Goal: Task Accomplishment & Management: Use online tool/utility

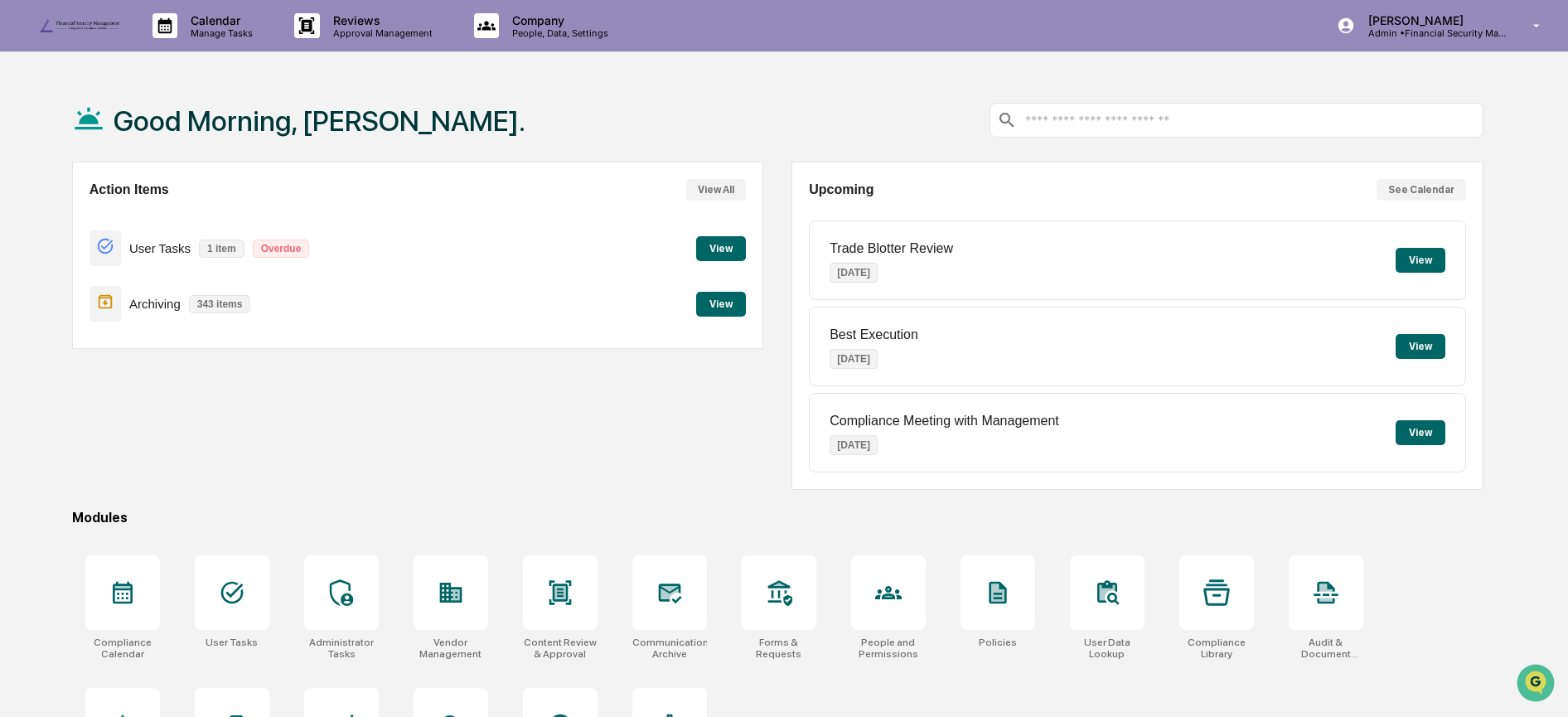
click at [720, 301] on button "View" at bounding box center [721, 304] width 49 height 25
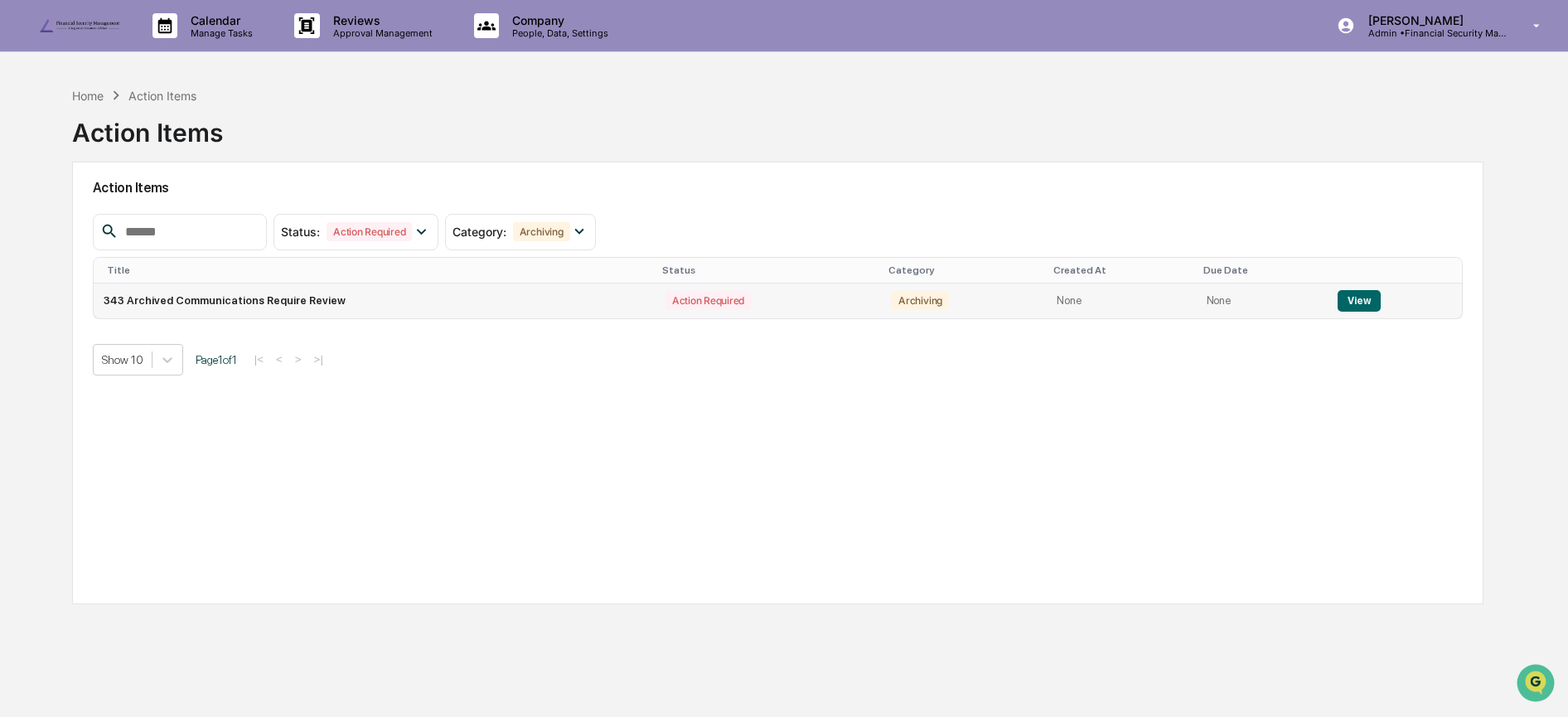
click at [1359, 302] on button "View" at bounding box center [1359, 301] width 42 height 22
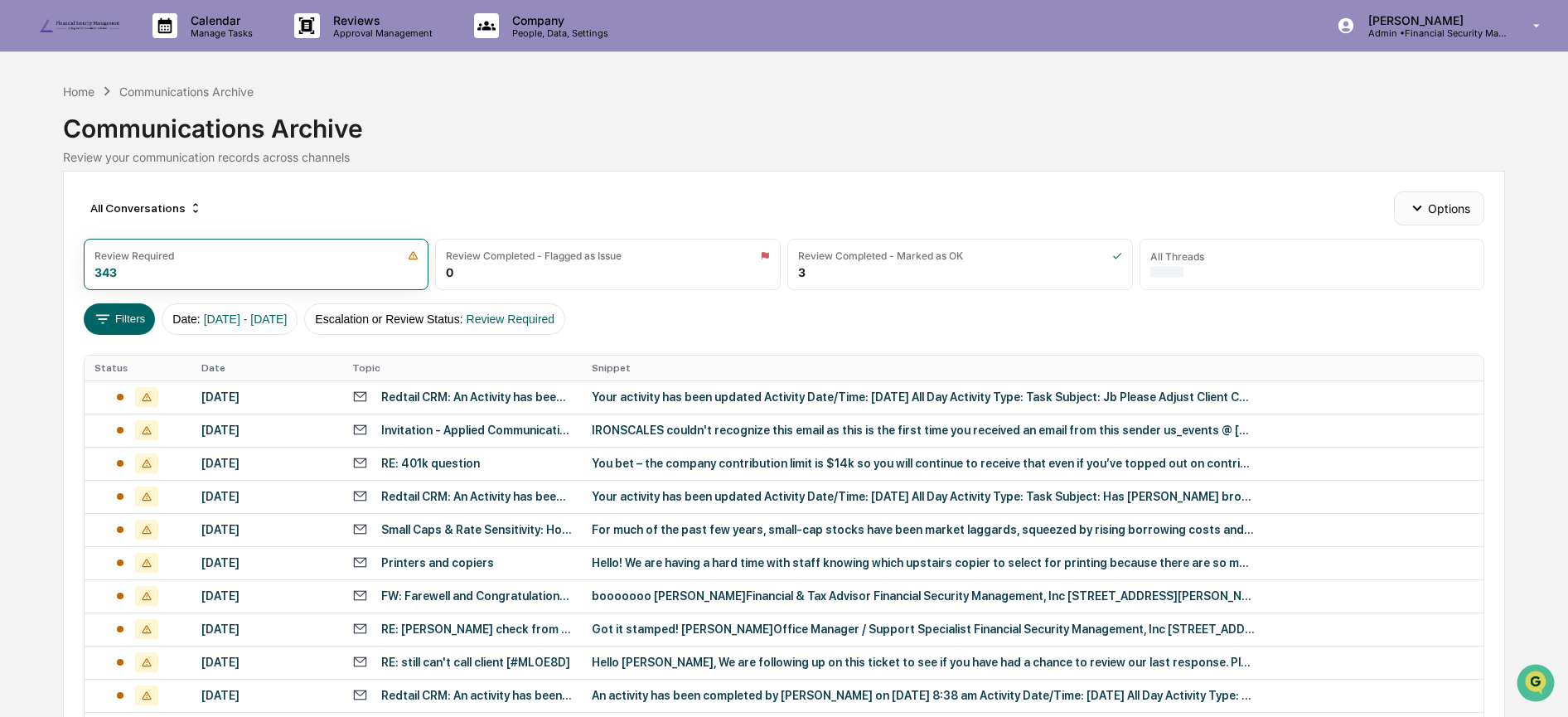
click at [1436, 210] on button "Options" at bounding box center [1439, 208] width 90 height 33
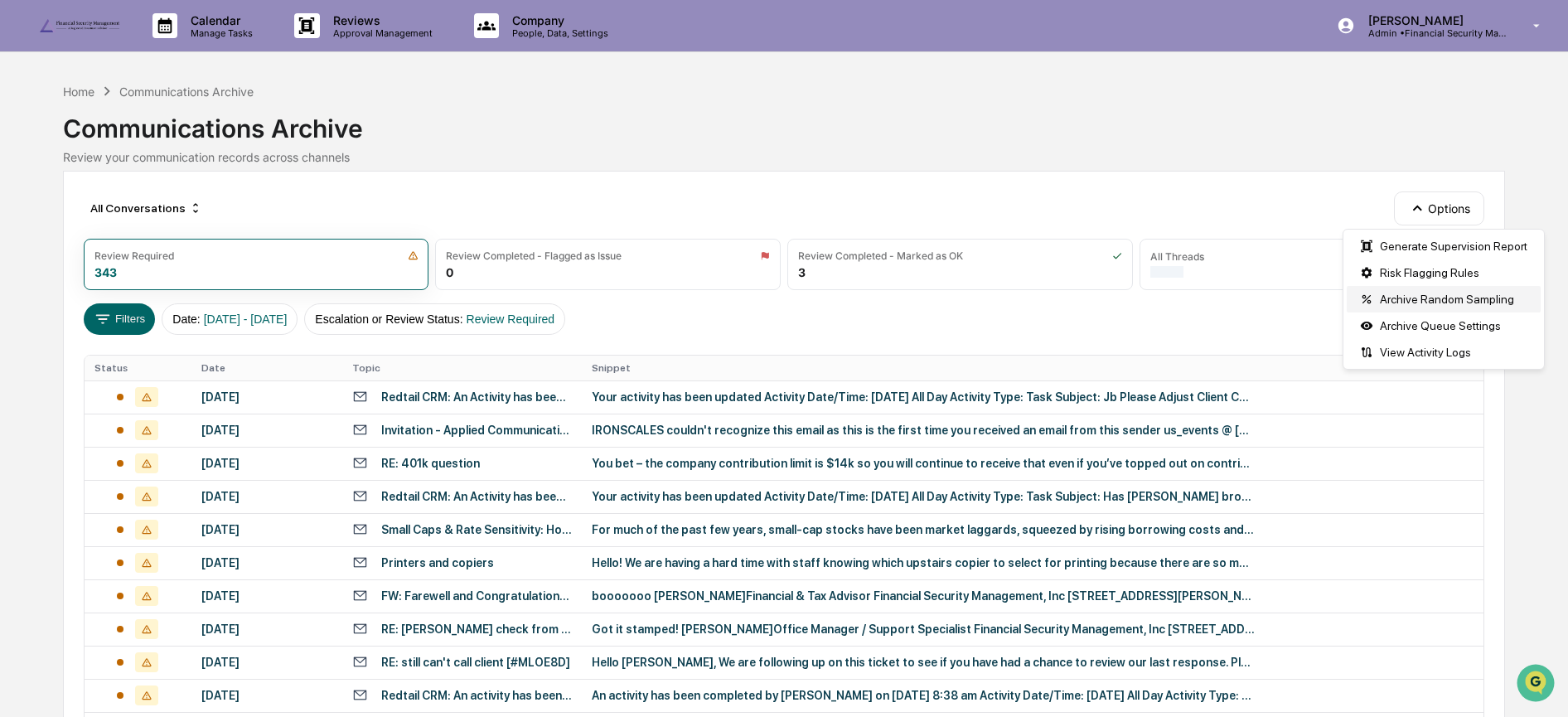
click at [1425, 296] on div "Archive Random Sampling" at bounding box center [1444, 299] width 194 height 26
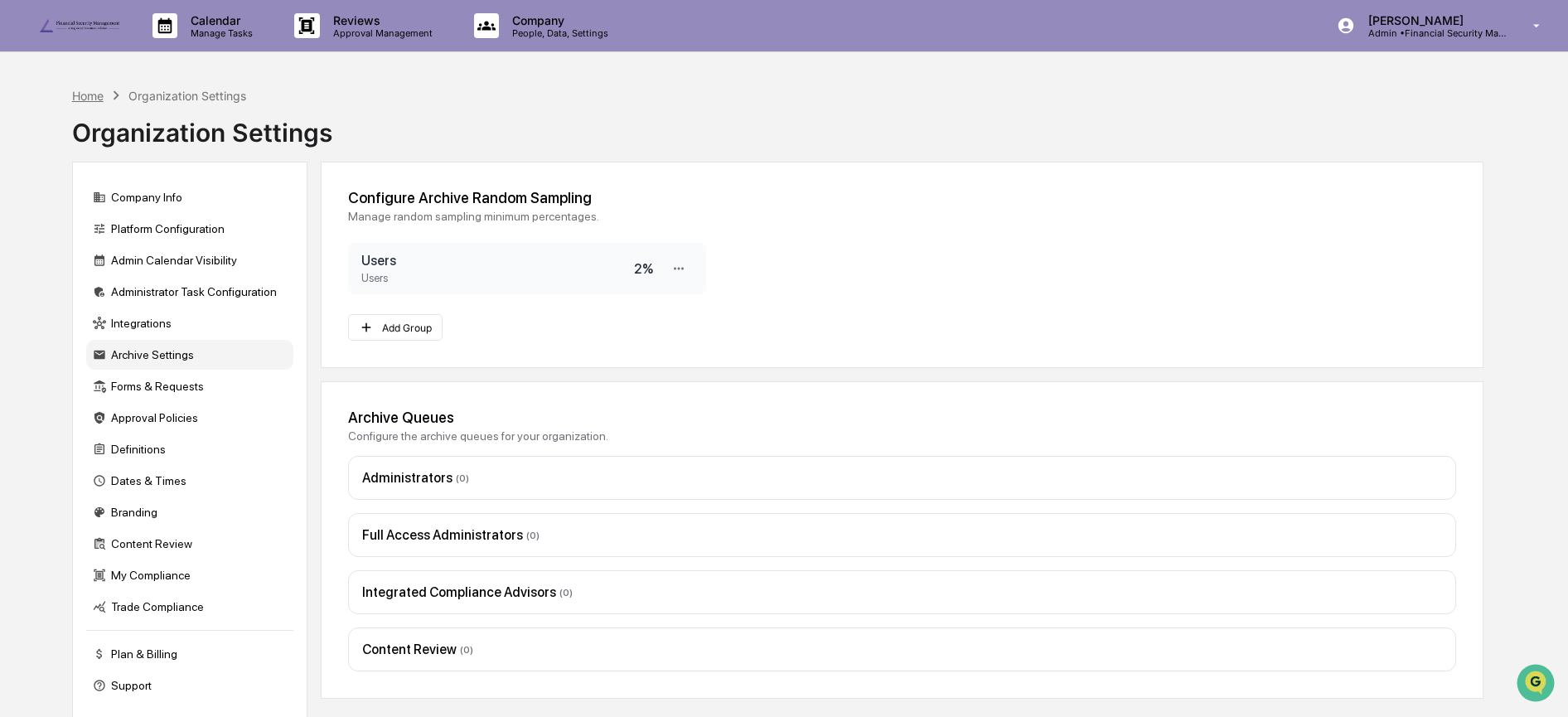
click at [79, 95] on div "Home" at bounding box center [88, 95] width 31 height 14
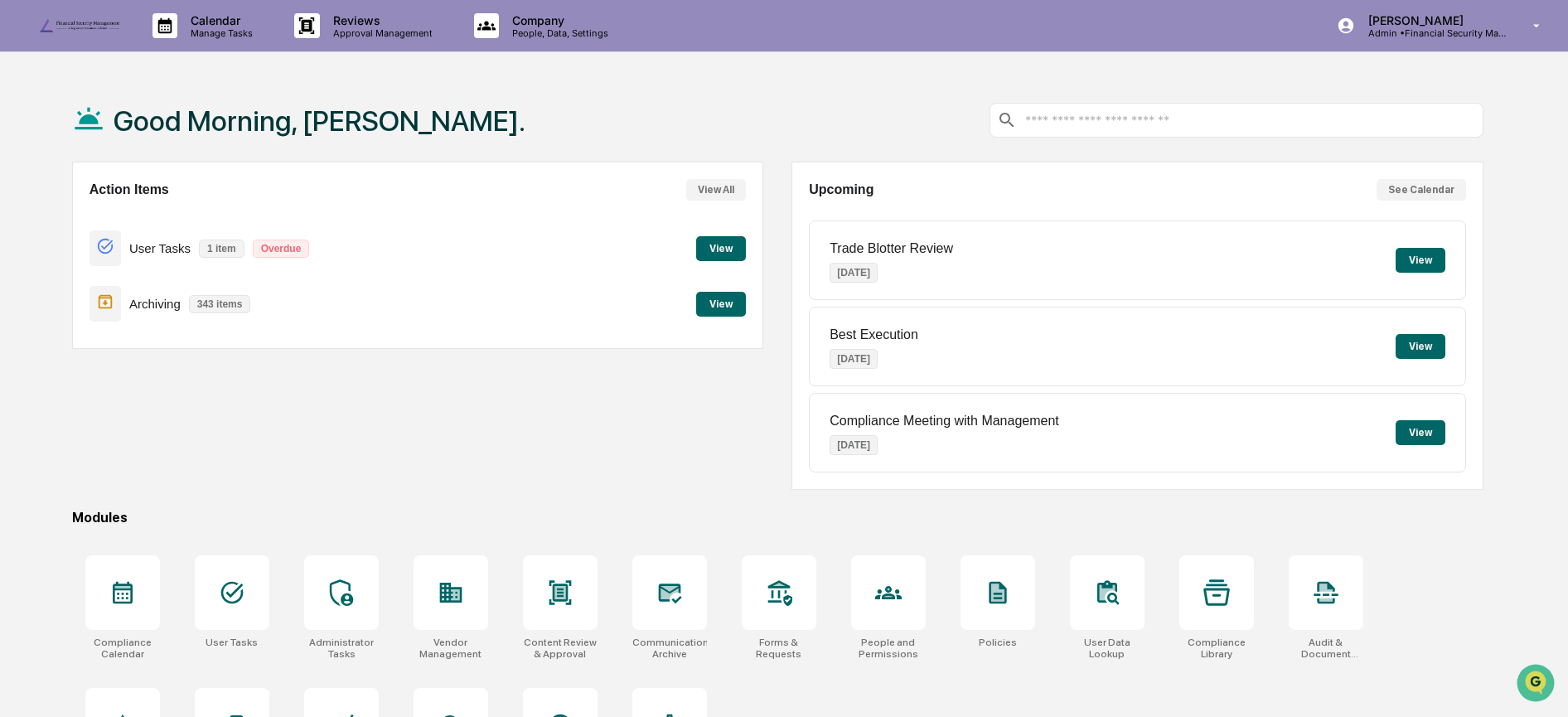
click at [716, 306] on button "View" at bounding box center [721, 304] width 49 height 25
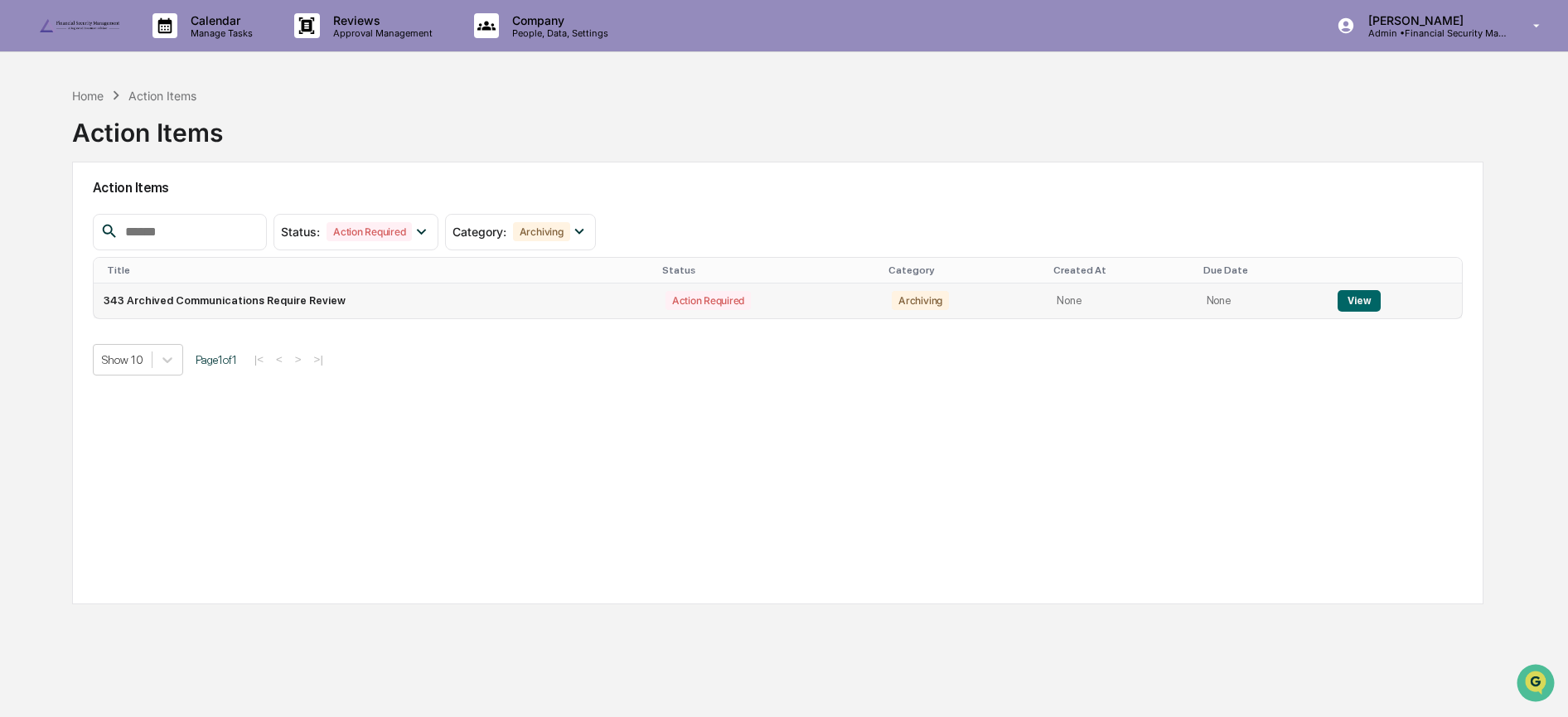
click at [1370, 293] on button "View" at bounding box center [1359, 301] width 42 height 22
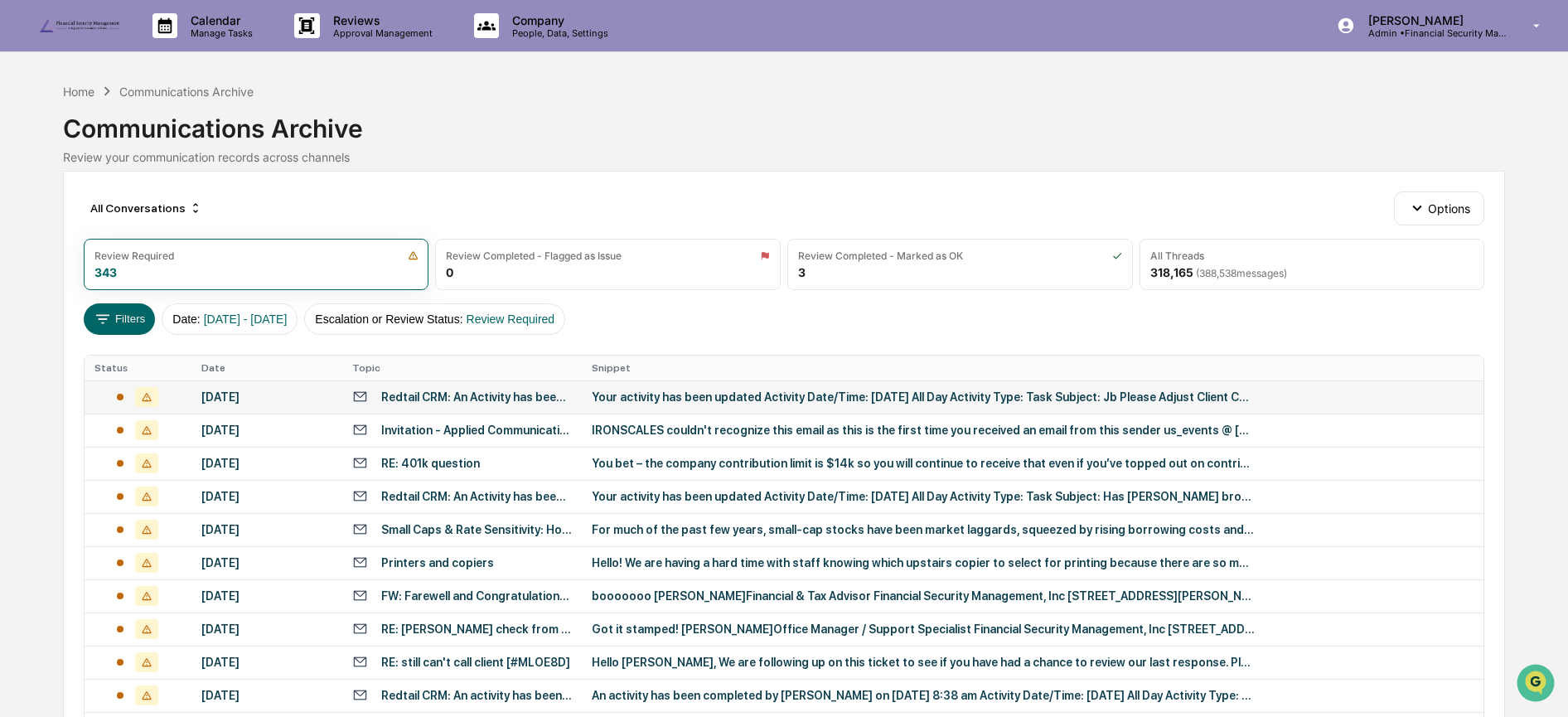
click at [680, 394] on div "Your activity has been updated Activity Date/Time: [DATE] All Day Activity Type…" at bounding box center [923, 397] width 663 height 14
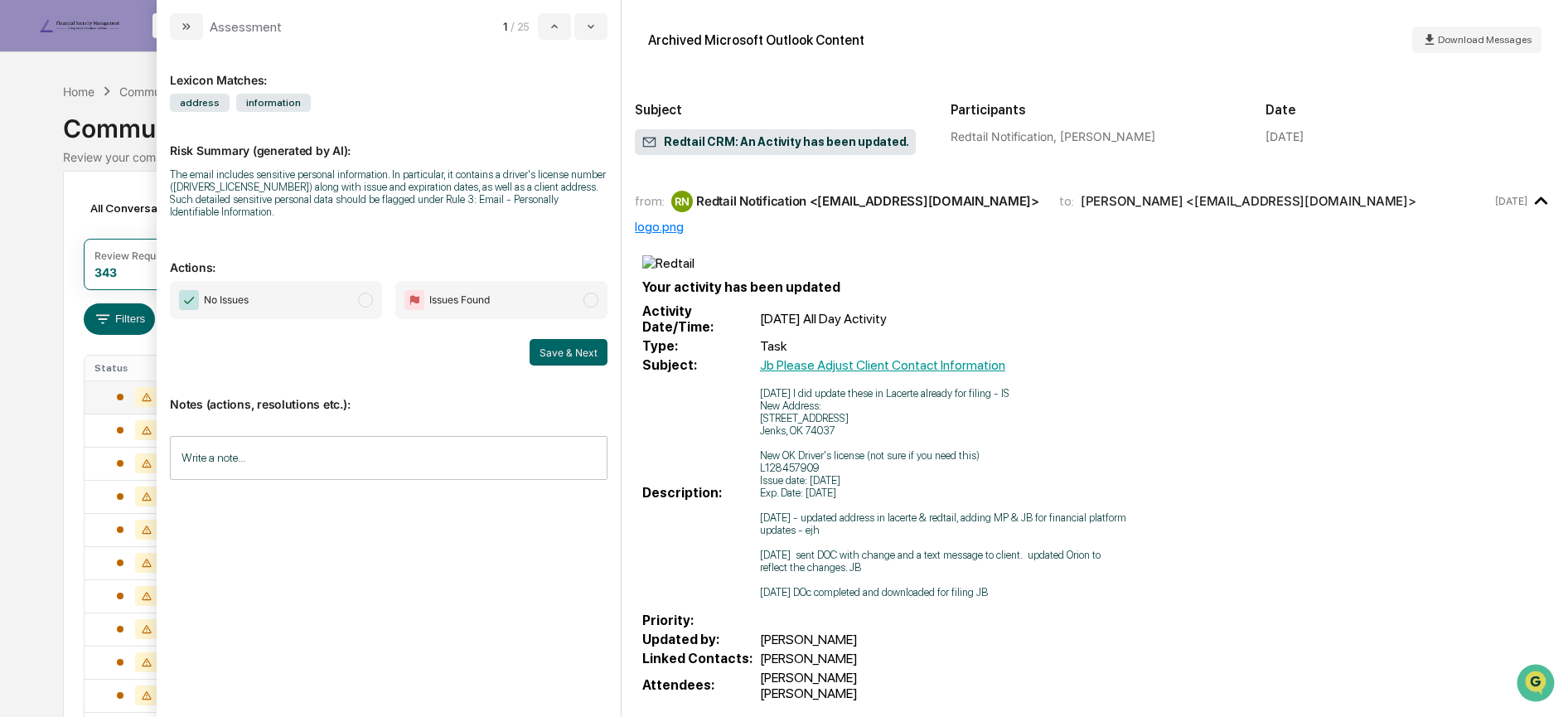
click at [340, 281] on span "No Issues" at bounding box center [276, 301] width 212 height 38
click at [246, 453] on input "Write a note..." at bounding box center [388, 458] width 437 height 44
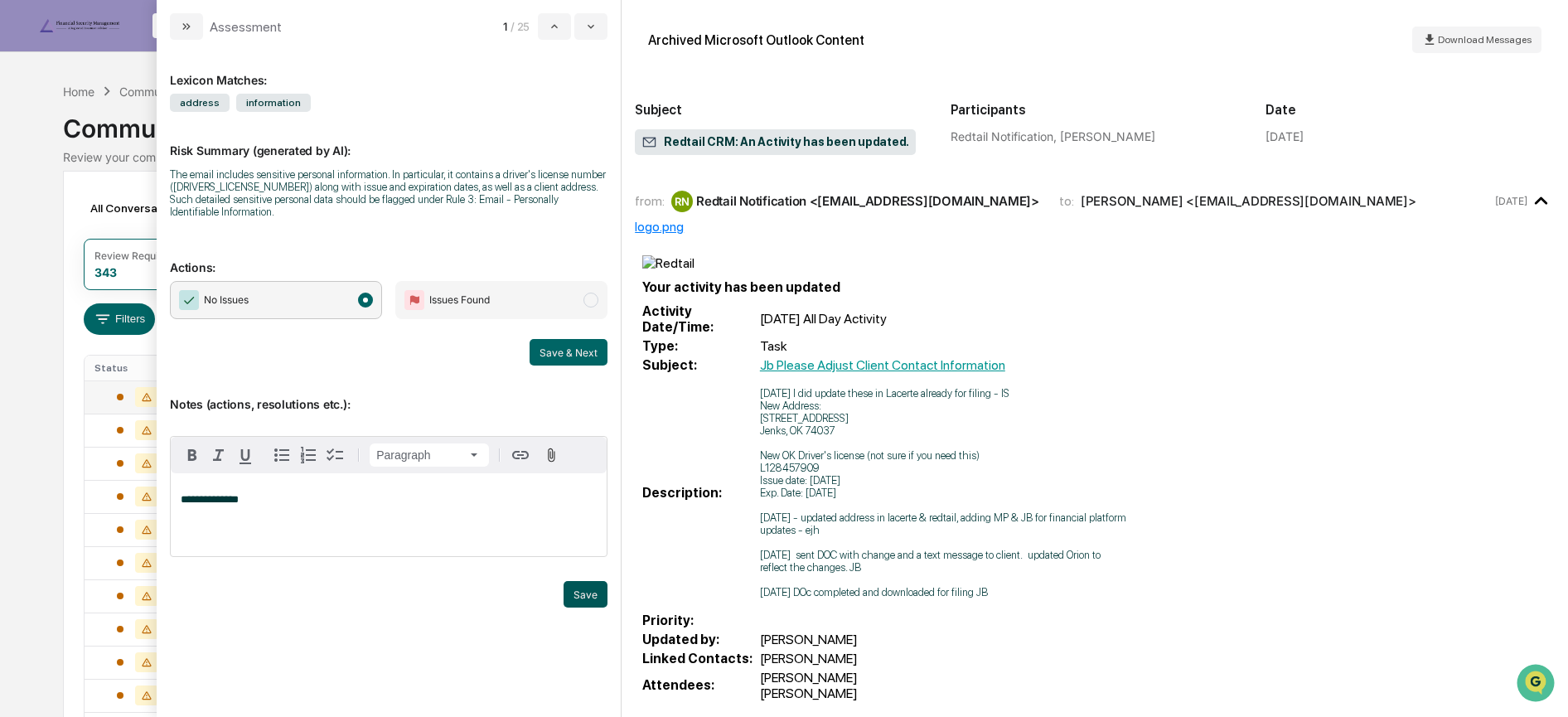
click at [586, 581] on button "Save" at bounding box center [585, 594] width 44 height 26
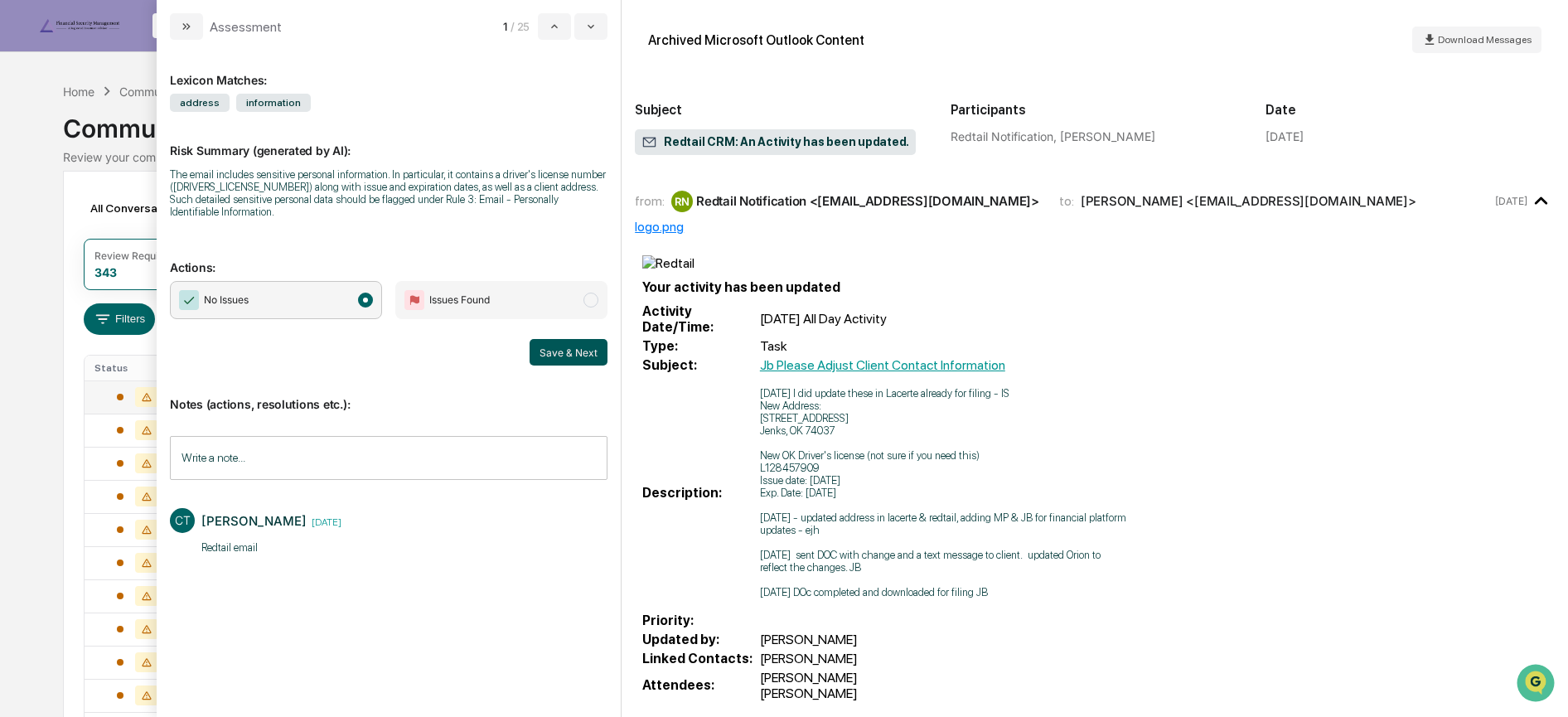
click at [576, 339] on button "Save & Next" at bounding box center [568, 352] width 78 height 26
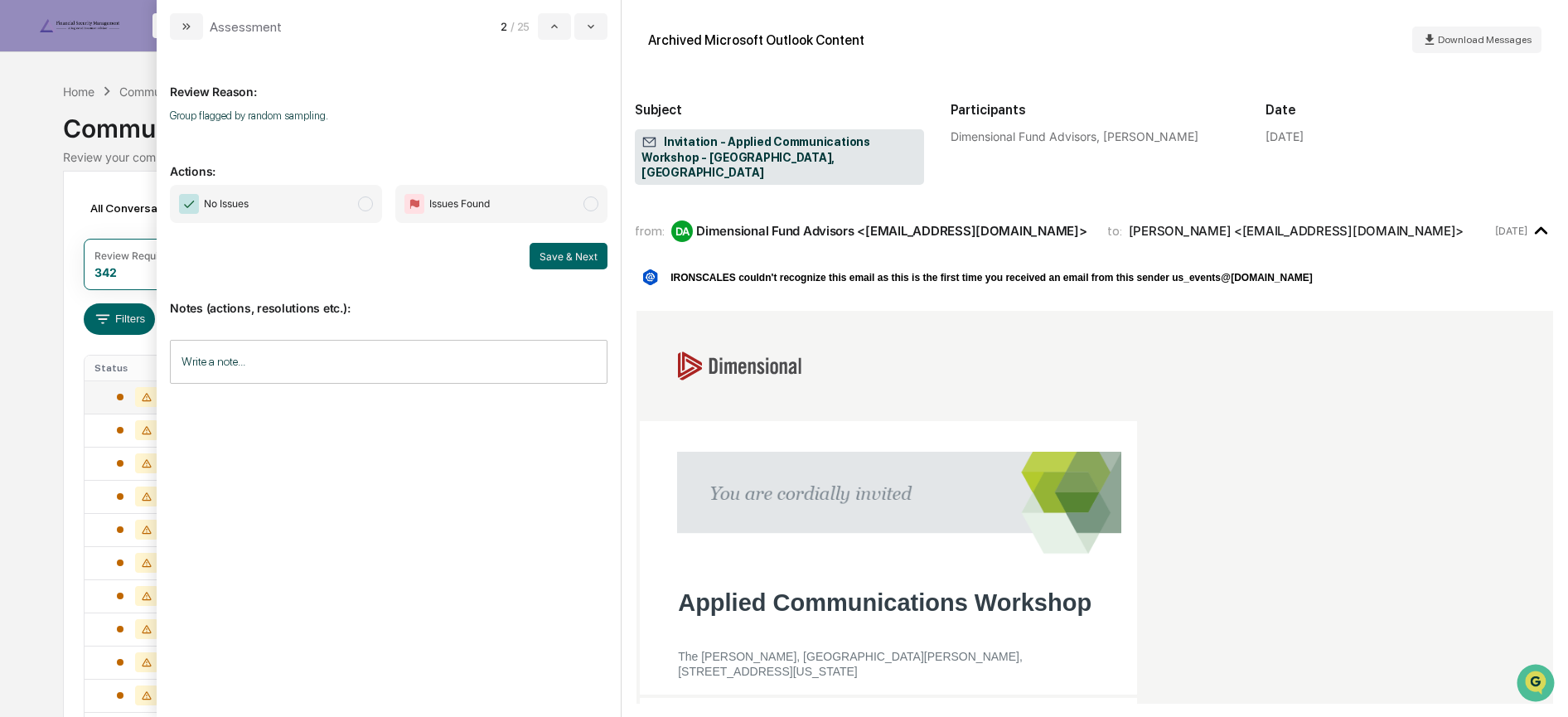
click at [239, 209] on span "No Issues" at bounding box center [226, 204] width 45 height 16
click at [552, 250] on button "Save & Next" at bounding box center [568, 256] width 78 height 26
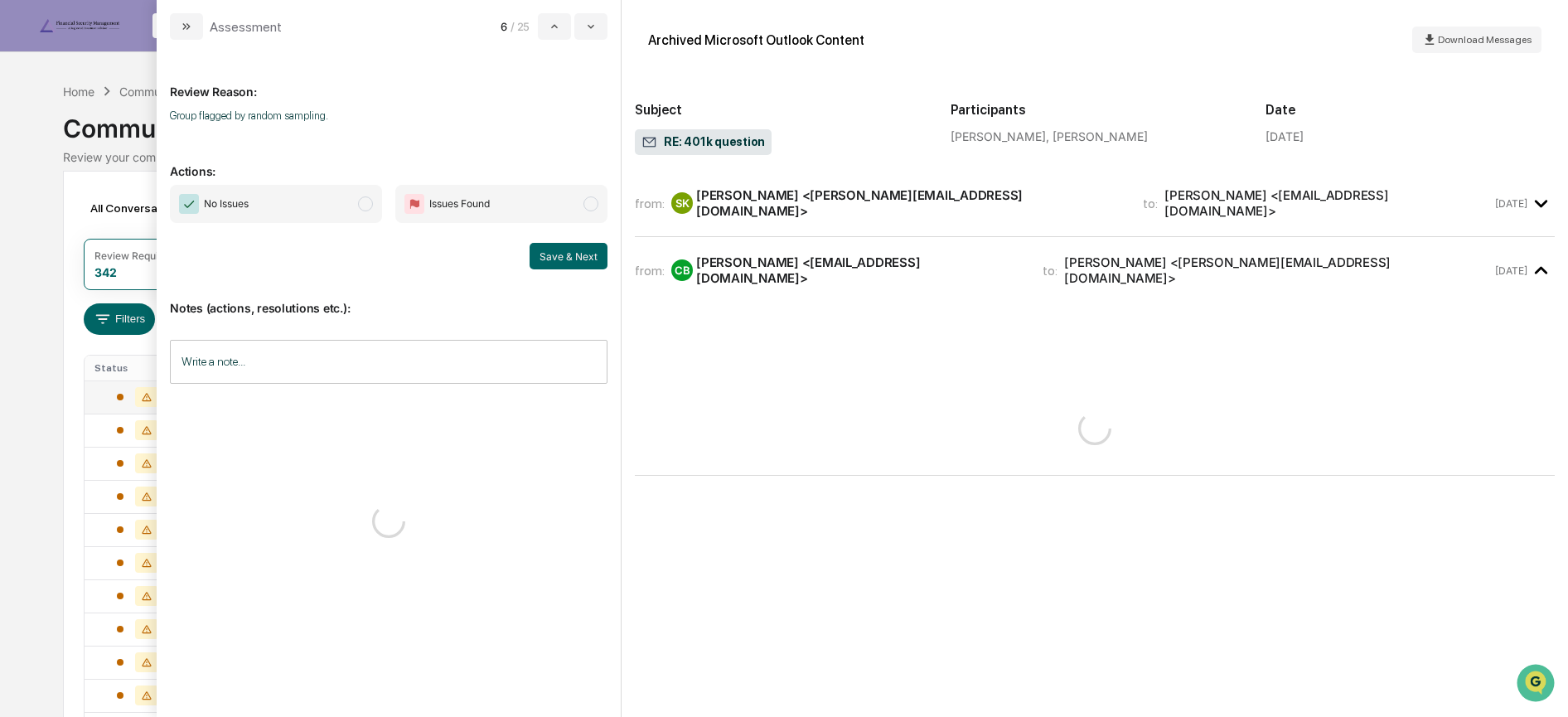
click at [307, 209] on span "No Issues" at bounding box center [276, 204] width 212 height 38
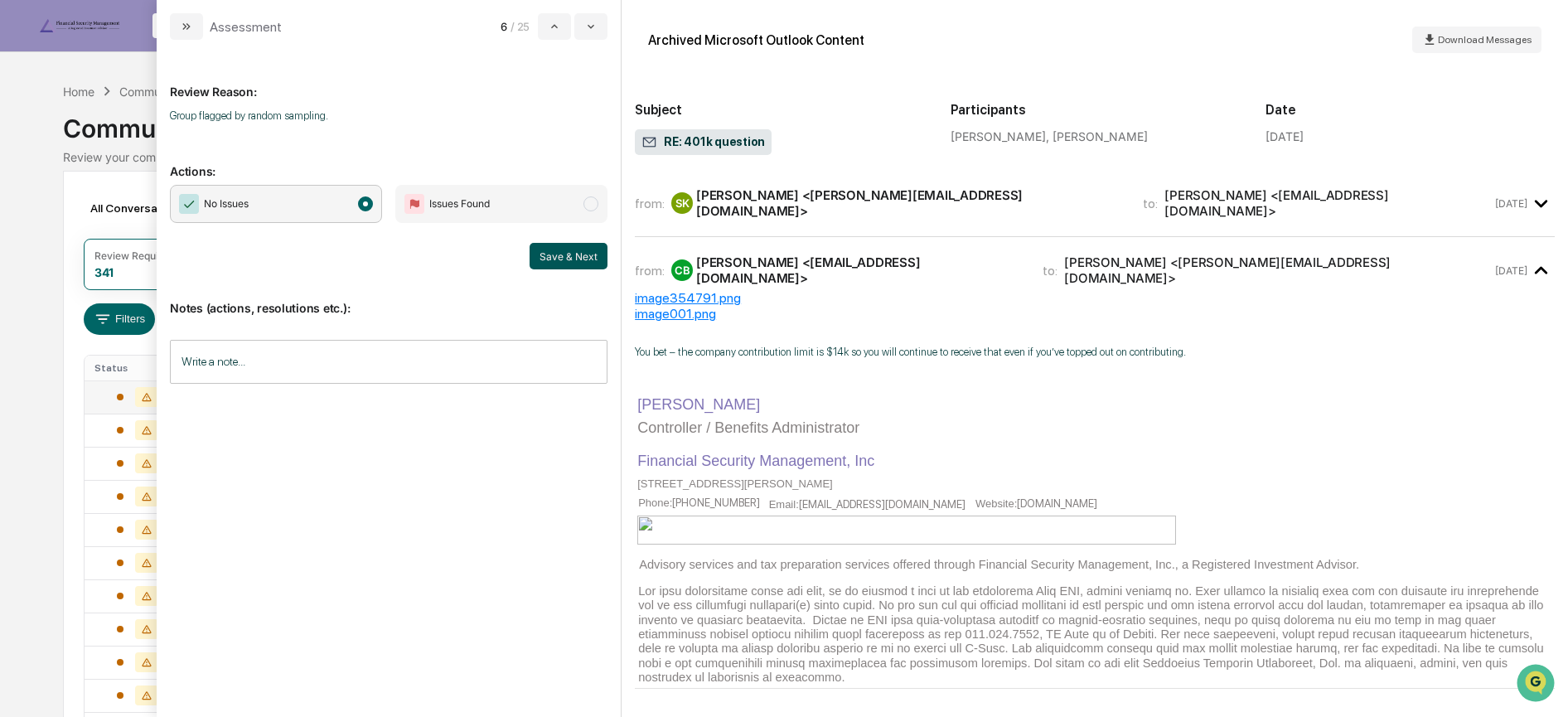
click at [576, 248] on button "Save & Next" at bounding box center [568, 256] width 78 height 26
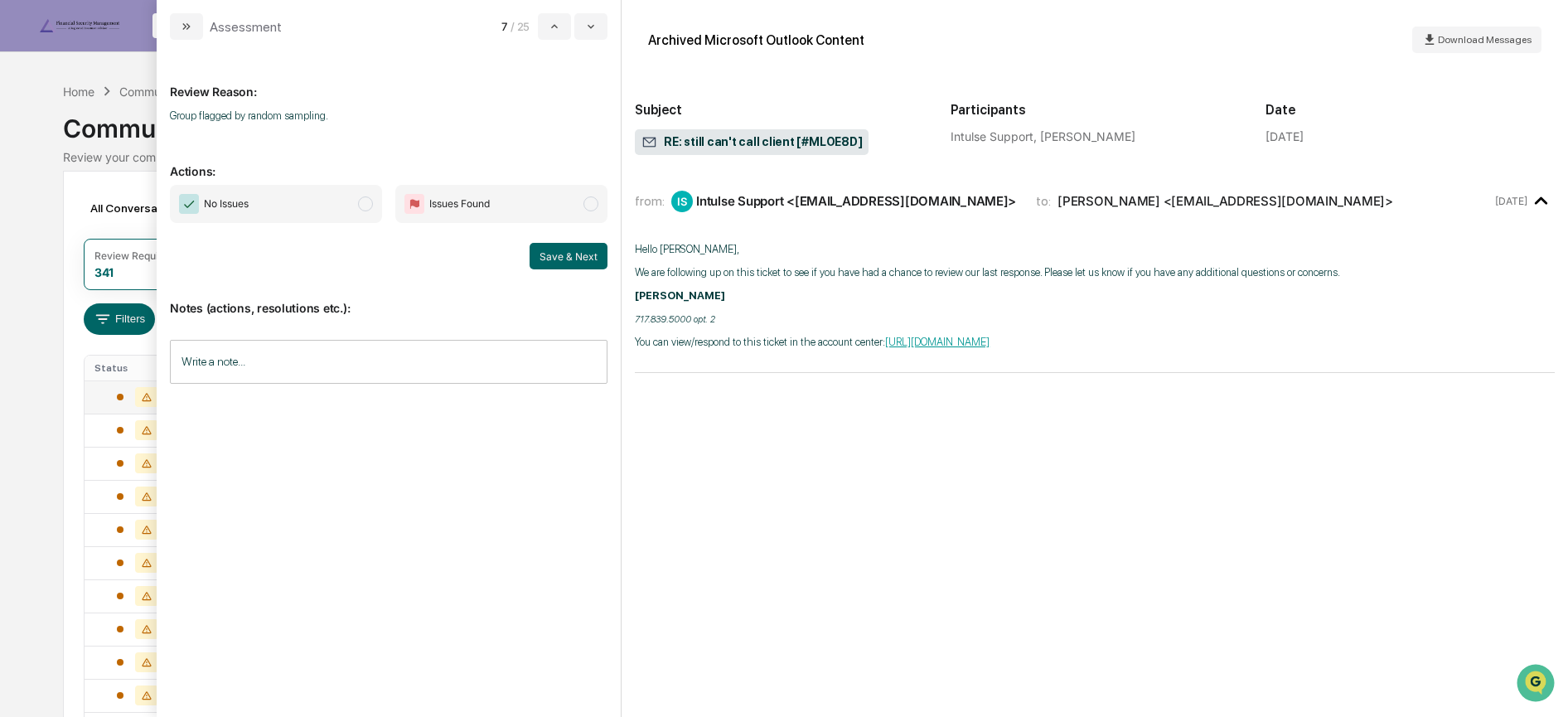
click at [305, 211] on span "No Issues" at bounding box center [276, 204] width 212 height 38
click at [543, 255] on button "Save & Next" at bounding box center [568, 256] width 78 height 26
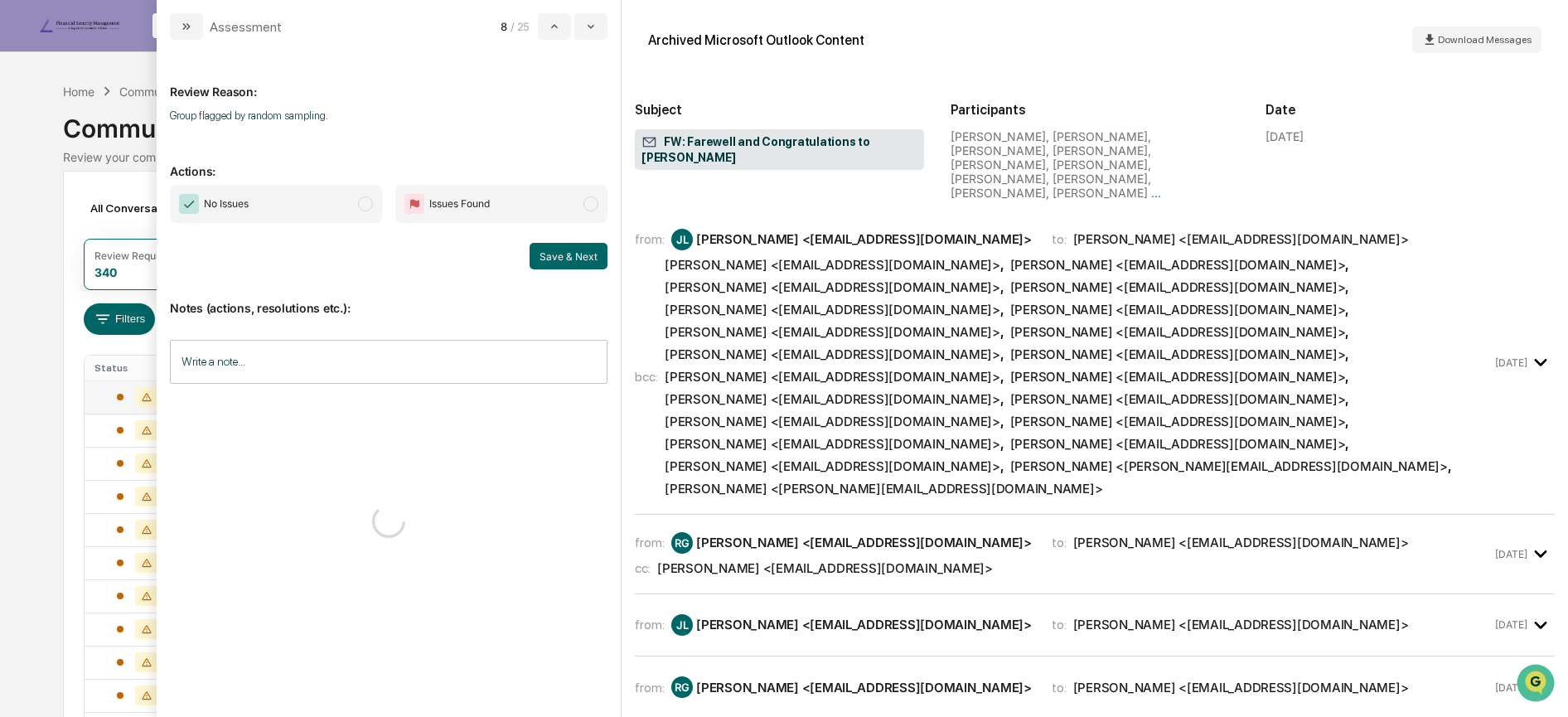
click at [320, 202] on span "No Issues" at bounding box center [276, 204] width 212 height 38
click at [540, 255] on button "Save & Next" at bounding box center [568, 256] width 78 height 26
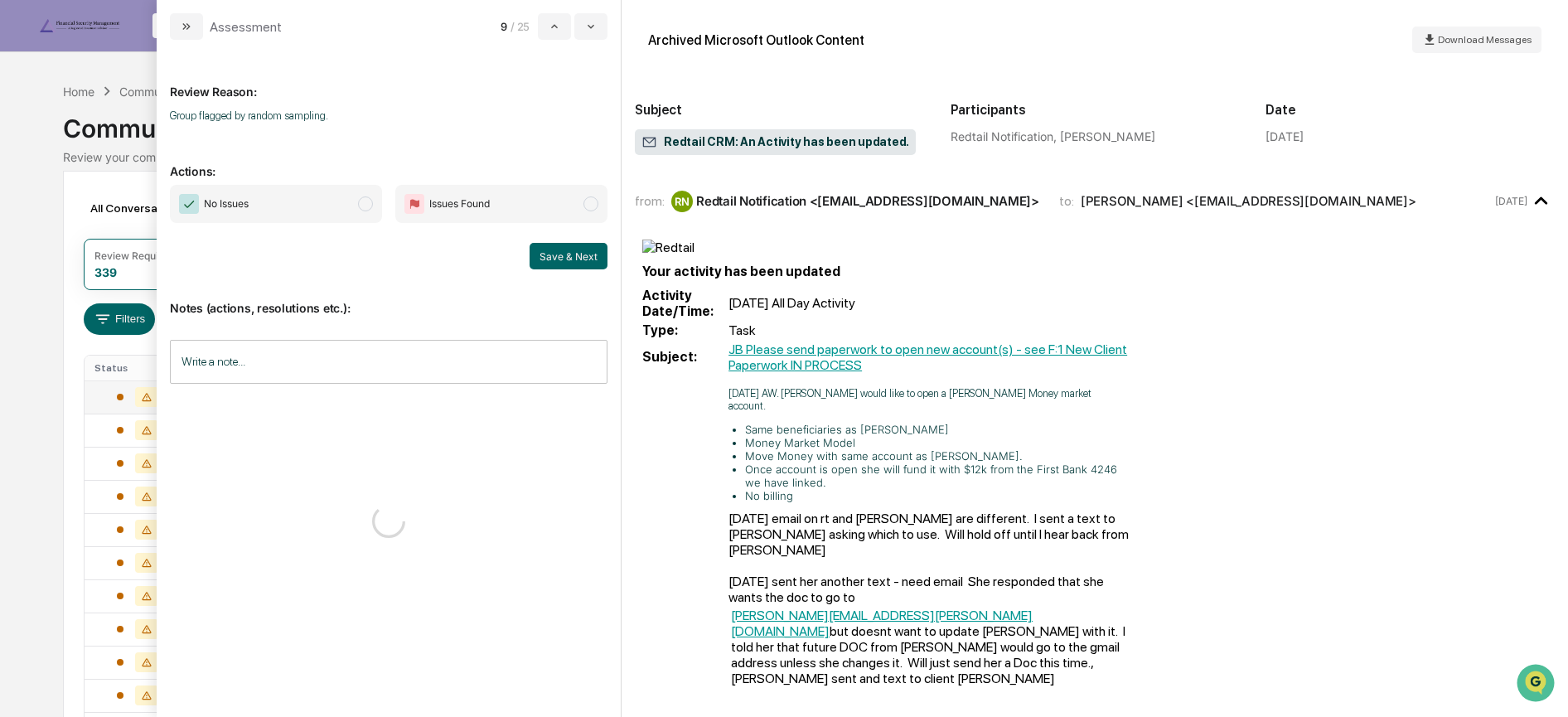
click at [319, 209] on span "No Issues" at bounding box center [276, 204] width 212 height 38
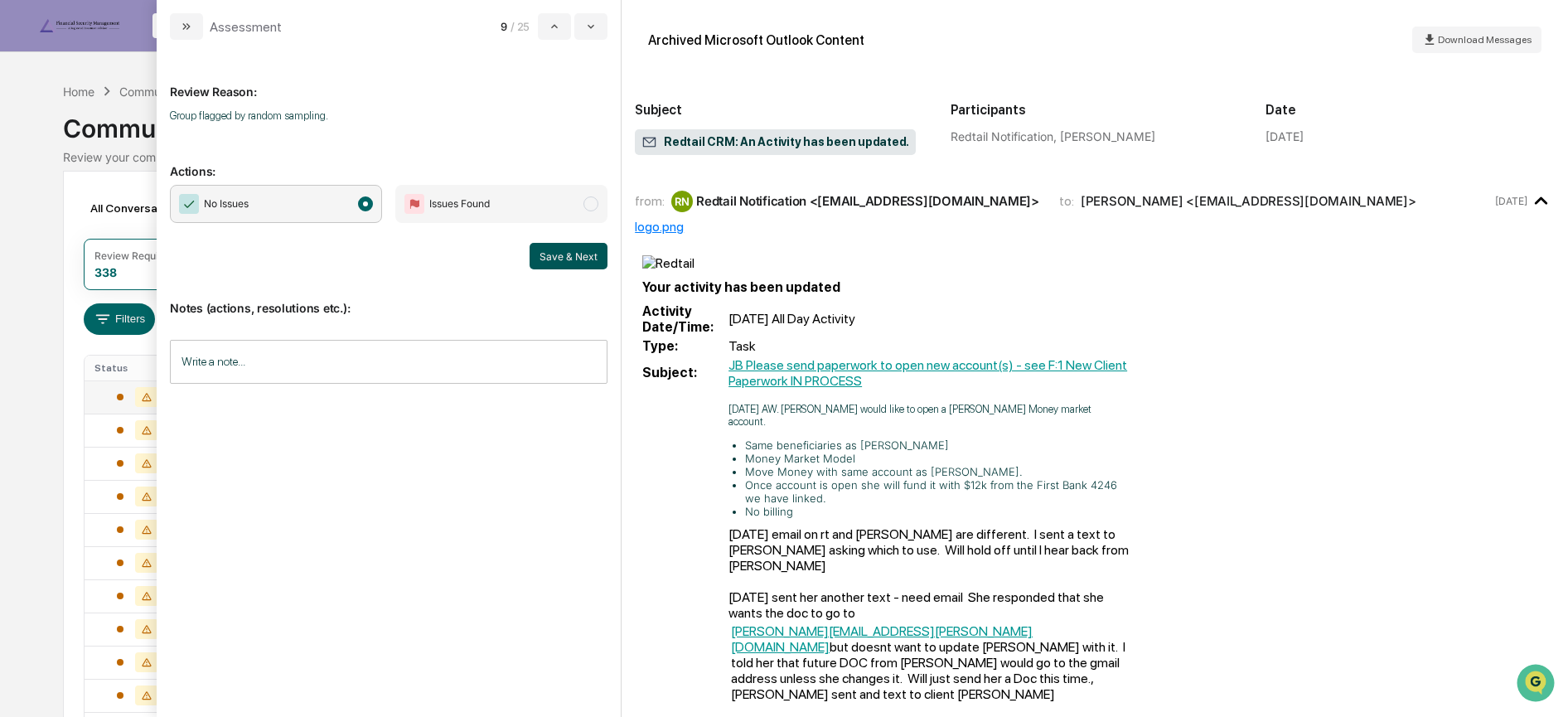
click at [552, 256] on button "Save & Next" at bounding box center [568, 256] width 78 height 26
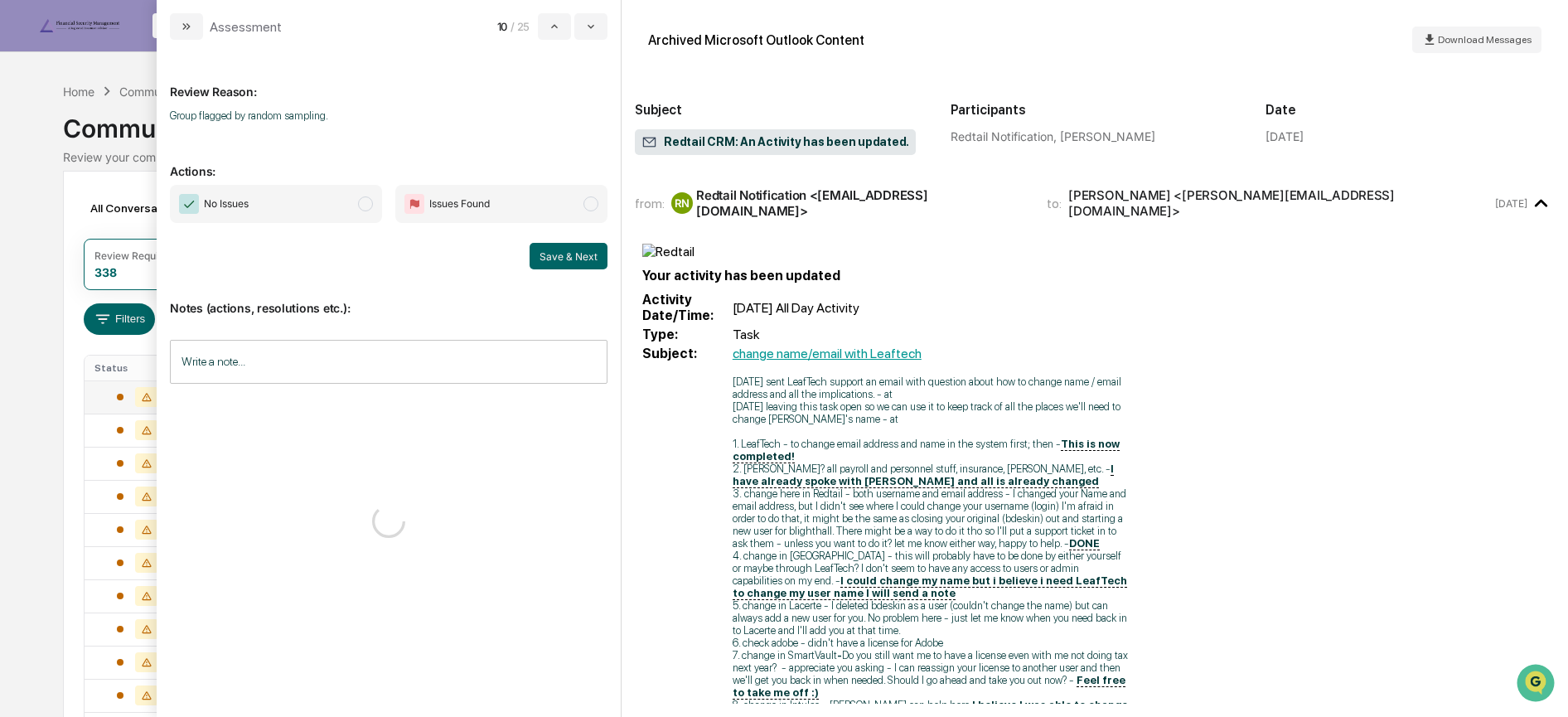
click at [294, 208] on span "No Issues" at bounding box center [276, 204] width 212 height 38
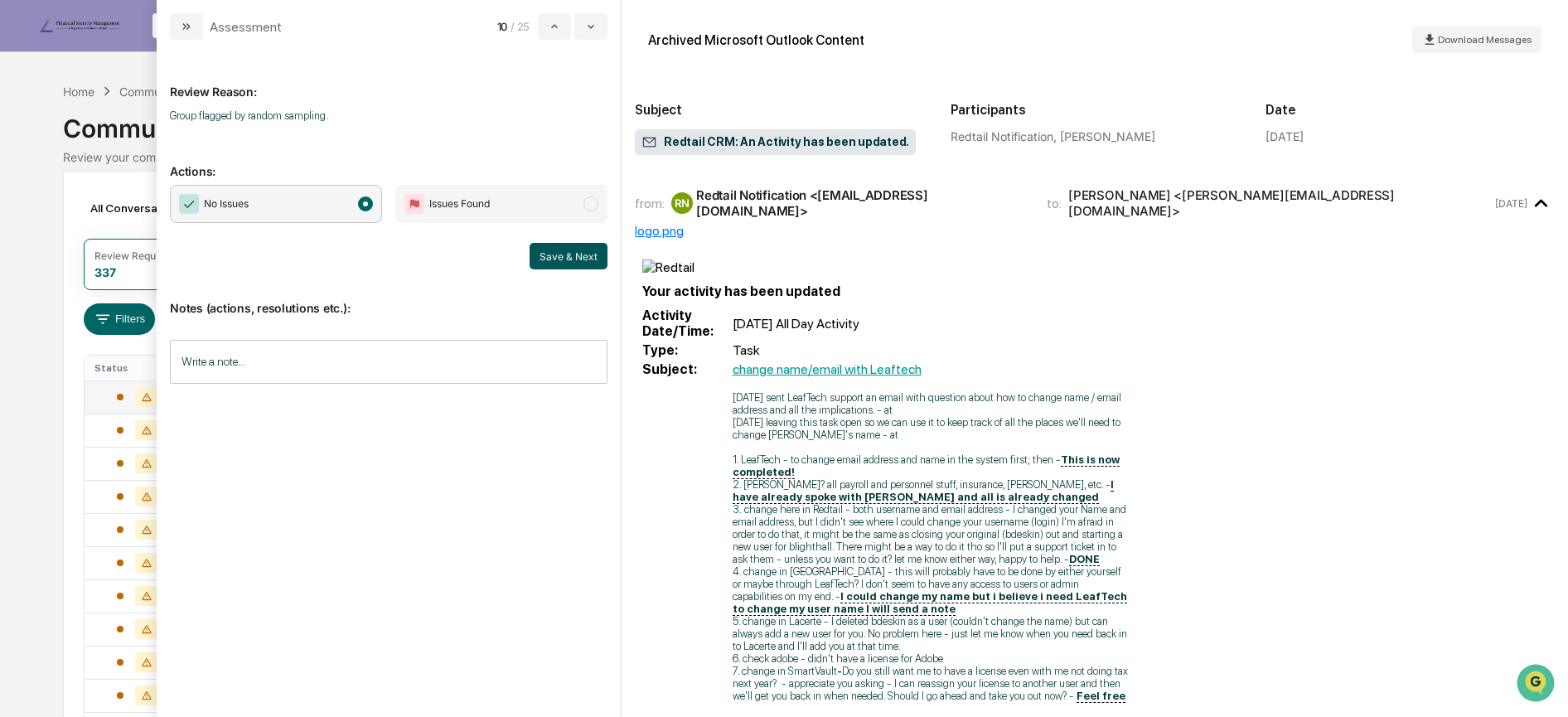
click at [562, 259] on button "Save & Next" at bounding box center [568, 256] width 78 height 26
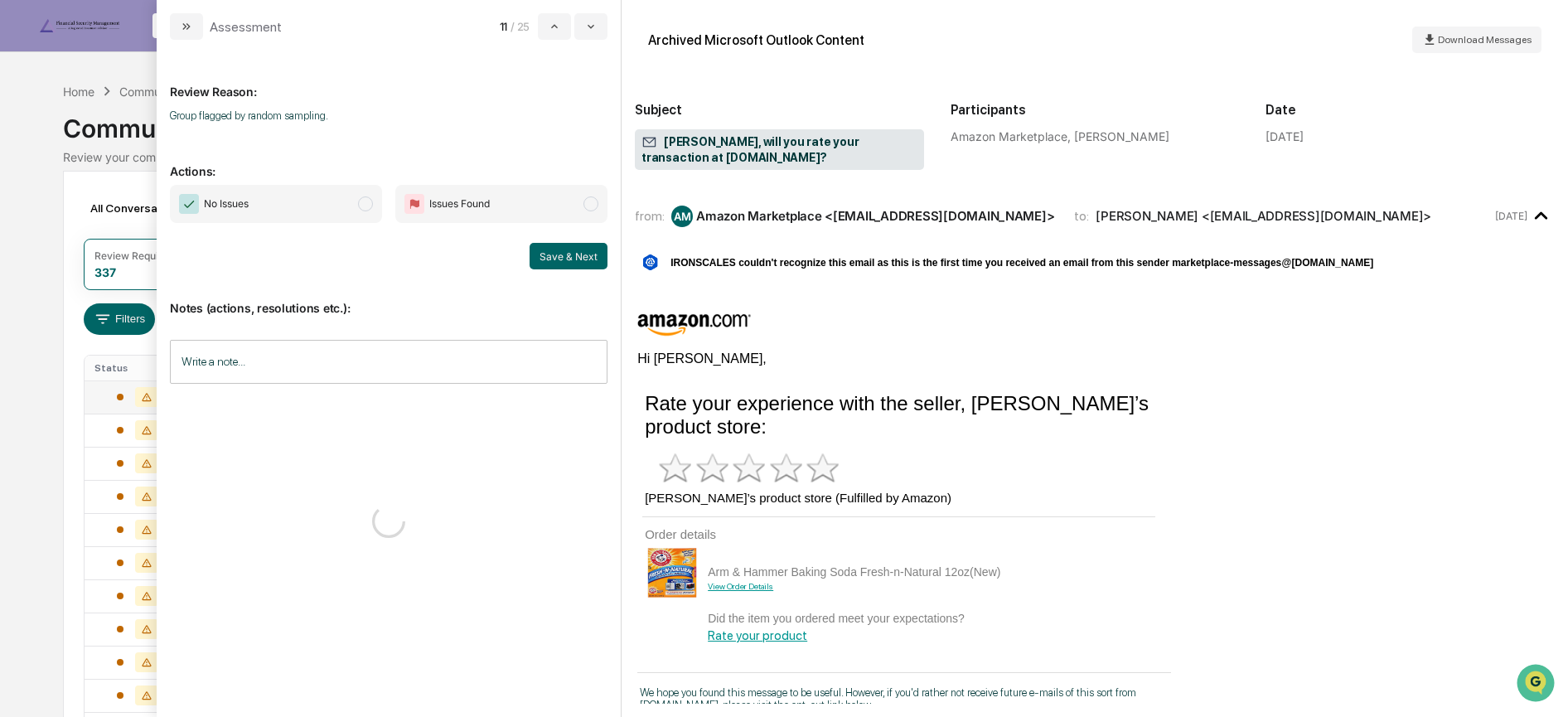
click at [294, 206] on span "No Issues" at bounding box center [276, 204] width 212 height 38
click at [554, 261] on button "Save & Next" at bounding box center [568, 256] width 78 height 26
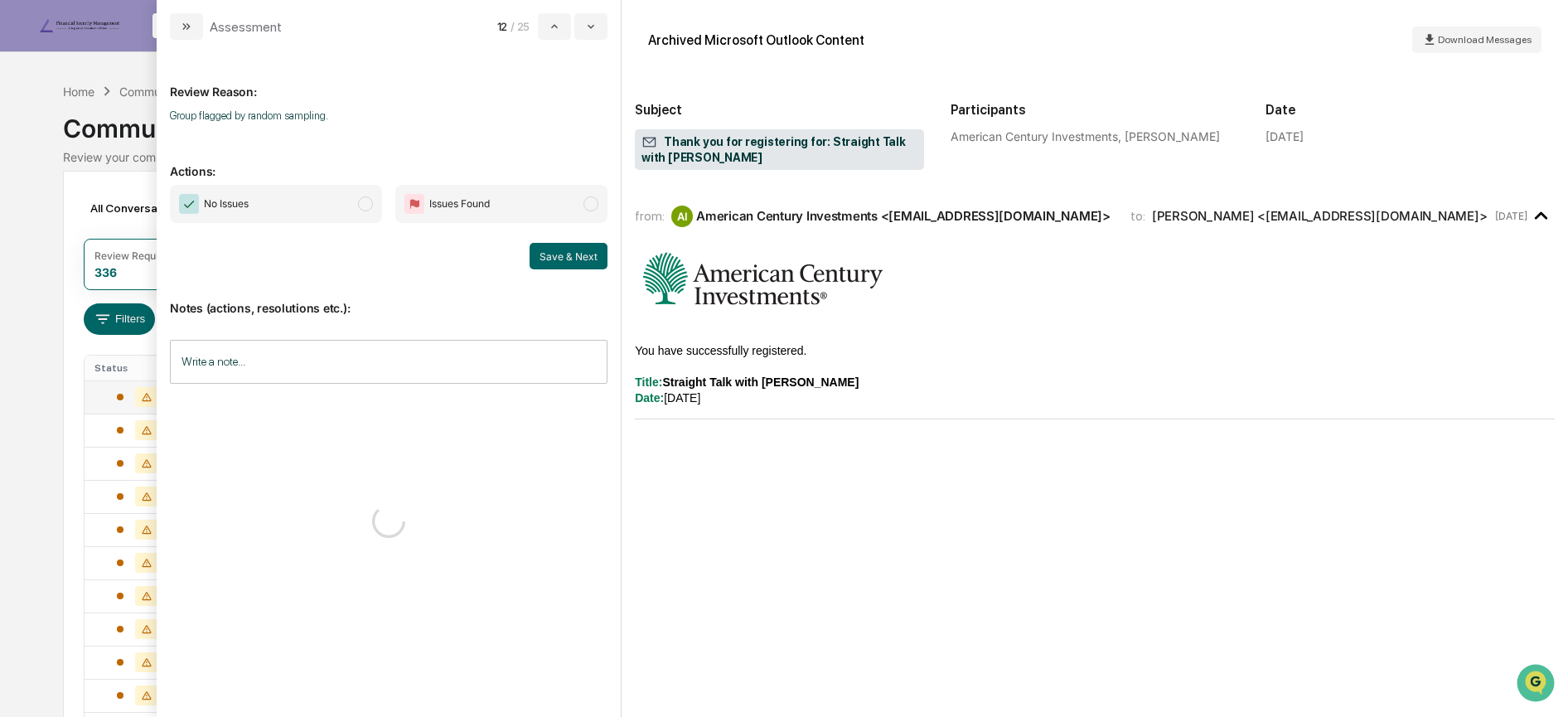
click at [287, 200] on span "No Issues" at bounding box center [276, 204] width 212 height 38
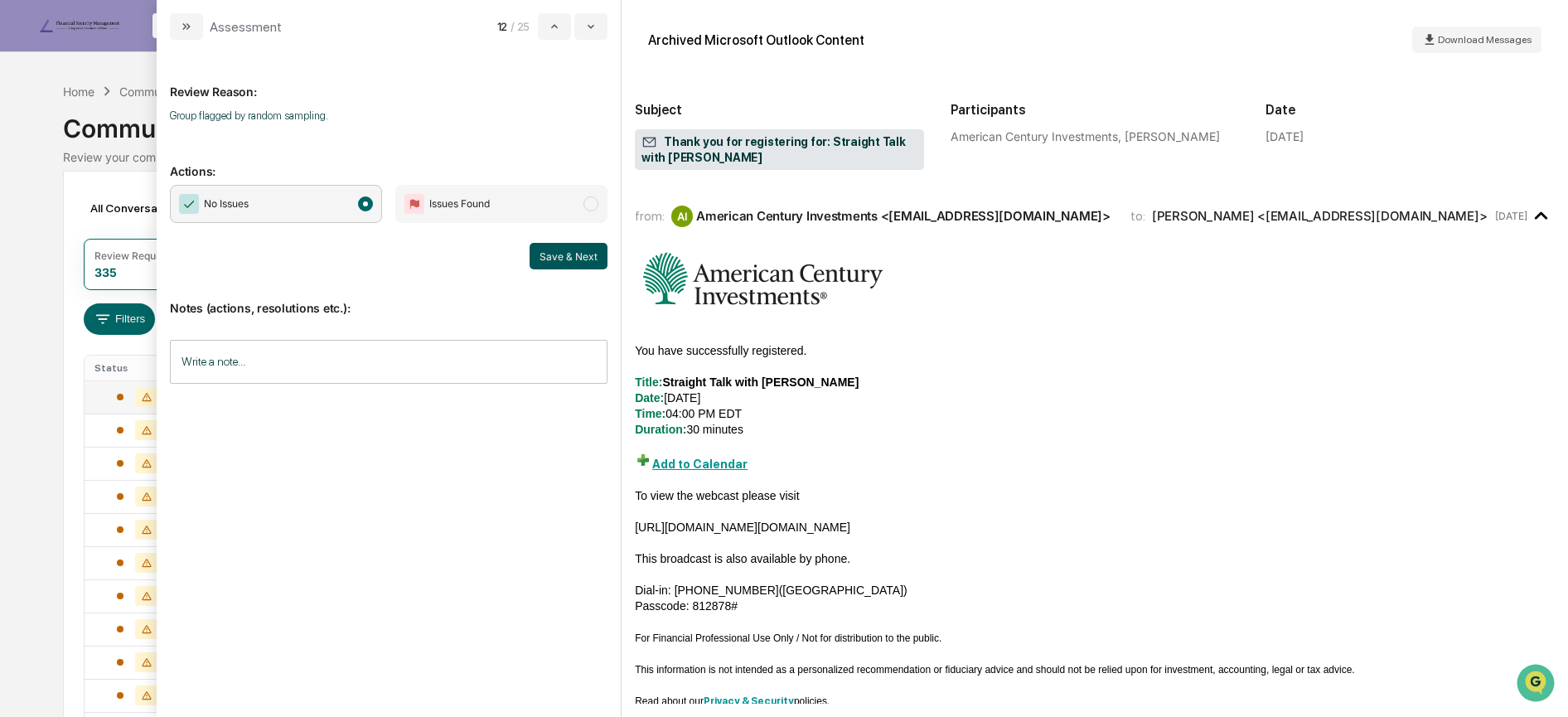
click at [561, 251] on button "Save & Next" at bounding box center [568, 256] width 78 height 26
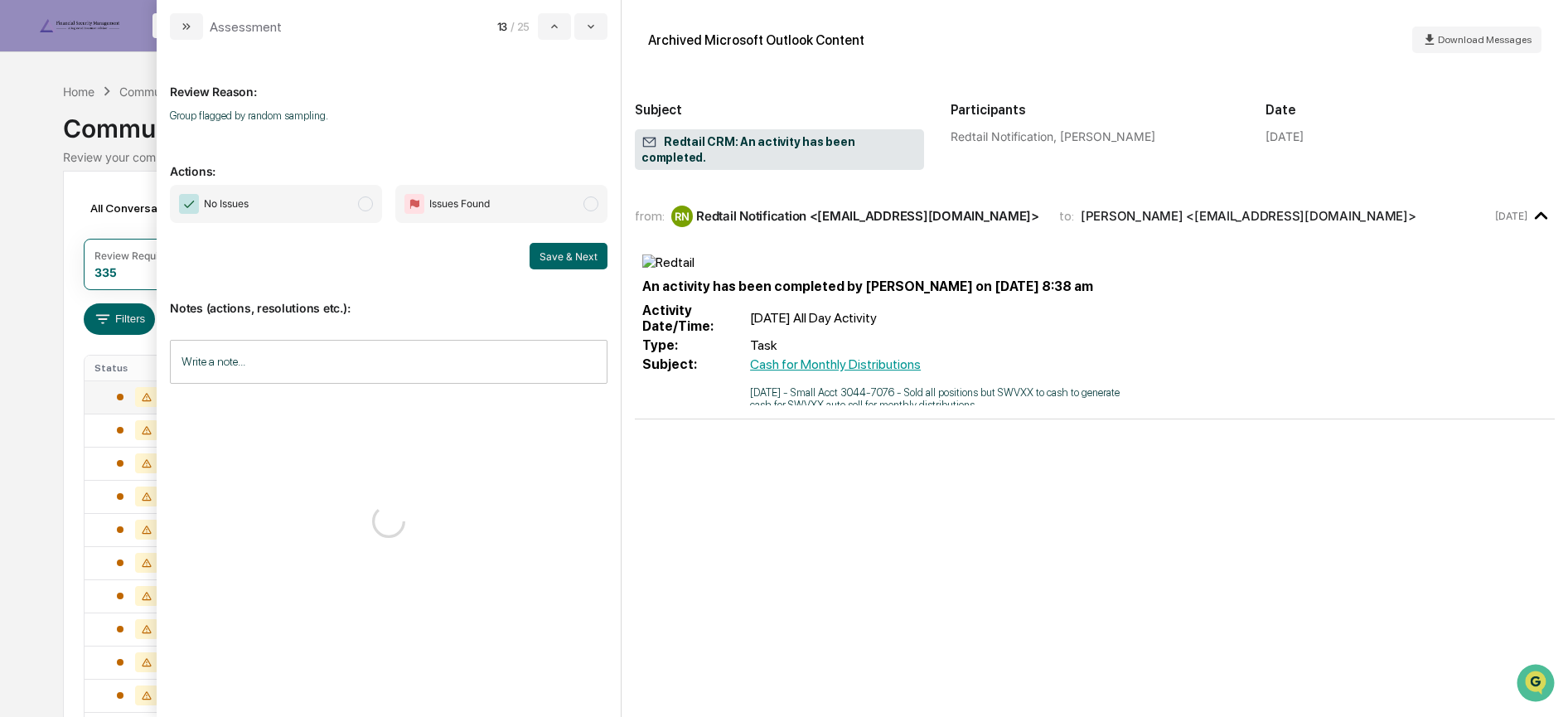
click at [319, 203] on span "No Issues" at bounding box center [276, 204] width 212 height 38
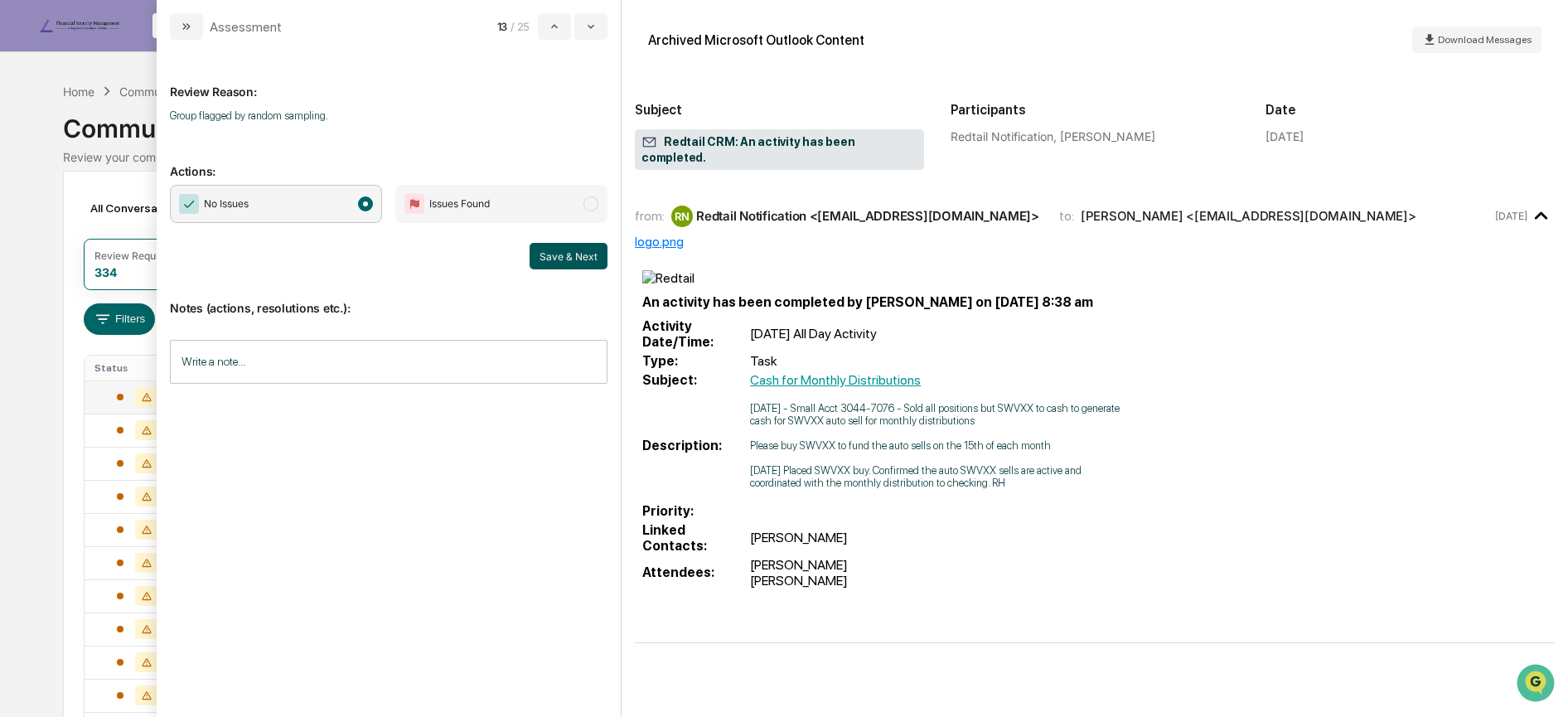
click at [559, 256] on button "Save & Next" at bounding box center [568, 256] width 78 height 26
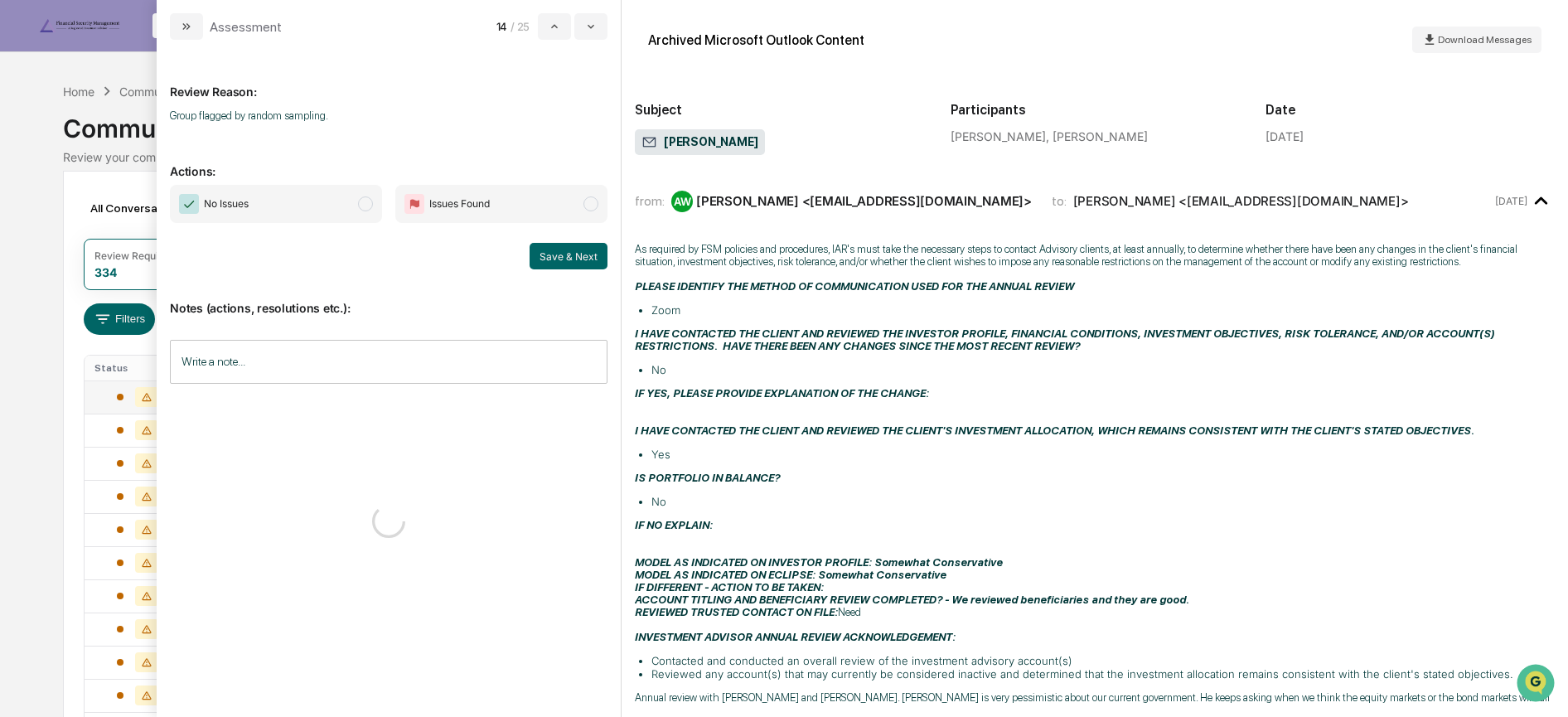
click at [310, 204] on span "No Issues" at bounding box center [276, 204] width 212 height 38
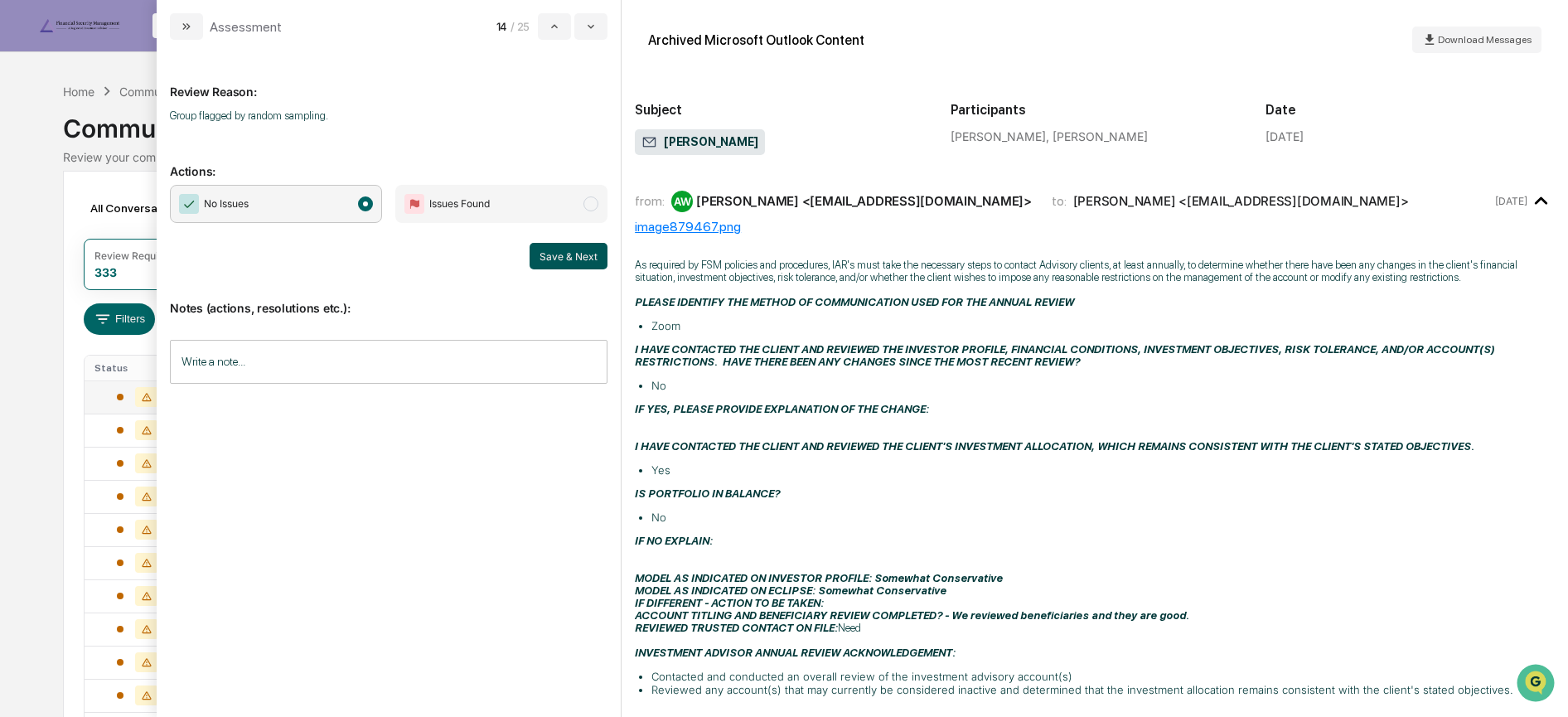
click at [567, 249] on button "Save & Next" at bounding box center [568, 256] width 78 height 26
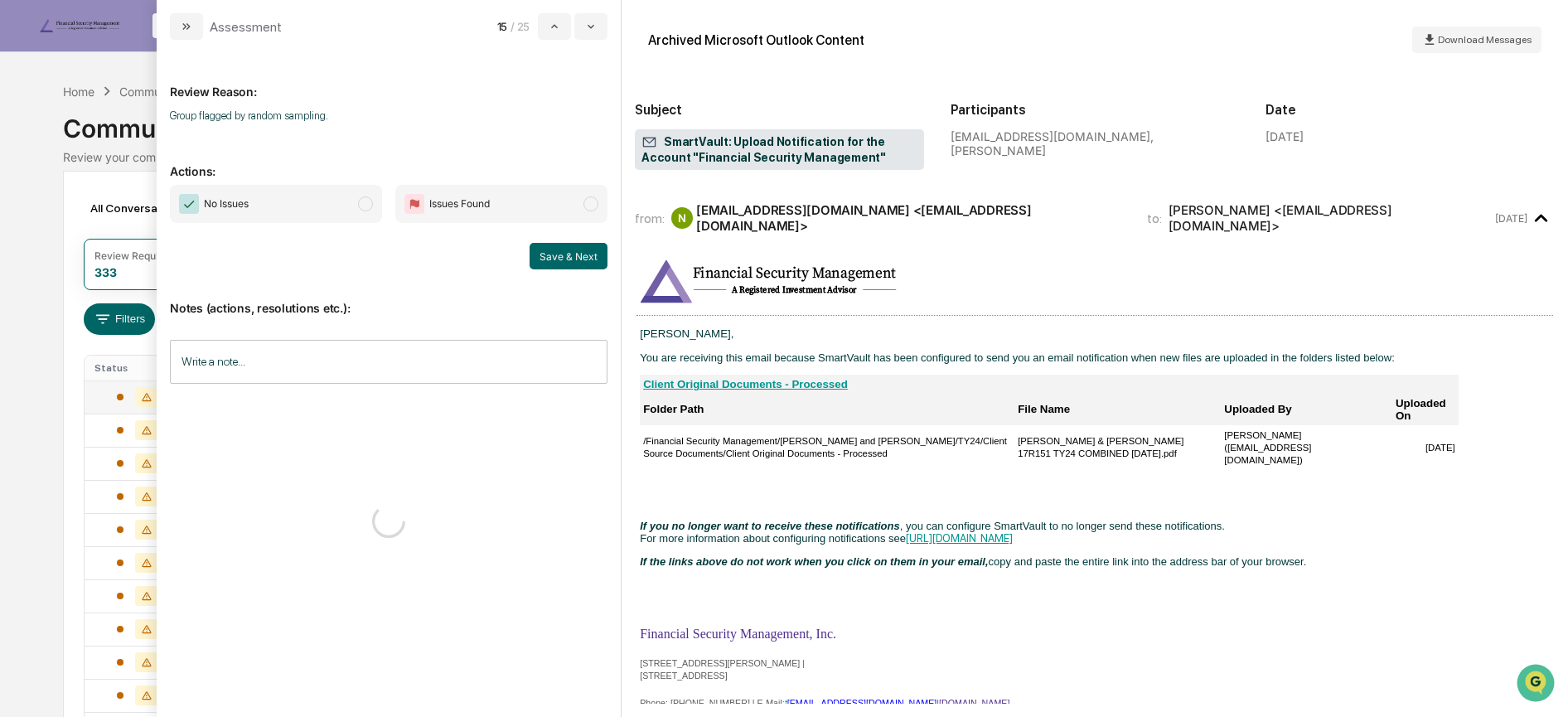
click at [313, 211] on span "No Issues" at bounding box center [276, 204] width 212 height 38
click at [552, 256] on button "Save & Next" at bounding box center [568, 256] width 78 height 26
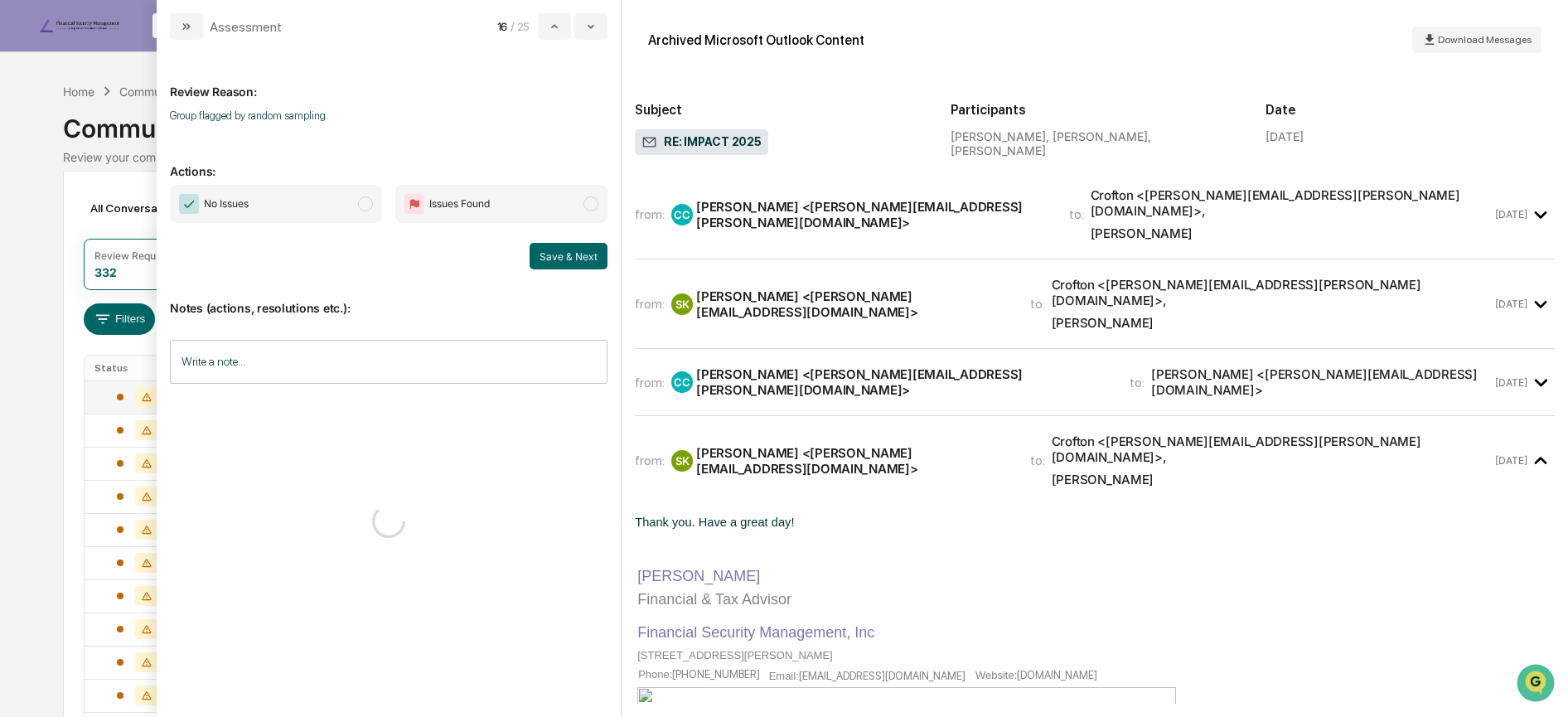
click at [310, 196] on span "No Issues" at bounding box center [276, 204] width 212 height 38
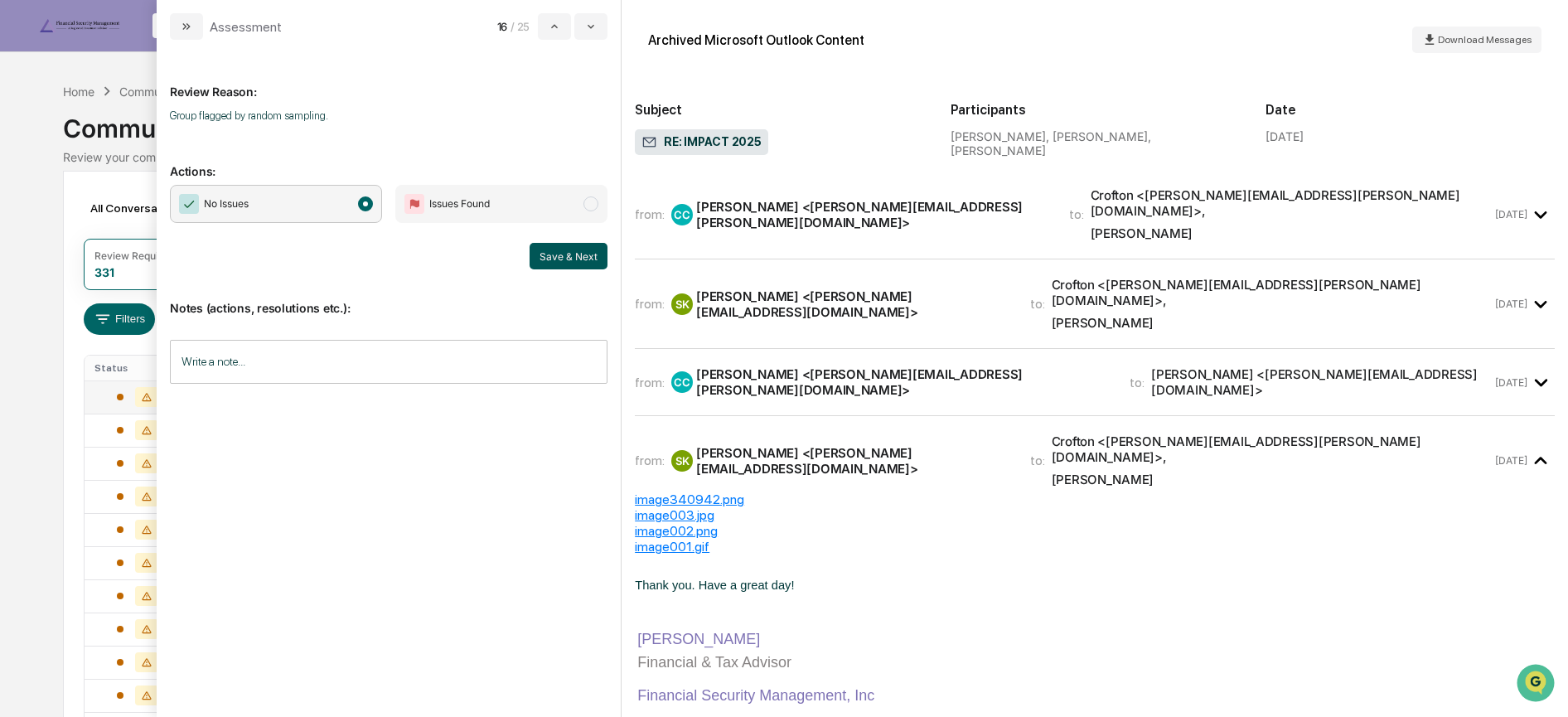
click at [570, 257] on button "Save & Next" at bounding box center [568, 256] width 78 height 26
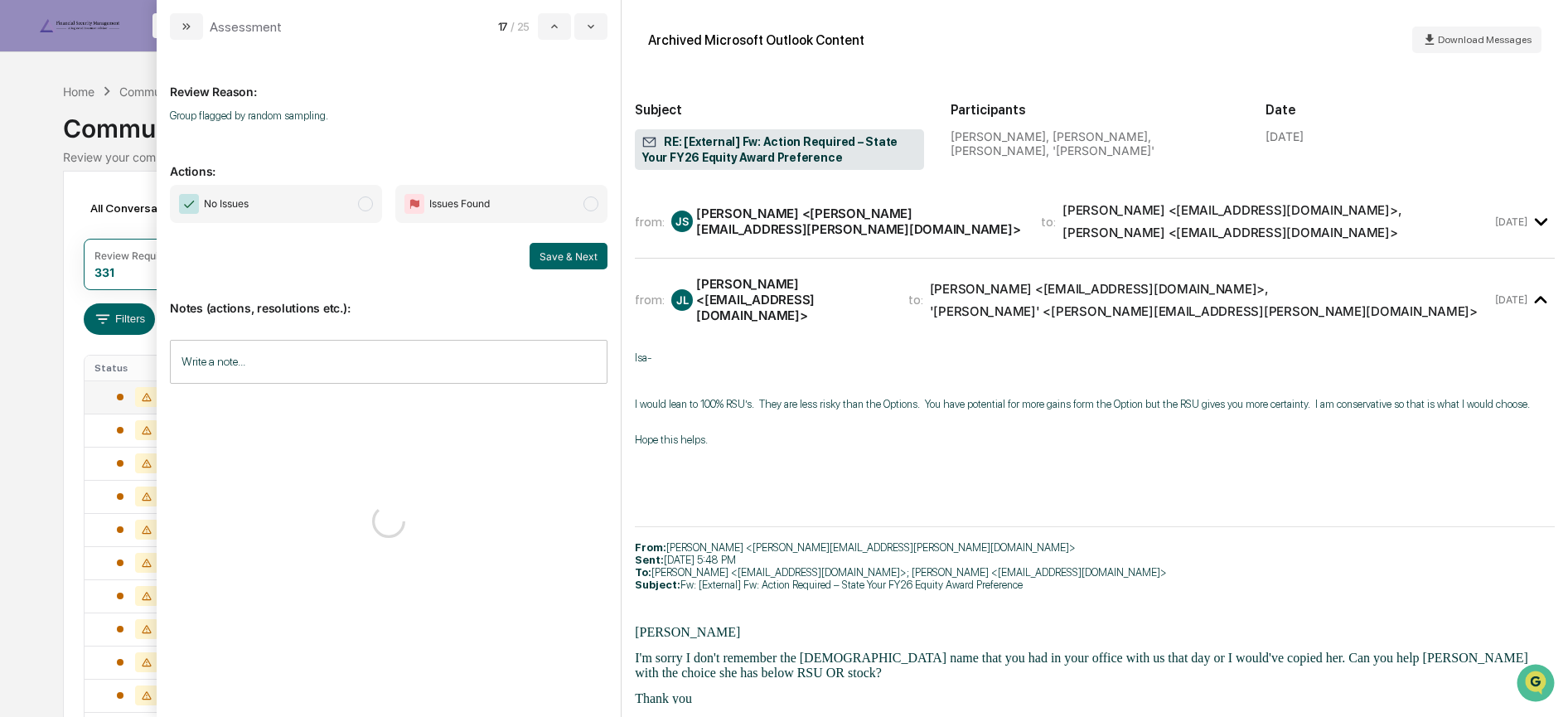
click at [283, 208] on span "No Issues" at bounding box center [276, 204] width 212 height 38
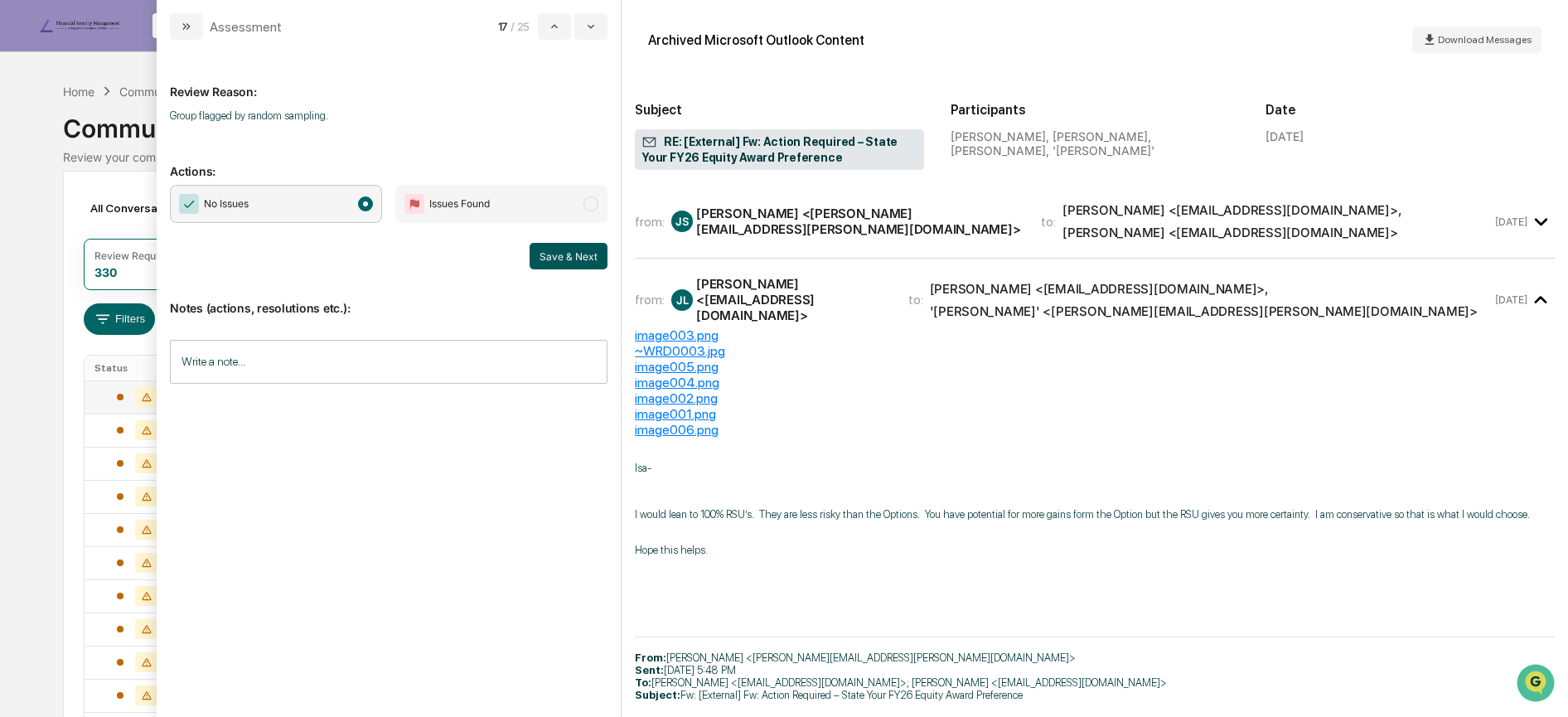
click at [543, 254] on button "Save & Next" at bounding box center [568, 256] width 78 height 26
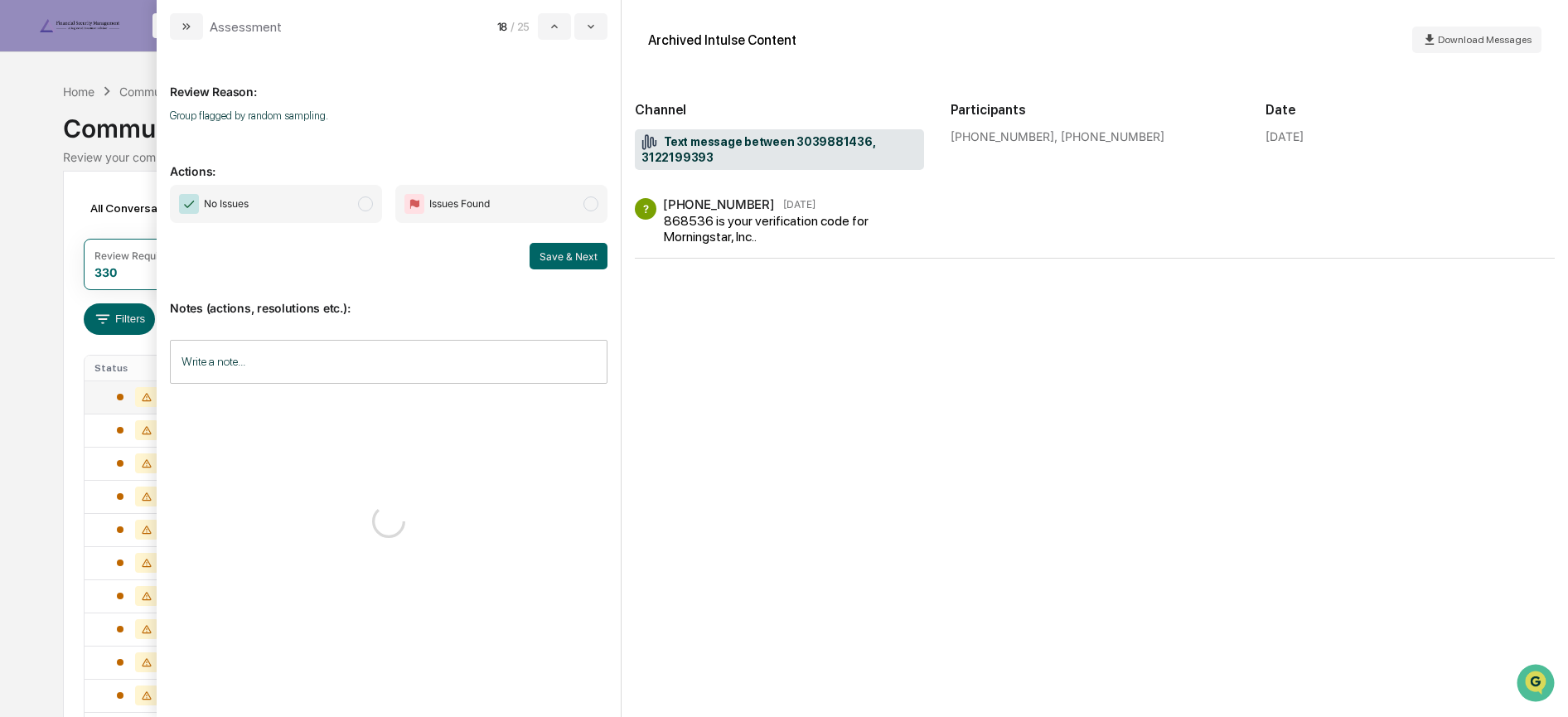
click at [331, 201] on span "No Issues" at bounding box center [276, 204] width 212 height 38
click at [557, 252] on button "Save & Next" at bounding box center [568, 256] width 78 height 26
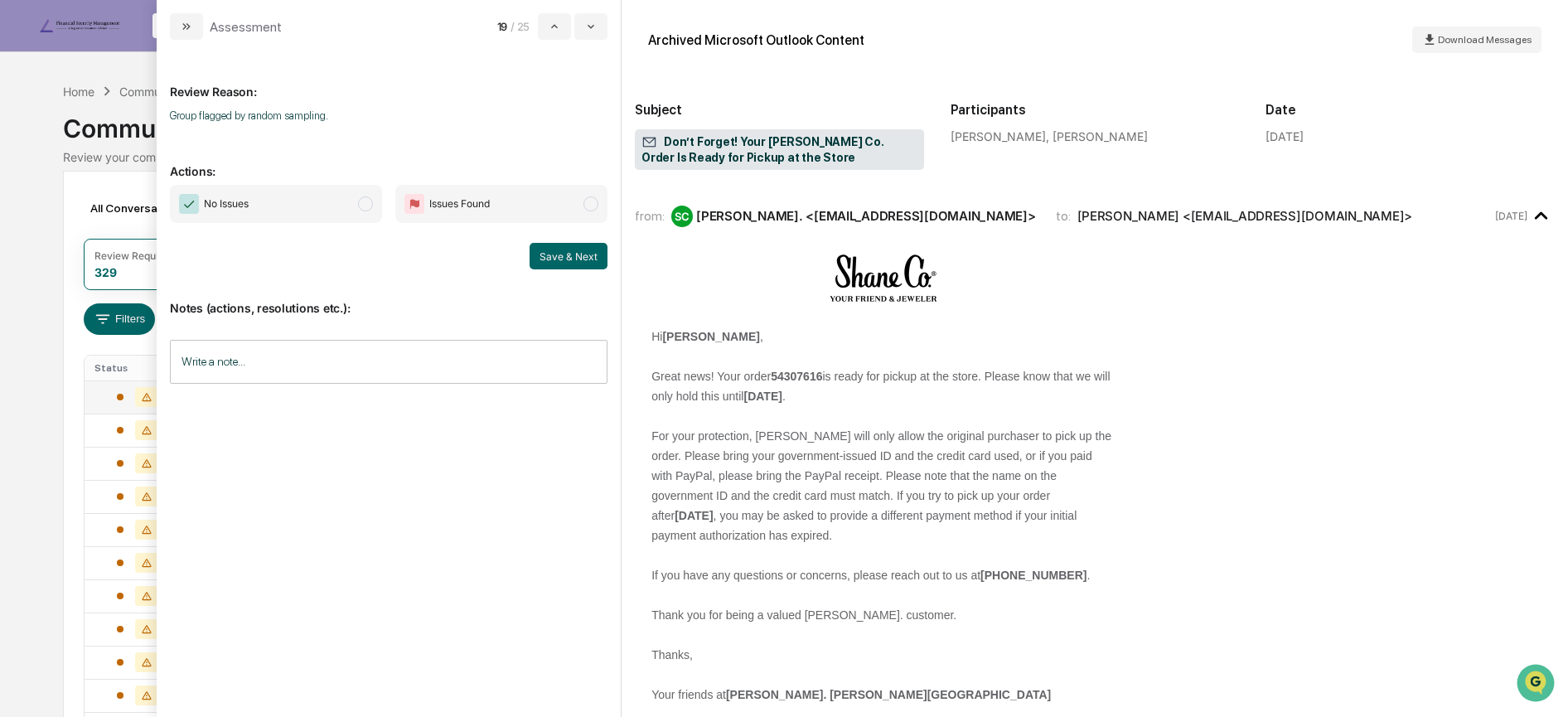
click at [337, 212] on span "No Issues" at bounding box center [276, 204] width 212 height 38
click at [569, 256] on button "Save & Next" at bounding box center [568, 256] width 78 height 26
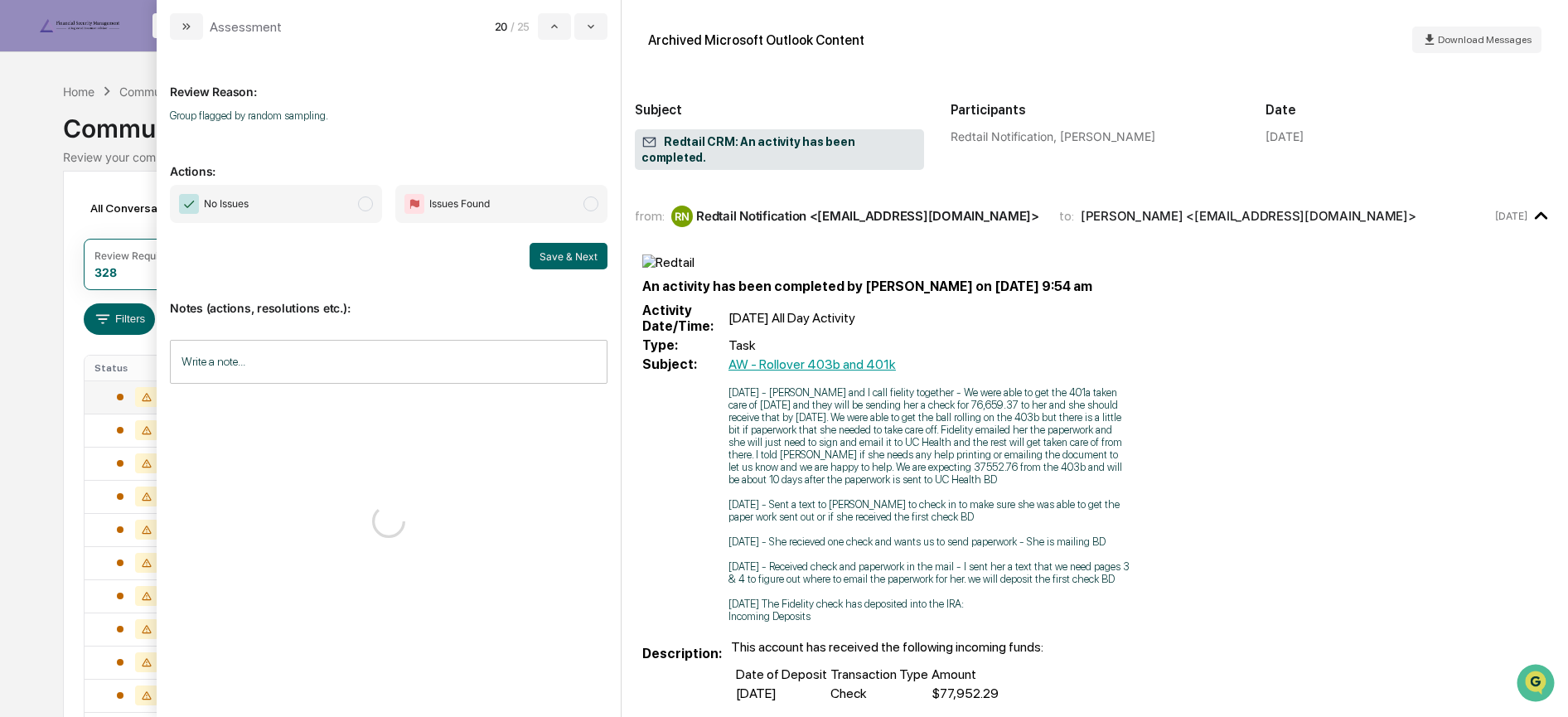
click at [332, 200] on span "No Issues" at bounding box center [276, 204] width 212 height 38
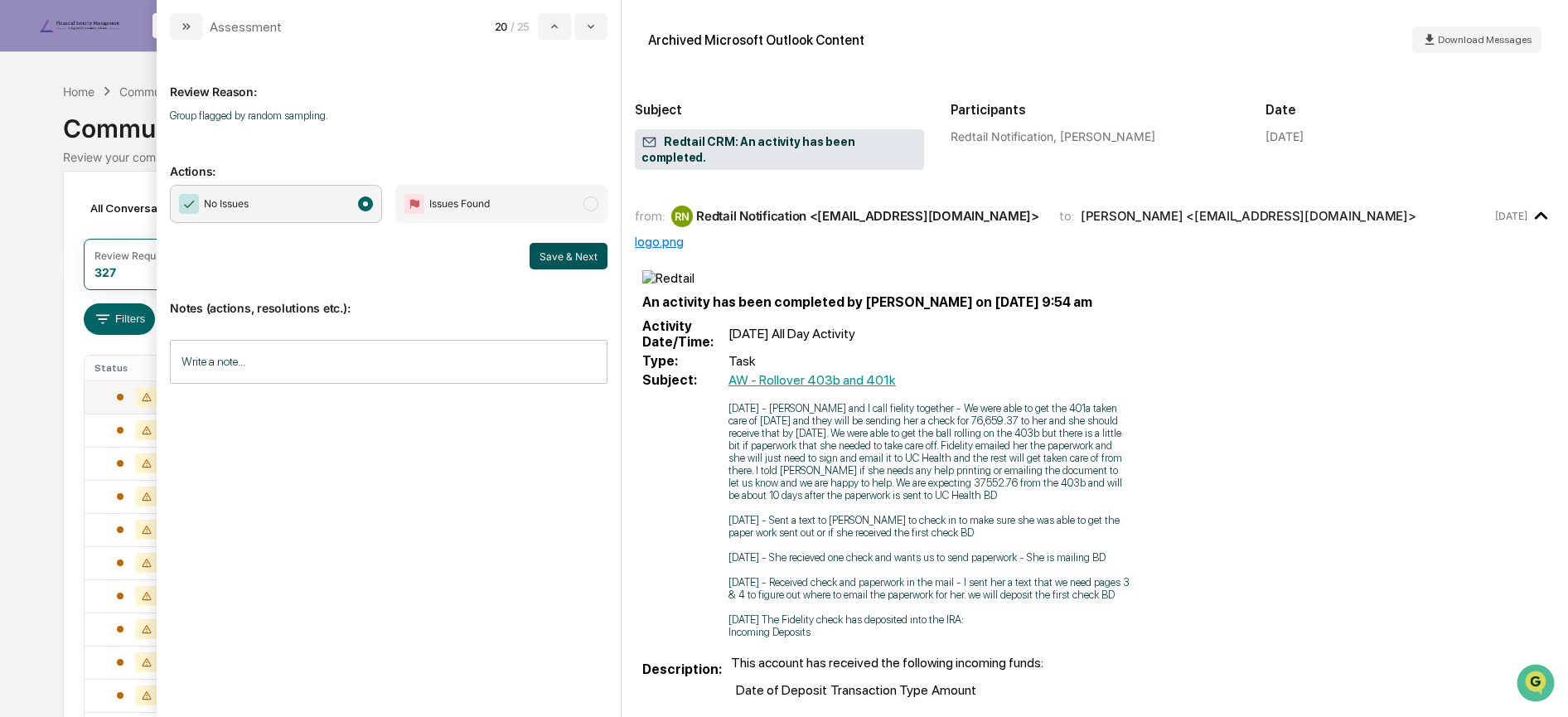
click at [574, 258] on button "Save & Next" at bounding box center [568, 256] width 78 height 26
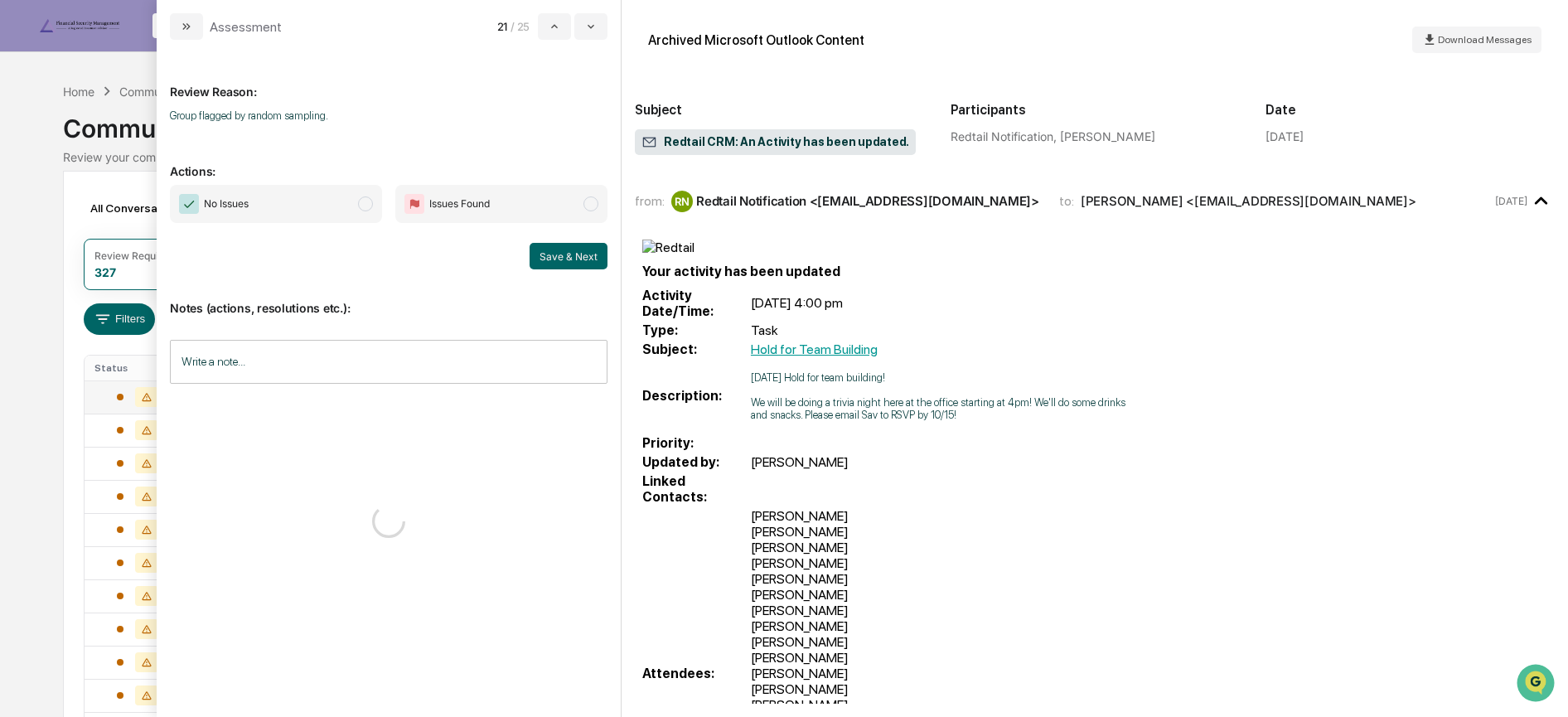
click at [350, 214] on span "No Issues" at bounding box center [276, 204] width 212 height 38
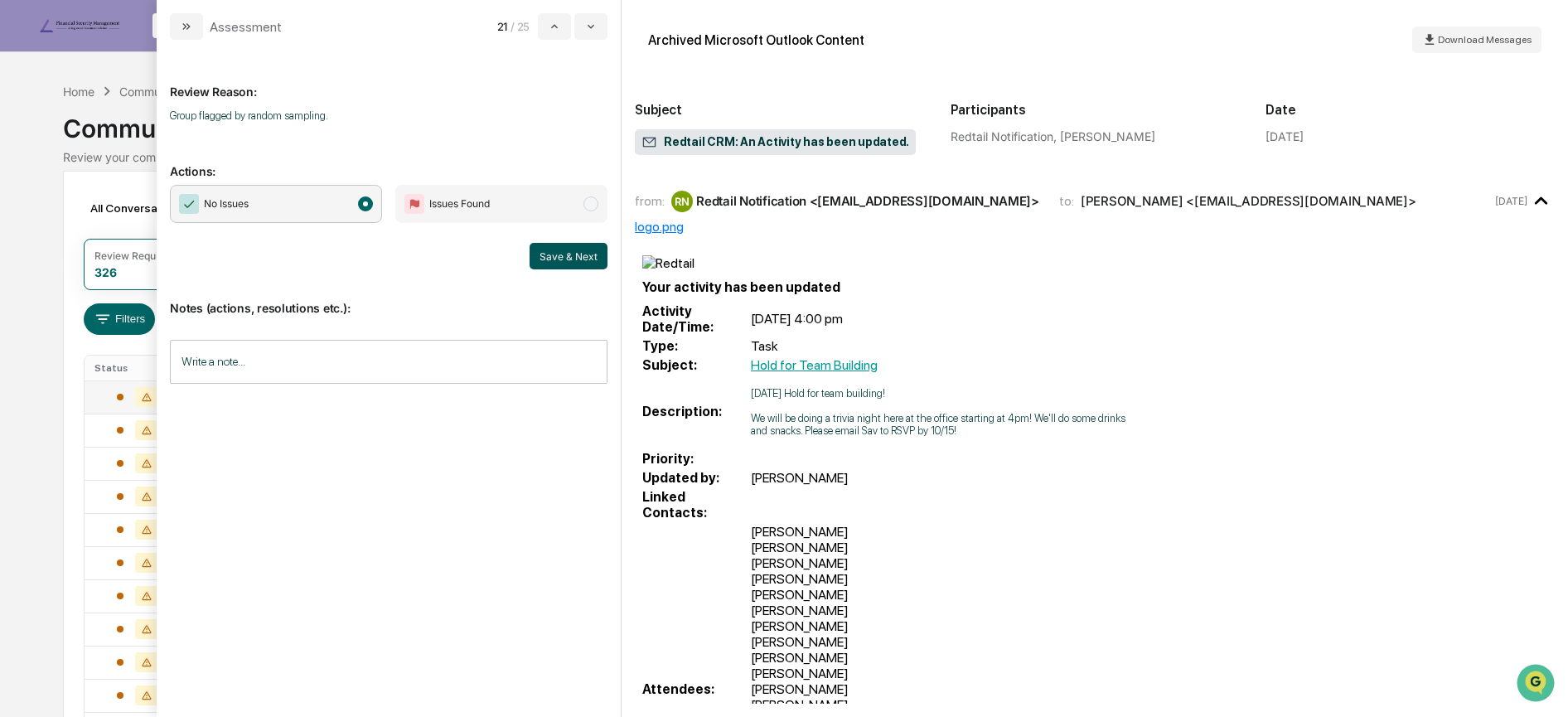
click at [546, 256] on button "Save & Next" at bounding box center [568, 256] width 78 height 26
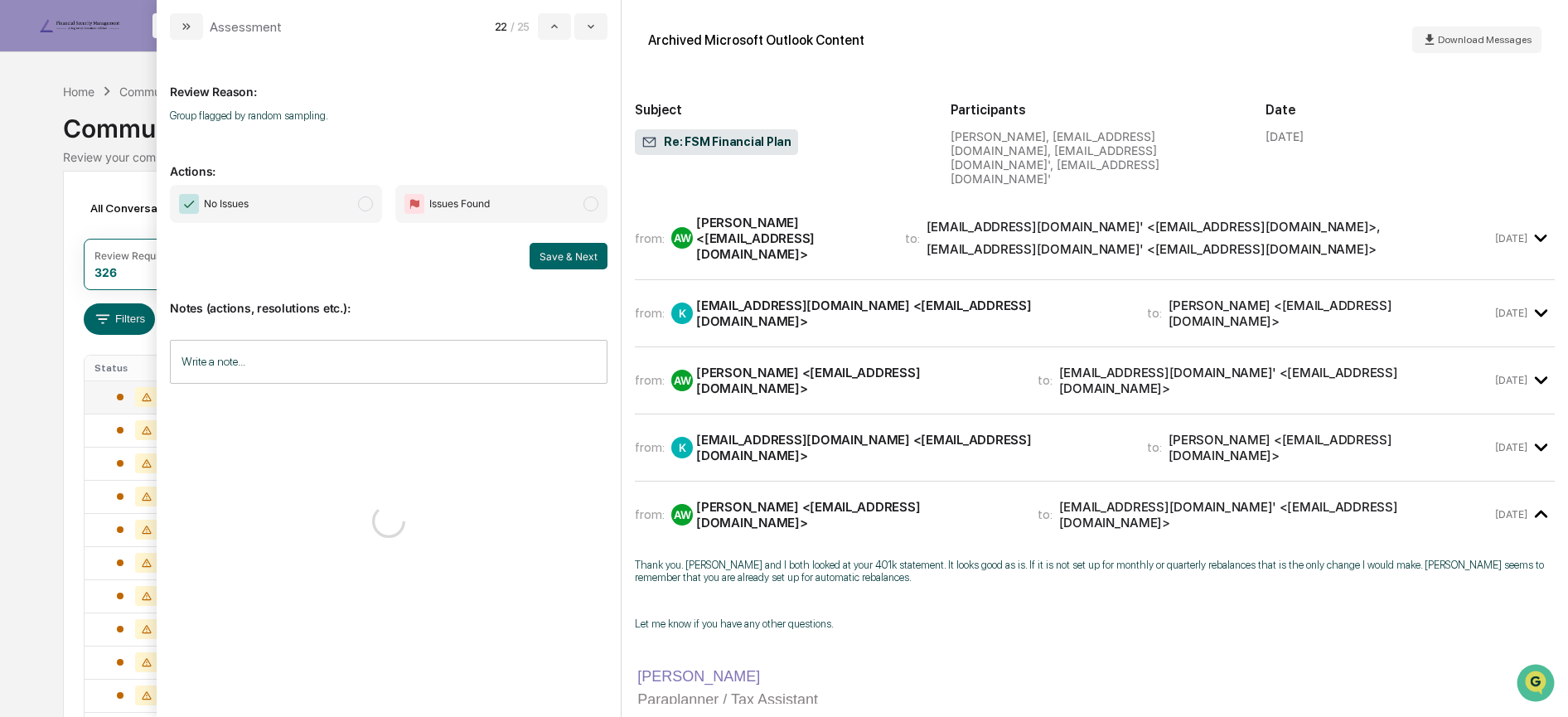
click at [294, 214] on span "No Issues" at bounding box center [276, 204] width 212 height 38
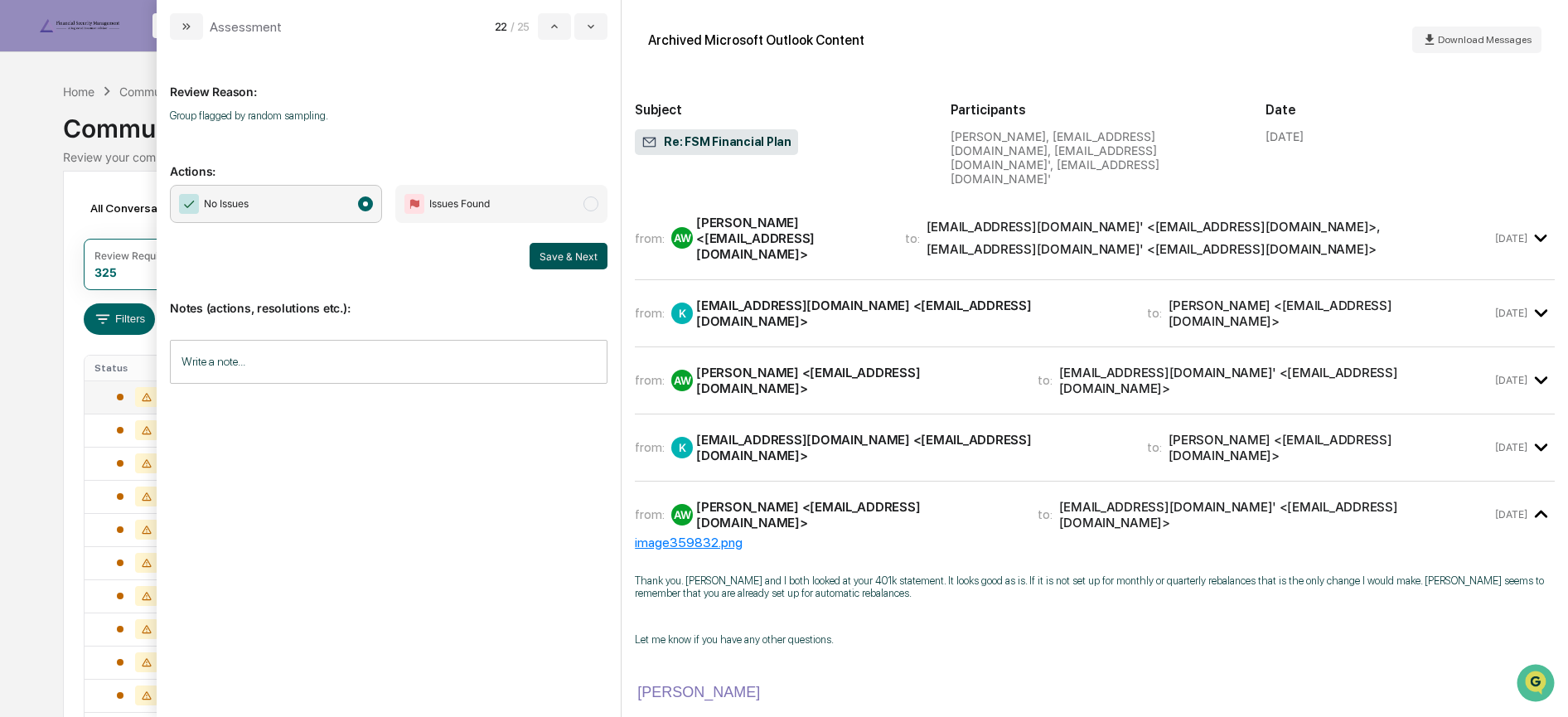
click at [548, 258] on button "Save & Next" at bounding box center [568, 256] width 78 height 26
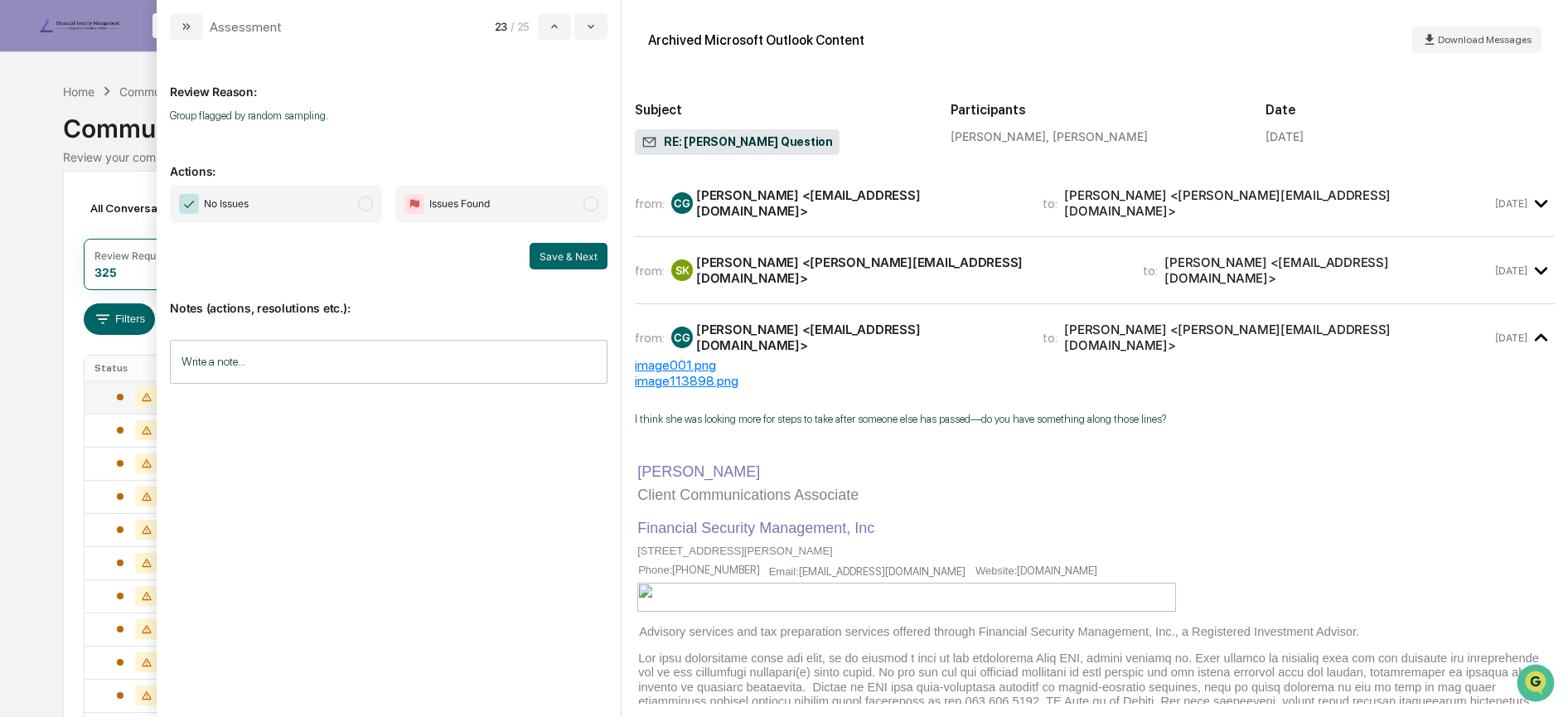
click at [316, 207] on span "No Issues" at bounding box center [276, 204] width 212 height 38
click at [547, 257] on button "Save & Next" at bounding box center [568, 256] width 78 height 26
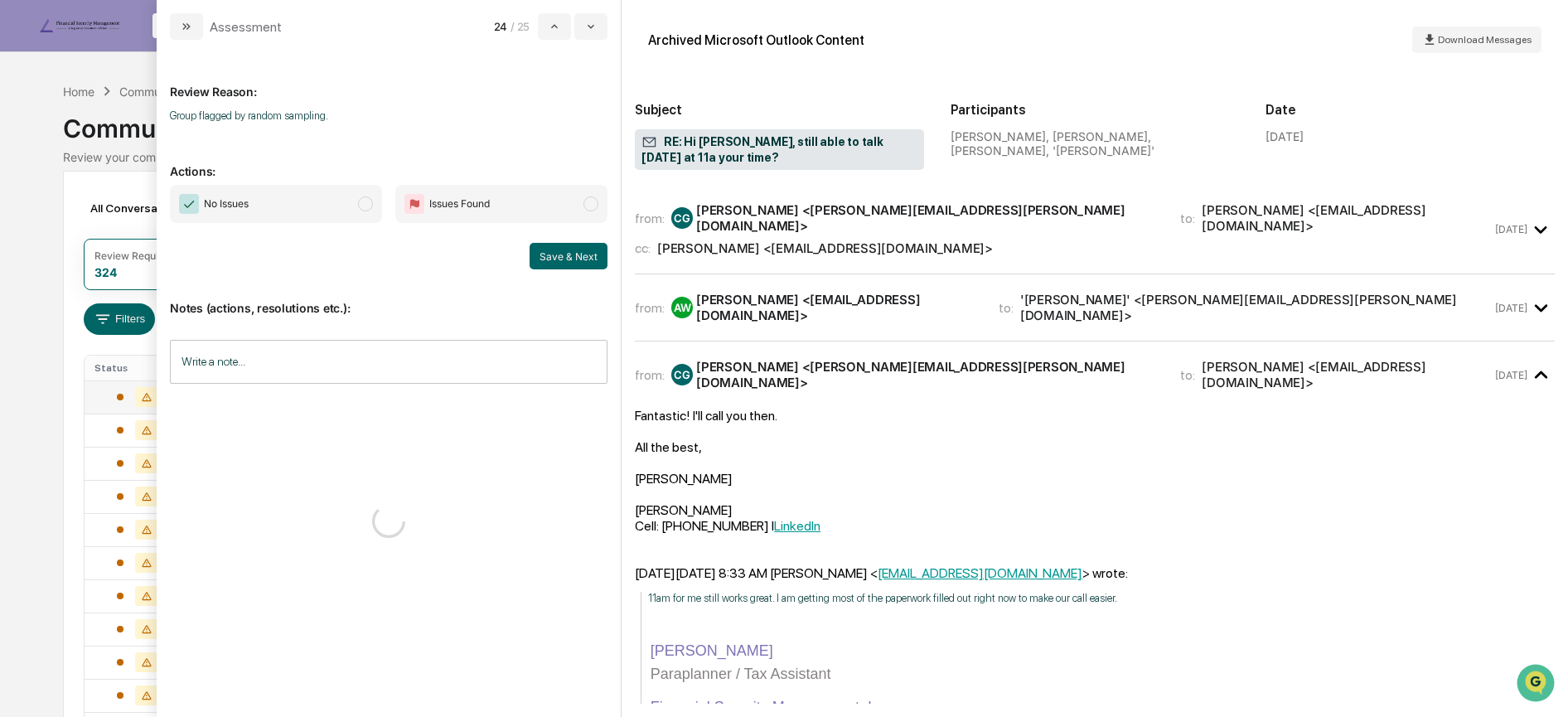
click at [373, 206] on span "modal" at bounding box center [365, 204] width 15 height 15
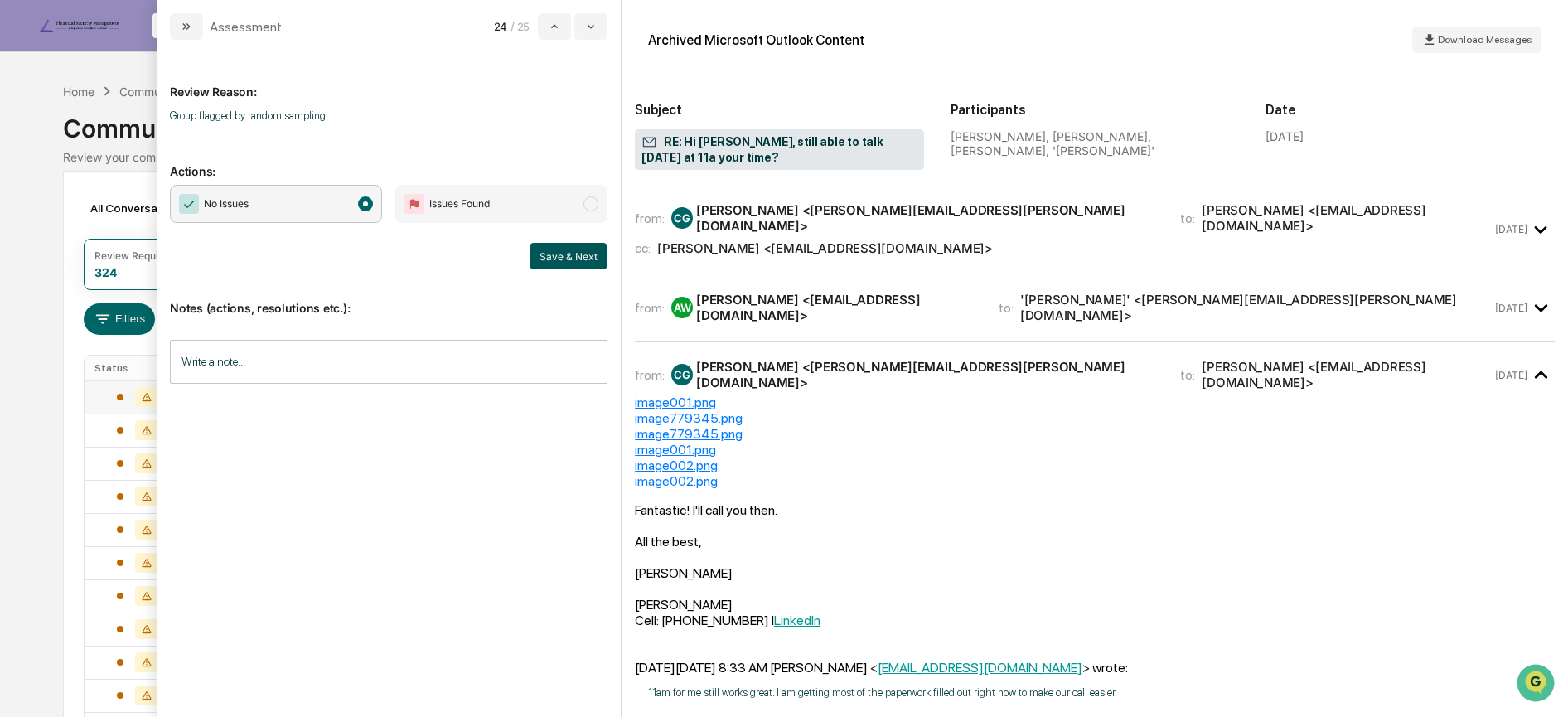
click at [584, 256] on button "Save & Next" at bounding box center [568, 256] width 78 height 26
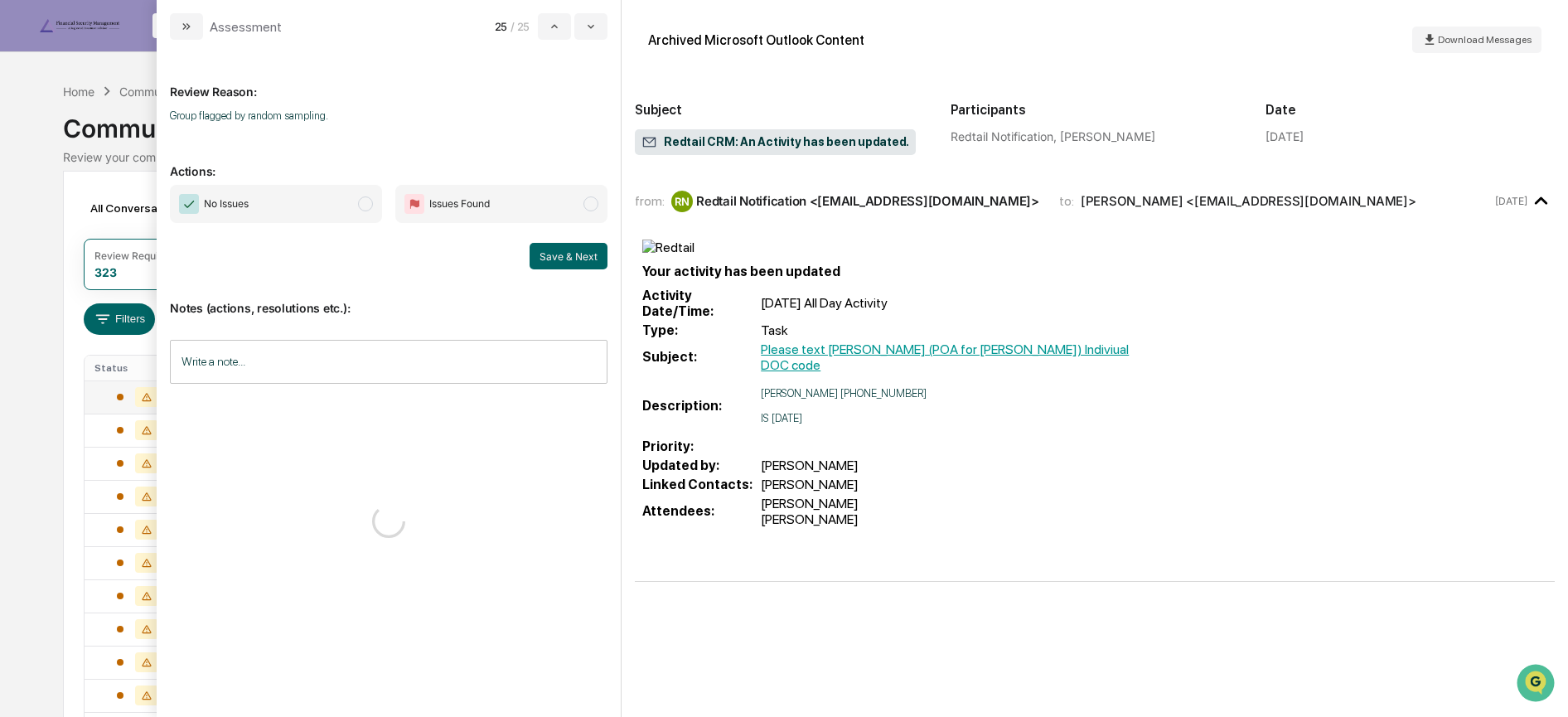
click at [366, 211] on span "modal" at bounding box center [365, 204] width 15 height 15
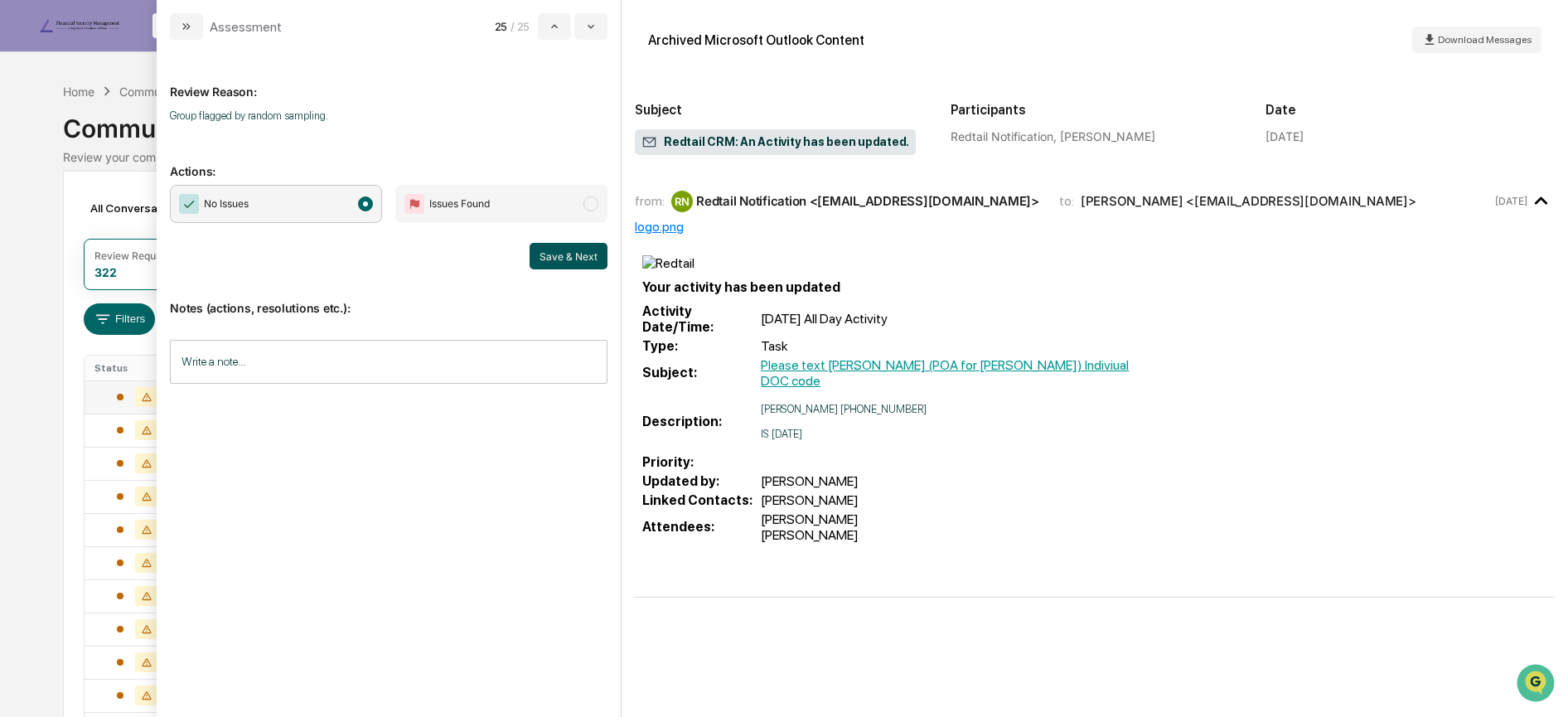
click at [544, 258] on button "Save & Next" at bounding box center [568, 256] width 78 height 26
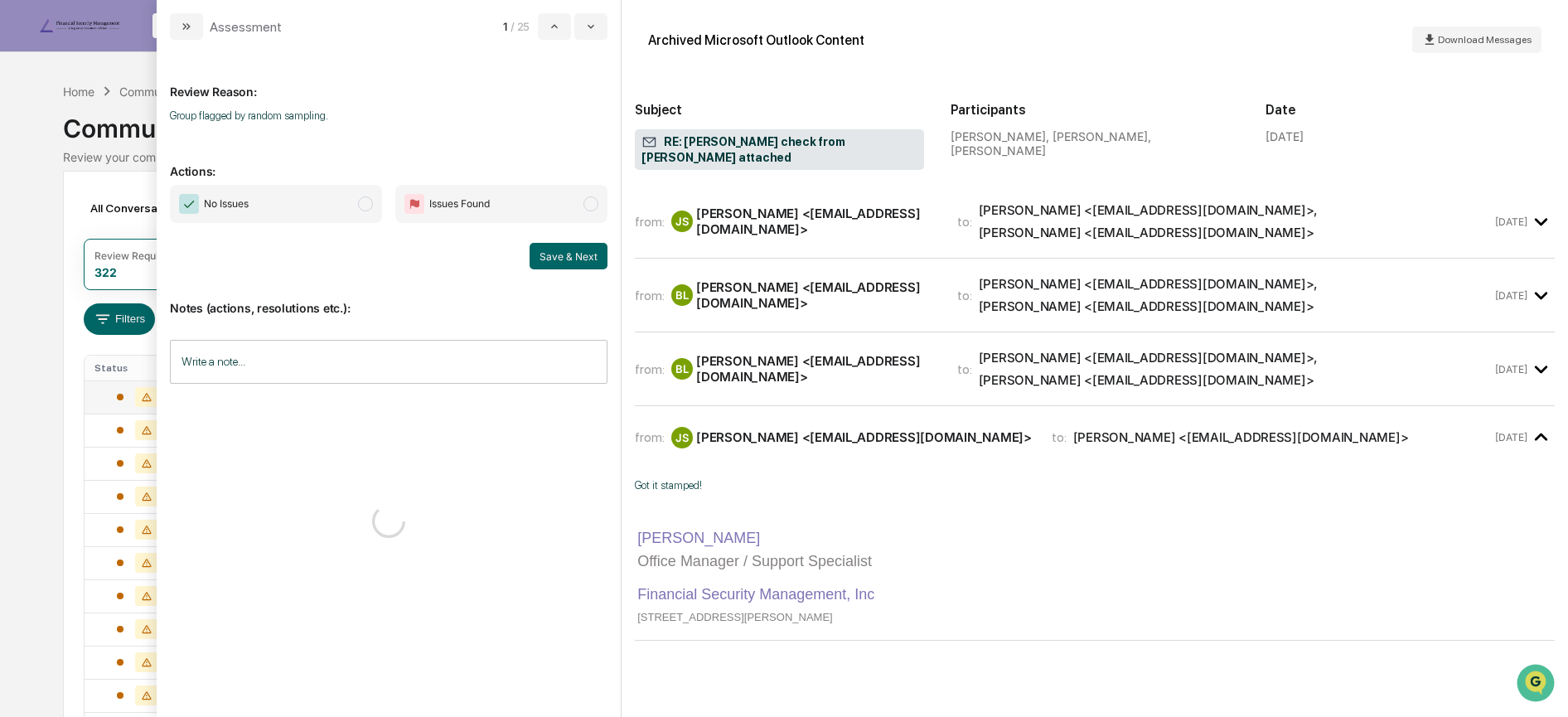
click at [328, 210] on span "No Issues" at bounding box center [276, 204] width 212 height 38
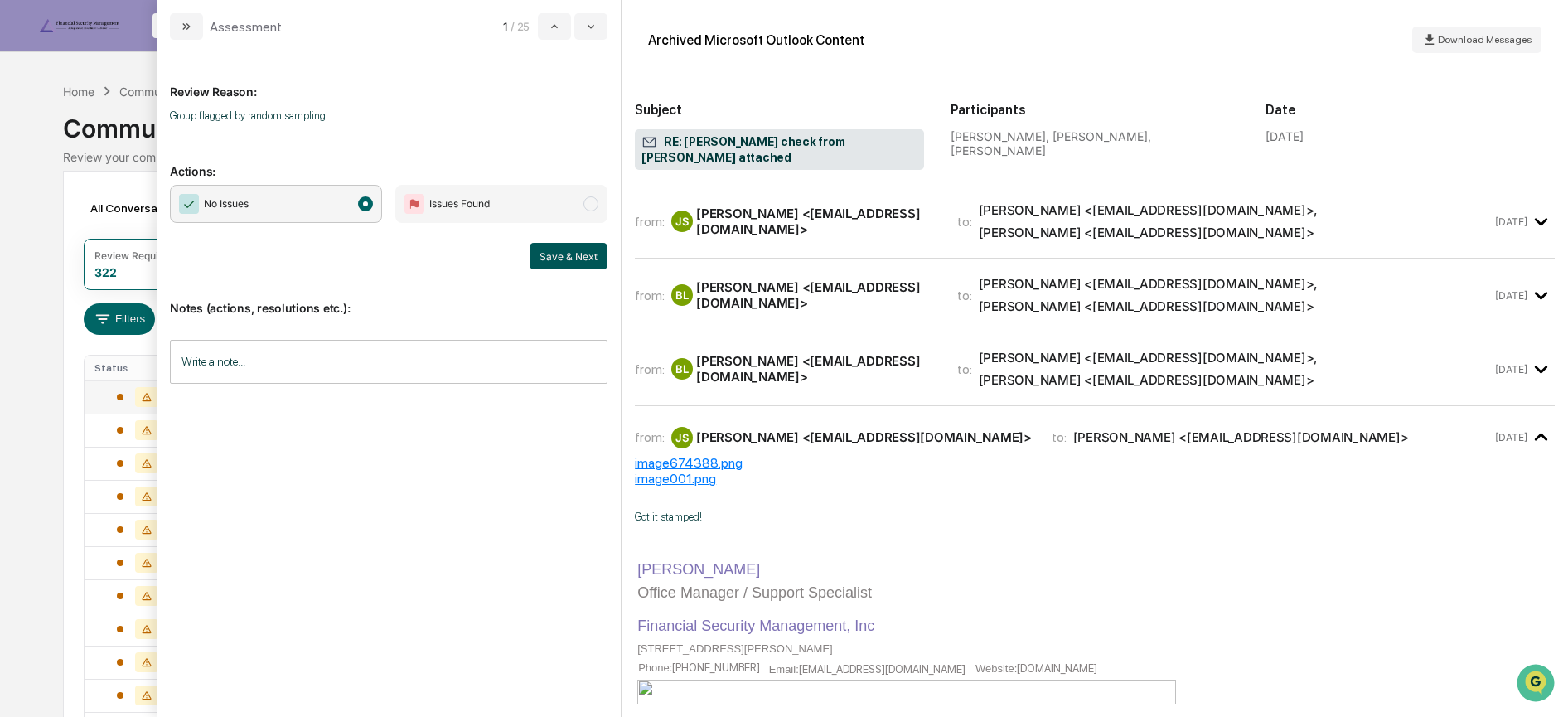
click at [560, 256] on button "Save & Next" at bounding box center [568, 256] width 78 height 26
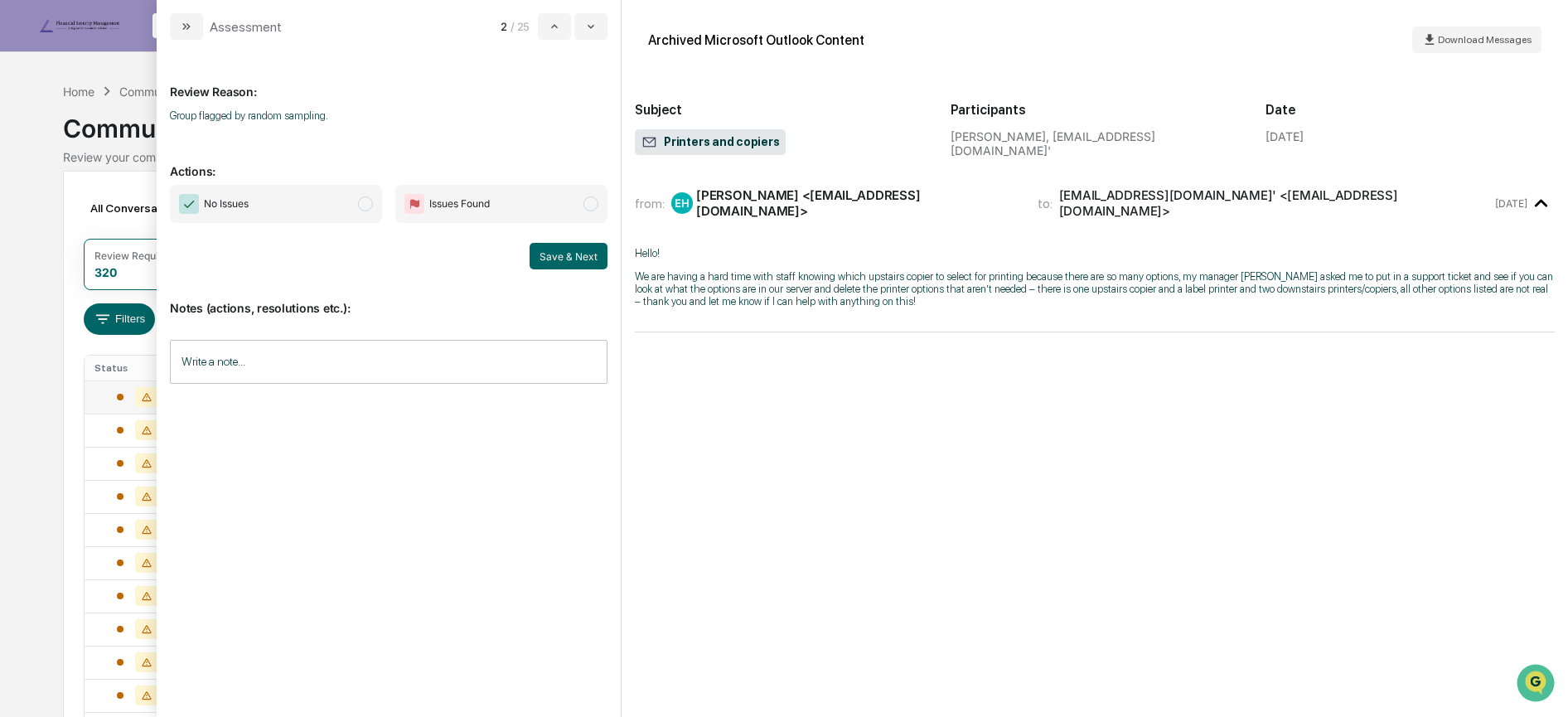
click at [337, 207] on span "No Issues" at bounding box center [276, 204] width 212 height 38
click at [566, 262] on button "Save & Next" at bounding box center [568, 256] width 78 height 26
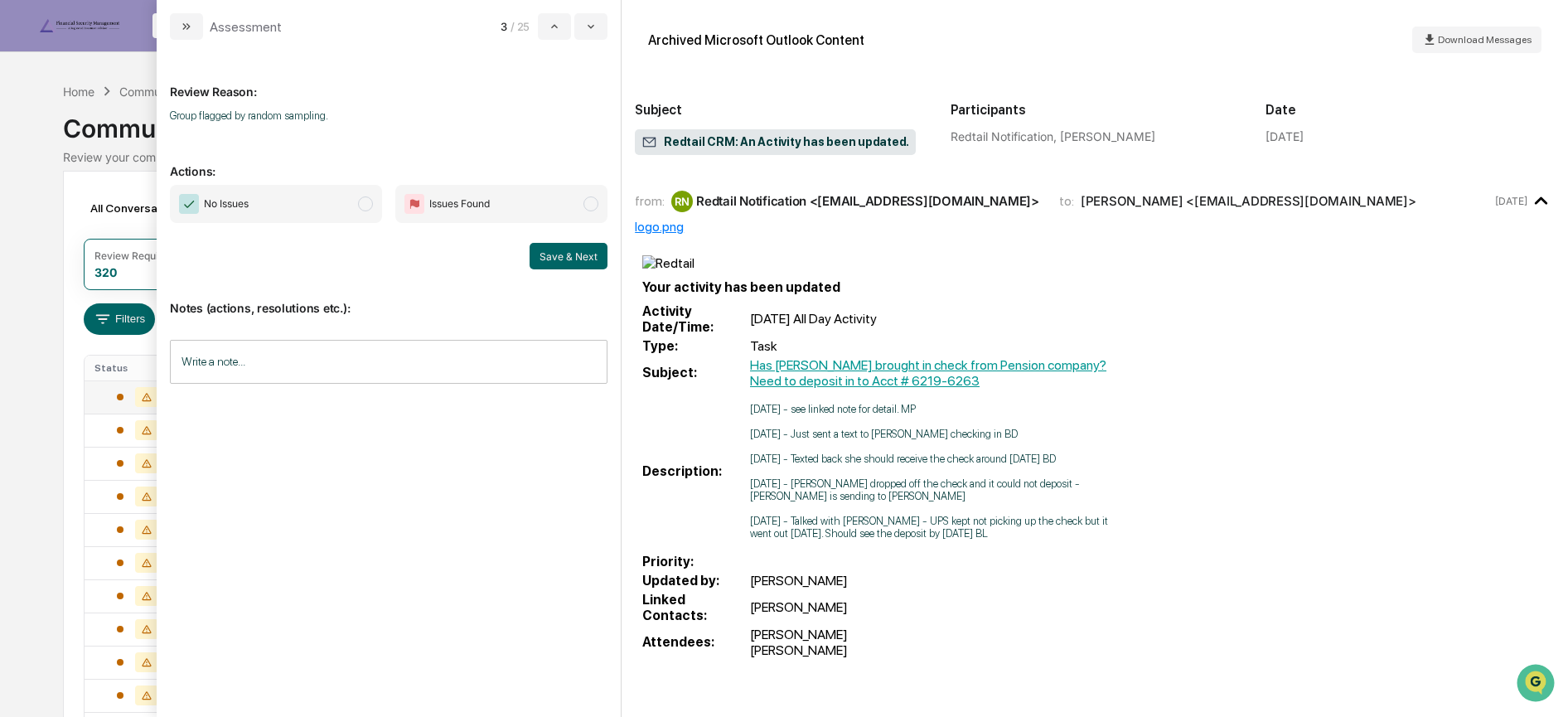
click at [349, 202] on span "No Issues" at bounding box center [276, 204] width 212 height 38
click at [553, 243] on button "Save & Next" at bounding box center [568, 256] width 78 height 26
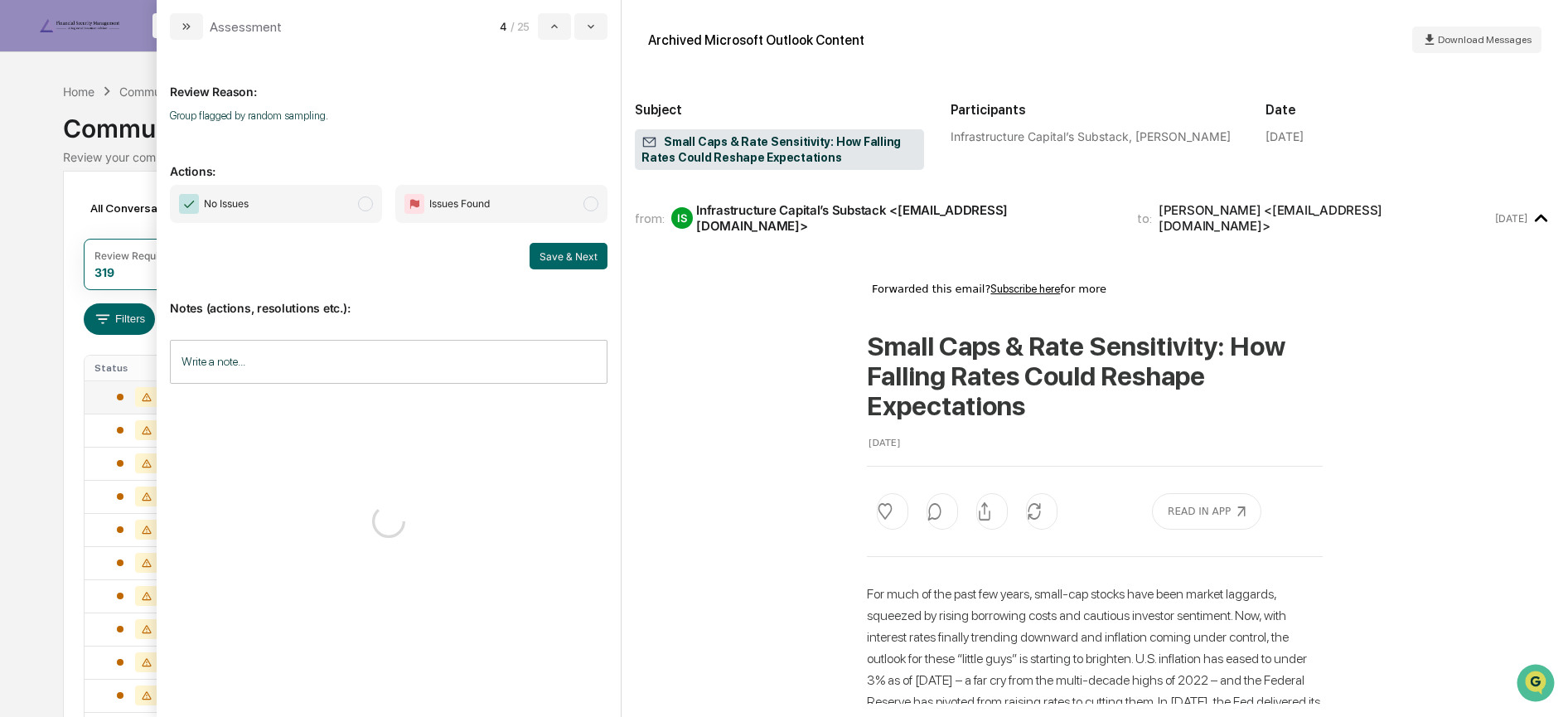
click at [344, 195] on span "No Issues" at bounding box center [276, 204] width 212 height 38
click at [547, 256] on button "Save & Next" at bounding box center [568, 256] width 78 height 26
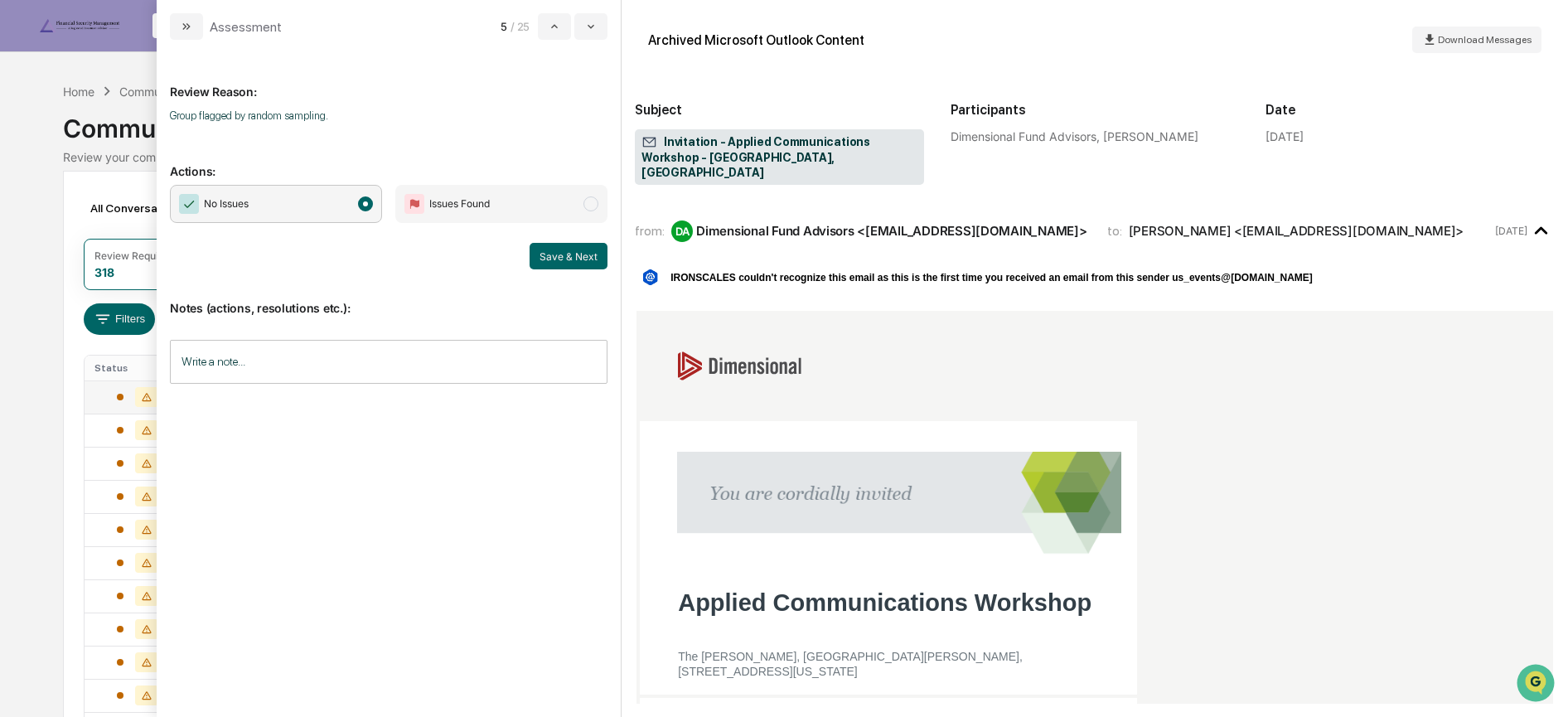
click at [302, 206] on span "No Issues" at bounding box center [276, 204] width 212 height 38
click at [560, 259] on button "Save & Next" at bounding box center [568, 256] width 78 height 26
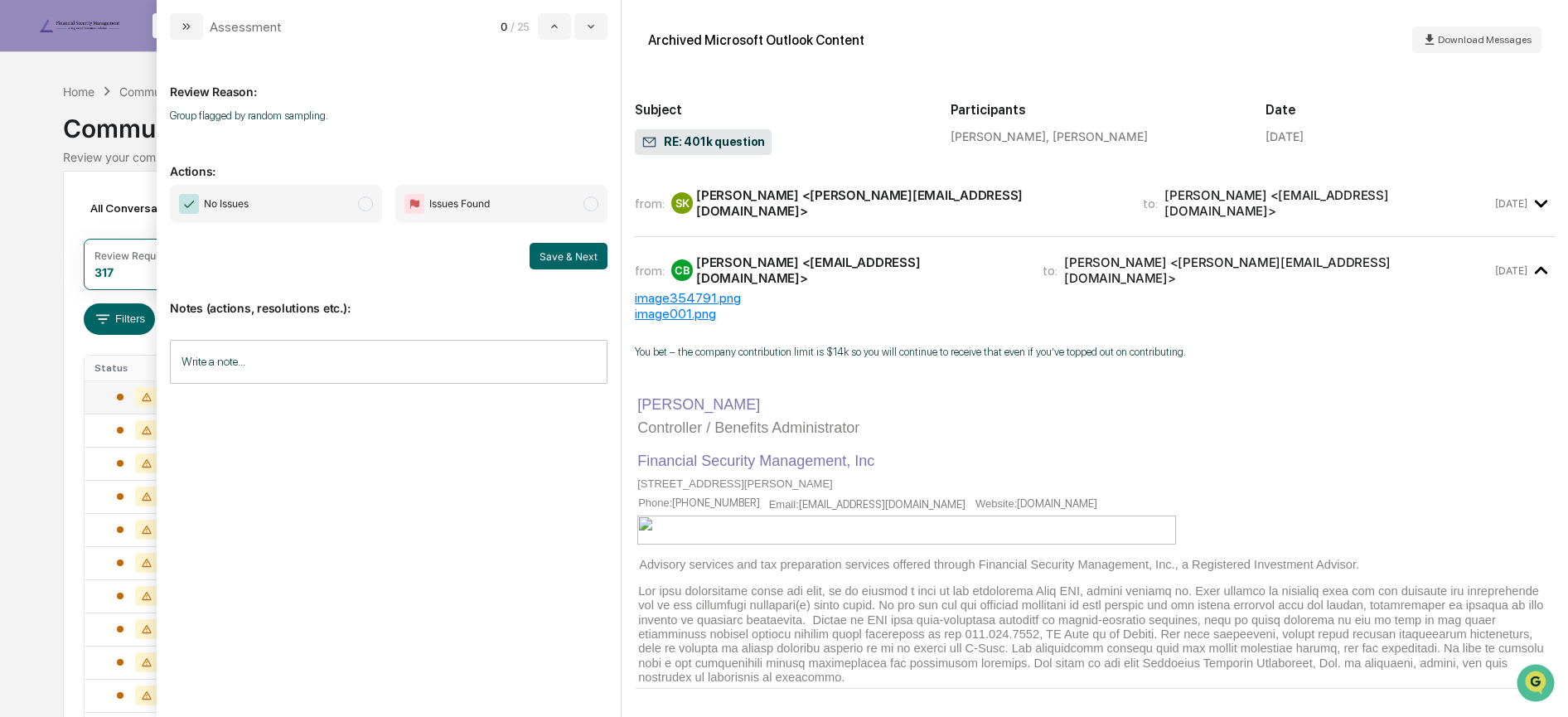
click at [328, 206] on span "No Issues" at bounding box center [276, 204] width 212 height 38
click at [587, 251] on button "Save & Next" at bounding box center [568, 256] width 78 height 26
click at [350, 211] on span "No Issues" at bounding box center [276, 204] width 212 height 38
click at [561, 250] on button "Save & Next" at bounding box center [568, 256] width 78 height 26
click at [353, 203] on span "No Issues" at bounding box center [276, 204] width 212 height 38
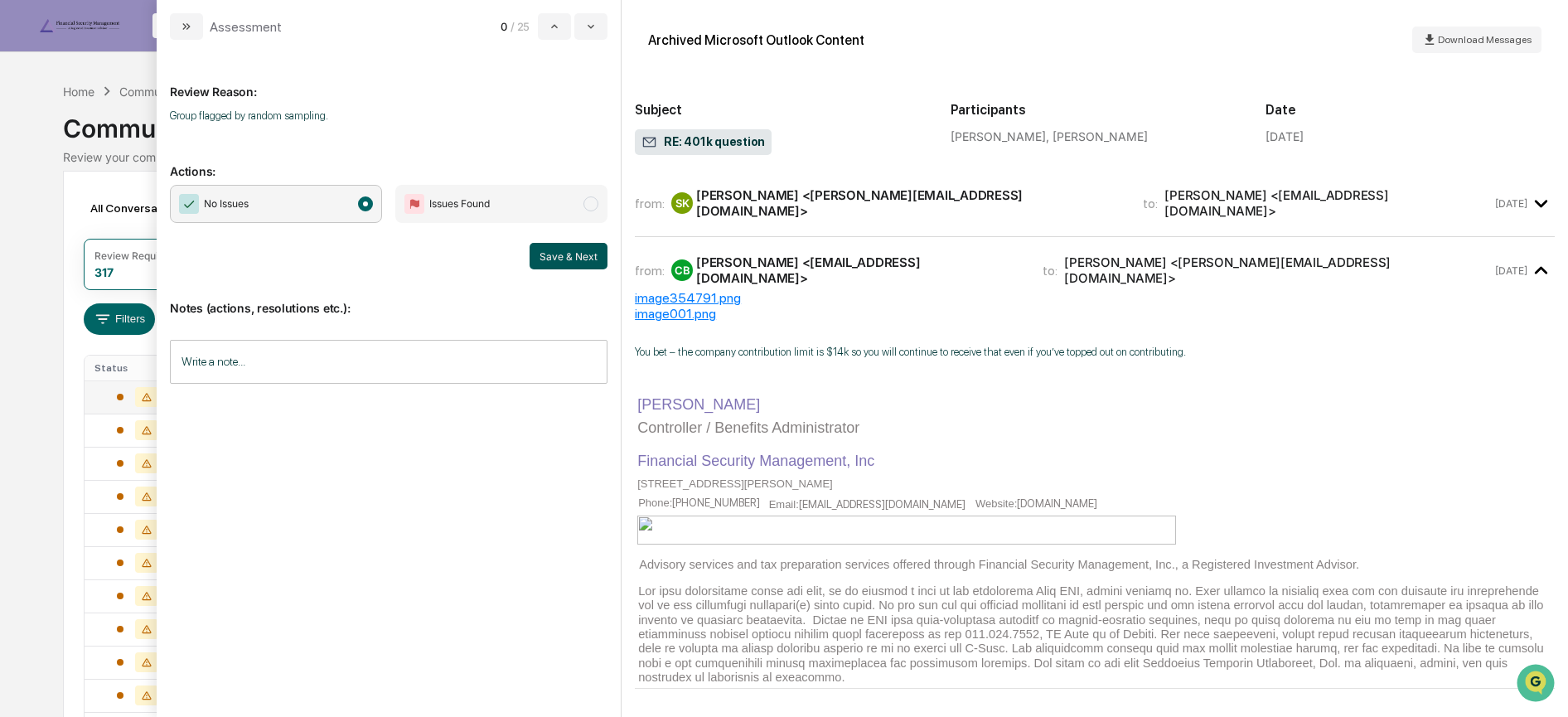
click at [576, 248] on button "Save & Next" at bounding box center [568, 256] width 78 height 26
click at [355, 203] on span "No Issues" at bounding box center [276, 204] width 212 height 38
click at [557, 256] on button "Save & Next" at bounding box center [568, 256] width 78 height 26
click at [353, 211] on span "No Issues" at bounding box center [276, 204] width 212 height 38
click at [591, 260] on button "Save & Next" at bounding box center [568, 256] width 78 height 26
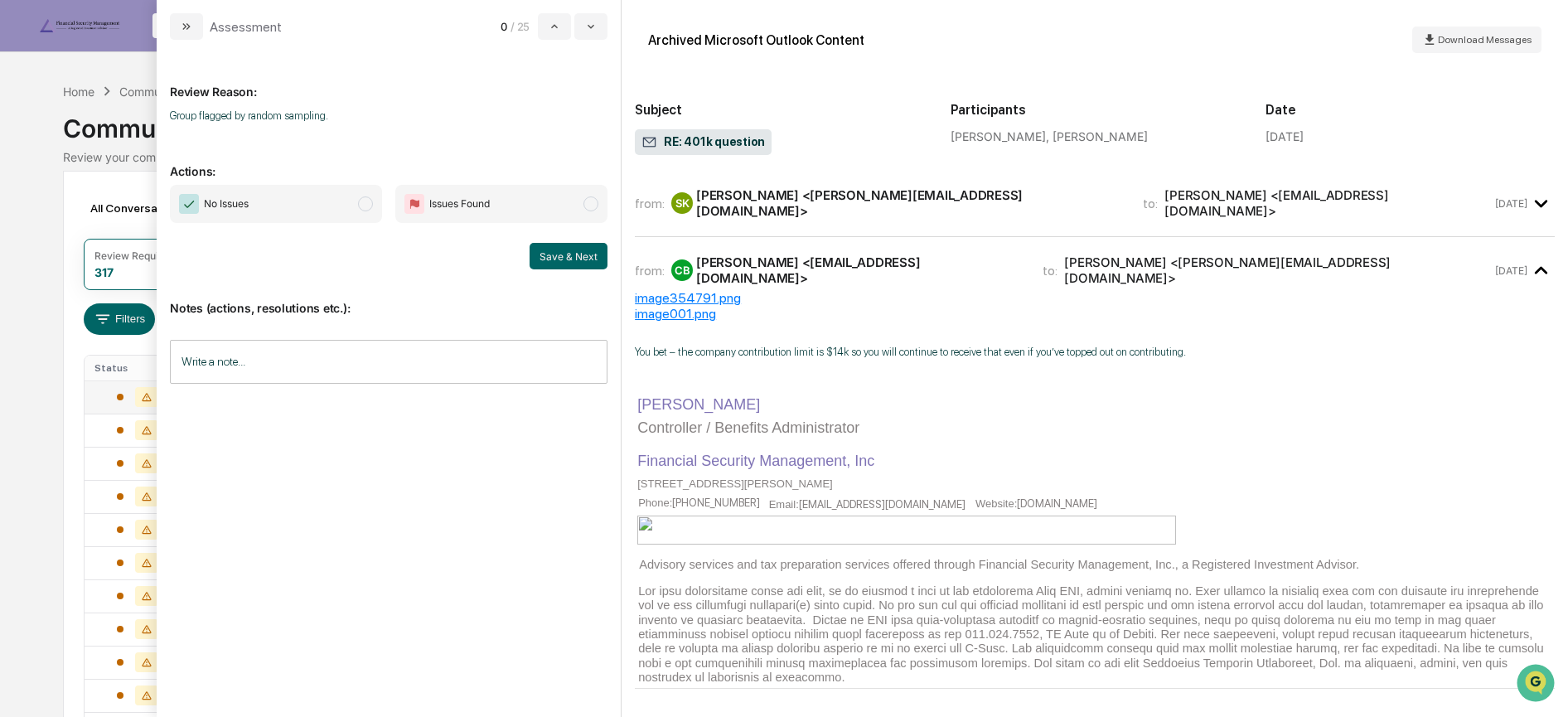
click at [355, 205] on span "No Issues" at bounding box center [276, 204] width 212 height 38
click at [564, 255] on button "Save & Next" at bounding box center [568, 256] width 78 height 26
click at [185, 27] on icon "modal" at bounding box center [185, 26] width 5 height 6
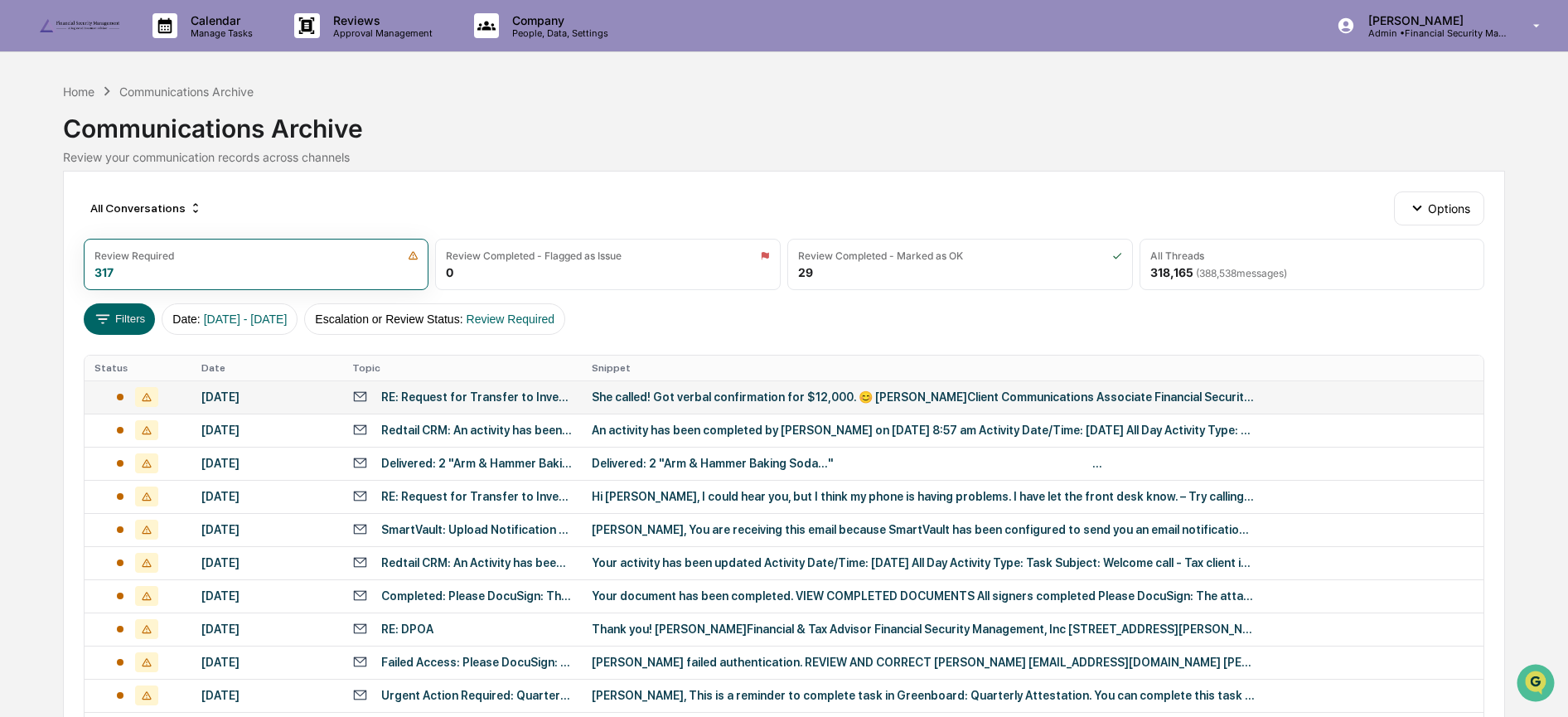
click at [399, 395] on div "RE: Request for Transfer to Investment Account - [PERSON_NAME]" at bounding box center [477, 397] width 191 height 14
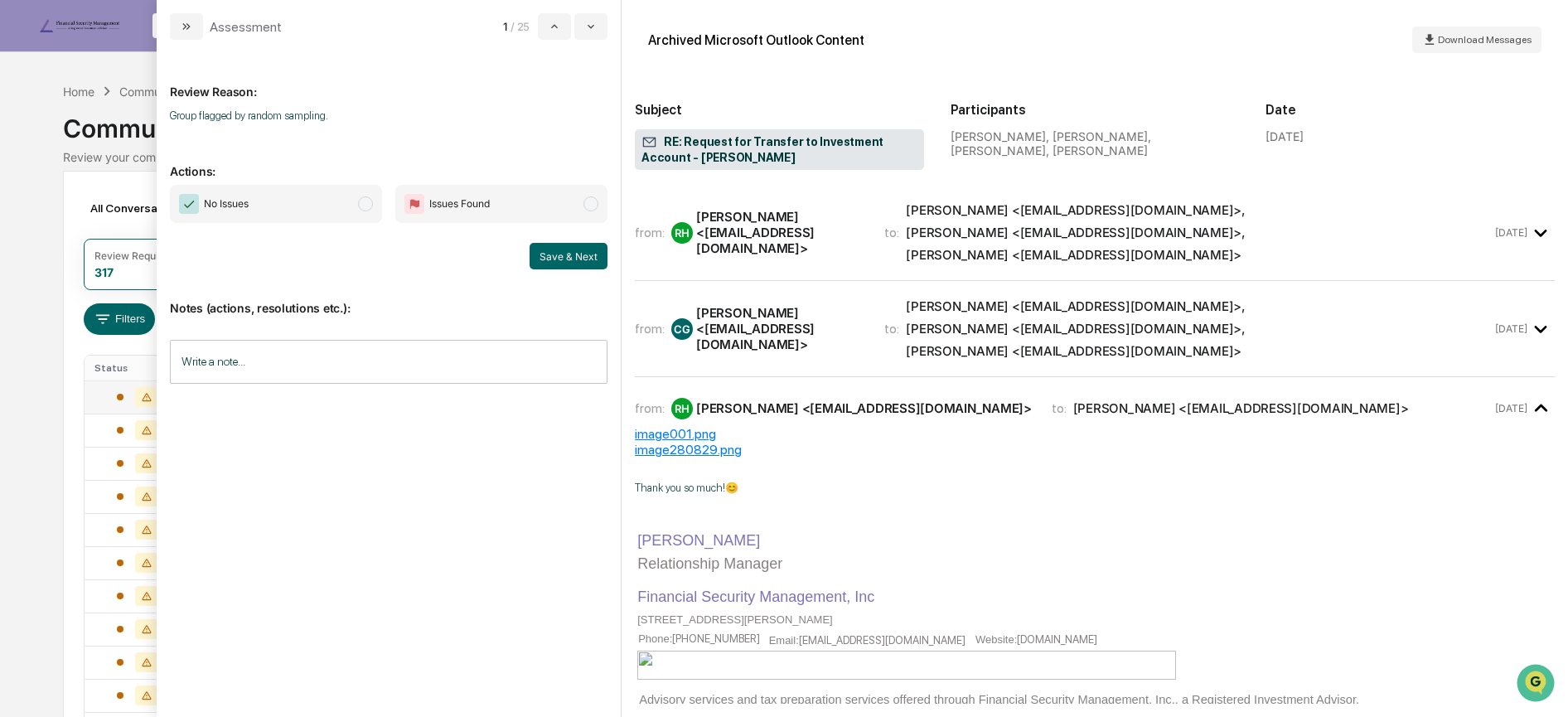
drag, startPoint x: 328, startPoint y: 214, endPoint x: 337, endPoint y: 212, distance: 9.2
click at [328, 206] on span "No Issues" at bounding box center [276, 204] width 212 height 38
click at [574, 262] on button "Save & Next" at bounding box center [568, 256] width 78 height 26
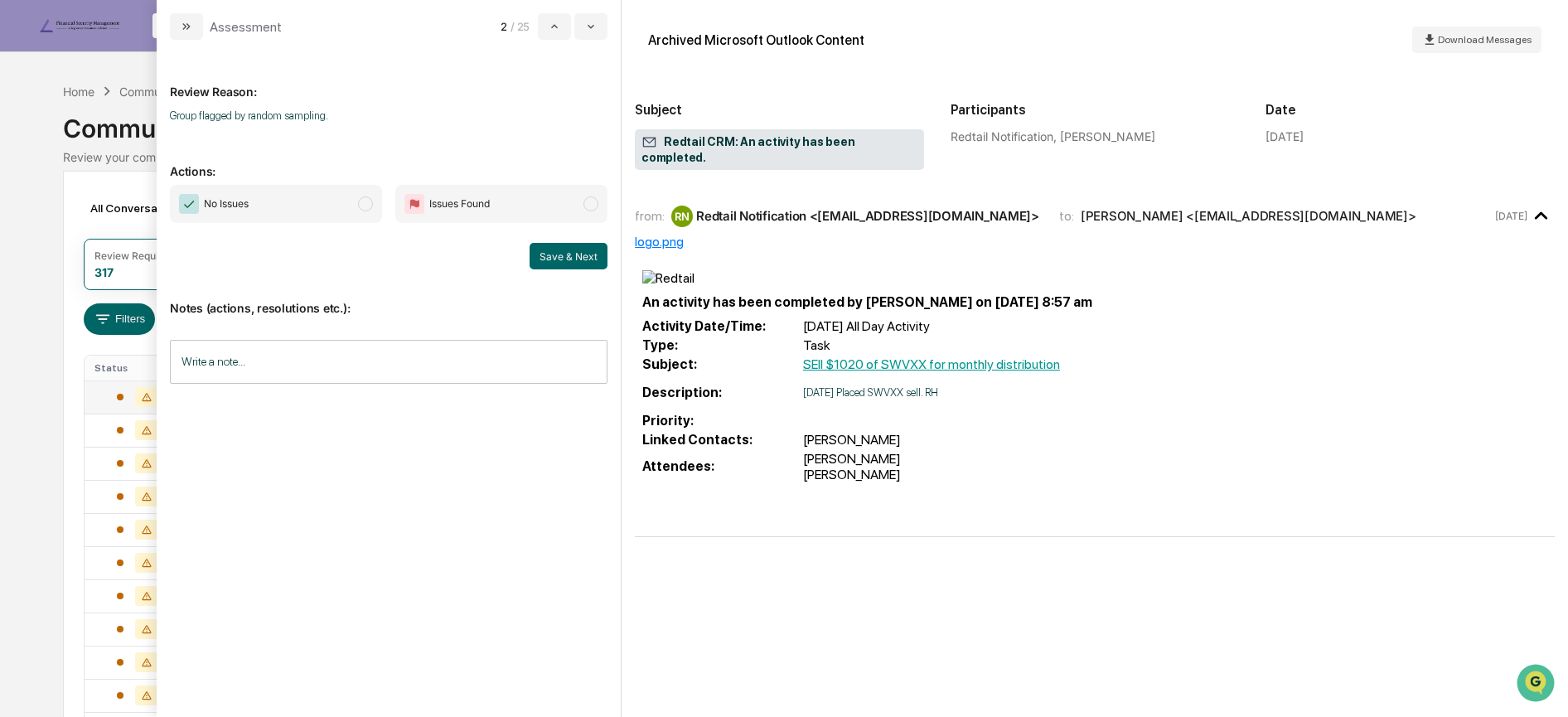
click at [313, 194] on span "No Issues" at bounding box center [276, 204] width 212 height 38
click at [548, 254] on button "Save & Next" at bounding box center [568, 256] width 78 height 26
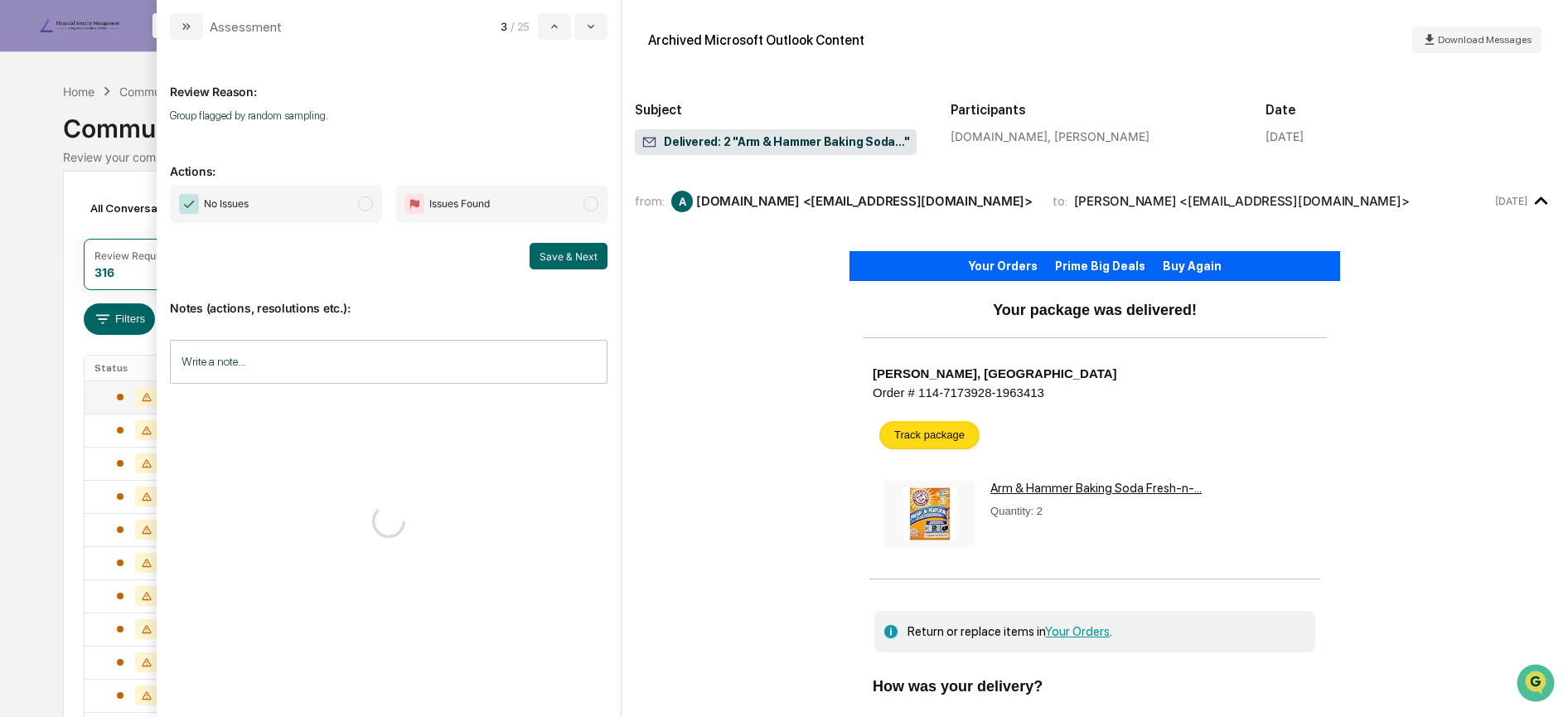
click at [355, 210] on span "No Issues" at bounding box center [276, 204] width 212 height 38
click at [566, 260] on button "Save & Next" at bounding box center [568, 256] width 78 height 26
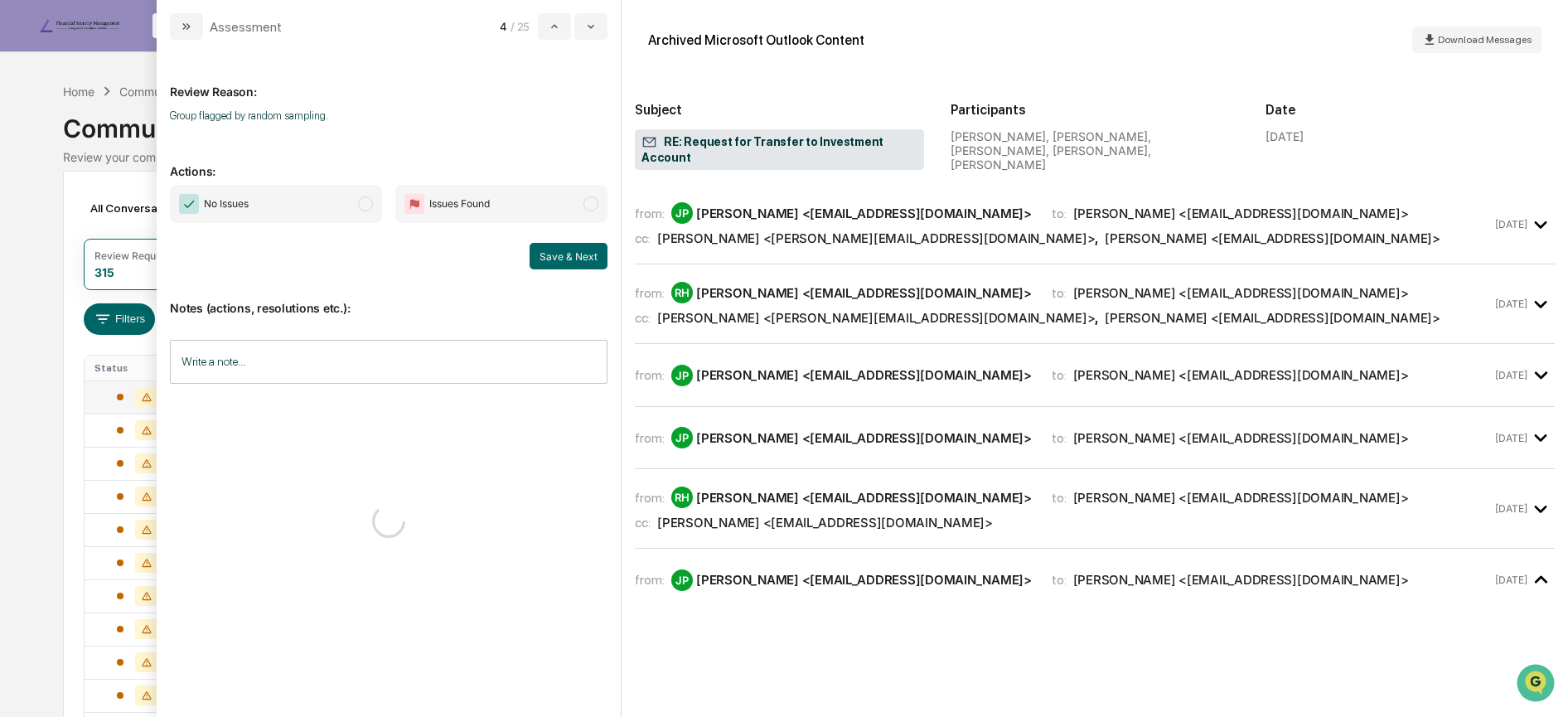
click at [328, 210] on span "No Issues" at bounding box center [276, 204] width 212 height 38
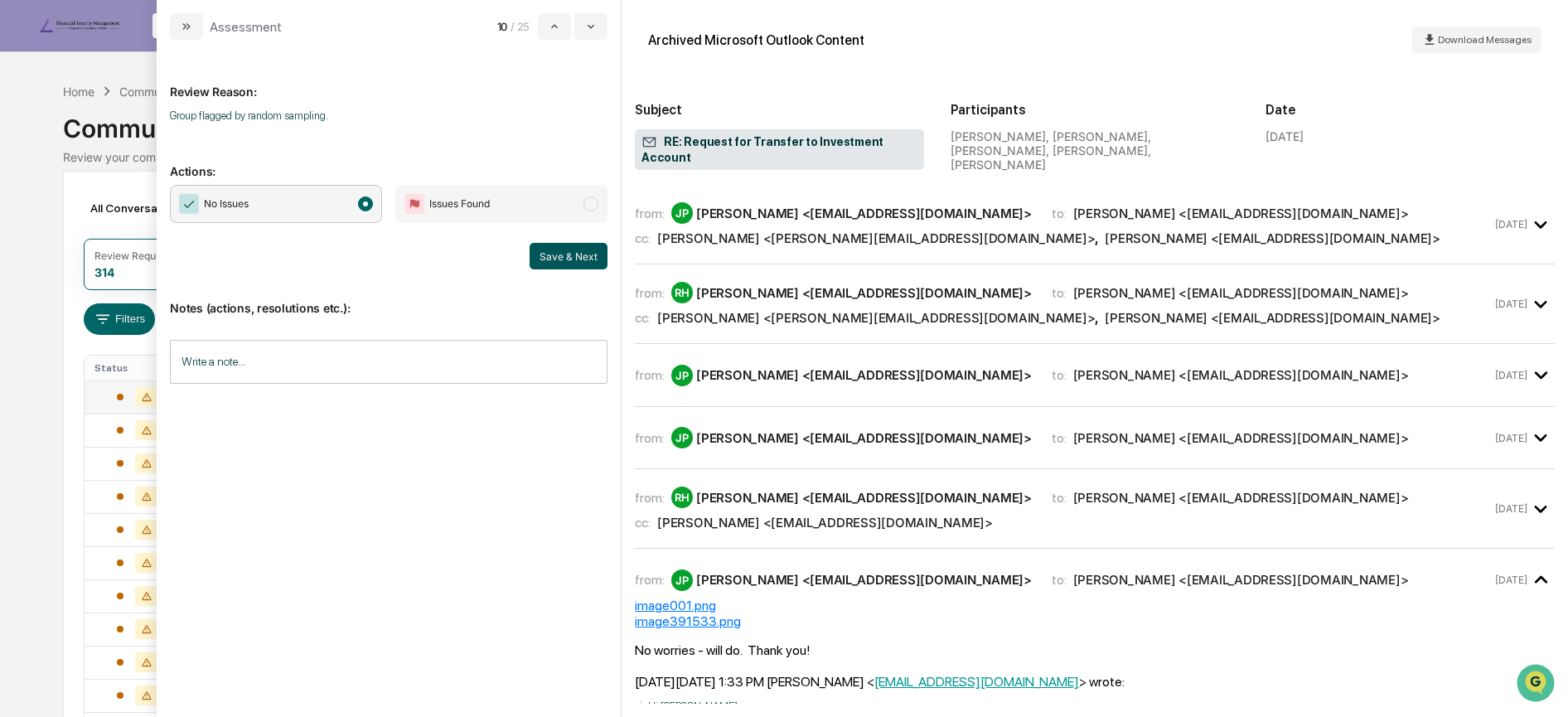
click at [583, 255] on button "Save & Next" at bounding box center [568, 256] width 78 height 26
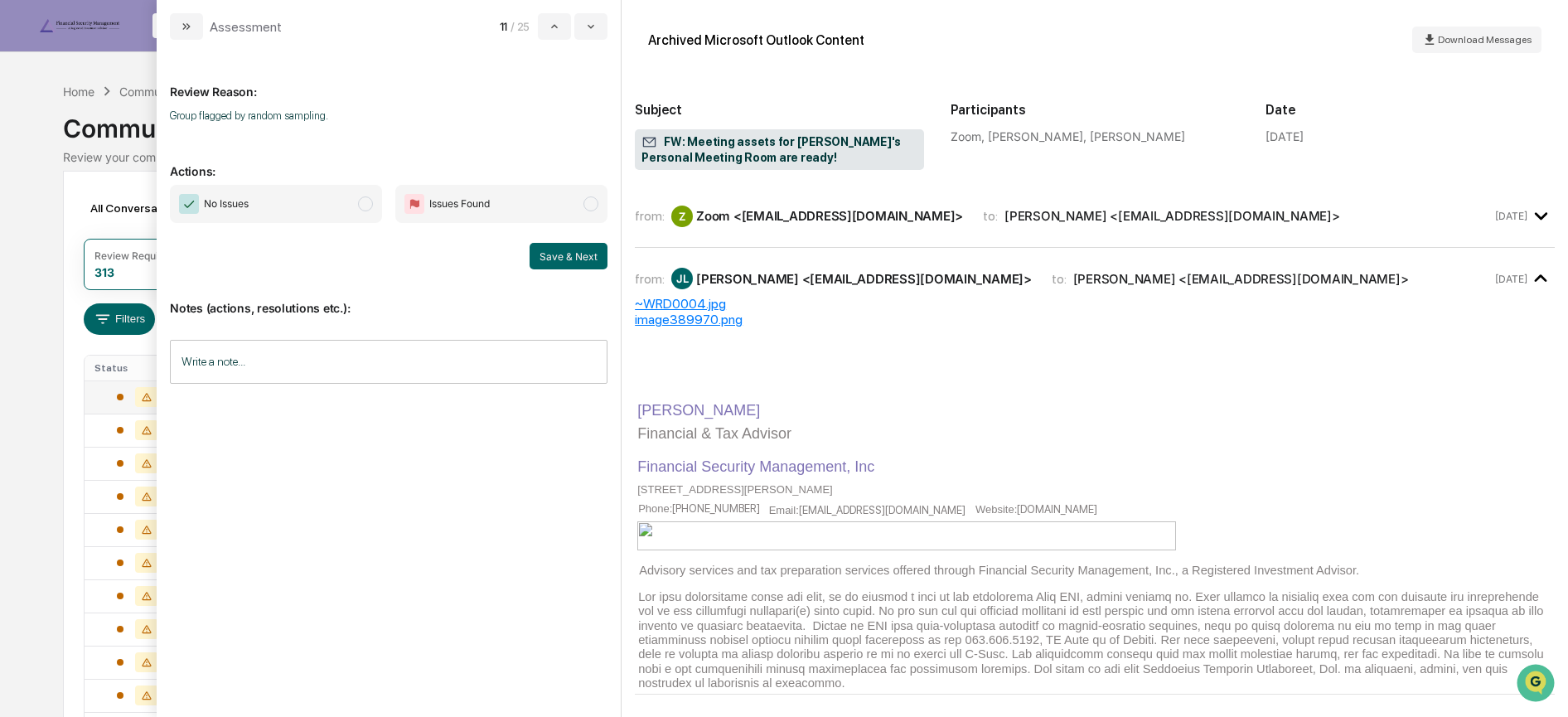
click at [303, 203] on span "No Issues" at bounding box center [276, 204] width 212 height 38
click at [537, 257] on button "Save & Next" at bounding box center [568, 256] width 78 height 26
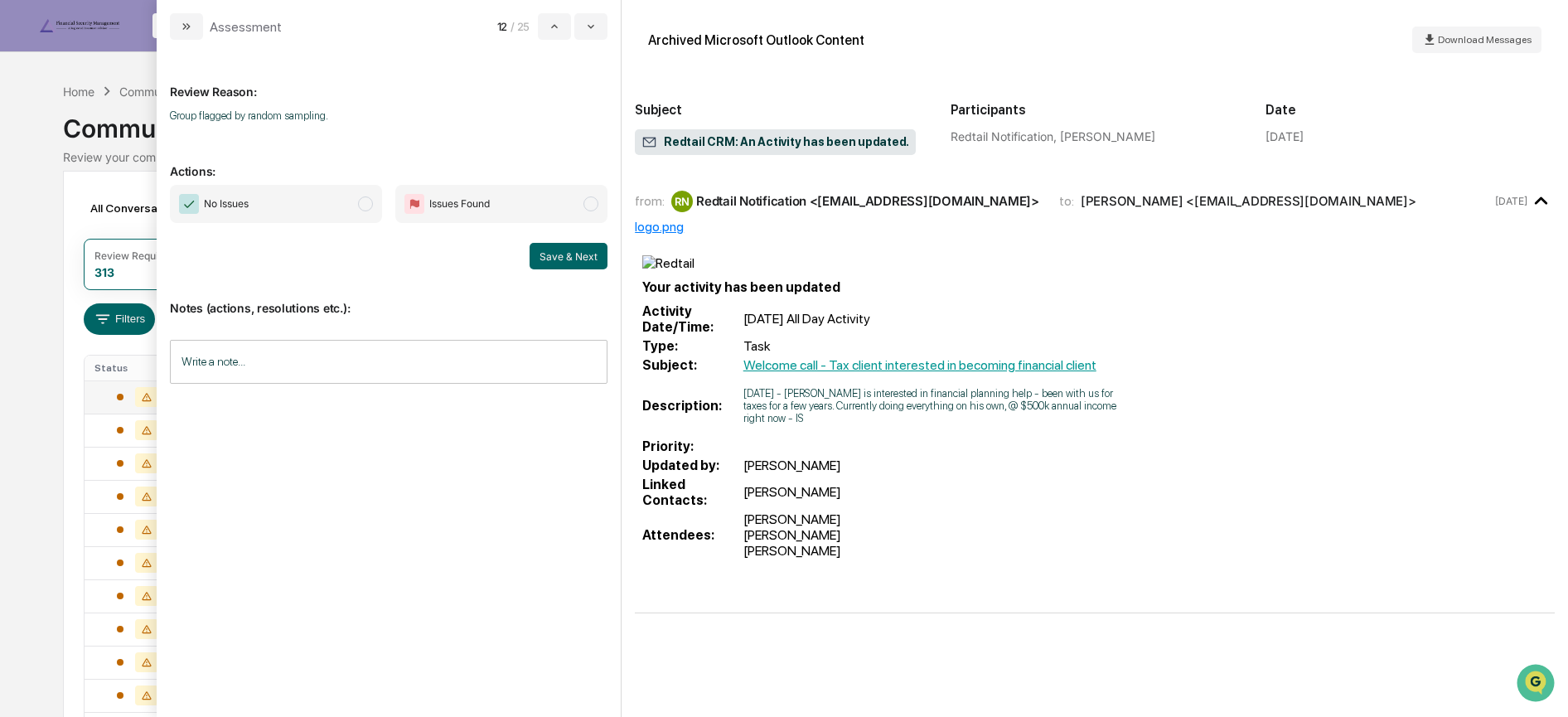
click at [338, 211] on span "No Issues" at bounding box center [276, 204] width 212 height 38
click at [560, 255] on button "Save & Next" at bounding box center [568, 256] width 78 height 26
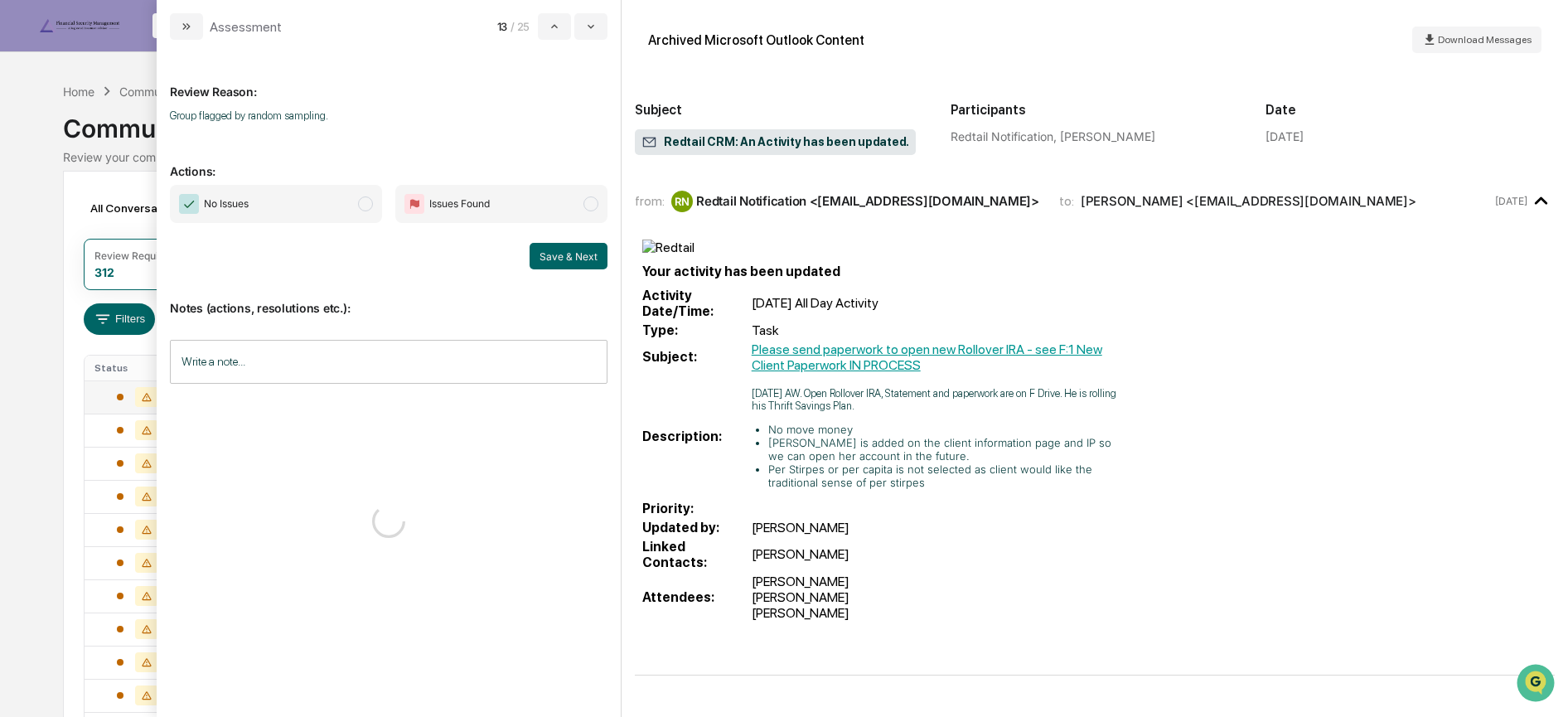
click at [348, 203] on span "No Issues" at bounding box center [276, 204] width 212 height 38
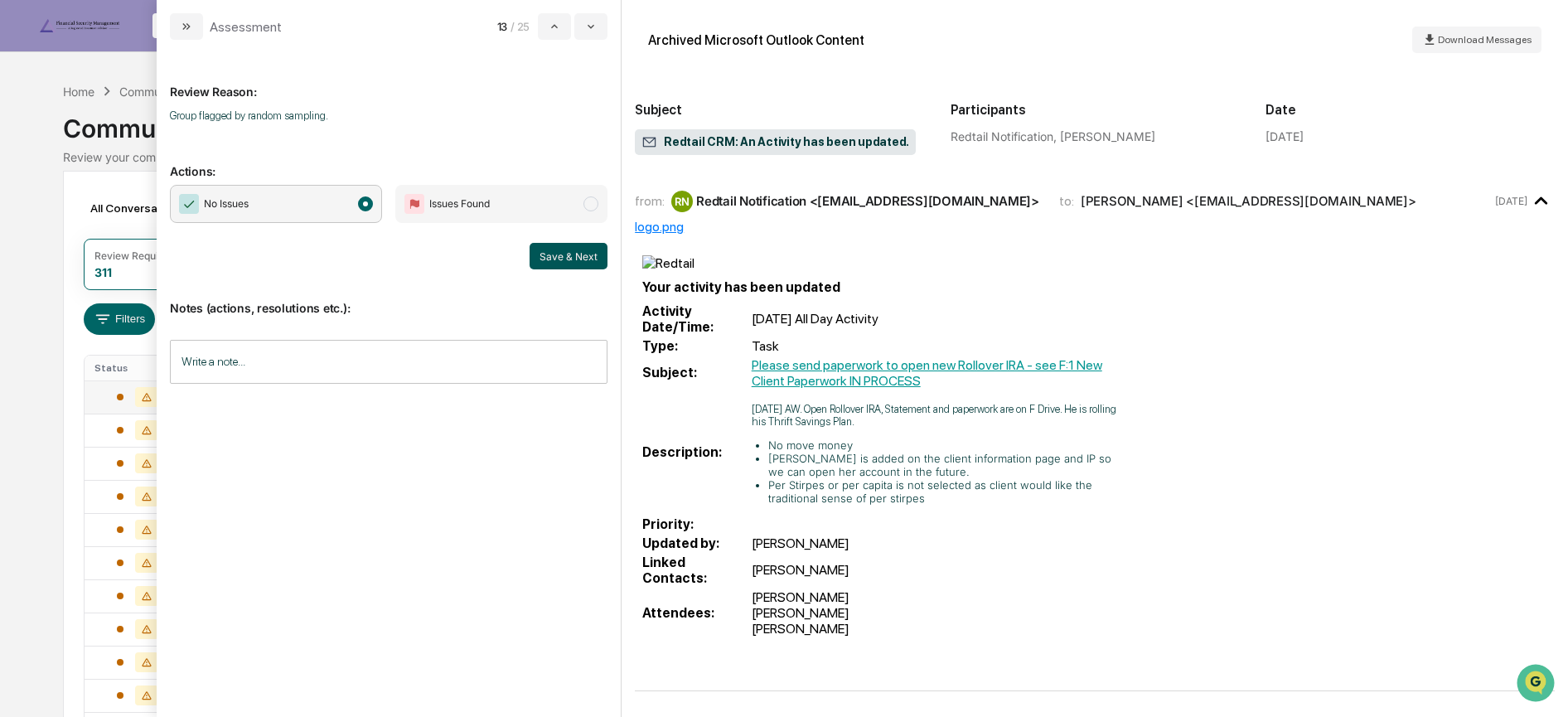
click at [595, 248] on button "Save & Next" at bounding box center [568, 256] width 78 height 26
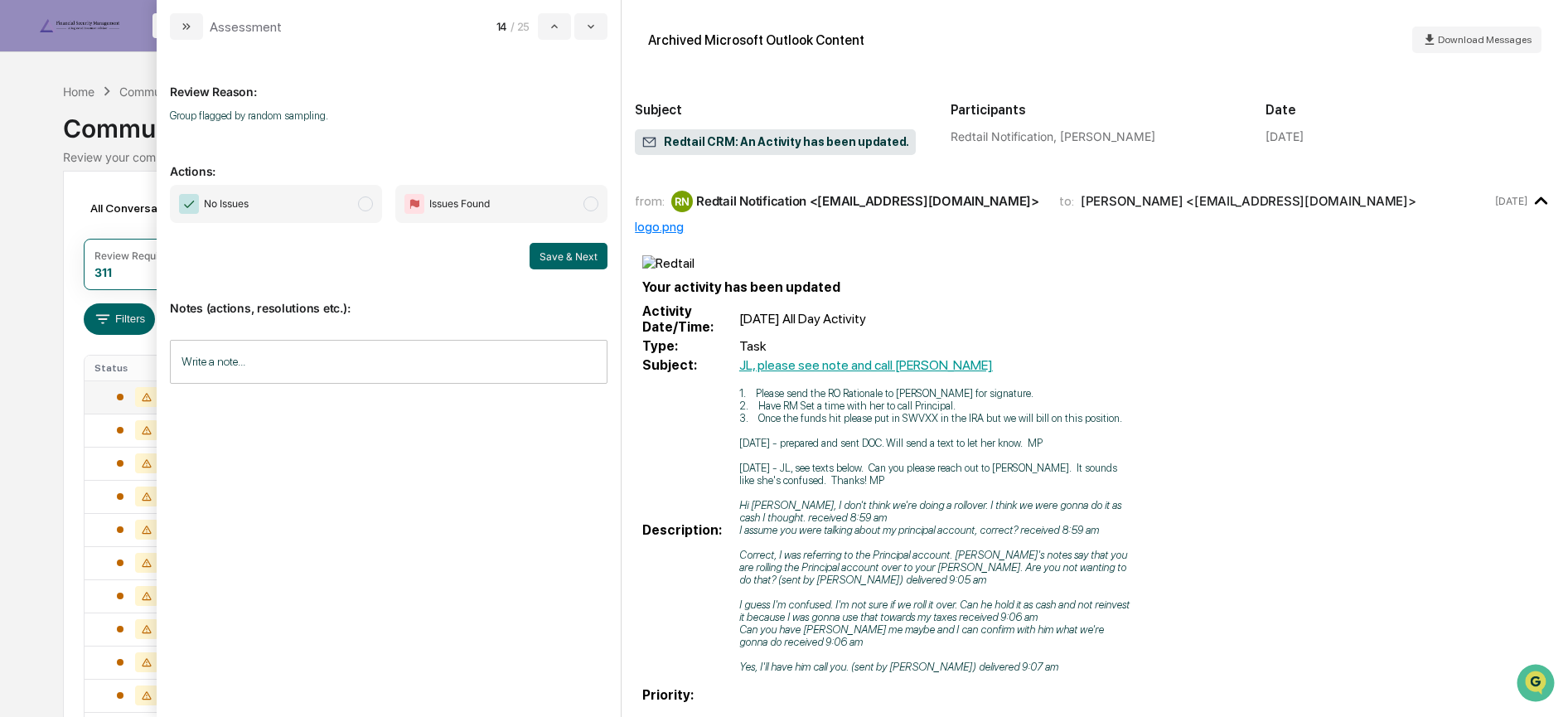
click at [355, 200] on span "No Issues" at bounding box center [276, 204] width 212 height 38
click at [562, 256] on button "Save & Next" at bounding box center [568, 256] width 78 height 26
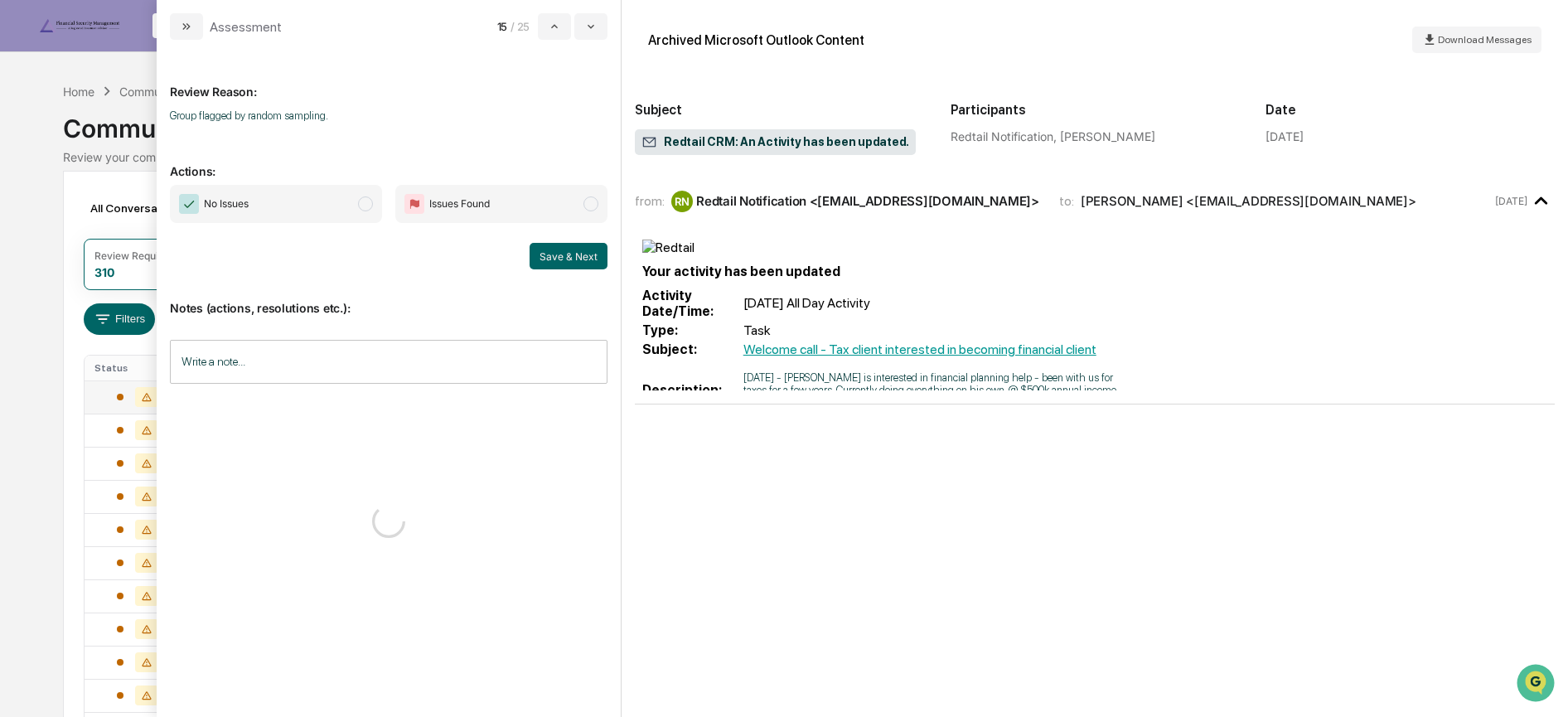
click at [353, 210] on span "No Issues" at bounding box center [276, 204] width 212 height 38
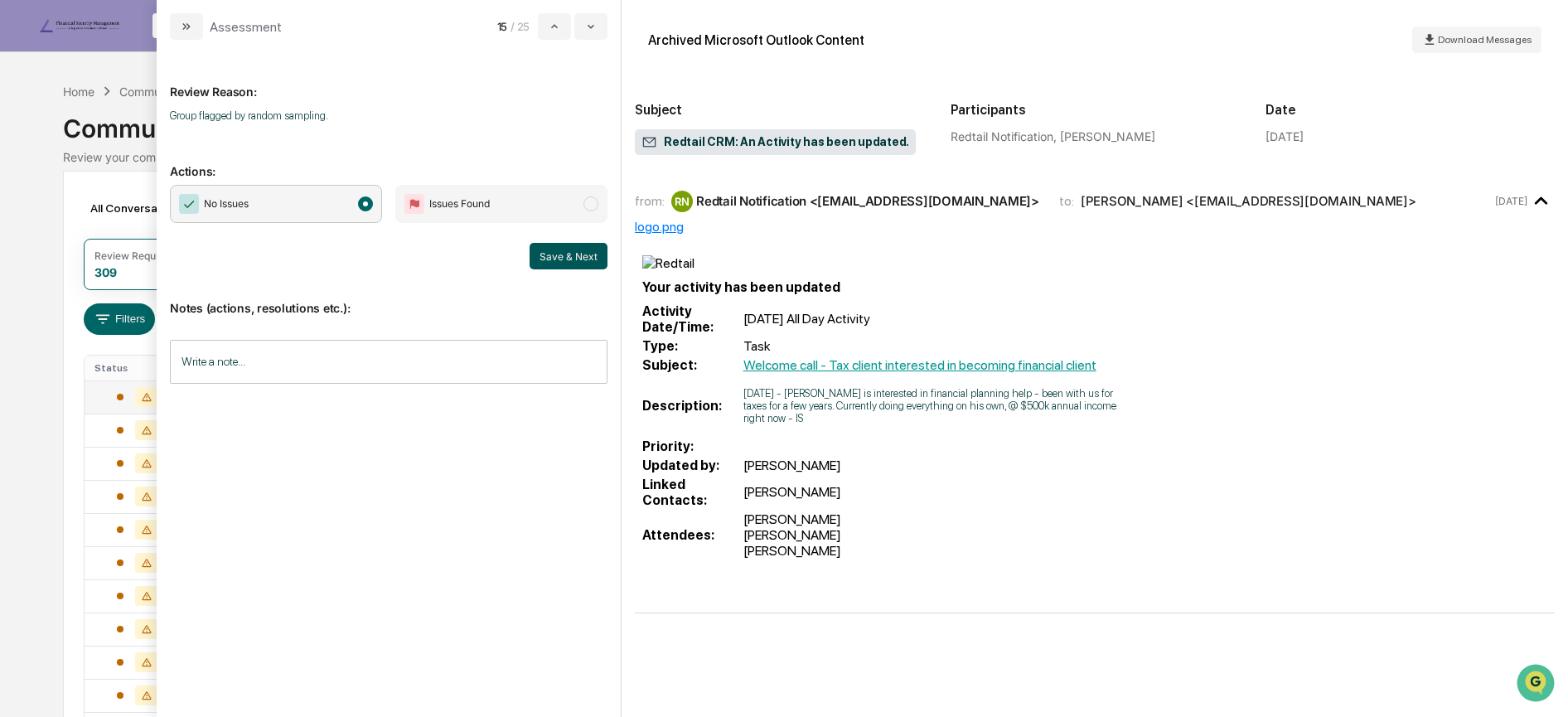
click at [550, 256] on button "Save & Next" at bounding box center [568, 256] width 78 height 26
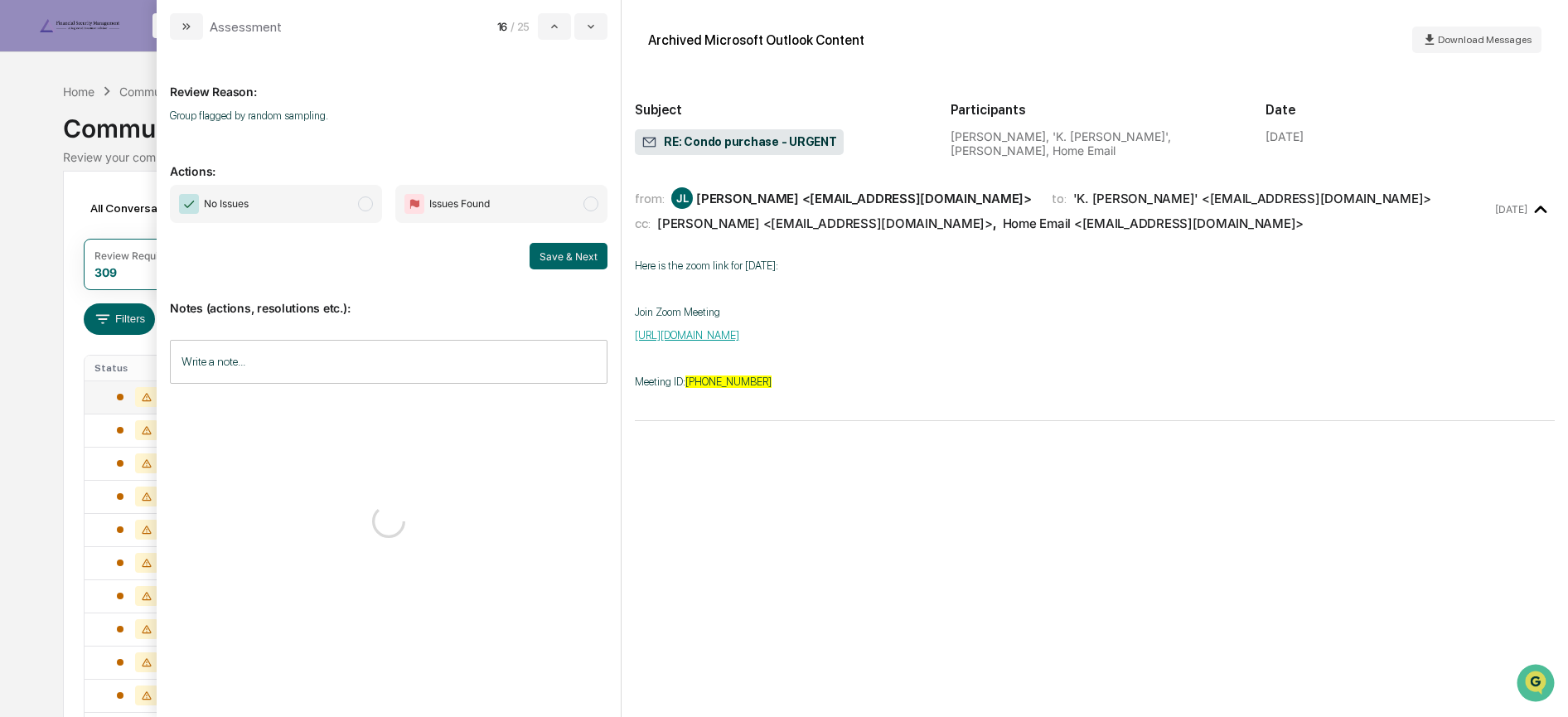
click at [349, 196] on span "No Issues" at bounding box center [276, 204] width 212 height 38
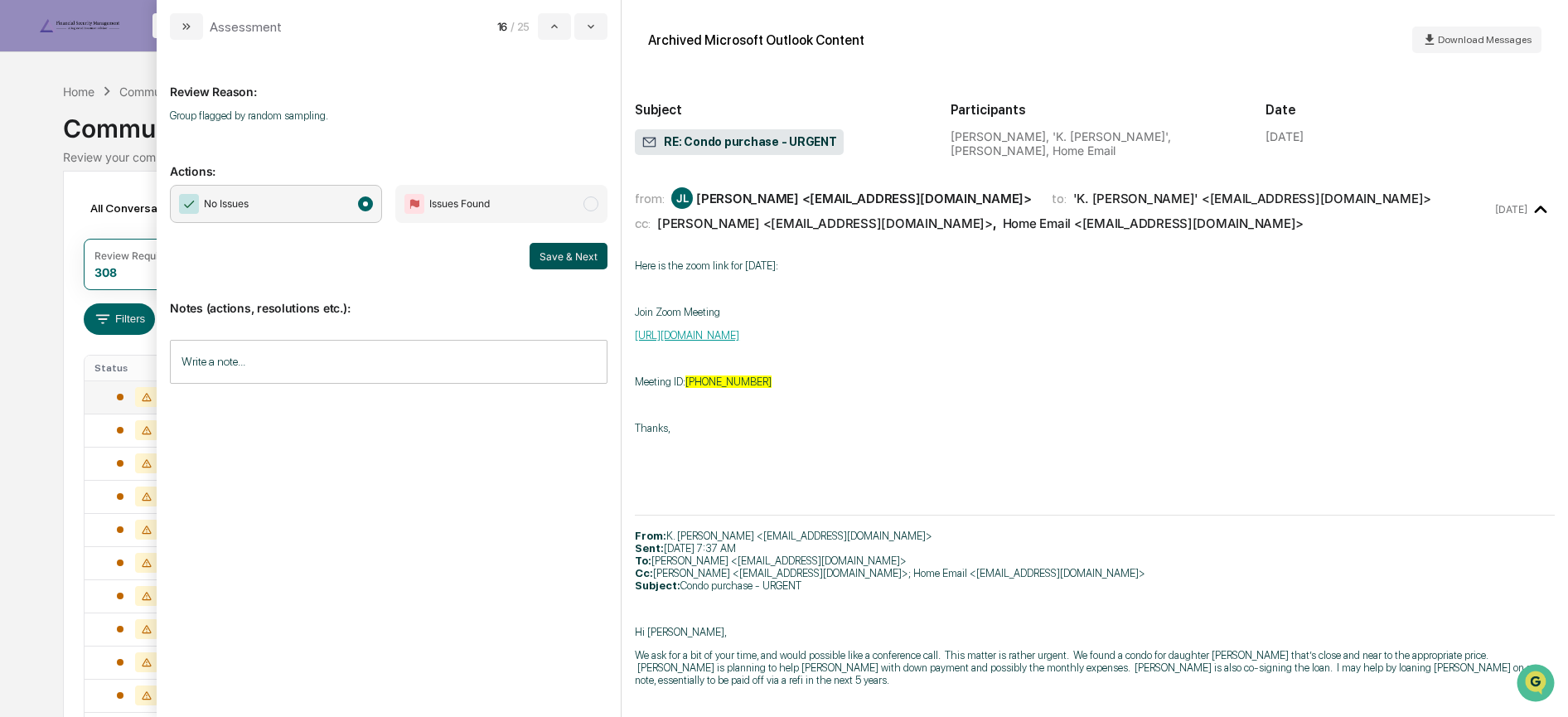
click at [586, 253] on button "Save & Next" at bounding box center [568, 256] width 78 height 26
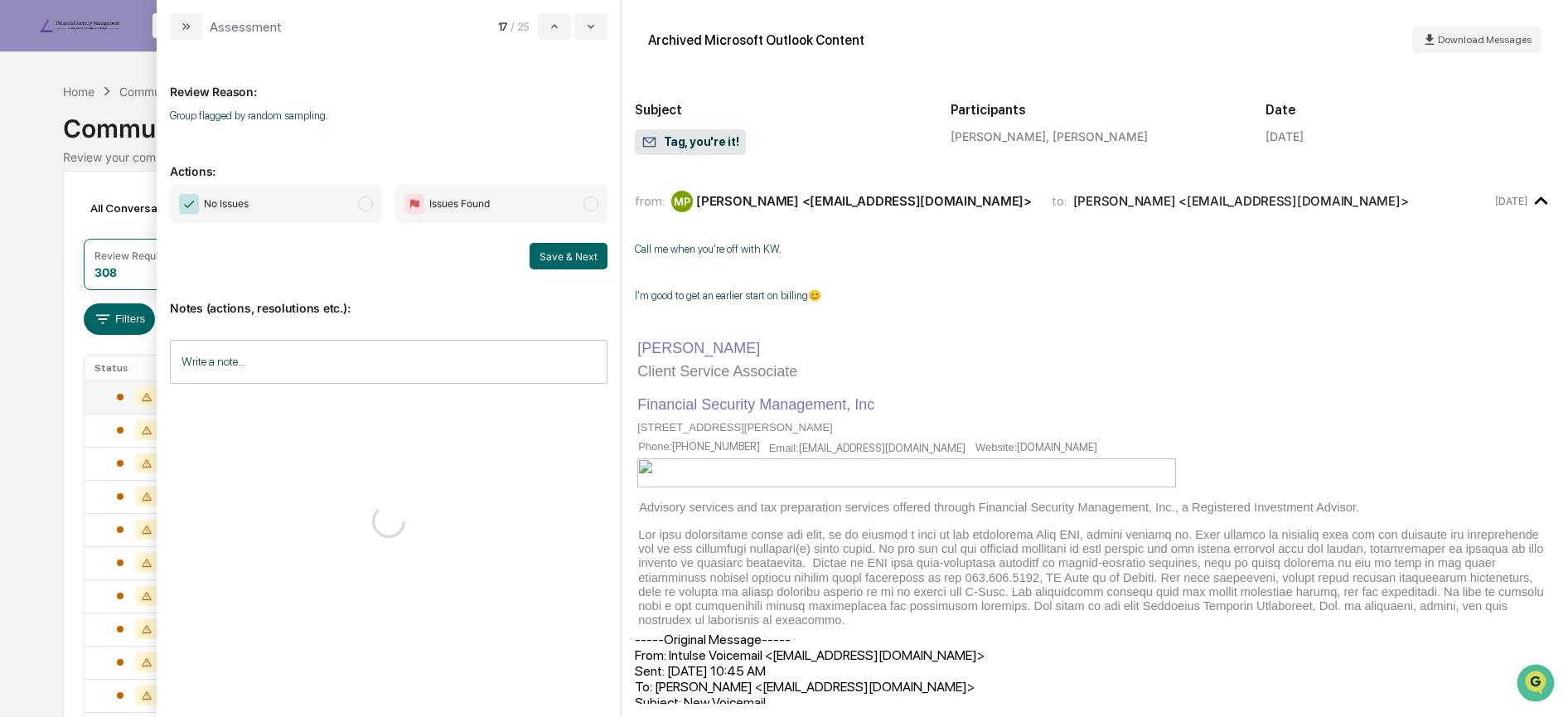
click at [356, 206] on span "No Issues" at bounding box center [276, 204] width 212 height 38
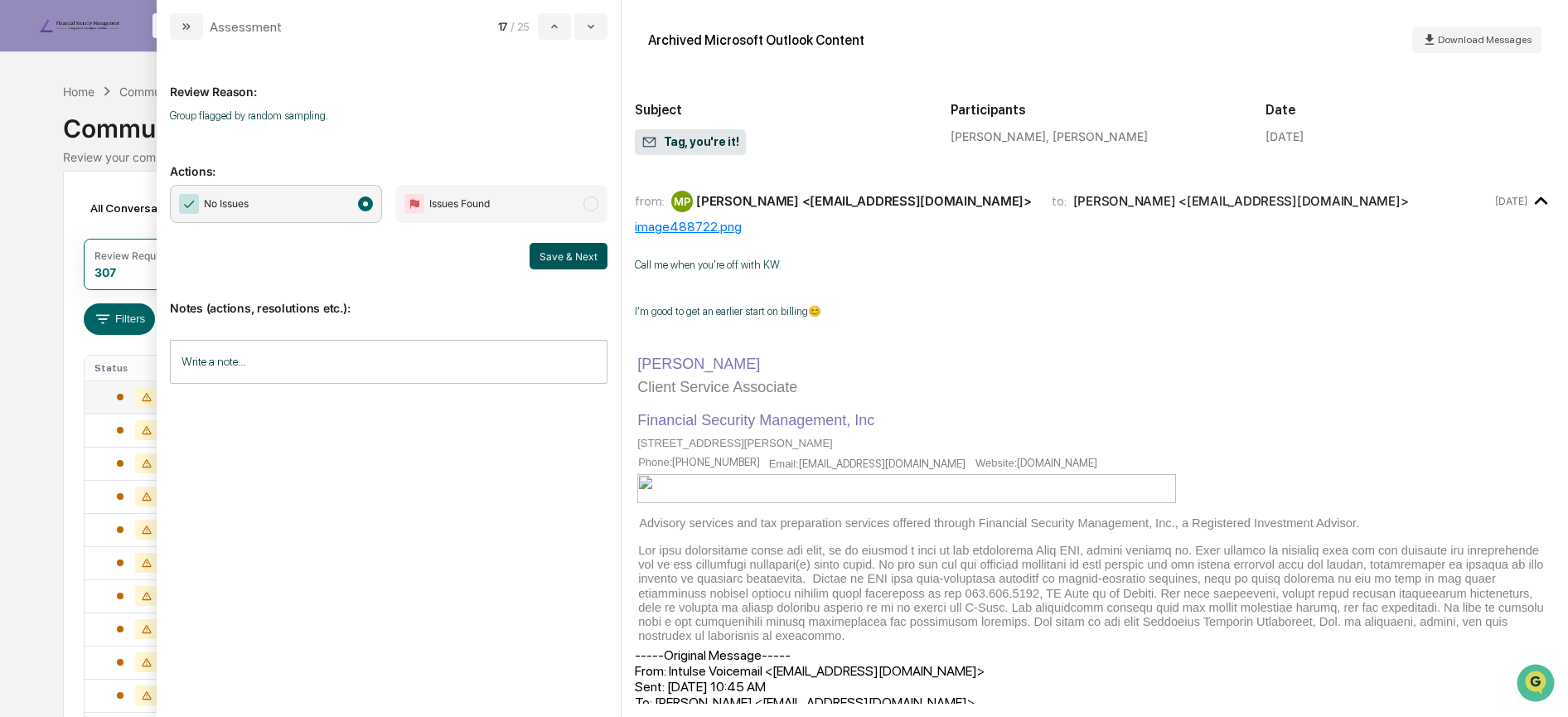
click at [552, 256] on button "Save & Next" at bounding box center [568, 256] width 78 height 26
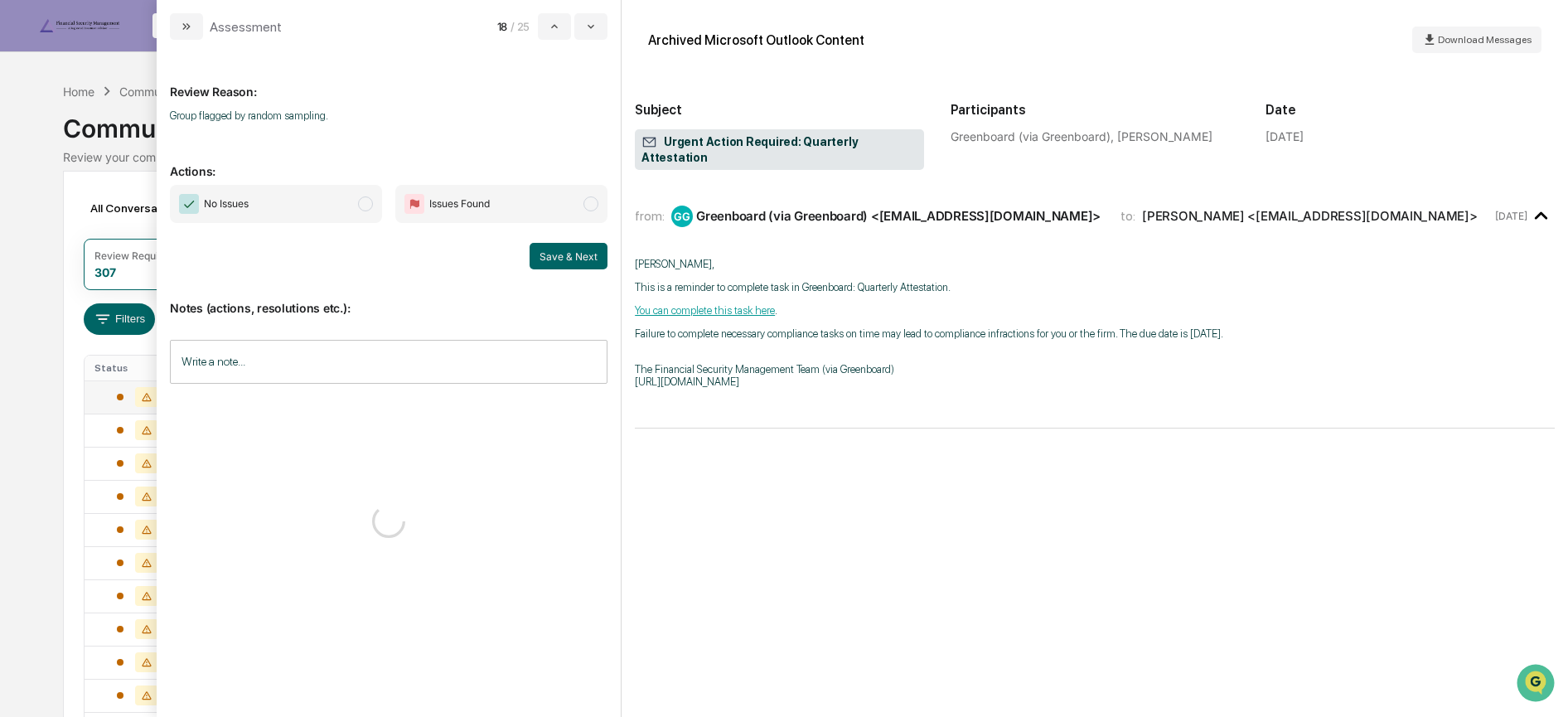
click at [353, 194] on span "No Issues" at bounding box center [276, 204] width 212 height 38
click at [563, 252] on button "Save & Next" at bounding box center [568, 256] width 78 height 26
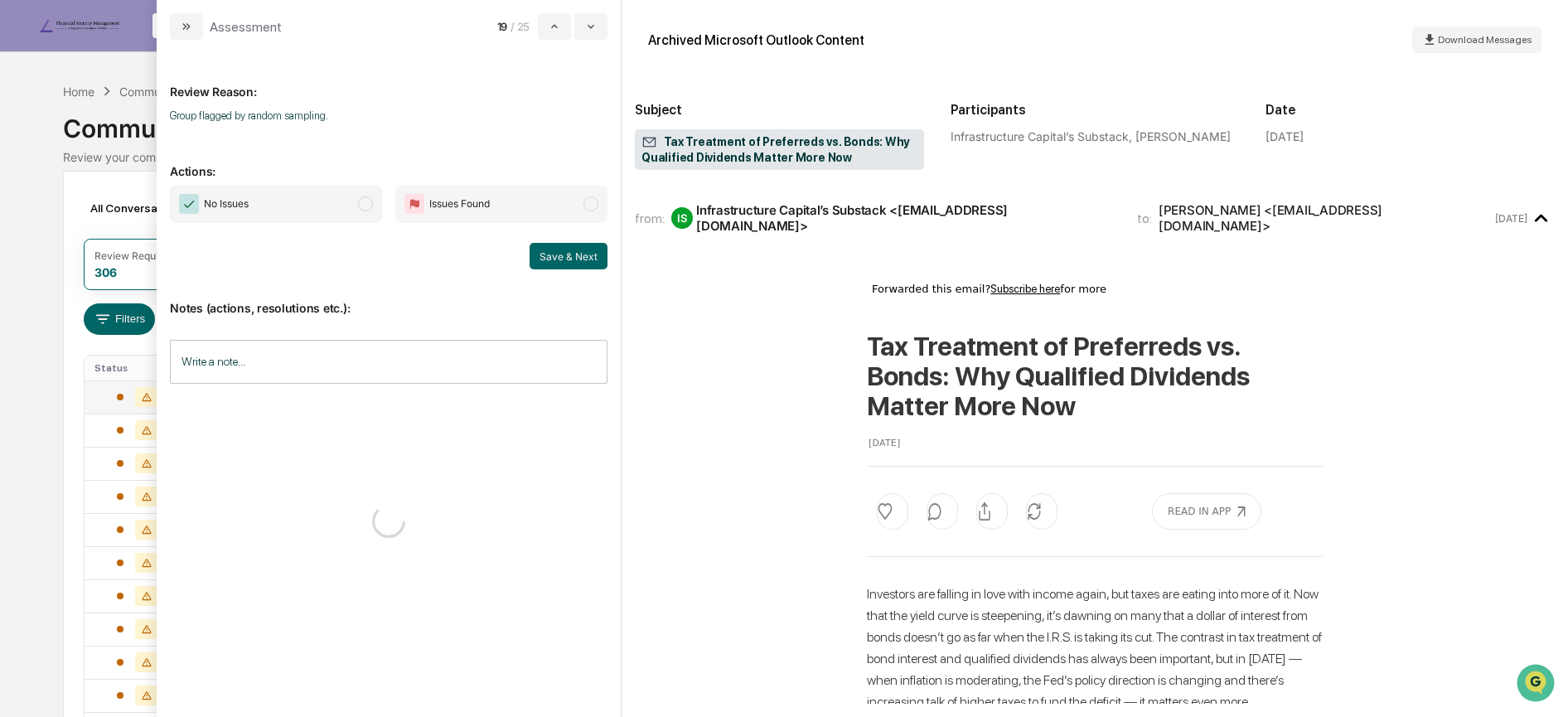
click at [332, 207] on span "No Issues" at bounding box center [276, 204] width 212 height 38
click at [519, 259] on div "Save & Next" at bounding box center [388, 256] width 437 height 26
click at [544, 261] on button "Save & Next" at bounding box center [568, 256] width 78 height 26
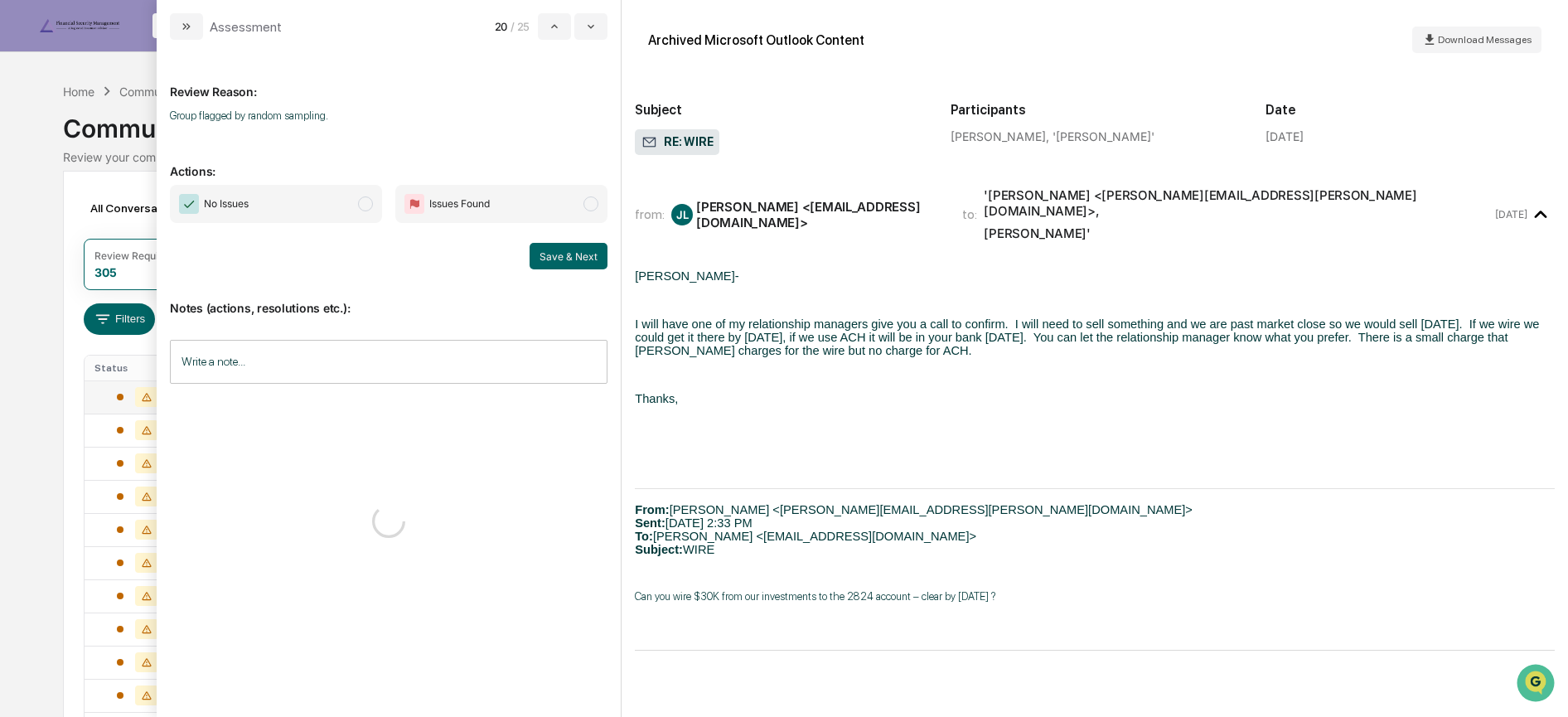
click at [314, 196] on span "No Issues" at bounding box center [276, 204] width 212 height 38
click at [549, 251] on button "Save & Next" at bounding box center [568, 256] width 78 height 26
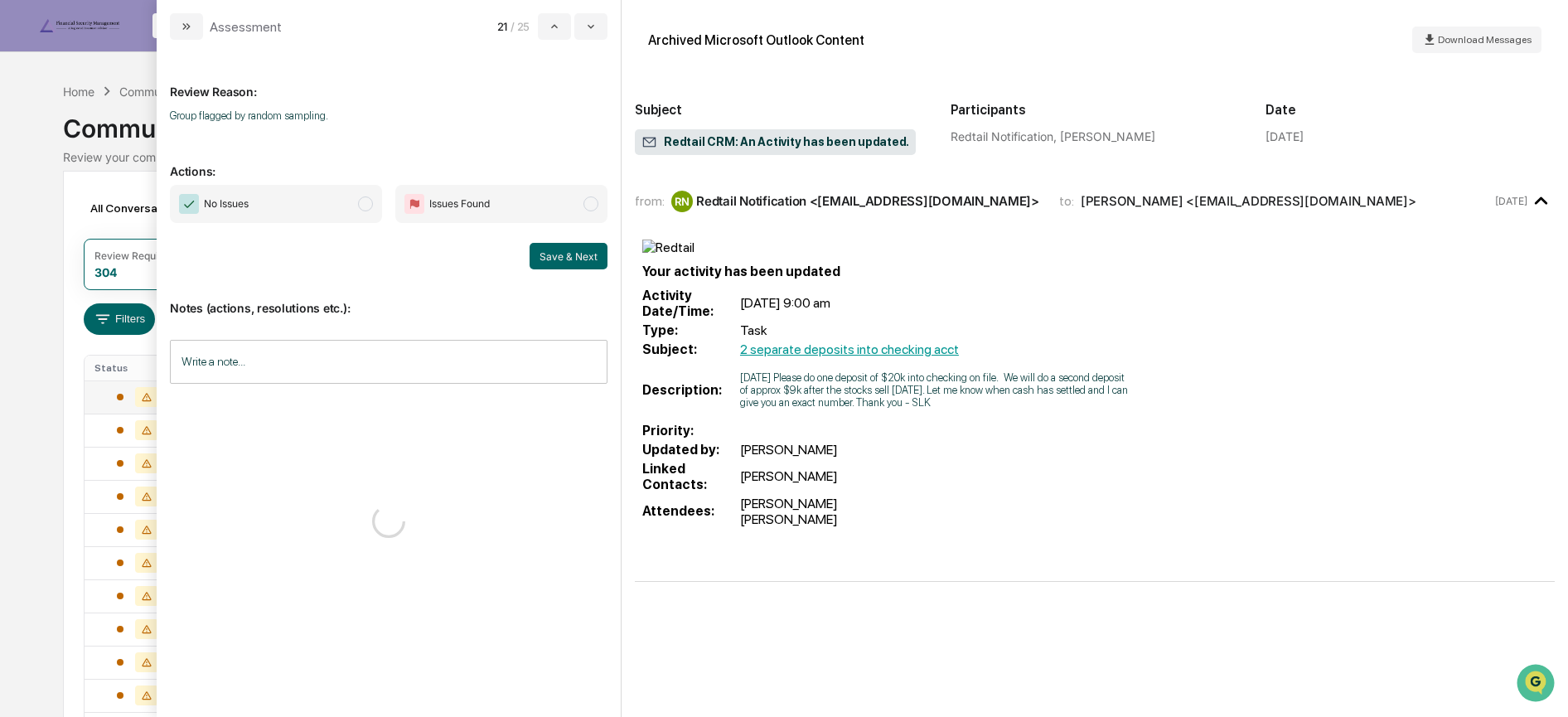
click at [331, 202] on span "No Issues" at bounding box center [276, 204] width 212 height 38
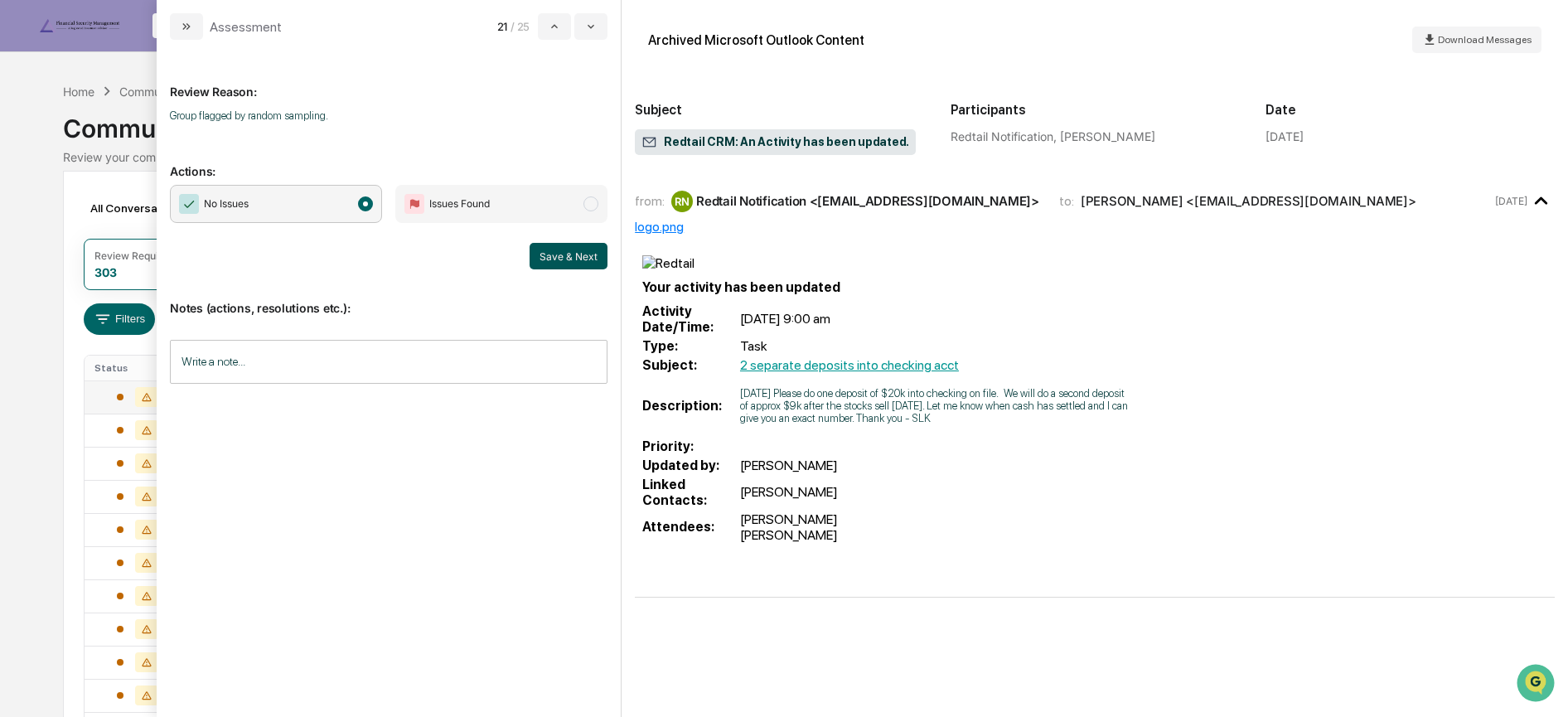
click at [583, 256] on button "Save & Next" at bounding box center [568, 256] width 78 height 26
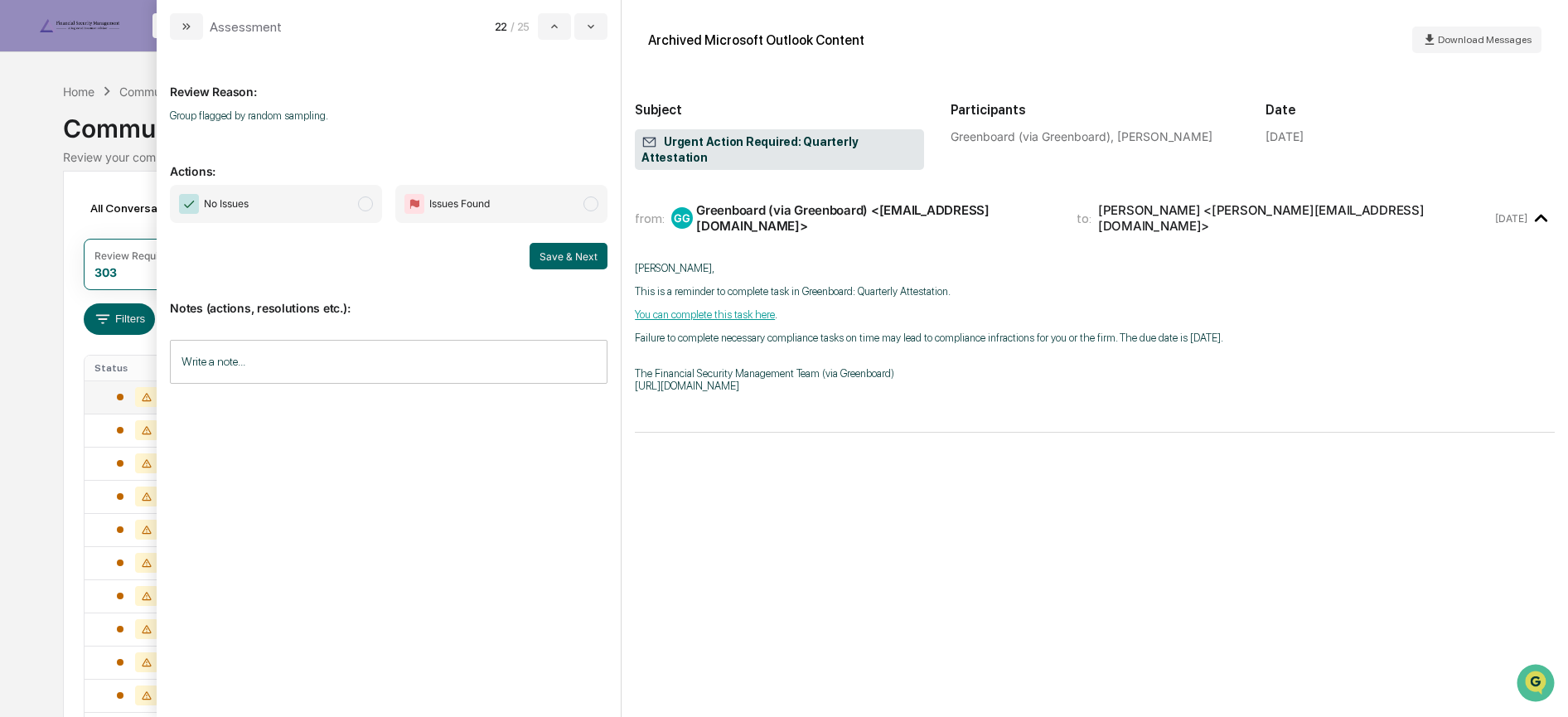
click at [349, 208] on span "No Issues" at bounding box center [276, 204] width 212 height 38
click at [551, 256] on button "Save & Next" at bounding box center [568, 256] width 78 height 26
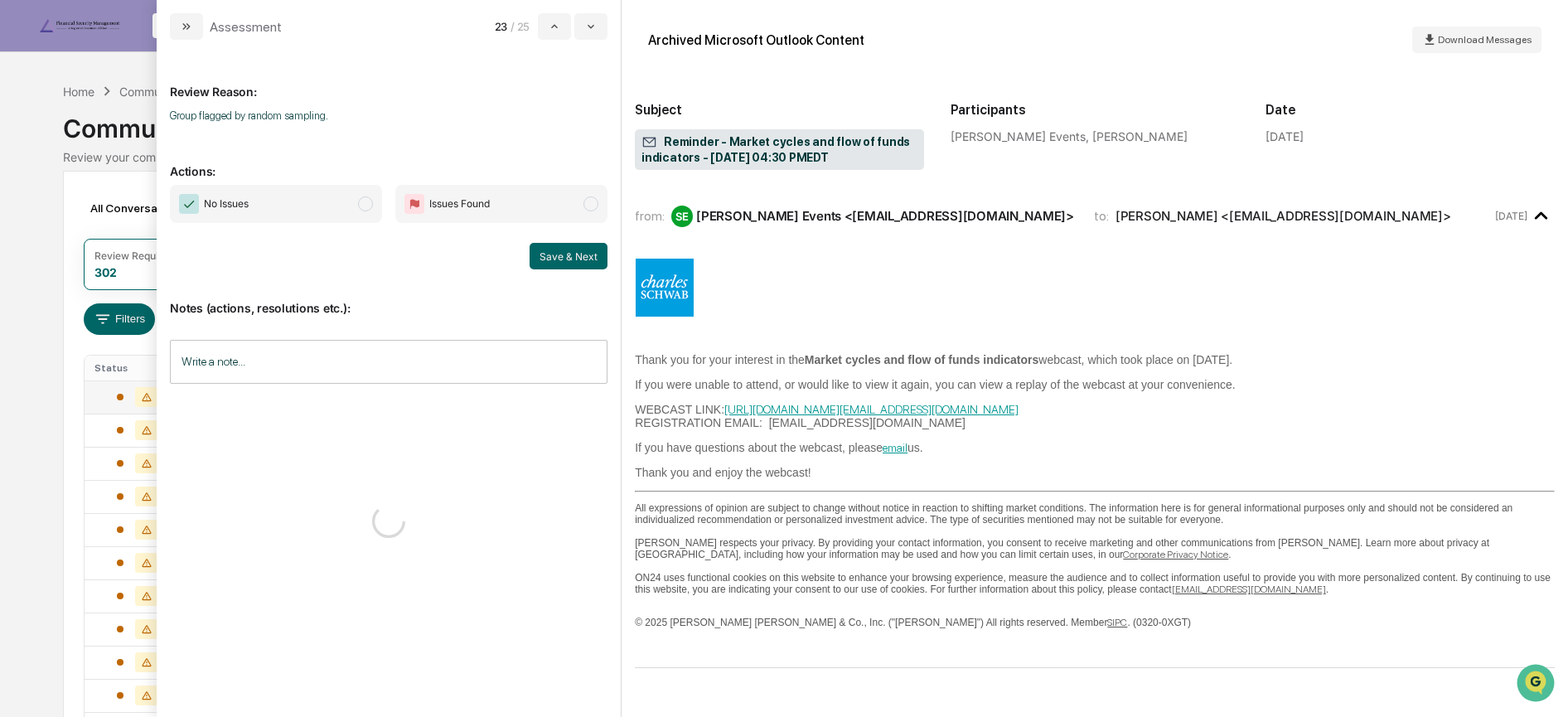
click at [321, 209] on span "No Issues" at bounding box center [276, 204] width 212 height 38
click at [564, 253] on button "Save & Next" at bounding box center [568, 256] width 78 height 26
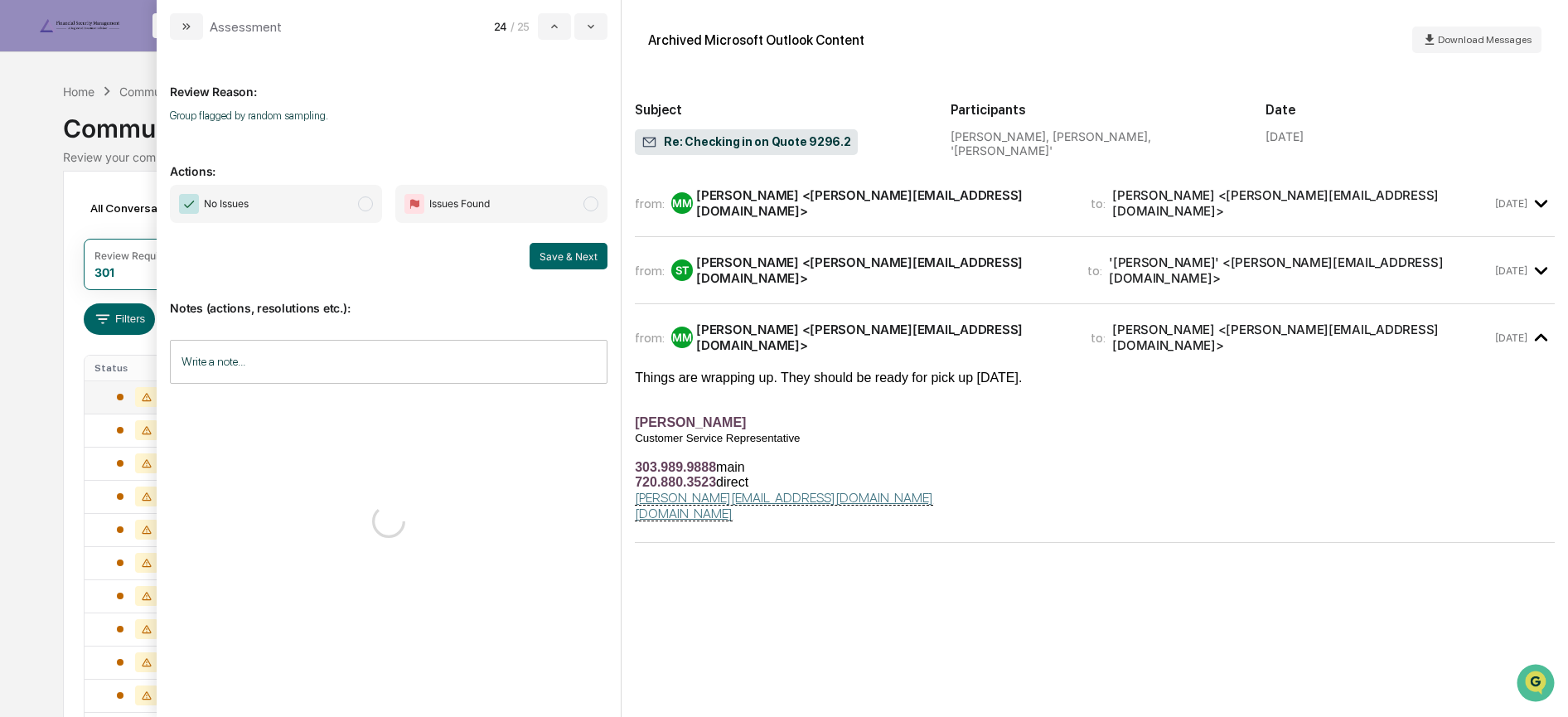
click at [342, 206] on span "No Issues" at bounding box center [276, 204] width 212 height 38
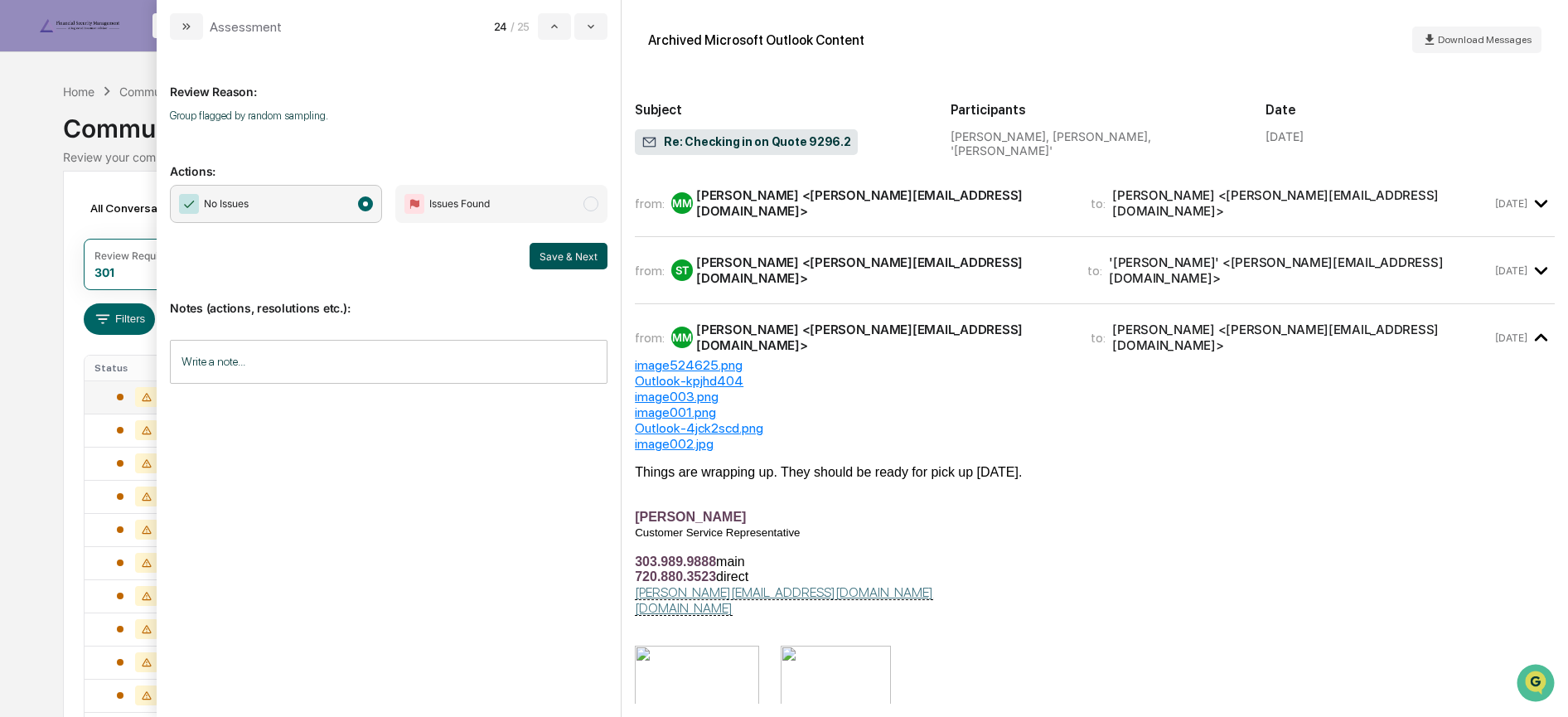
click at [555, 258] on button "Save & Next" at bounding box center [568, 256] width 78 height 26
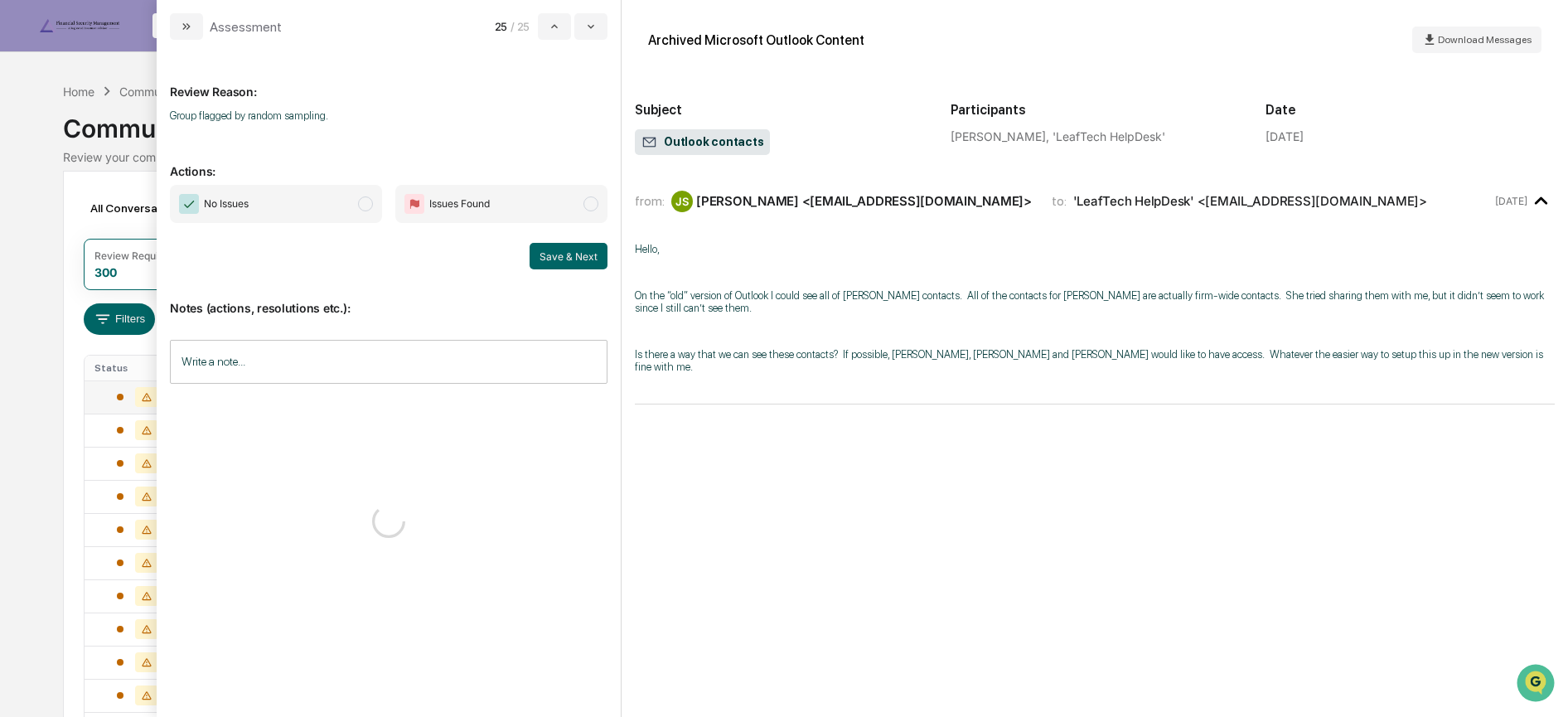
click at [327, 206] on span "No Issues" at bounding box center [276, 204] width 212 height 38
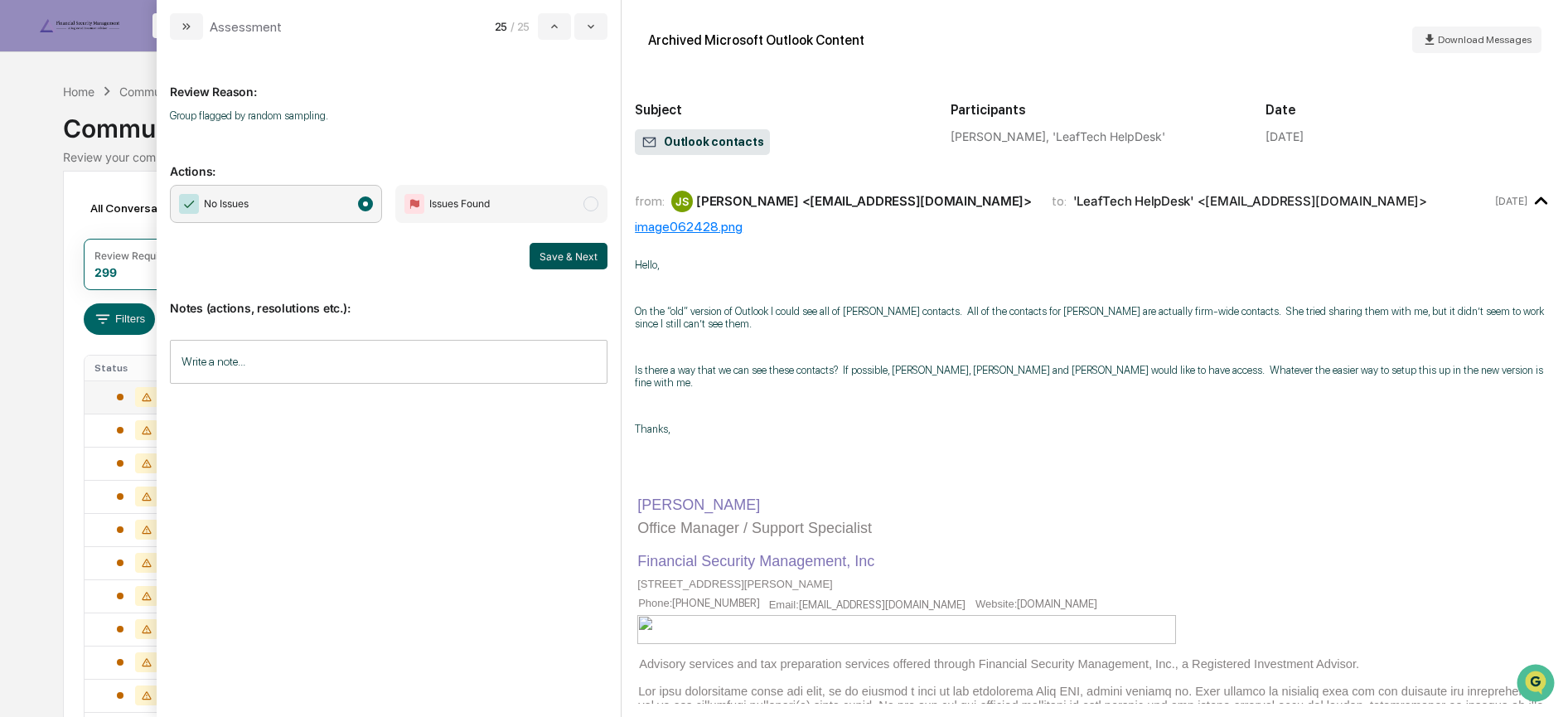
click at [551, 257] on button "Save & Next" at bounding box center [568, 256] width 78 height 26
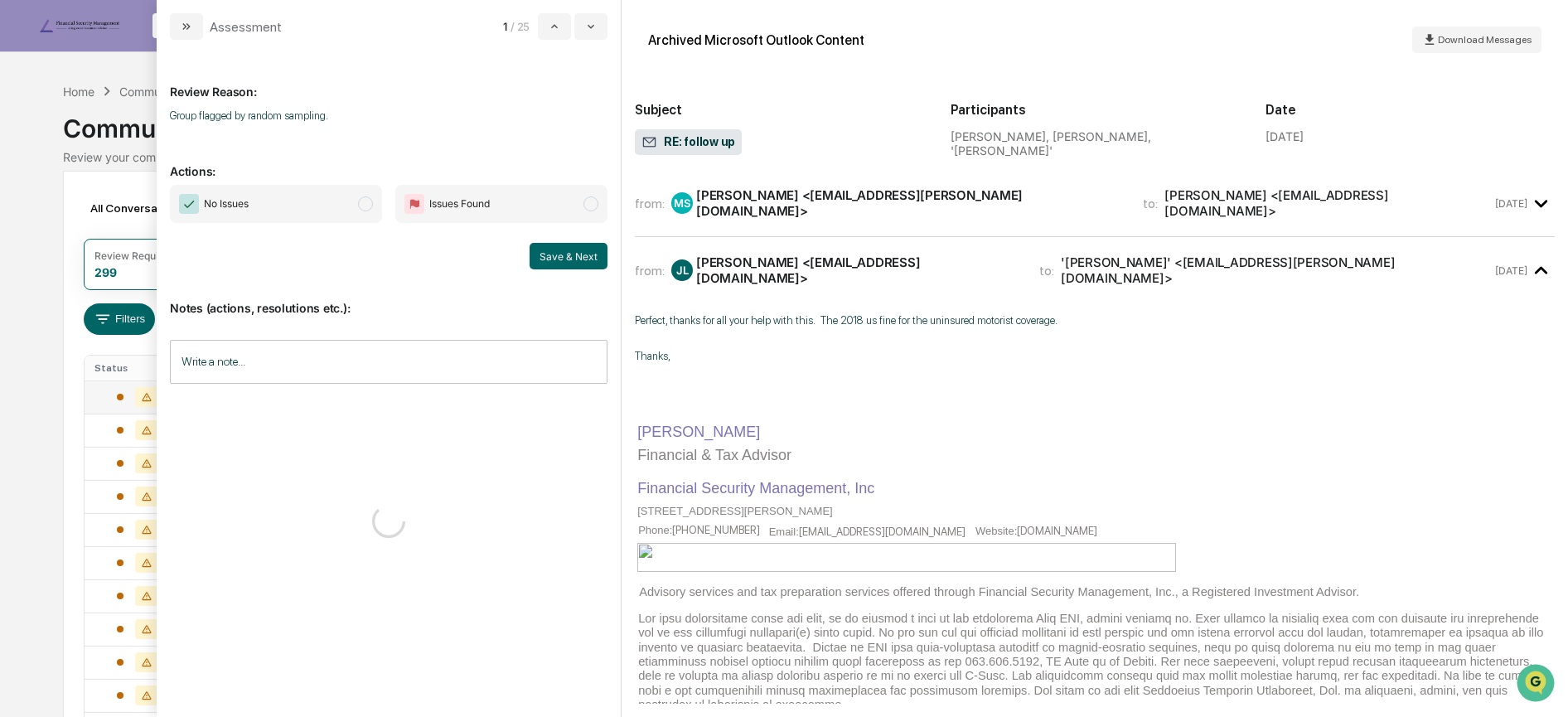
click at [333, 208] on span "No Issues" at bounding box center [276, 204] width 212 height 38
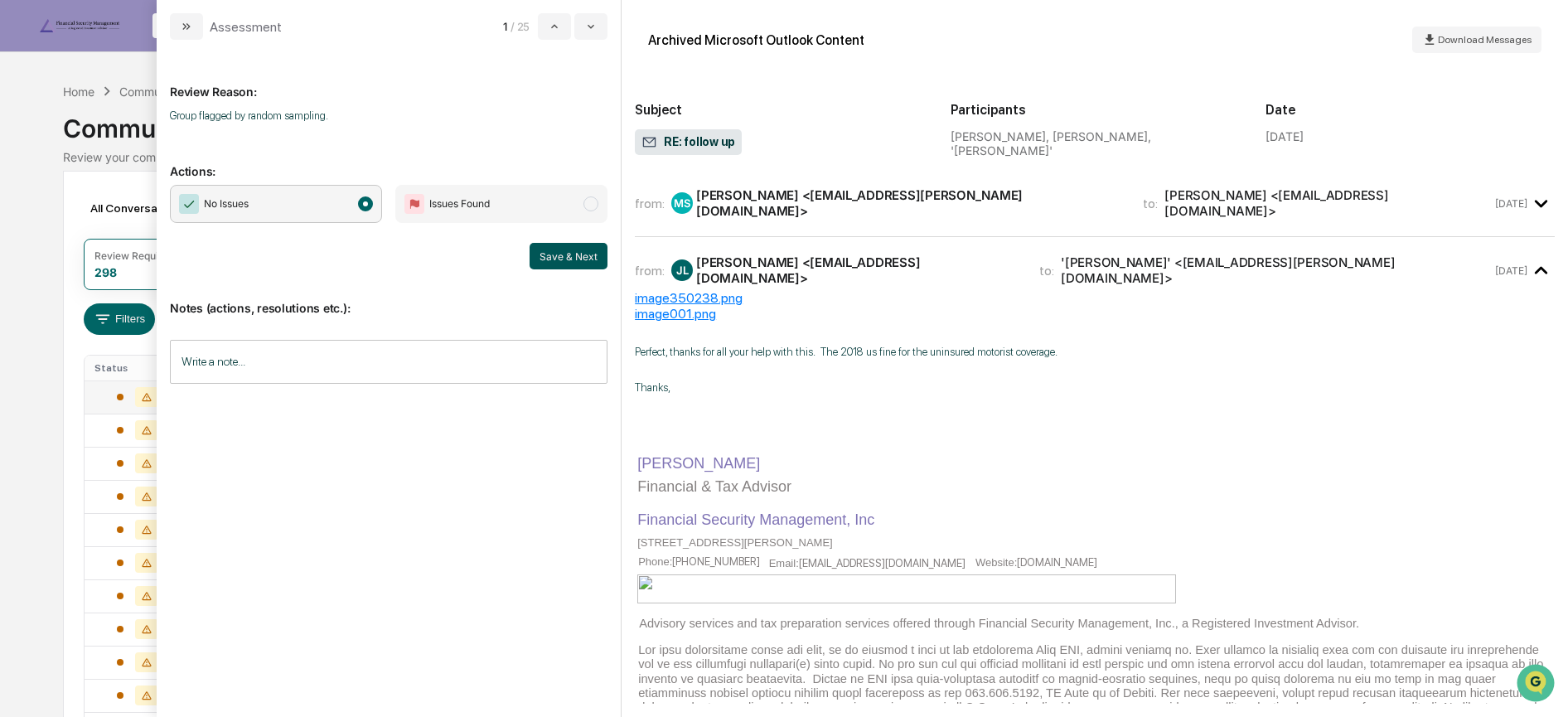
click at [548, 257] on button "Save & Next" at bounding box center [568, 256] width 78 height 26
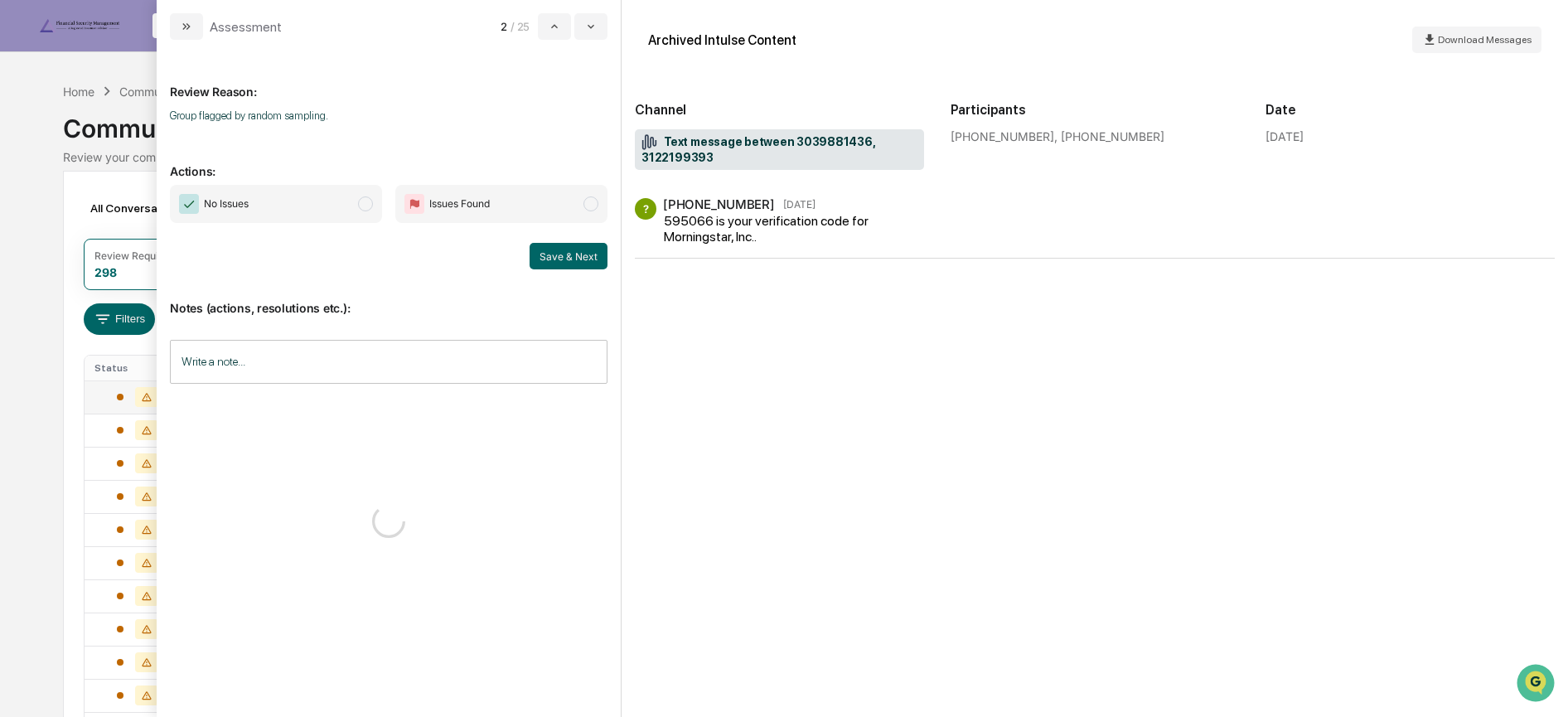
click at [350, 209] on span "No Issues" at bounding box center [276, 204] width 212 height 38
click at [570, 256] on button "Save & Next" at bounding box center [568, 256] width 78 height 26
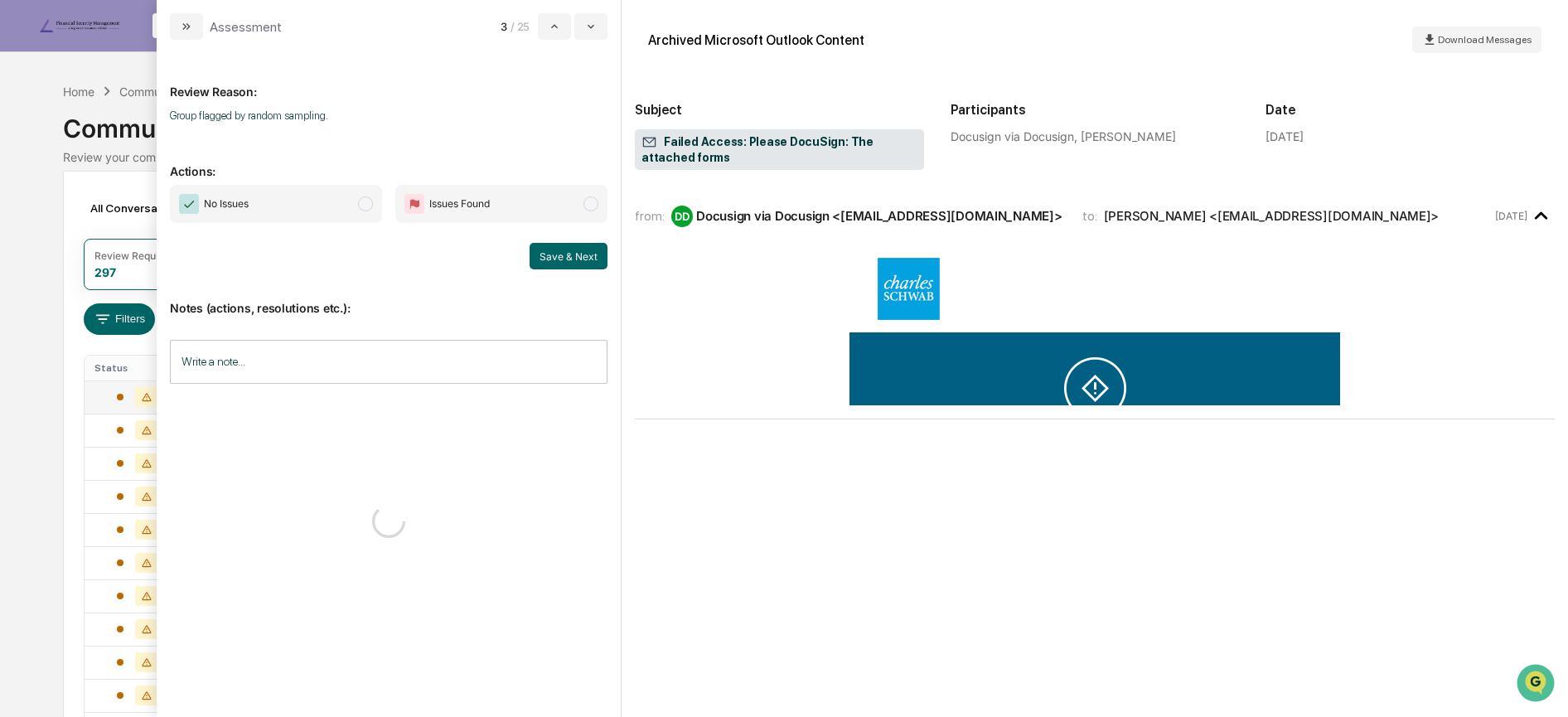
click at [300, 209] on span "No Issues" at bounding box center [276, 204] width 212 height 38
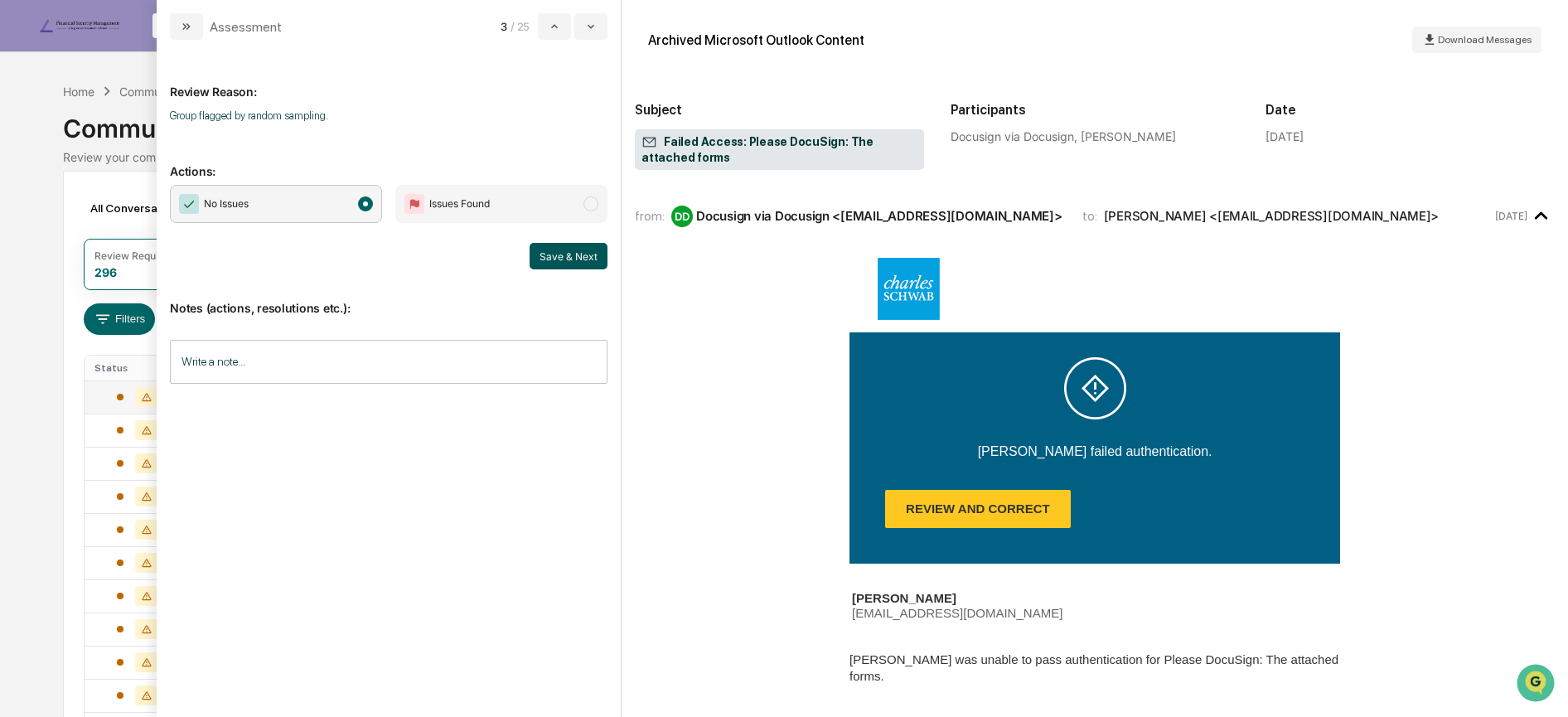
click at [554, 258] on button "Save & Next" at bounding box center [568, 256] width 78 height 26
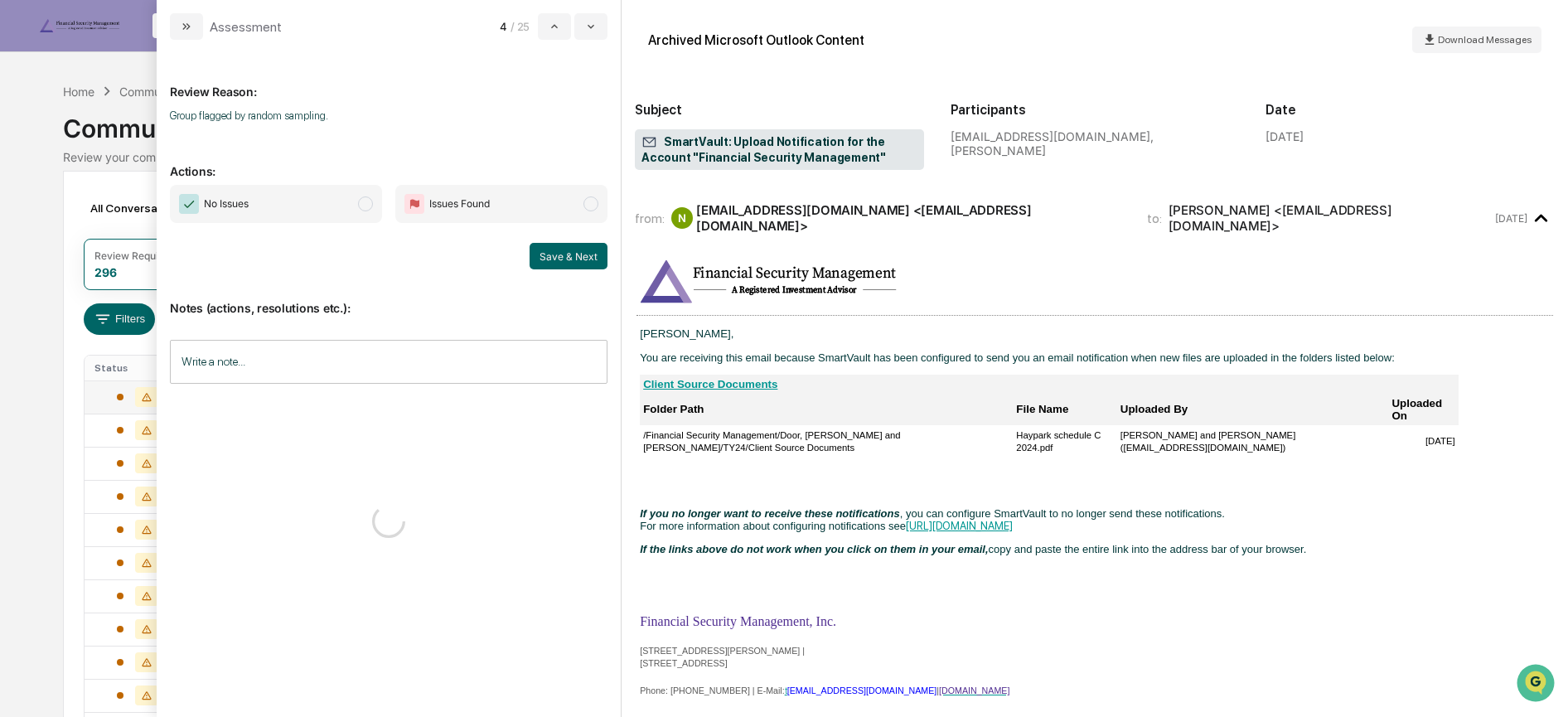
click at [345, 202] on span "No Issues" at bounding box center [276, 204] width 212 height 38
click at [565, 255] on button "Save & Next" at bounding box center [568, 256] width 78 height 26
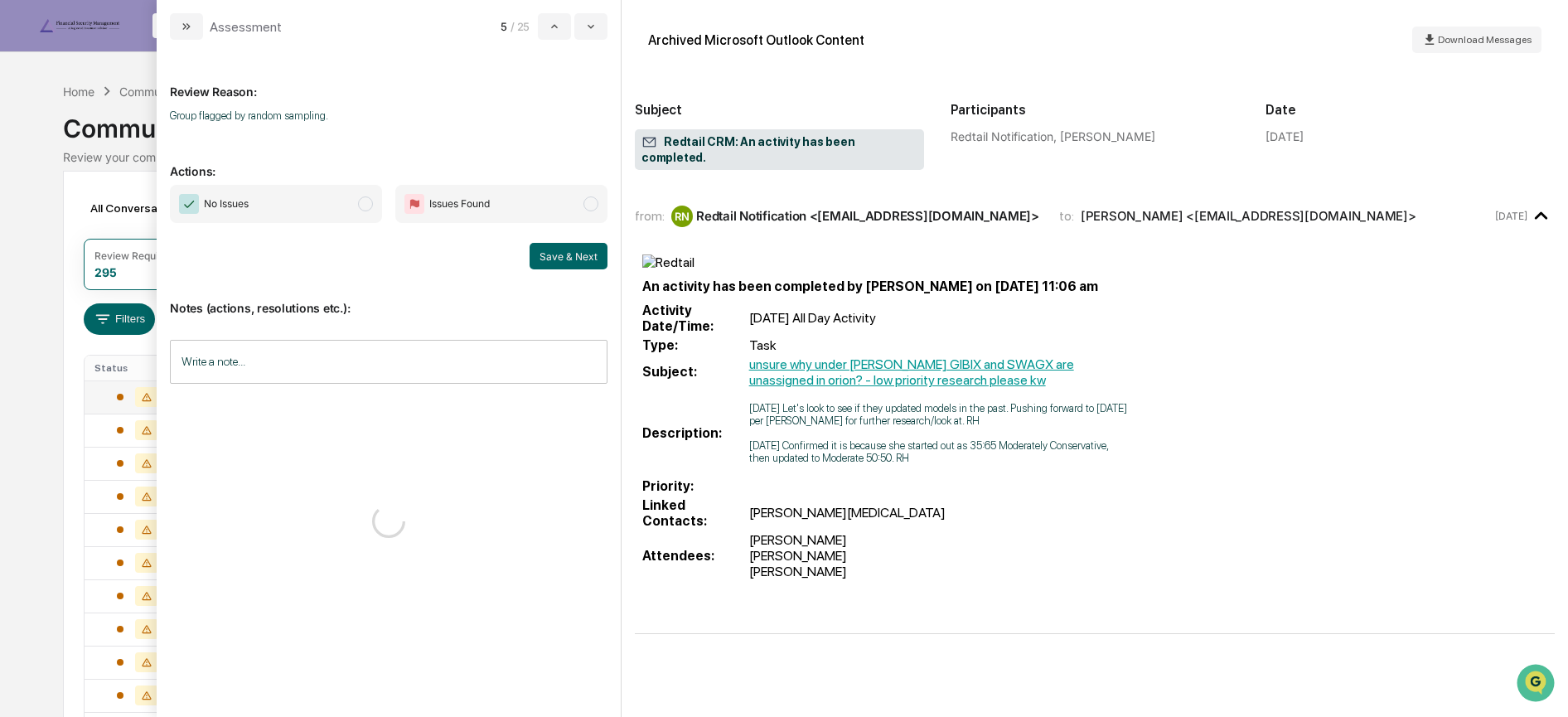
click at [314, 194] on span "No Issues" at bounding box center [276, 204] width 212 height 38
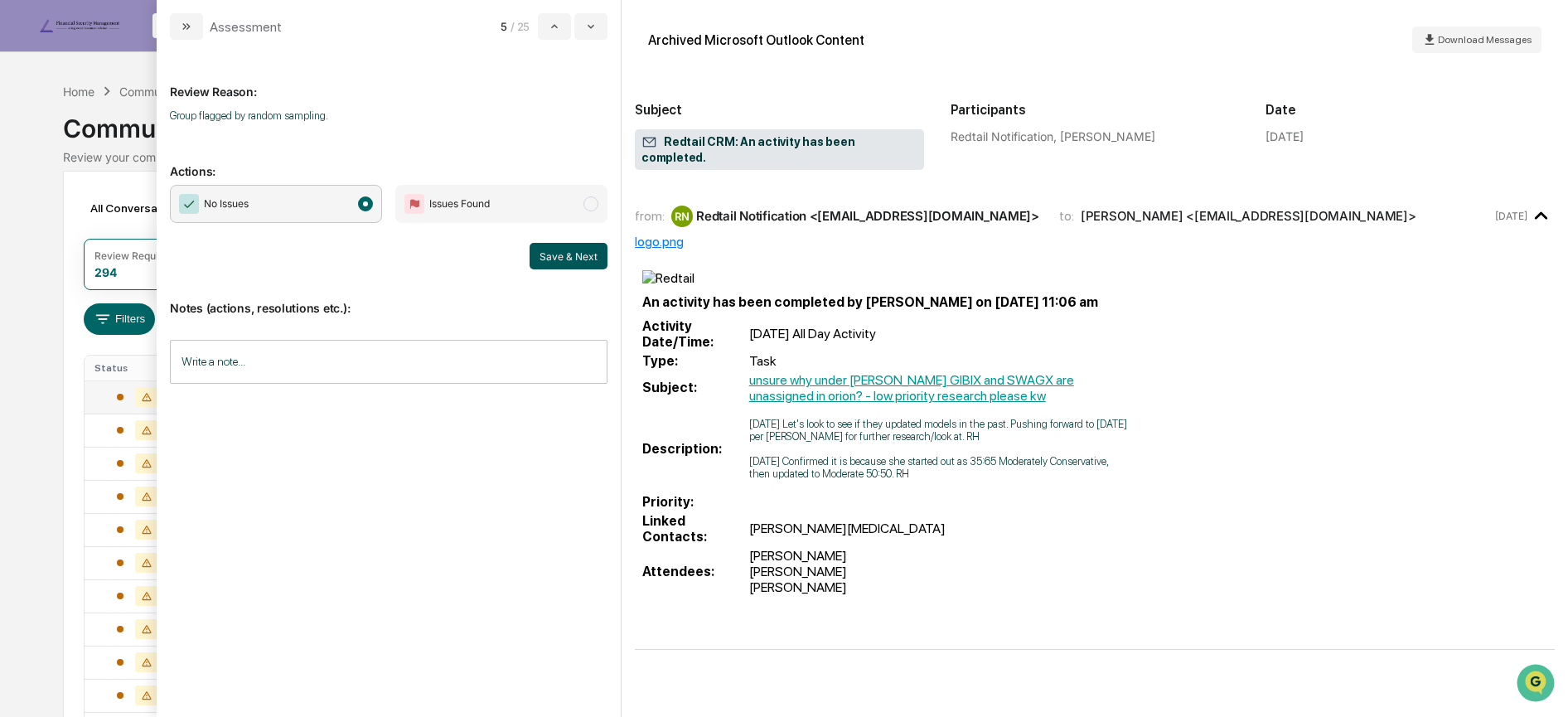
click at [542, 251] on button "Save & Next" at bounding box center [568, 256] width 78 height 26
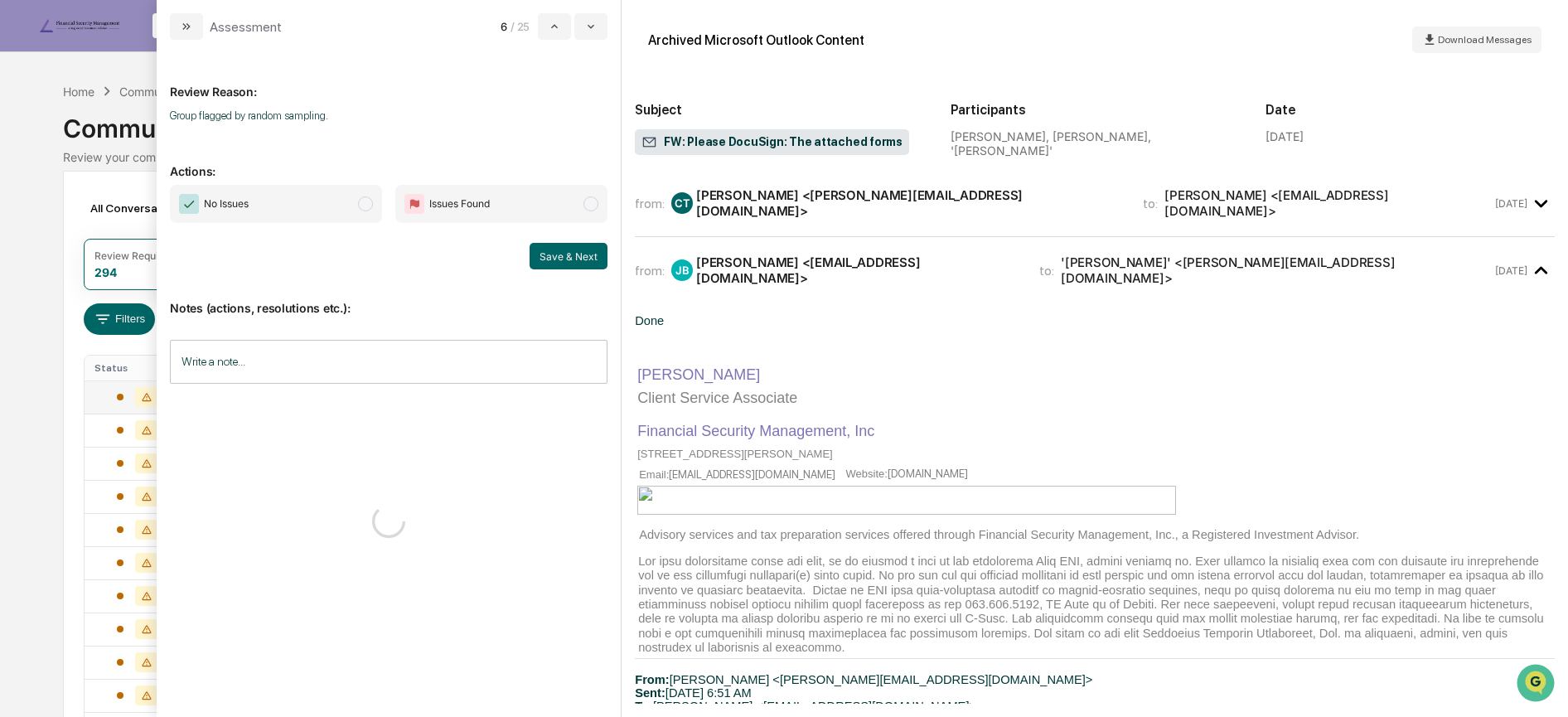
click at [328, 210] on span "No Issues" at bounding box center [276, 204] width 212 height 38
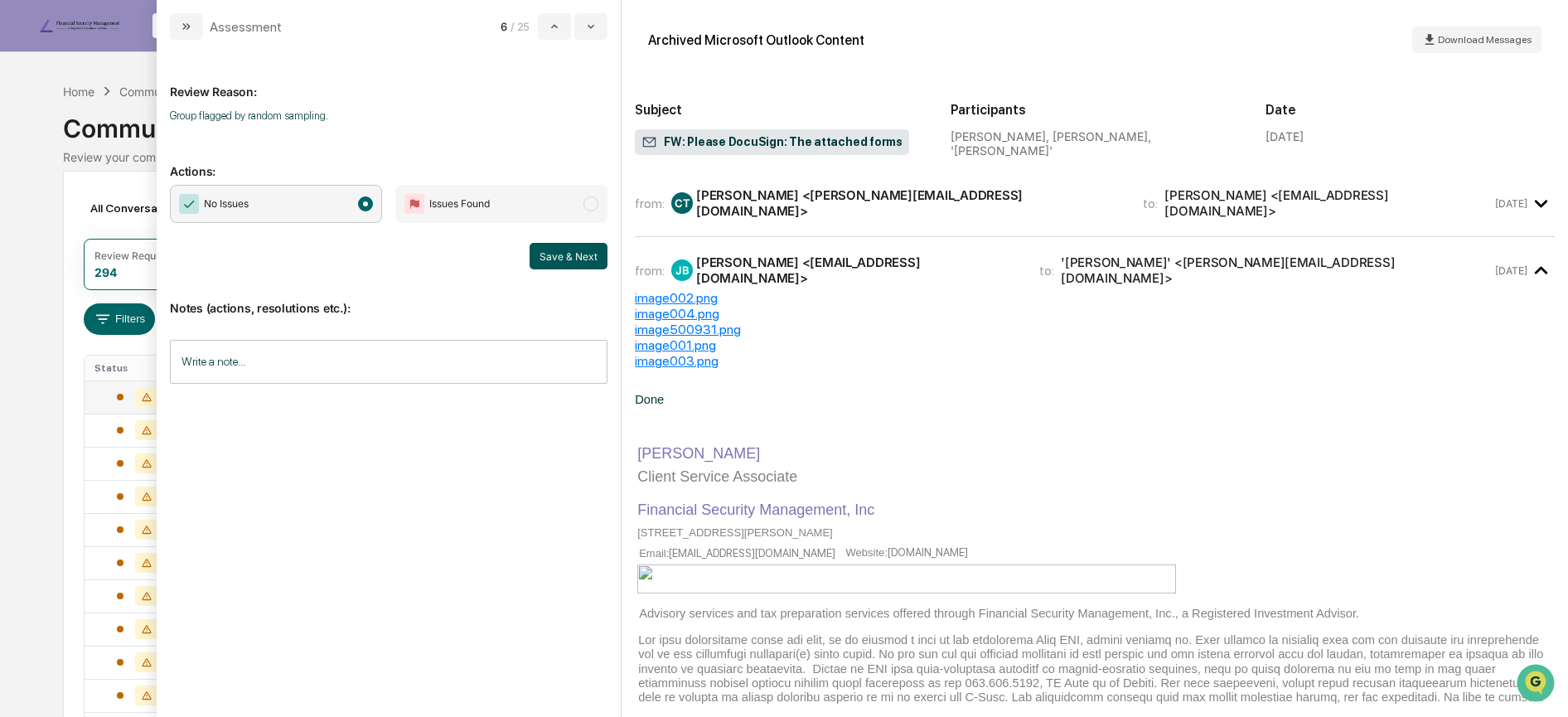
click at [553, 253] on button "Save & Next" at bounding box center [568, 256] width 78 height 26
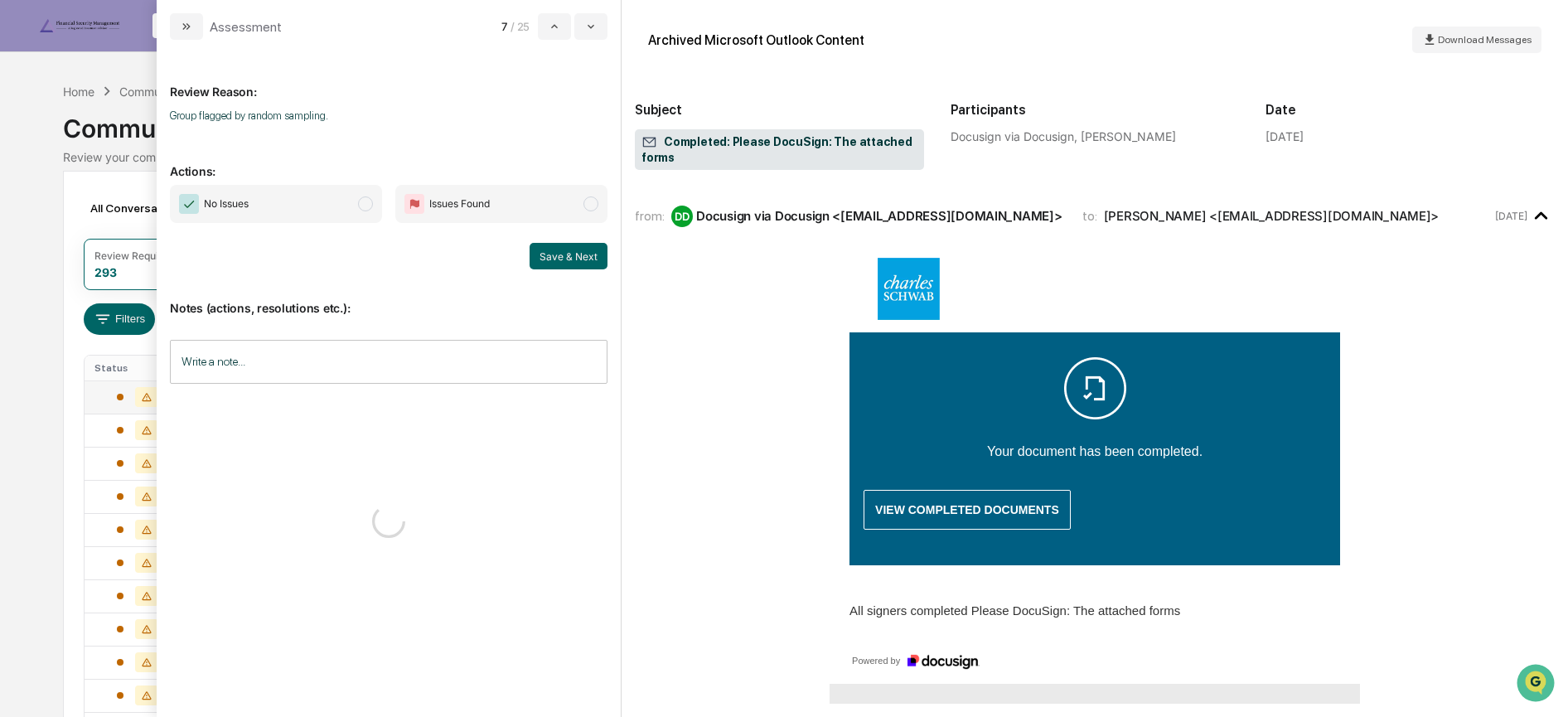
click at [341, 204] on span "No Issues" at bounding box center [276, 204] width 212 height 38
click at [547, 254] on button "Save & Next" at bounding box center [568, 256] width 78 height 26
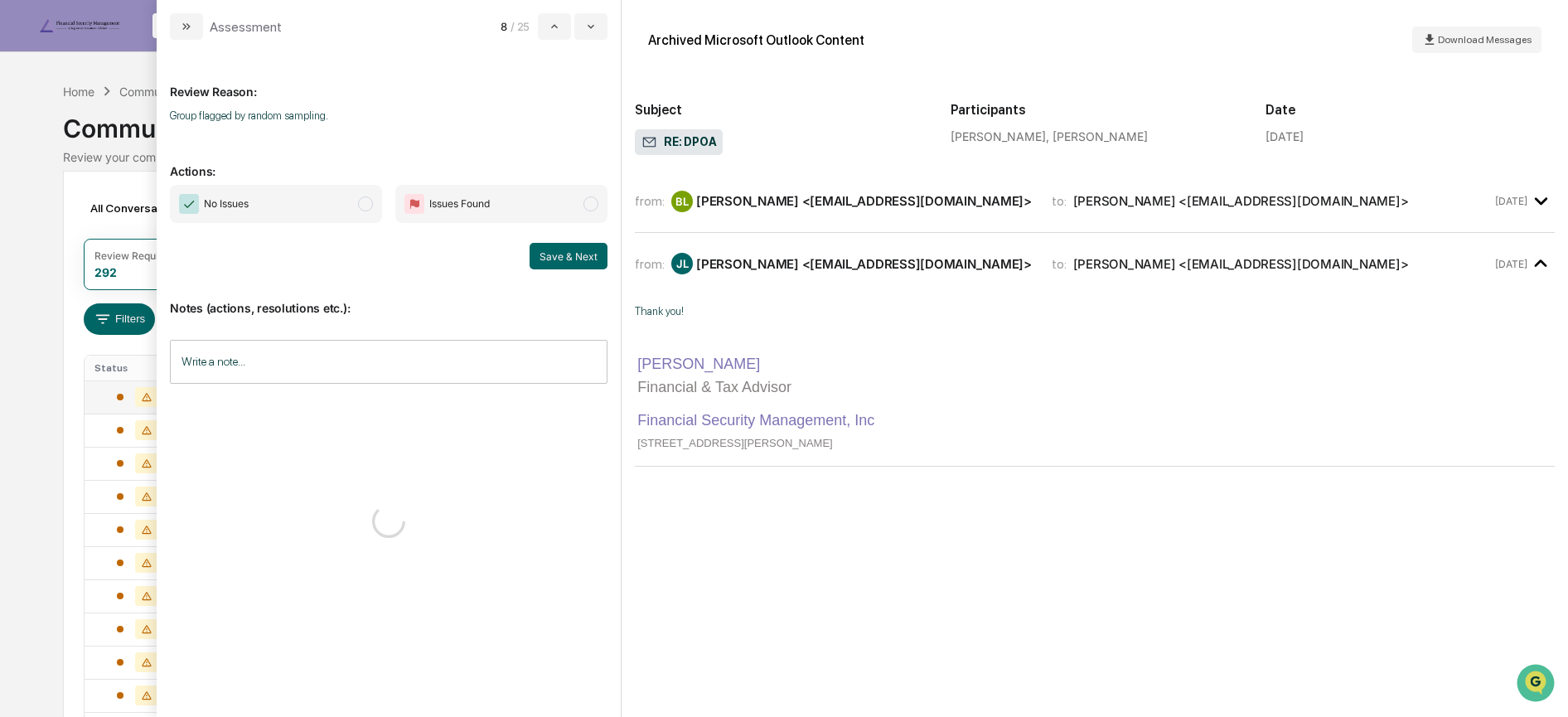
click at [294, 207] on span "No Issues" at bounding box center [276, 204] width 212 height 38
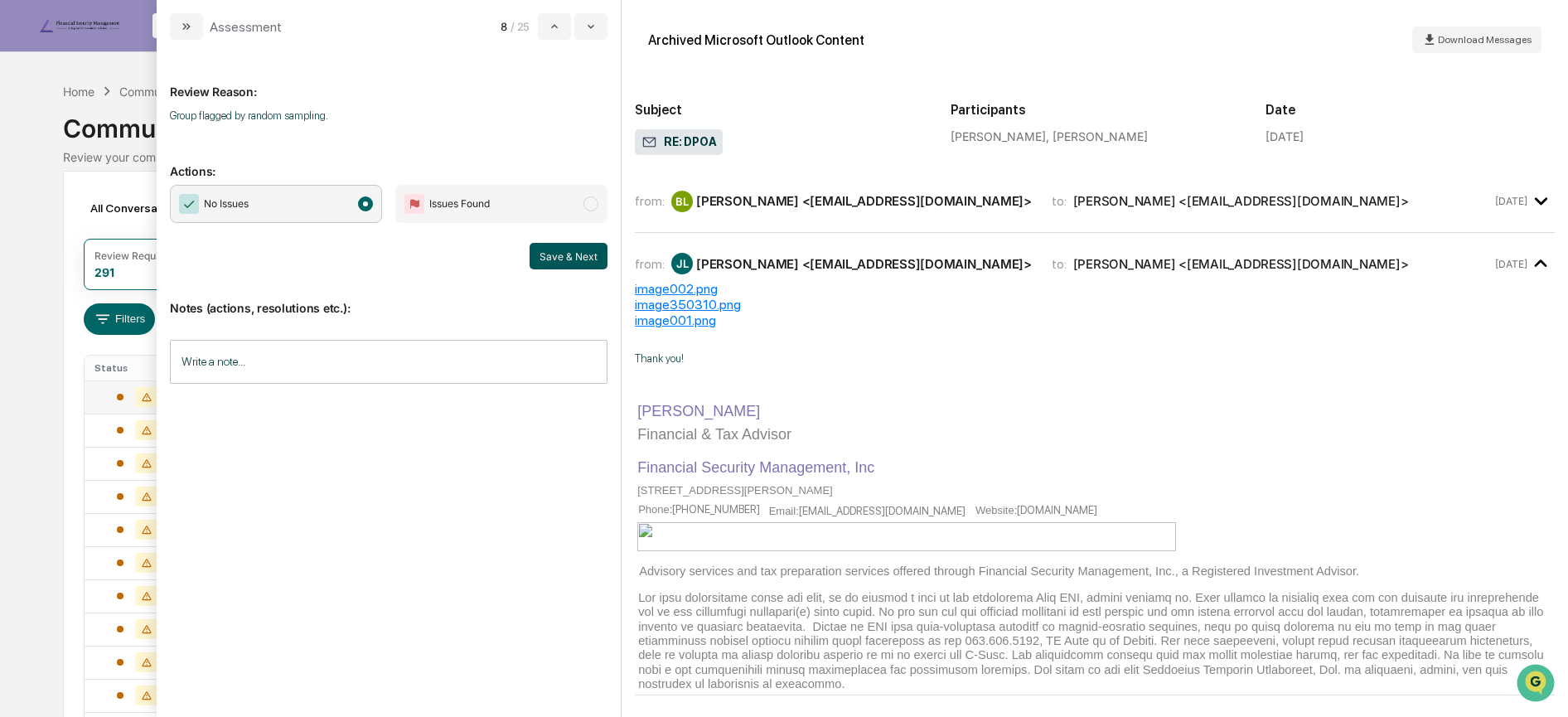
click at [567, 256] on button "Save & Next" at bounding box center [568, 256] width 78 height 26
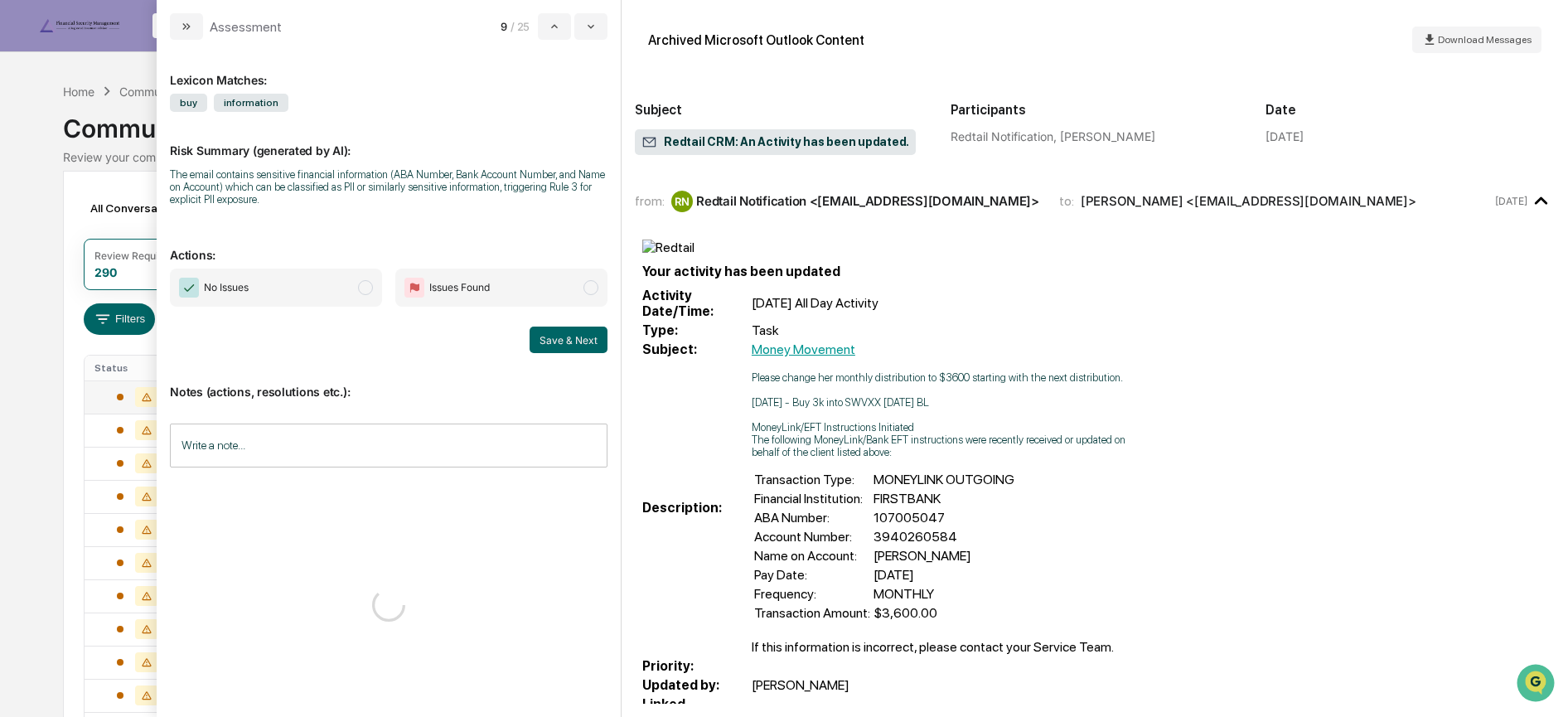
click at [332, 279] on span "No Issues" at bounding box center [276, 288] width 212 height 38
click at [577, 332] on button "Save & Next" at bounding box center [568, 340] width 78 height 26
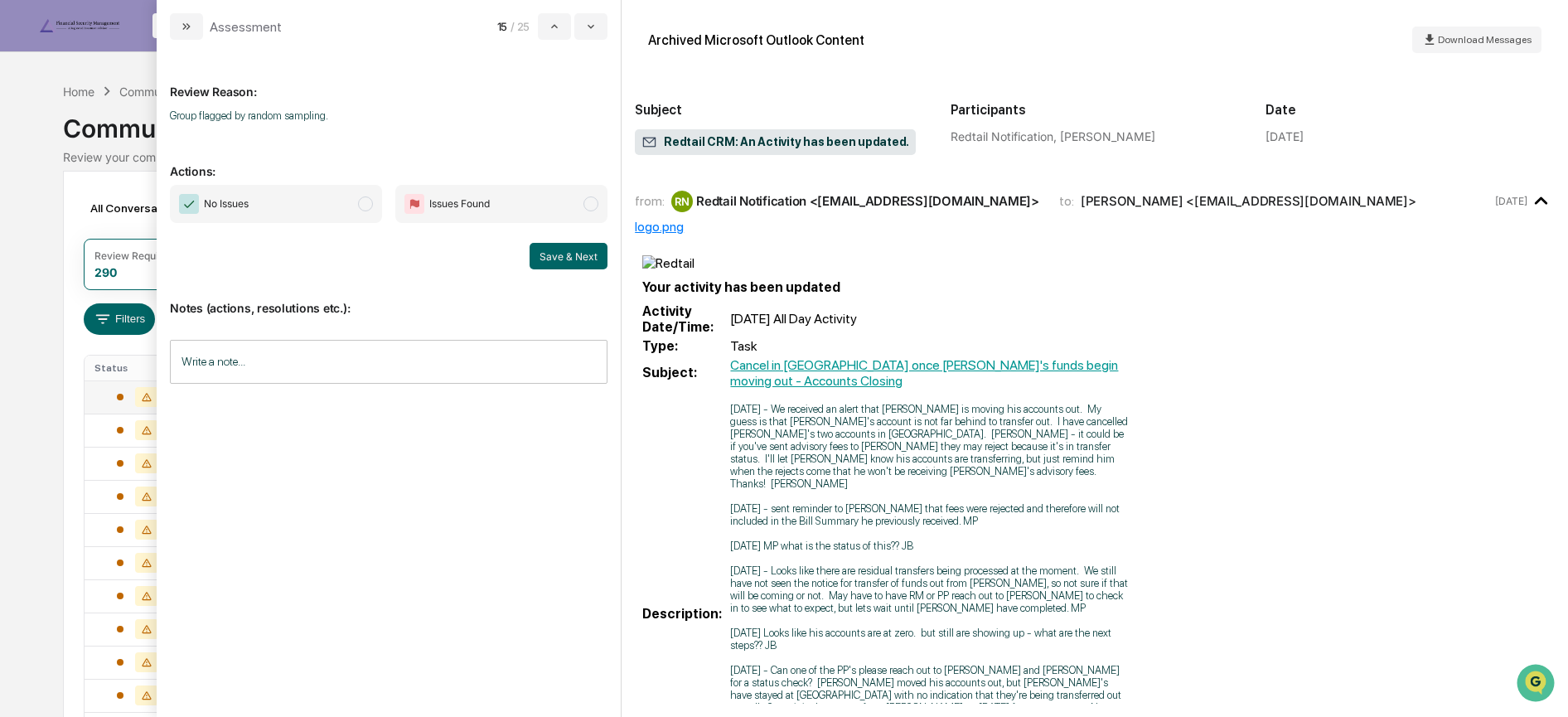
drag, startPoint x: 323, startPoint y: 202, endPoint x: 364, endPoint y: 220, distance: 44.8
click at [327, 201] on span "No Issues" at bounding box center [276, 204] width 212 height 38
click at [551, 256] on button "Save & Next" at bounding box center [568, 256] width 78 height 26
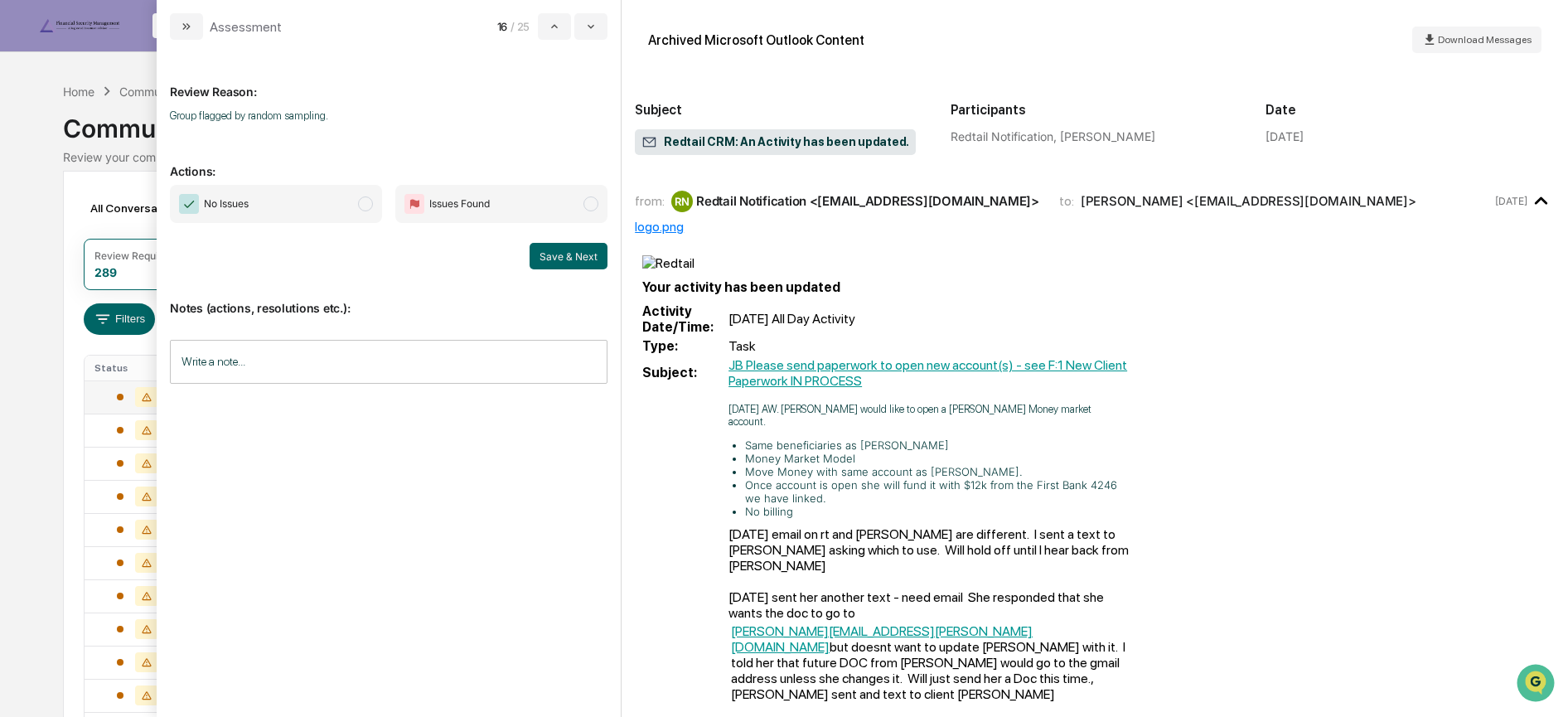
click at [306, 216] on span "No Issues" at bounding box center [276, 204] width 212 height 38
click at [546, 256] on button "Save & Next" at bounding box center [568, 256] width 78 height 26
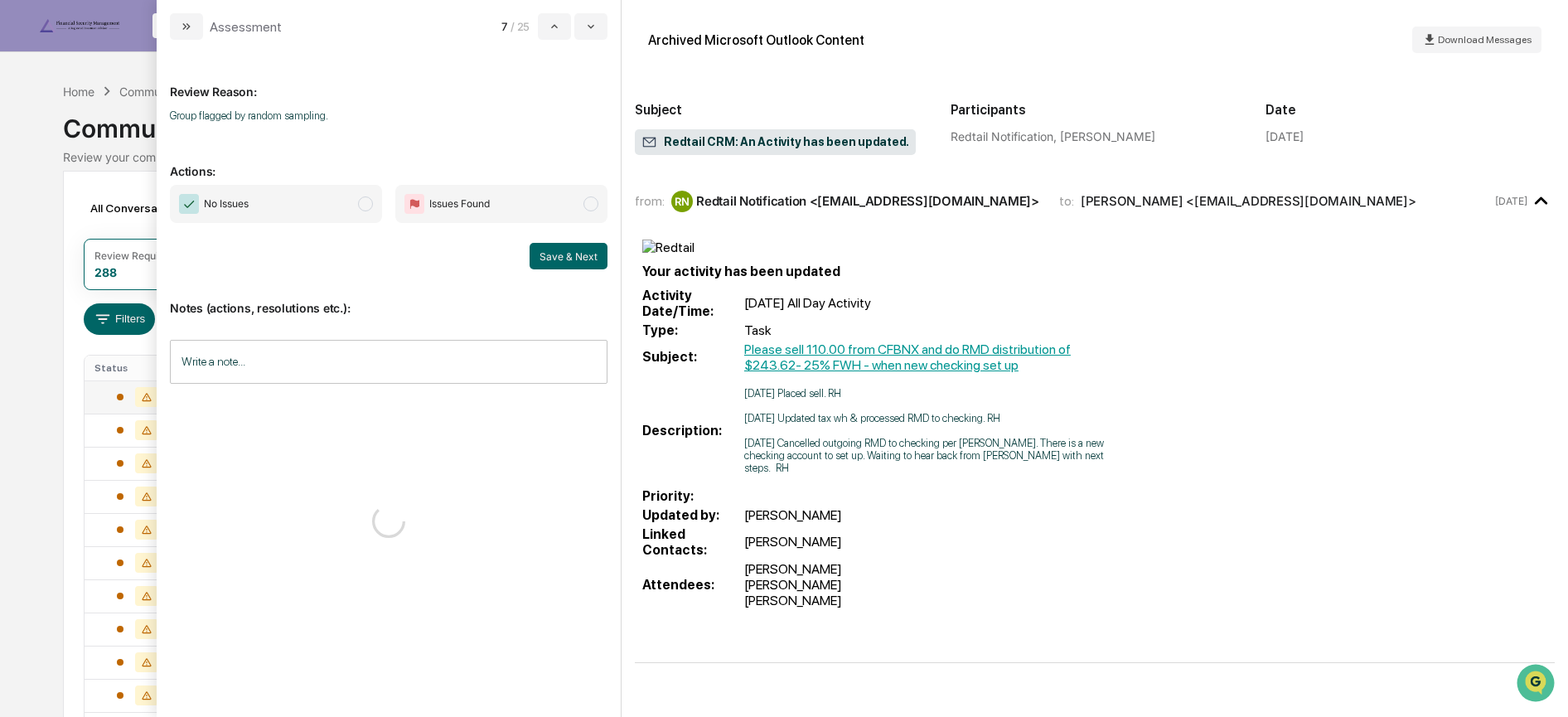
click at [353, 211] on span "No Issues" at bounding box center [276, 204] width 212 height 38
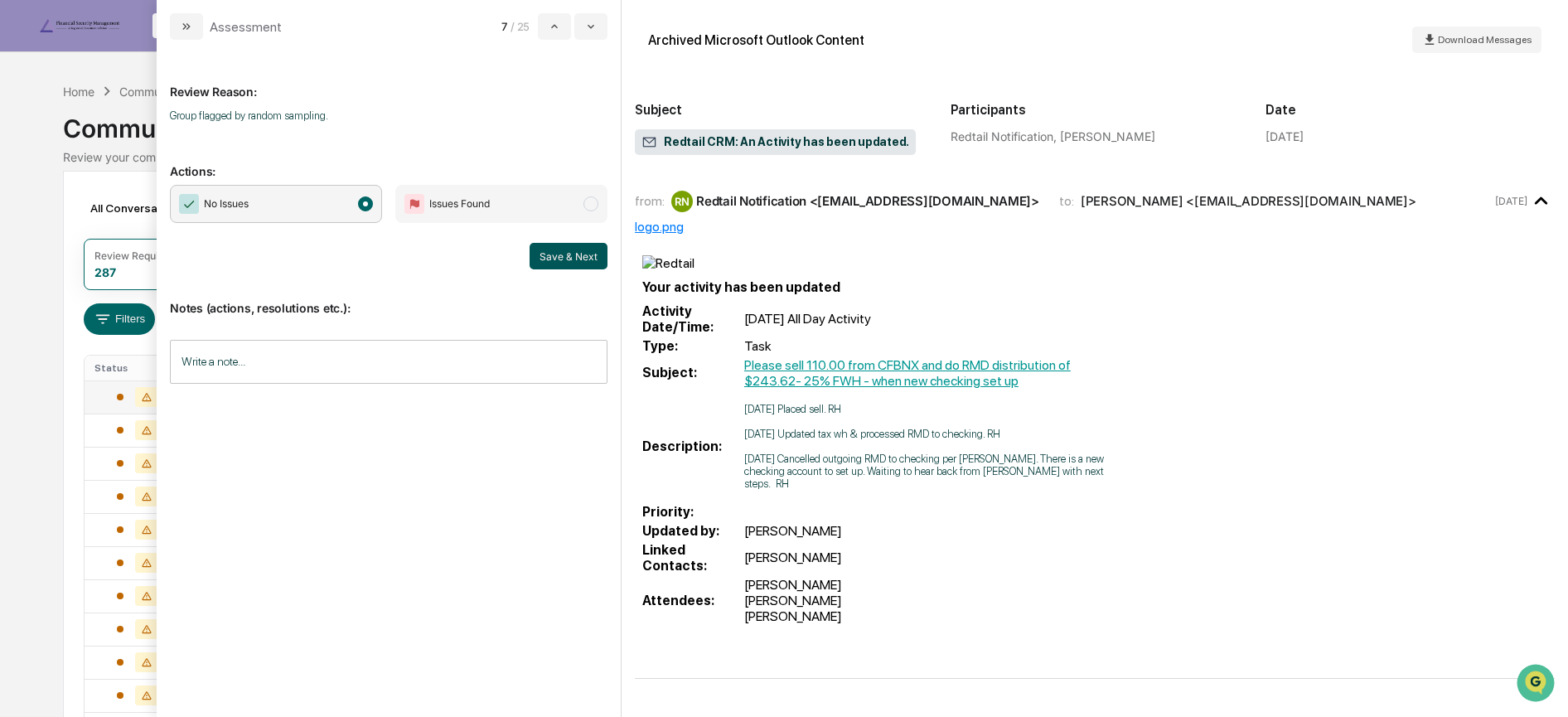
click at [562, 256] on button "Save & Next" at bounding box center [568, 256] width 78 height 26
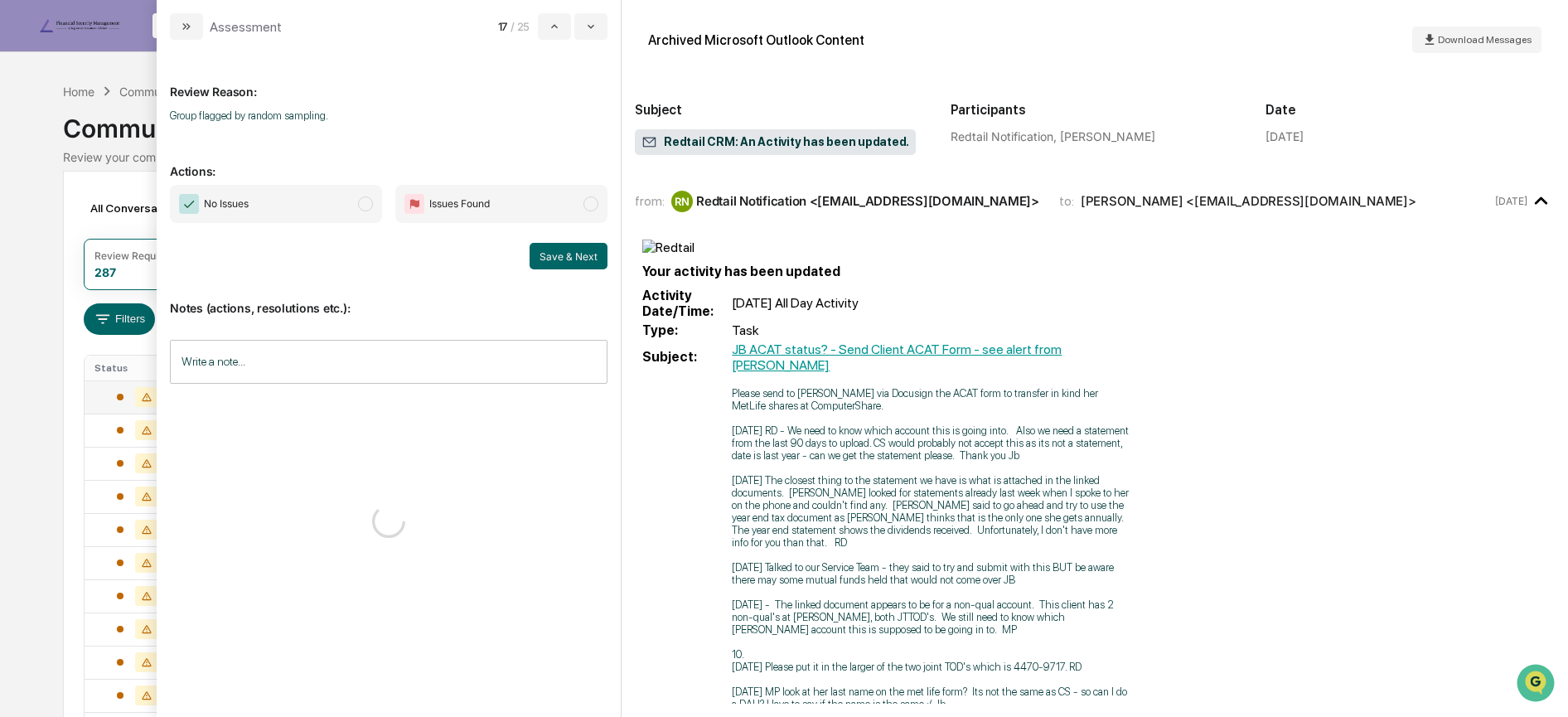
click at [354, 202] on span "No Issues" at bounding box center [276, 204] width 212 height 38
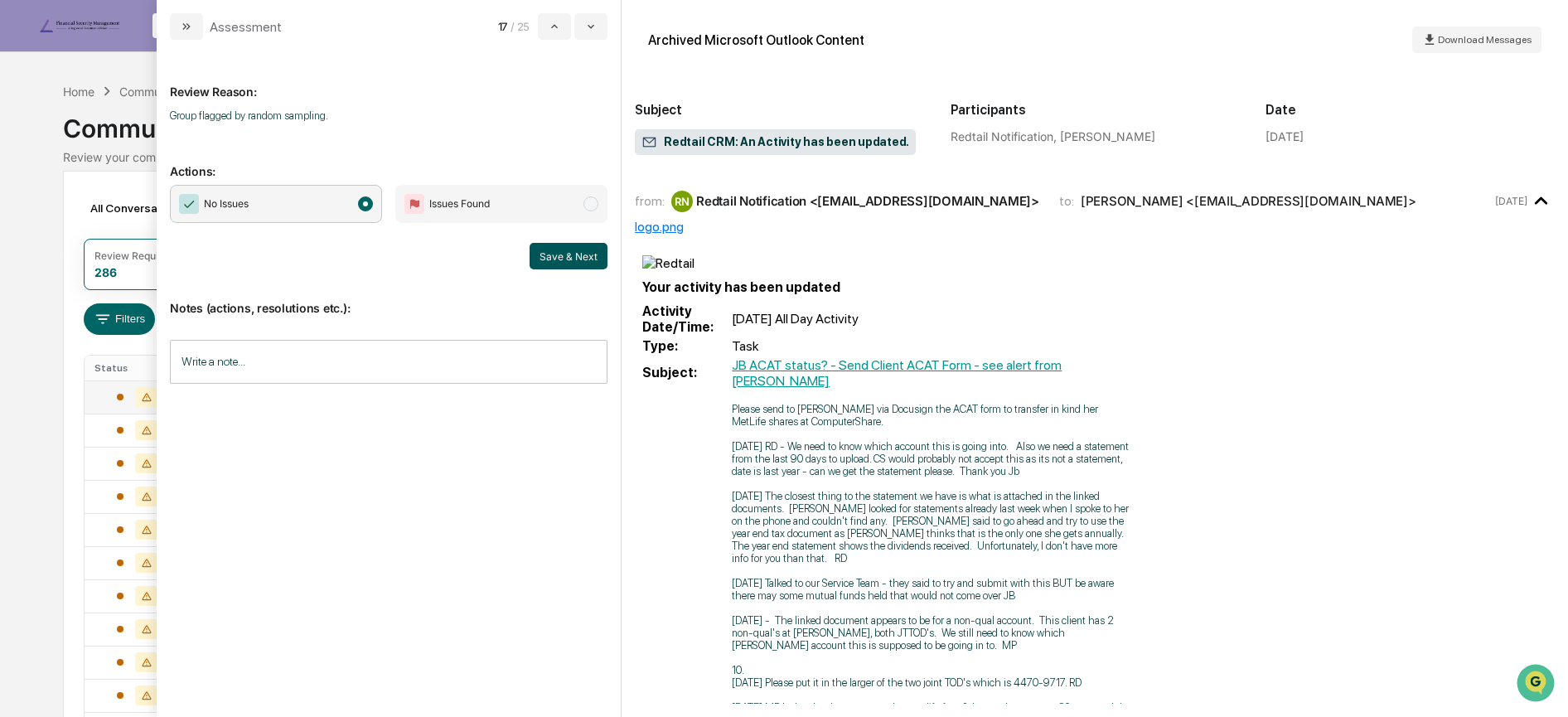
click at [572, 256] on button "Save & Next" at bounding box center [568, 256] width 78 height 26
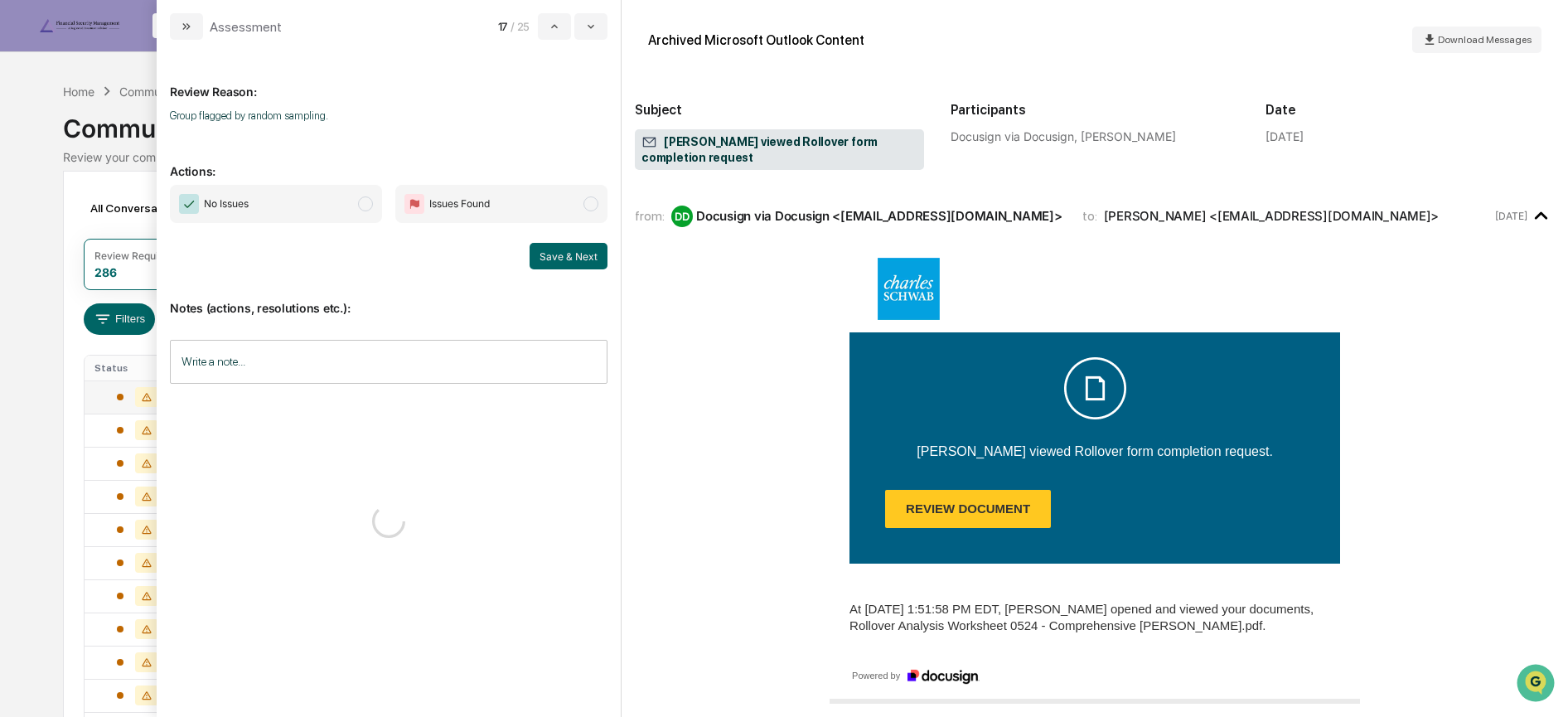
click at [334, 199] on span "No Issues" at bounding box center [276, 204] width 212 height 38
click at [569, 258] on button "Save & Next" at bounding box center [568, 256] width 78 height 26
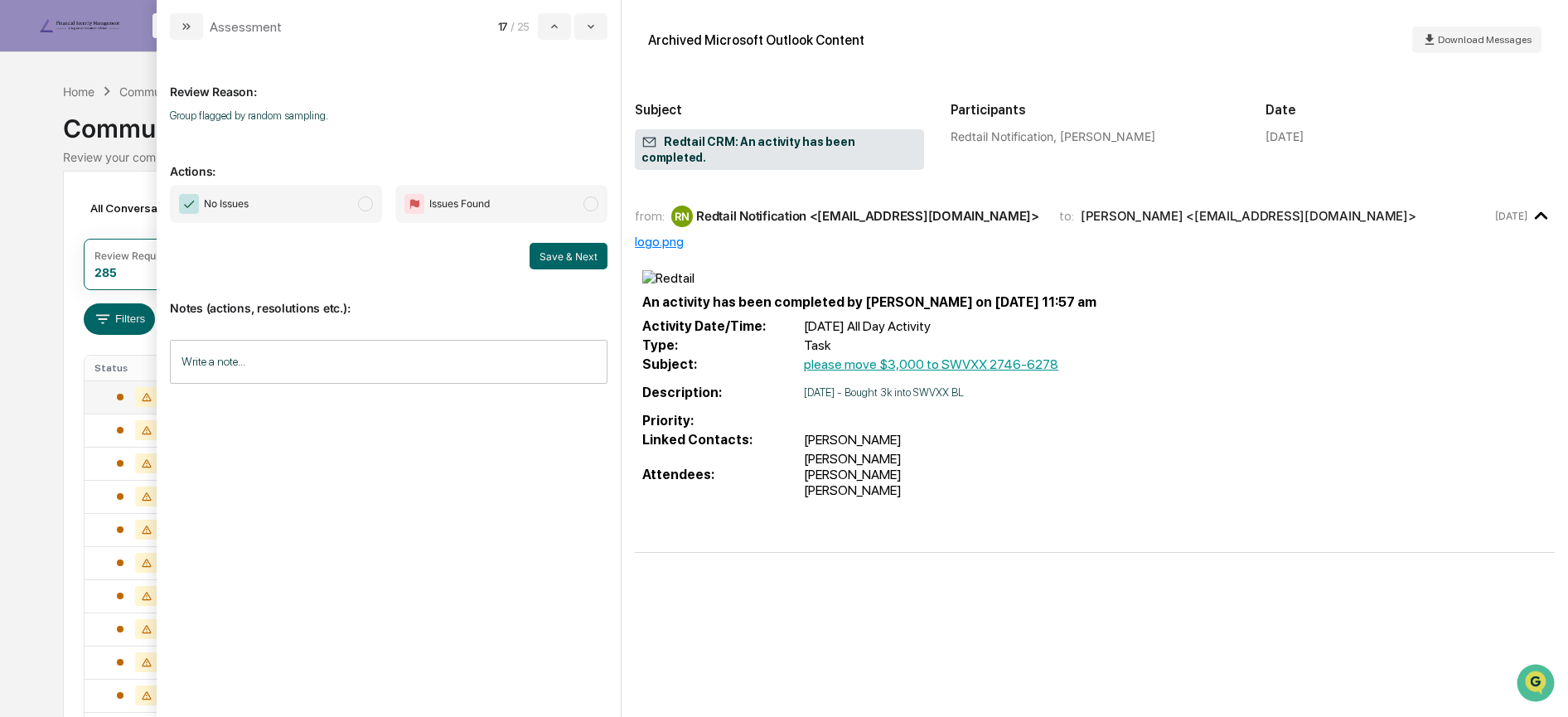
click at [362, 206] on span "modal" at bounding box center [365, 204] width 15 height 15
click at [568, 256] on button "Save & Next" at bounding box center [568, 256] width 78 height 26
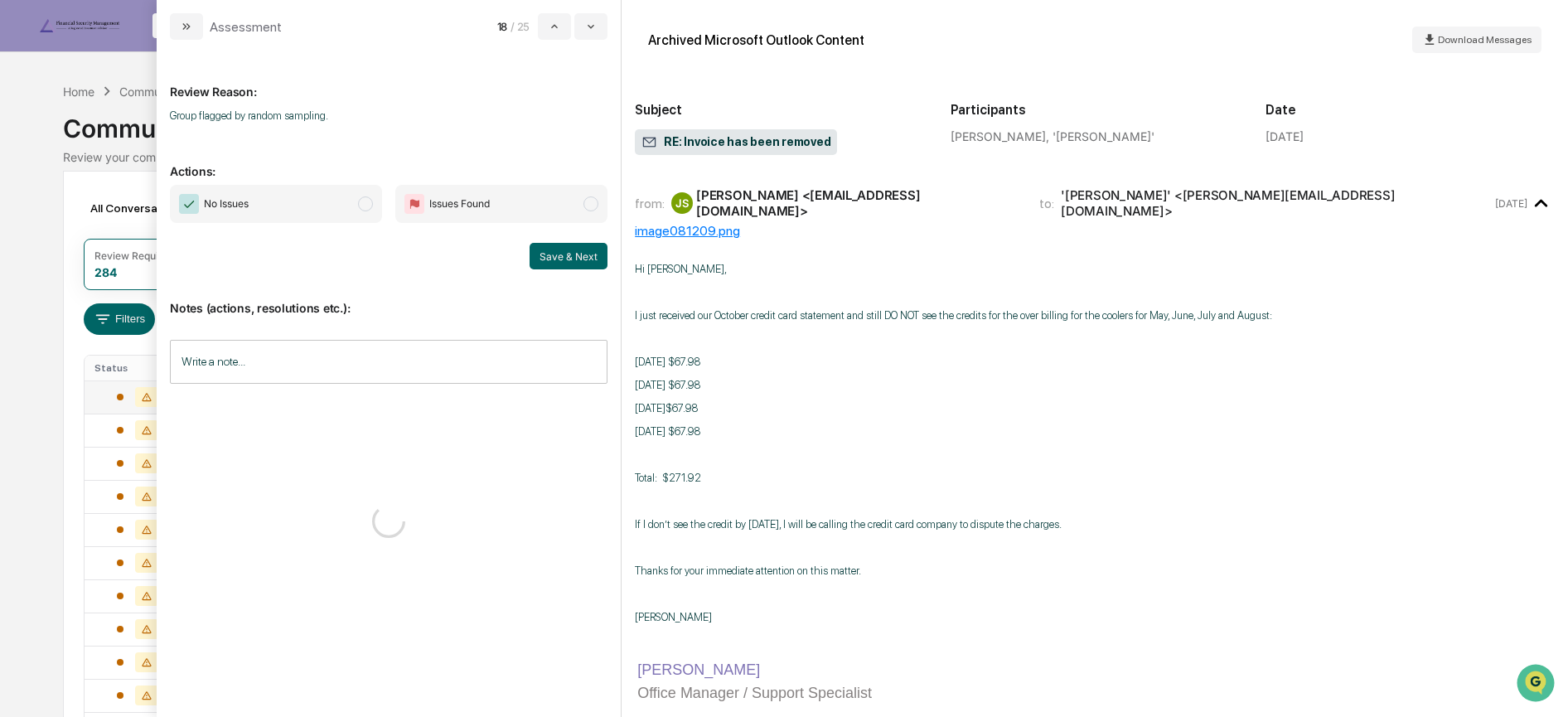
click at [353, 207] on span "No Issues" at bounding box center [276, 204] width 212 height 38
click at [557, 256] on button "Save & Next" at bounding box center [568, 256] width 78 height 26
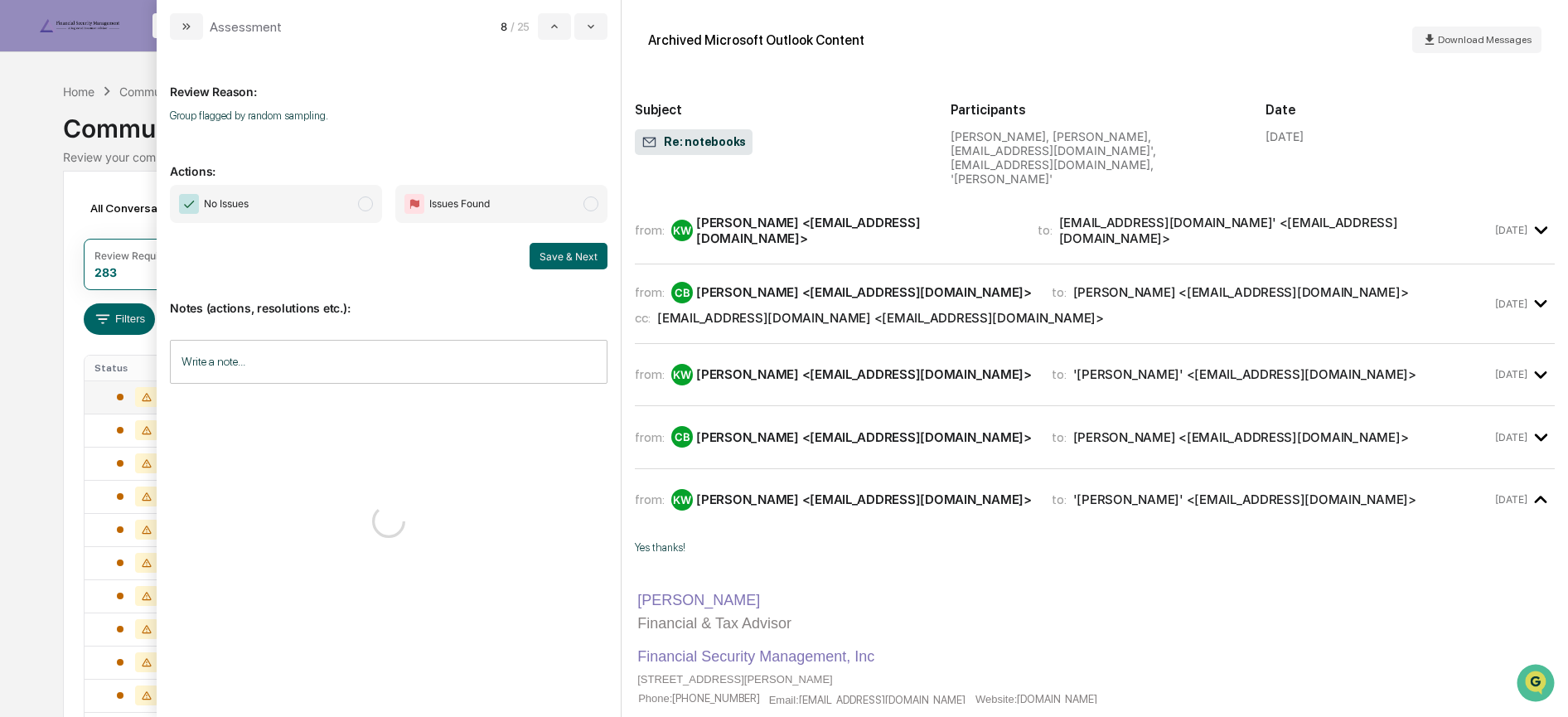
click at [337, 210] on span "No Issues" at bounding box center [276, 204] width 212 height 38
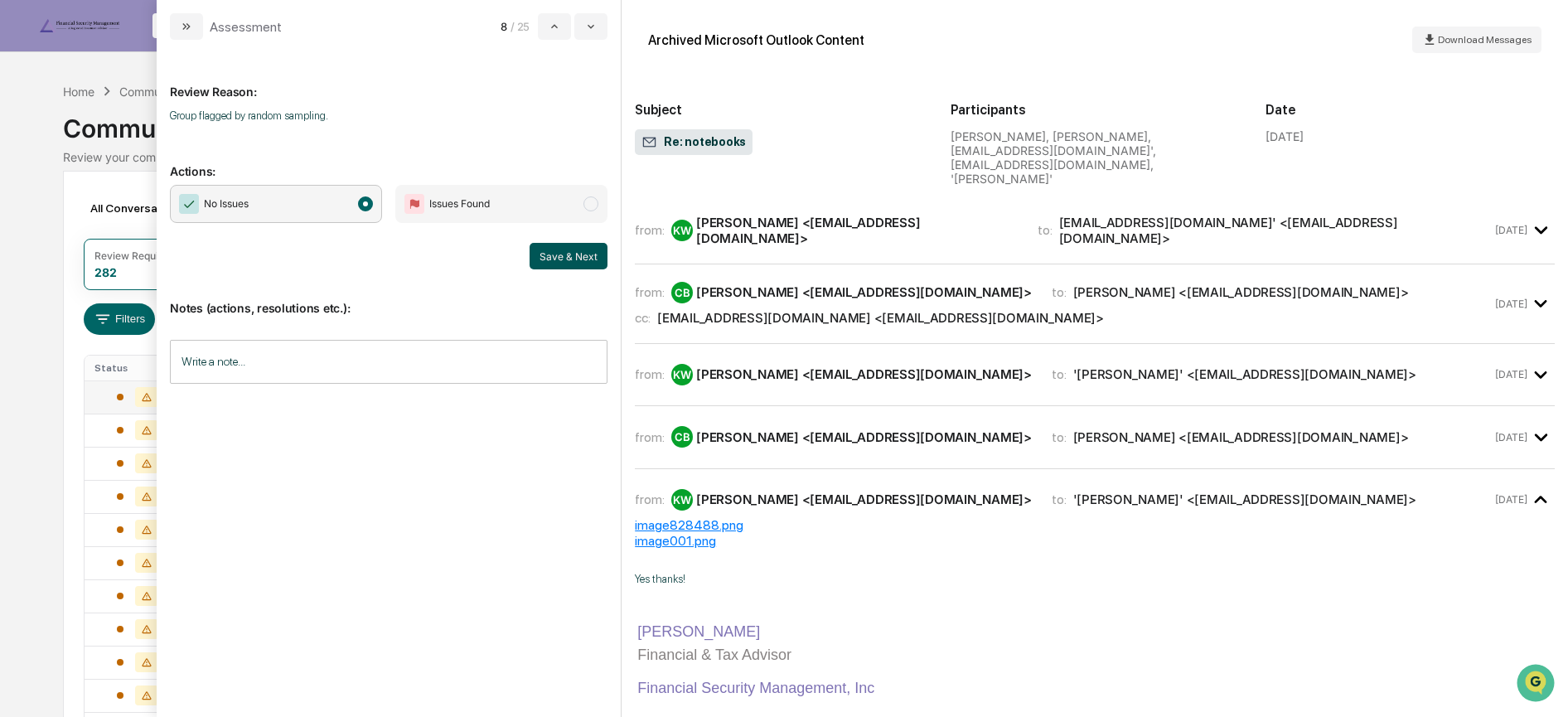
click at [543, 260] on button "Save & Next" at bounding box center [568, 256] width 78 height 26
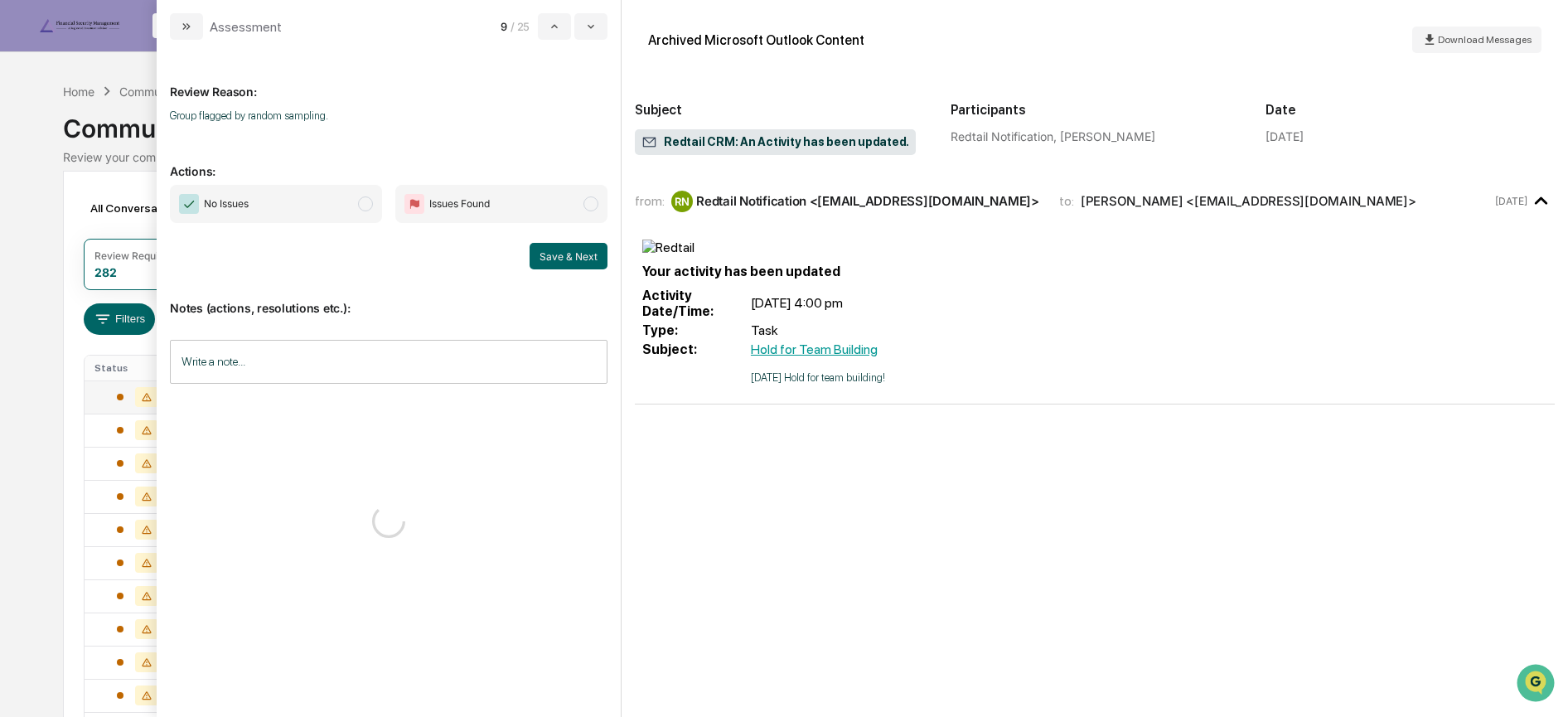
click at [338, 206] on span "No Issues" at bounding box center [276, 204] width 212 height 38
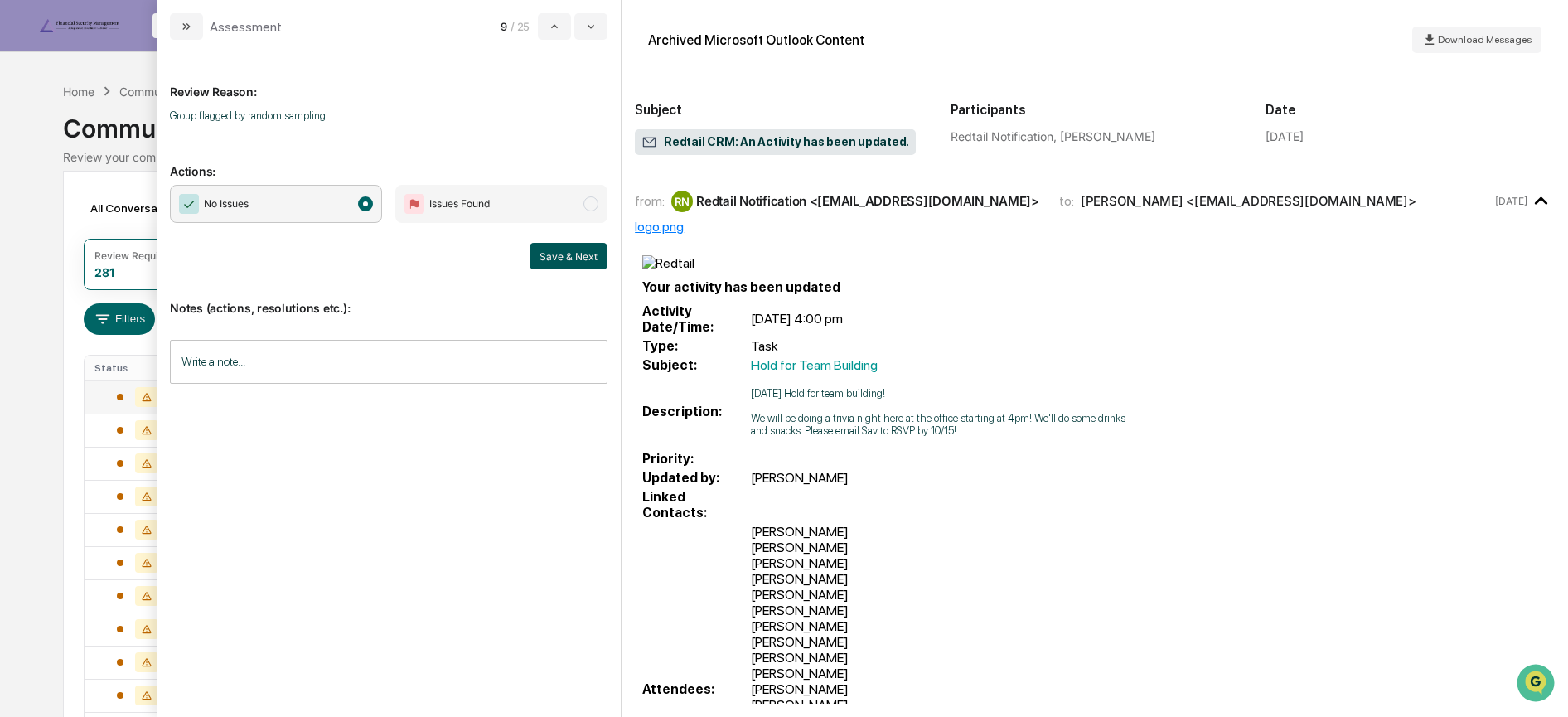
click at [542, 250] on button "Save & Next" at bounding box center [568, 256] width 78 height 26
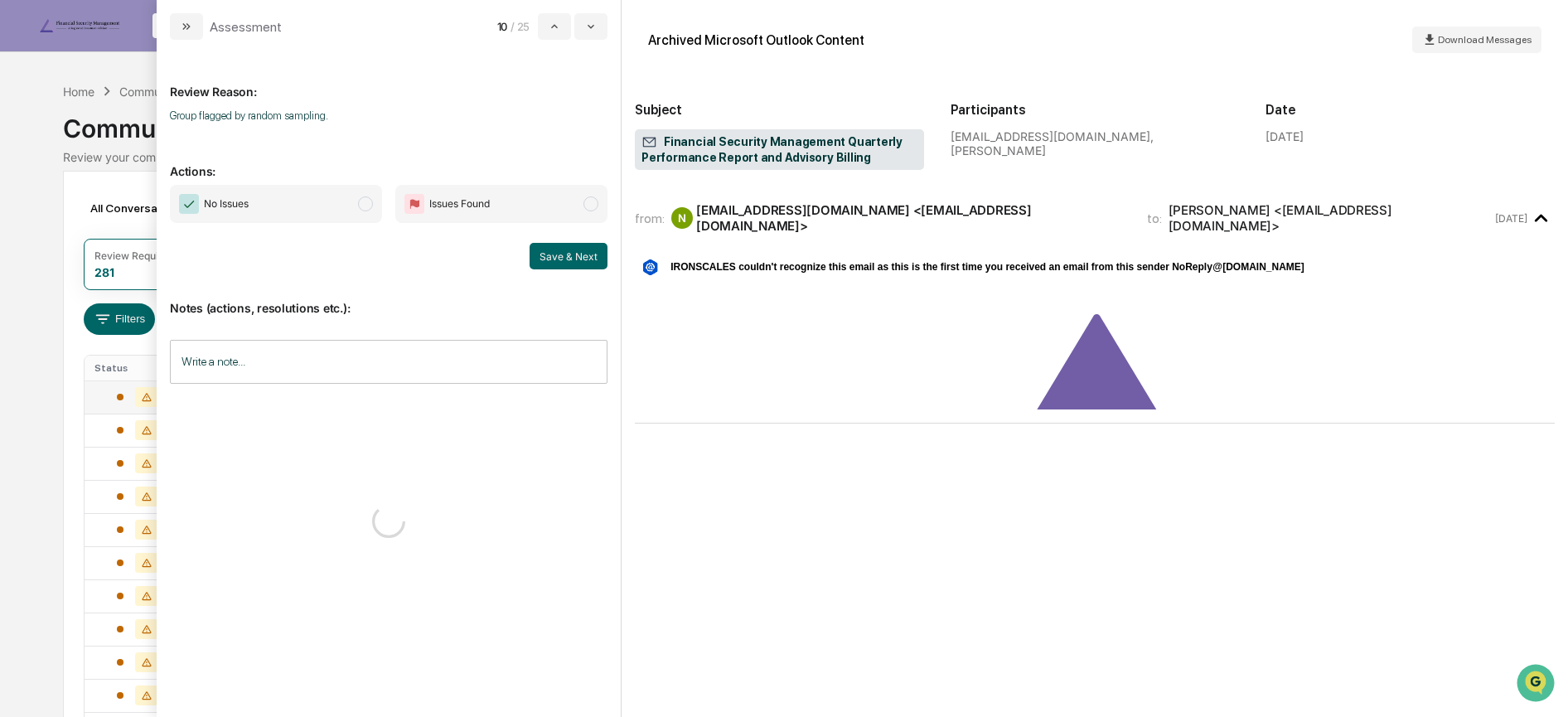
click at [330, 211] on span "No Issues" at bounding box center [276, 204] width 212 height 38
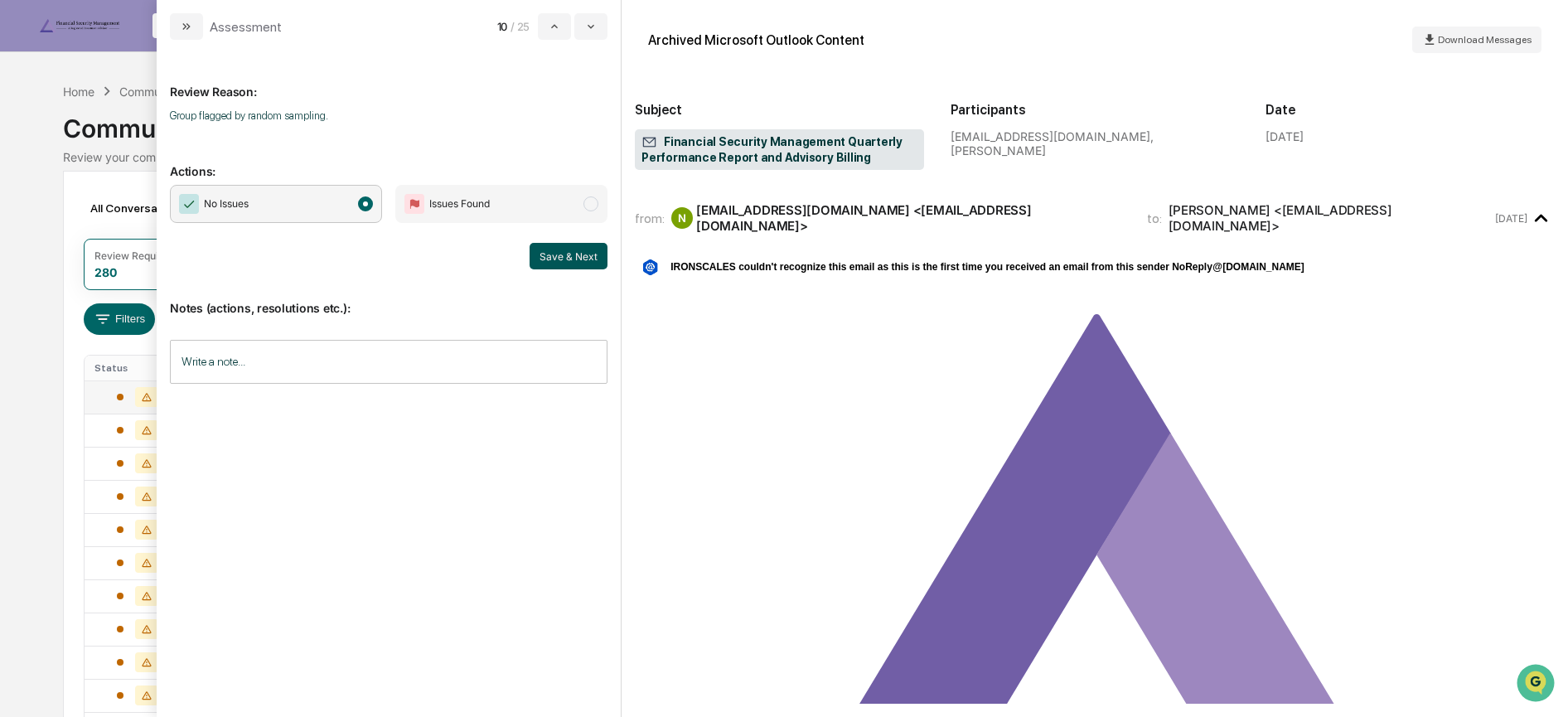
click at [556, 250] on button "Save & Next" at bounding box center [568, 256] width 78 height 26
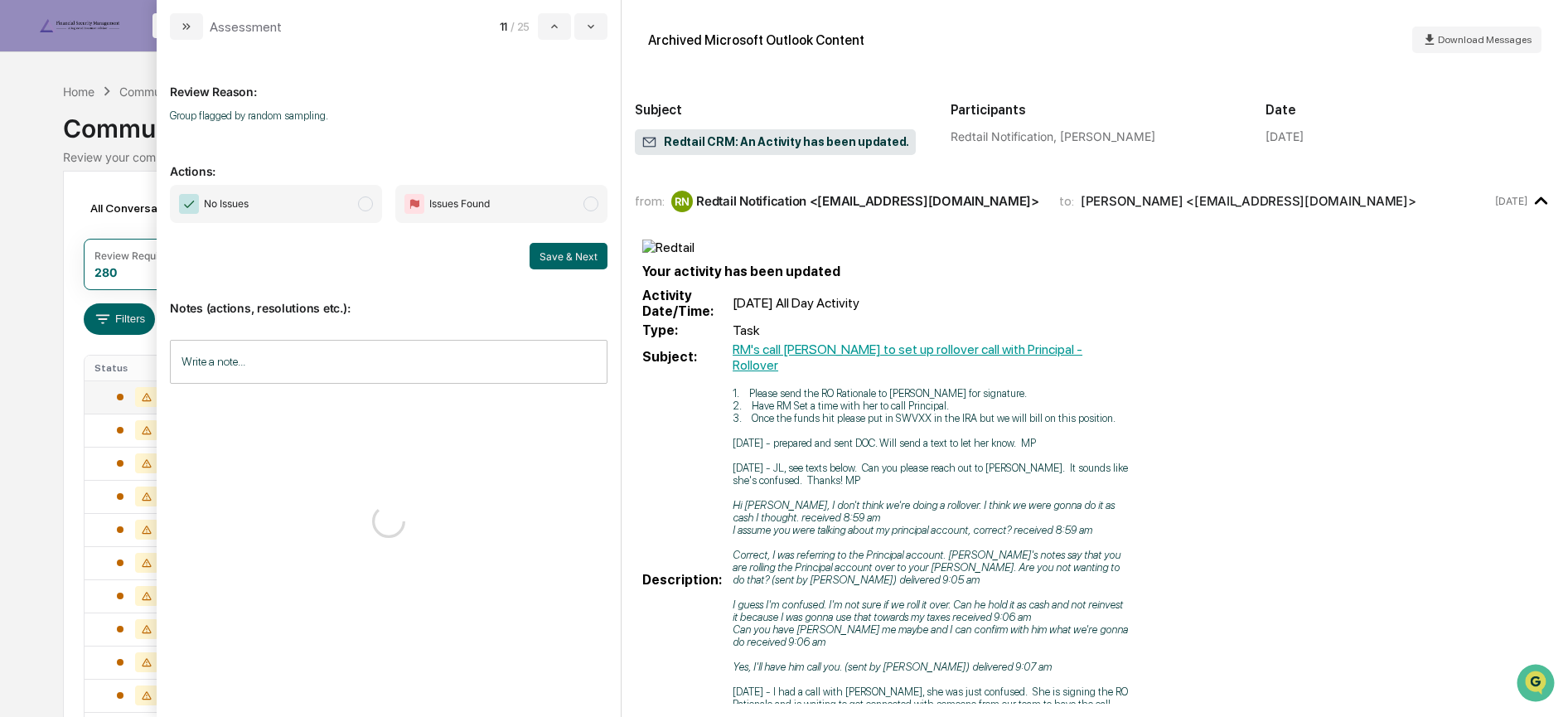
click at [369, 206] on span "modal" at bounding box center [365, 204] width 15 height 15
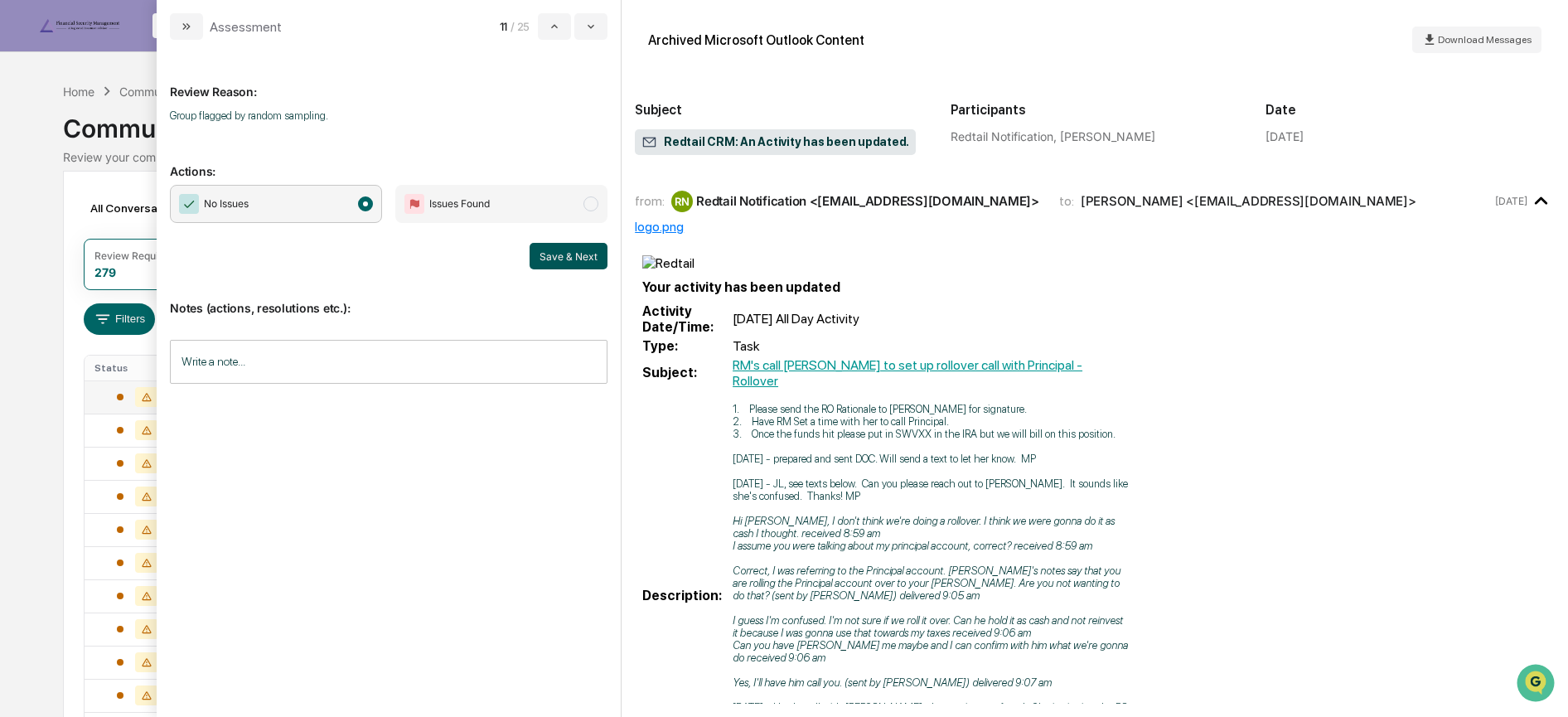
click at [571, 252] on button "Save & Next" at bounding box center [568, 256] width 78 height 26
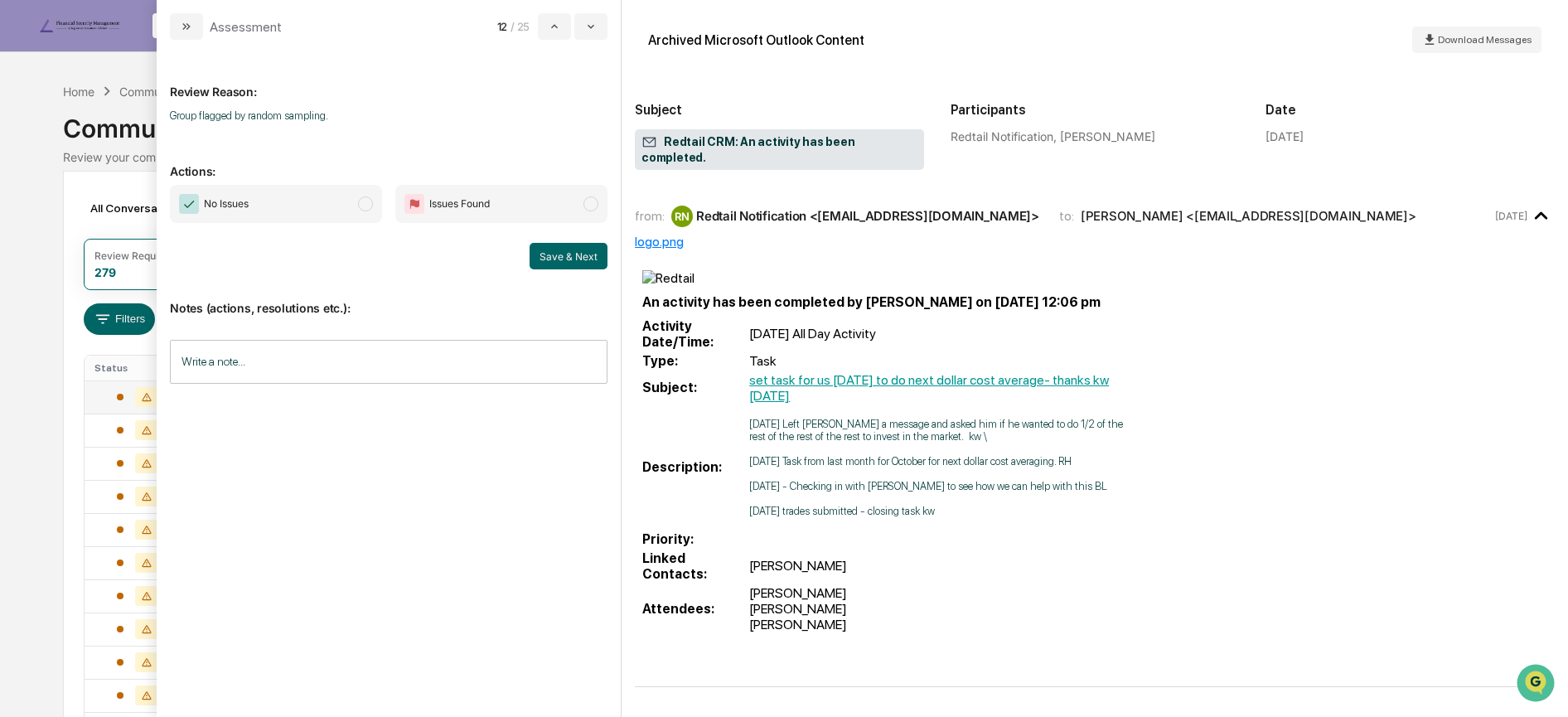
click at [364, 203] on span "modal" at bounding box center [365, 204] width 15 height 15
click at [556, 252] on button "Save & Next" at bounding box center [568, 256] width 78 height 26
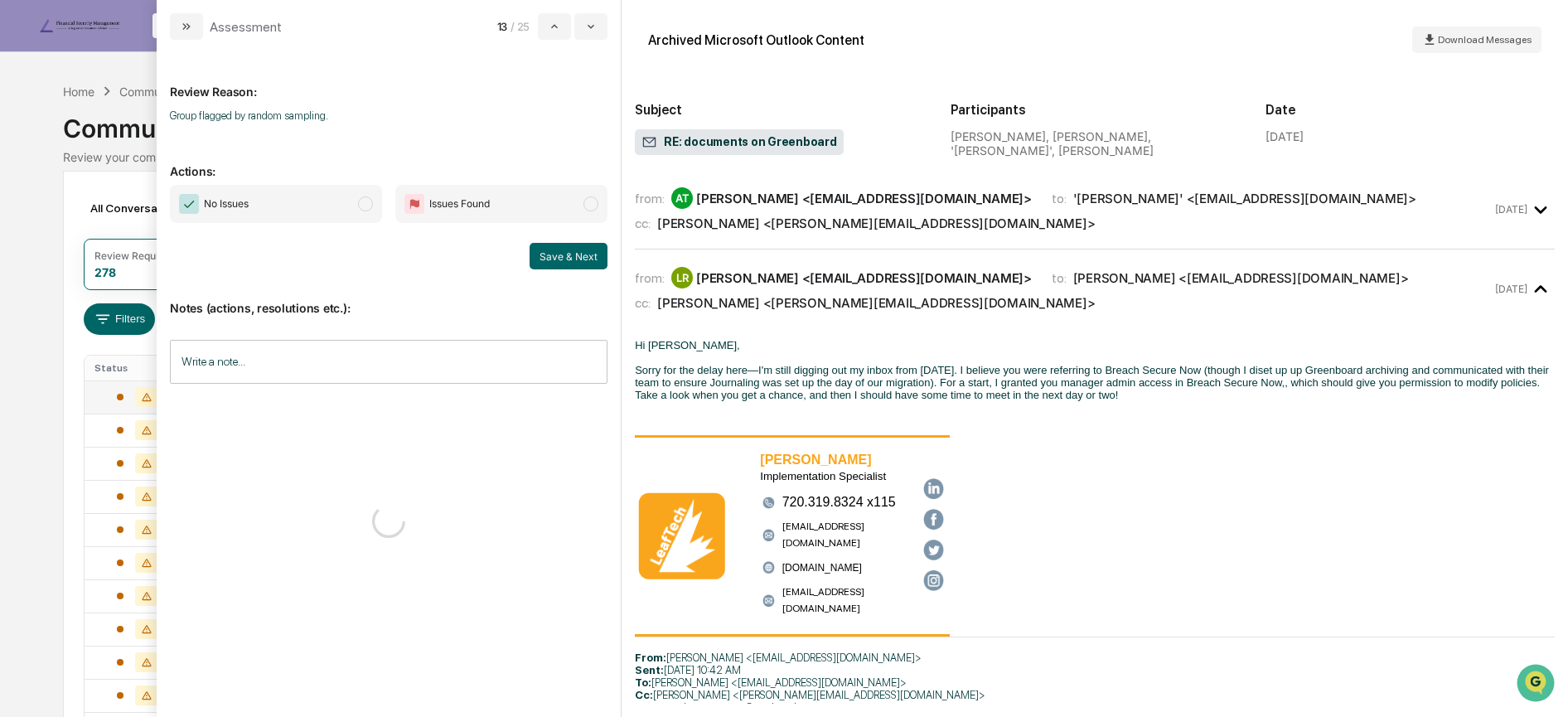
click at [362, 209] on span "modal" at bounding box center [365, 204] width 15 height 15
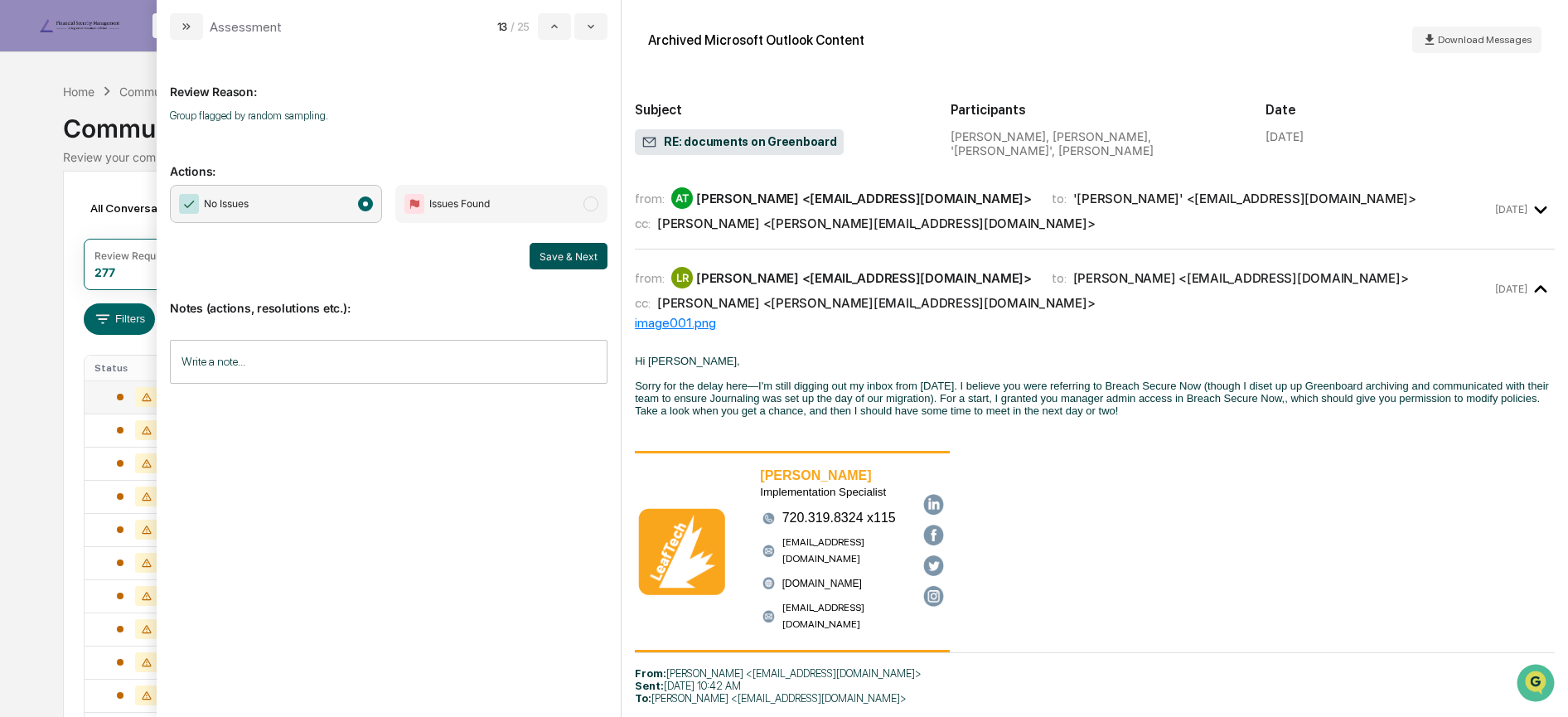
click at [574, 253] on button "Save & Next" at bounding box center [568, 256] width 78 height 26
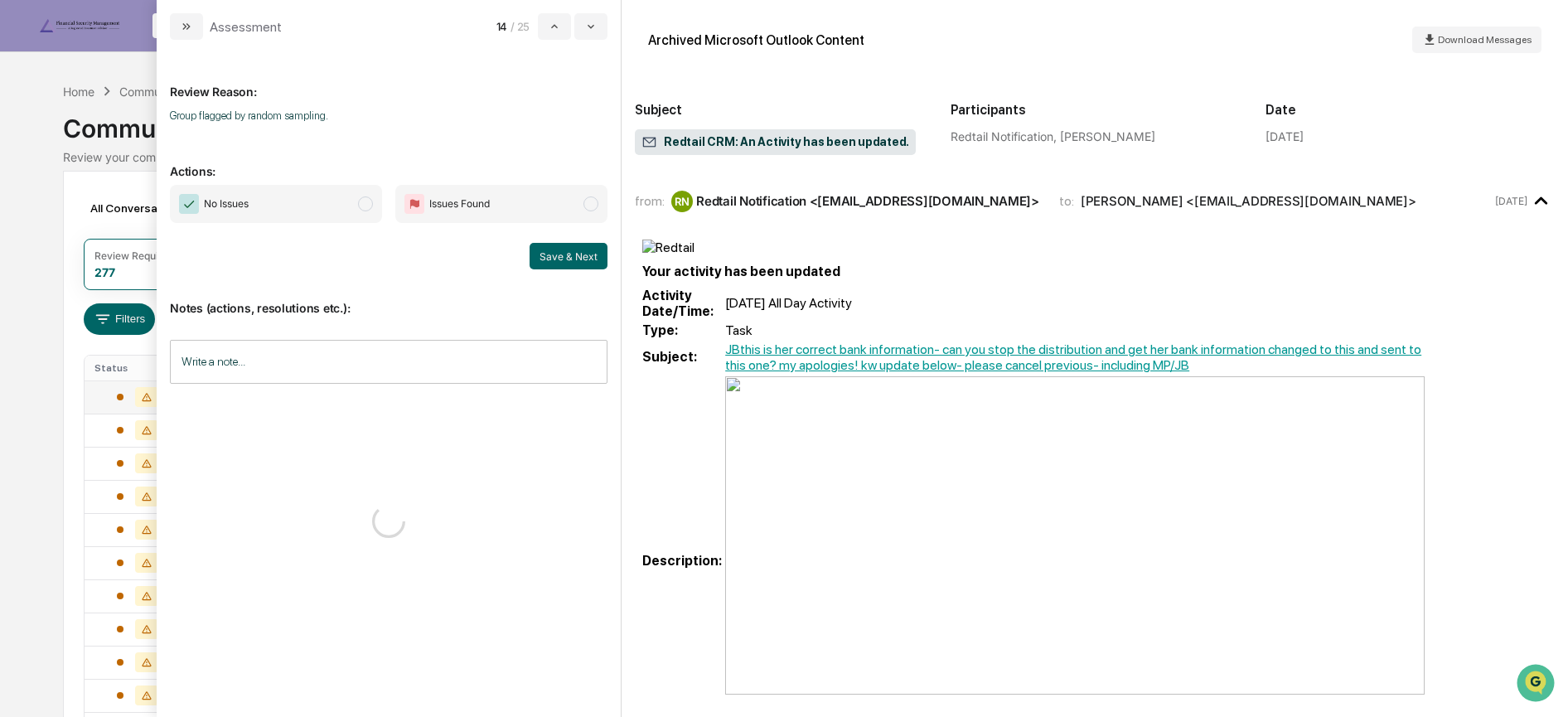
click at [346, 207] on span "No Issues" at bounding box center [276, 204] width 212 height 38
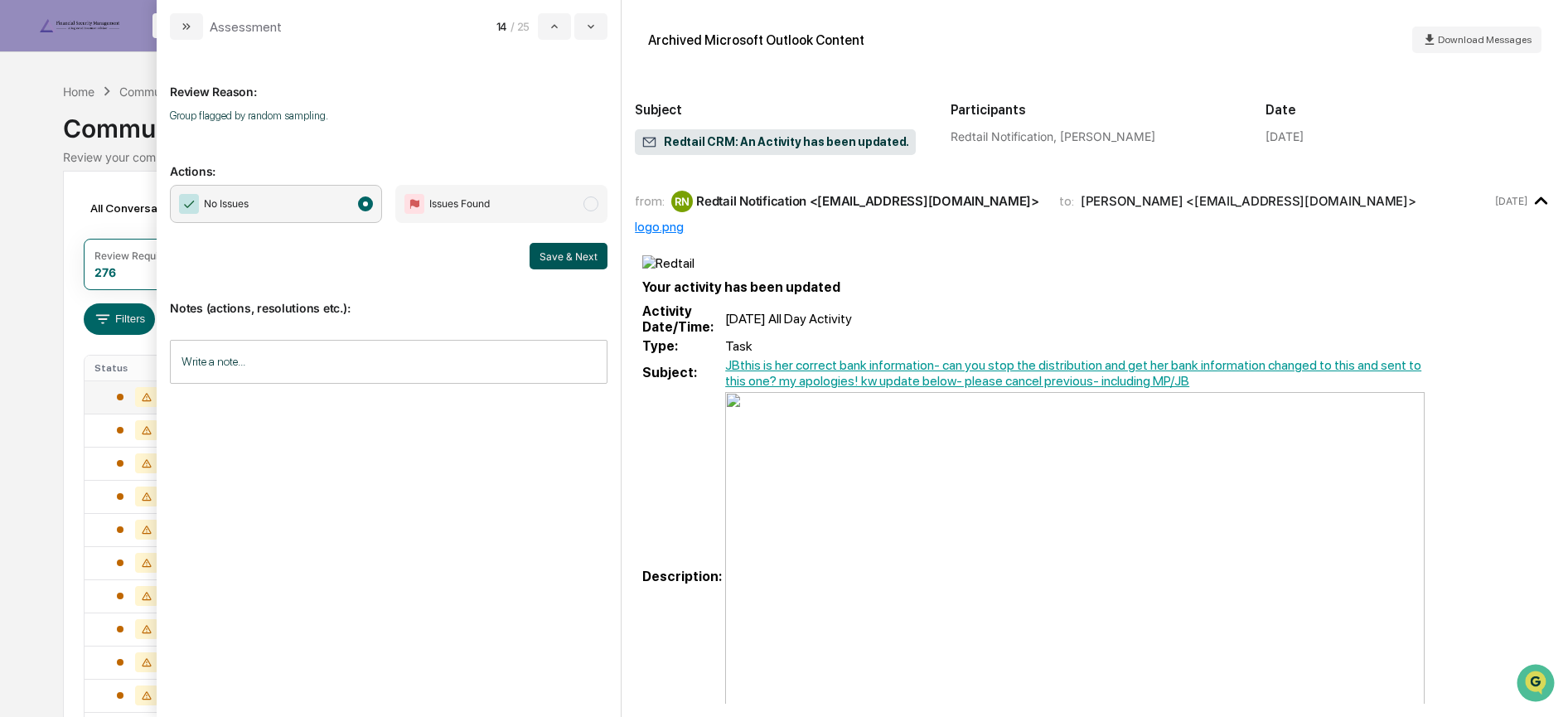
click at [562, 256] on button "Save & Next" at bounding box center [568, 256] width 78 height 26
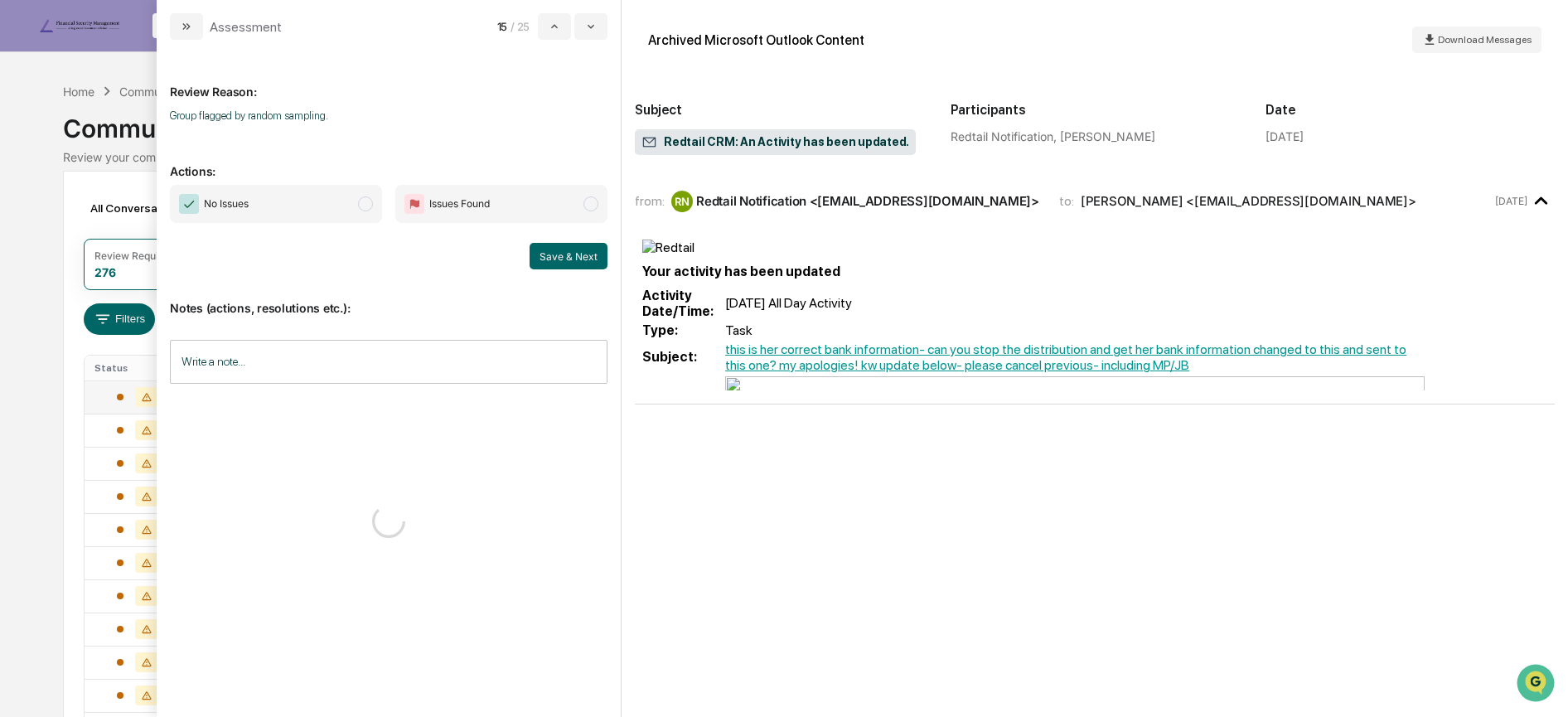
click at [359, 202] on span "modal" at bounding box center [365, 204] width 15 height 15
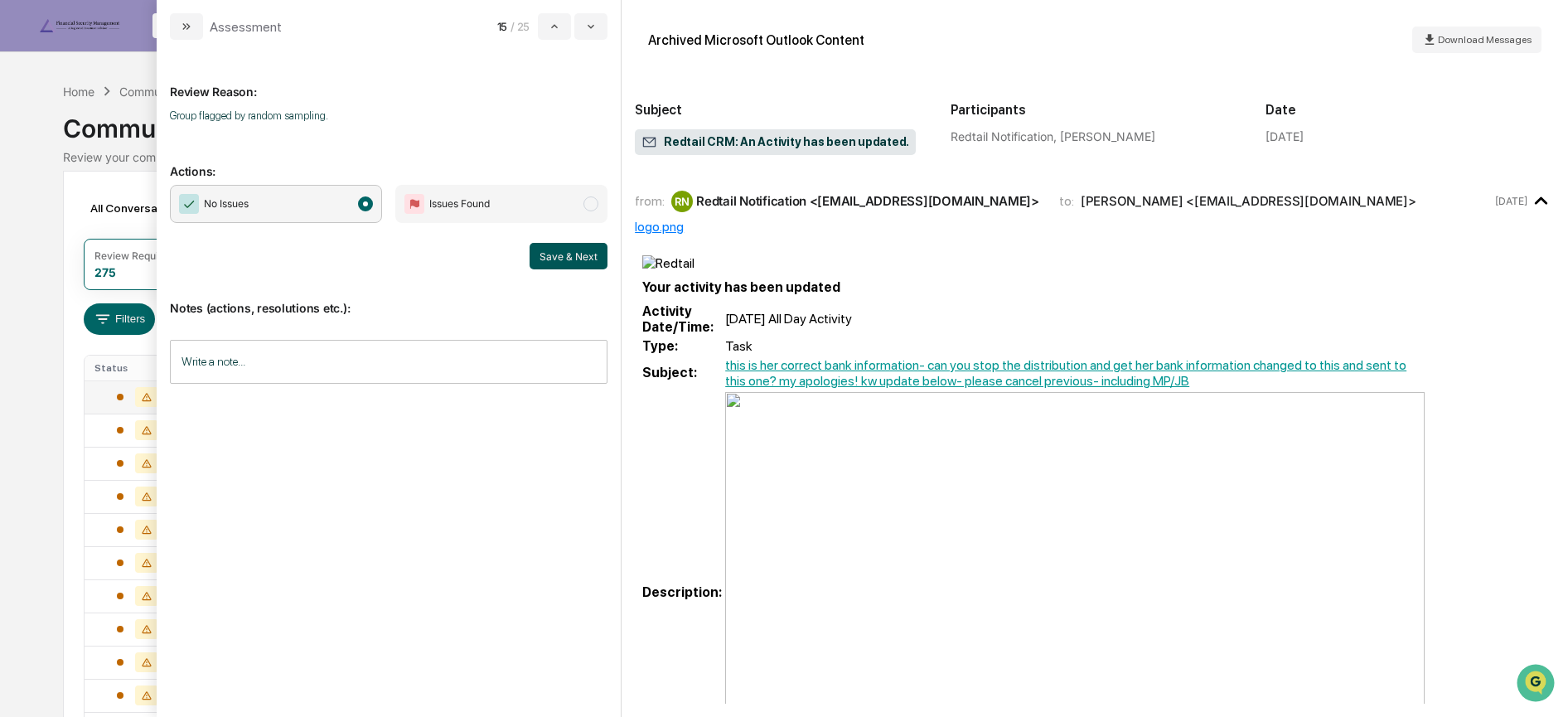
click at [556, 256] on button "Save & Next" at bounding box center [568, 256] width 78 height 26
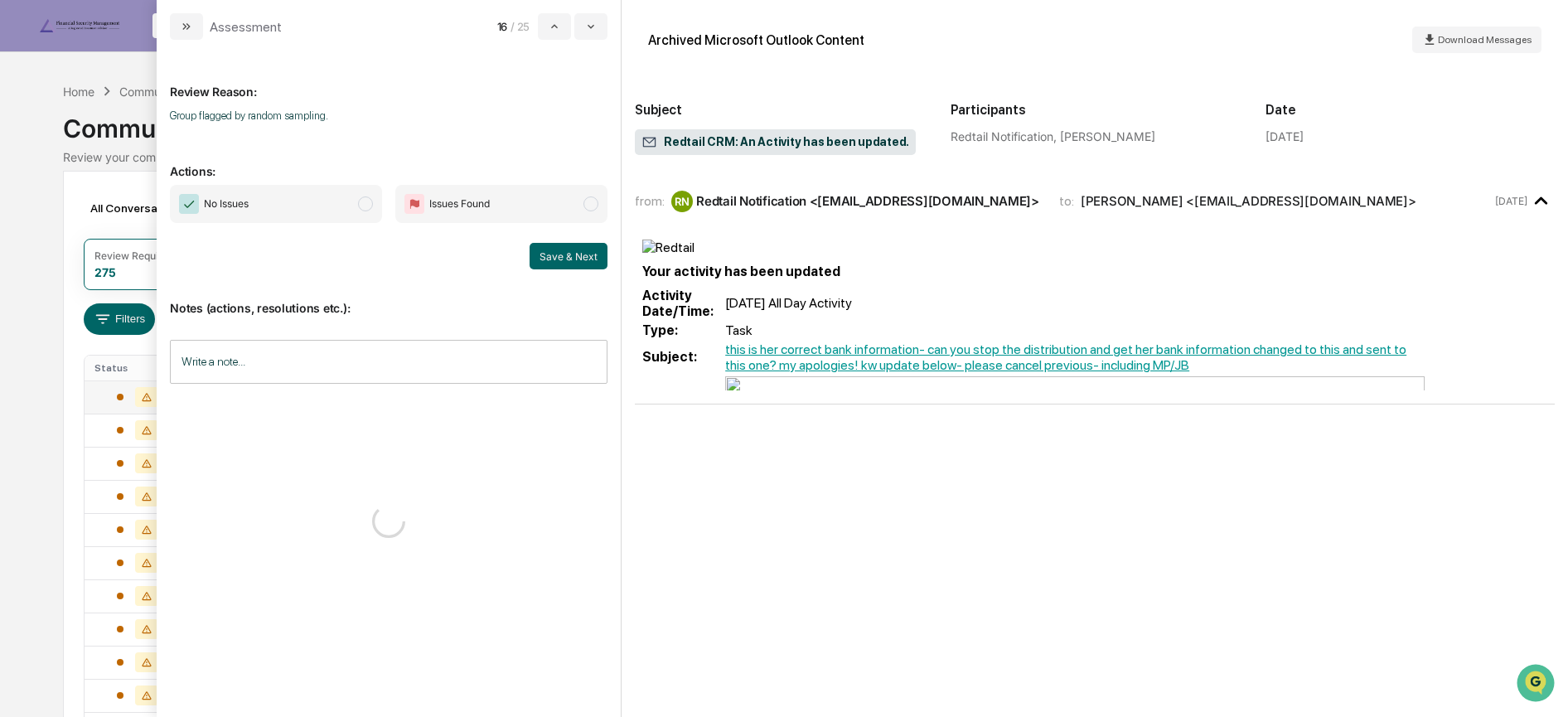
click at [331, 209] on span "No Issues" at bounding box center [276, 204] width 212 height 38
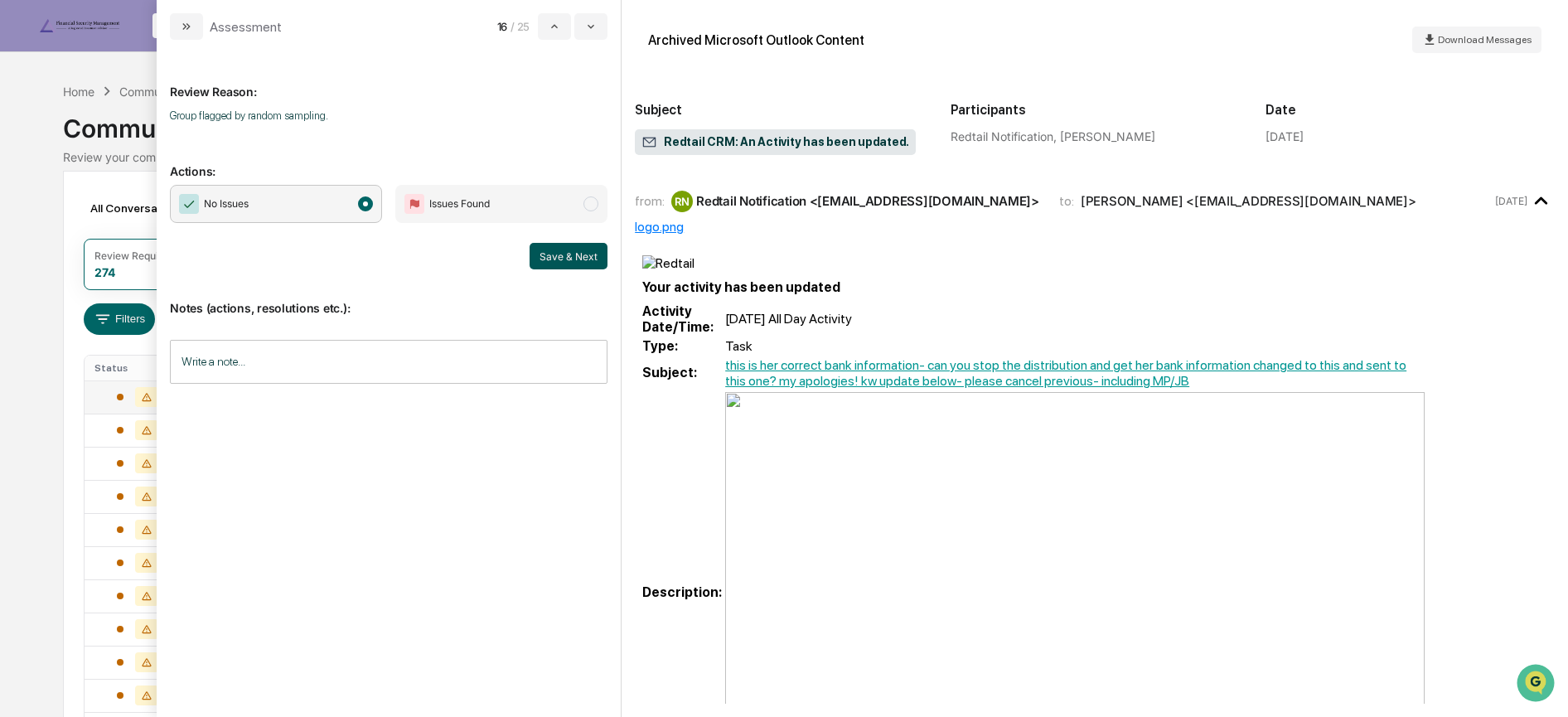
click at [549, 261] on button "Save & Next" at bounding box center [568, 256] width 78 height 26
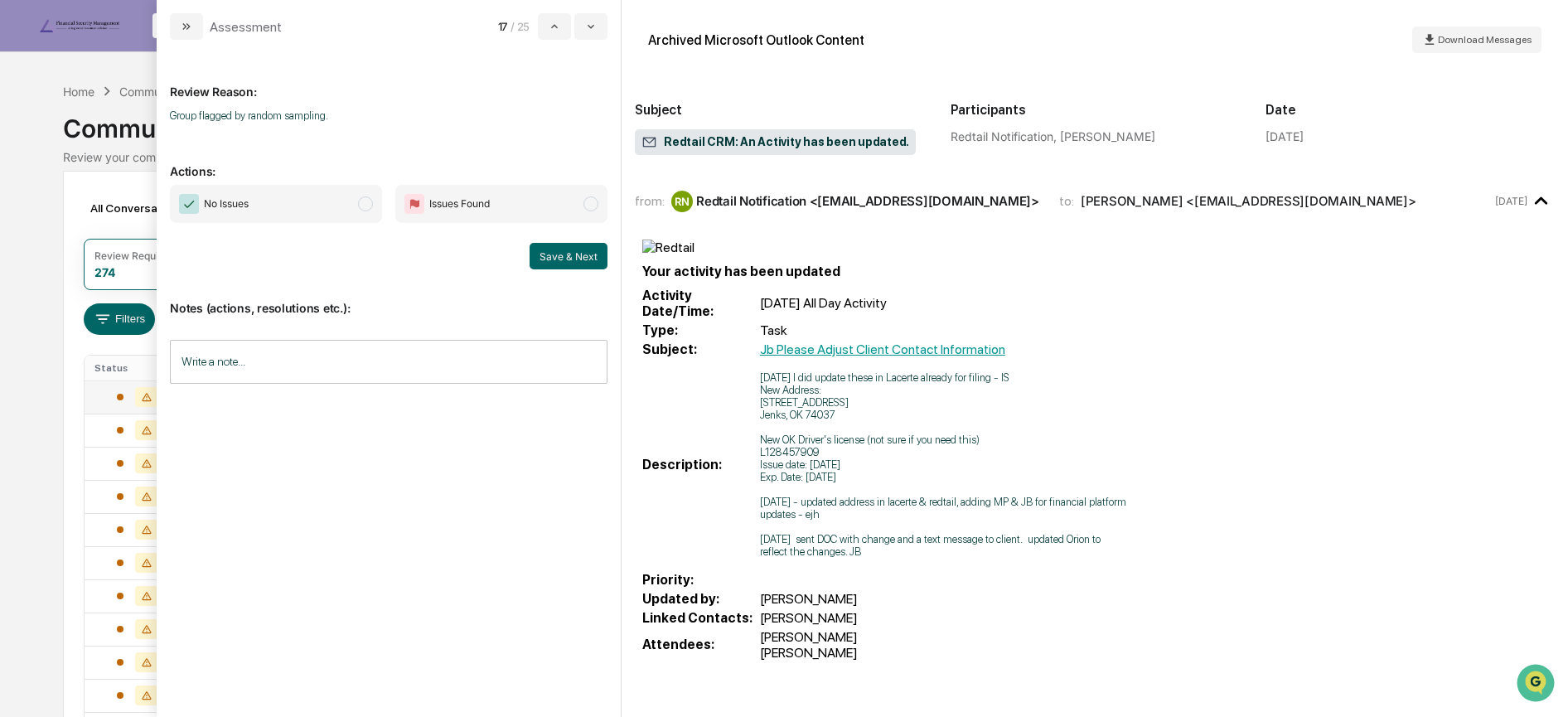
click at [347, 195] on span "No Issues" at bounding box center [276, 204] width 212 height 38
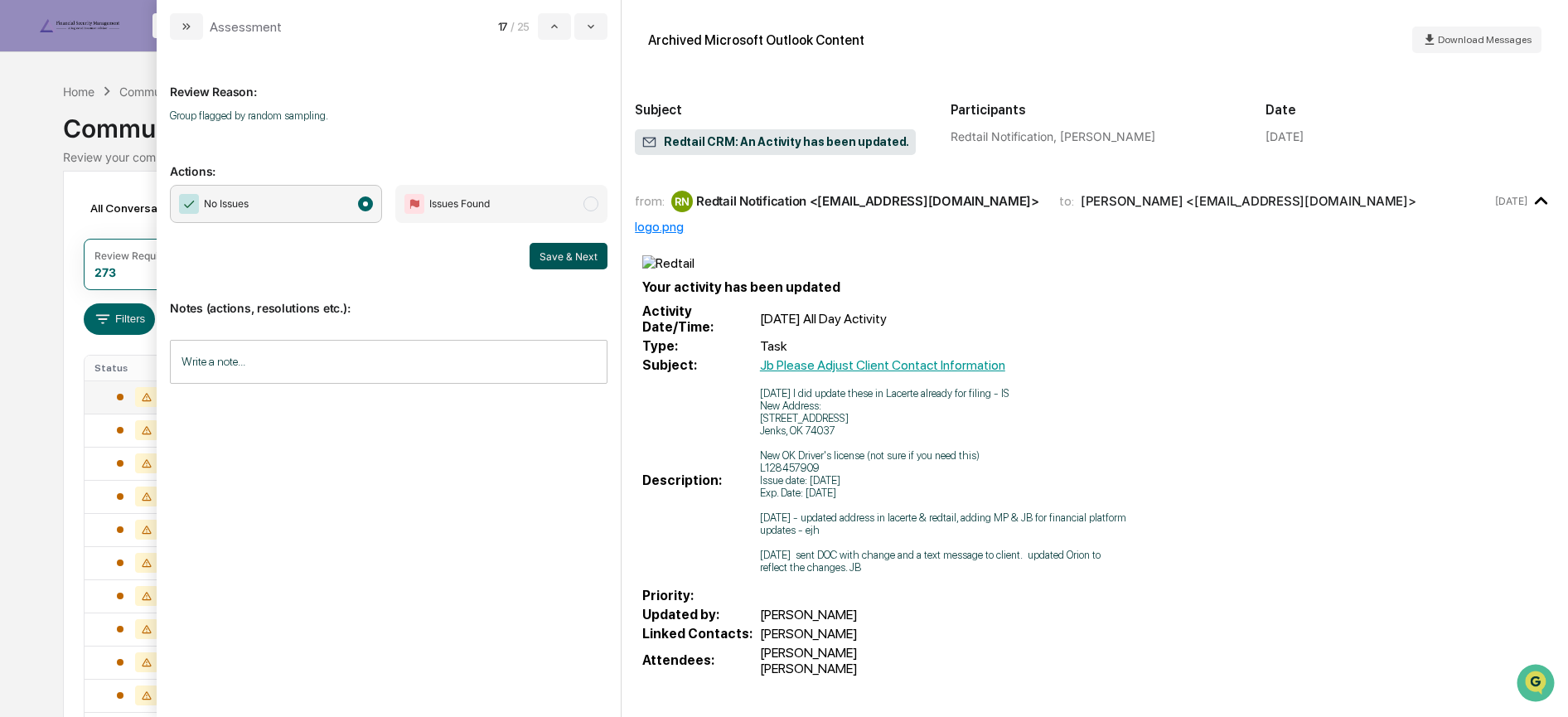
click at [559, 256] on button "Save & Next" at bounding box center [568, 256] width 78 height 26
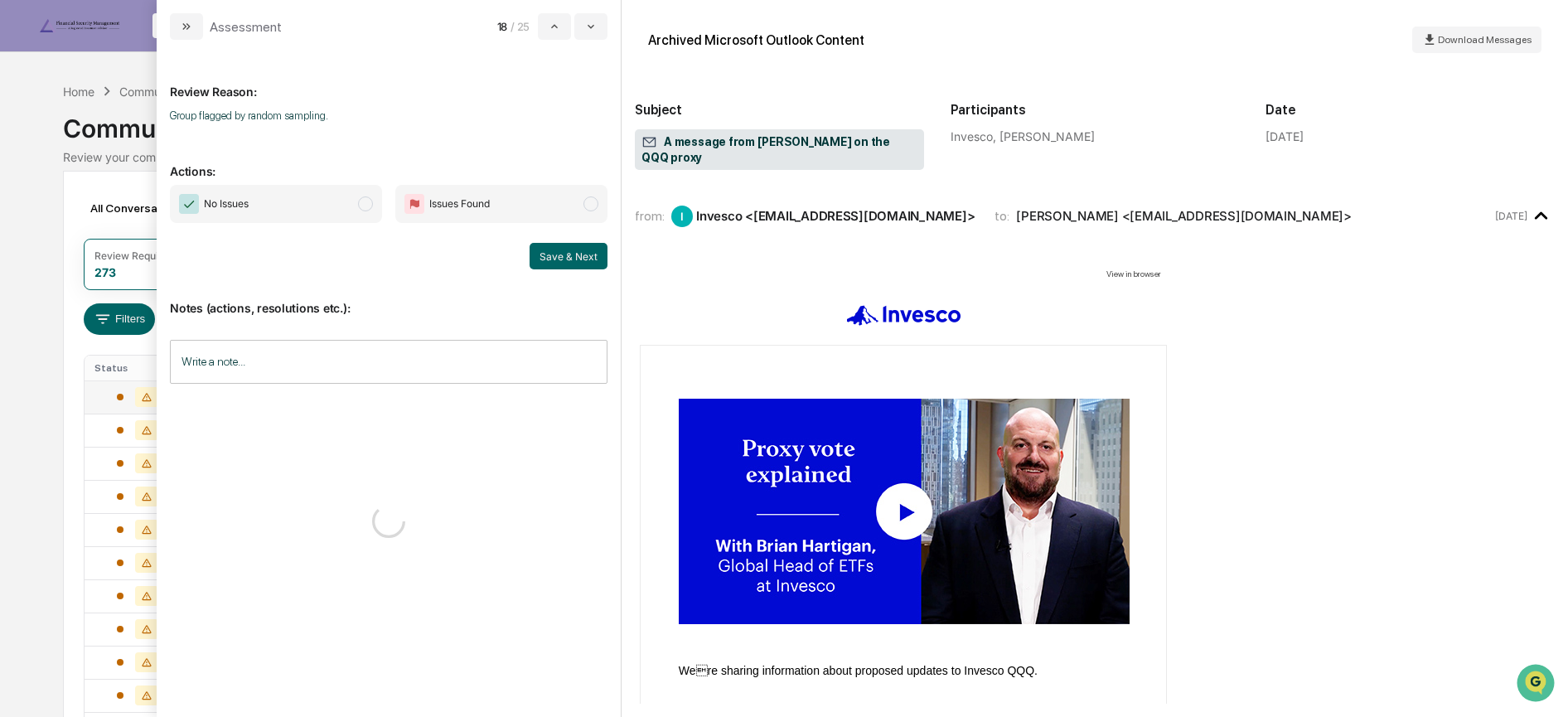
click at [337, 207] on span "No Issues" at bounding box center [276, 204] width 212 height 38
click at [544, 256] on button "Save & Next" at bounding box center [568, 256] width 78 height 26
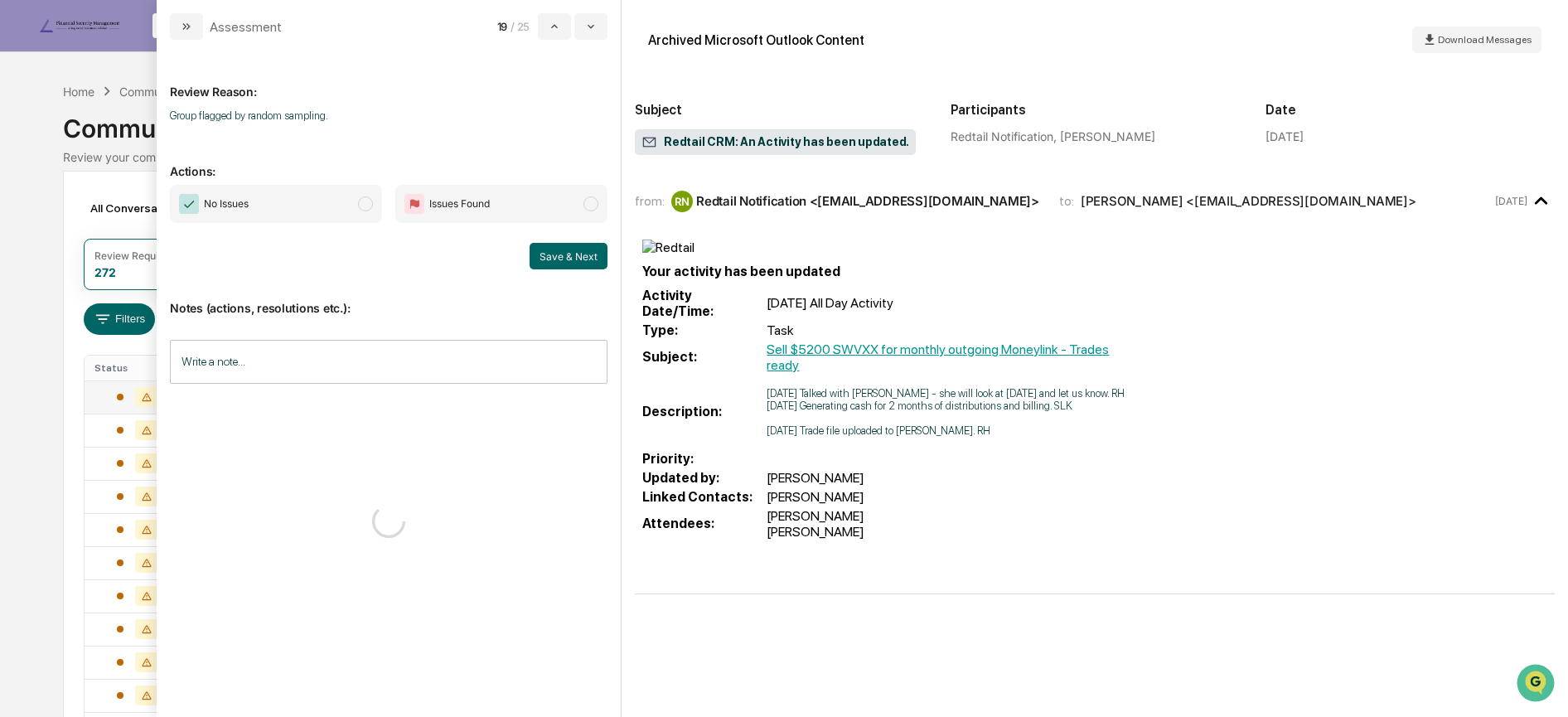
click at [328, 195] on span "No Issues" at bounding box center [276, 204] width 212 height 38
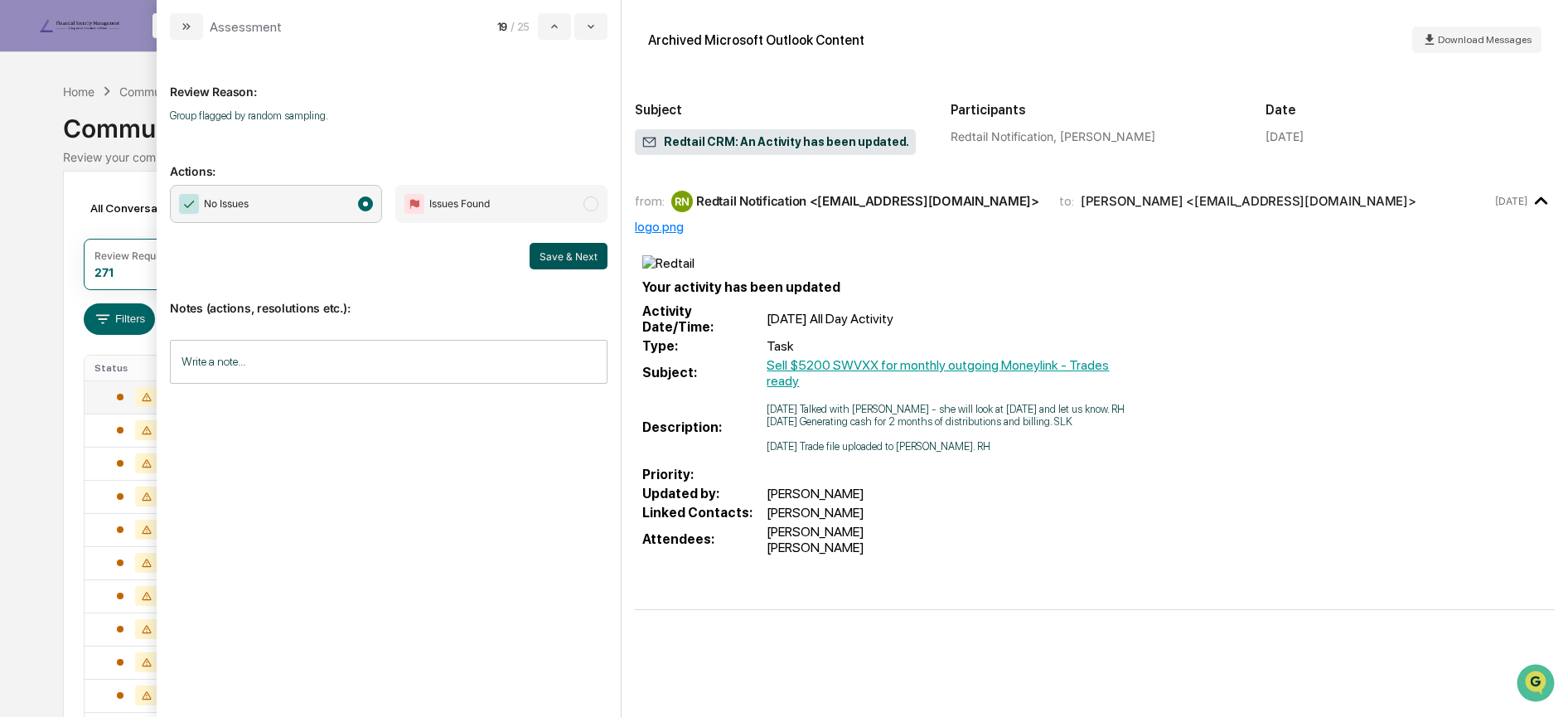
click at [566, 252] on button "Save & Next" at bounding box center [568, 256] width 78 height 26
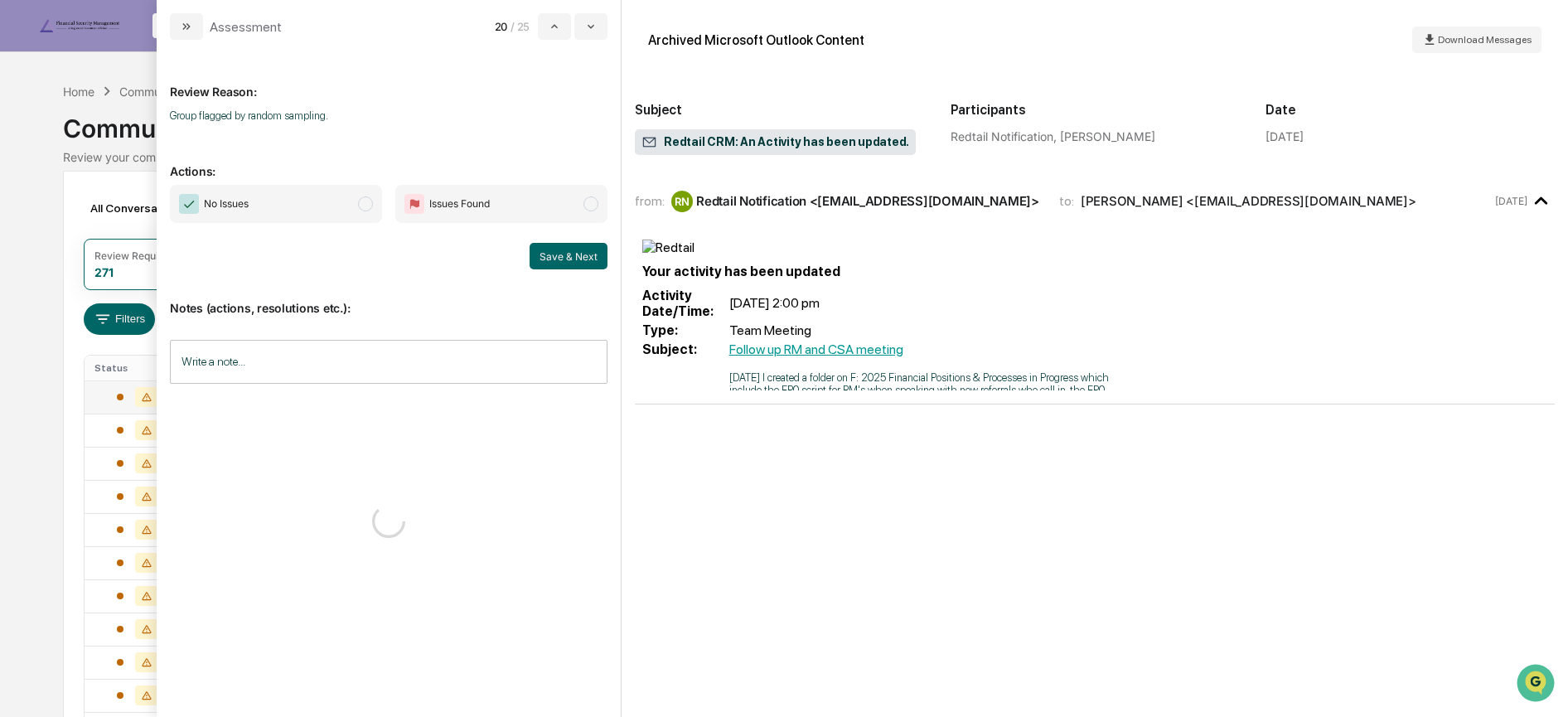
click at [353, 210] on span "No Issues" at bounding box center [276, 204] width 212 height 38
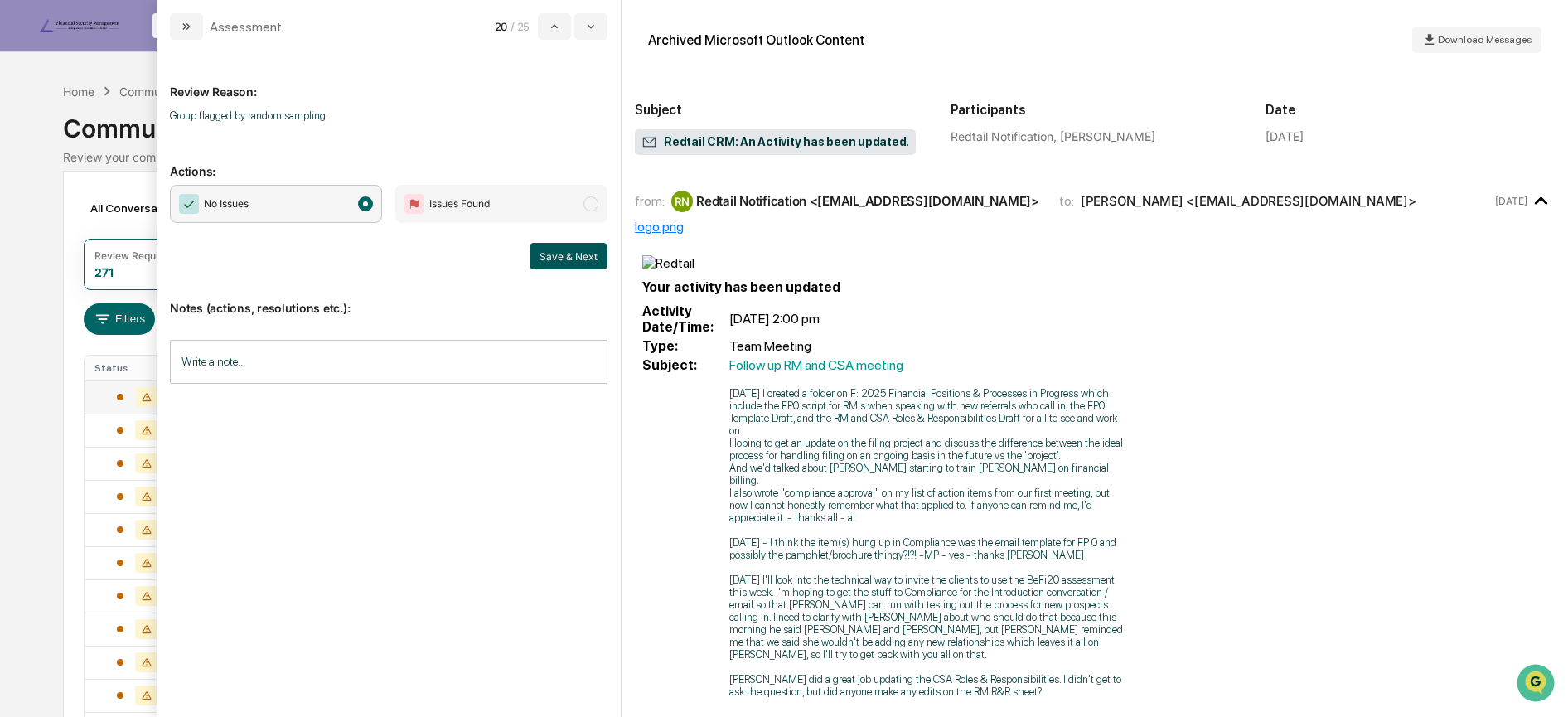
click at [542, 256] on button "Save & Next" at bounding box center [568, 256] width 78 height 26
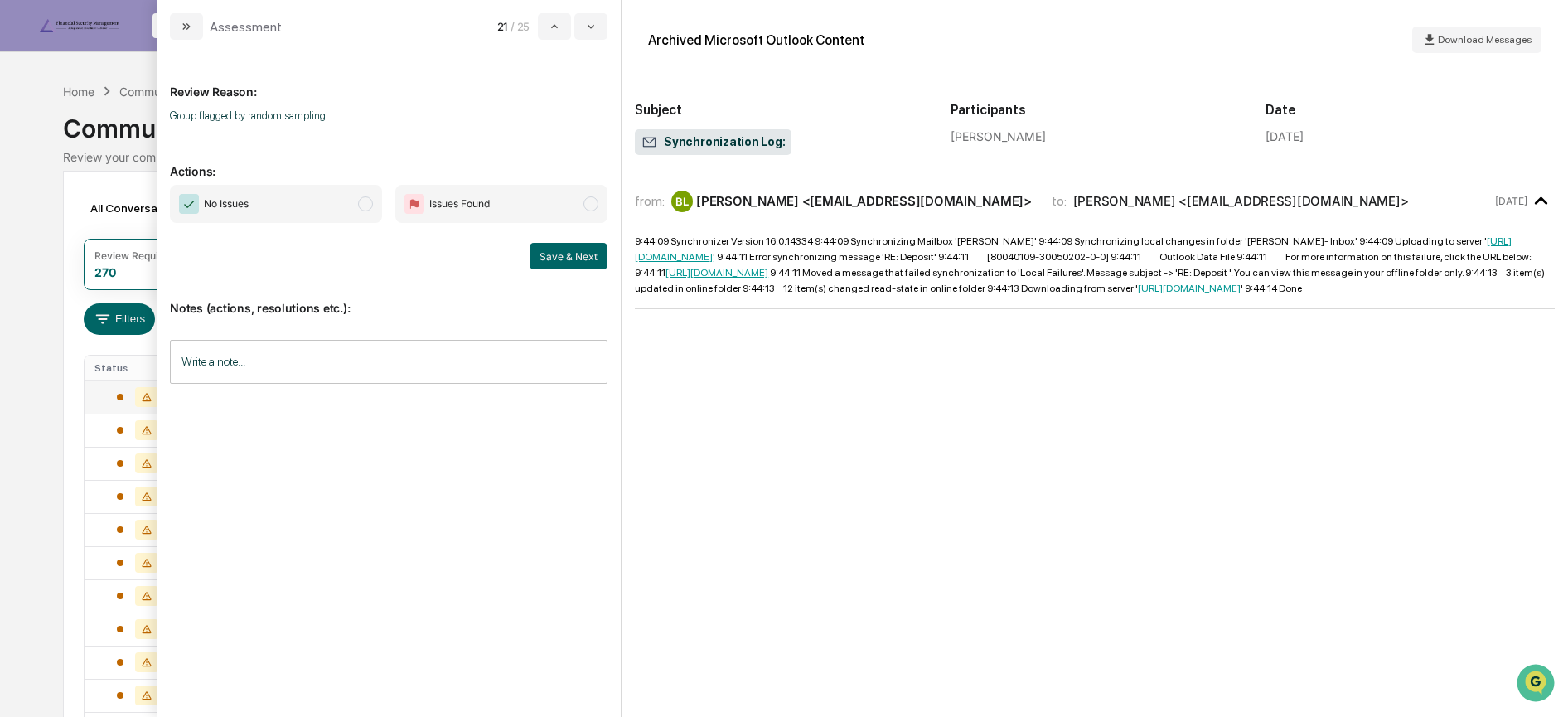
click at [348, 203] on span "No Issues" at bounding box center [276, 204] width 212 height 38
click at [561, 256] on button "Save & Next" at bounding box center [568, 256] width 78 height 26
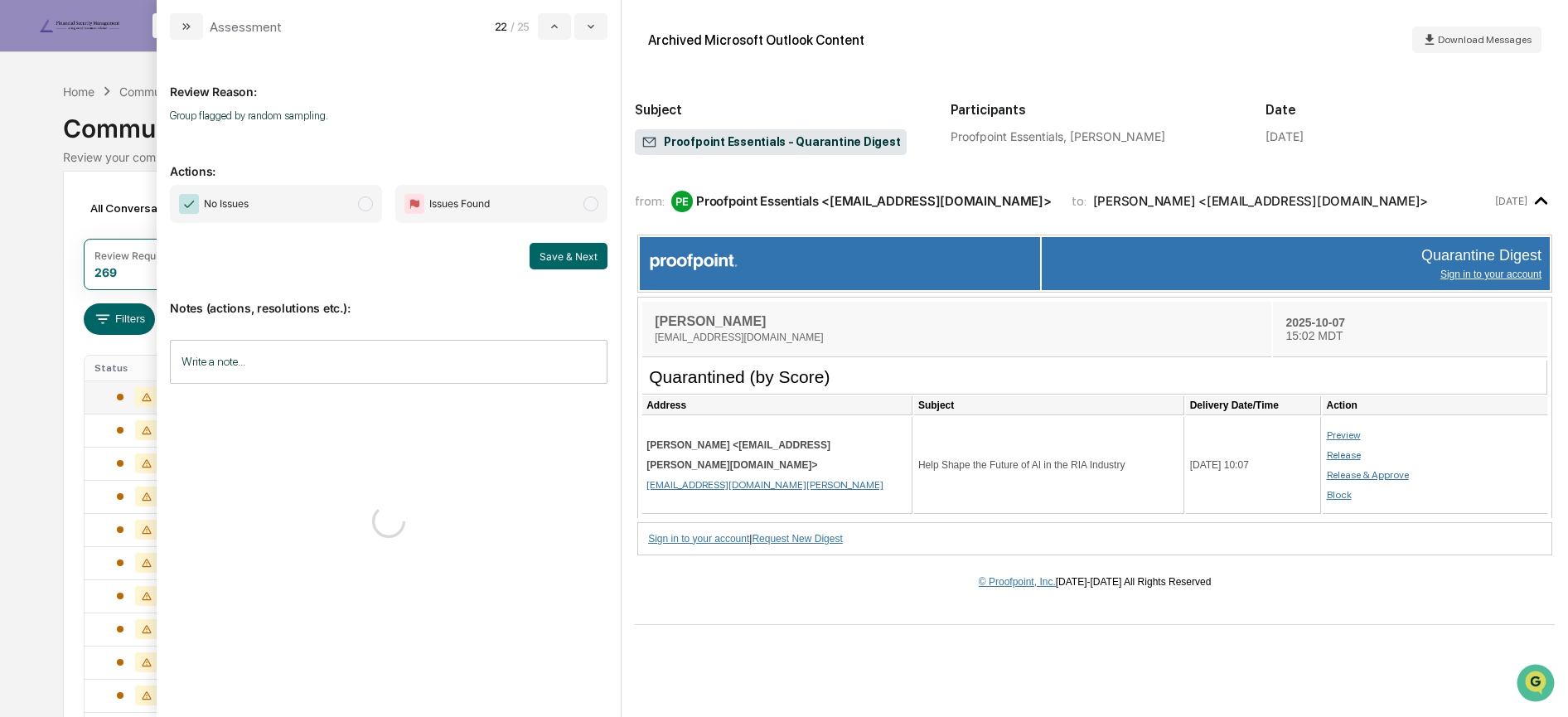
click at [332, 203] on span "No Issues" at bounding box center [276, 204] width 212 height 38
click at [543, 254] on button "Save & Next" at bounding box center [568, 256] width 78 height 26
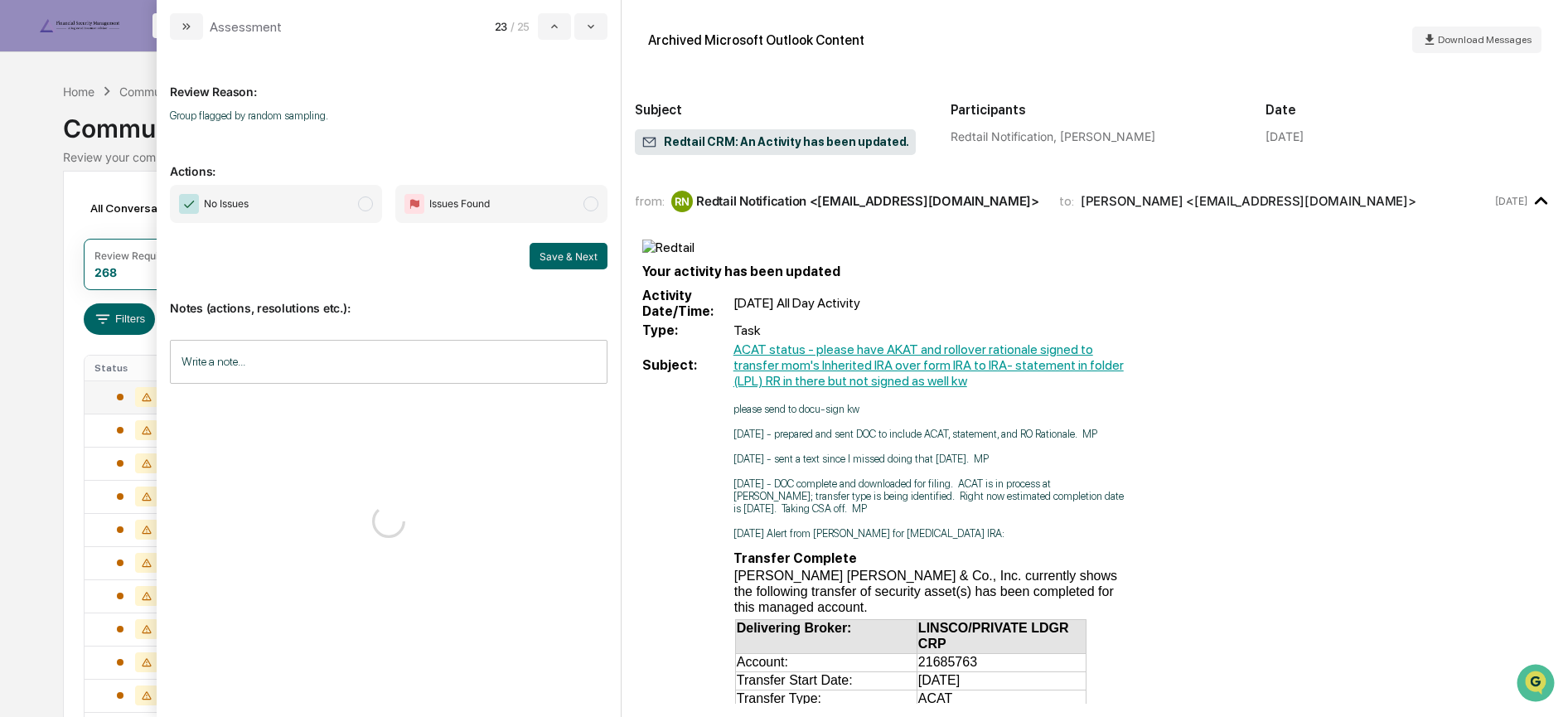
click at [331, 202] on span "No Issues" at bounding box center [276, 204] width 212 height 38
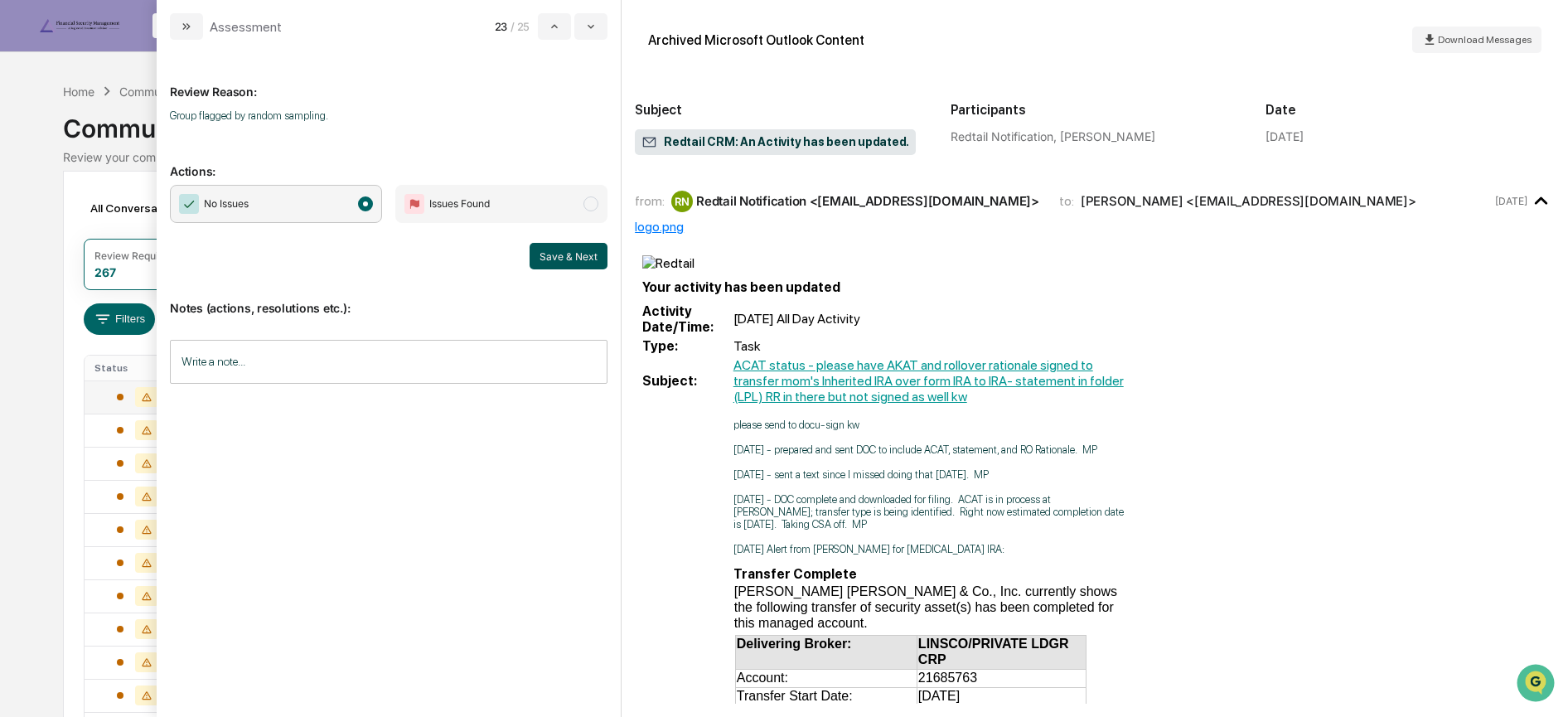
click at [549, 256] on button "Save & Next" at bounding box center [568, 256] width 78 height 26
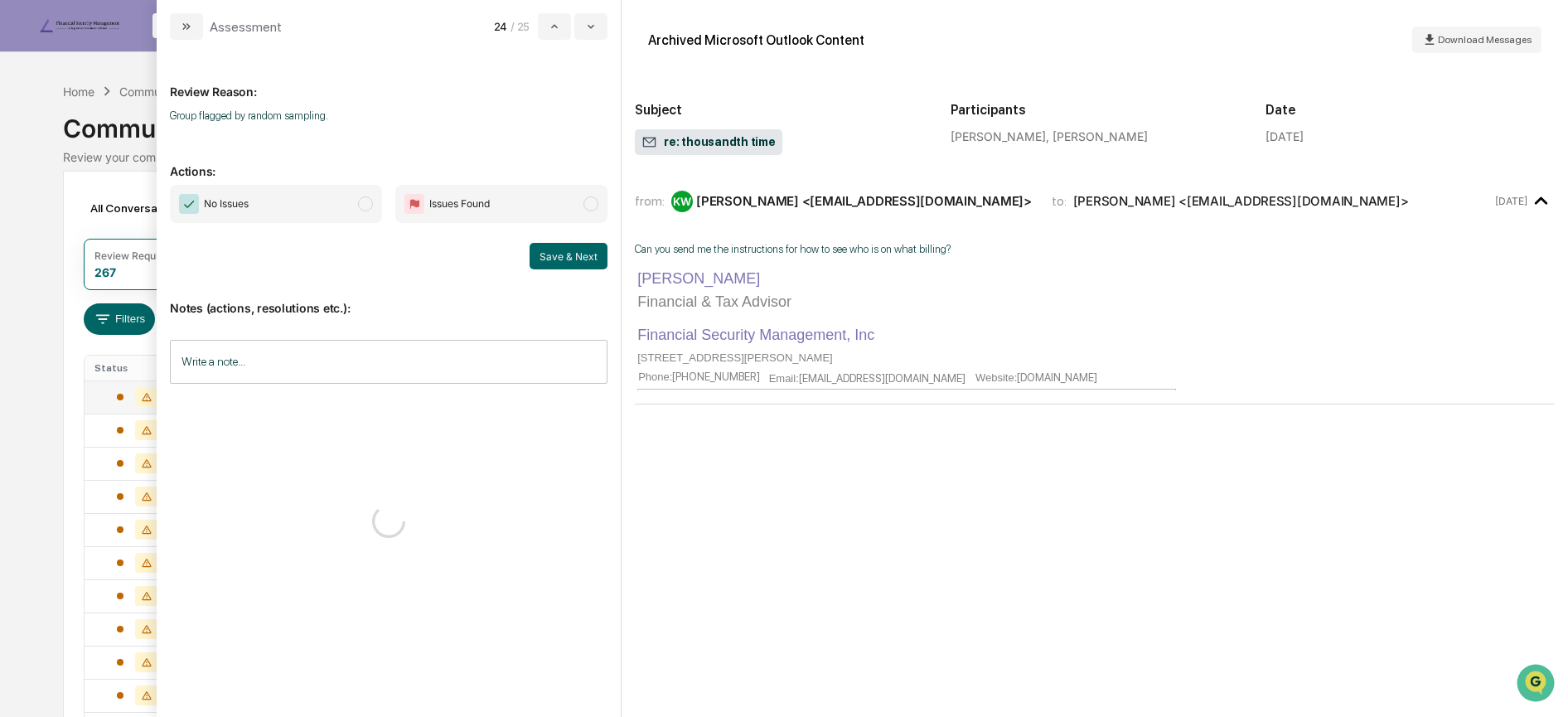
click at [311, 209] on span "No Issues" at bounding box center [276, 204] width 212 height 38
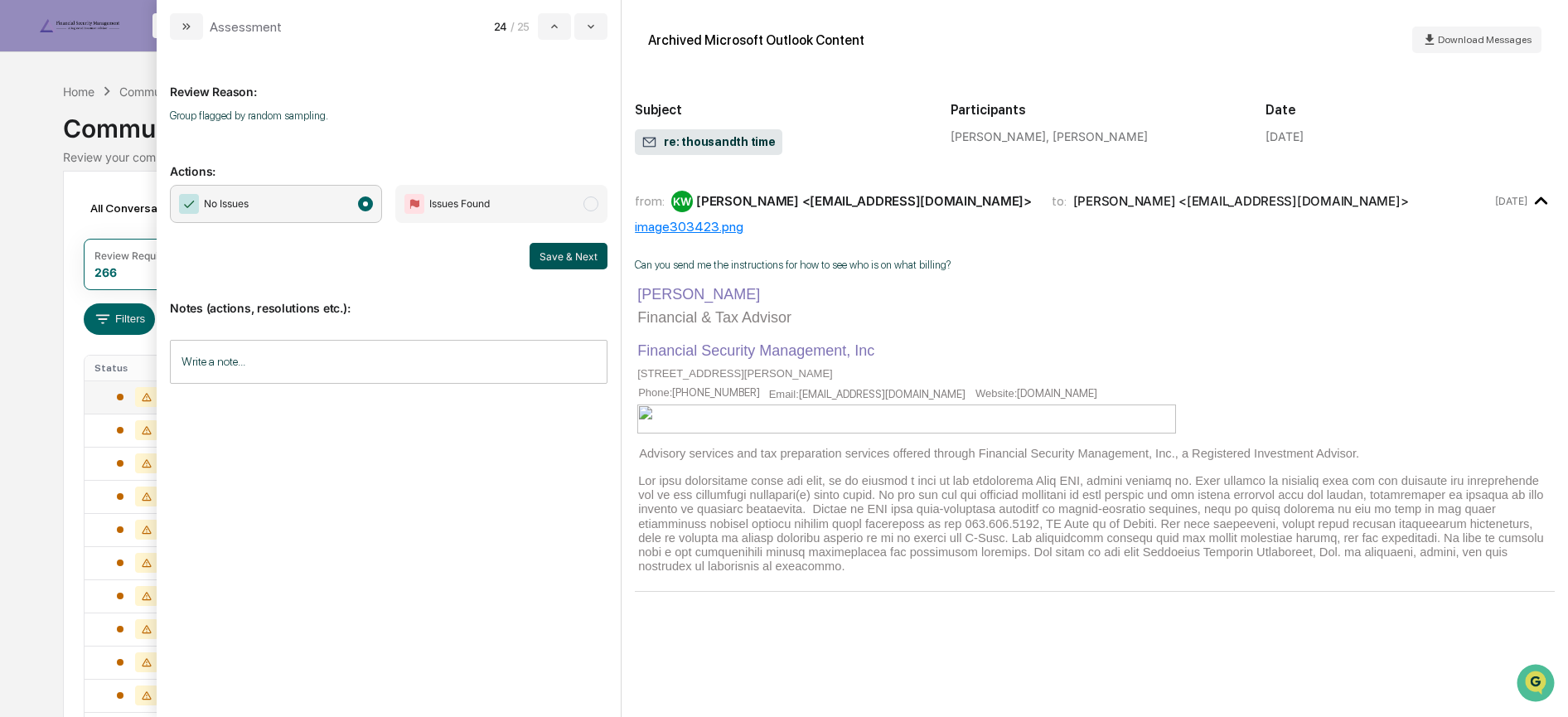
click at [544, 259] on button "Save & Next" at bounding box center [568, 256] width 78 height 26
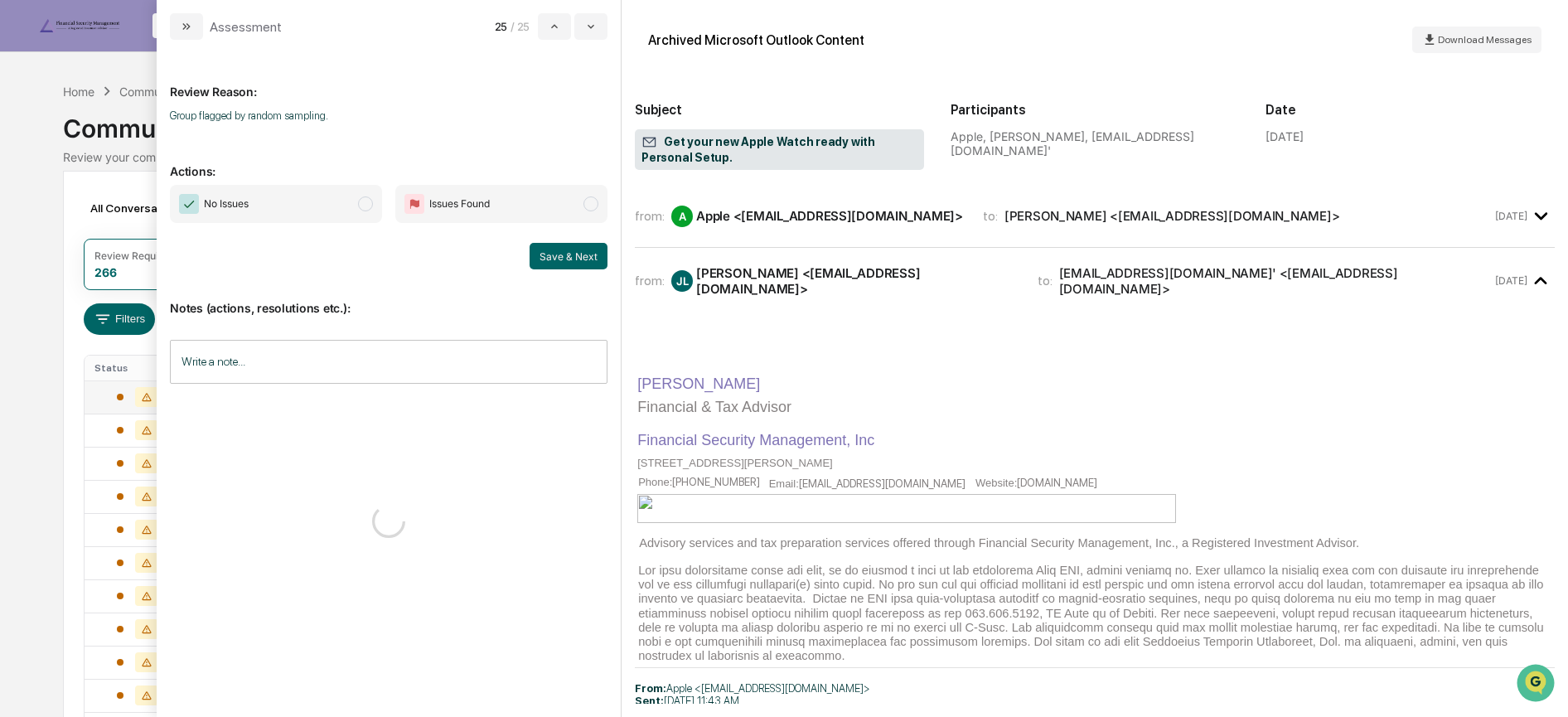
click at [328, 205] on span "No Issues" at bounding box center [276, 204] width 212 height 38
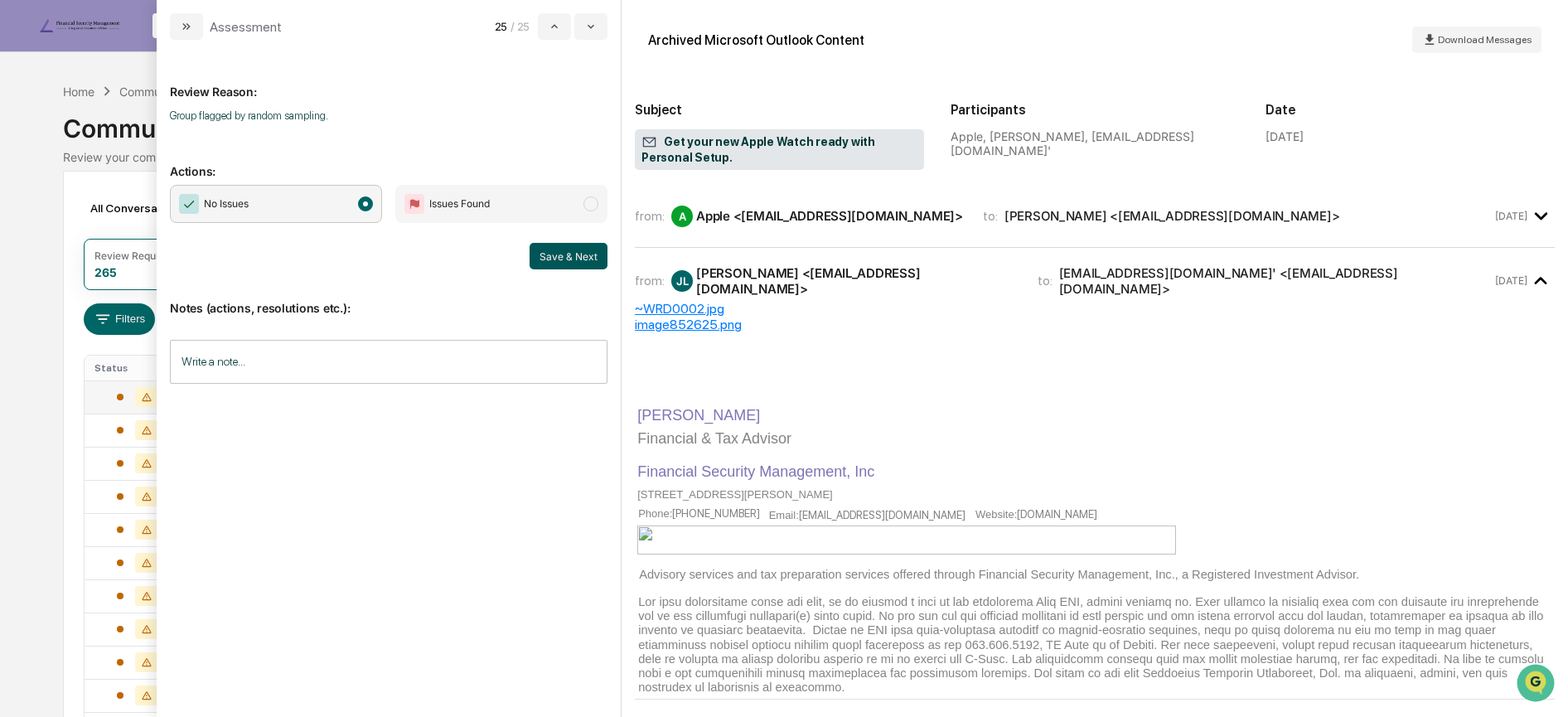
click at [559, 255] on button "Save & Next" at bounding box center [568, 256] width 78 height 26
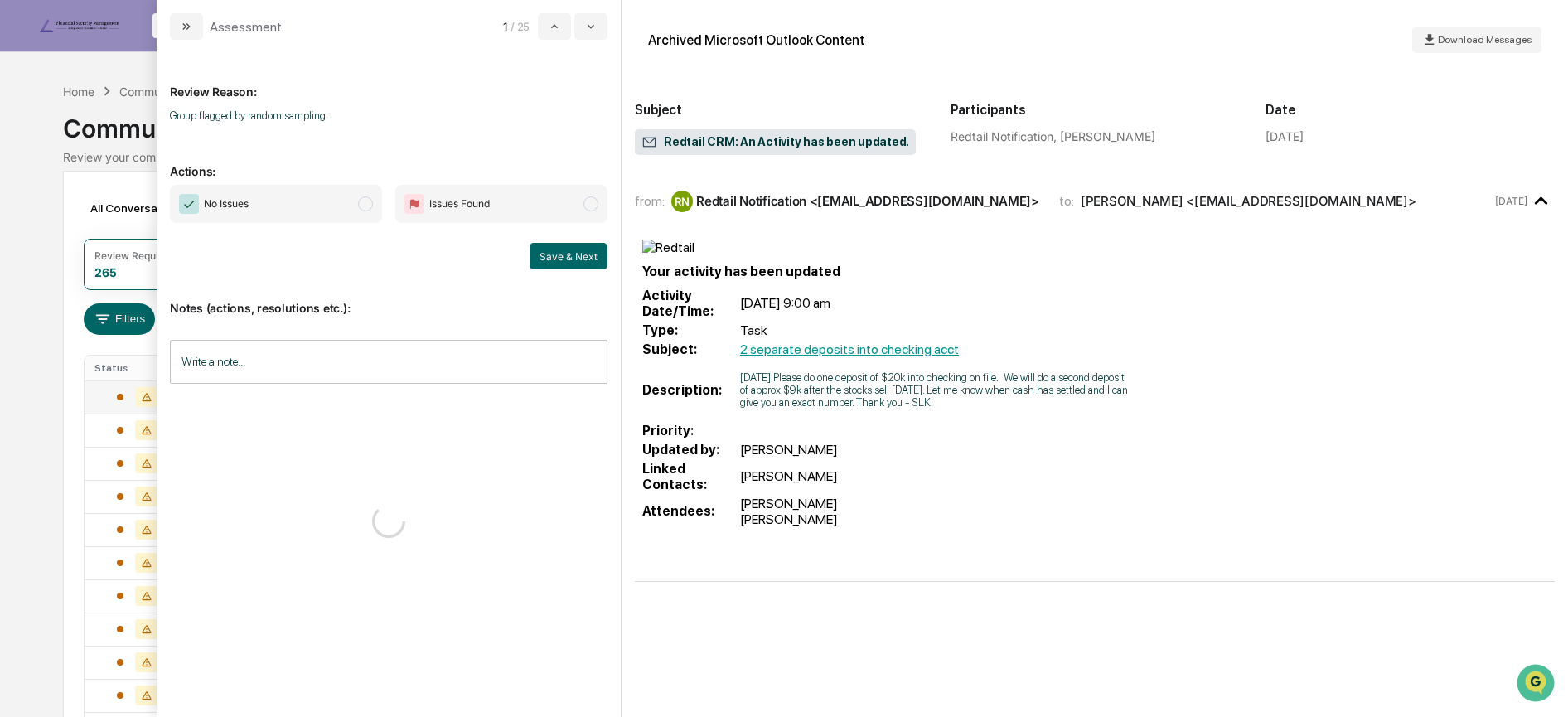
click at [358, 203] on span "modal" at bounding box center [365, 204] width 15 height 15
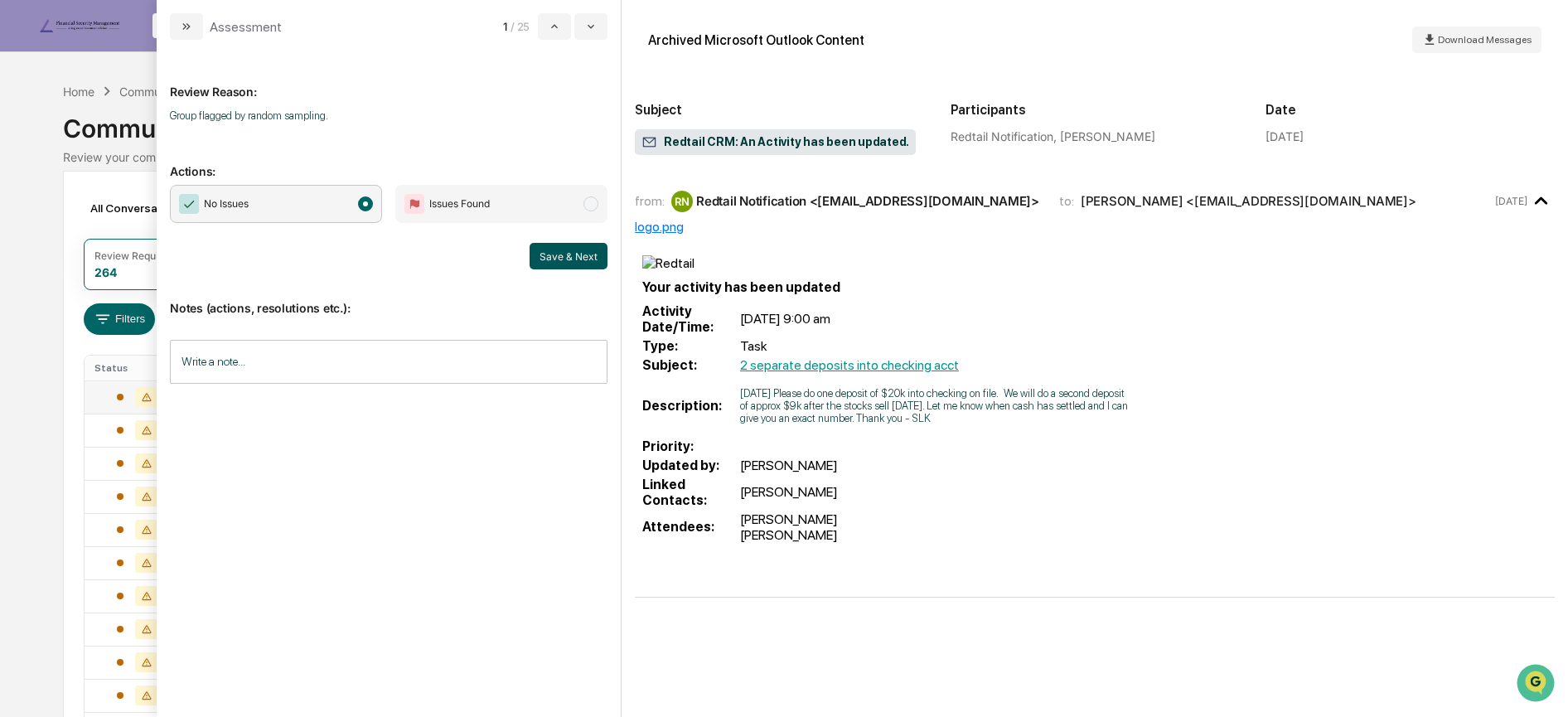
click at [577, 259] on button "Save & Next" at bounding box center [568, 256] width 78 height 26
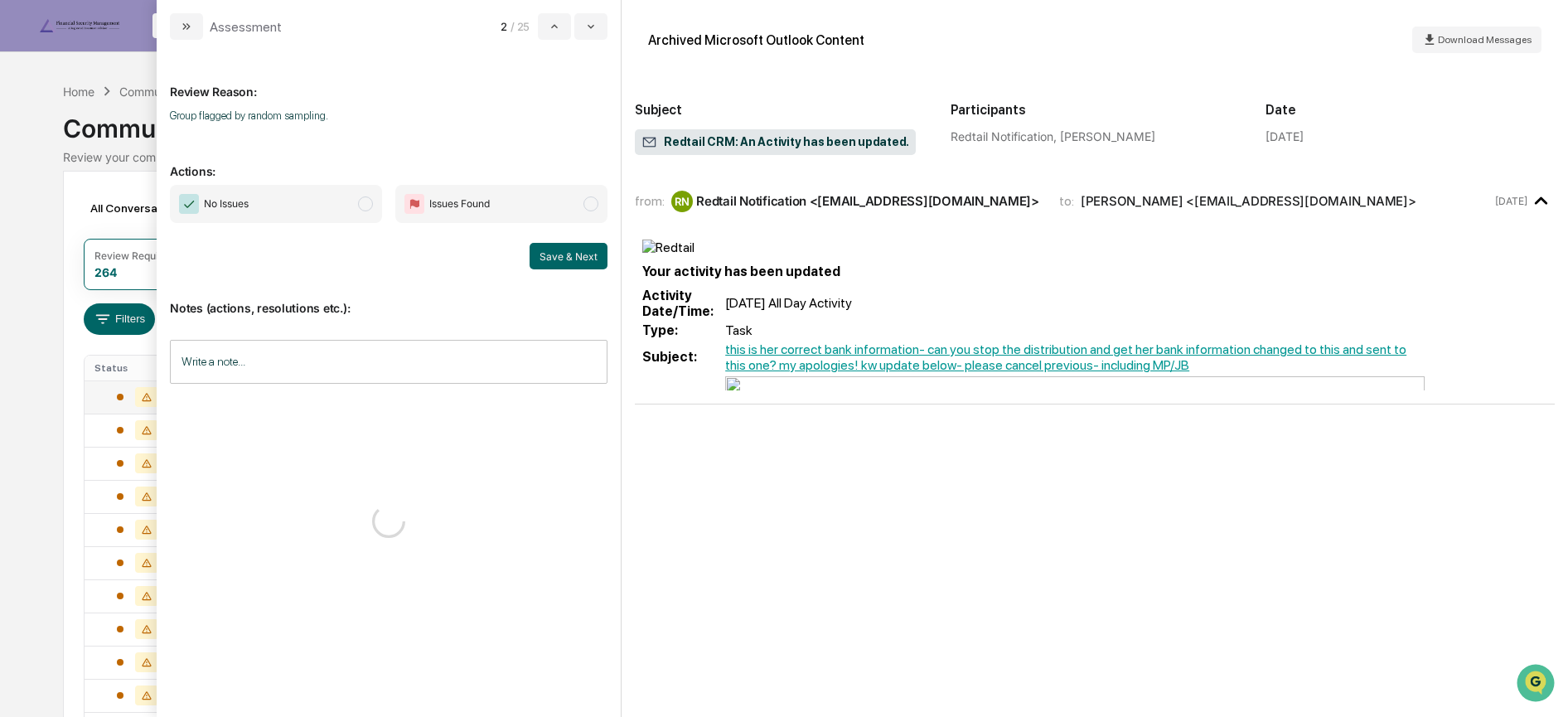
click at [329, 202] on span "No Issues" at bounding box center [276, 204] width 212 height 38
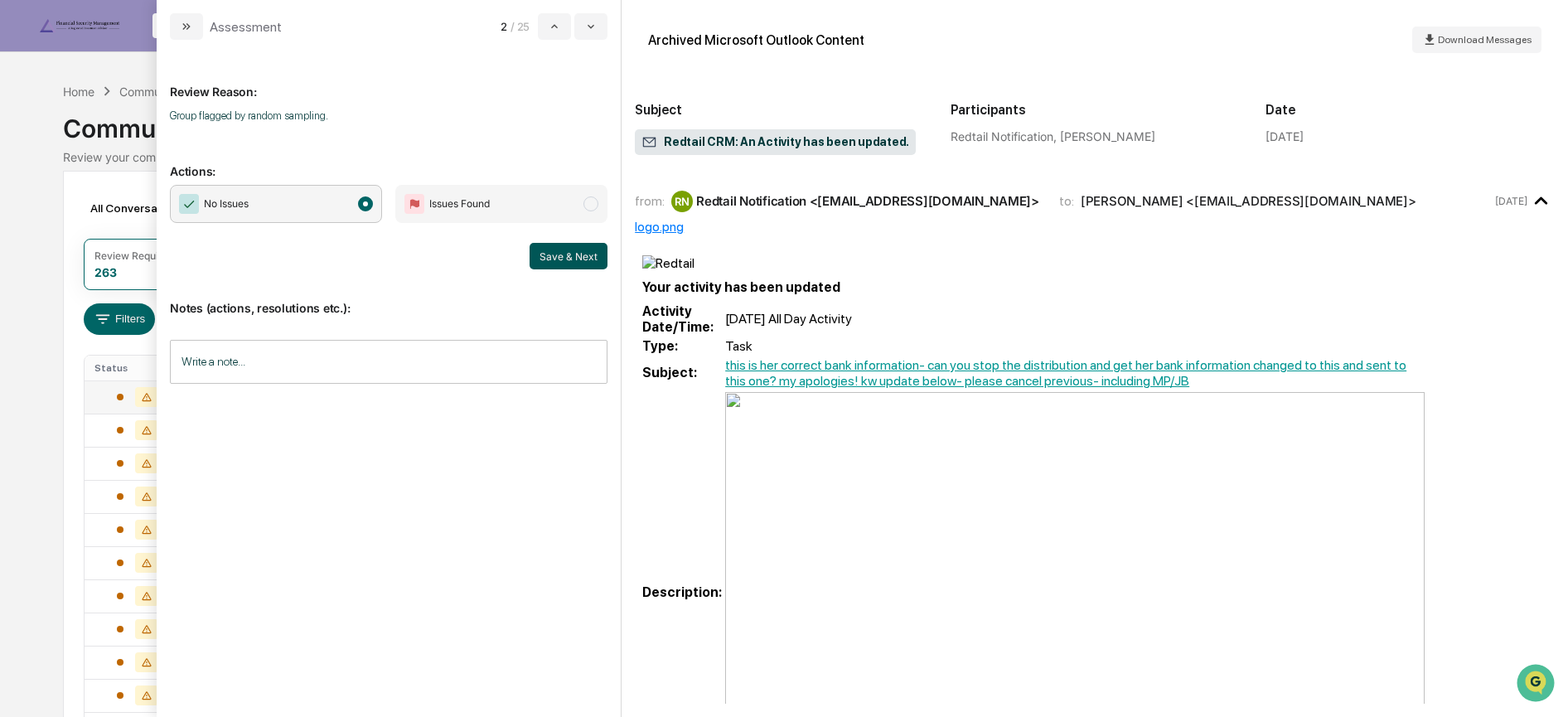
click at [567, 261] on button "Save & Next" at bounding box center [568, 256] width 78 height 26
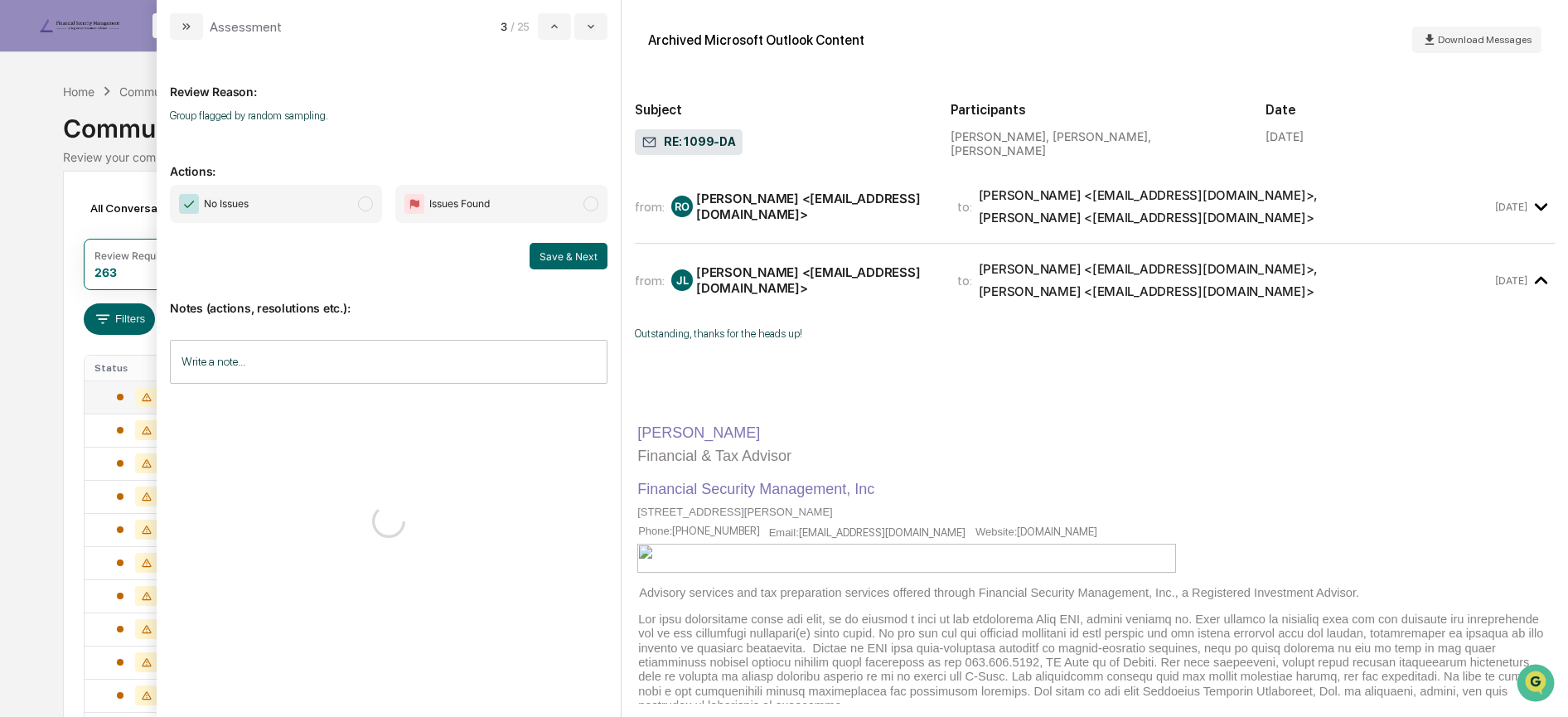
click at [355, 211] on span "No Issues" at bounding box center [276, 204] width 212 height 38
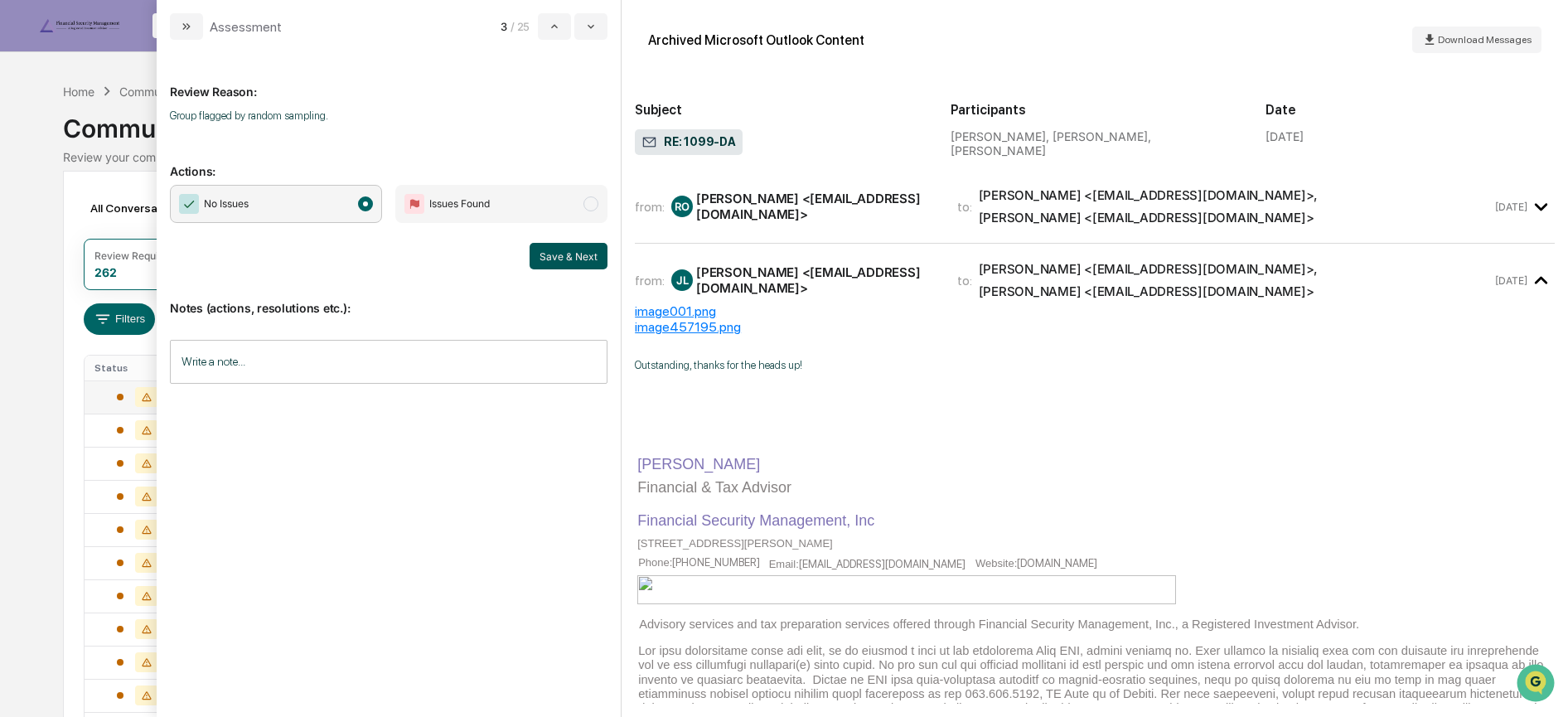
click at [541, 257] on button "Save & Next" at bounding box center [568, 256] width 78 height 26
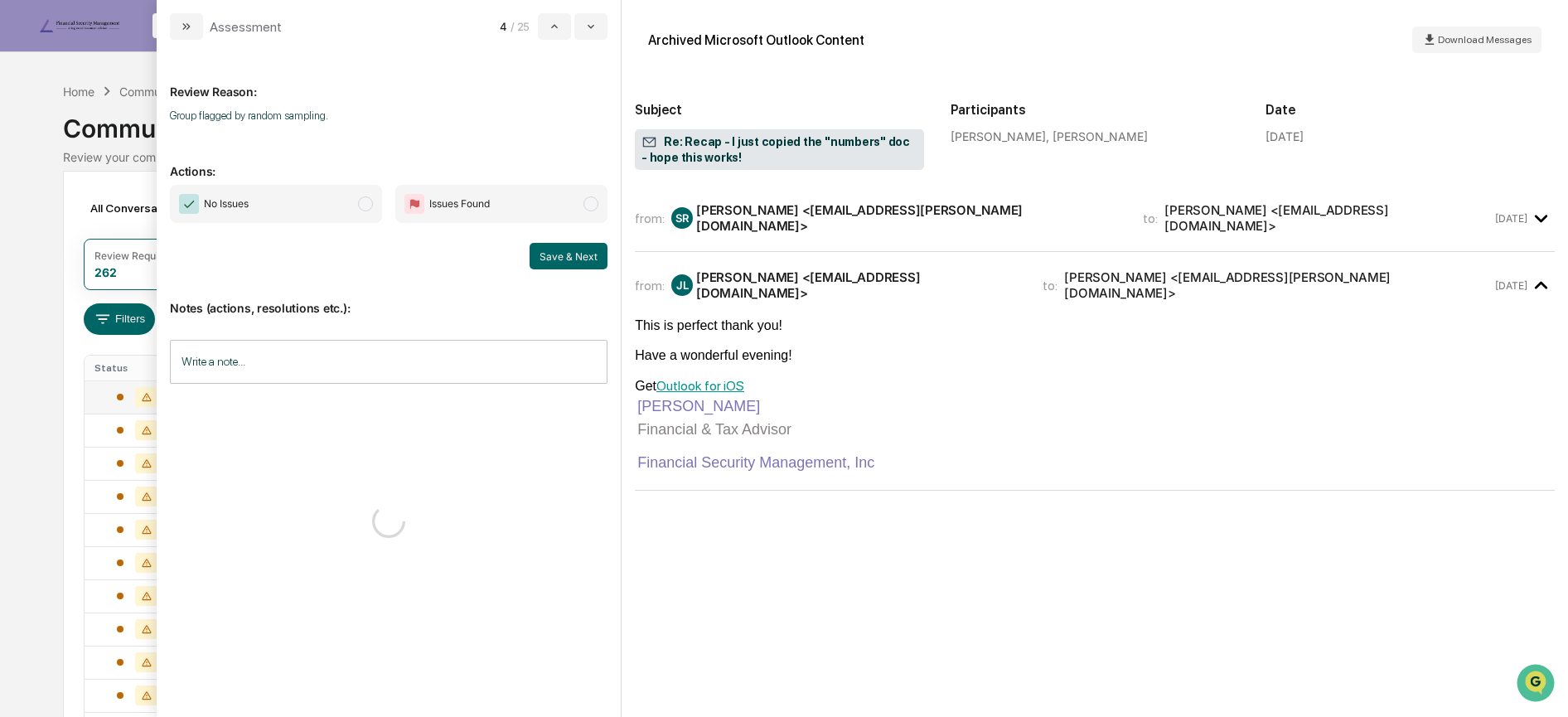
click at [355, 211] on span "No Issues" at bounding box center [276, 204] width 212 height 38
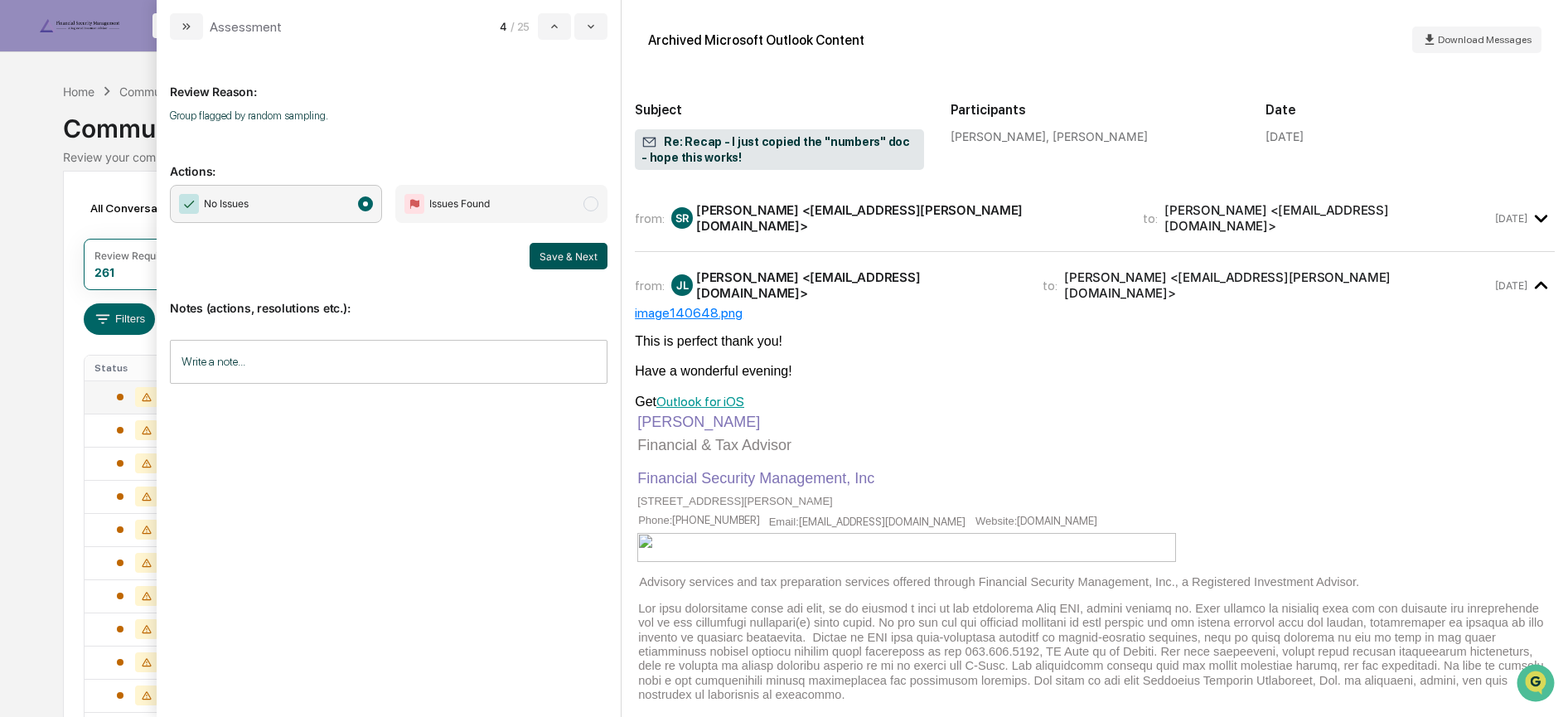
click at [561, 249] on button "Save & Next" at bounding box center [568, 256] width 78 height 26
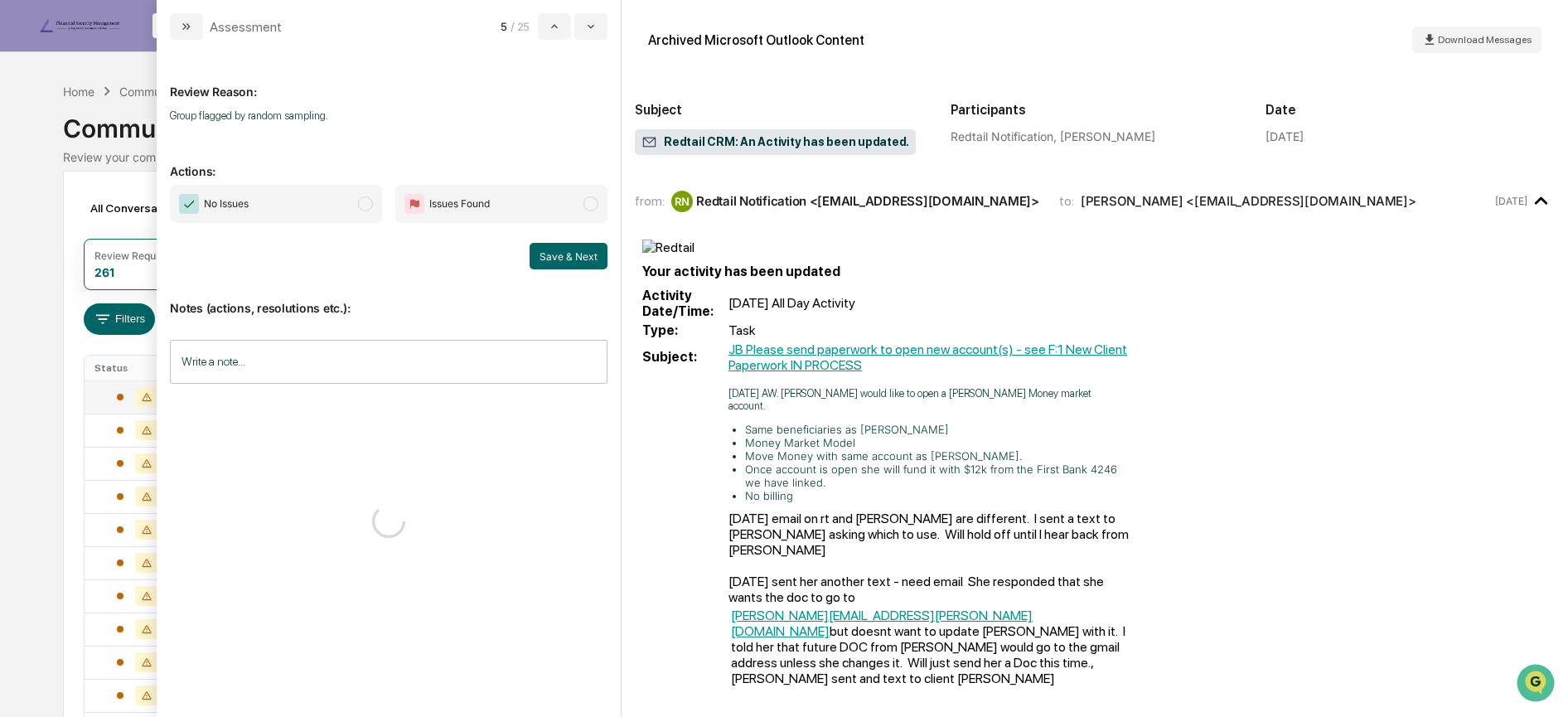
click at [361, 204] on span "modal" at bounding box center [365, 204] width 15 height 15
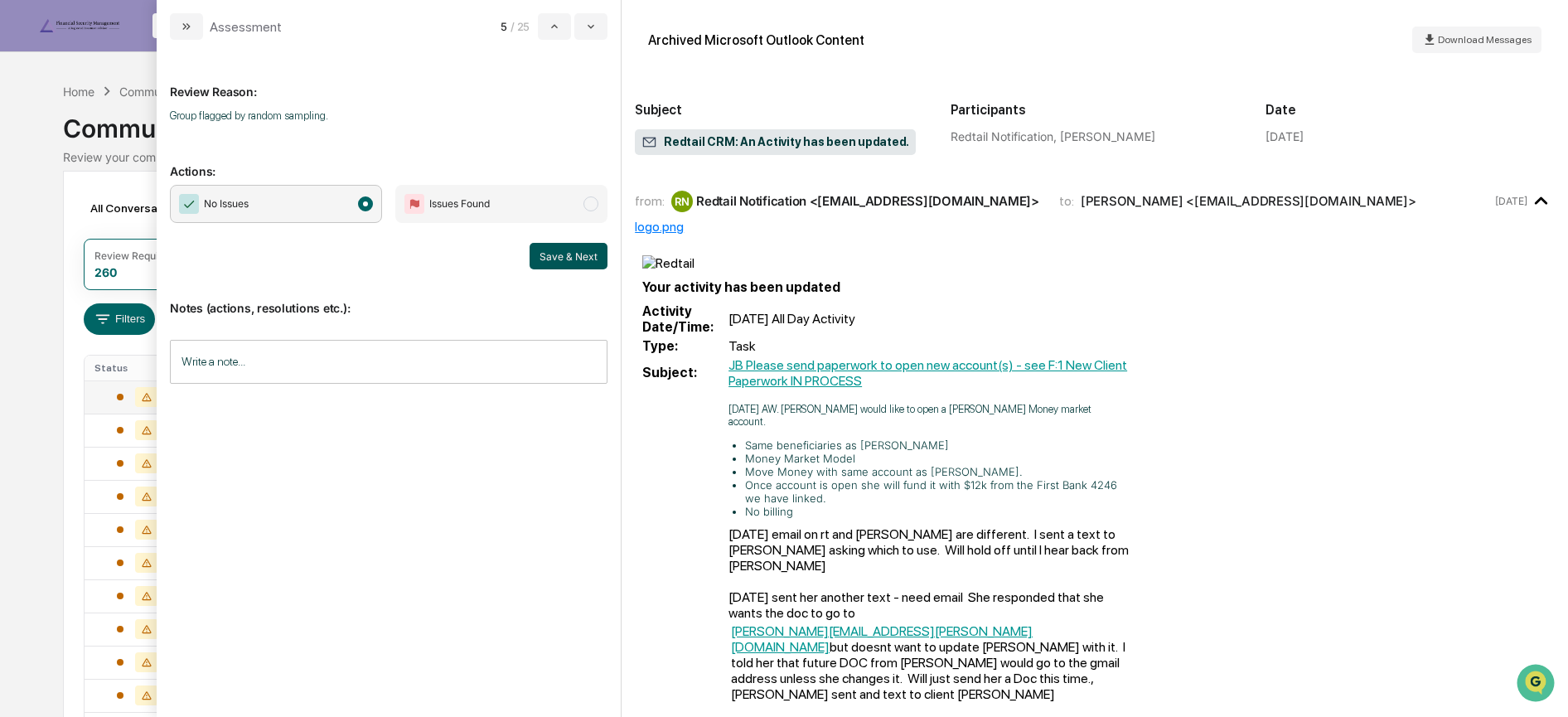
click at [548, 257] on button "Save & Next" at bounding box center [568, 256] width 78 height 26
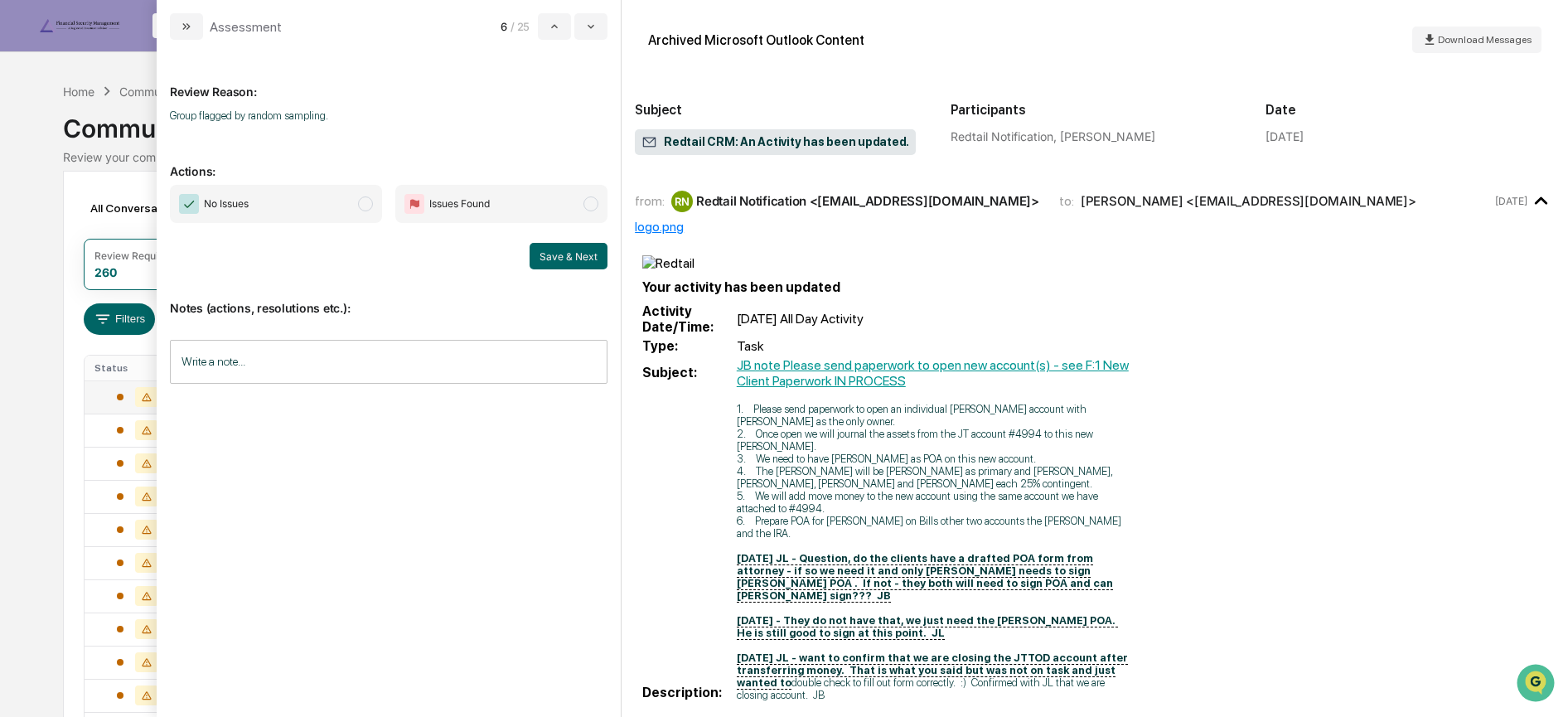
click at [341, 211] on span "No Issues" at bounding box center [276, 204] width 212 height 38
click at [540, 256] on button "Save & Next" at bounding box center [568, 256] width 78 height 26
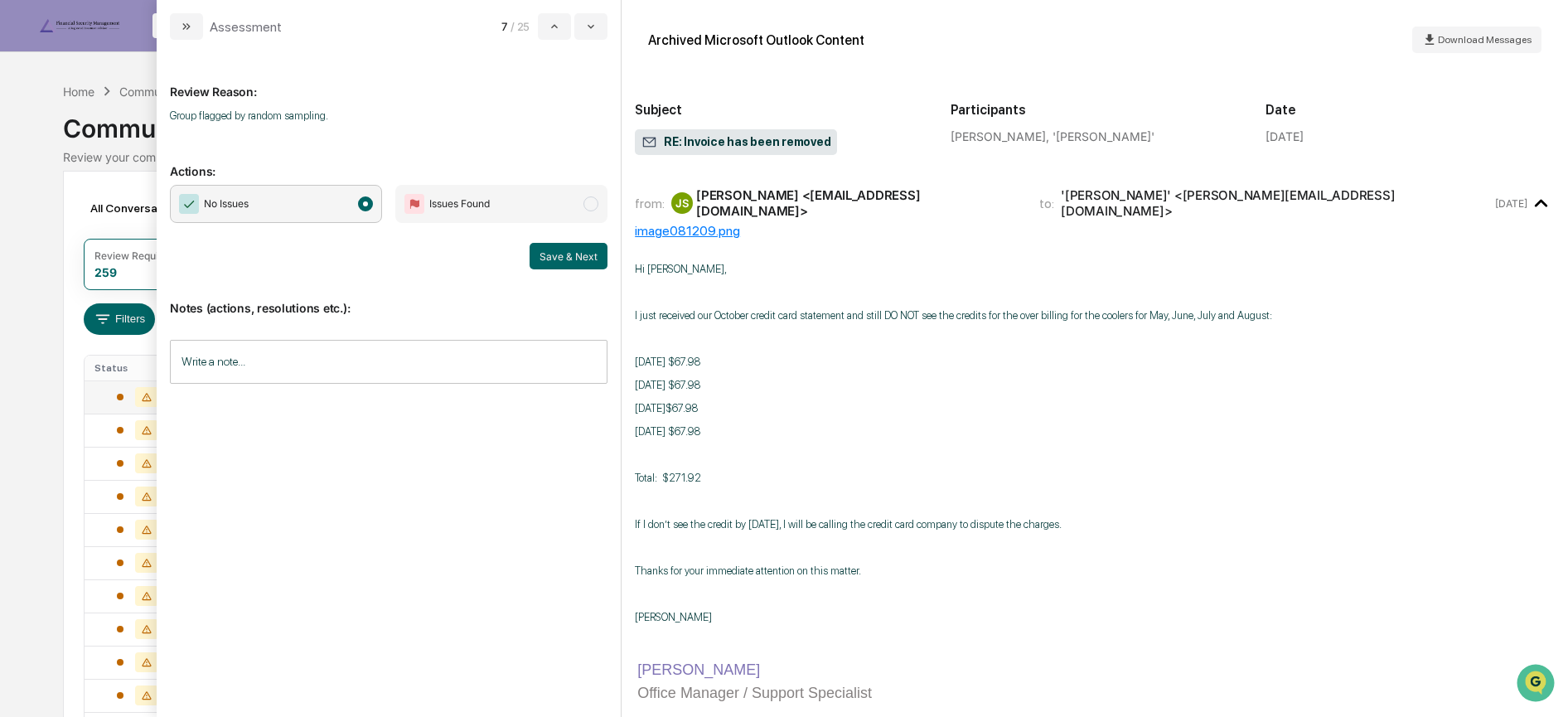
click at [341, 212] on span "No Issues" at bounding box center [276, 204] width 212 height 38
click at [570, 258] on button "Save & Next" at bounding box center [568, 256] width 78 height 26
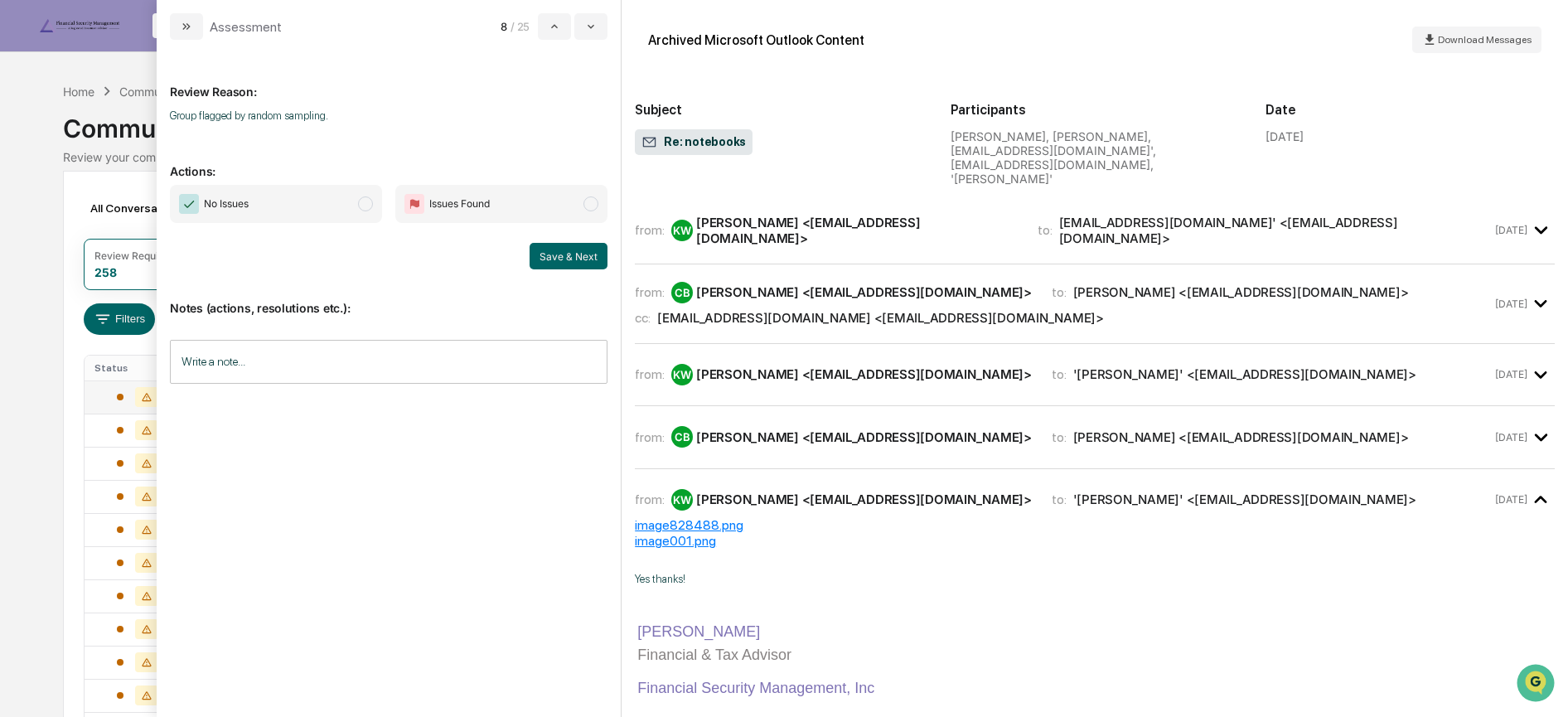
click at [334, 211] on span "No Issues" at bounding box center [276, 204] width 212 height 38
click at [542, 256] on button "Save & Next" at bounding box center [568, 256] width 78 height 26
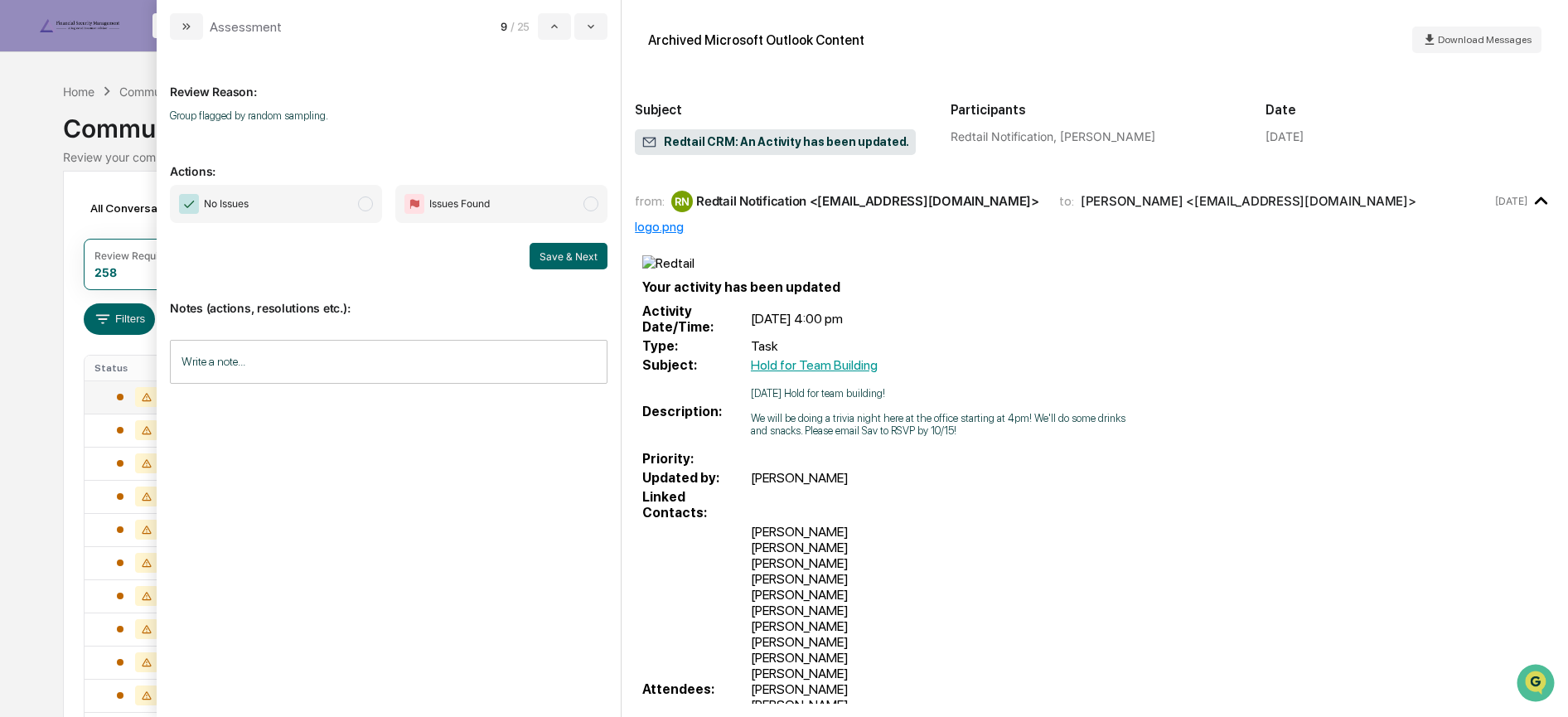
click at [289, 192] on span "No Issues" at bounding box center [276, 204] width 212 height 38
click at [556, 255] on button "Save & Next" at bounding box center [568, 256] width 78 height 26
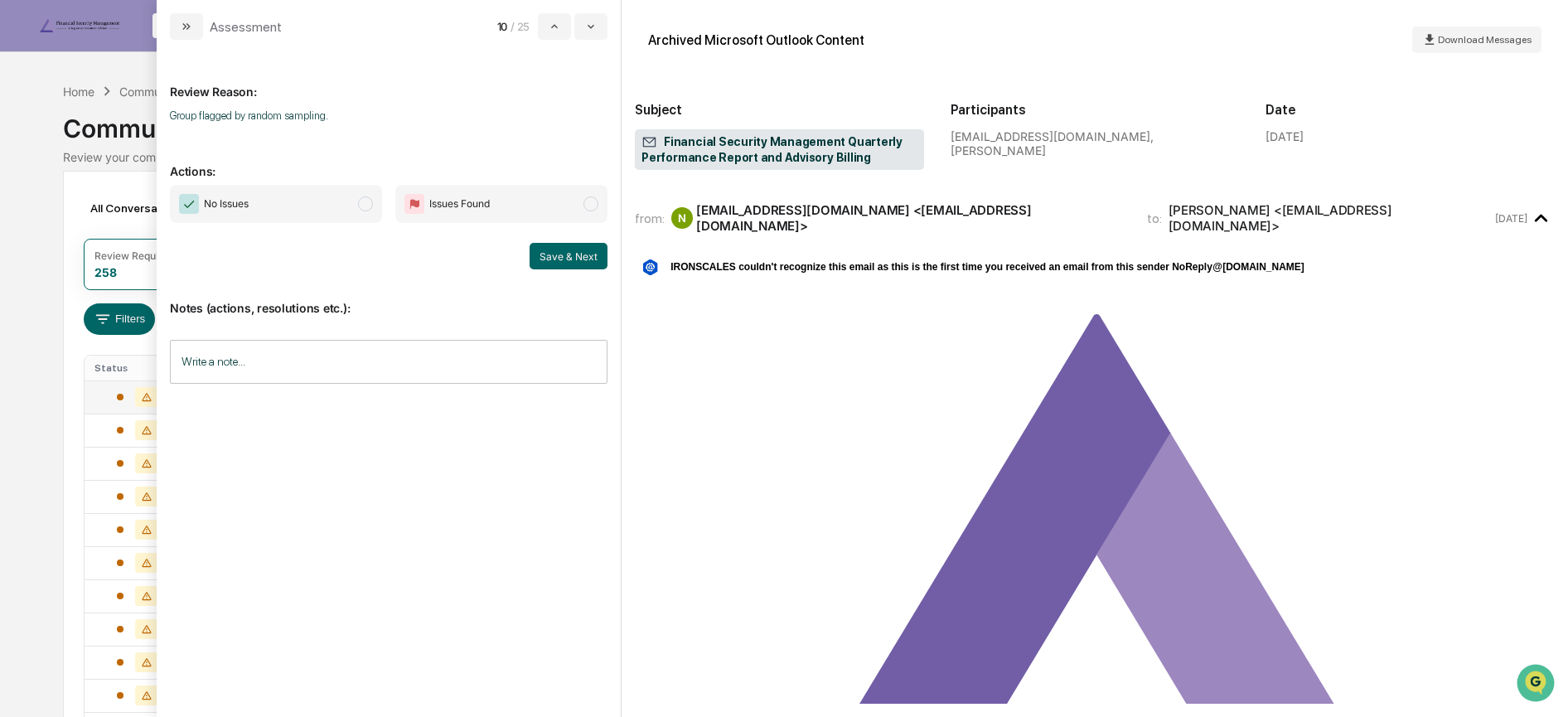
click at [316, 191] on span "No Issues" at bounding box center [276, 204] width 212 height 38
click at [546, 256] on button "Save & Next" at bounding box center [568, 256] width 78 height 26
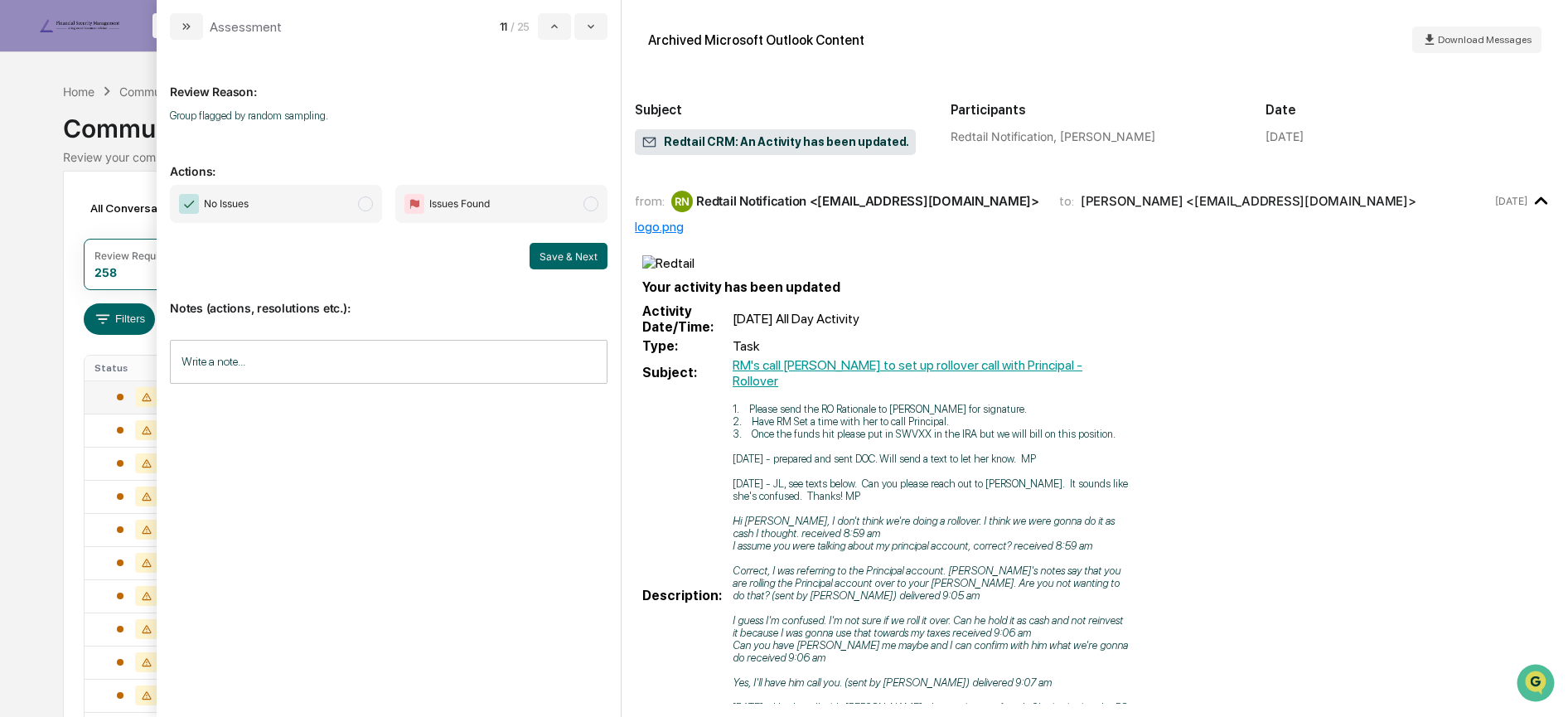
click at [367, 214] on span "No Issues" at bounding box center [276, 204] width 212 height 38
click at [580, 253] on button "Save & Next" at bounding box center [568, 256] width 78 height 26
click at [361, 205] on span "modal" at bounding box center [365, 204] width 15 height 15
click at [552, 260] on button "Save & Next" at bounding box center [568, 256] width 78 height 26
click at [179, 26] on button "modal" at bounding box center [186, 26] width 33 height 26
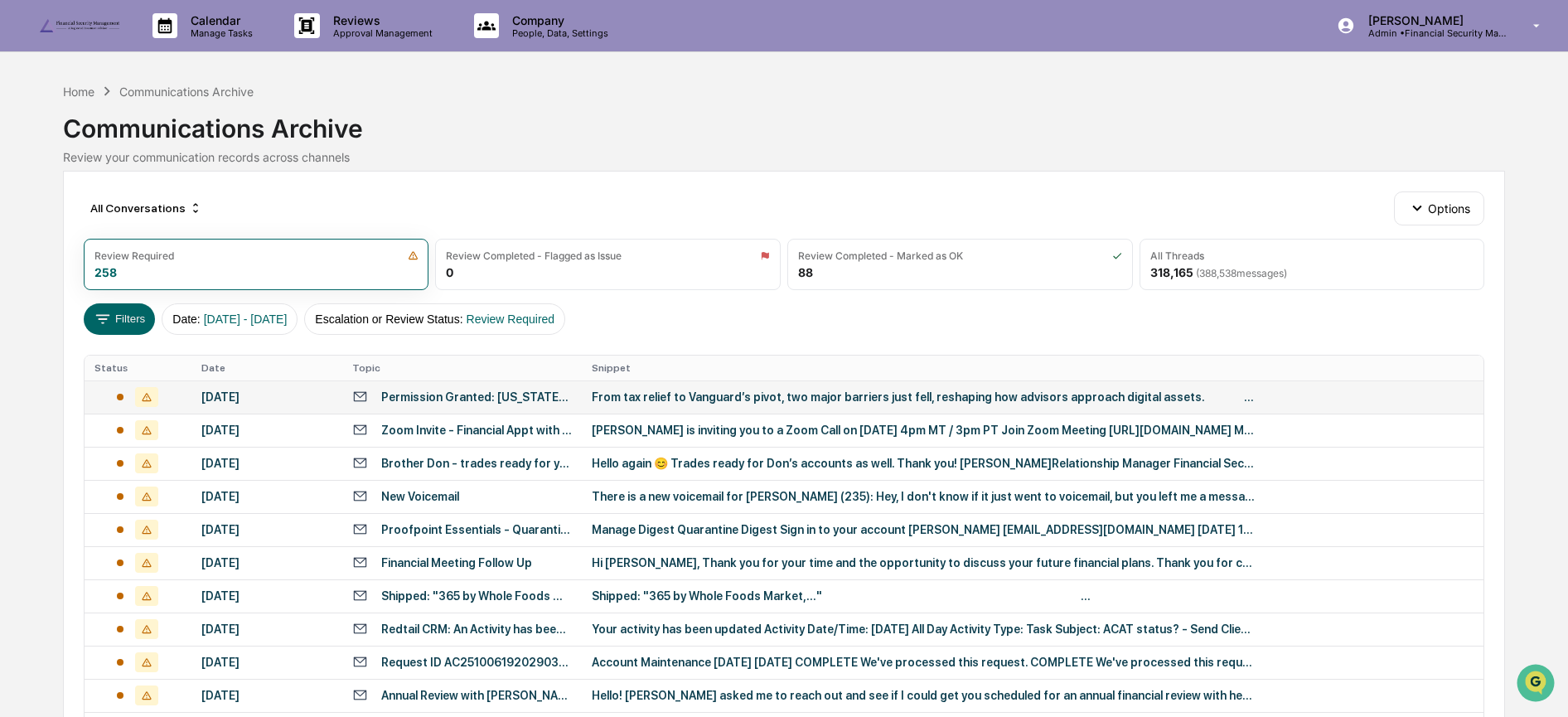
click at [434, 397] on div "Permission Granted: [US_STATE][GEOGRAPHIC_DATA] Finally Open the Door To Crypto" at bounding box center [477, 397] width 191 height 14
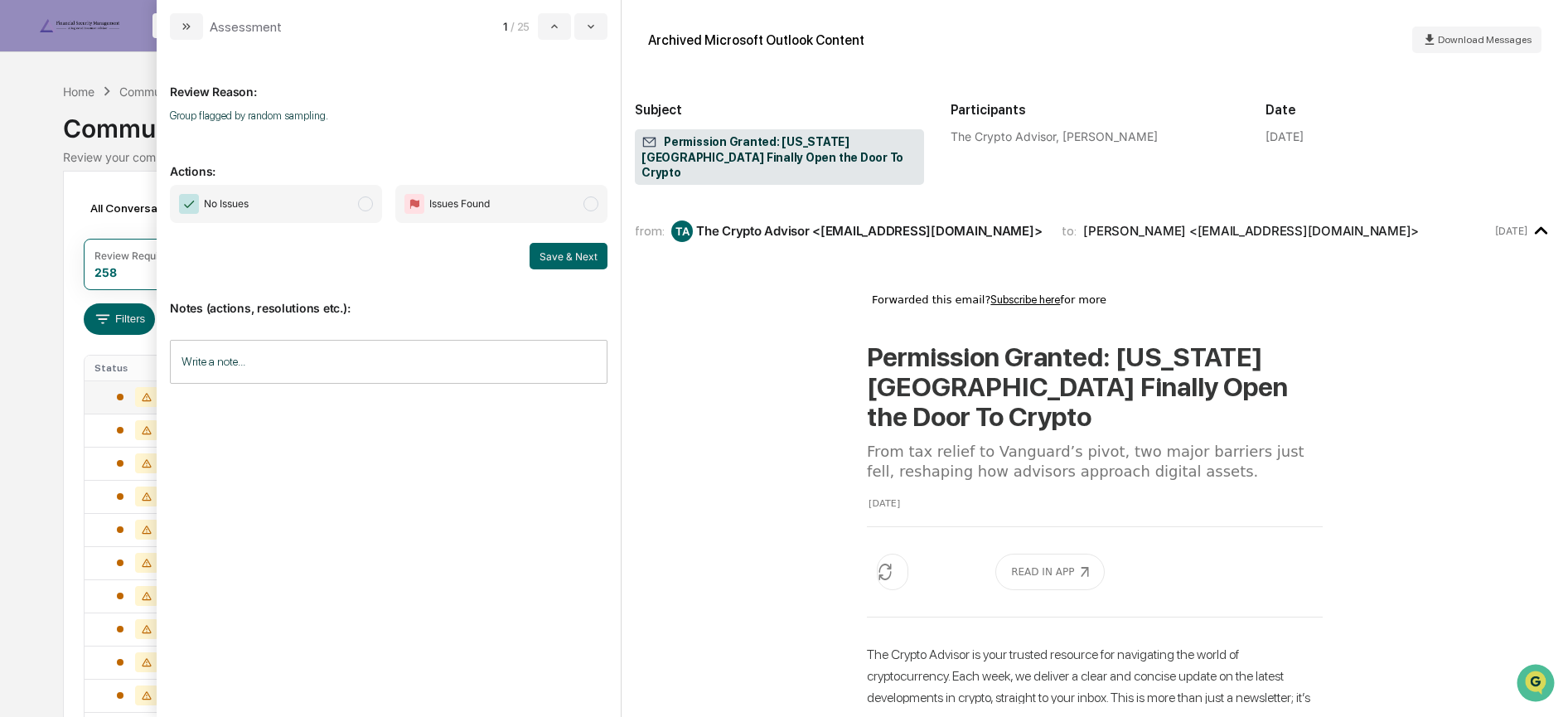
click at [337, 188] on span "No Issues" at bounding box center [276, 204] width 212 height 38
click at [568, 253] on button "Save & Next" at bounding box center [568, 256] width 78 height 26
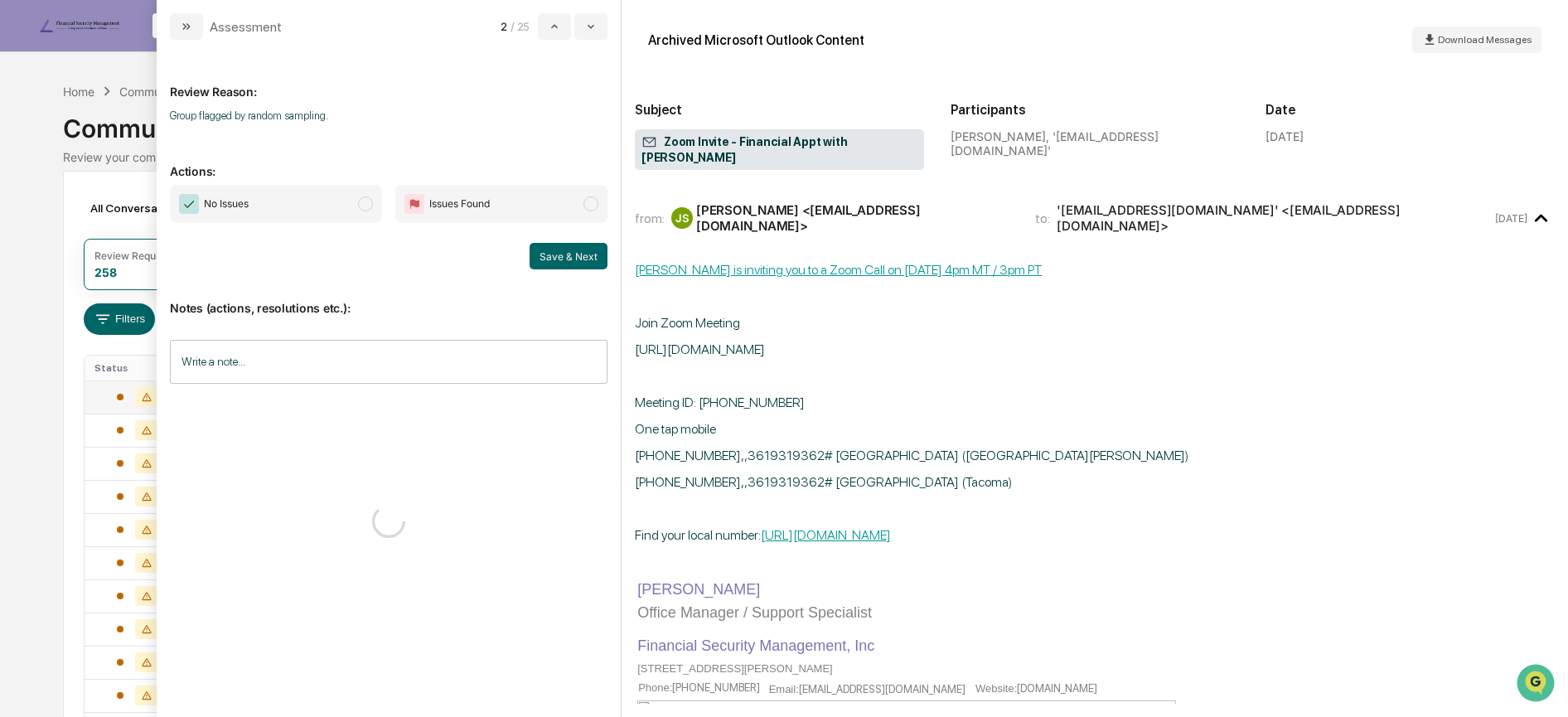
click at [286, 198] on span "No Issues" at bounding box center [276, 204] width 212 height 38
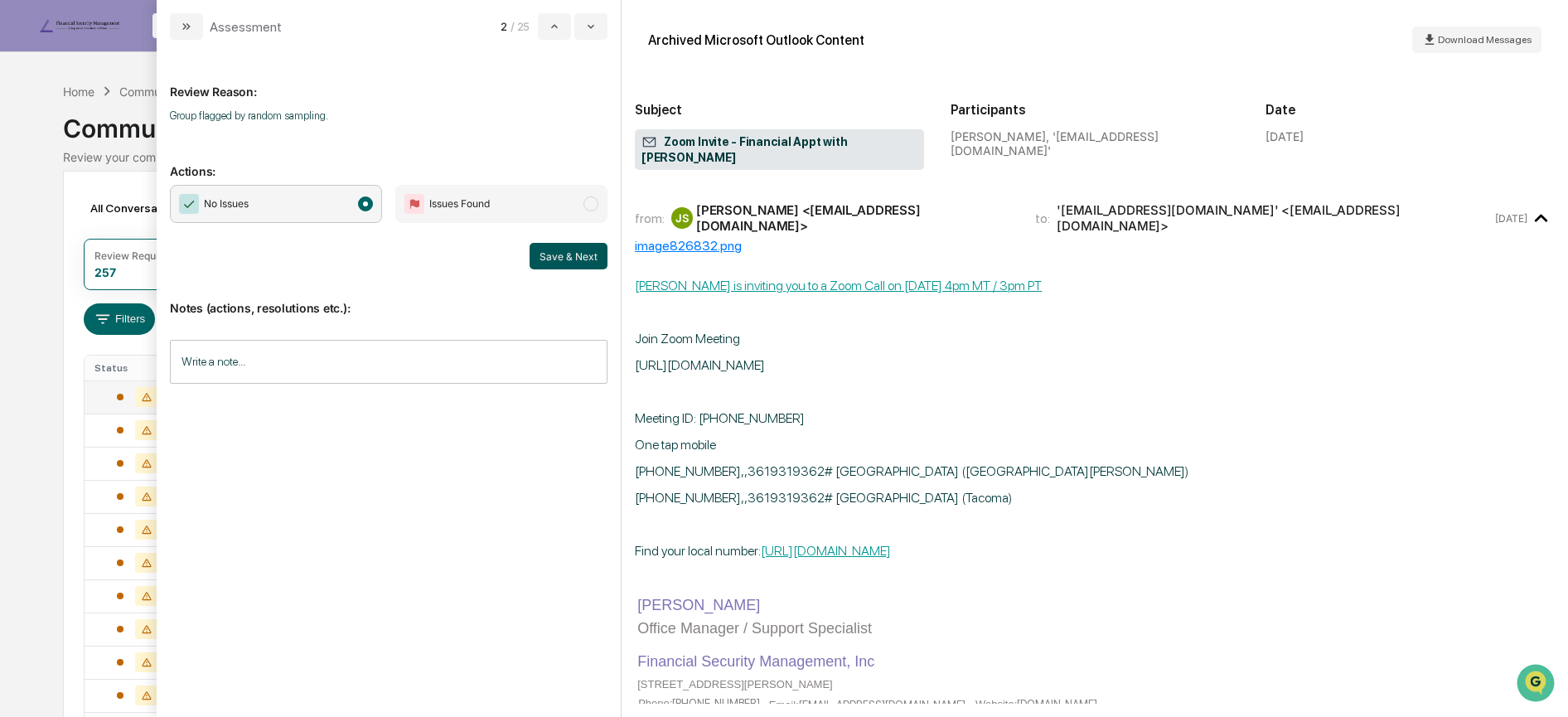
click at [592, 248] on button "Save & Next" at bounding box center [568, 256] width 78 height 26
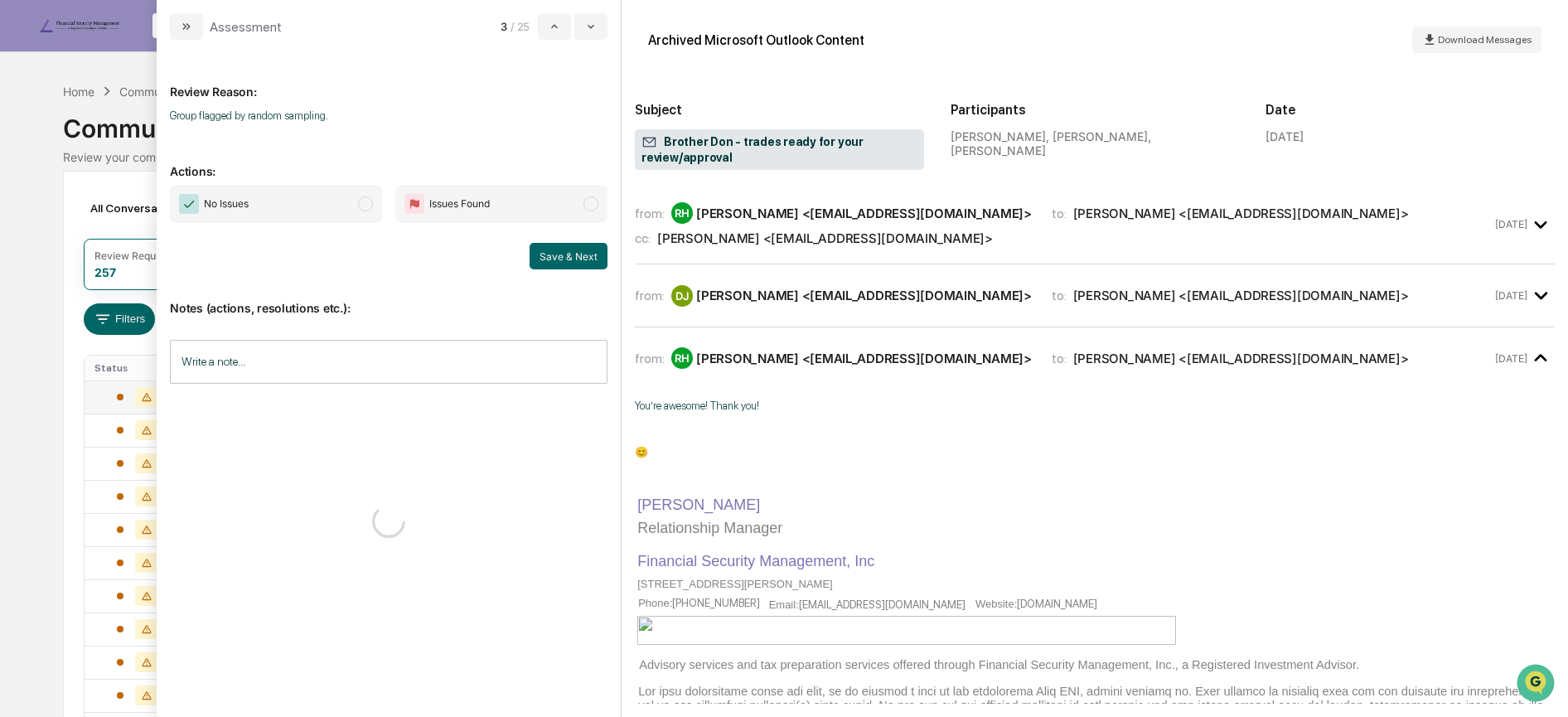
click at [331, 208] on span "No Issues" at bounding box center [276, 204] width 212 height 38
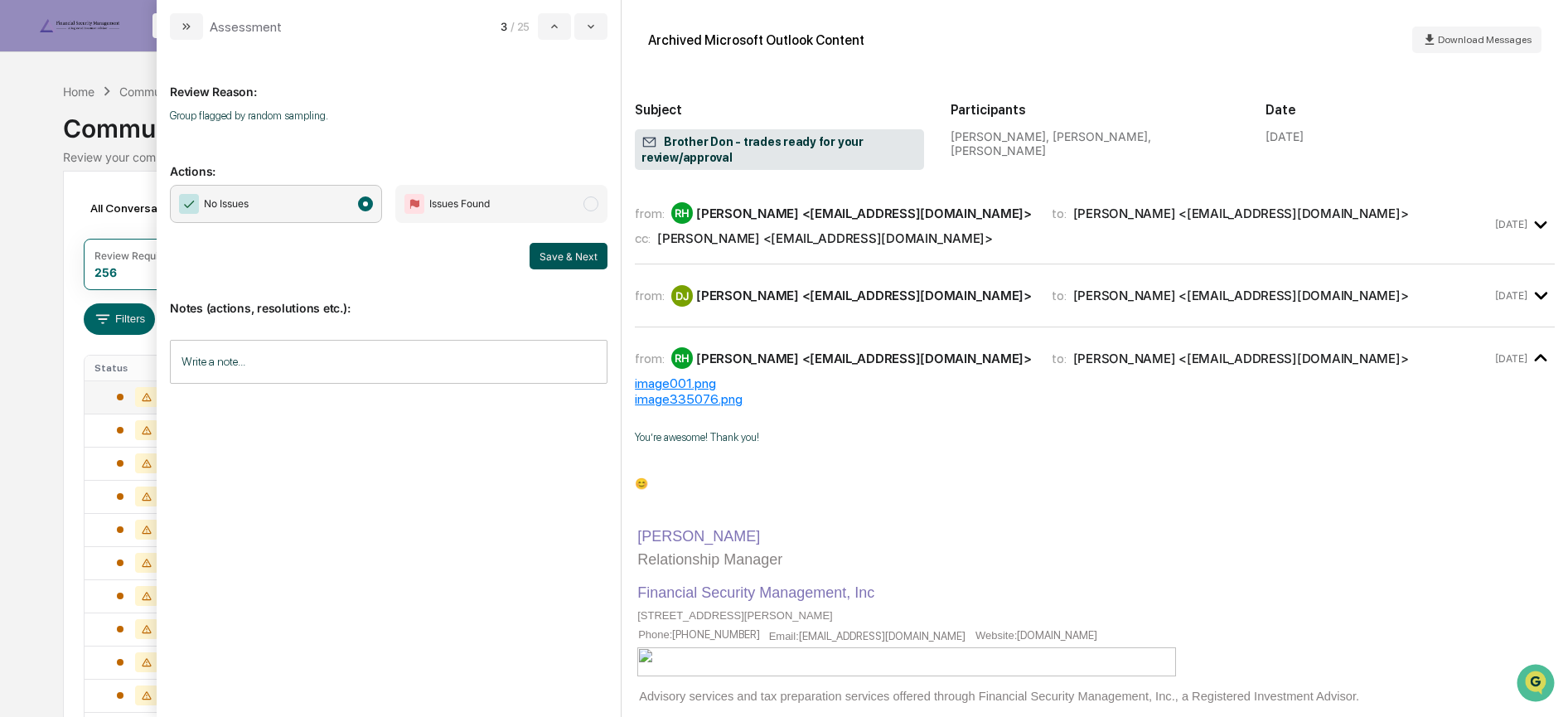
click at [558, 250] on button "Save & Next" at bounding box center [568, 256] width 78 height 26
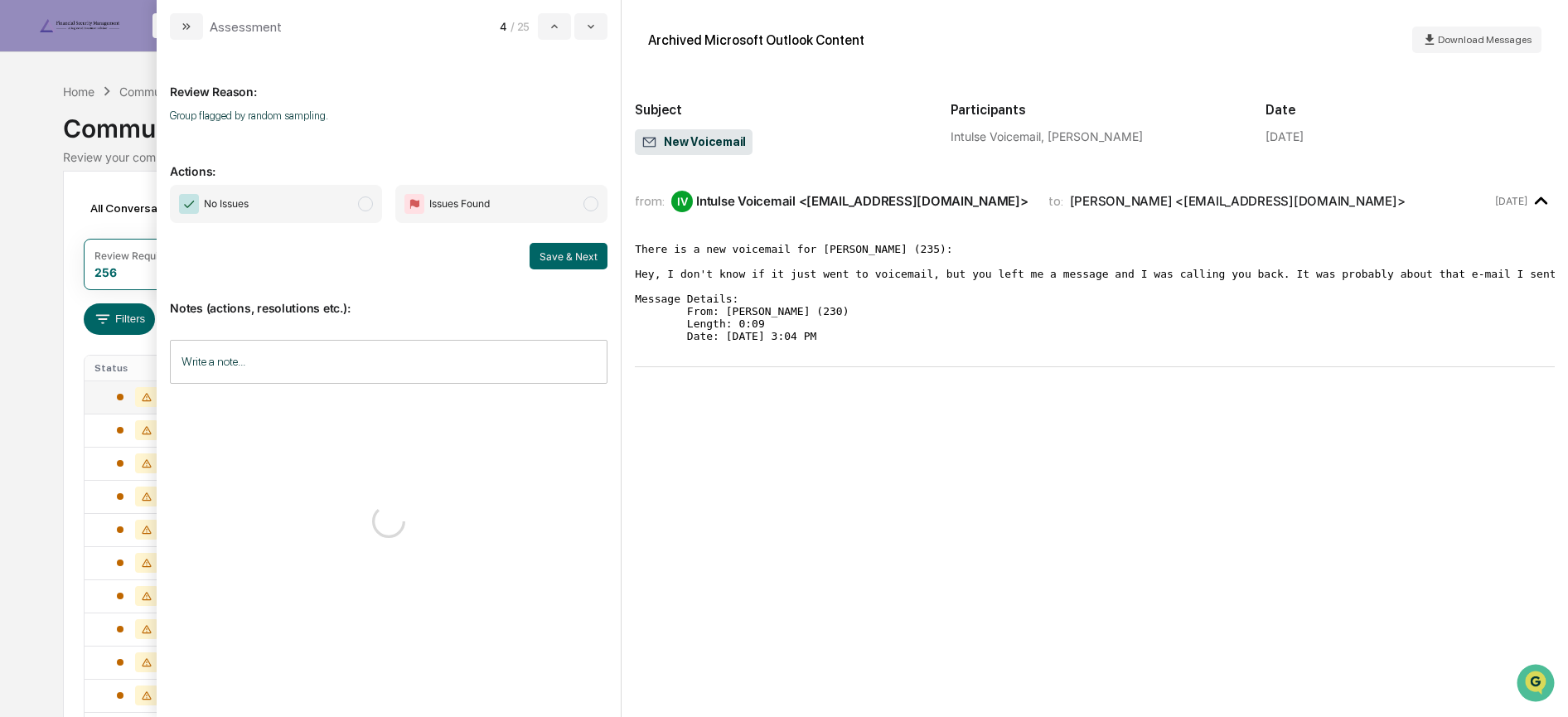
click at [334, 202] on span "No Issues" at bounding box center [276, 204] width 212 height 38
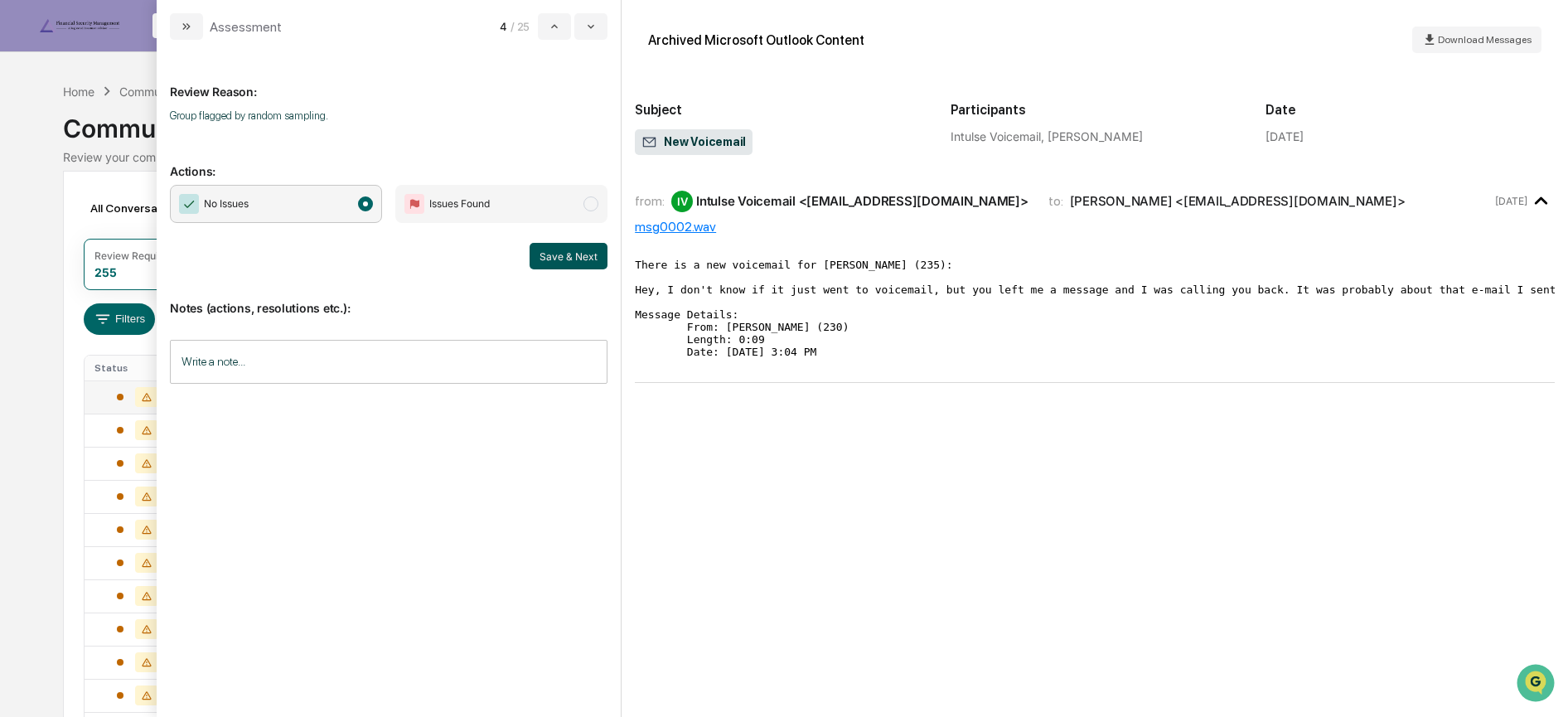
click at [571, 253] on button "Save & Next" at bounding box center [568, 256] width 78 height 26
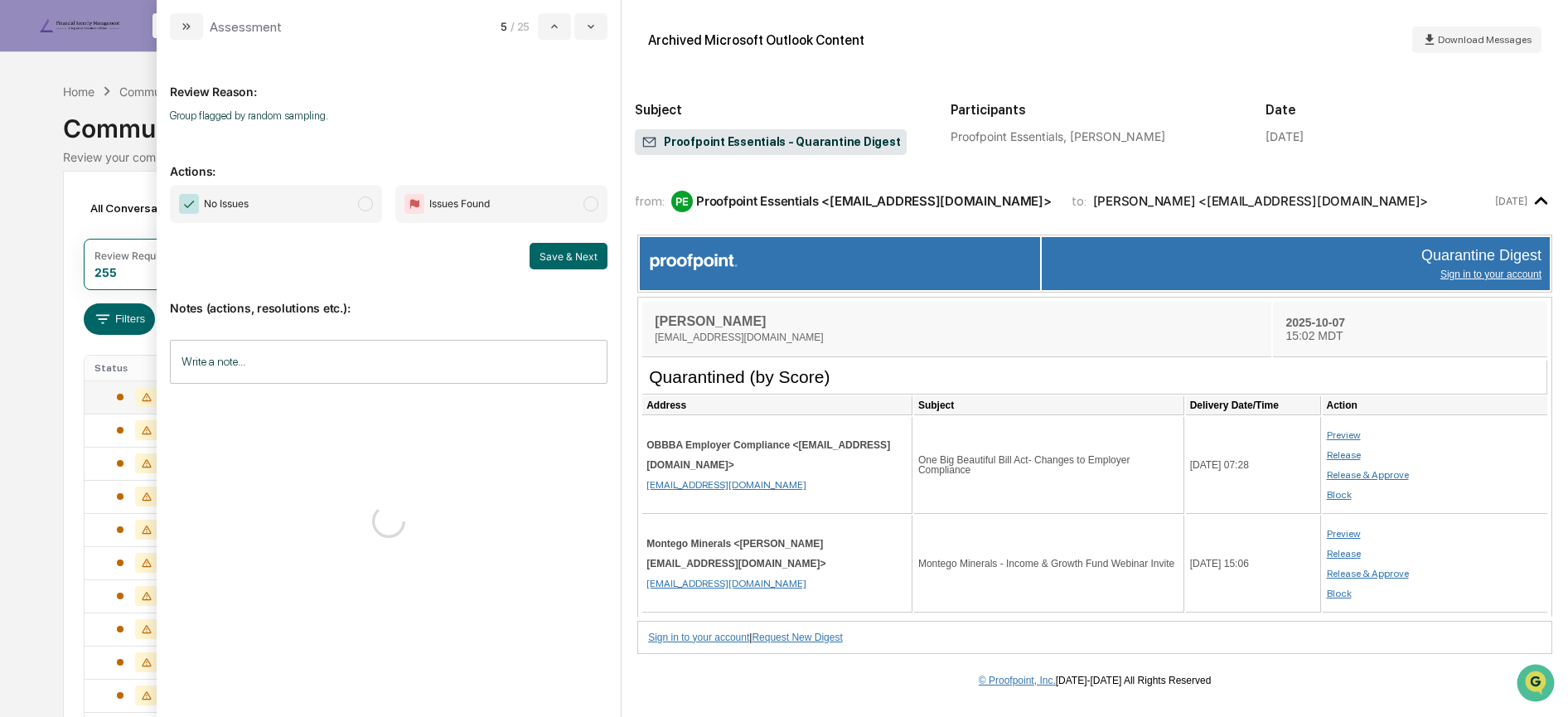
click at [348, 206] on span "No Issues" at bounding box center [276, 204] width 212 height 38
click at [546, 252] on button "Save & Next" at bounding box center [568, 256] width 78 height 26
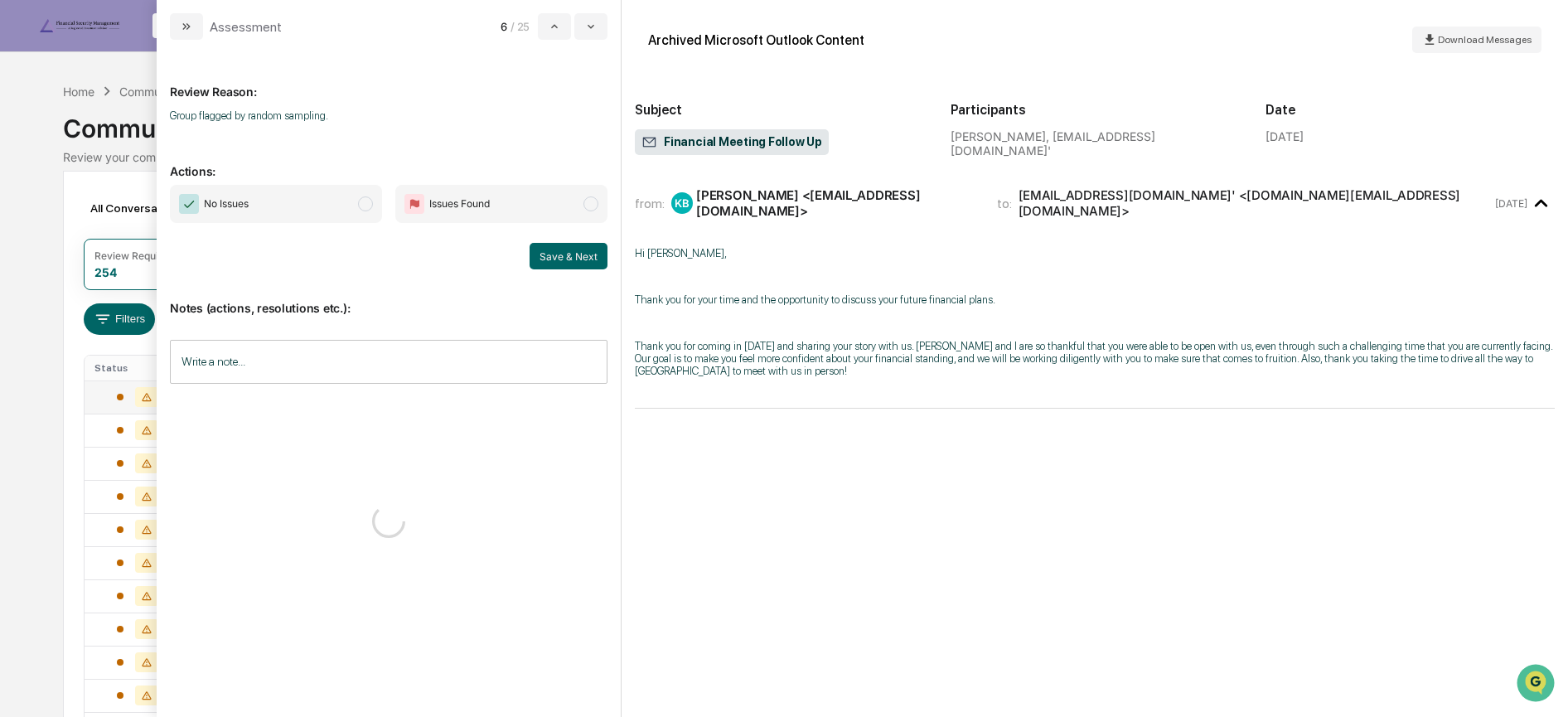
click at [337, 208] on span "No Issues" at bounding box center [276, 204] width 212 height 38
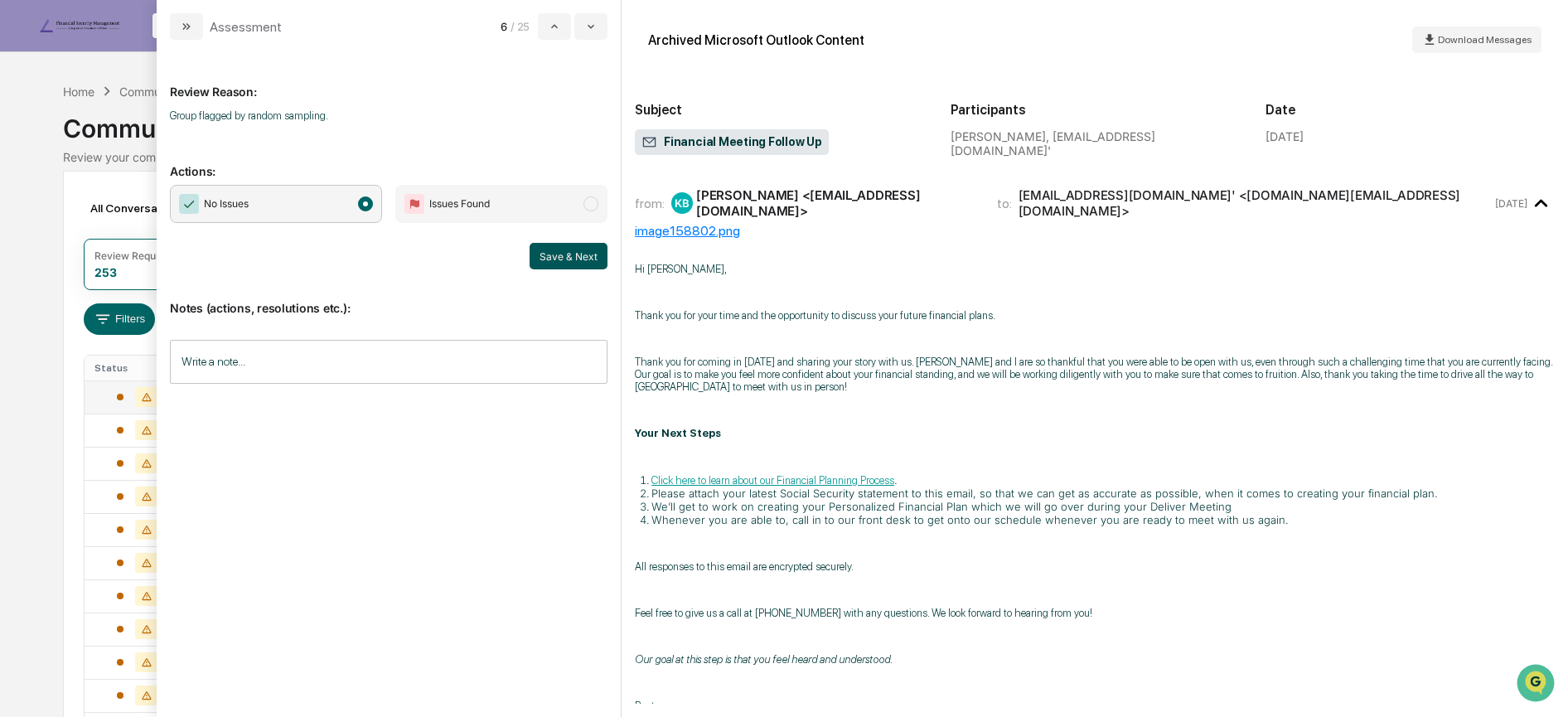
click at [571, 254] on button "Save & Next" at bounding box center [568, 256] width 78 height 26
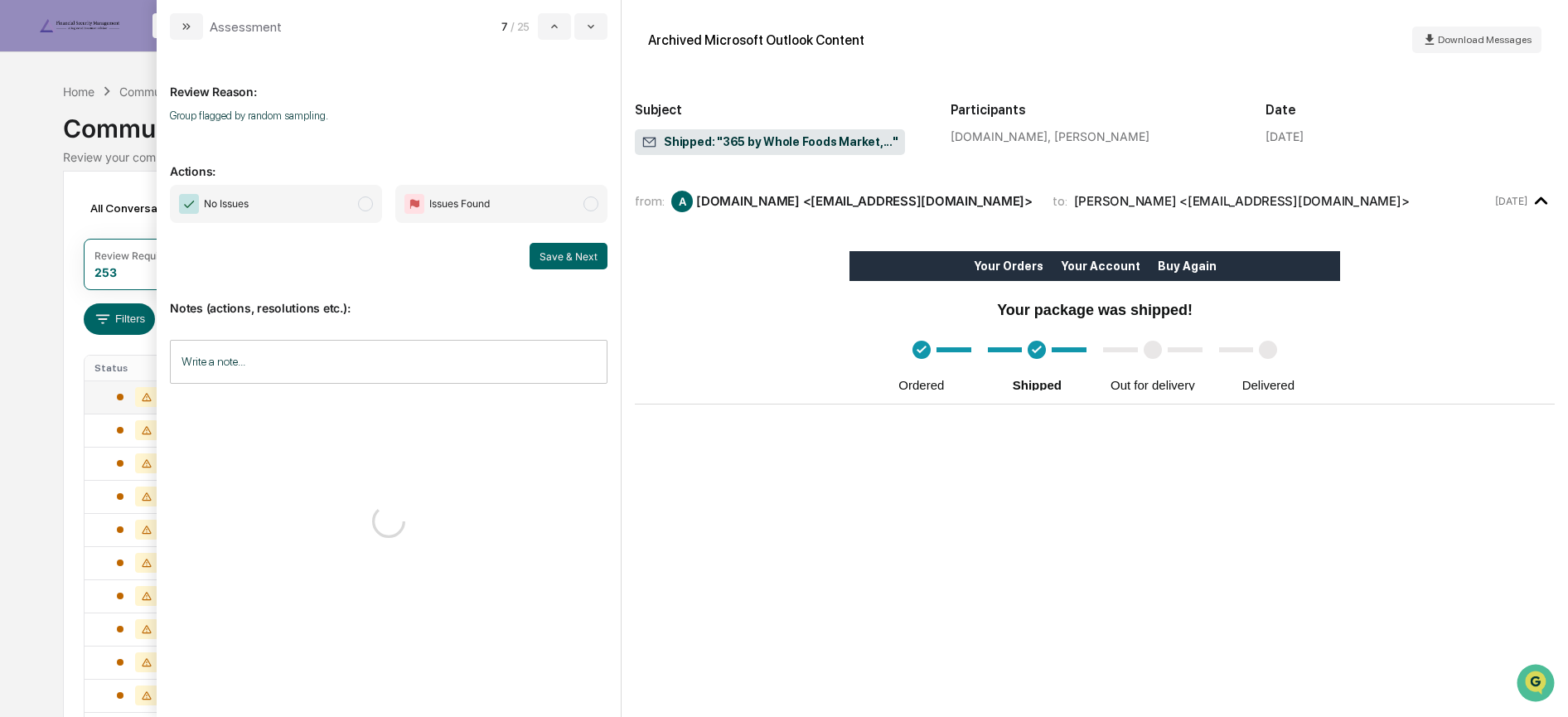
click at [342, 199] on span "No Issues" at bounding box center [276, 204] width 212 height 38
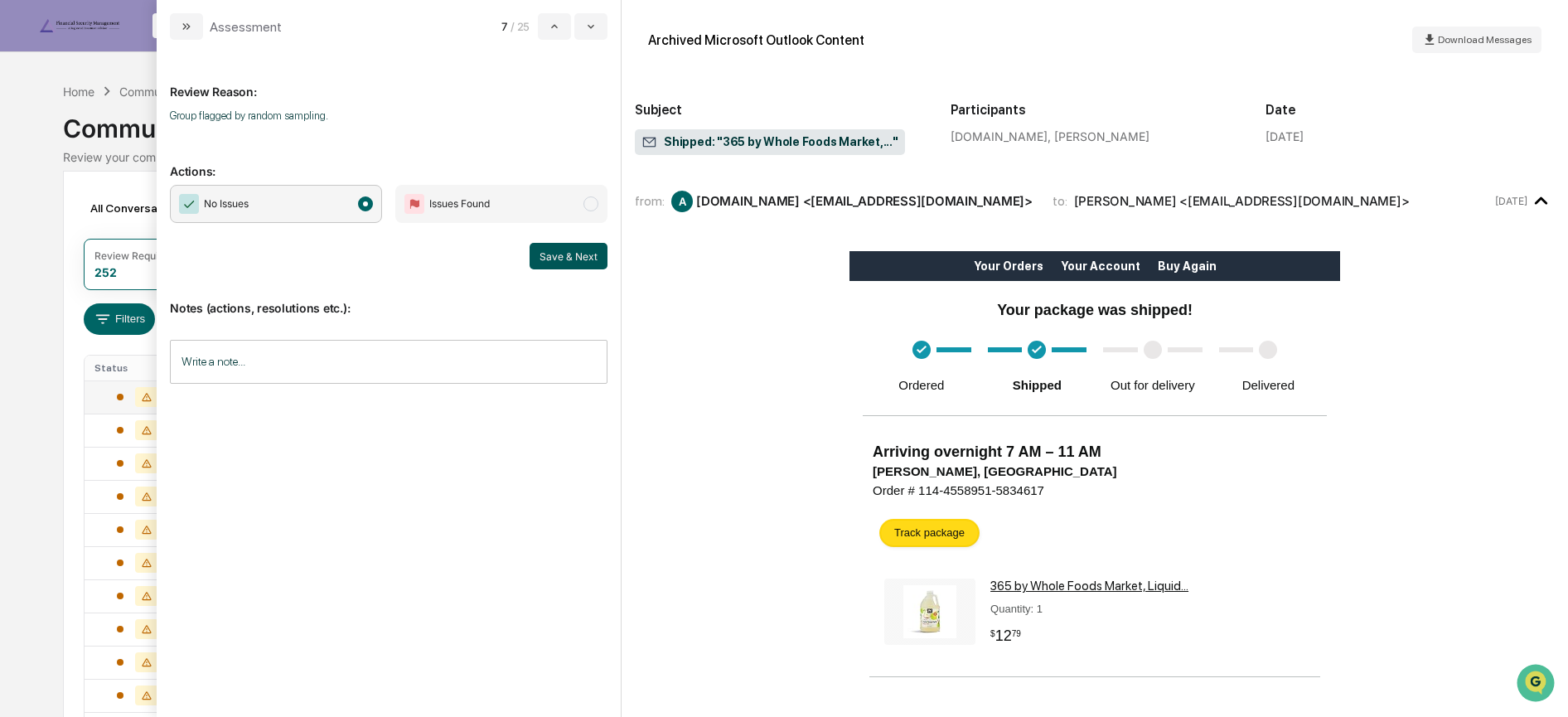
click at [559, 266] on button "Save & Next" at bounding box center [568, 256] width 78 height 26
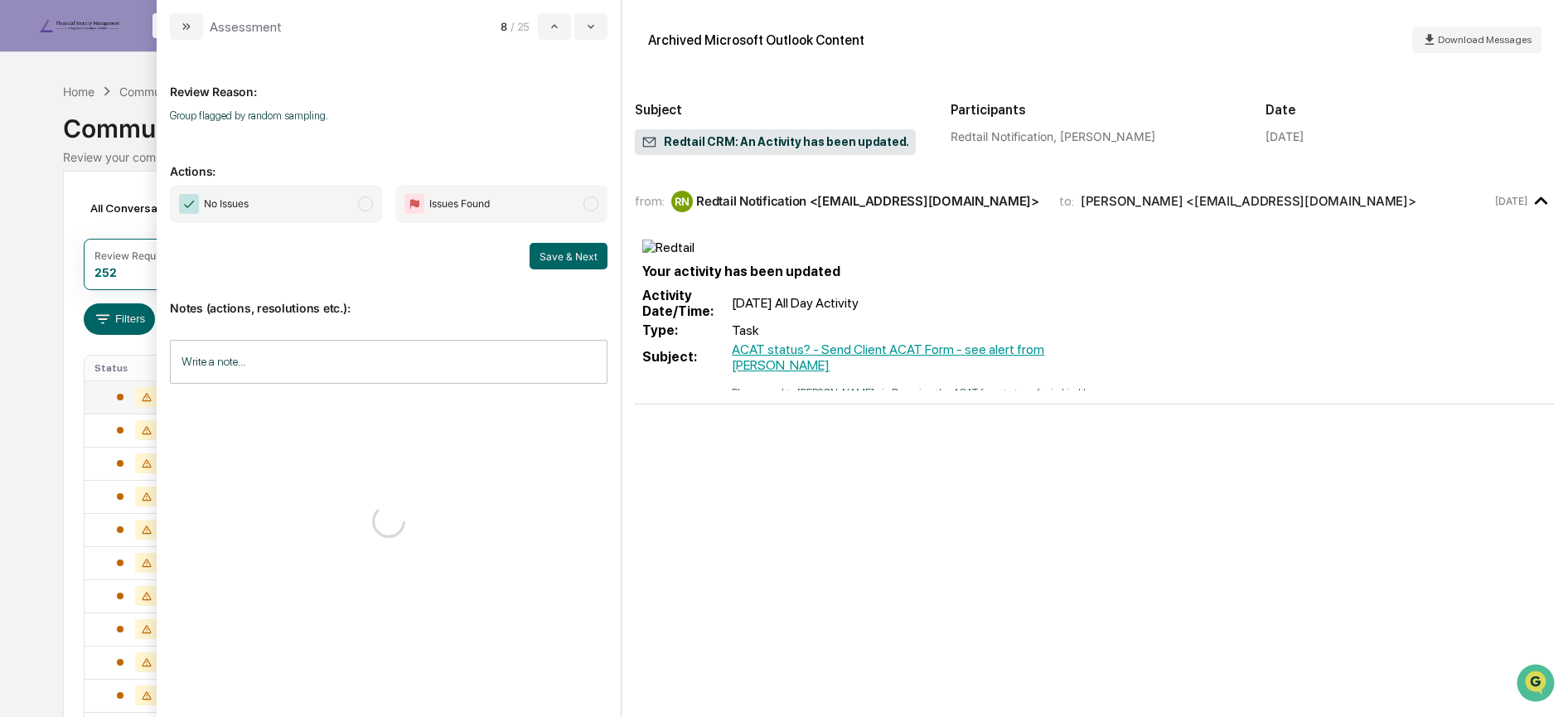
click at [312, 195] on span "No Issues" at bounding box center [276, 204] width 212 height 38
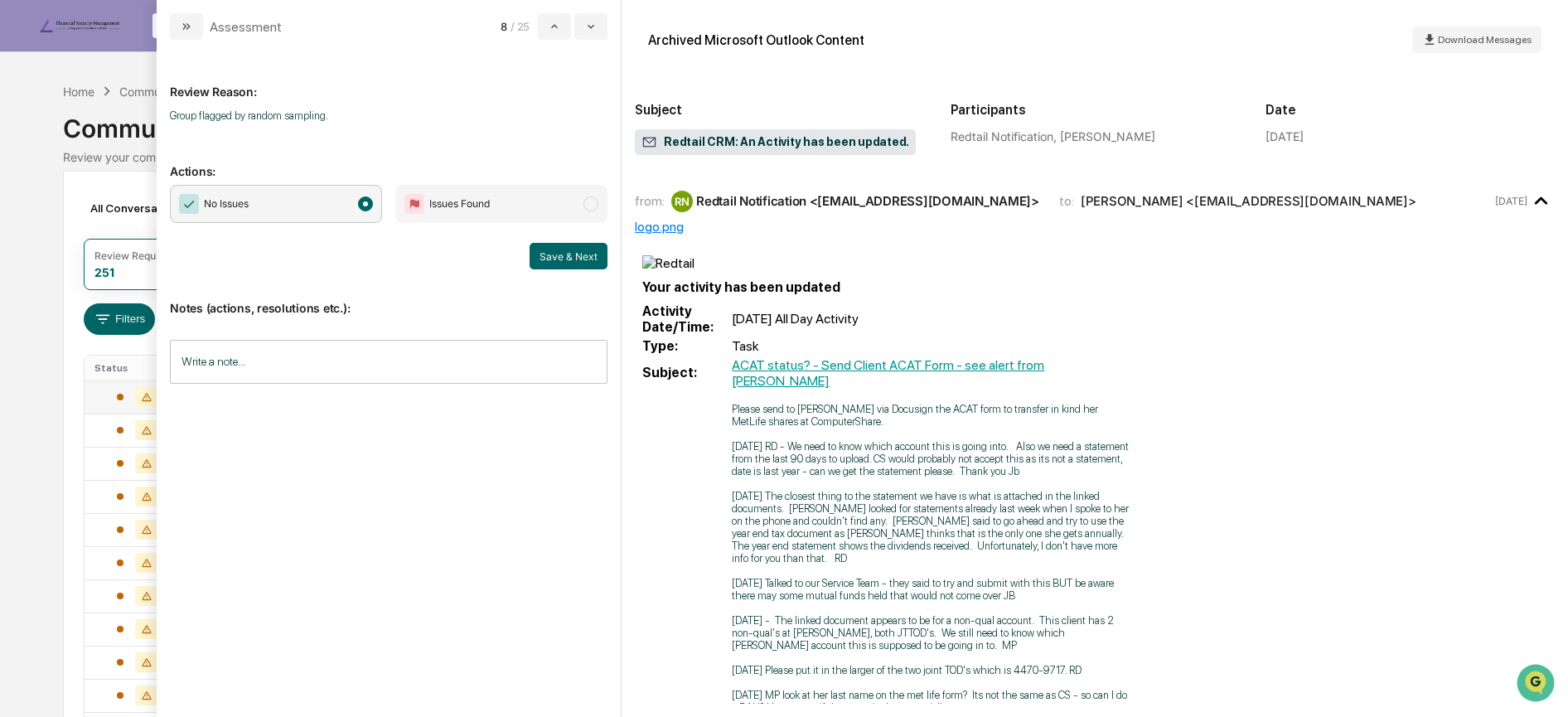
click at [580, 251] on button "Save & Next" at bounding box center [568, 256] width 78 height 26
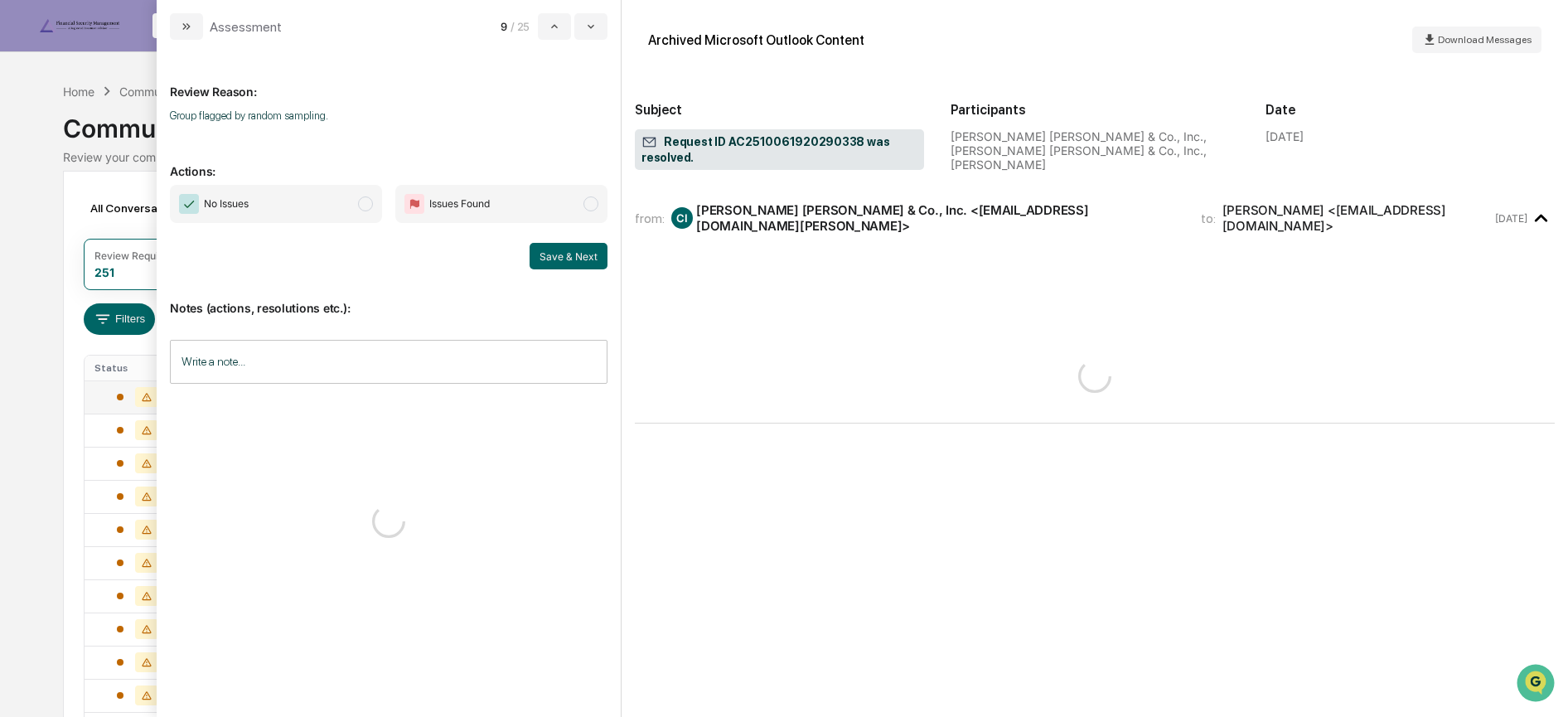
click at [317, 206] on span "No Issues" at bounding box center [276, 204] width 212 height 38
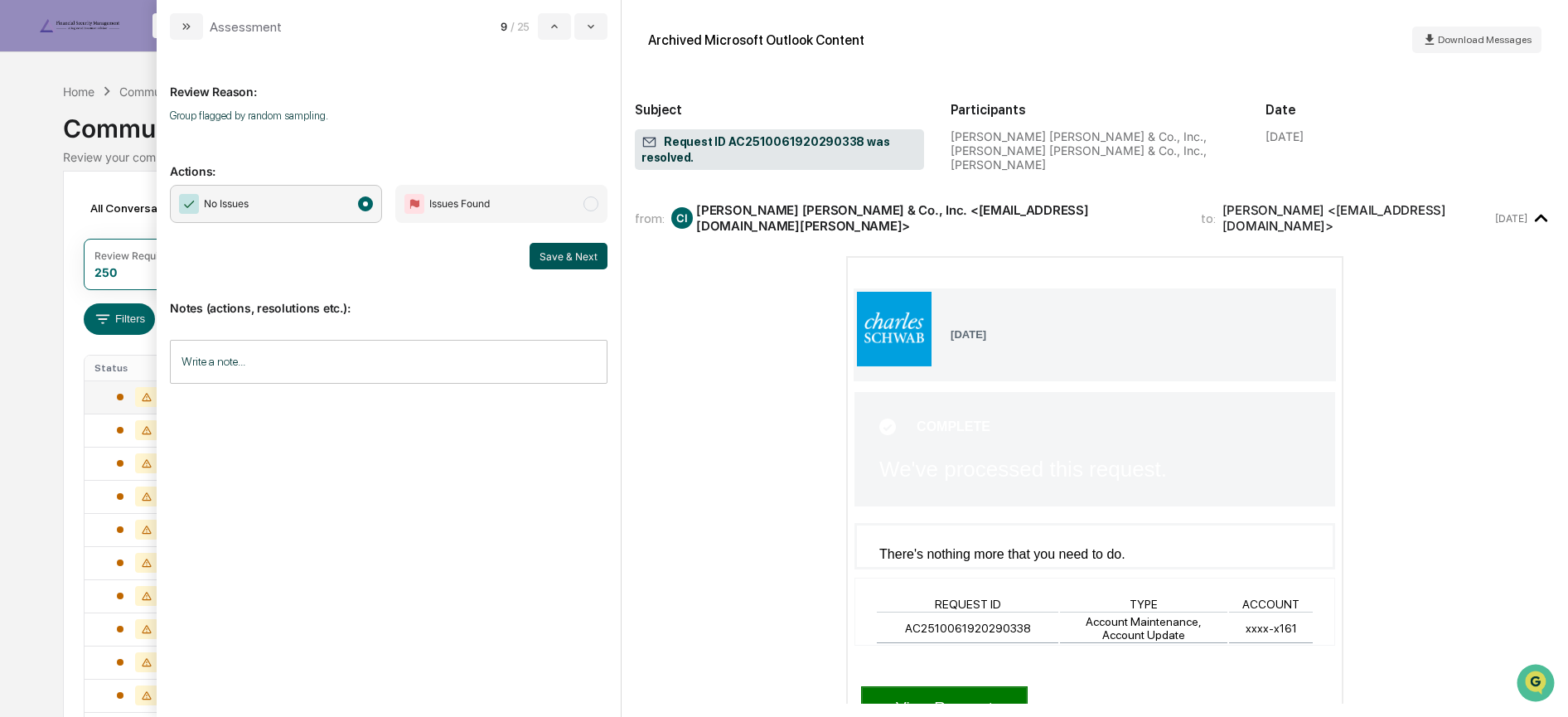
click at [553, 253] on button "Save & Next" at bounding box center [568, 256] width 78 height 26
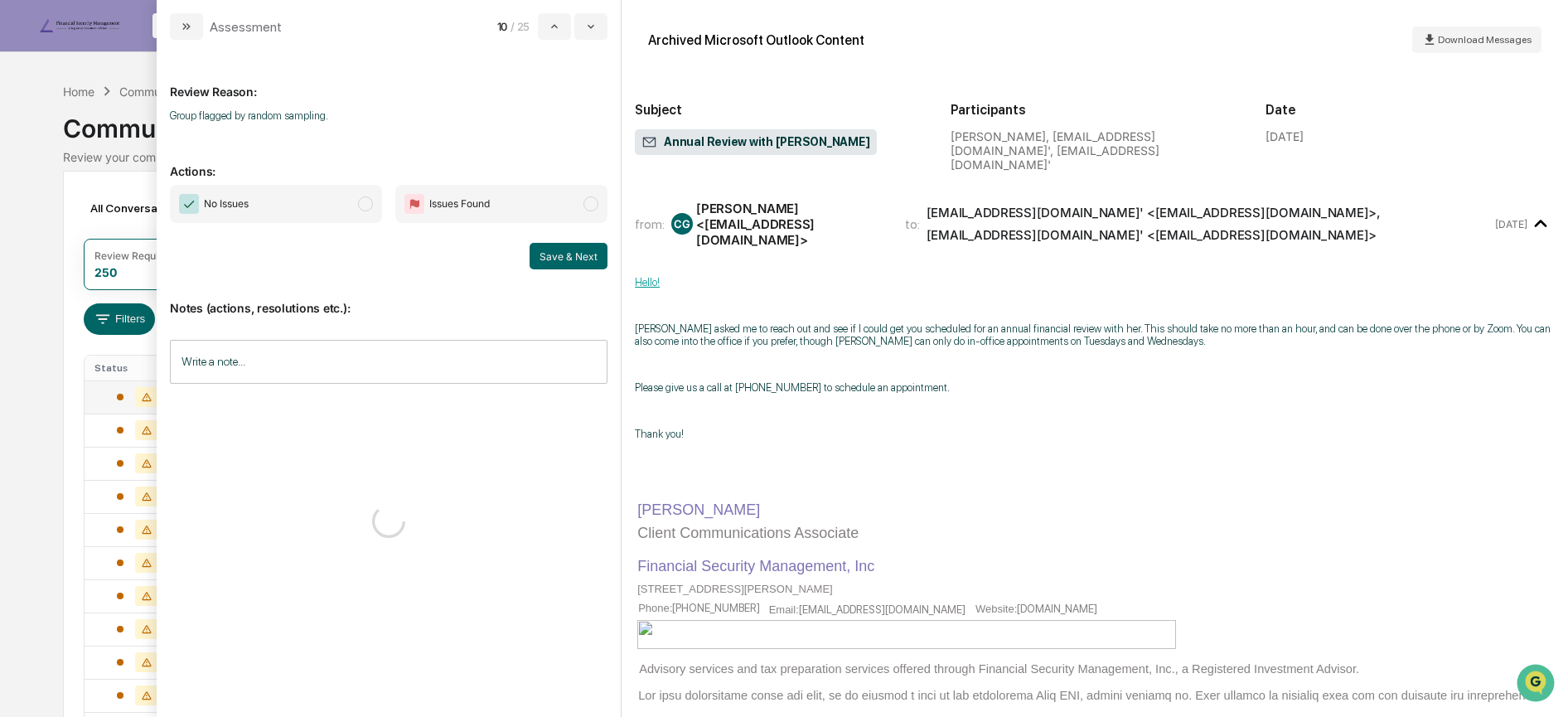
click at [332, 211] on span "No Issues" at bounding box center [276, 204] width 212 height 38
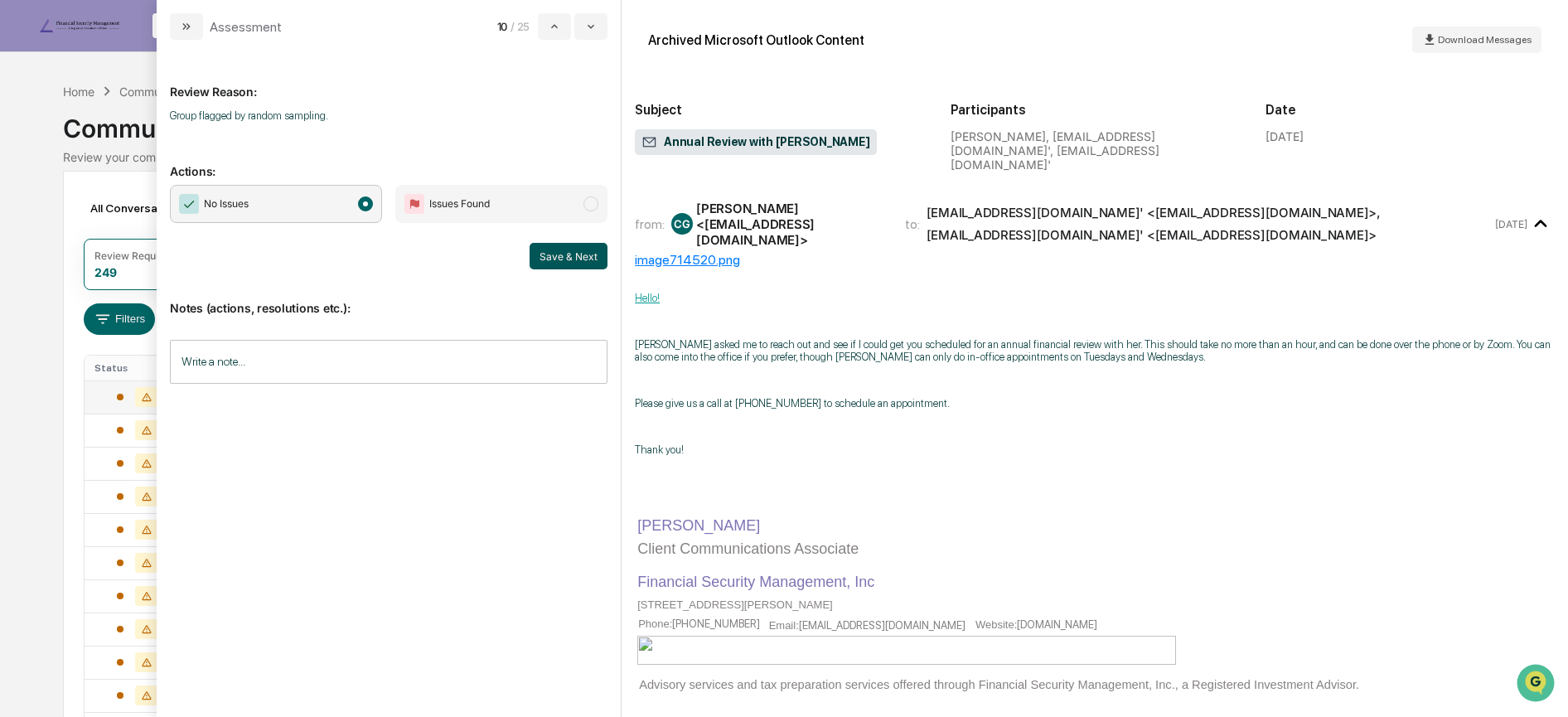
click at [563, 257] on button "Save & Next" at bounding box center [568, 256] width 78 height 26
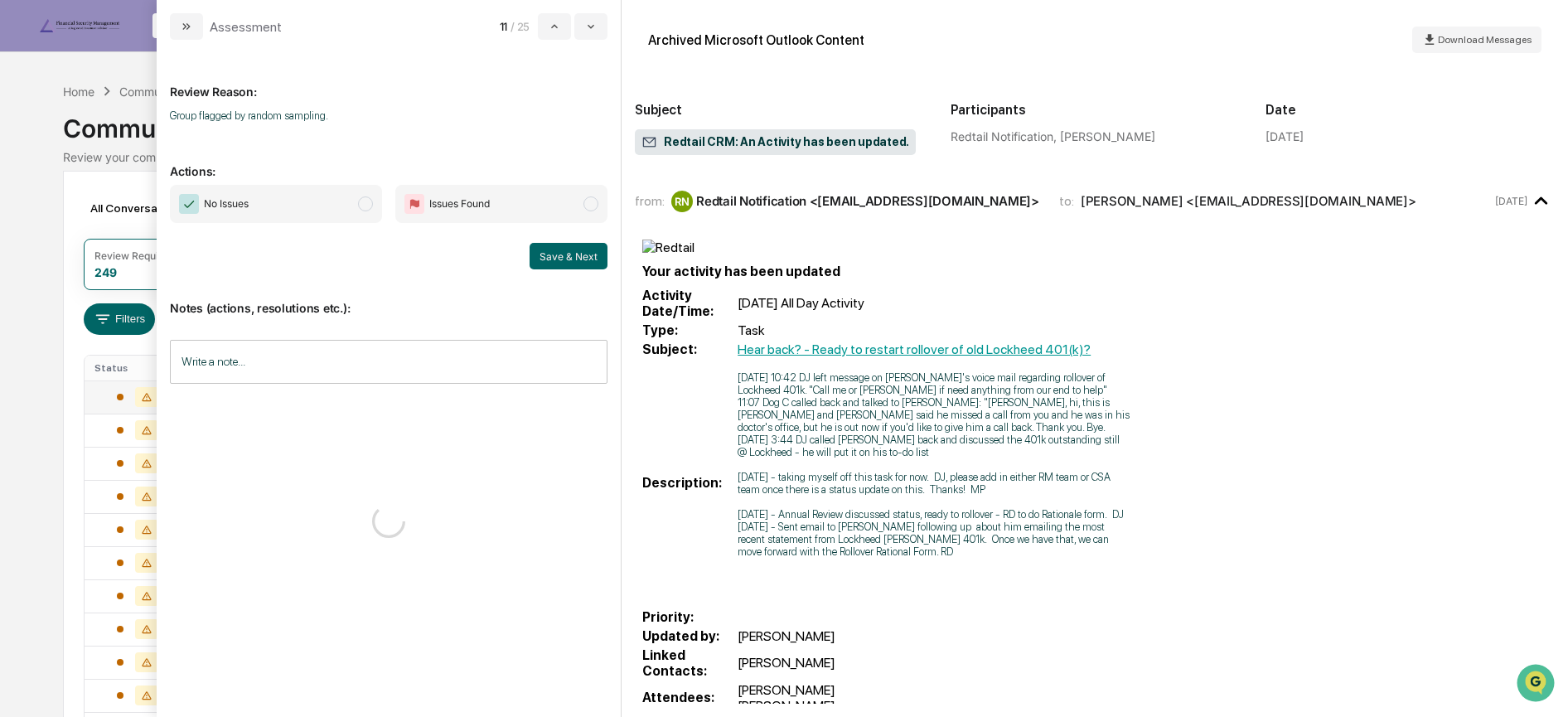
click at [378, 210] on span "No Issues" at bounding box center [276, 204] width 212 height 38
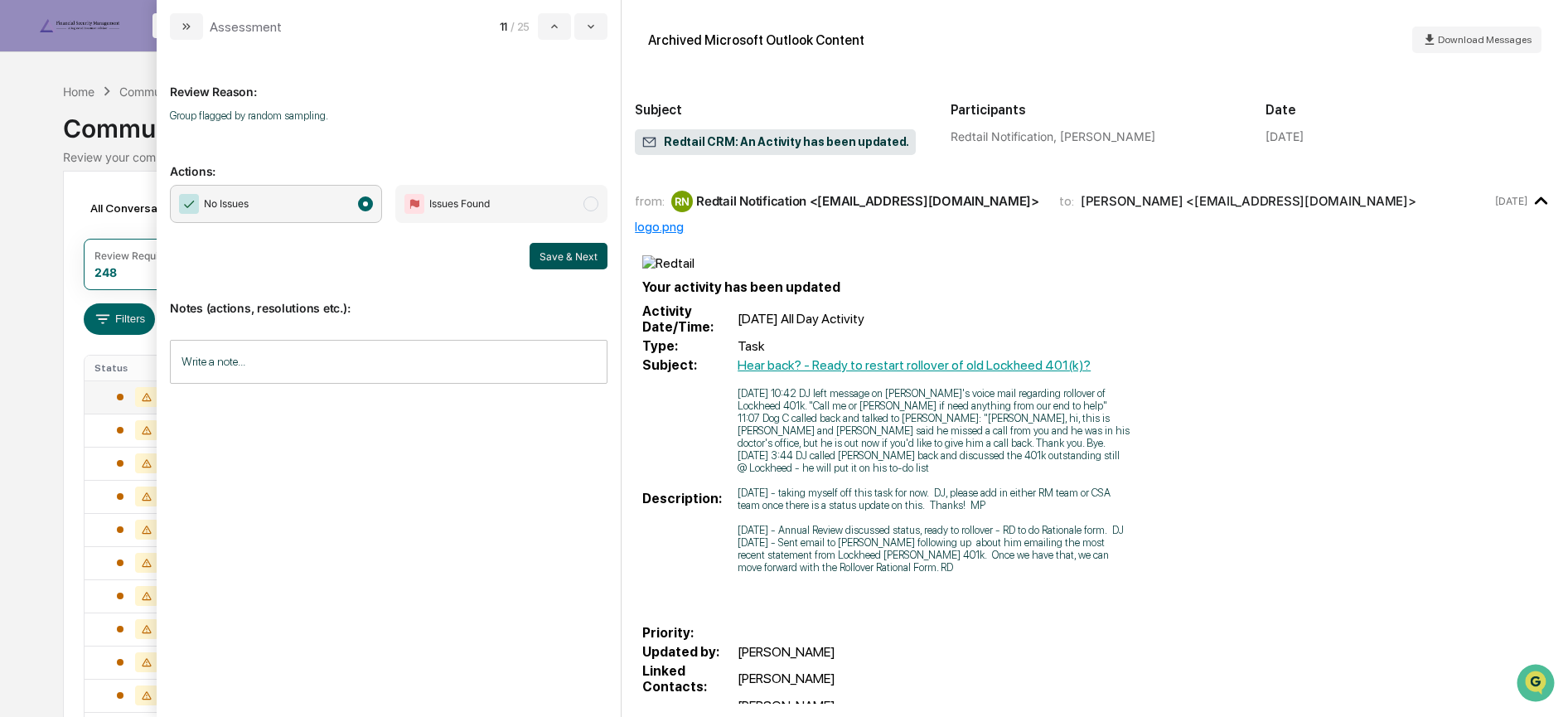
click at [550, 249] on button "Save & Next" at bounding box center [568, 256] width 78 height 26
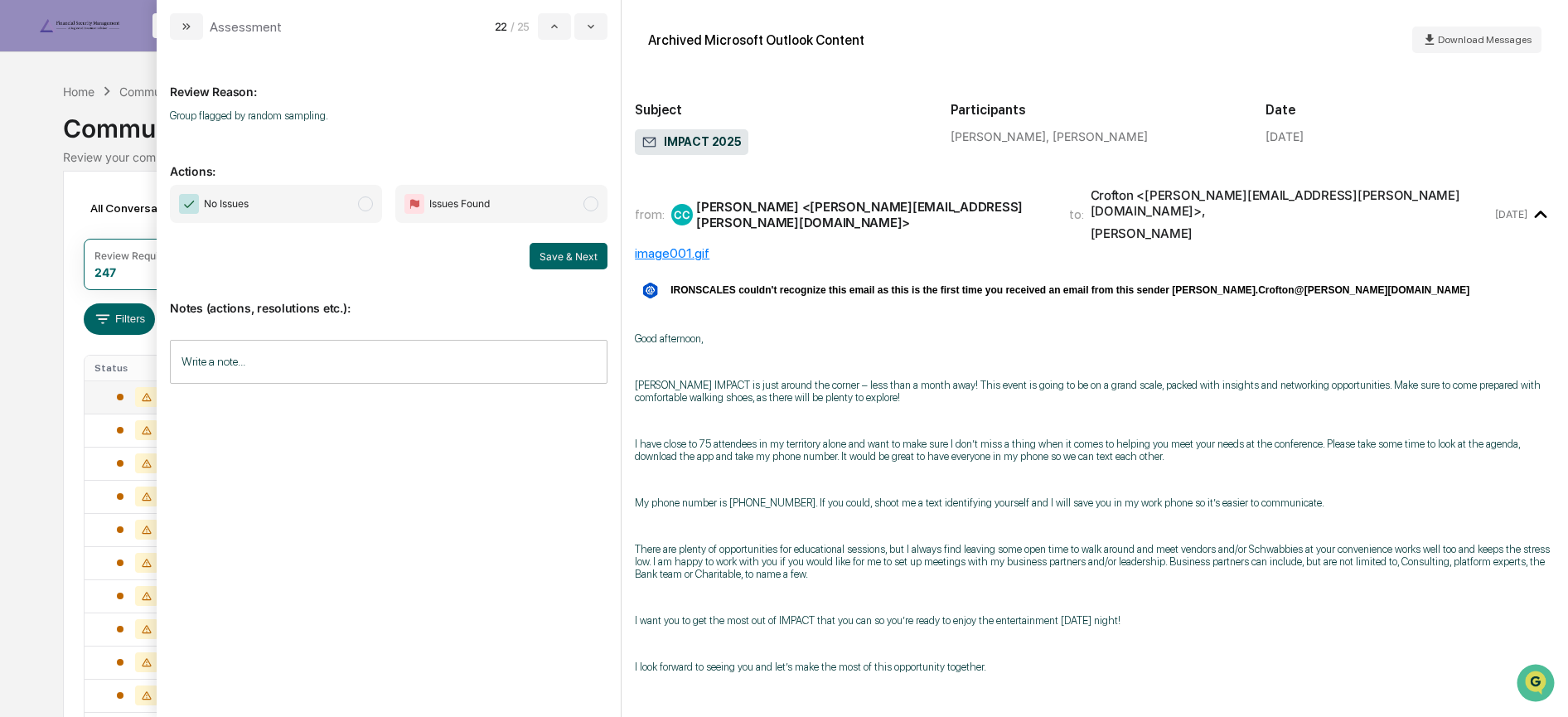
click at [343, 205] on span "No Issues" at bounding box center [276, 204] width 212 height 38
click at [563, 258] on button "Save & Next" at bounding box center [568, 256] width 78 height 26
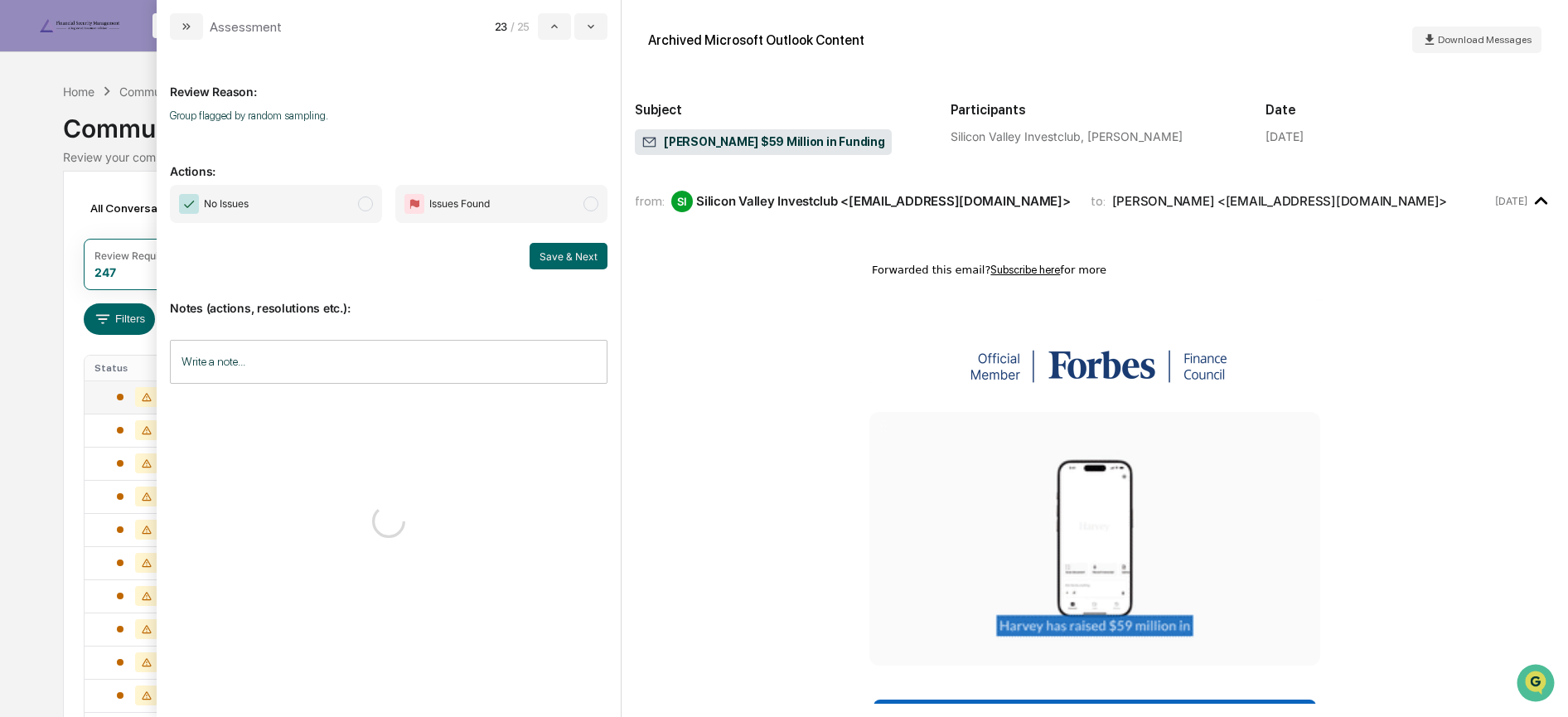
click at [379, 211] on span "No Issues" at bounding box center [276, 204] width 212 height 38
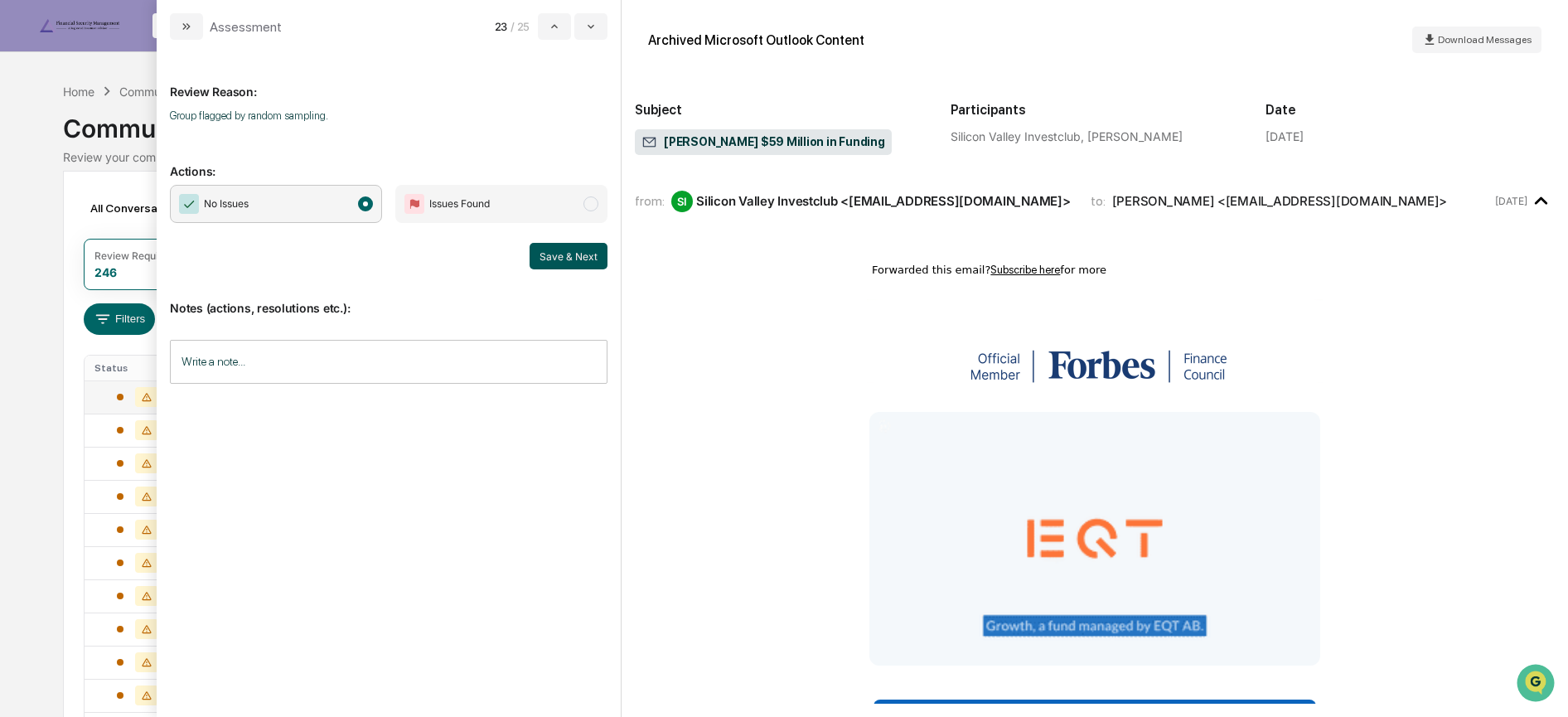
click at [560, 250] on button "Save & Next" at bounding box center [568, 256] width 78 height 26
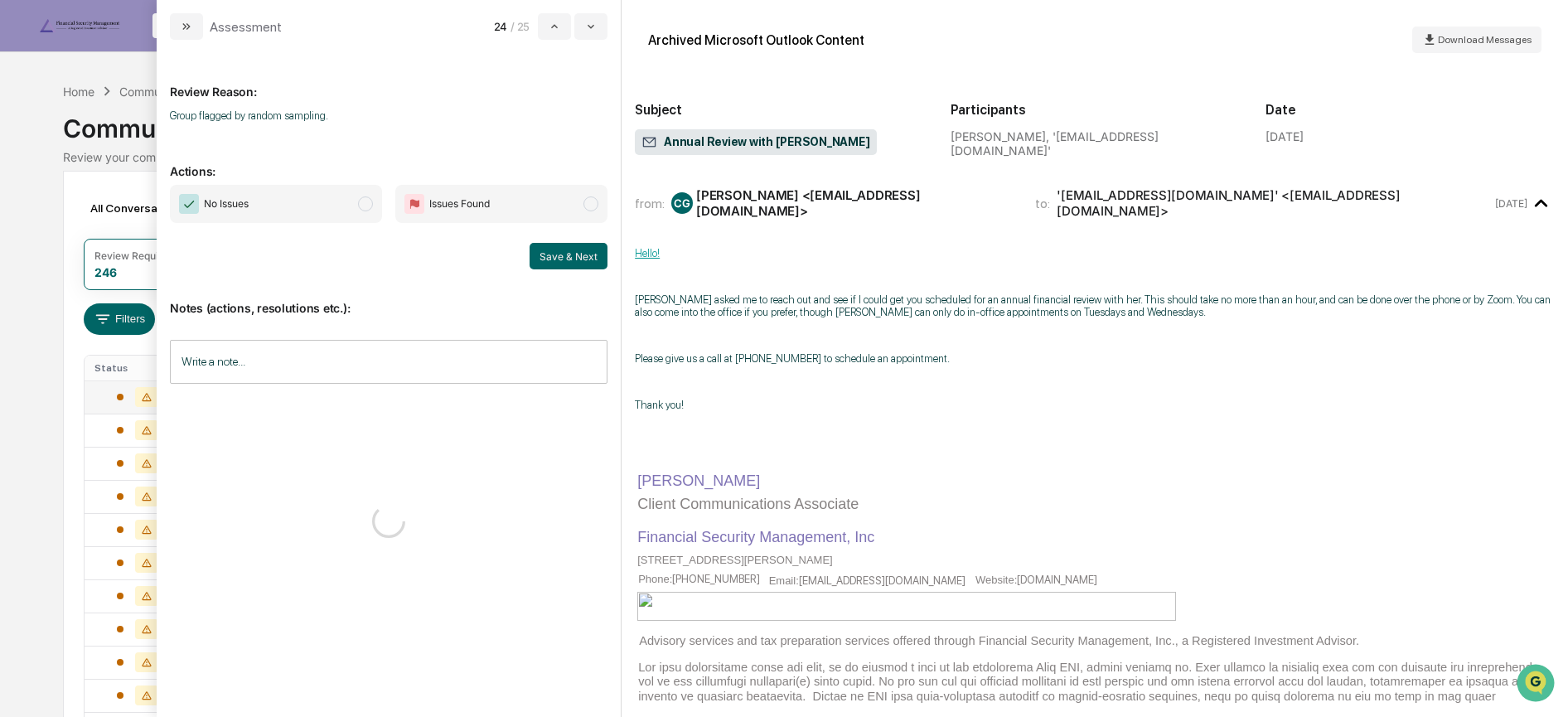
click at [363, 202] on span "modal" at bounding box center [365, 204] width 15 height 15
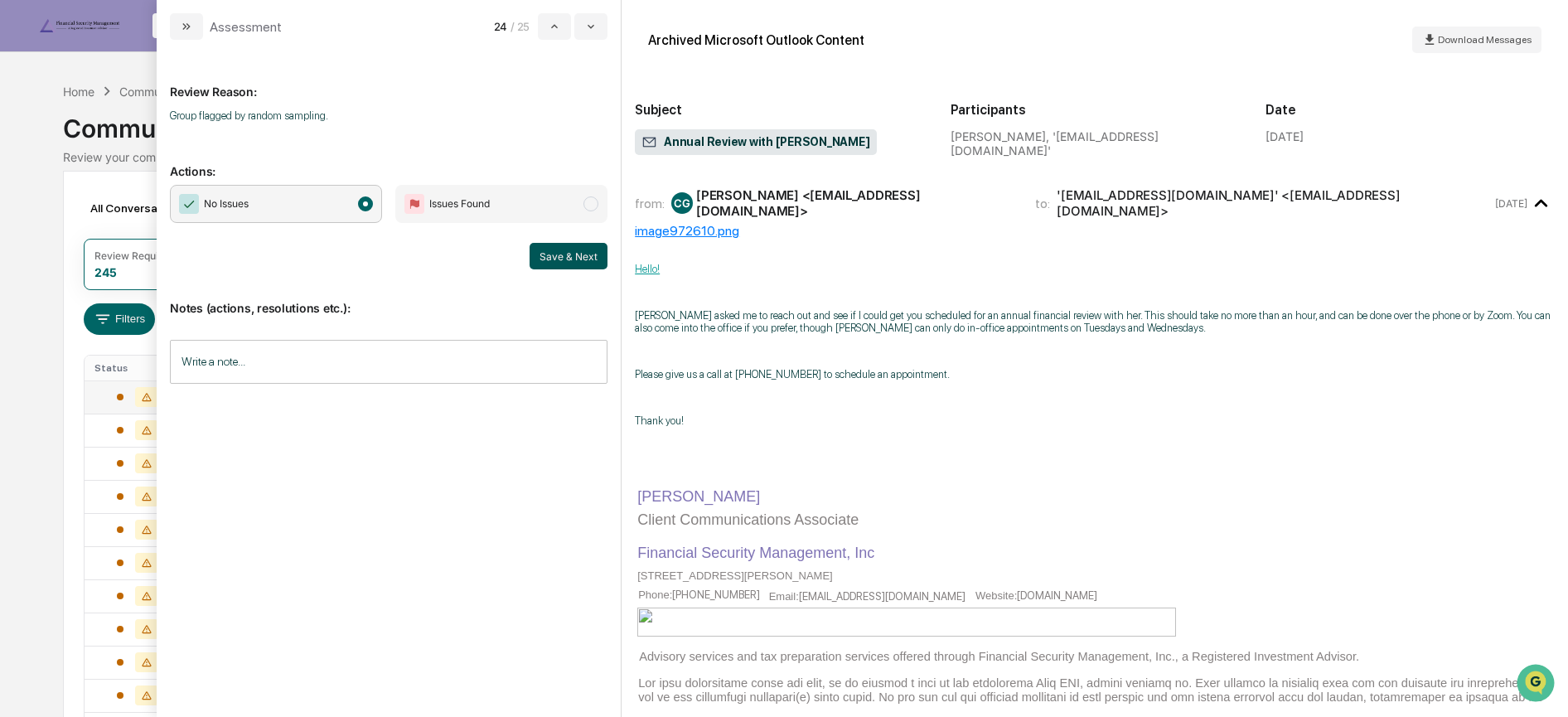
click at [552, 252] on button "Save & Next" at bounding box center [568, 256] width 78 height 26
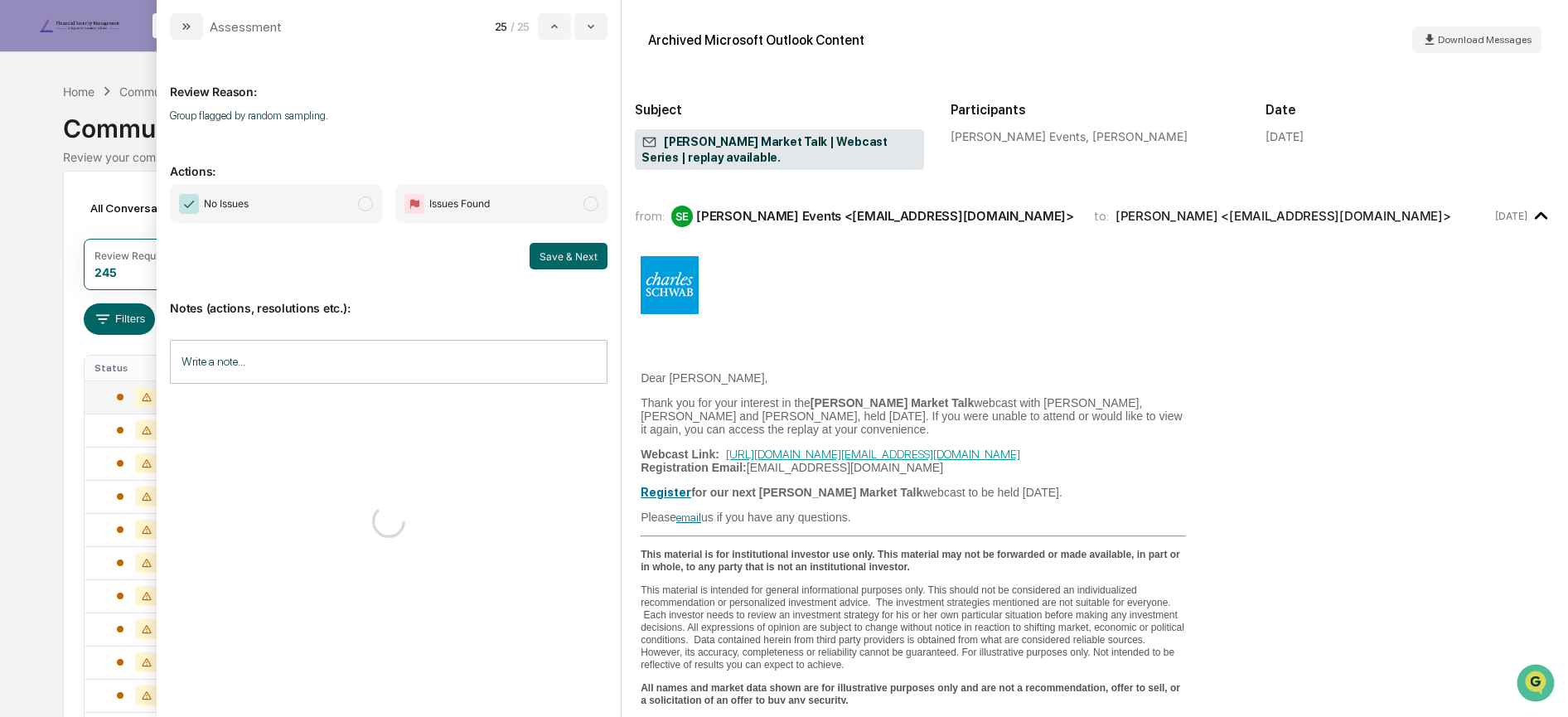
click at [334, 205] on span "No Issues" at bounding box center [276, 204] width 212 height 38
click at [551, 249] on button "Save & Next" at bounding box center [568, 256] width 78 height 26
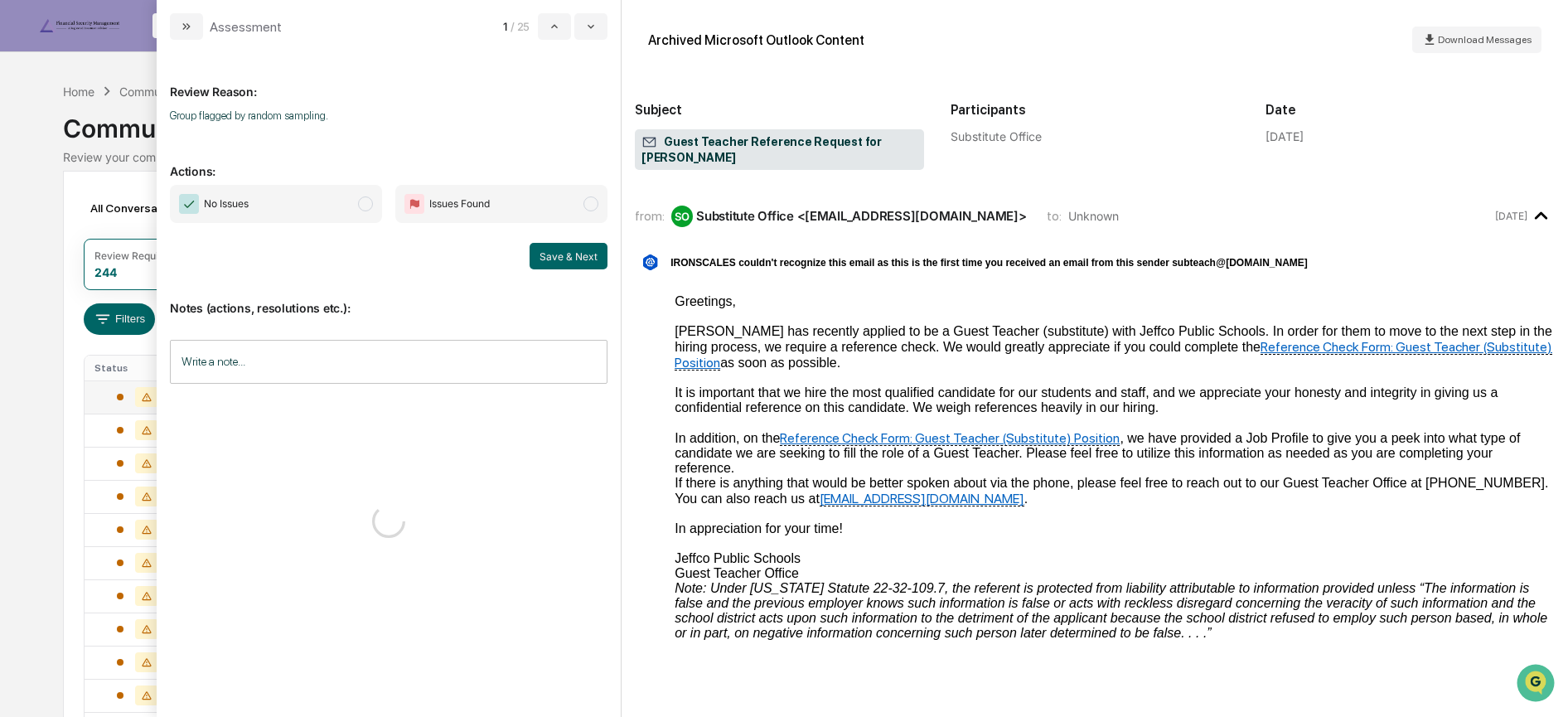
click at [339, 198] on span "No Issues" at bounding box center [276, 204] width 212 height 38
click at [563, 251] on button "Save & Next" at bounding box center [568, 256] width 78 height 26
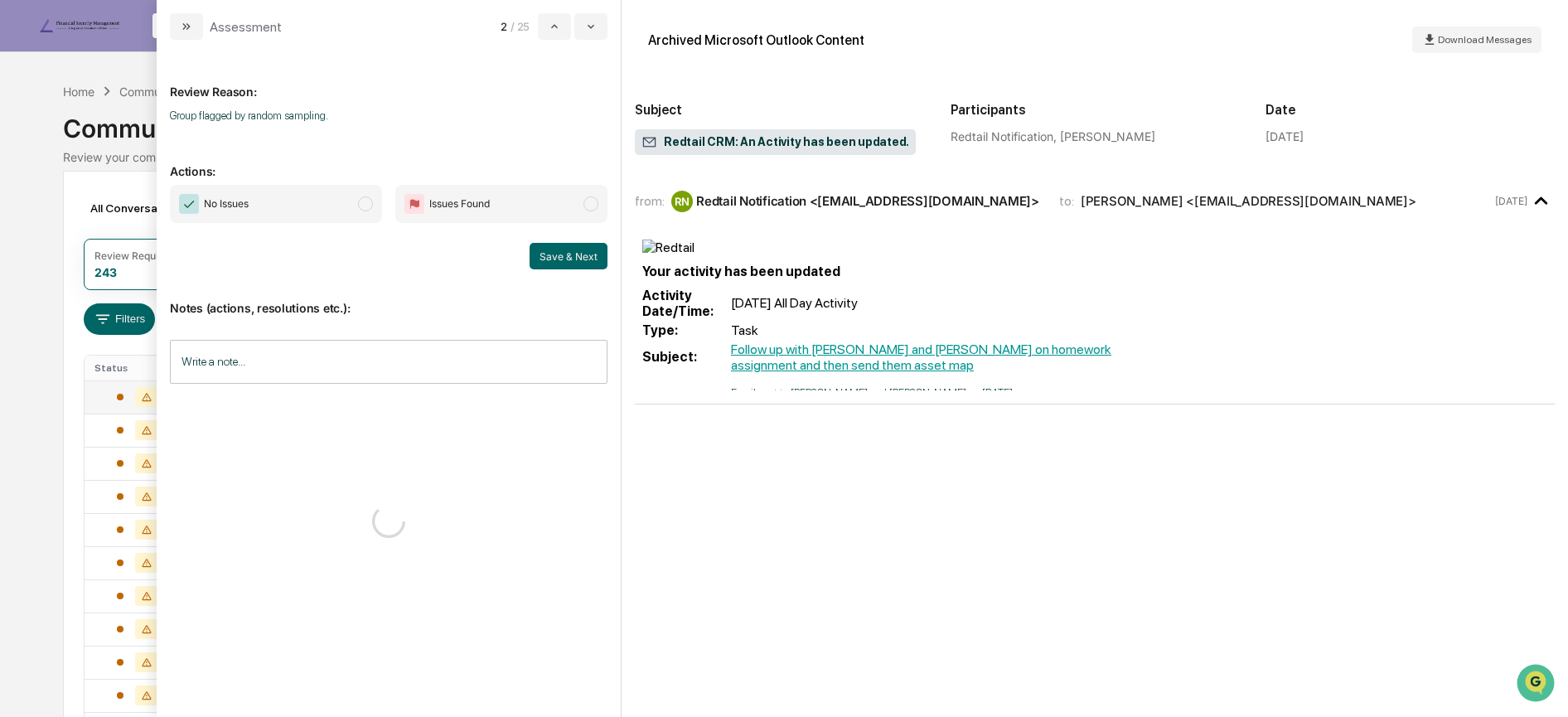
click at [296, 205] on span "No Issues" at bounding box center [276, 204] width 212 height 38
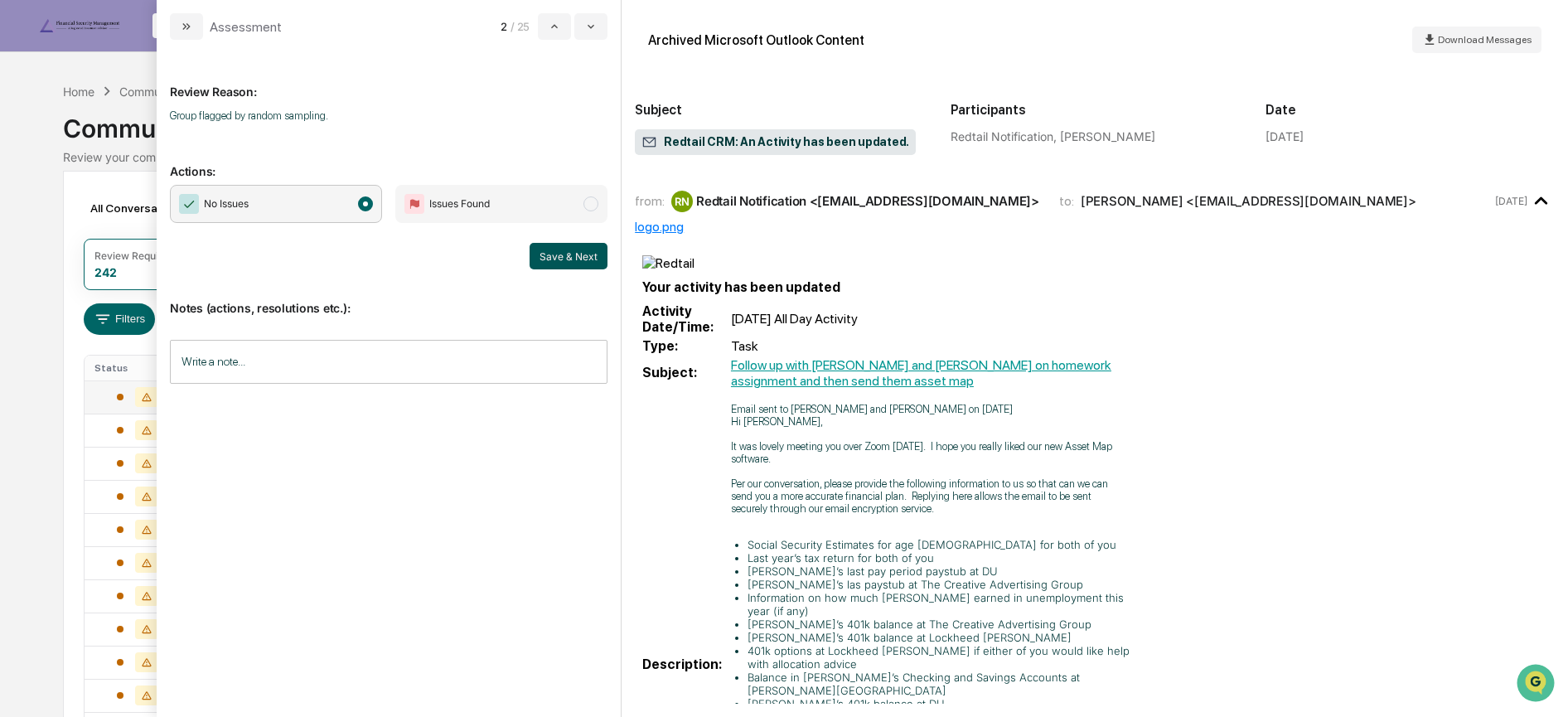
click at [546, 255] on button "Save & Next" at bounding box center [568, 256] width 78 height 26
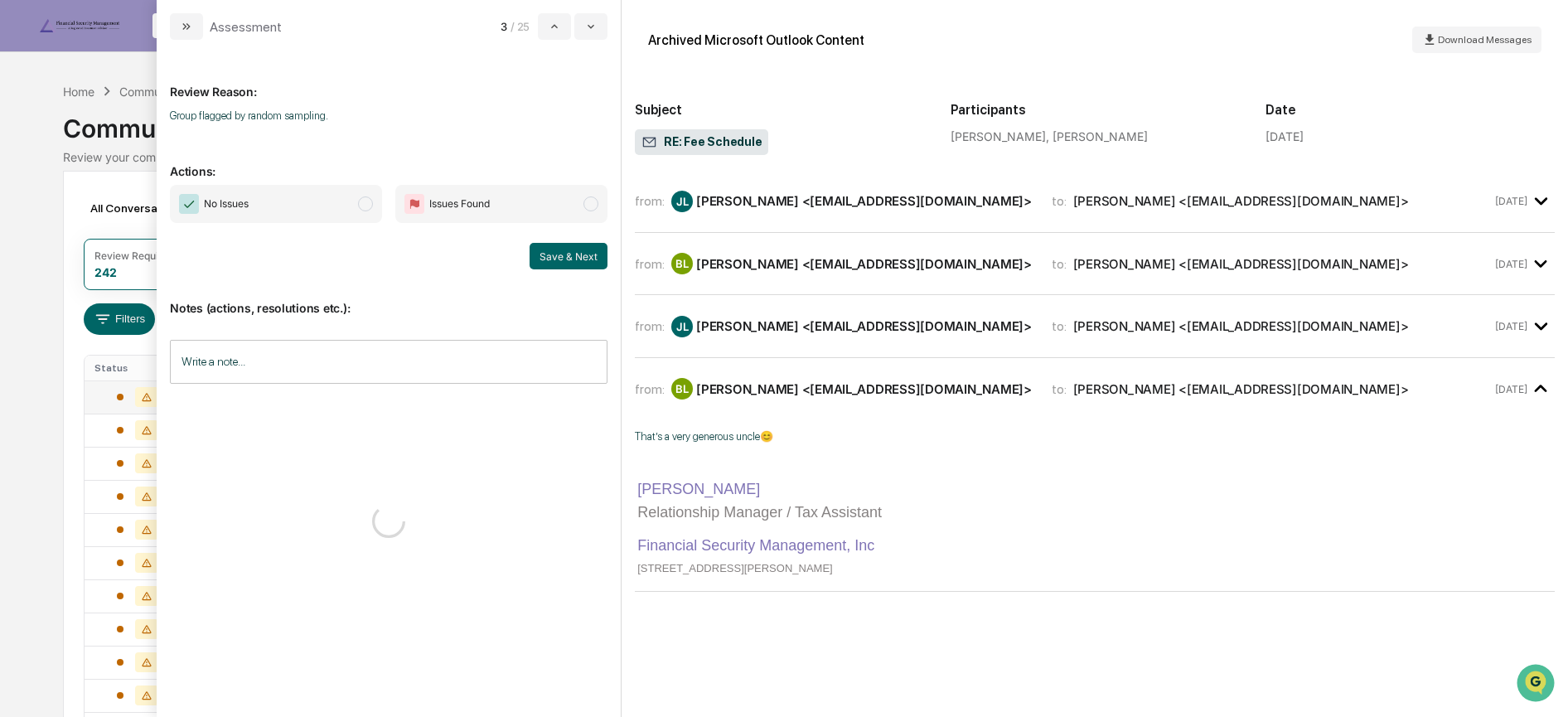
click at [330, 198] on span "No Issues" at bounding box center [276, 204] width 212 height 38
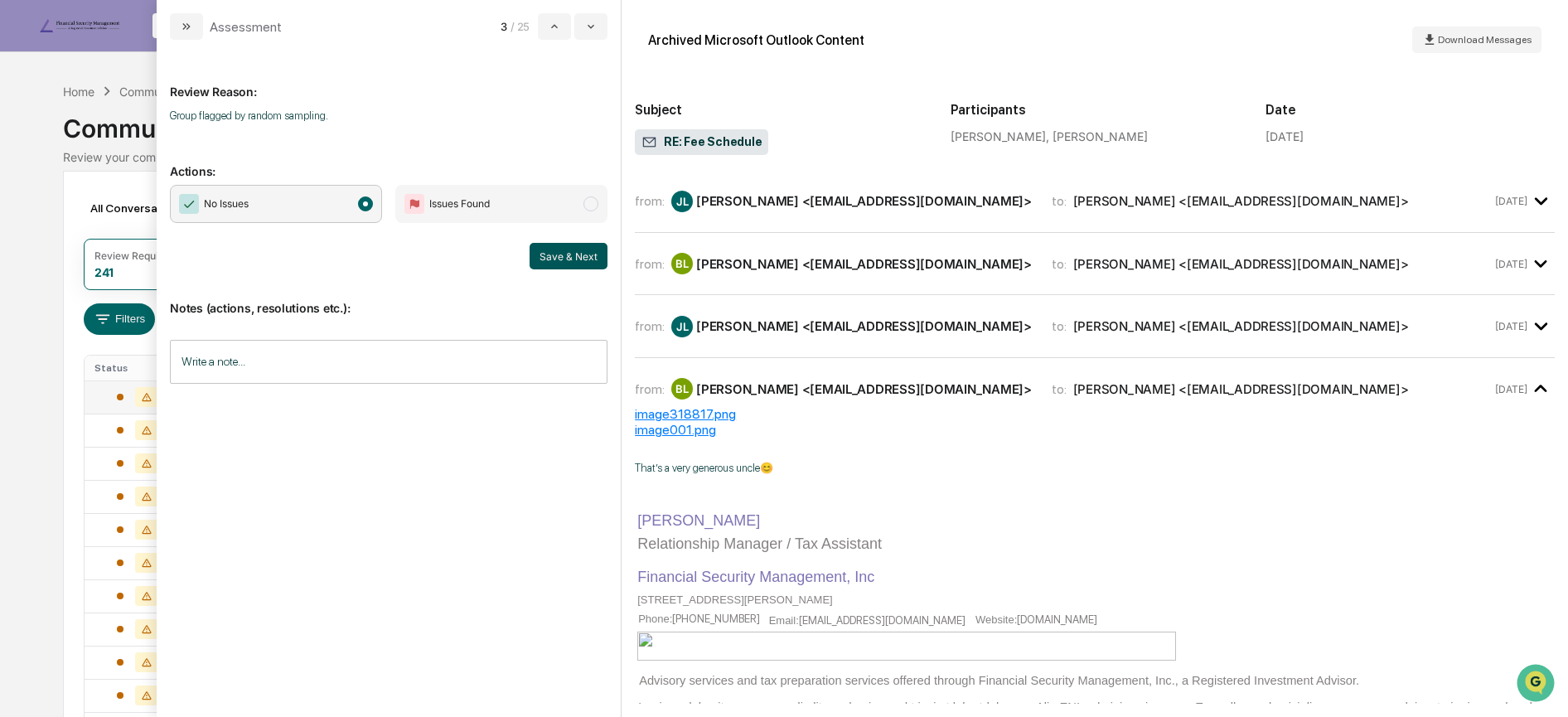
click at [571, 246] on button "Save & Next" at bounding box center [568, 256] width 78 height 26
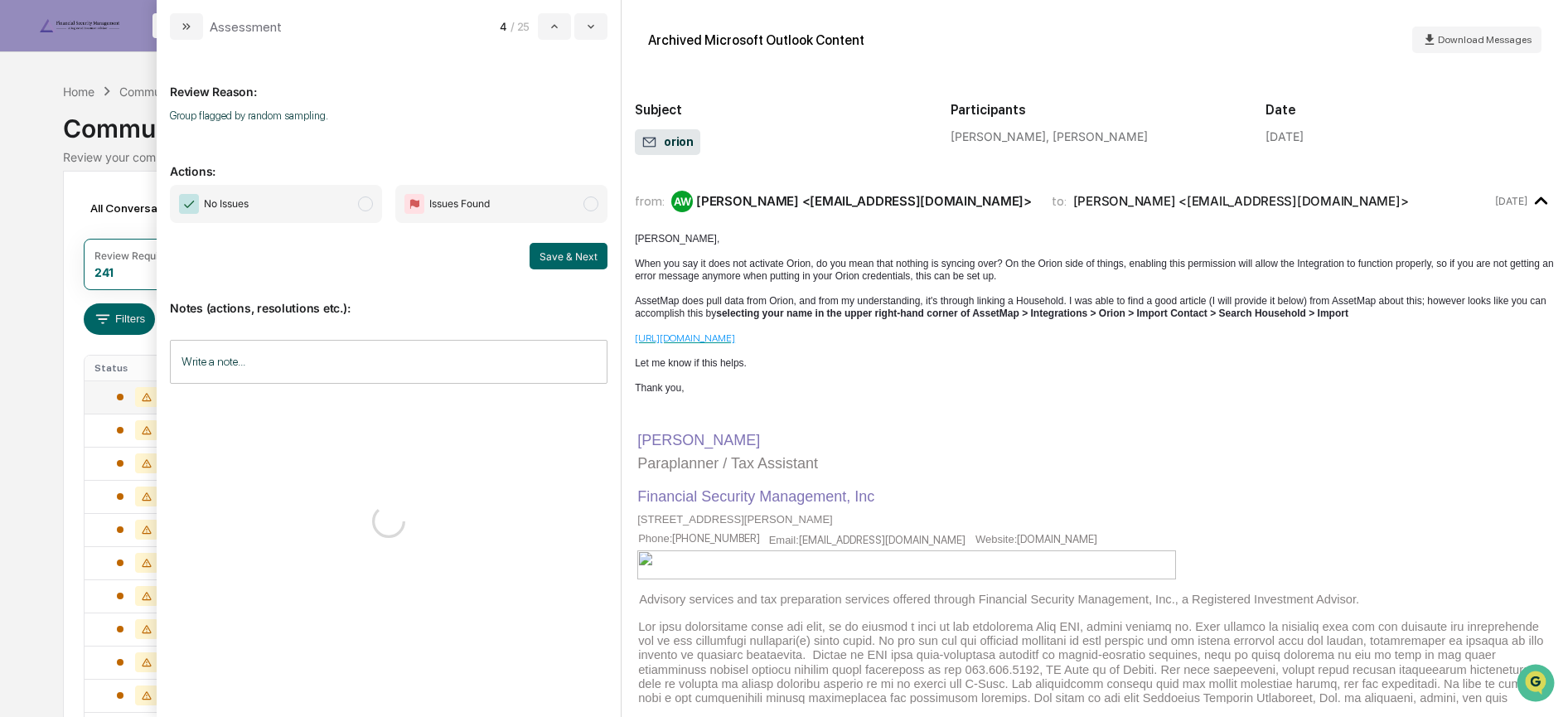
click at [306, 211] on span "No Issues" at bounding box center [276, 204] width 212 height 38
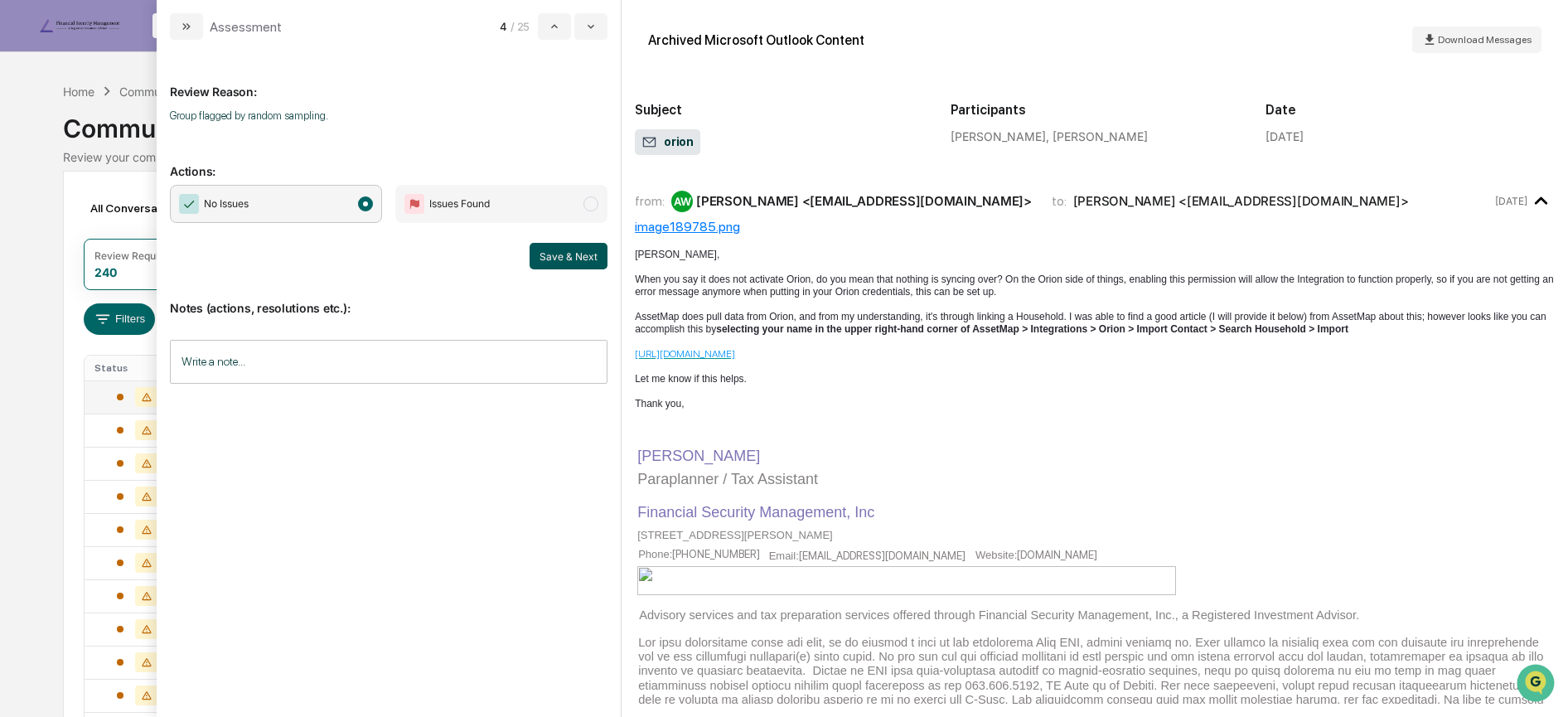
click at [552, 250] on button "Save & Next" at bounding box center [568, 256] width 78 height 26
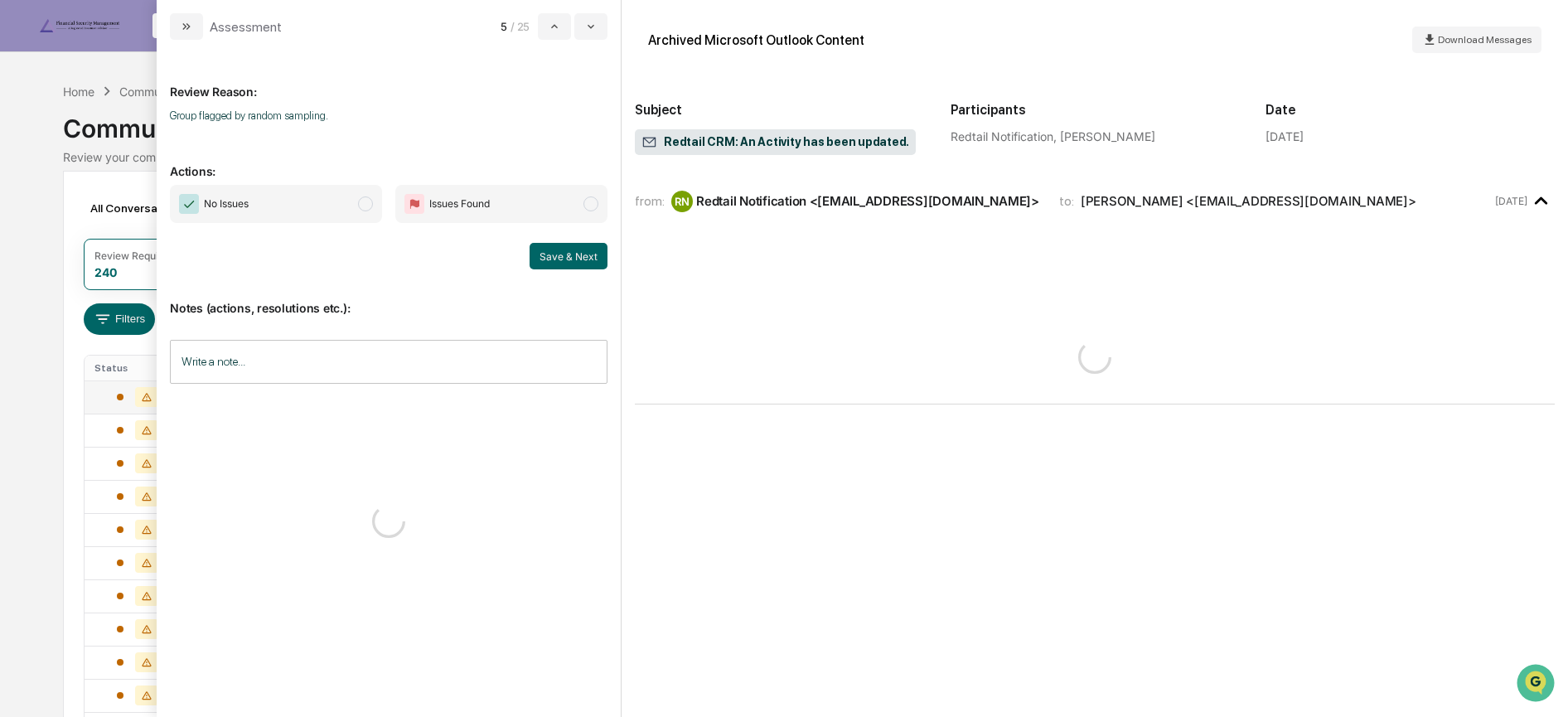
click at [318, 192] on span "No Issues" at bounding box center [276, 204] width 212 height 38
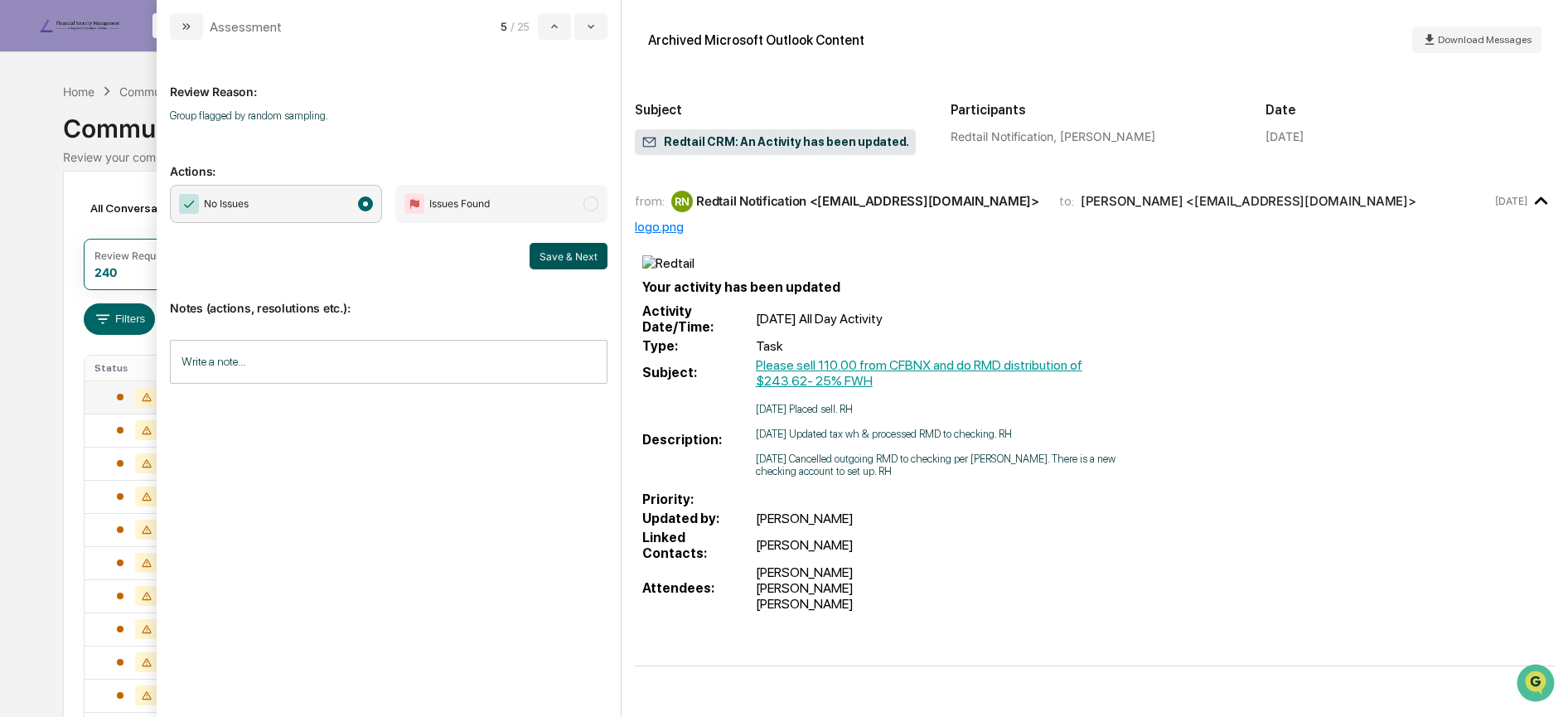
click at [554, 255] on button "Save & Next" at bounding box center [568, 256] width 78 height 26
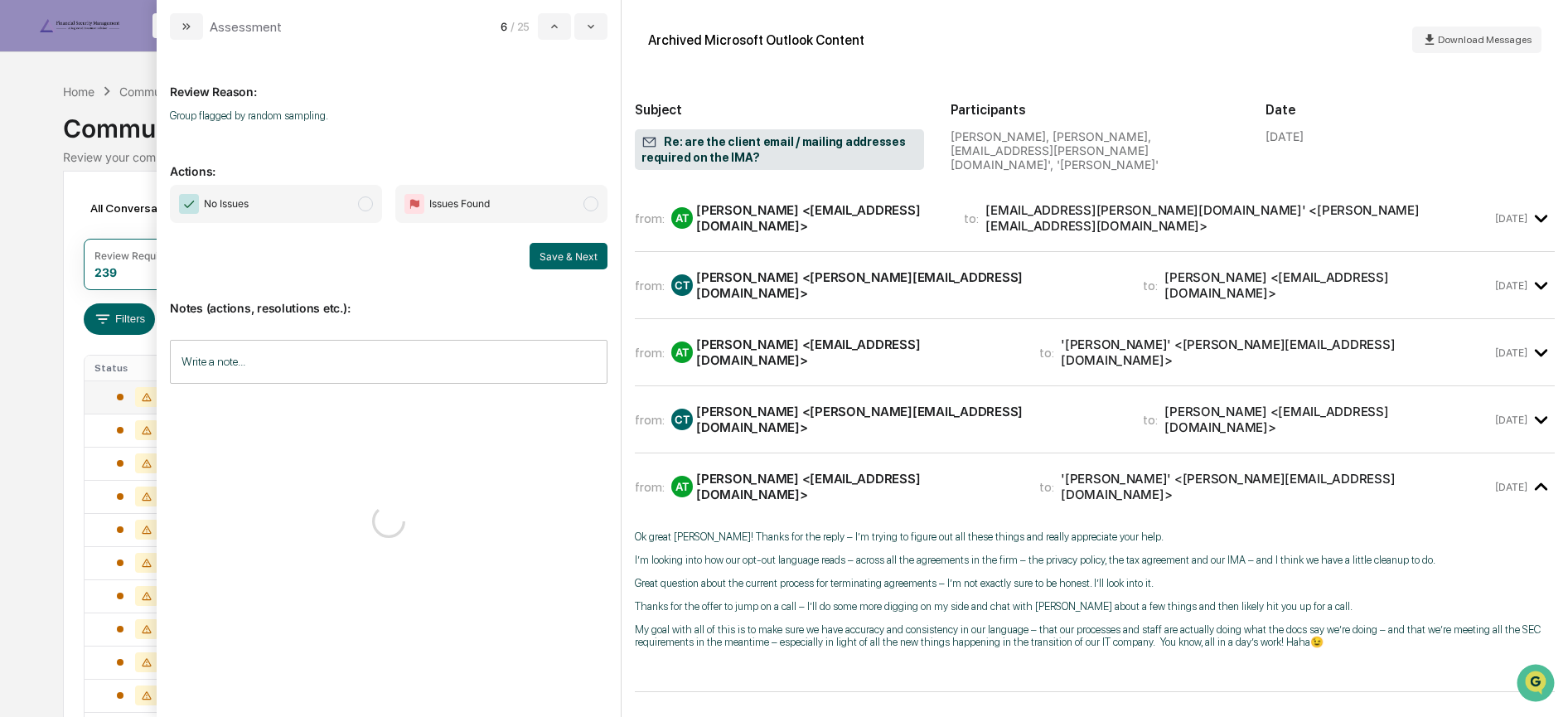
click at [340, 210] on span "No Issues" at bounding box center [276, 204] width 212 height 38
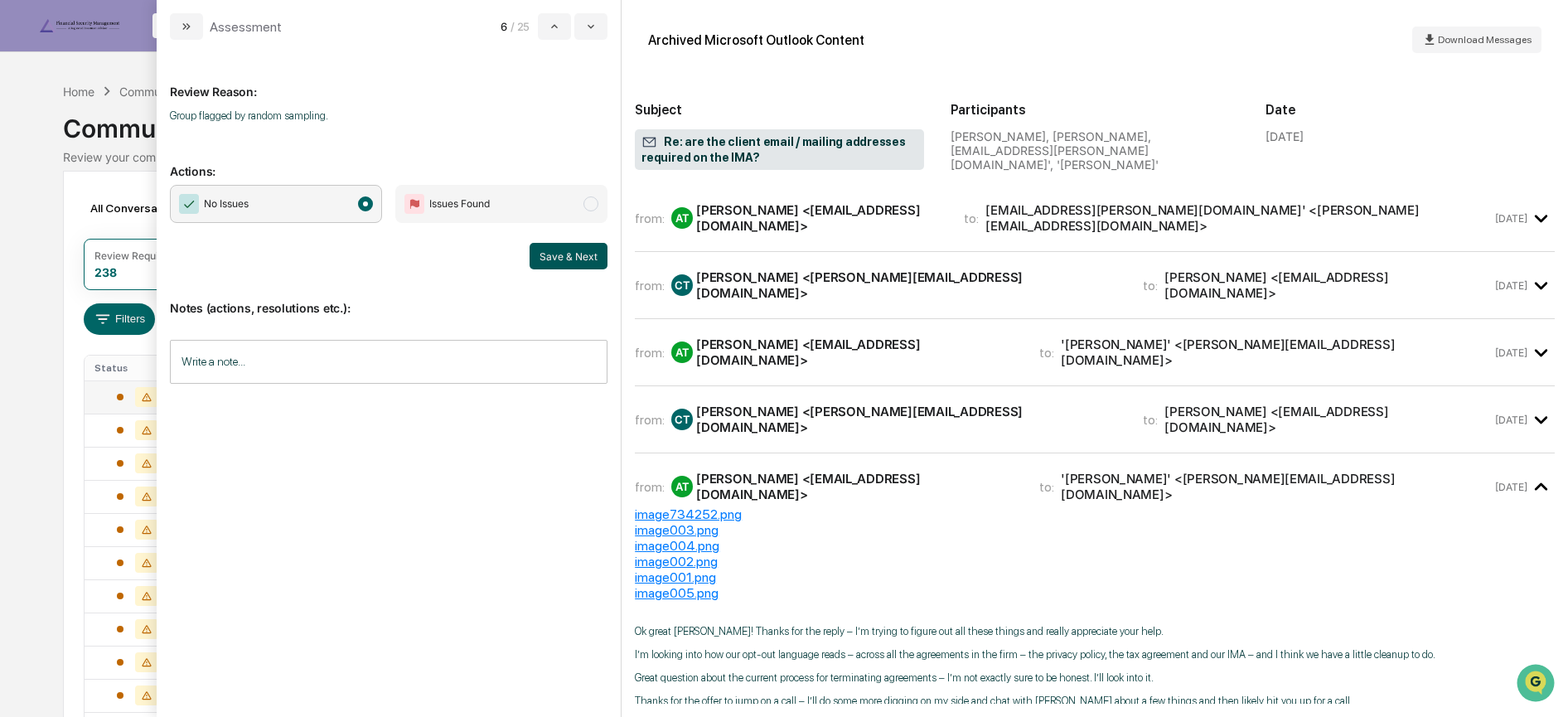
click at [574, 262] on button "Save & Next" at bounding box center [568, 256] width 78 height 26
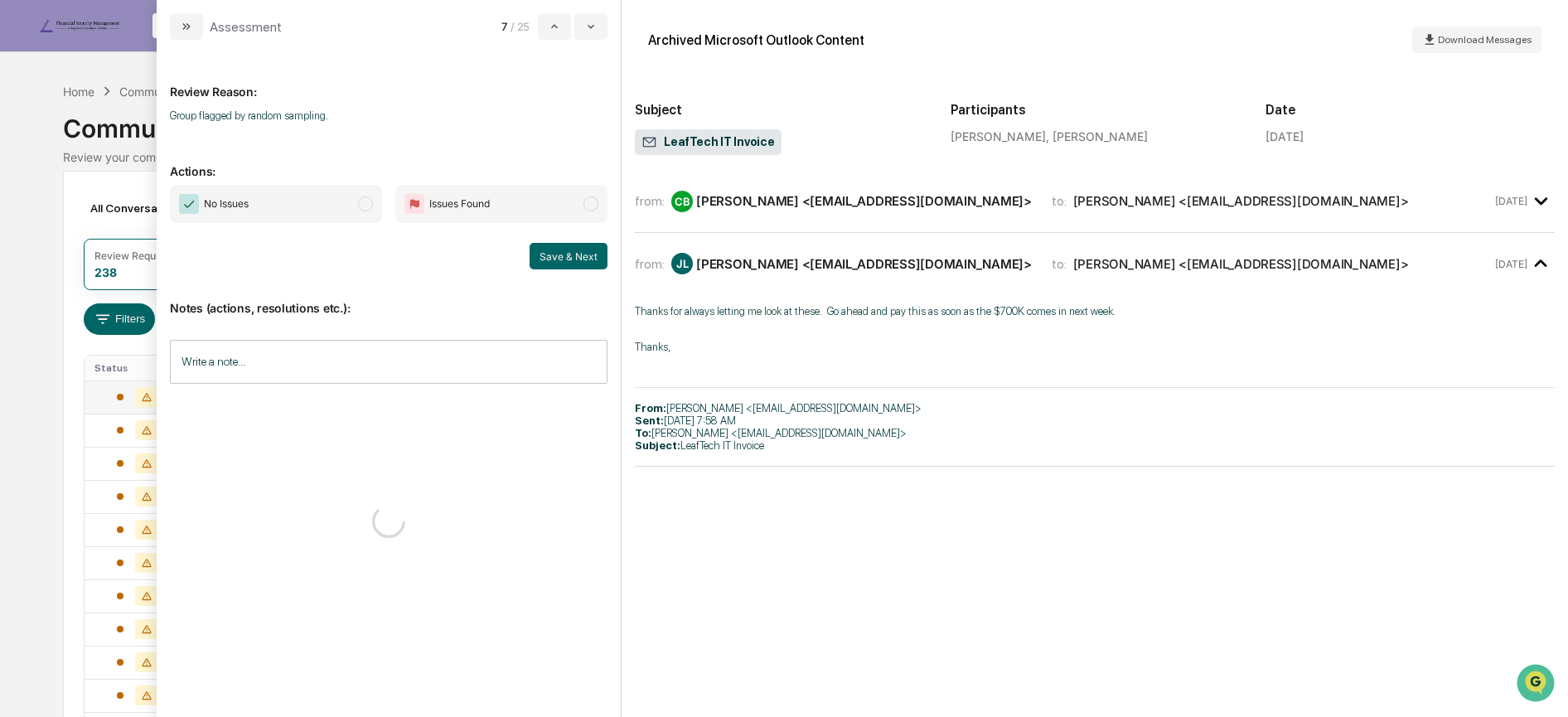
drag, startPoint x: 326, startPoint y: 202, endPoint x: 337, endPoint y: 207, distance: 12.1
click at [326, 201] on span "No Issues" at bounding box center [276, 204] width 212 height 38
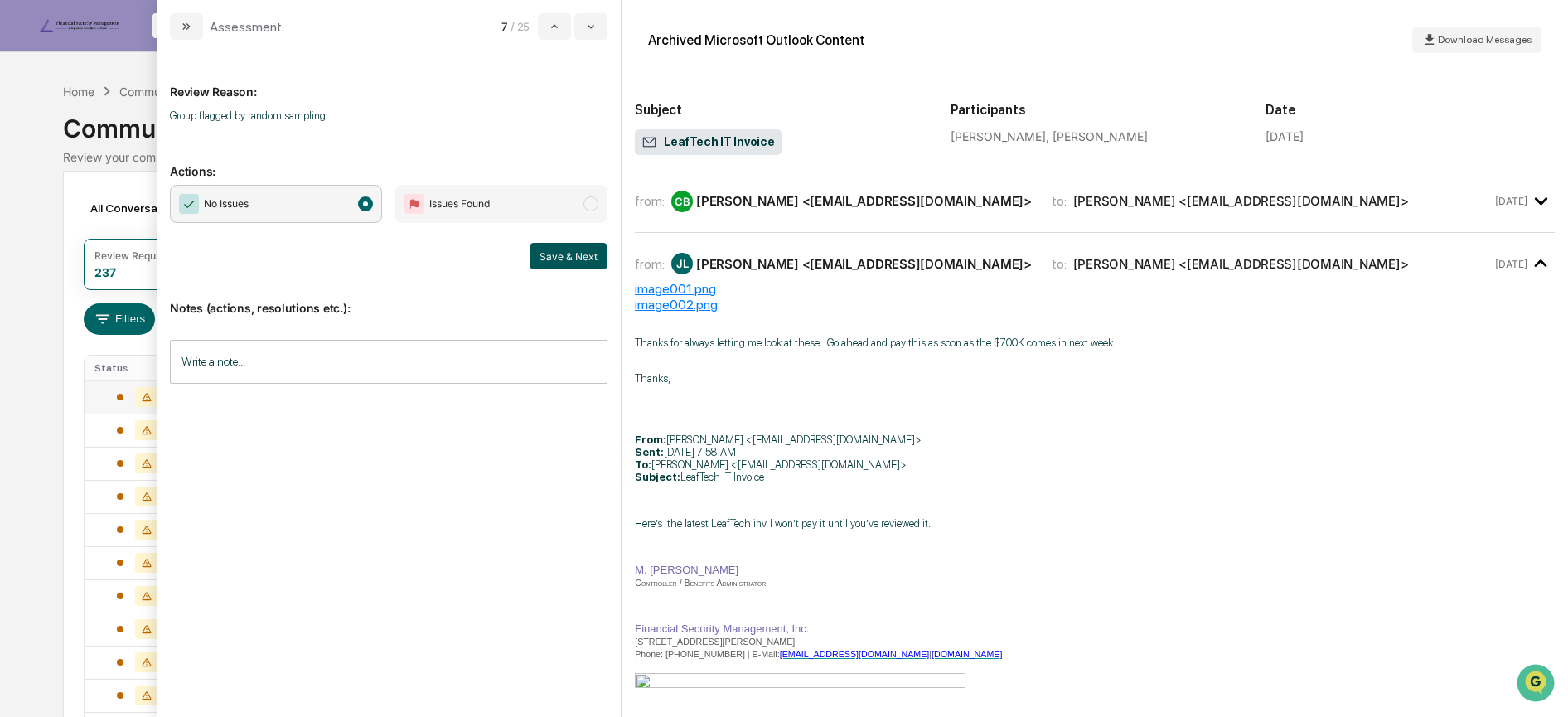
click at [550, 254] on button "Save & Next" at bounding box center [568, 256] width 78 height 26
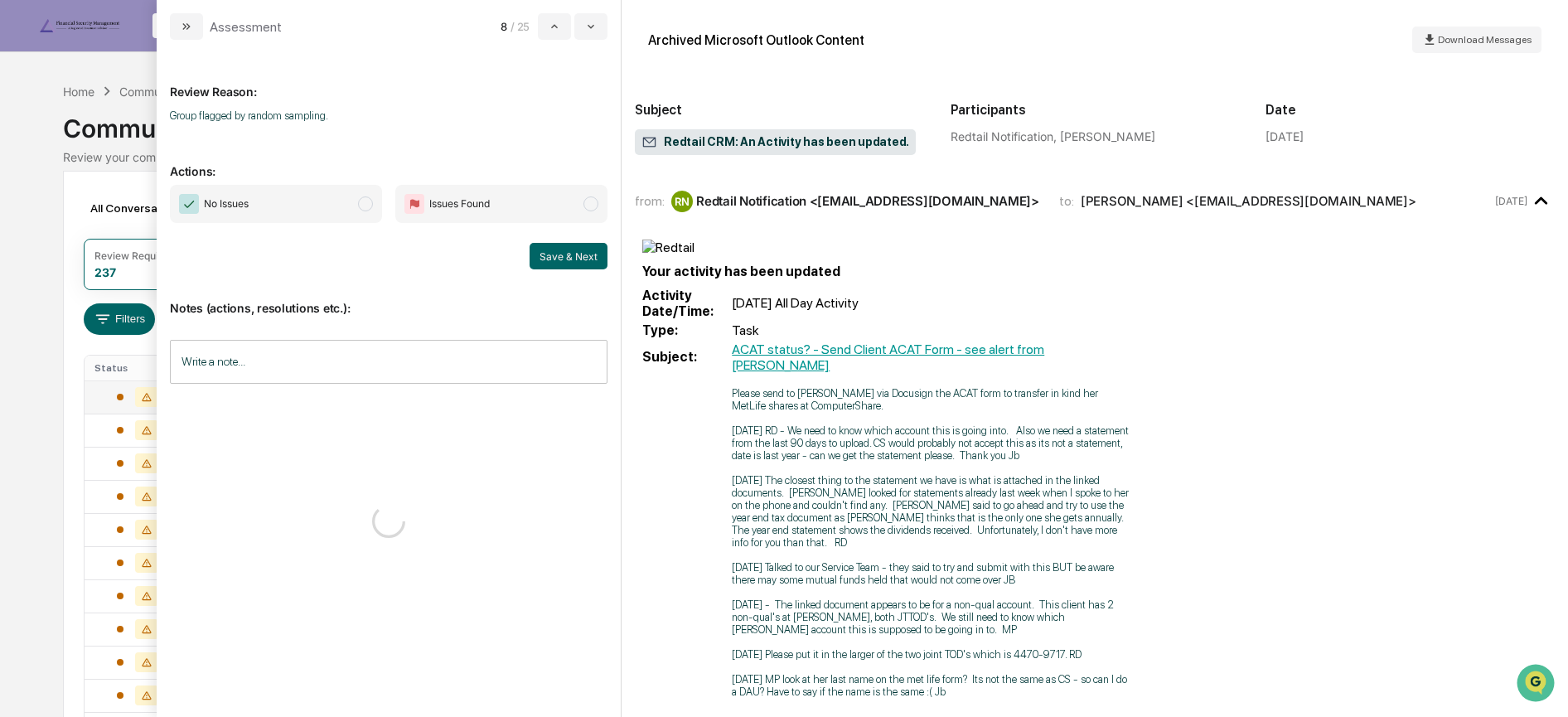
click at [353, 204] on span "No Issues" at bounding box center [276, 204] width 212 height 38
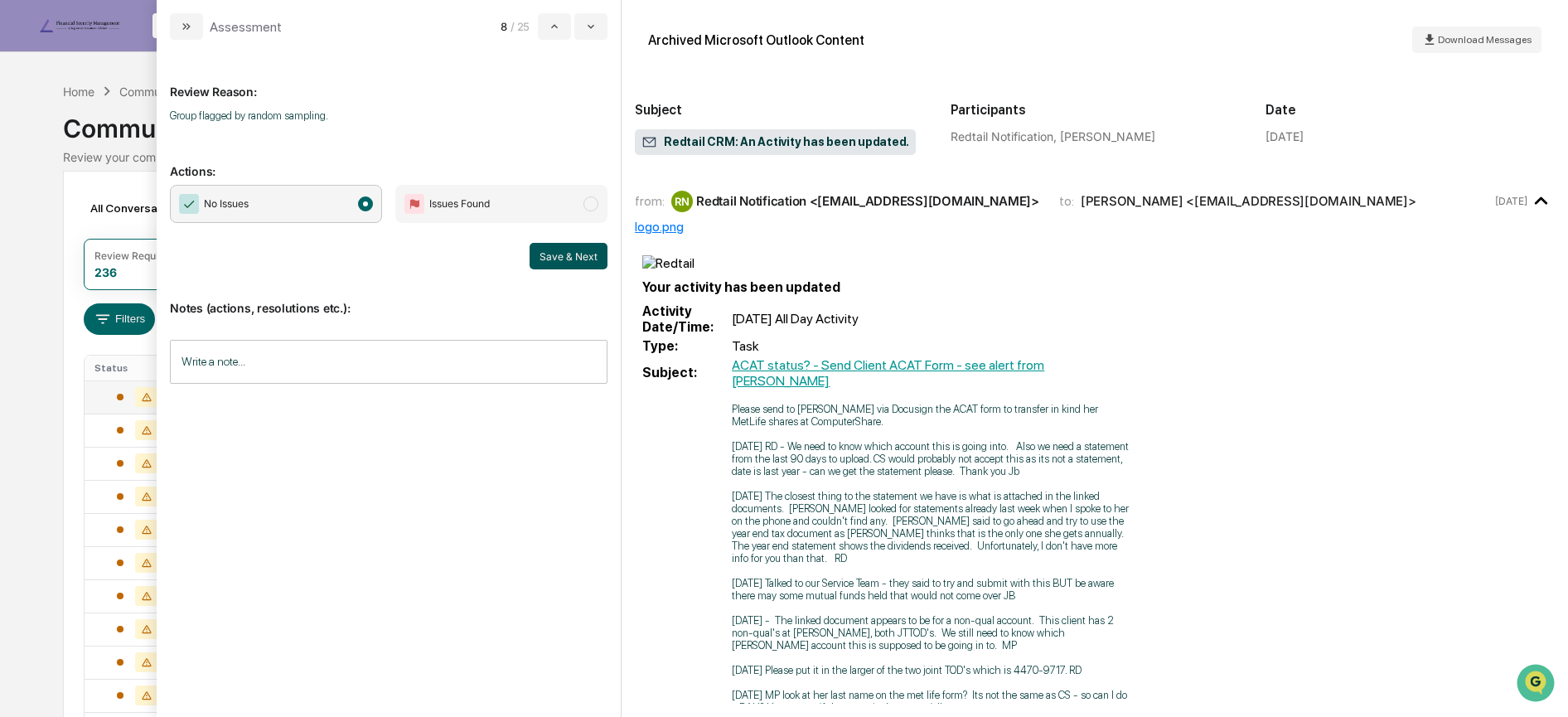
click at [571, 247] on button "Save & Next" at bounding box center [568, 256] width 78 height 26
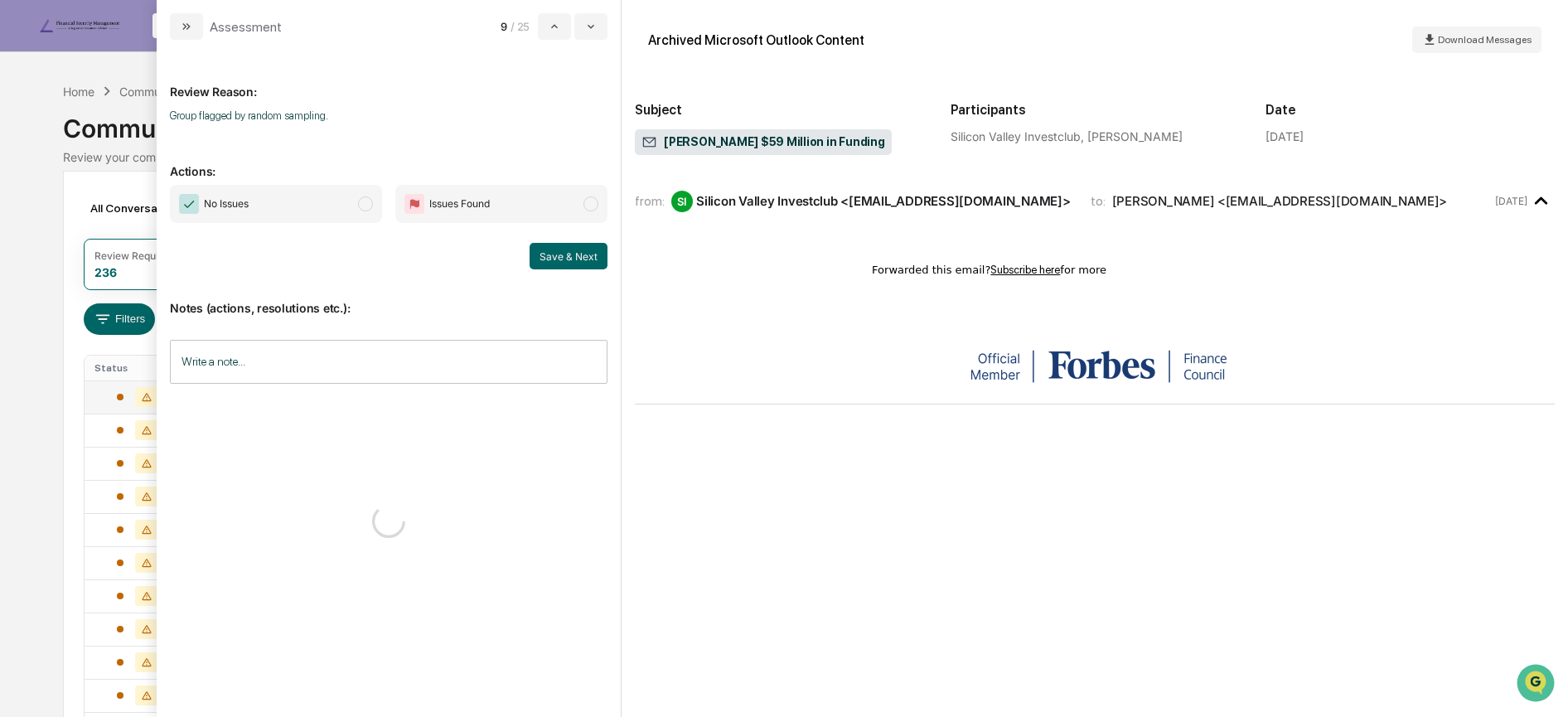
click at [334, 195] on span "No Issues" at bounding box center [276, 204] width 212 height 38
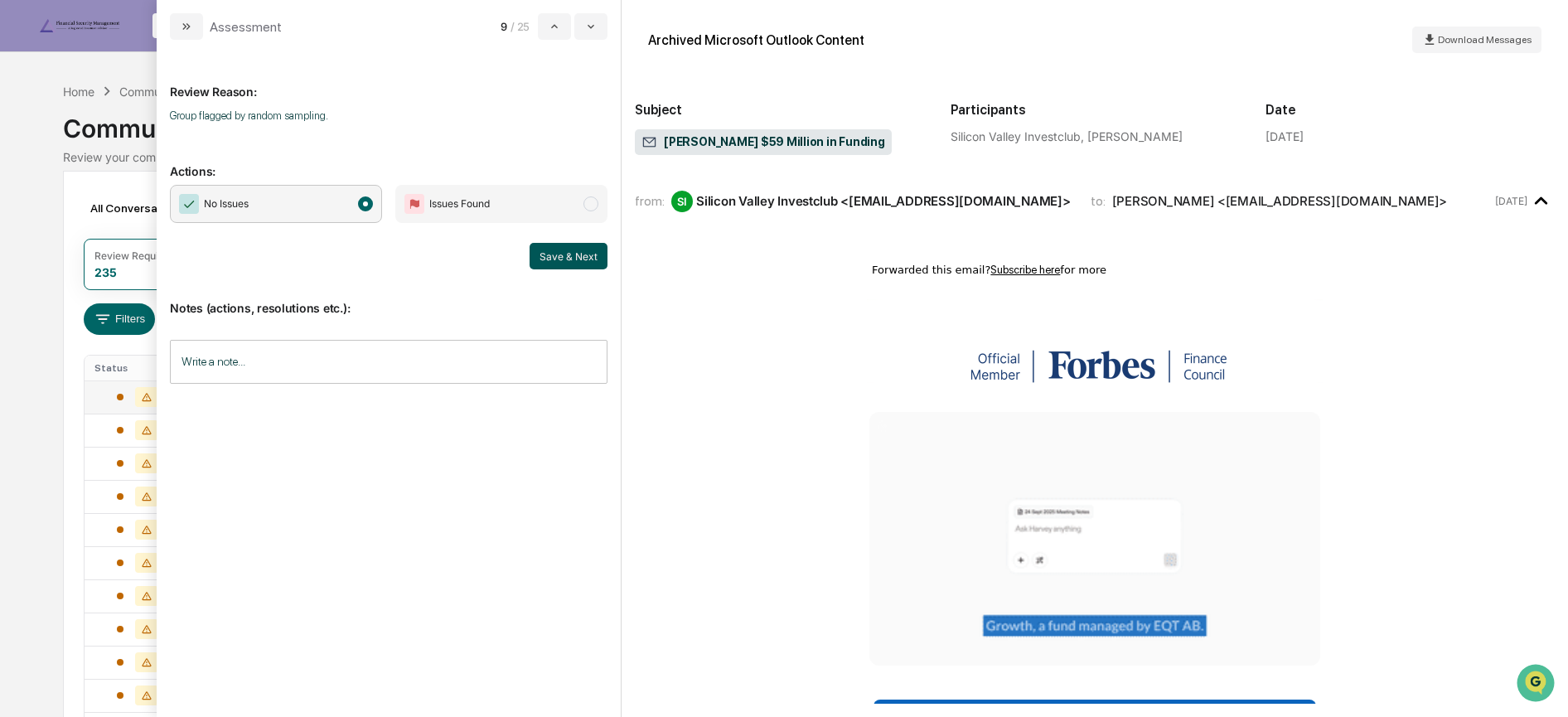
click at [551, 252] on button "Save & Next" at bounding box center [568, 256] width 78 height 26
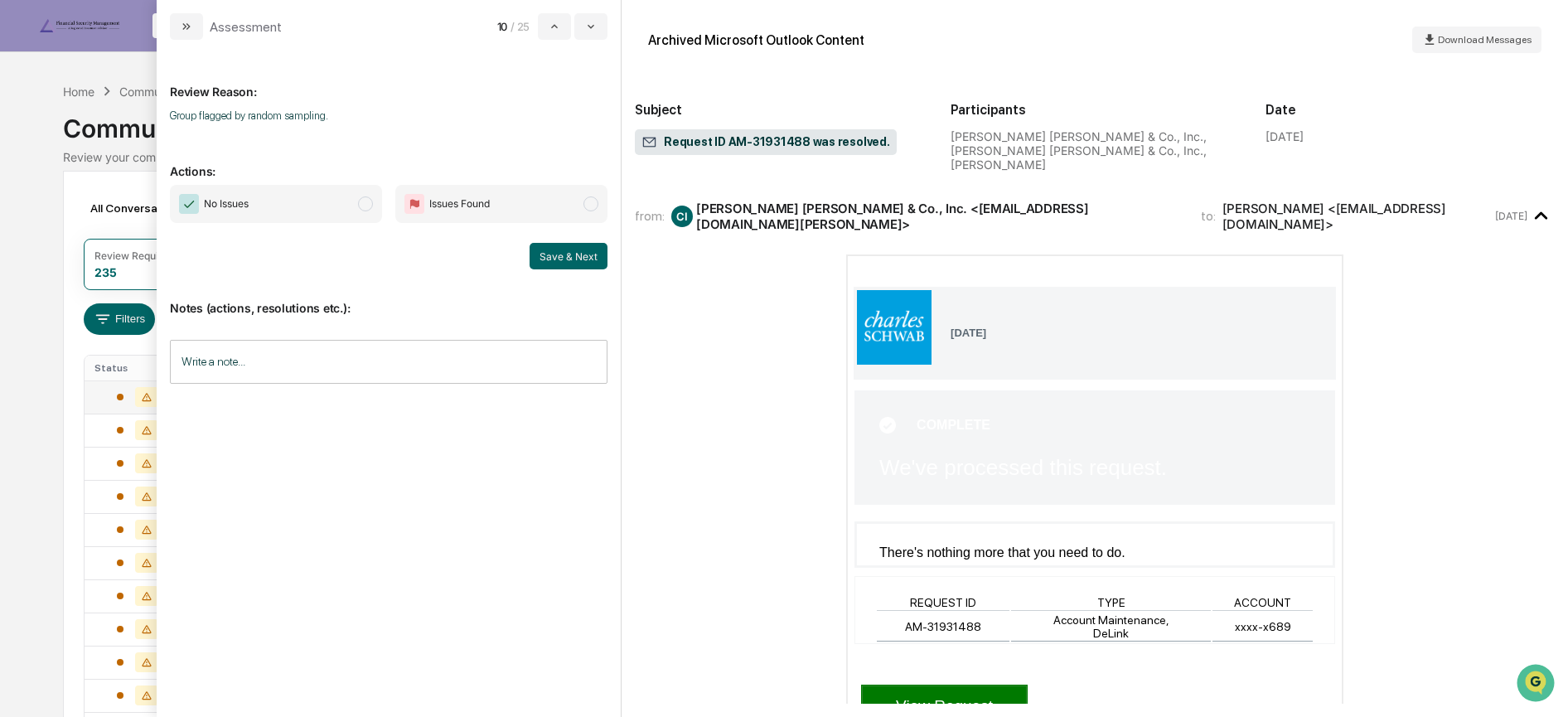
click at [346, 207] on span "No Issues" at bounding box center [276, 204] width 212 height 38
click at [598, 253] on button "Save & Next" at bounding box center [568, 256] width 78 height 26
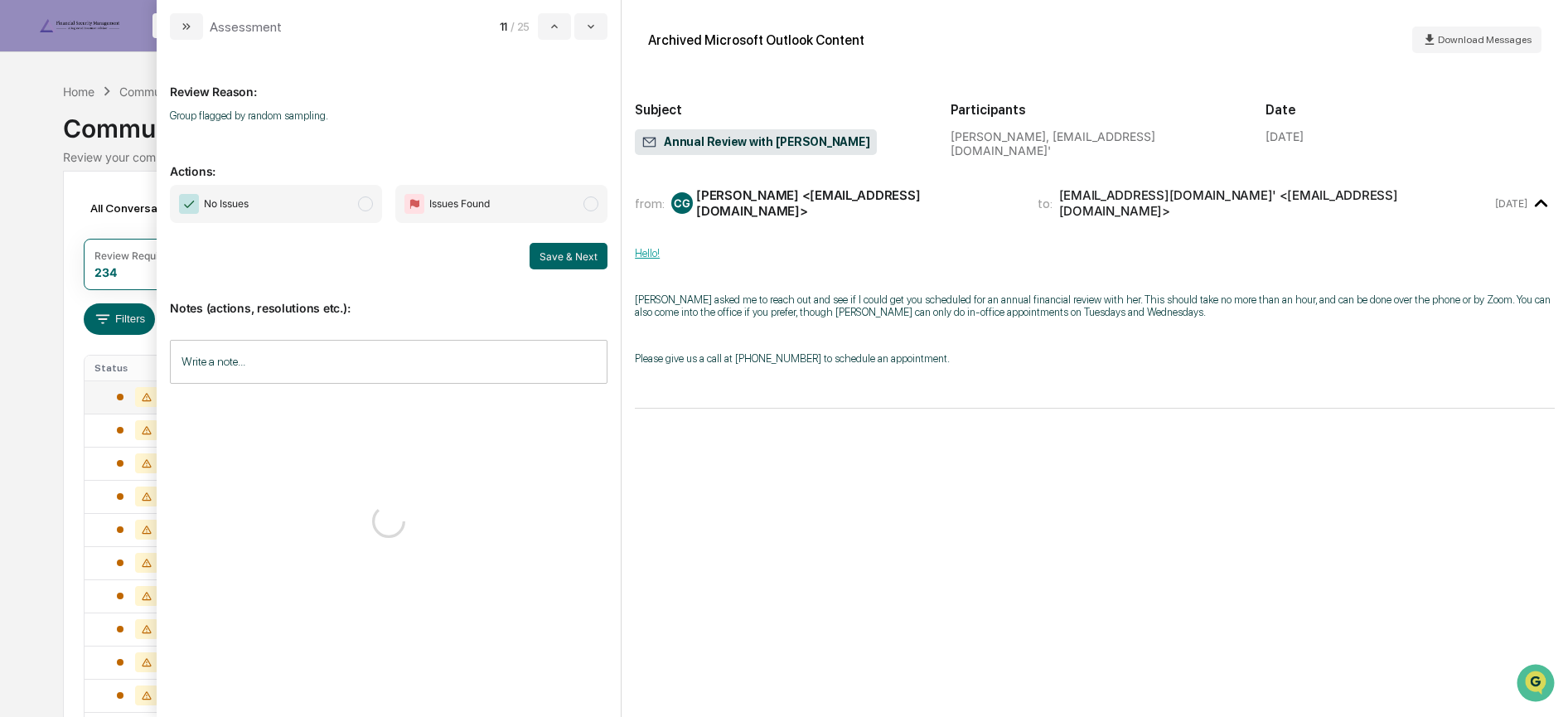
click at [347, 201] on span "No Issues" at bounding box center [276, 204] width 212 height 38
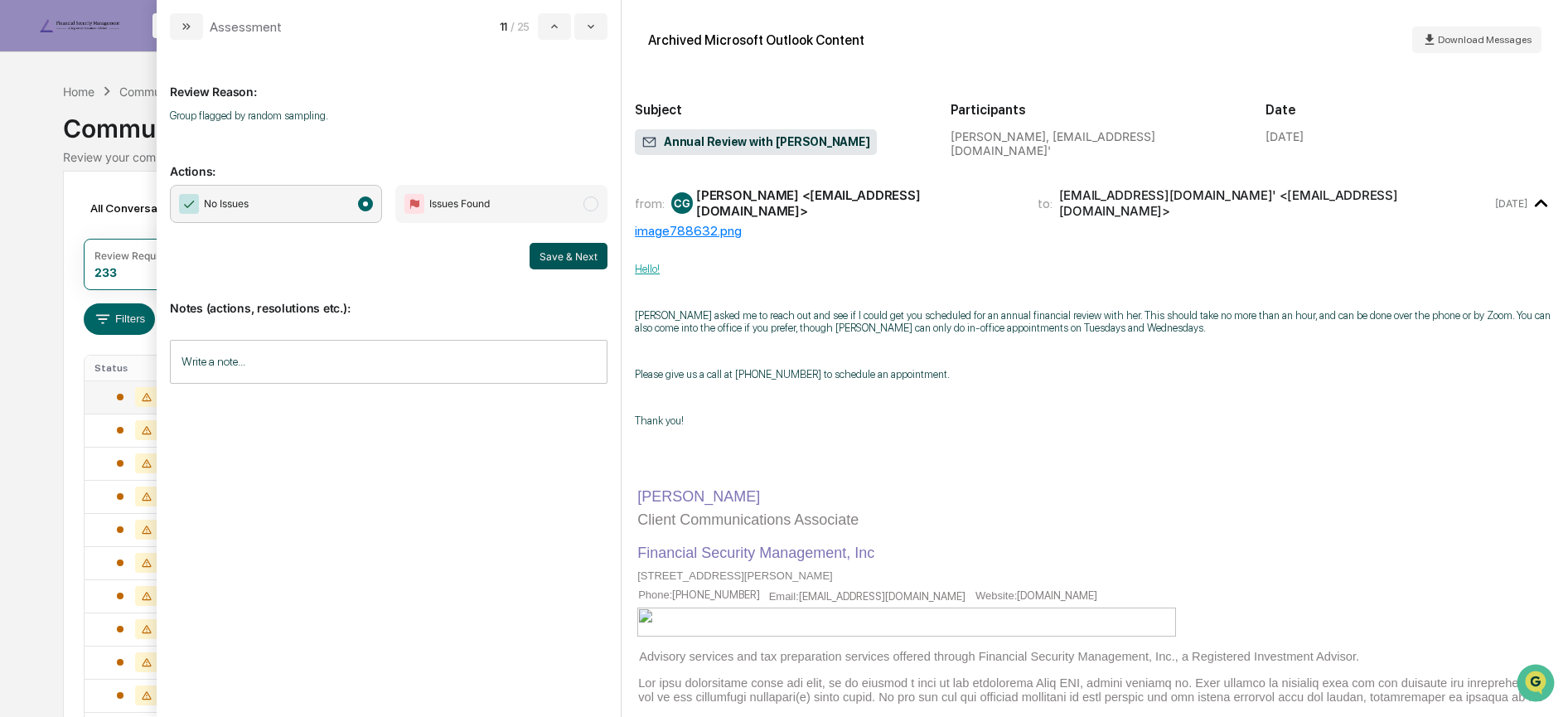
click at [554, 254] on button "Save & Next" at bounding box center [568, 256] width 78 height 26
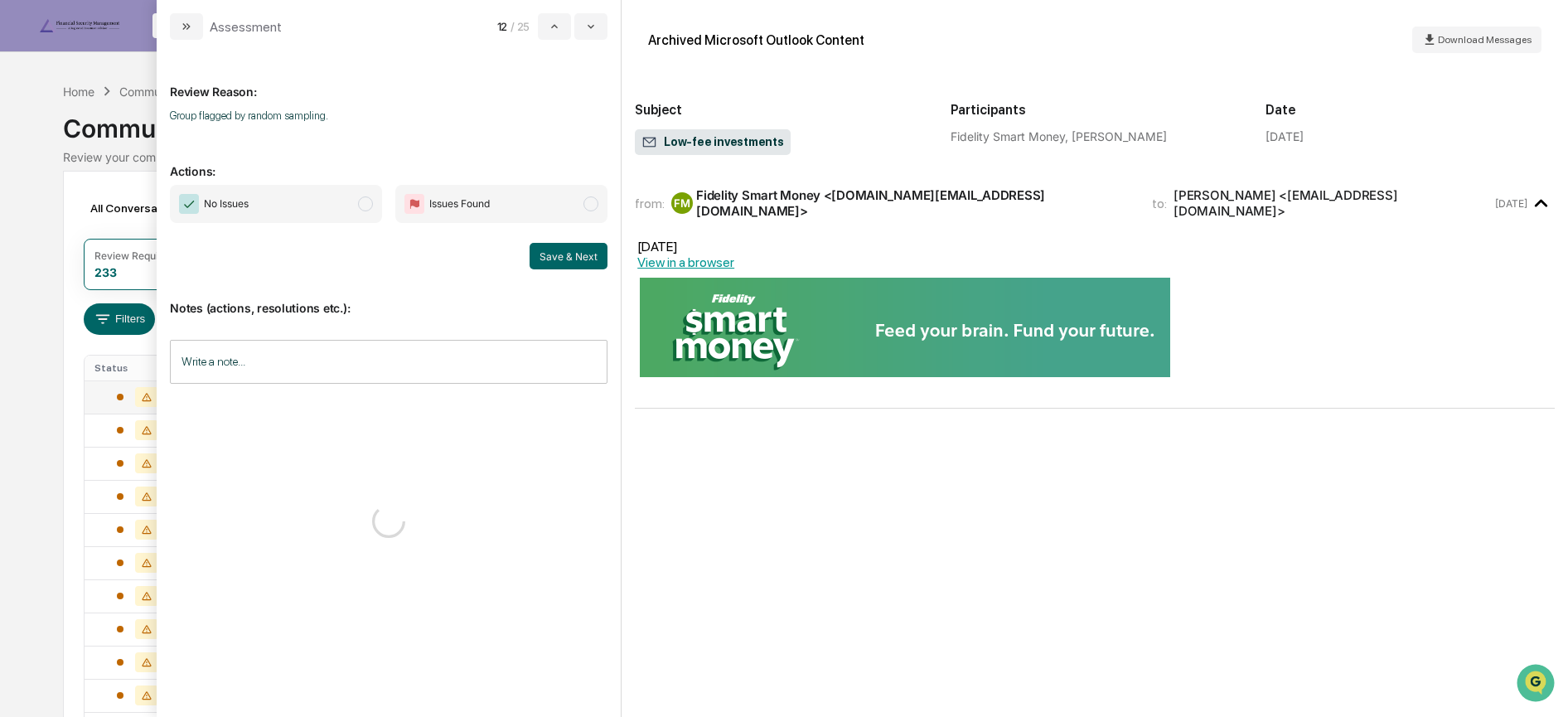
click at [340, 210] on span "No Issues" at bounding box center [276, 204] width 212 height 38
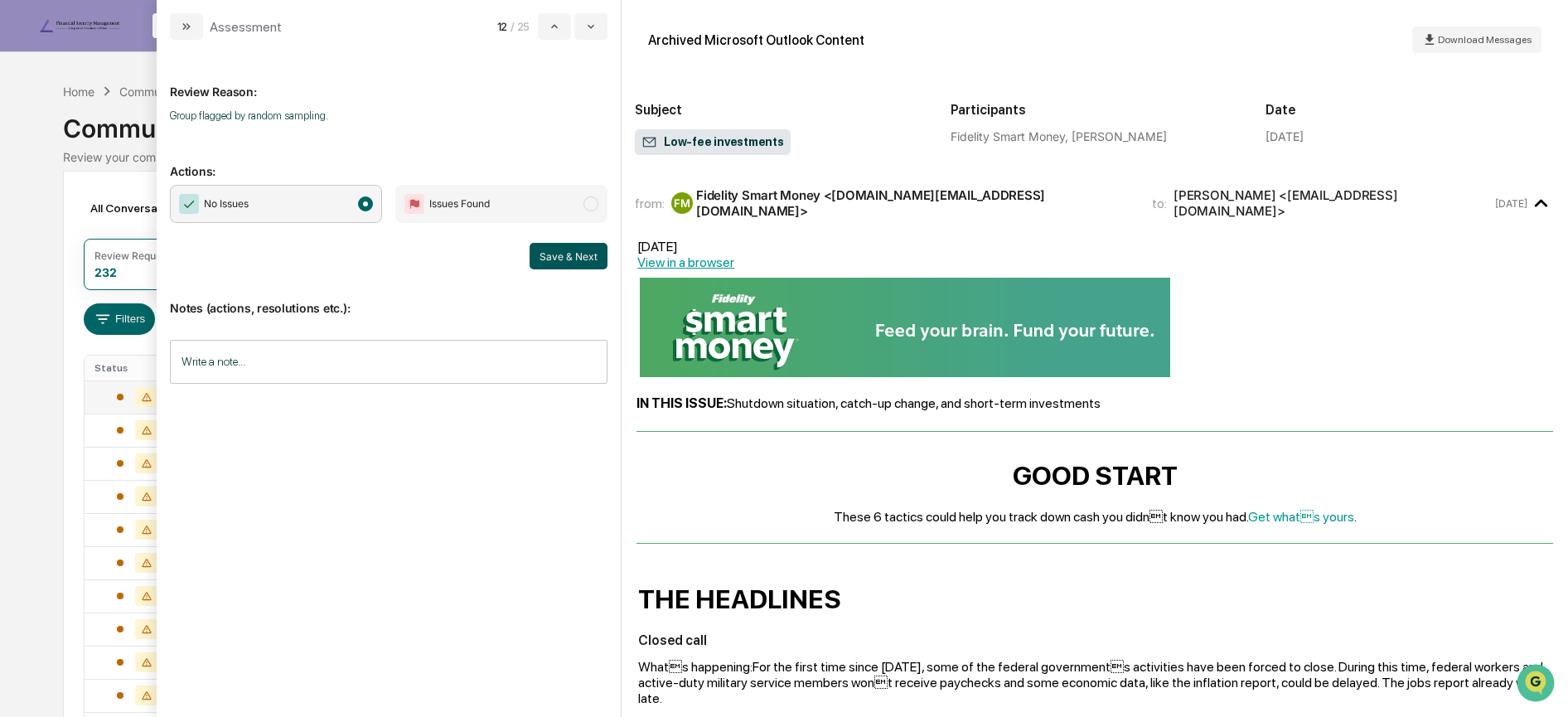
click at [556, 256] on button "Save & Next" at bounding box center [568, 256] width 78 height 26
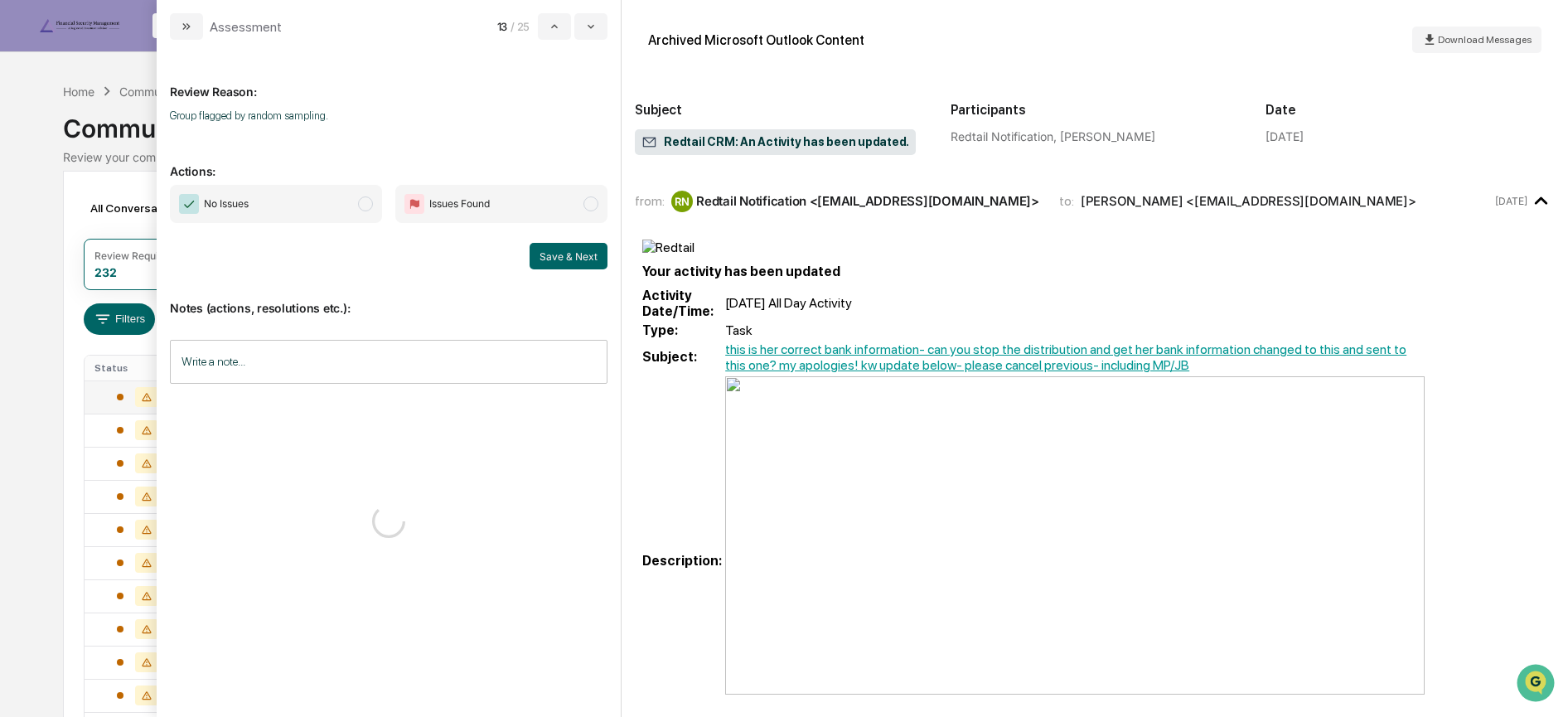
click at [362, 208] on span "modal" at bounding box center [365, 204] width 15 height 15
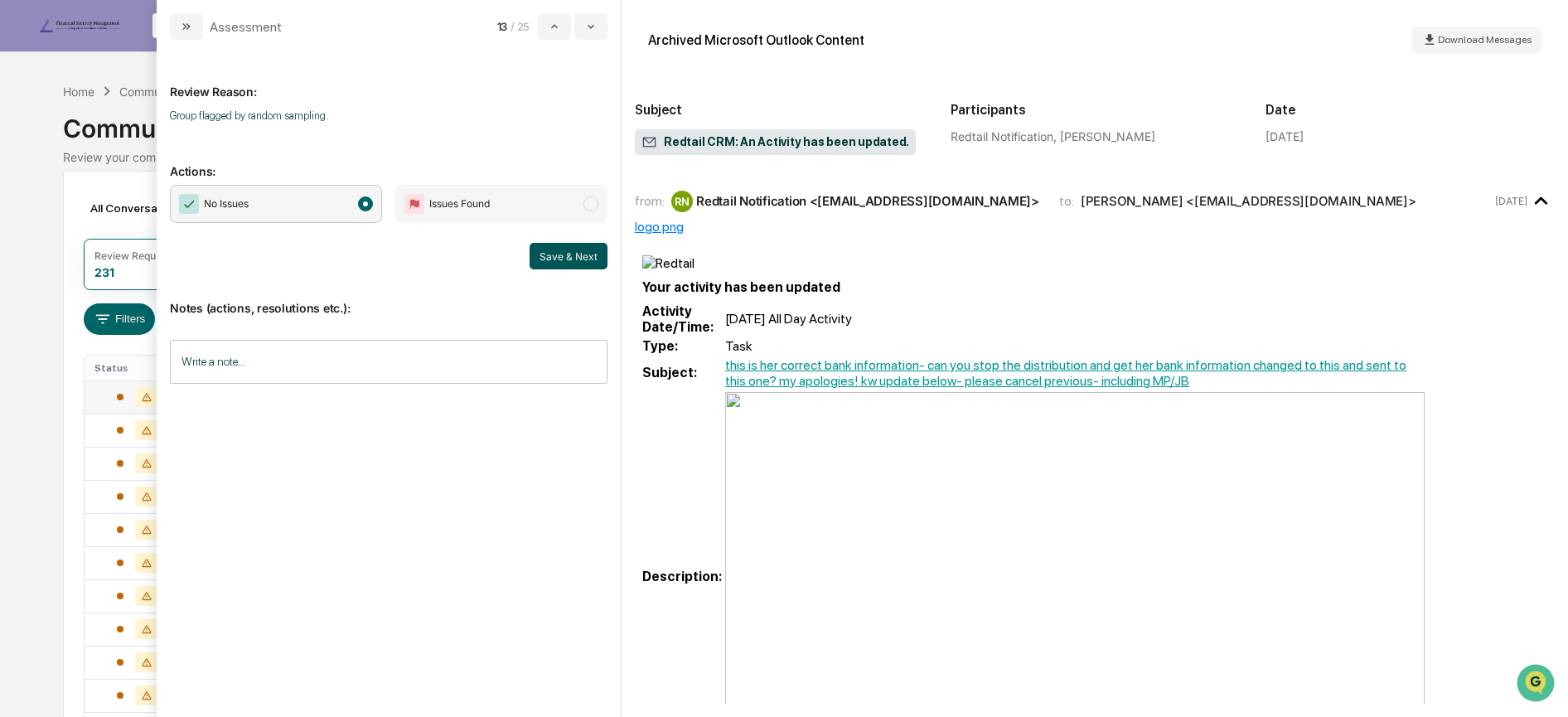
click at [552, 256] on button "Save & Next" at bounding box center [568, 256] width 78 height 26
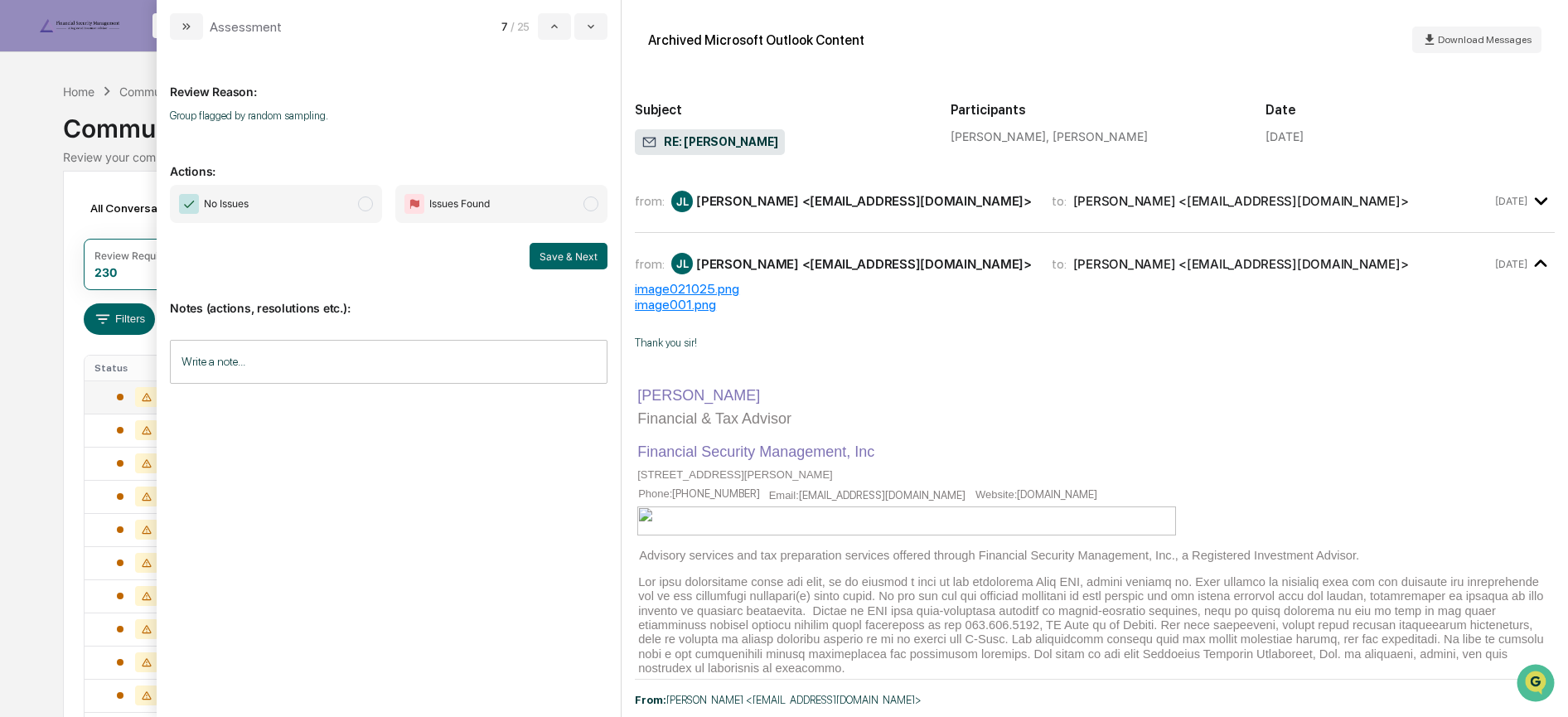
click at [355, 196] on span "No Issues" at bounding box center [276, 204] width 212 height 38
click at [571, 250] on button "Save & Next" at bounding box center [568, 256] width 78 height 26
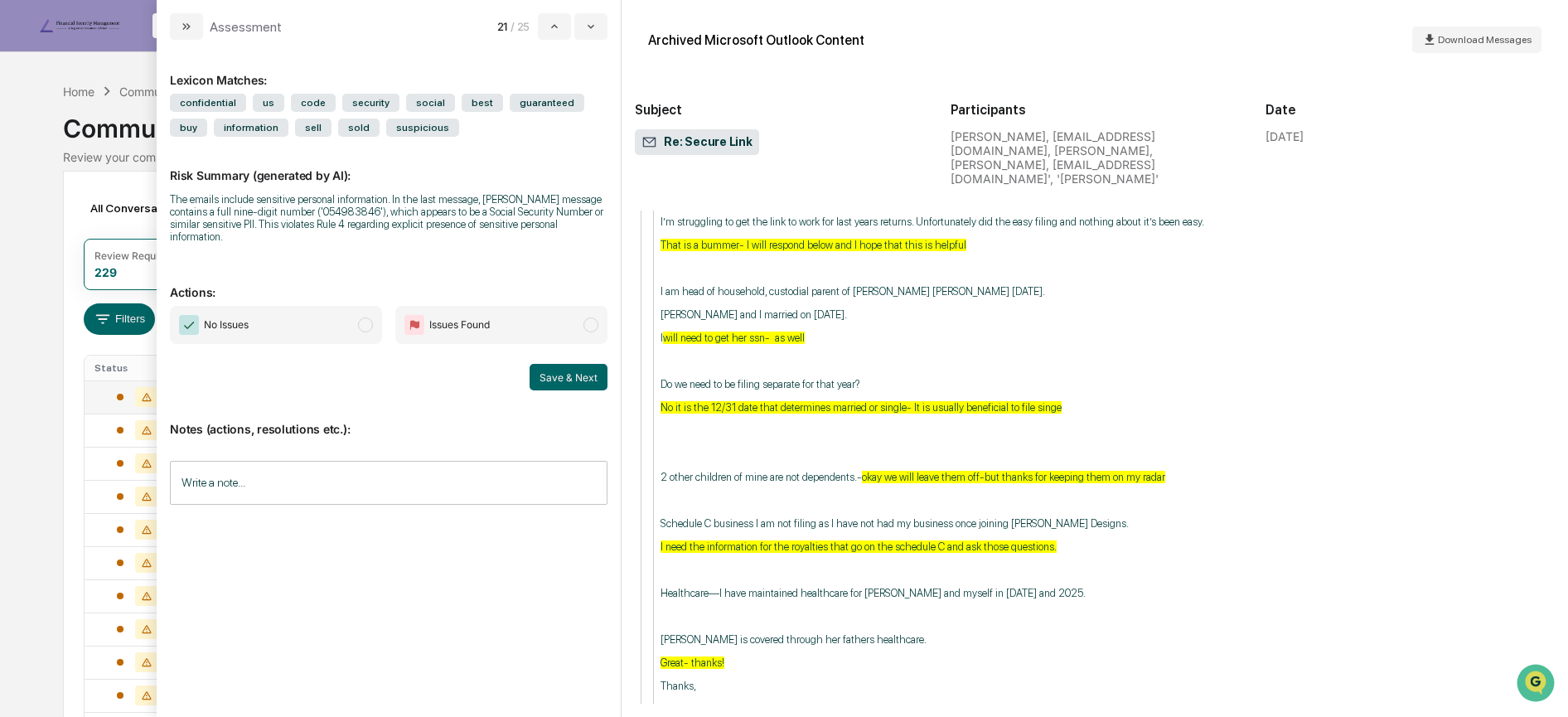
scroll to position [1736, 0]
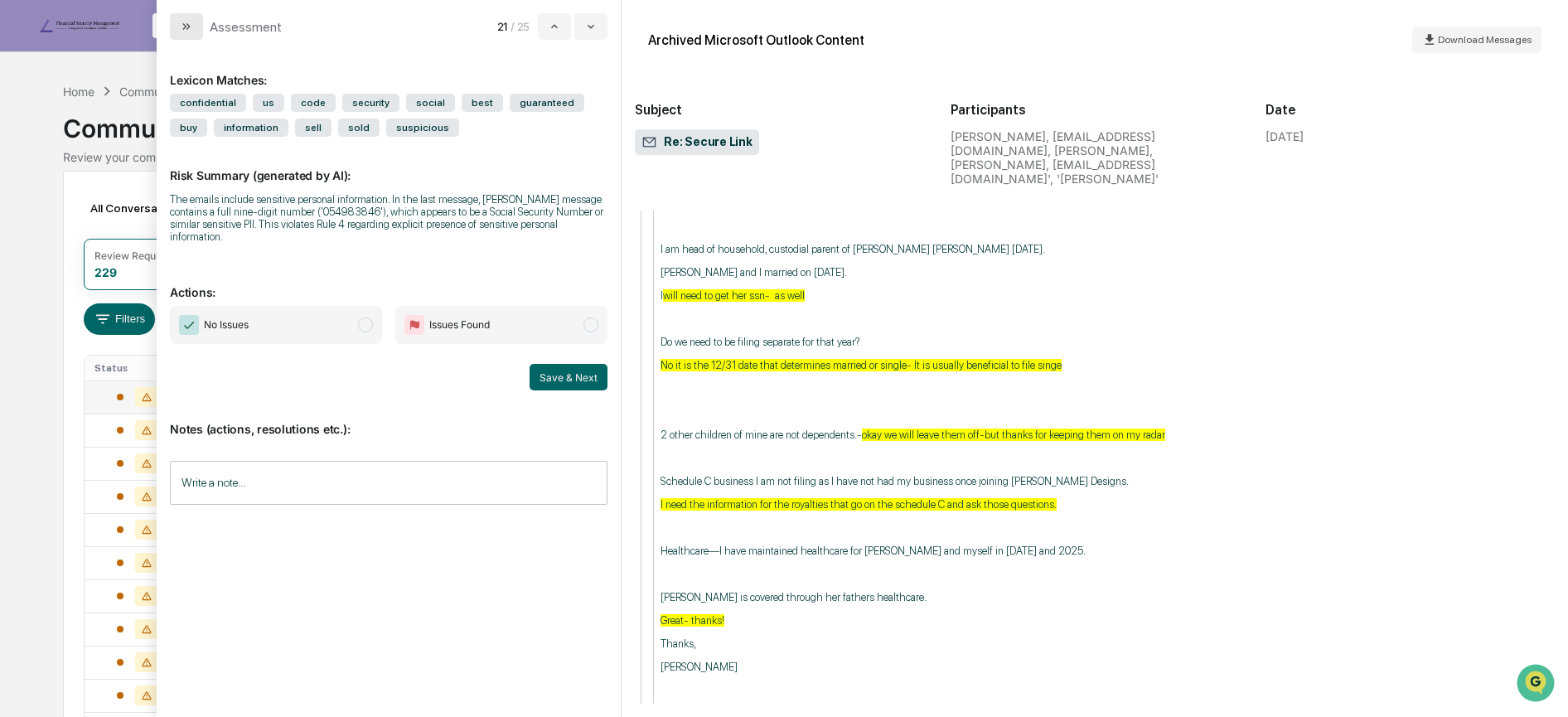
click at [184, 23] on icon "modal" at bounding box center [186, 26] width 14 height 14
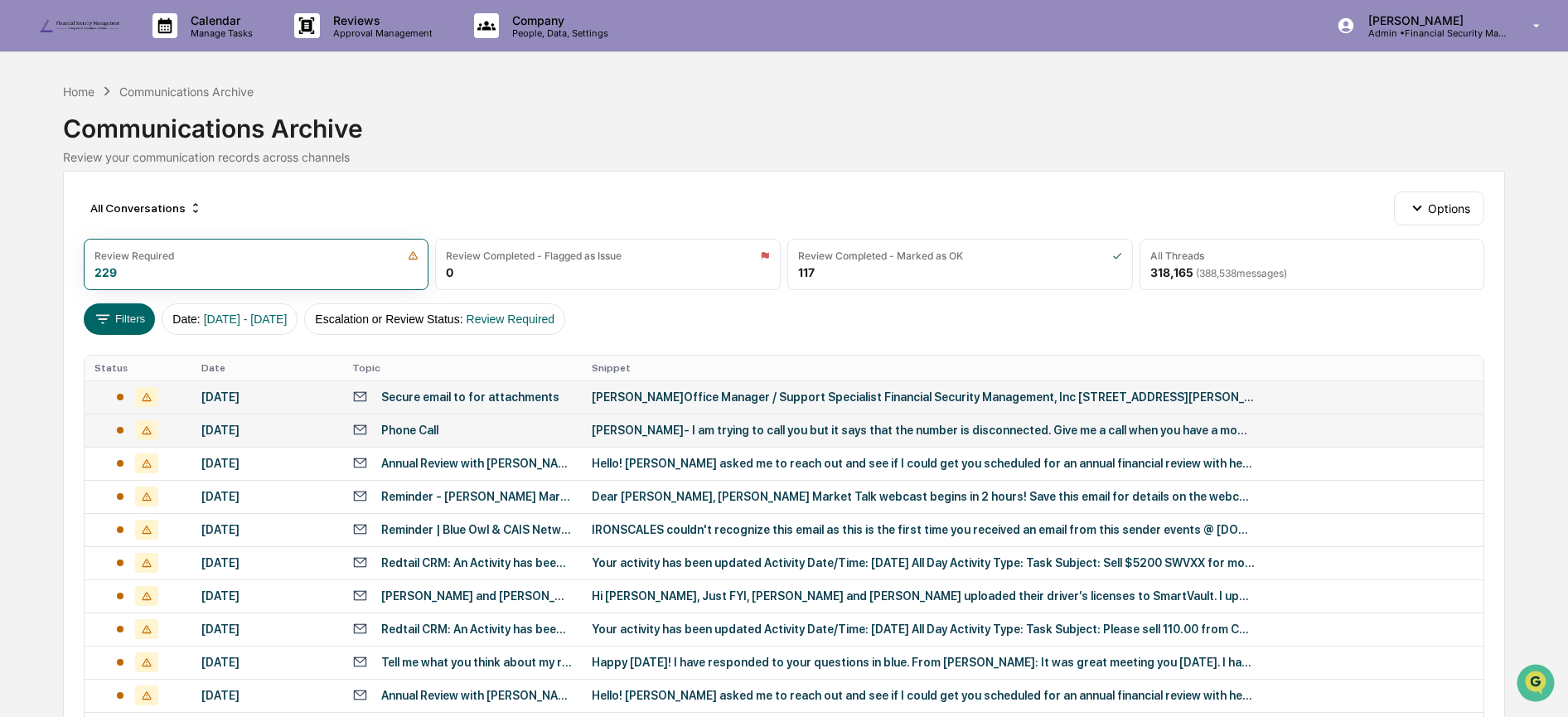
click at [447, 433] on div "Phone Call" at bounding box center [462, 429] width 220 height 16
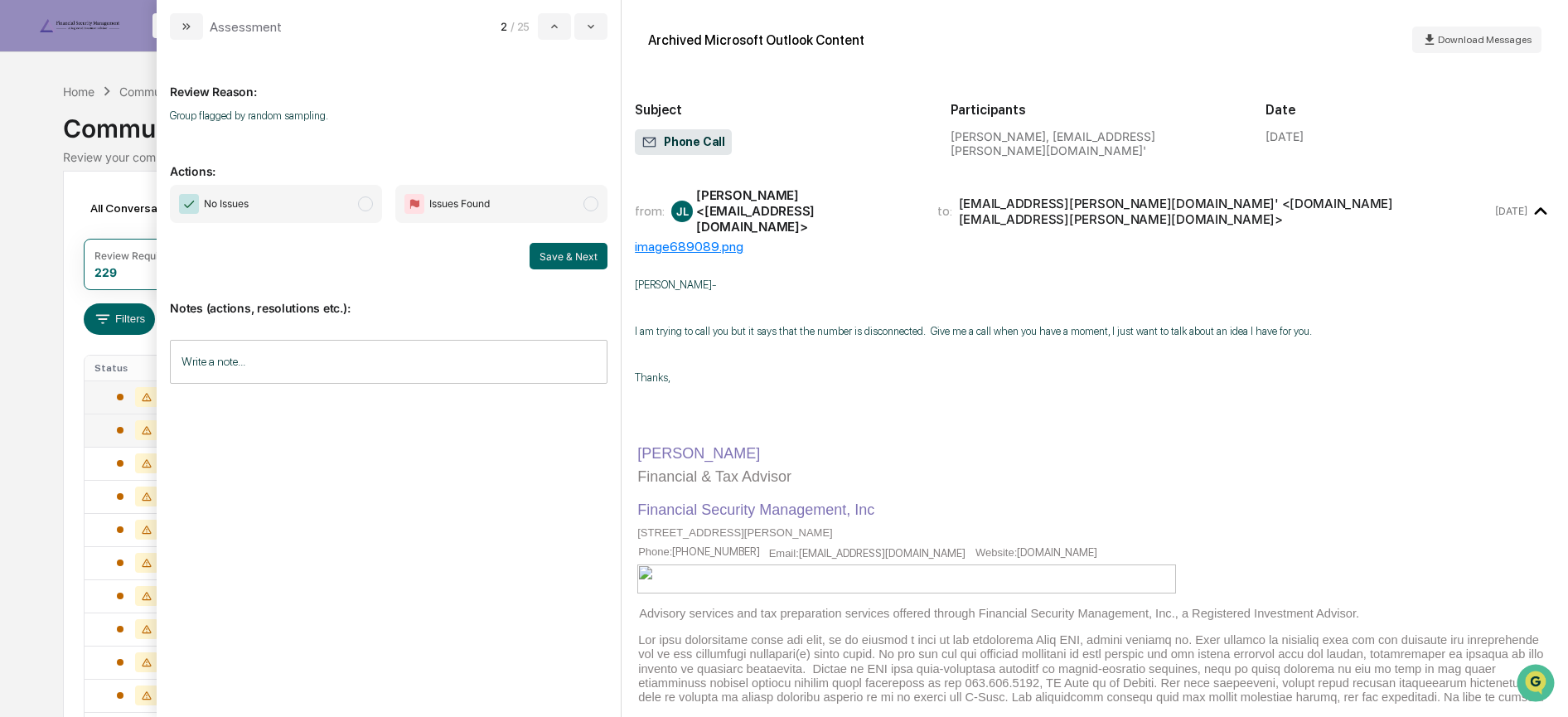
click at [292, 220] on span "No Issues" at bounding box center [276, 204] width 212 height 38
click at [587, 256] on button "Save & Next" at bounding box center [568, 256] width 78 height 26
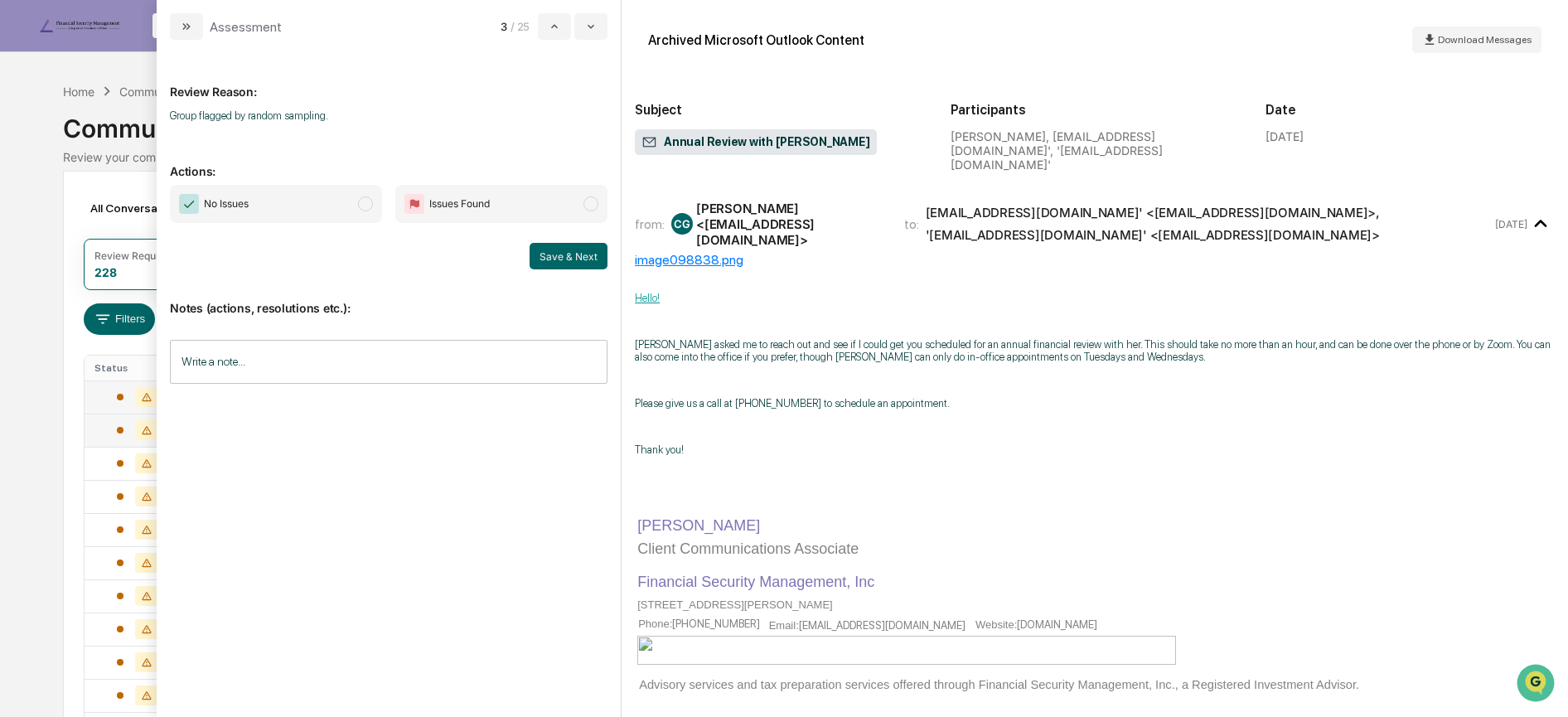
click at [279, 201] on span "No Issues" at bounding box center [276, 204] width 212 height 38
click at [580, 256] on button "Save & Next" at bounding box center [568, 256] width 78 height 26
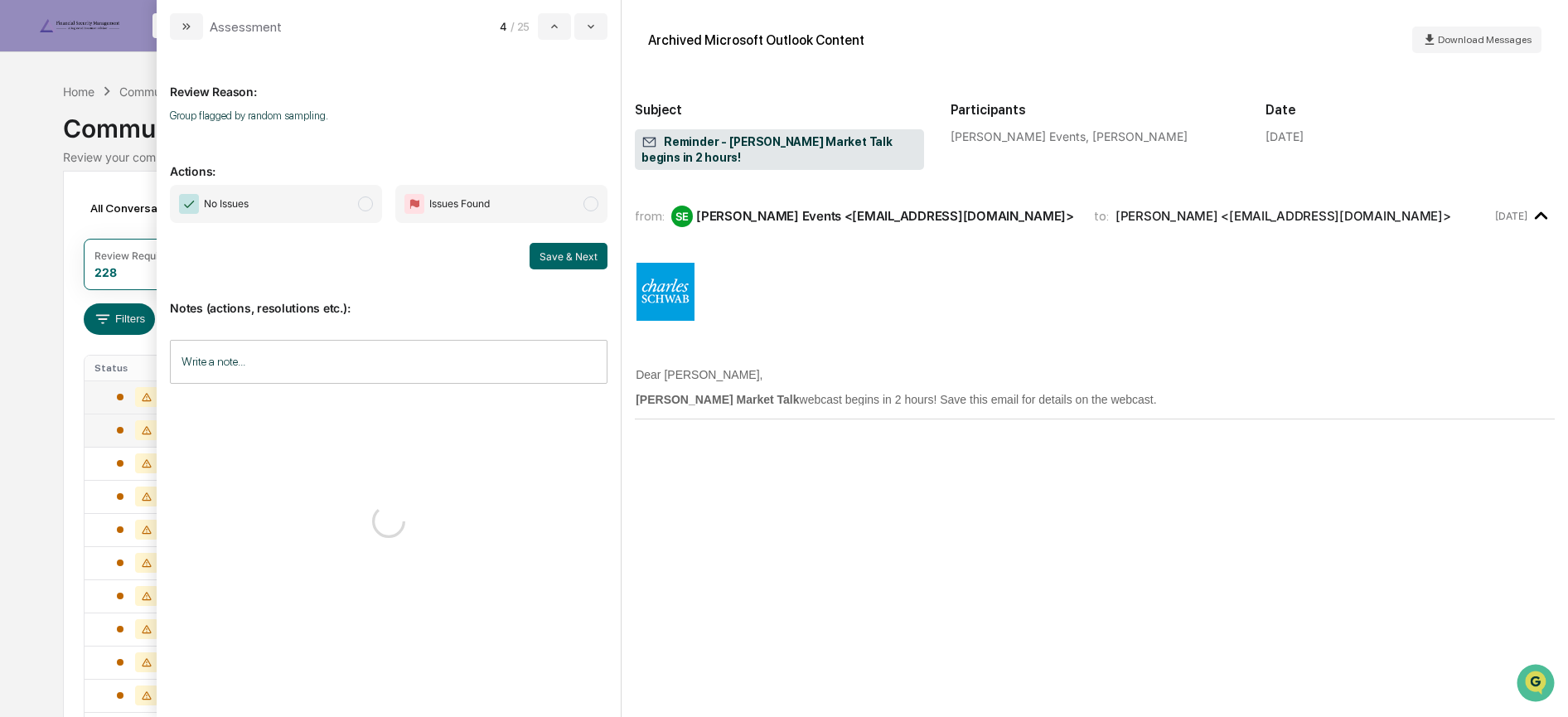
click at [289, 202] on span "No Issues" at bounding box center [276, 204] width 212 height 38
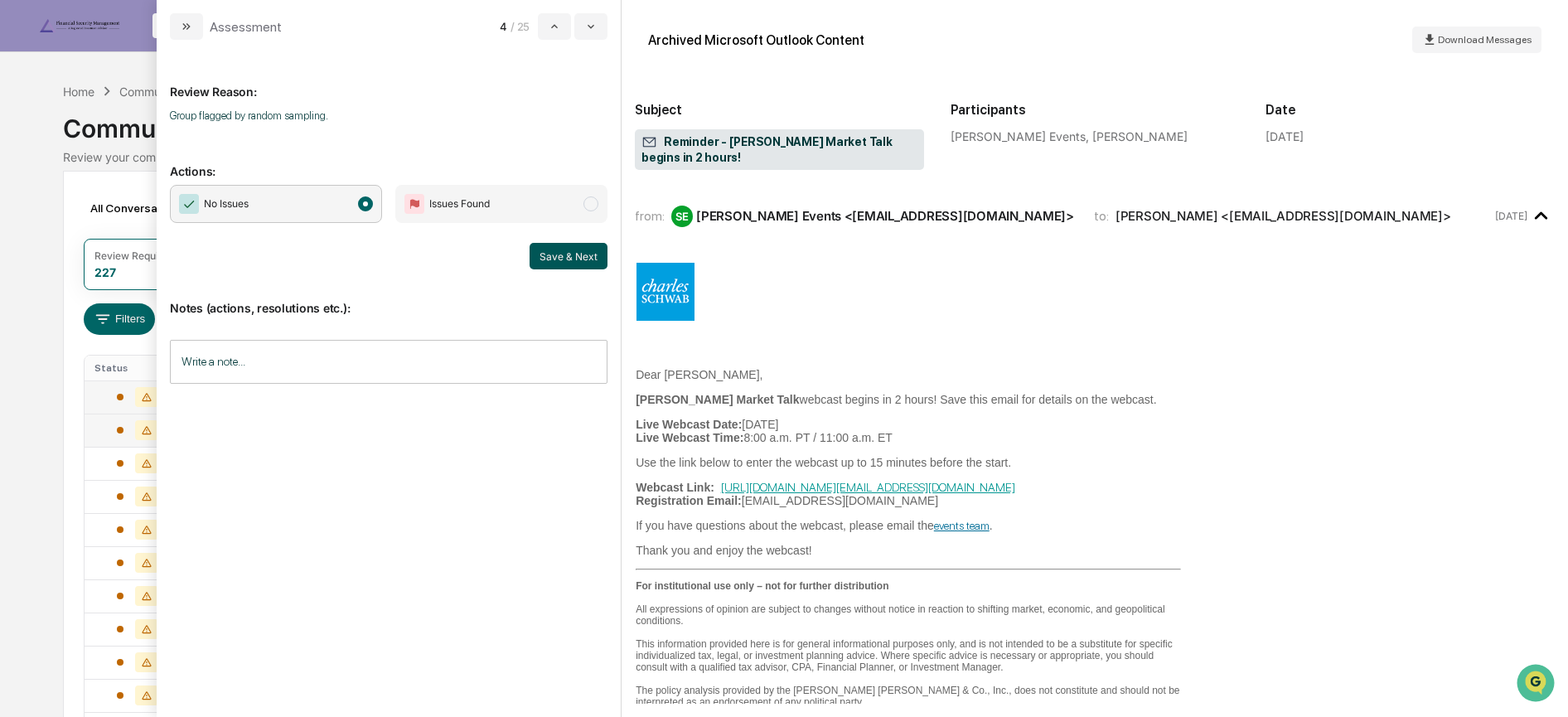
click at [564, 251] on button "Save & Next" at bounding box center [568, 256] width 78 height 26
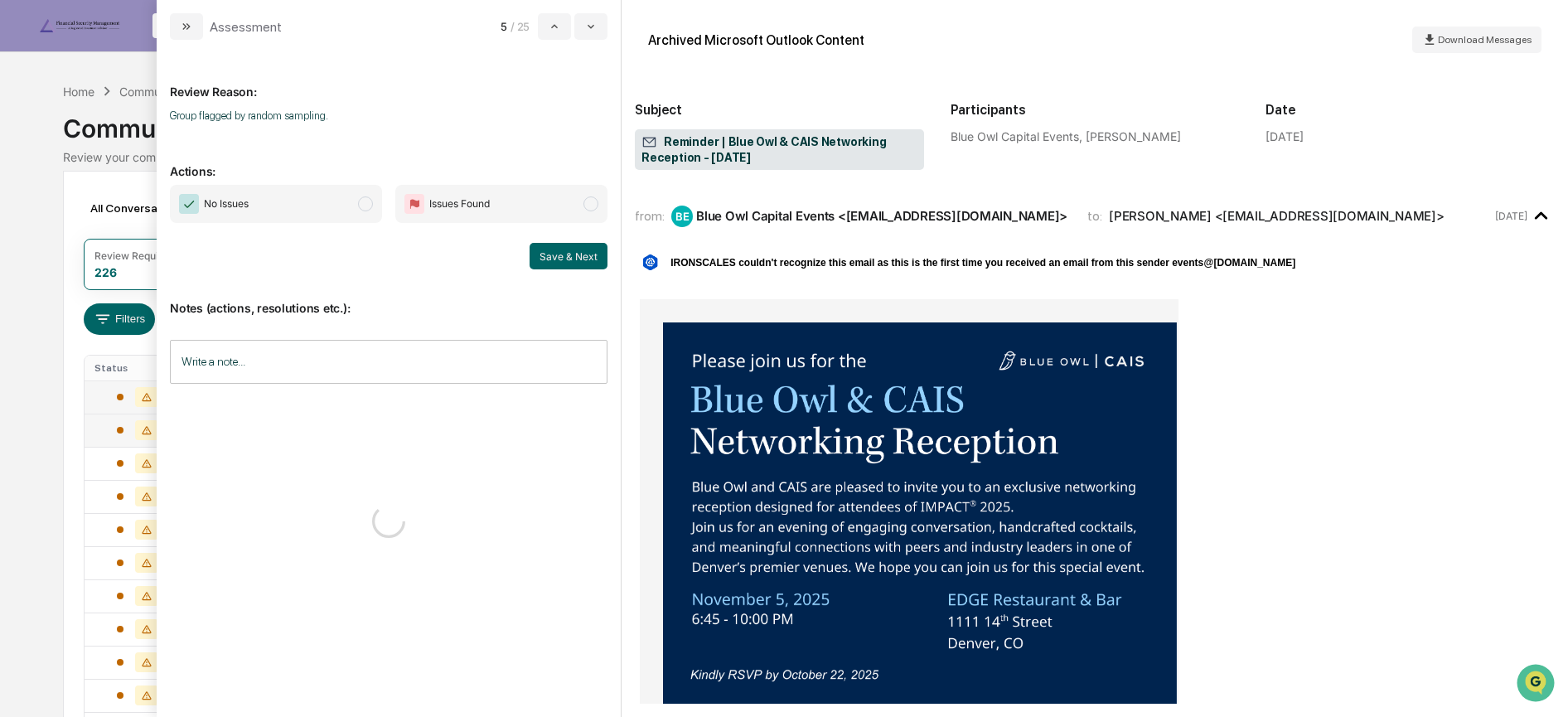
click at [311, 202] on span "No Issues" at bounding box center [276, 204] width 212 height 38
click at [549, 258] on button "Save & Next" at bounding box center [568, 256] width 78 height 26
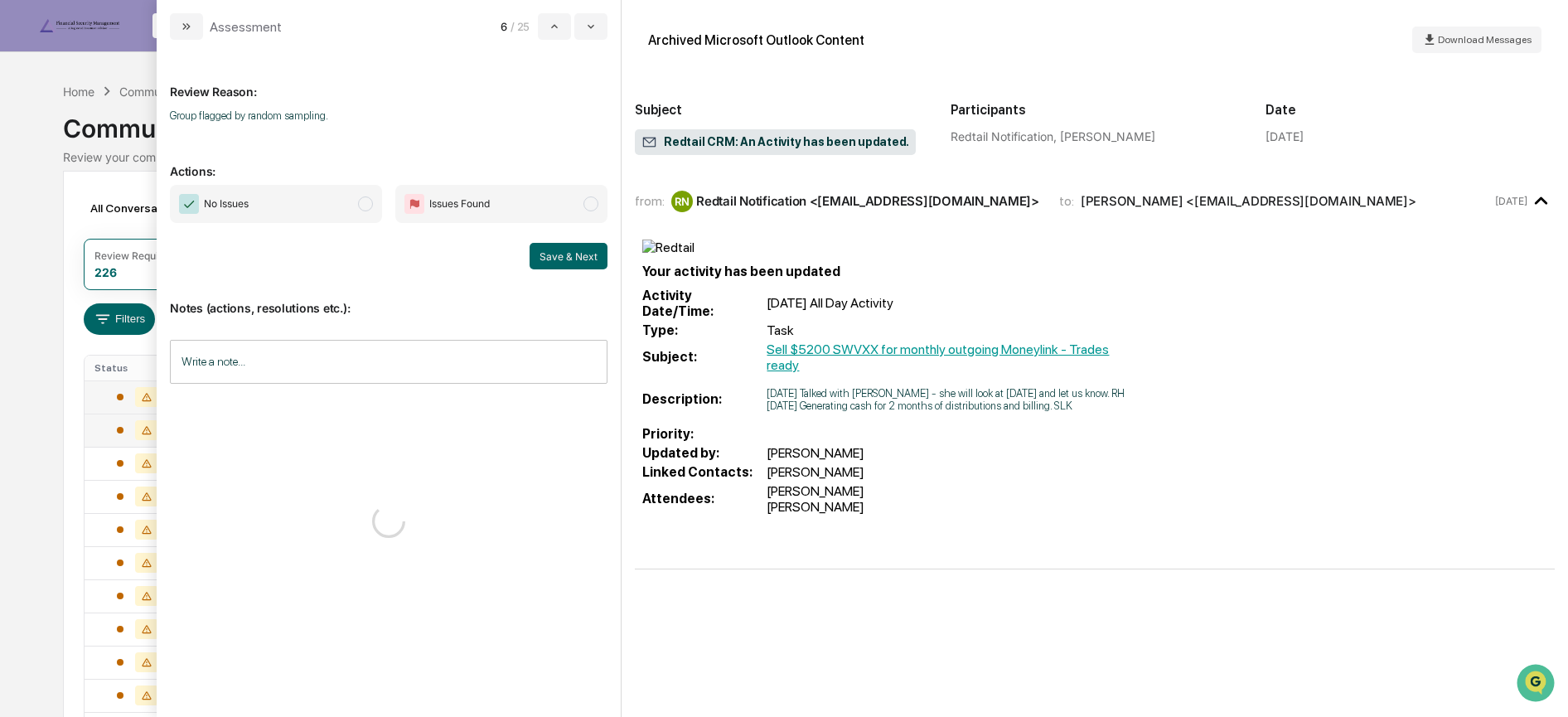
click at [287, 192] on span "No Issues" at bounding box center [276, 204] width 212 height 38
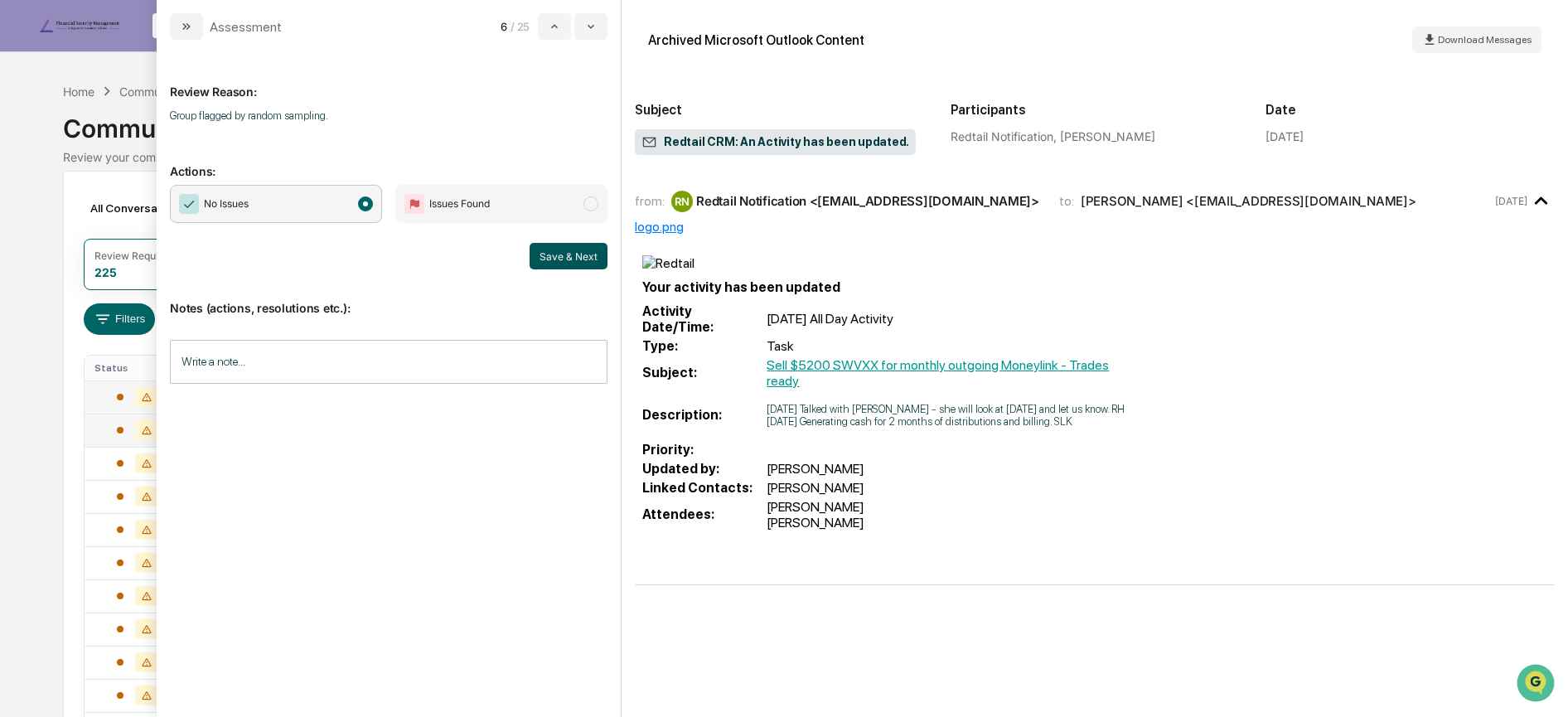
click at [566, 259] on button "Save & Next" at bounding box center [568, 256] width 78 height 26
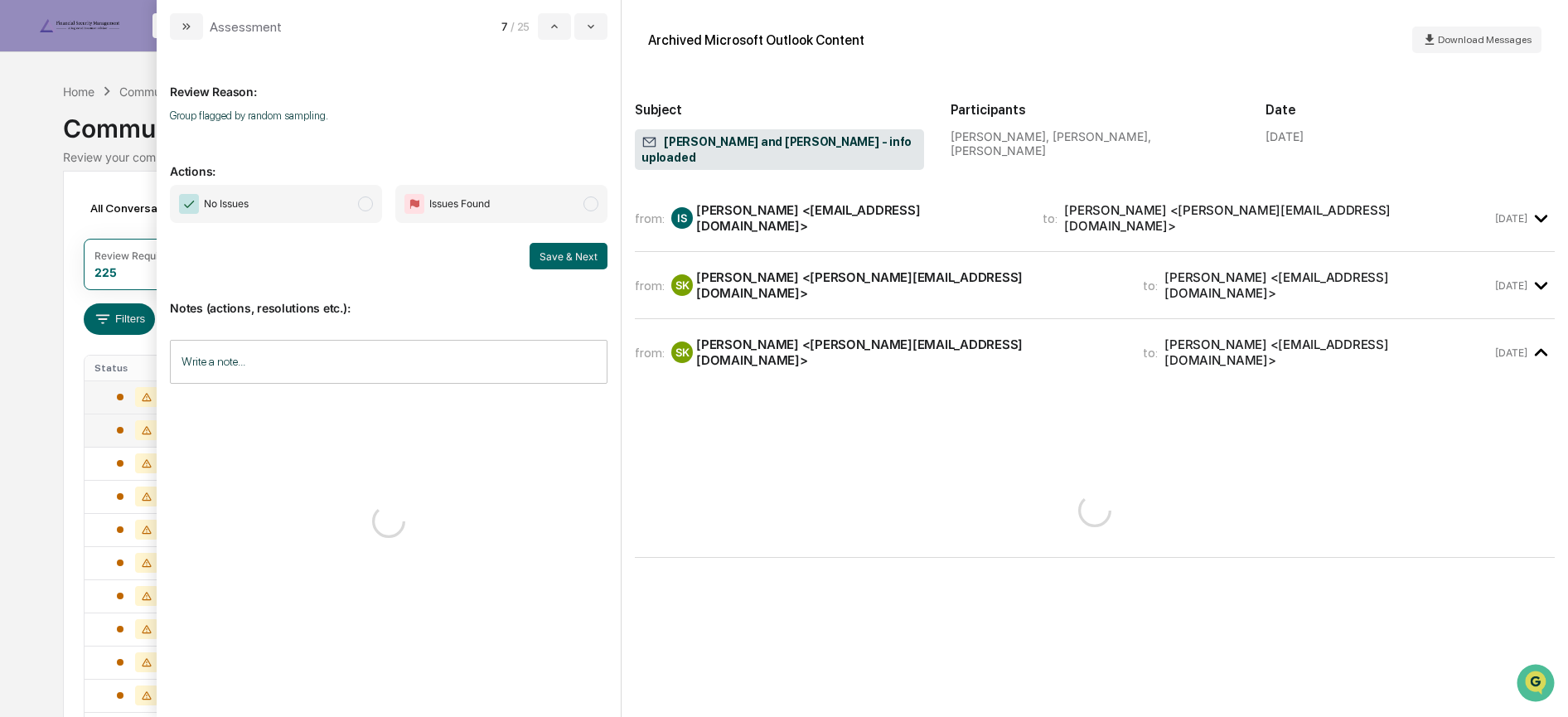
click at [297, 198] on span "No Issues" at bounding box center [276, 204] width 212 height 38
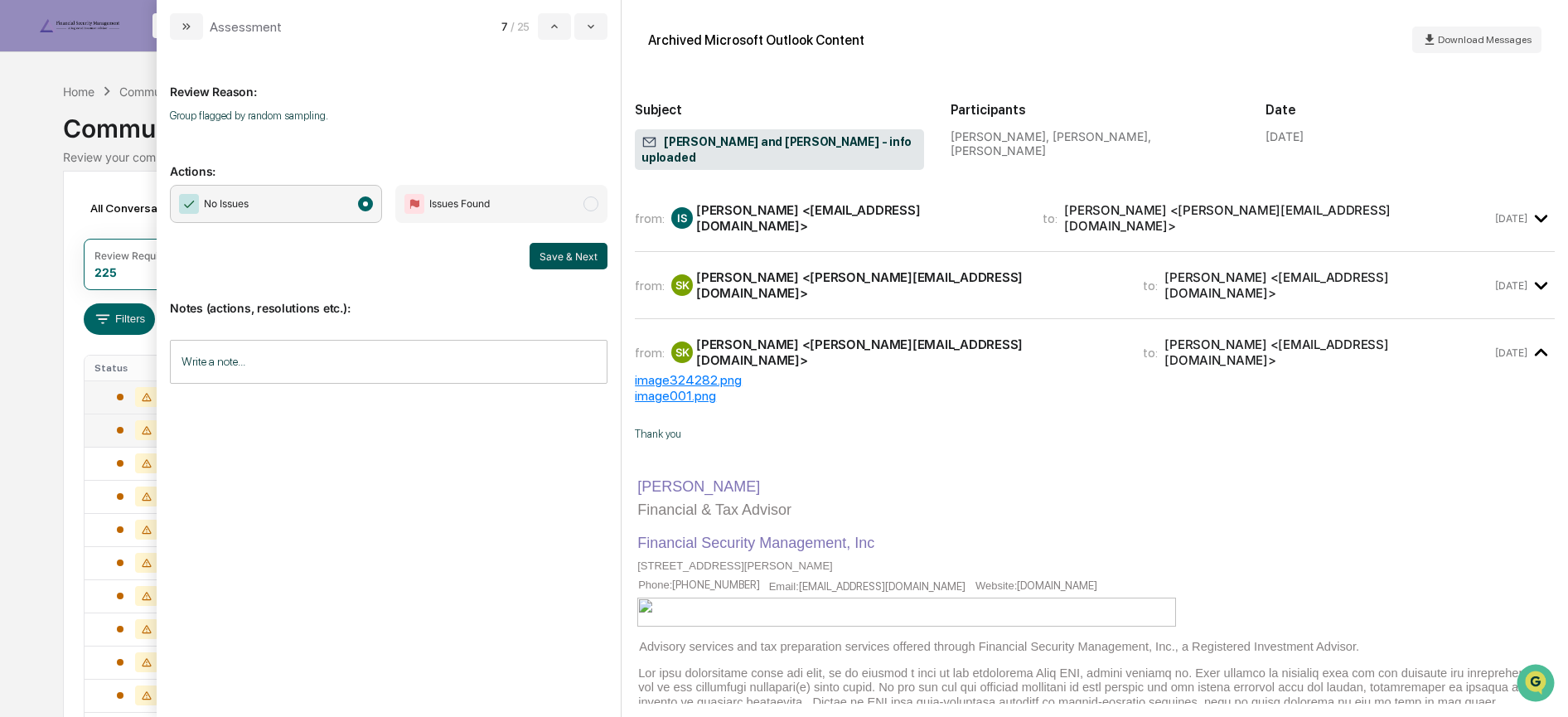
click at [576, 256] on button "Save & Next" at bounding box center [568, 256] width 78 height 26
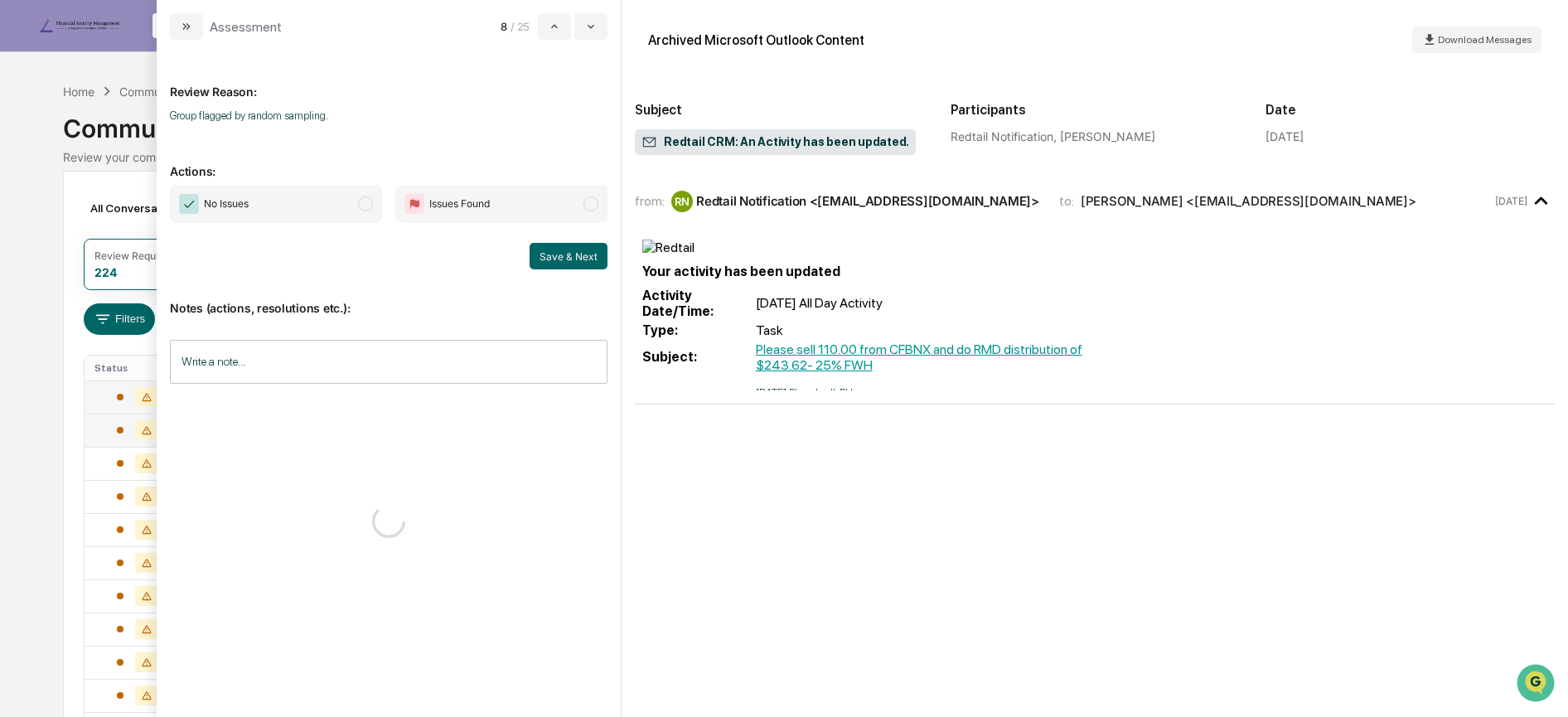
click at [293, 211] on span "No Issues" at bounding box center [276, 204] width 212 height 38
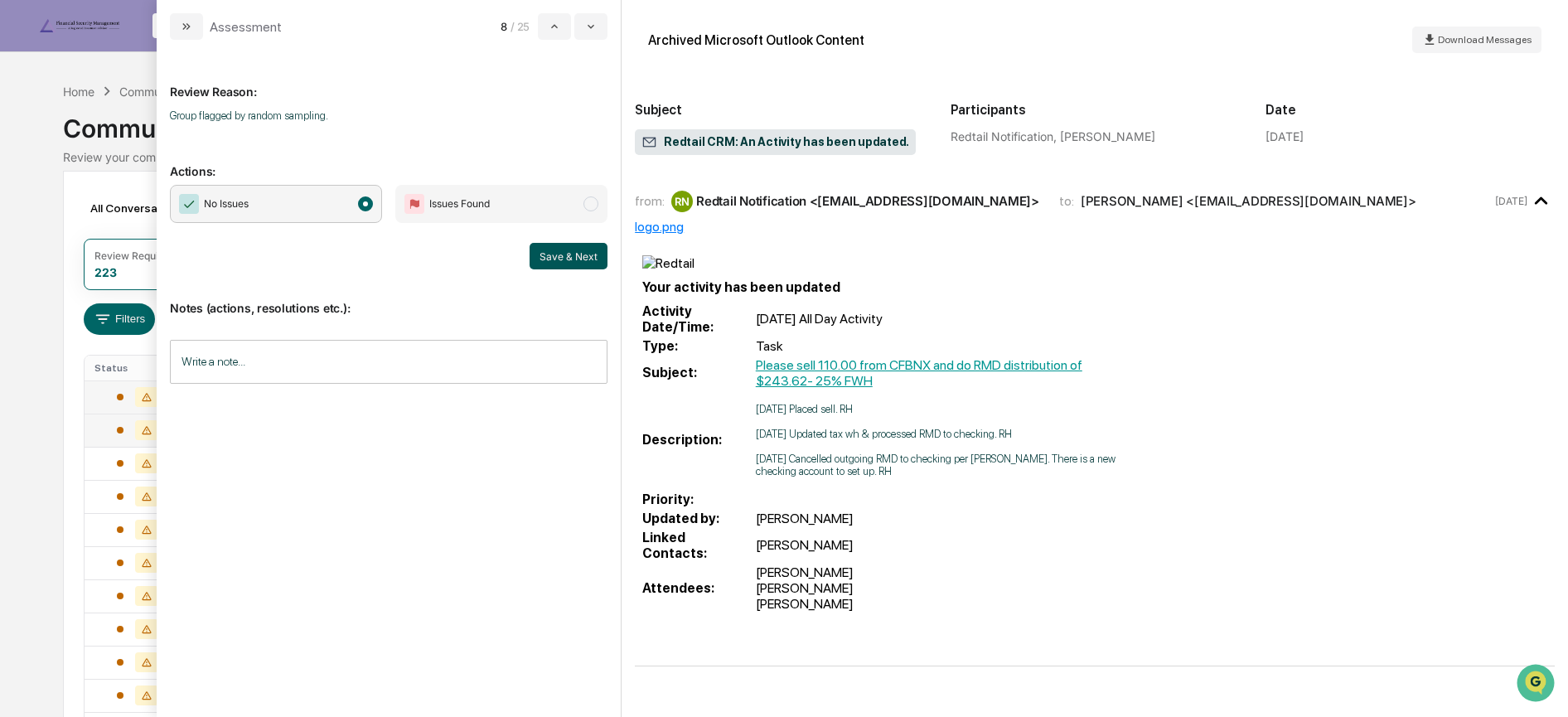
click at [553, 249] on button "Save & Next" at bounding box center [568, 256] width 78 height 26
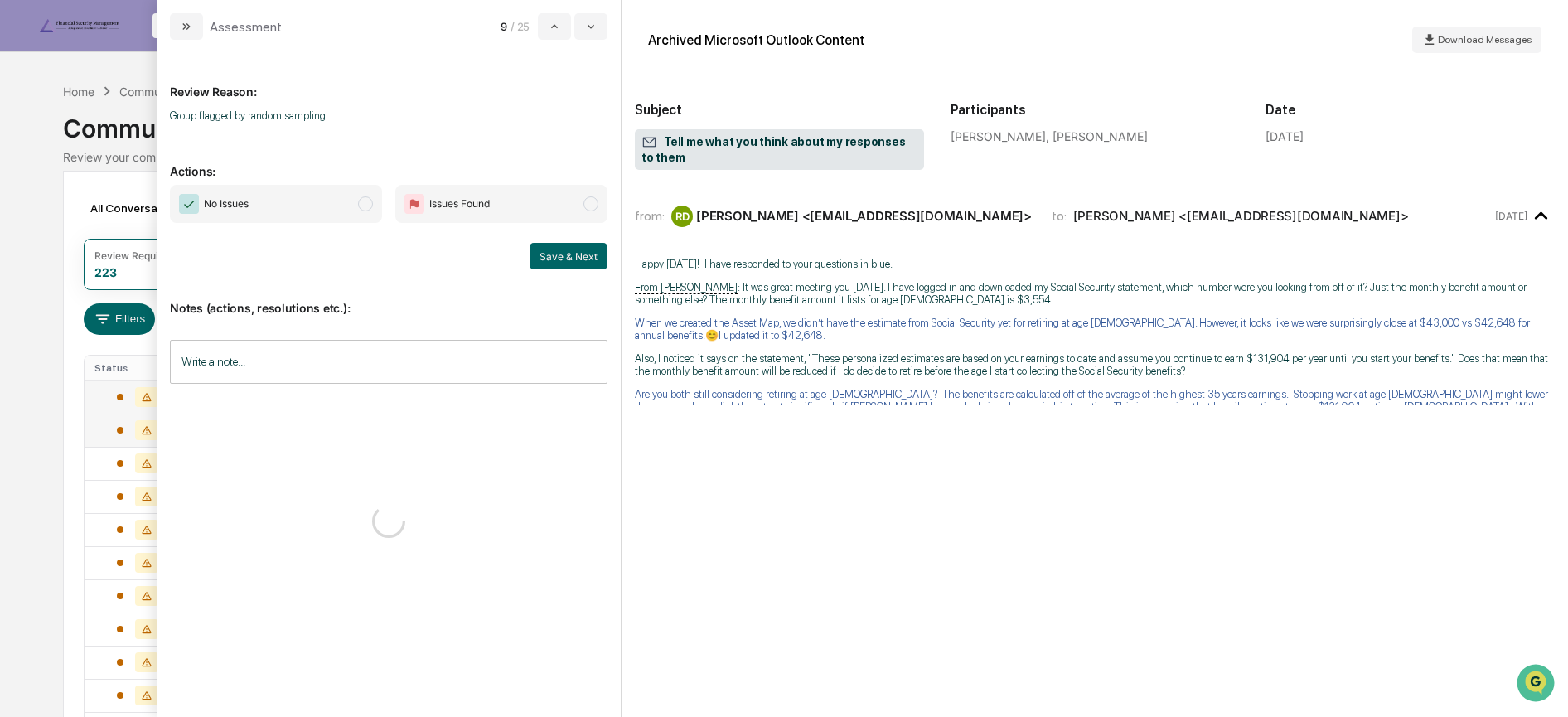
click at [281, 185] on div "Review Reason: Group flagged by random sampling. Actions: No Issues Issues Foun…" at bounding box center [388, 372] width 437 height 638
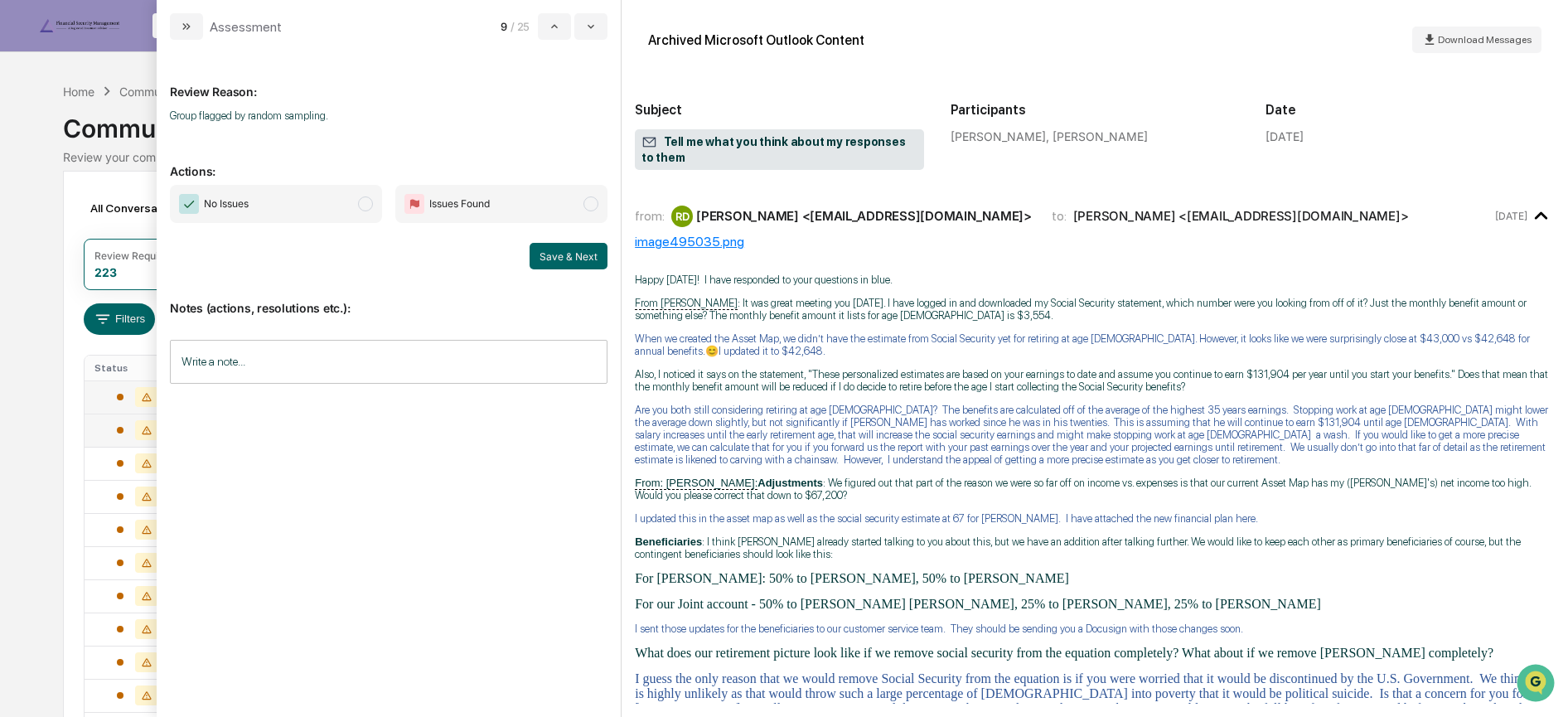
click at [372, 190] on span "No Issues" at bounding box center [276, 204] width 212 height 38
click at [567, 256] on button "Save & Next" at bounding box center [568, 256] width 78 height 26
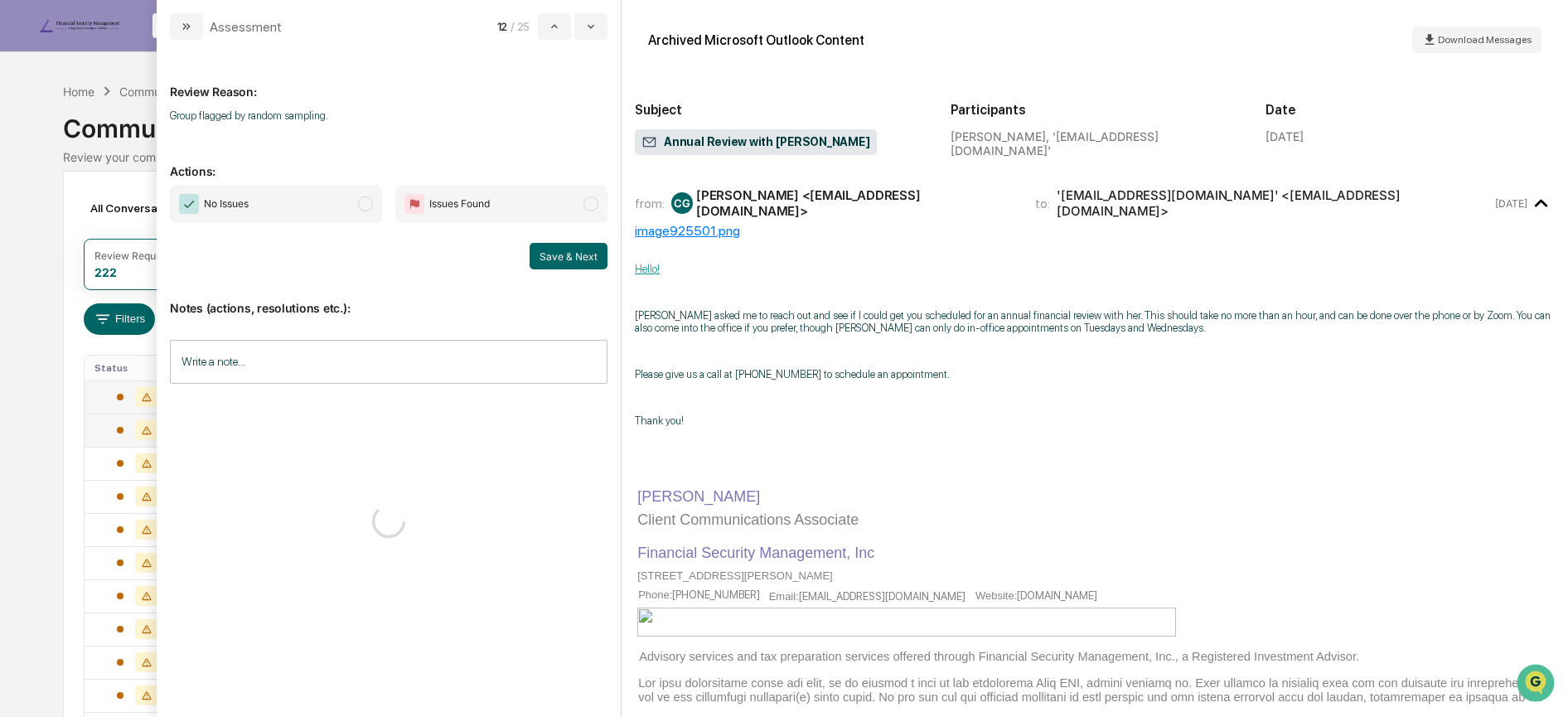
click at [338, 208] on span "No Issues" at bounding box center [276, 204] width 212 height 38
click at [554, 257] on button "Save & Next" at bounding box center [568, 256] width 78 height 26
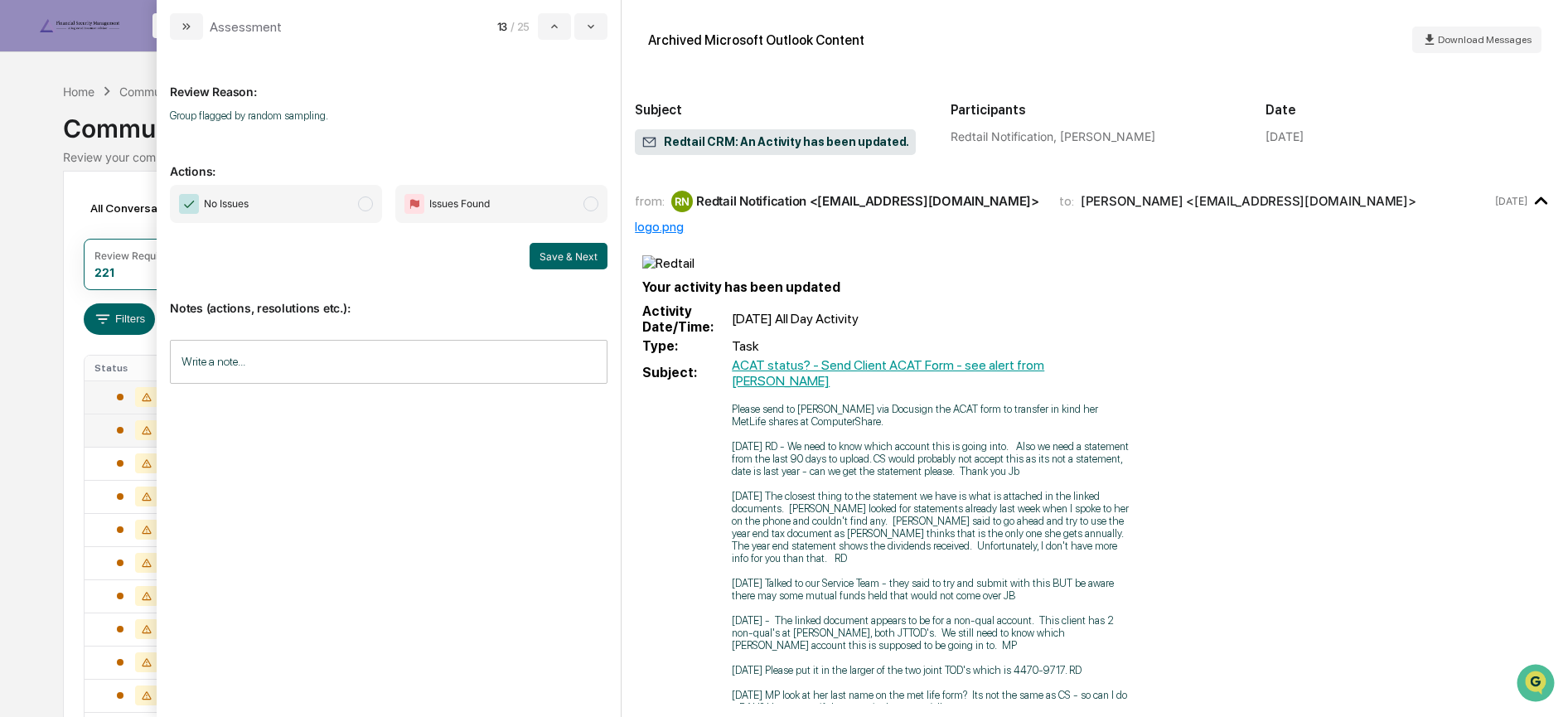
click at [288, 205] on span "No Issues" at bounding box center [276, 204] width 212 height 38
click at [542, 249] on button "Save & Next" at bounding box center [568, 256] width 78 height 26
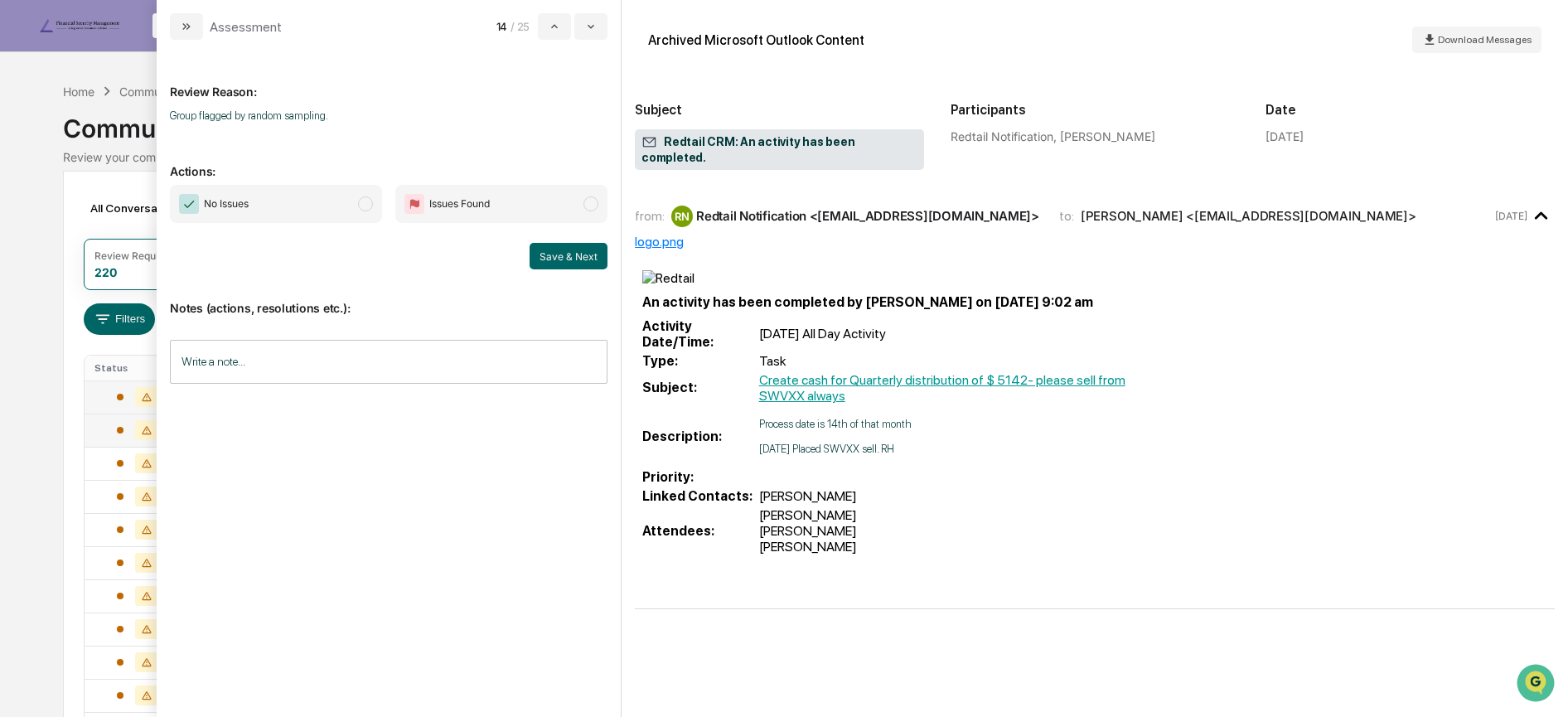
click at [294, 193] on span "No Issues" at bounding box center [276, 204] width 212 height 38
click at [562, 257] on button "Save & Next" at bounding box center [568, 256] width 78 height 26
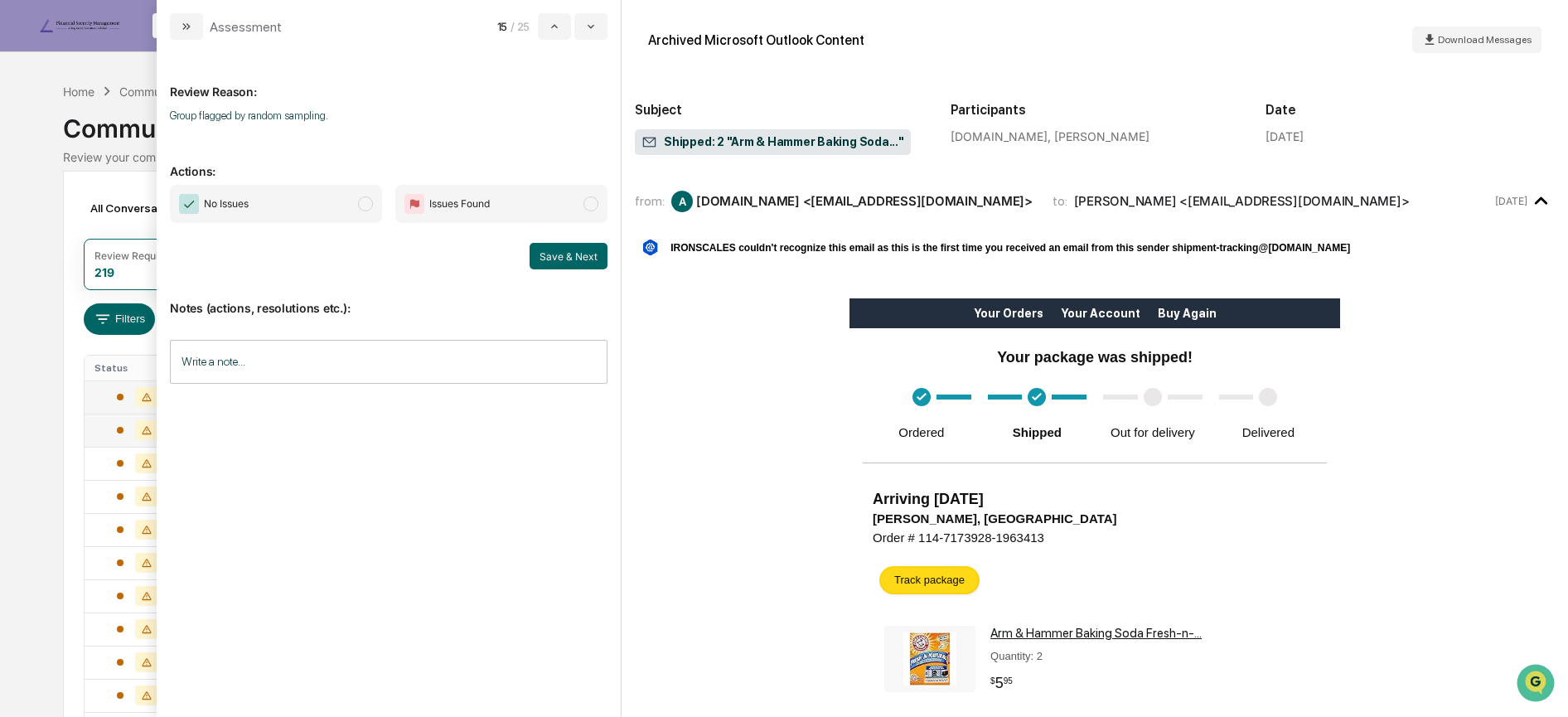
drag, startPoint x: 316, startPoint y: 210, endPoint x: 423, endPoint y: 251, distance: 114.6
click at [316, 210] on span "No Issues" at bounding box center [276, 204] width 212 height 38
click at [548, 252] on button "Save & Next" at bounding box center [568, 256] width 78 height 26
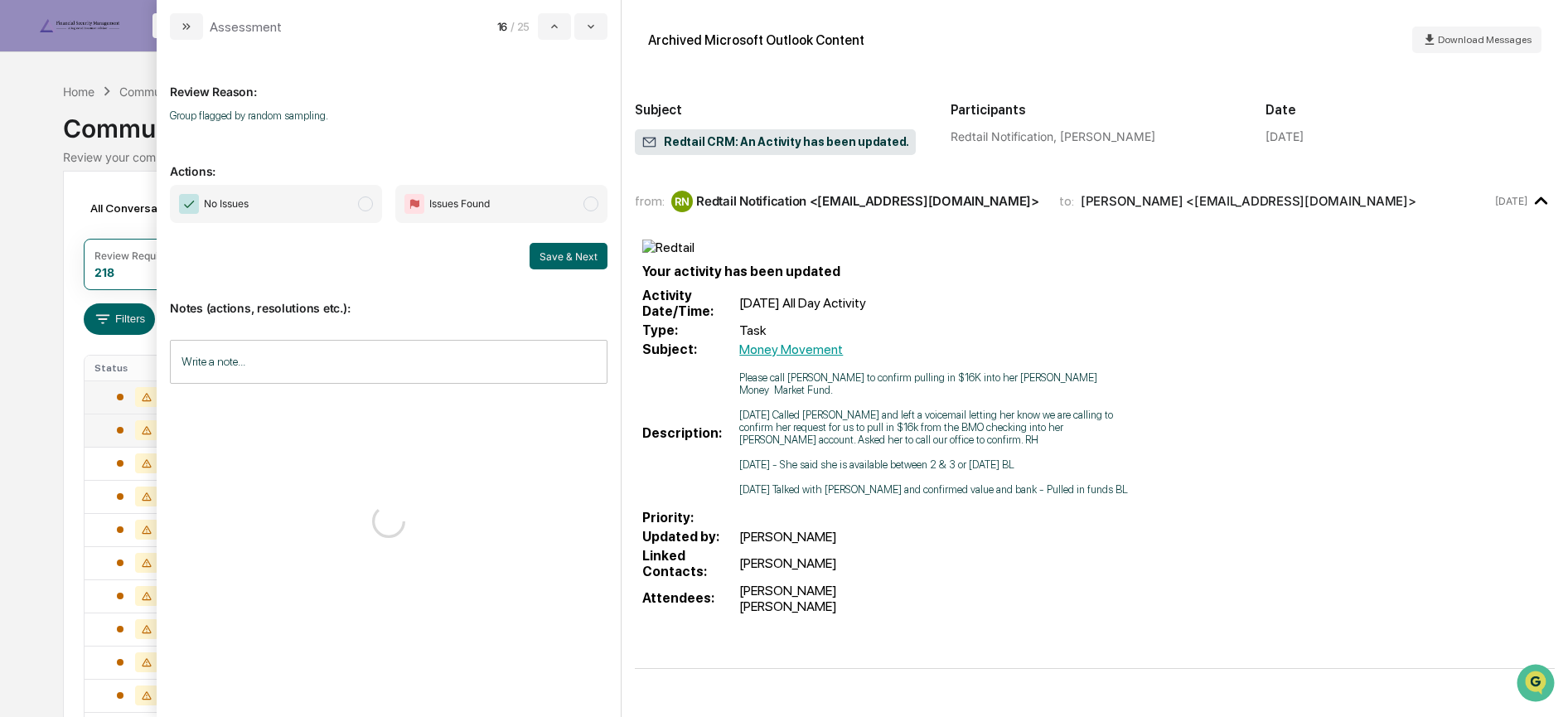
click at [316, 202] on span "No Issues" at bounding box center [276, 204] width 212 height 38
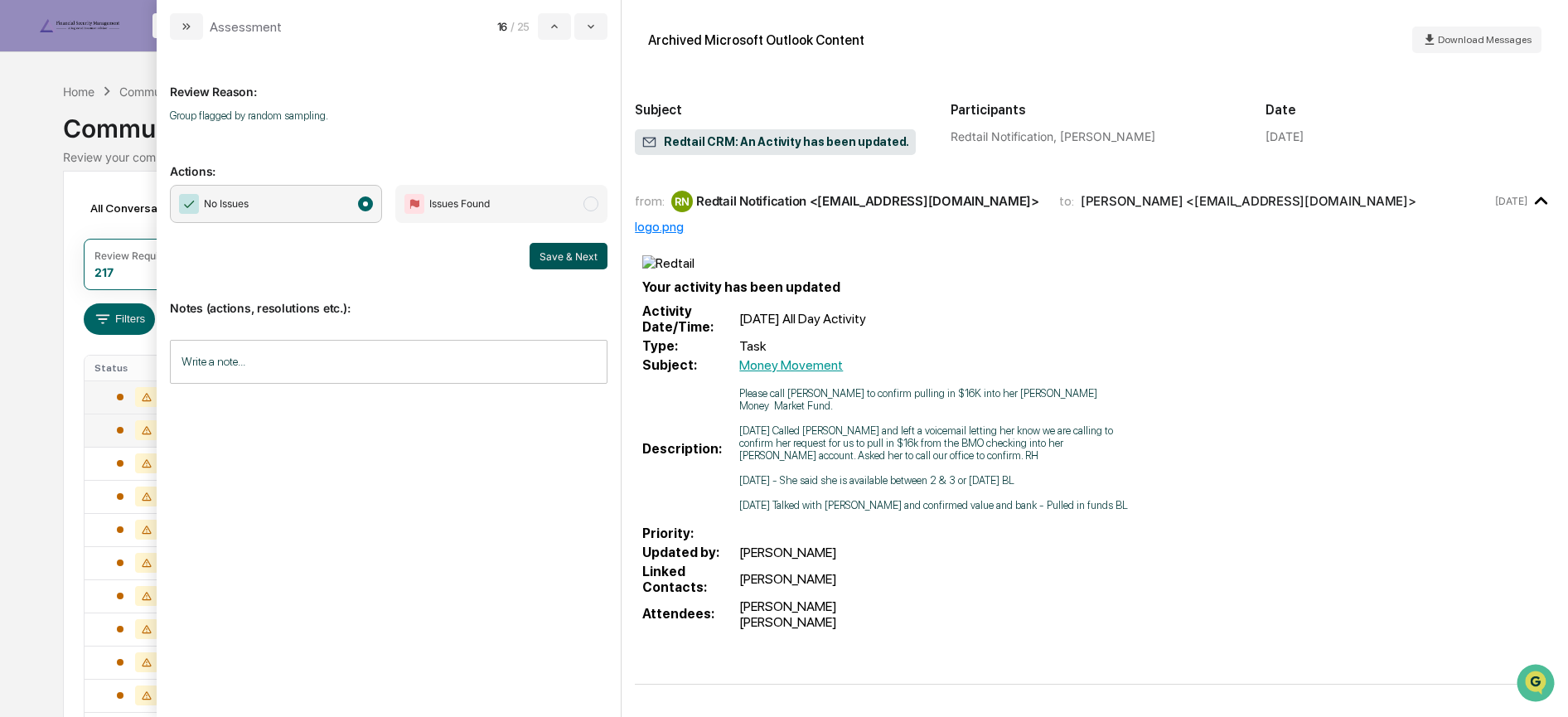
click at [555, 258] on button "Save & Next" at bounding box center [568, 256] width 78 height 26
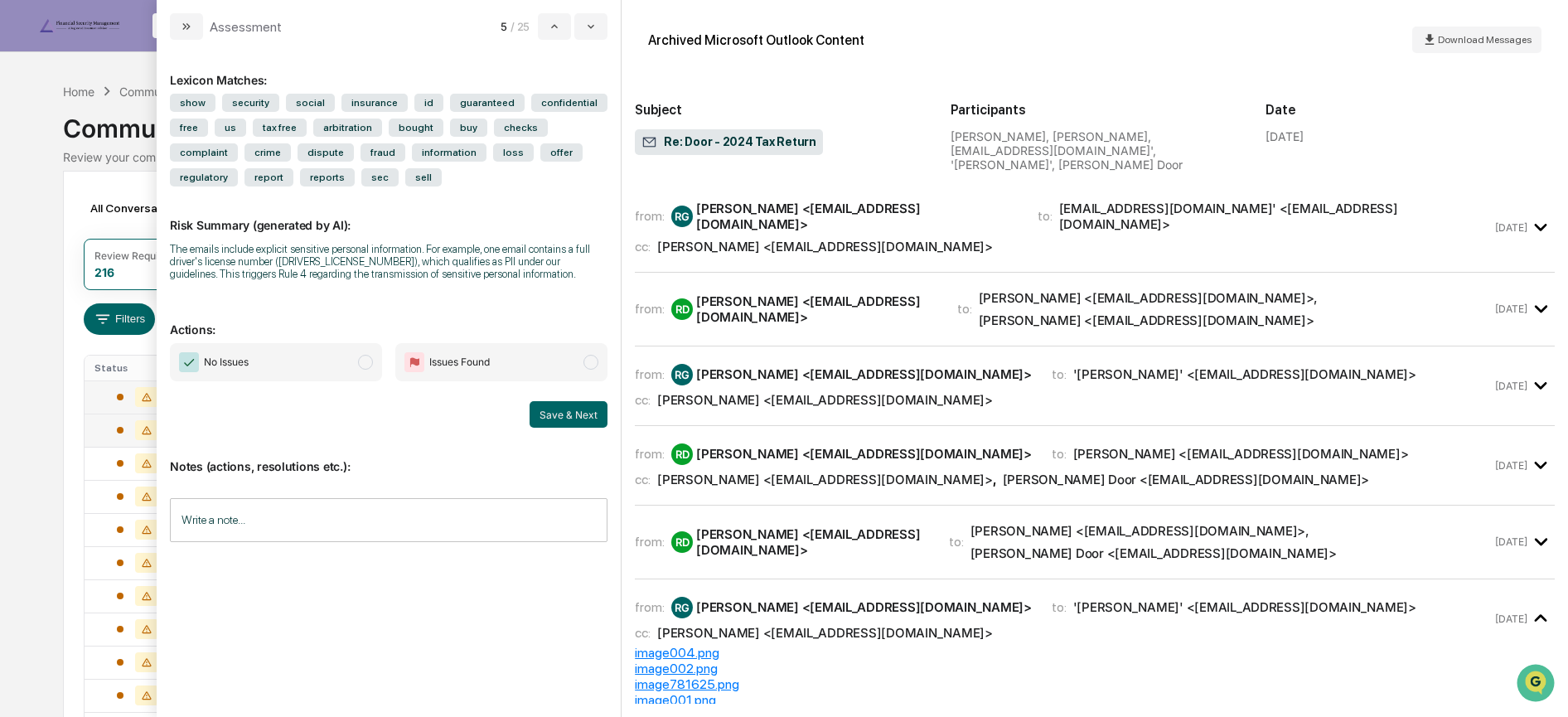
click at [336, 363] on span "No Issues" at bounding box center [276, 363] width 212 height 38
click at [224, 534] on input "Write a note..." at bounding box center [388, 521] width 437 height 44
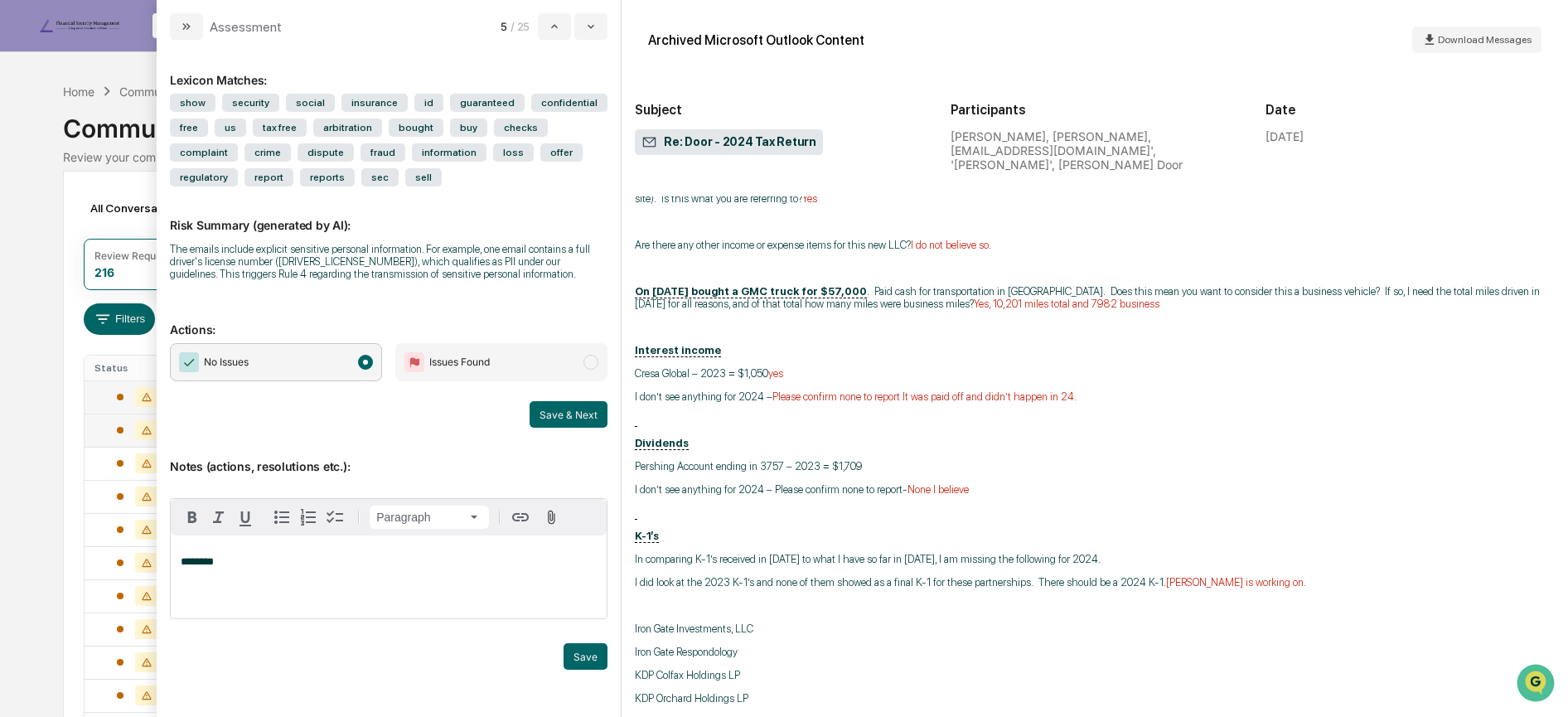
scroll to position [3993, 0]
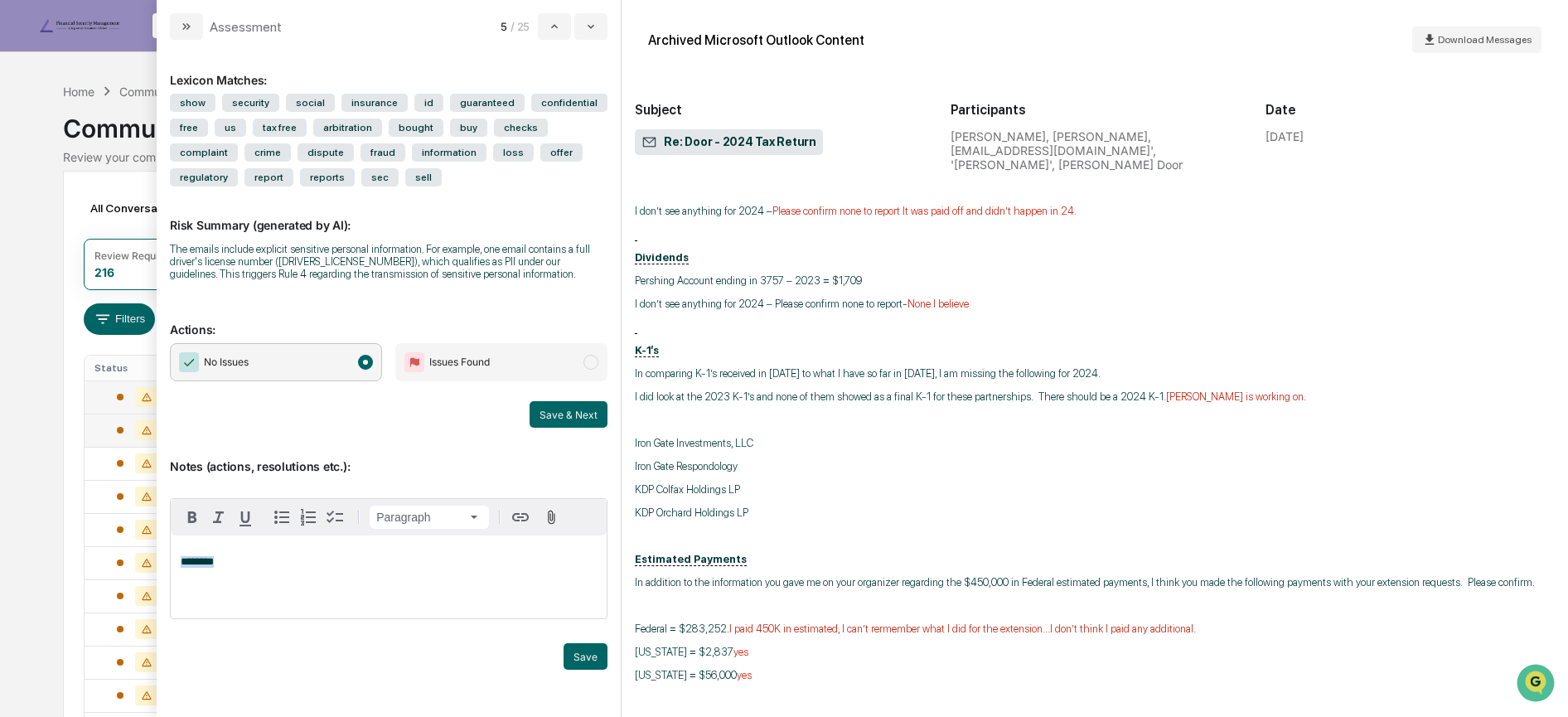
drag, startPoint x: 236, startPoint y: 570, endPoint x: 161, endPoint y: 557, distance: 76.1
click at [161, 557] on div "Lexicon Matches: show security social insurance id guaranteed confidential free…" at bounding box center [389, 379] width 464 height 678
click at [353, 358] on span "No Issues" at bounding box center [276, 363] width 212 height 38
click at [268, 364] on span "No Issues" at bounding box center [276, 363] width 212 height 38
click at [190, 26] on icon "modal" at bounding box center [186, 26] width 14 height 14
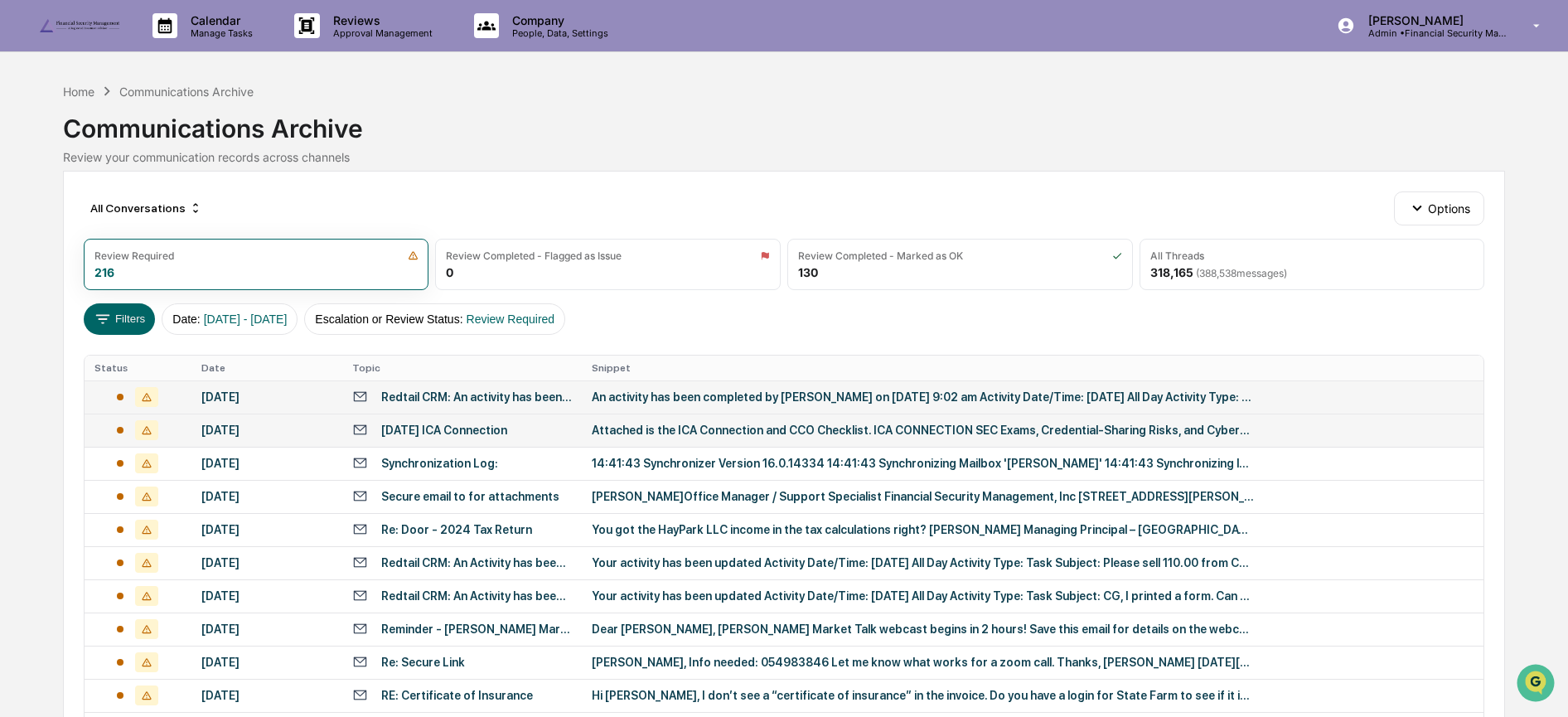
click at [395, 395] on div "Redtail CRM: An activity has been completed." at bounding box center [477, 397] width 191 height 14
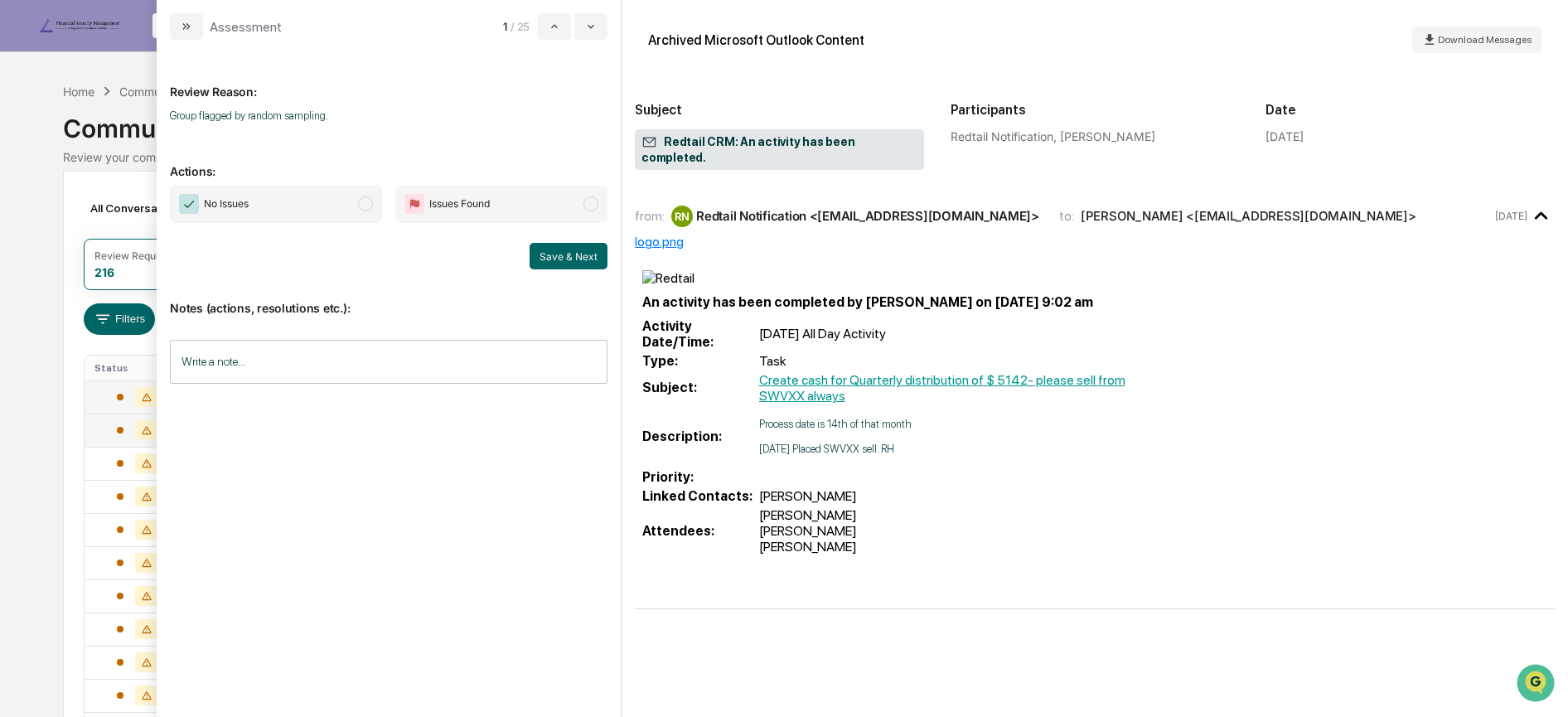
click at [298, 205] on span "No Issues" at bounding box center [276, 204] width 212 height 38
click at [563, 255] on button "Save & Next" at bounding box center [568, 256] width 78 height 26
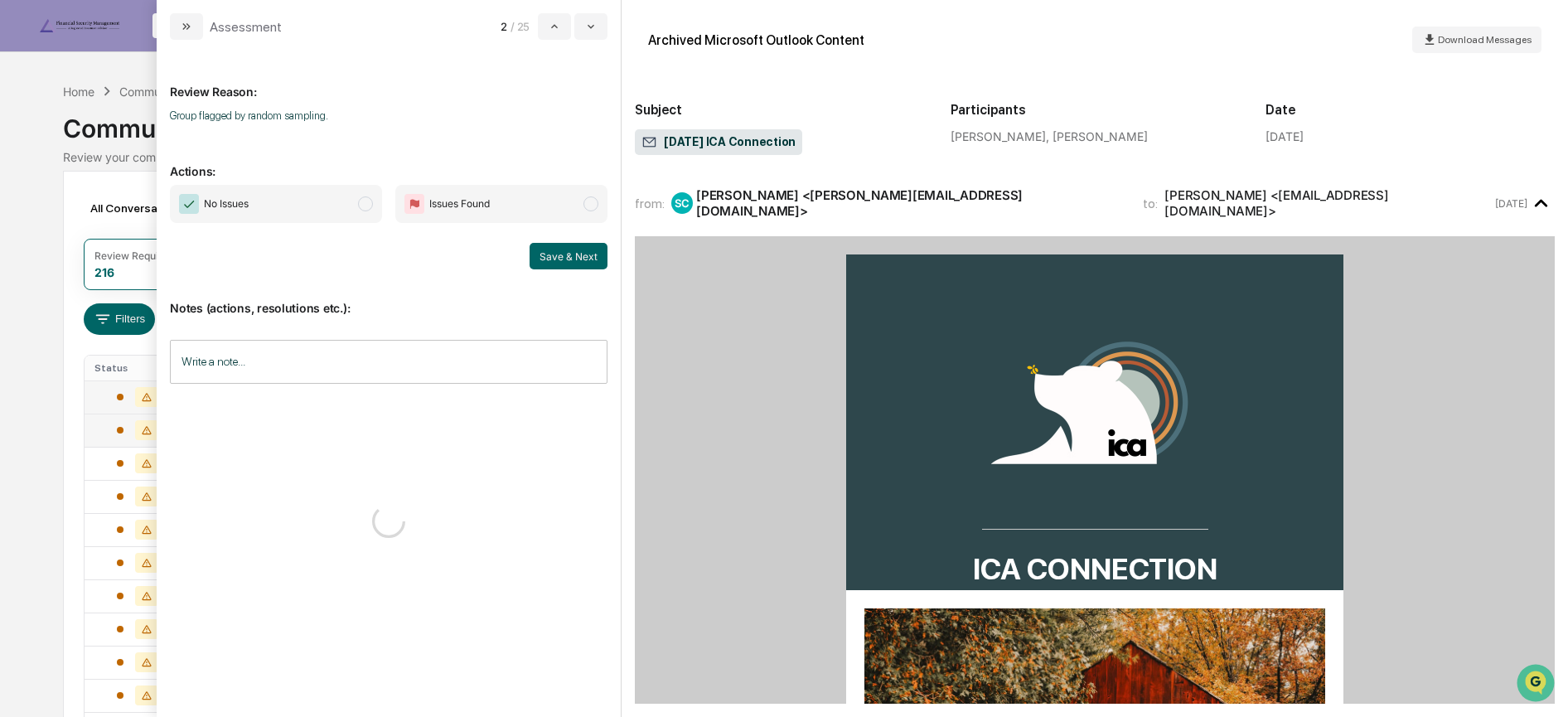
click at [330, 196] on span "No Issues" at bounding box center [276, 204] width 212 height 38
click at [582, 254] on button "Save & Next" at bounding box center [568, 256] width 78 height 26
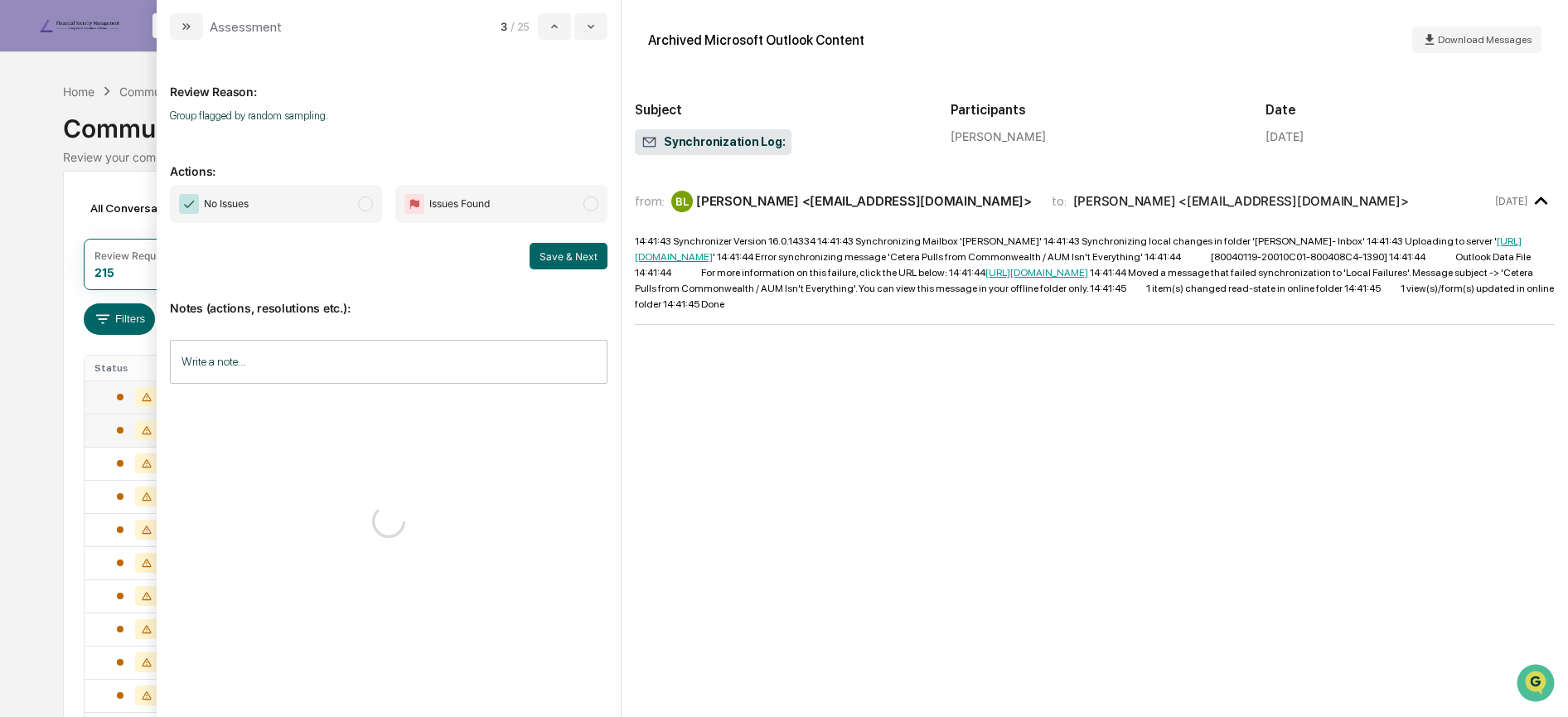
click at [274, 202] on span "No Issues" at bounding box center [276, 204] width 212 height 38
click at [573, 253] on button "Save & Next" at bounding box center [568, 256] width 78 height 26
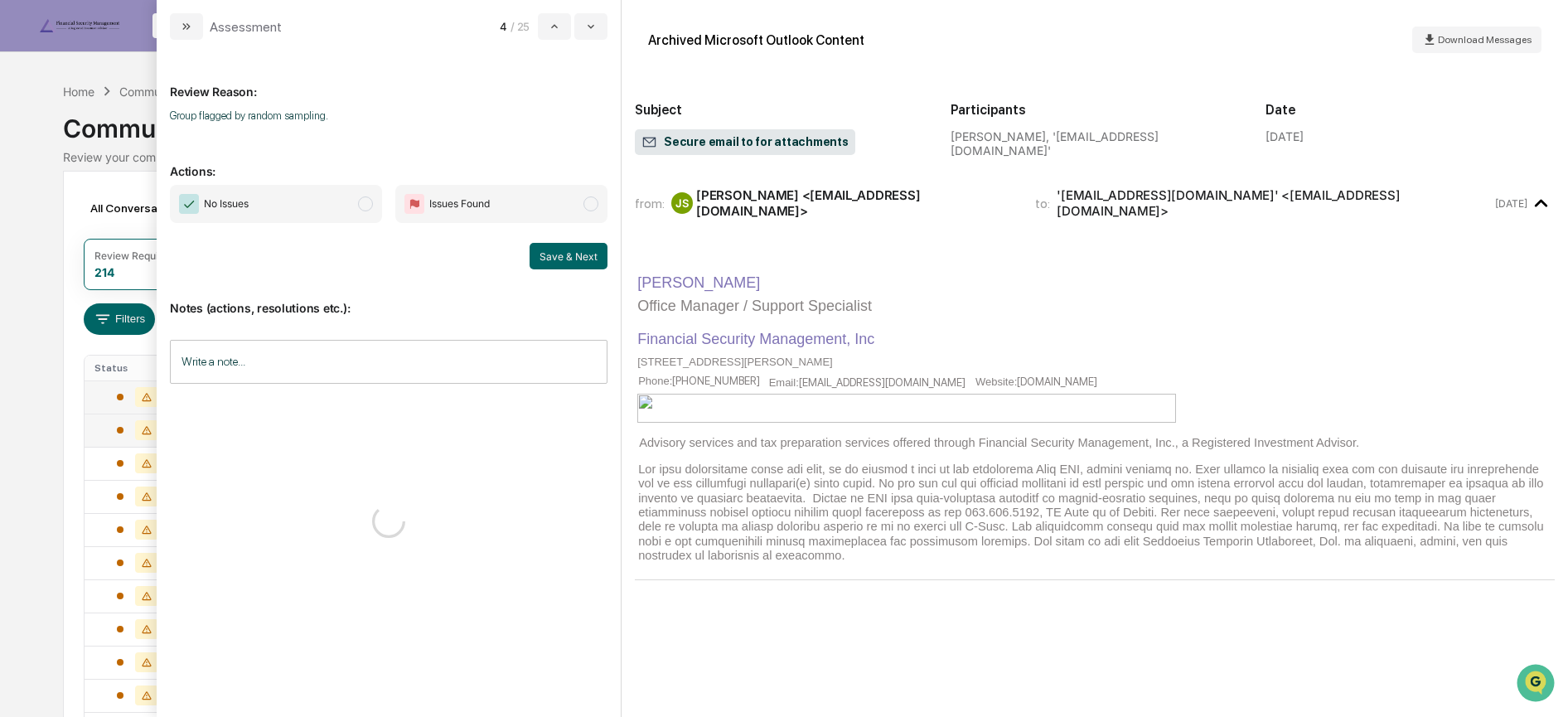
click at [323, 206] on span "No Issues" at bounding box center [276, 204] width 212 height 38
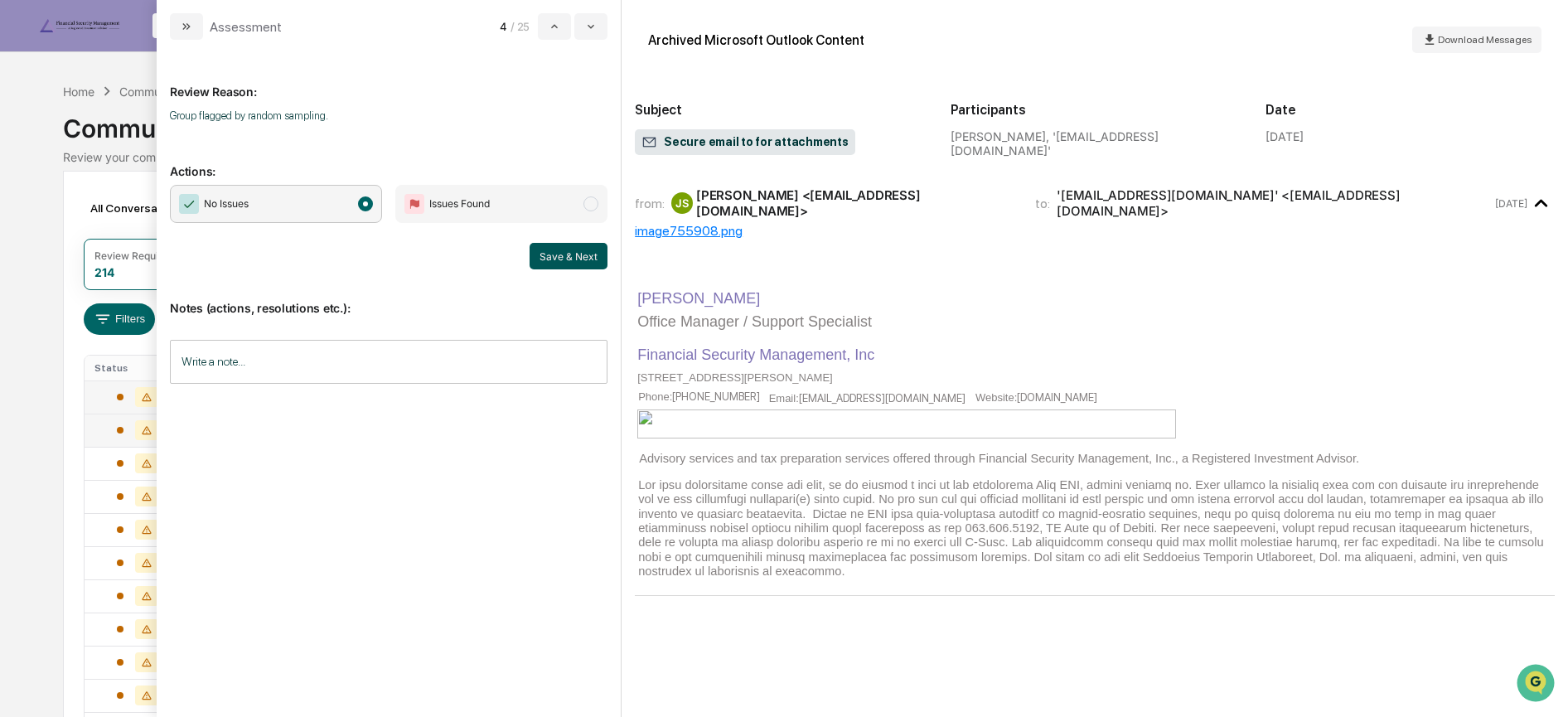
click at [571, 254] on button "Save & Next" at bounding box center [568, 256] width 78 height 26
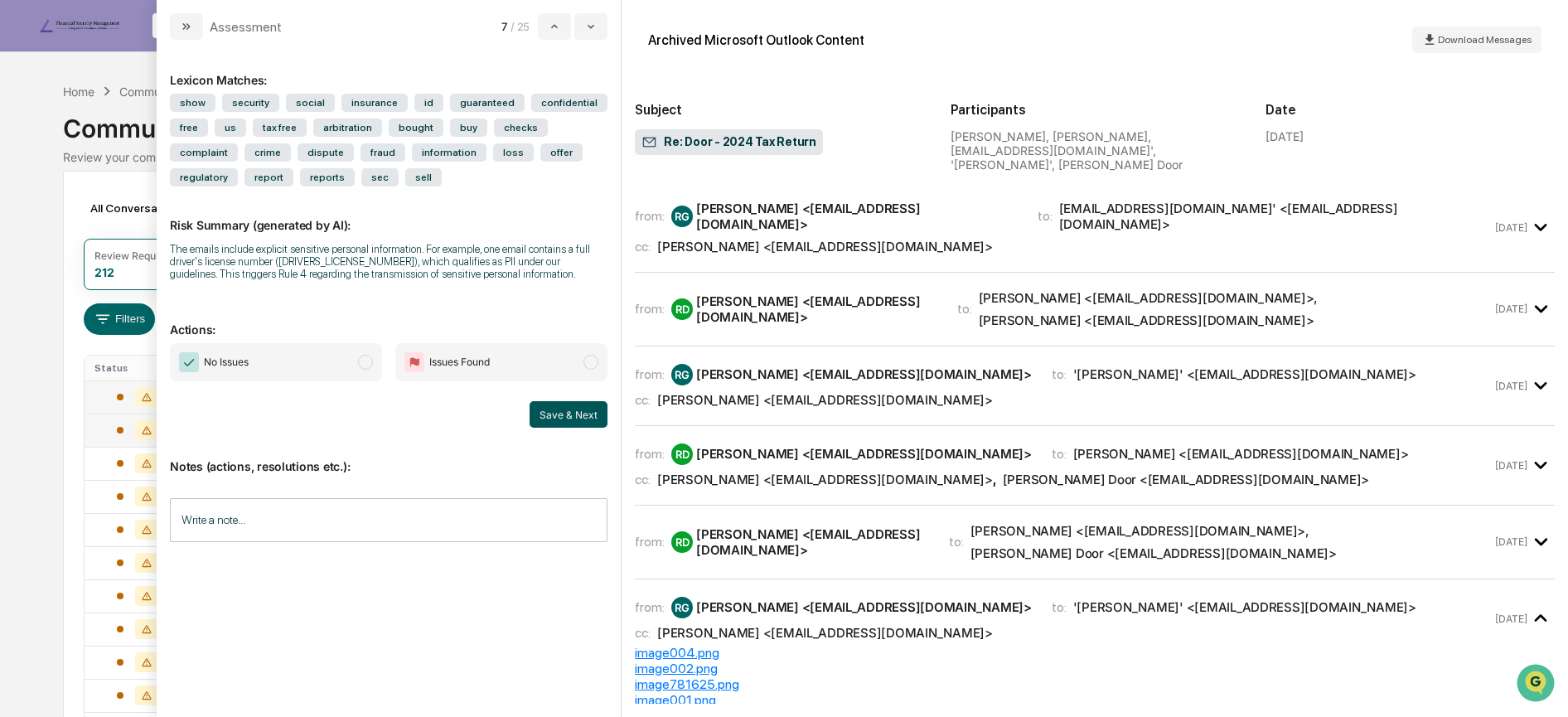
click at [560, 416] on button "Save & Next" at bounding box center [568, 414] width 78 height 26
click at [188, 27] on icon "modal" at bounding box center [188, 26] width 5 height 6
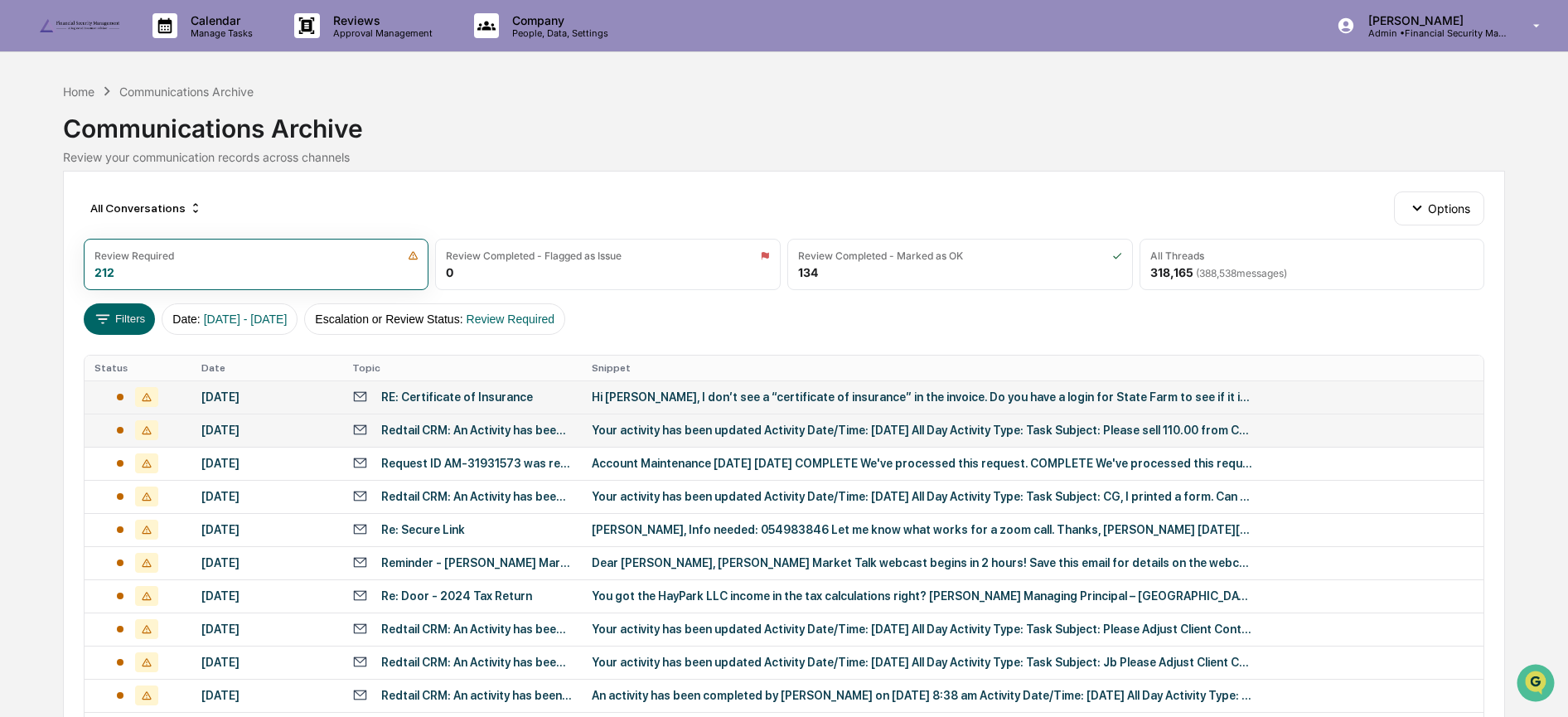
click at [492, 392] on div "RE: Certificate of Insurance" at bounding box center [458, 397] width 152 height 14
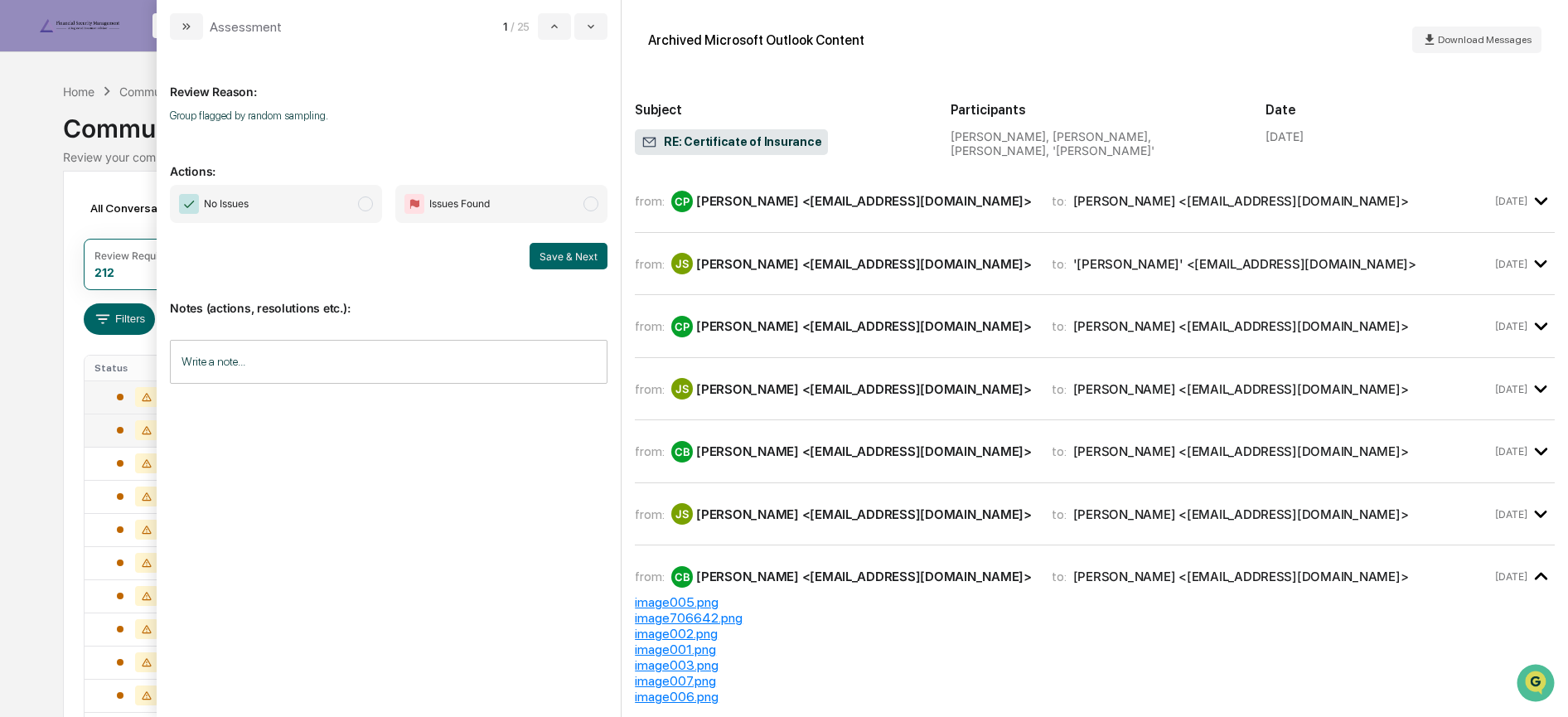
click at [367, 212] on span "No Issues" at bounding box center [276, 204] width 212 height 38
click at [563, 251] on button "Save & Next" at bounding box center [568, 256] width 78 height 26
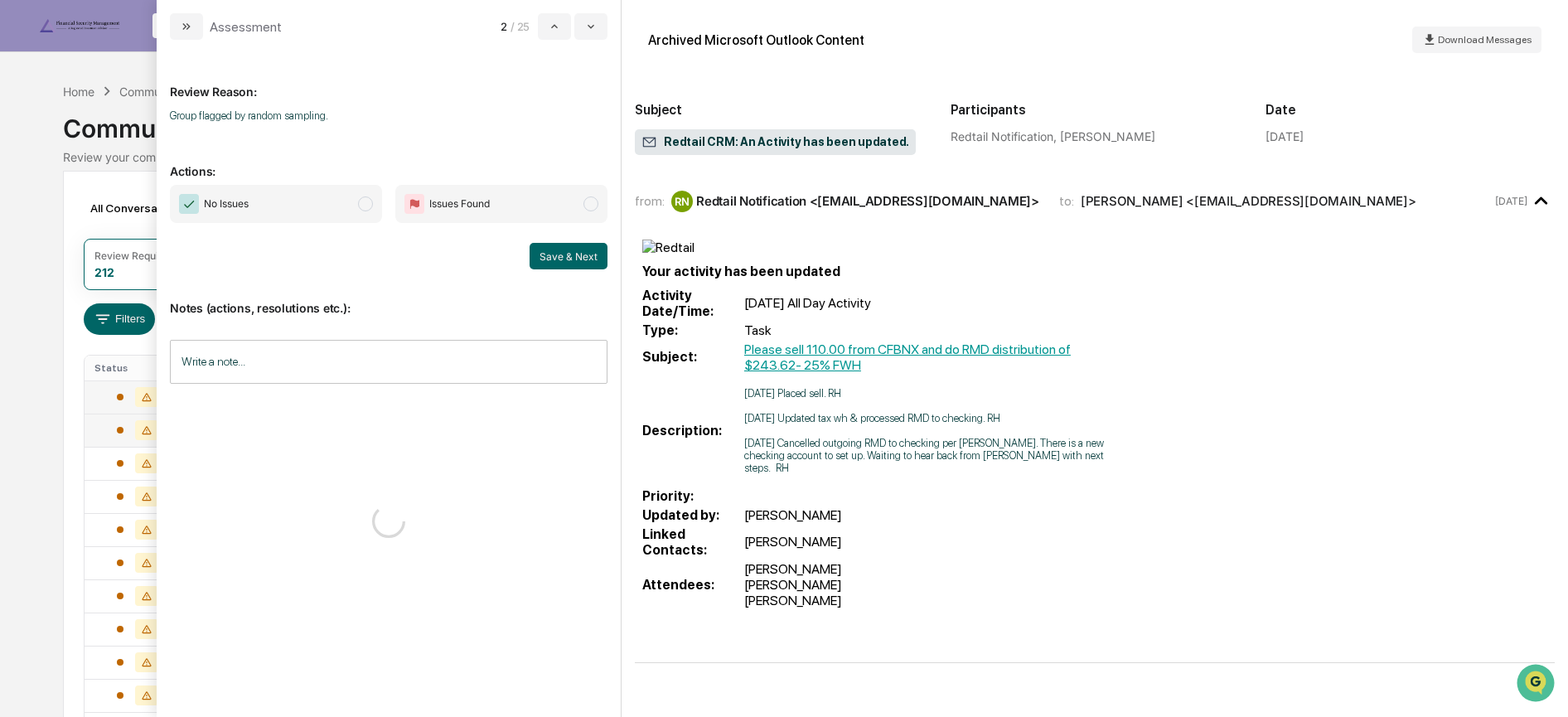
click at [307, 213] on span "No Issues" at bounding box center [276, 204] width 212 height 38
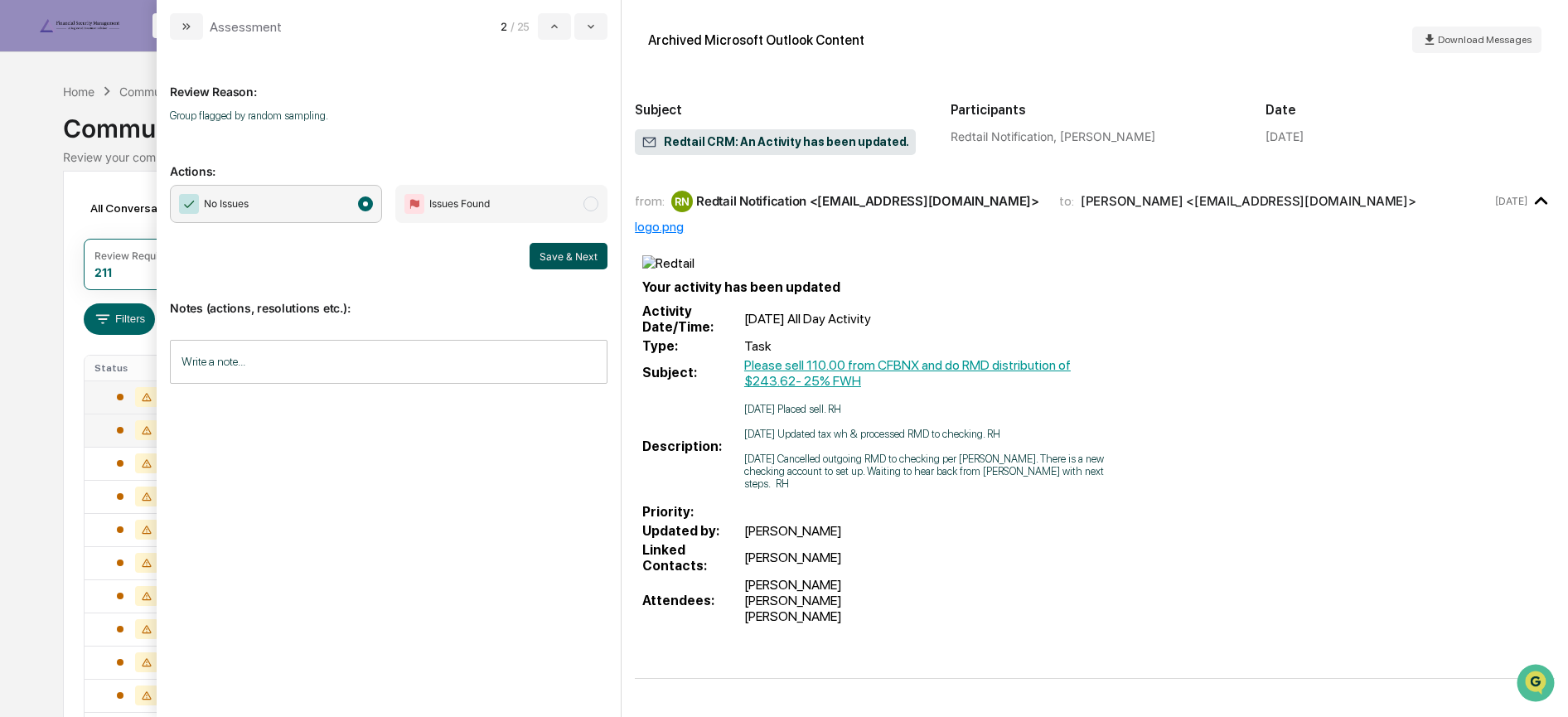
click at [556, 255] on button "Save & Next" at bounding box center [568, 256] width 78 height 26
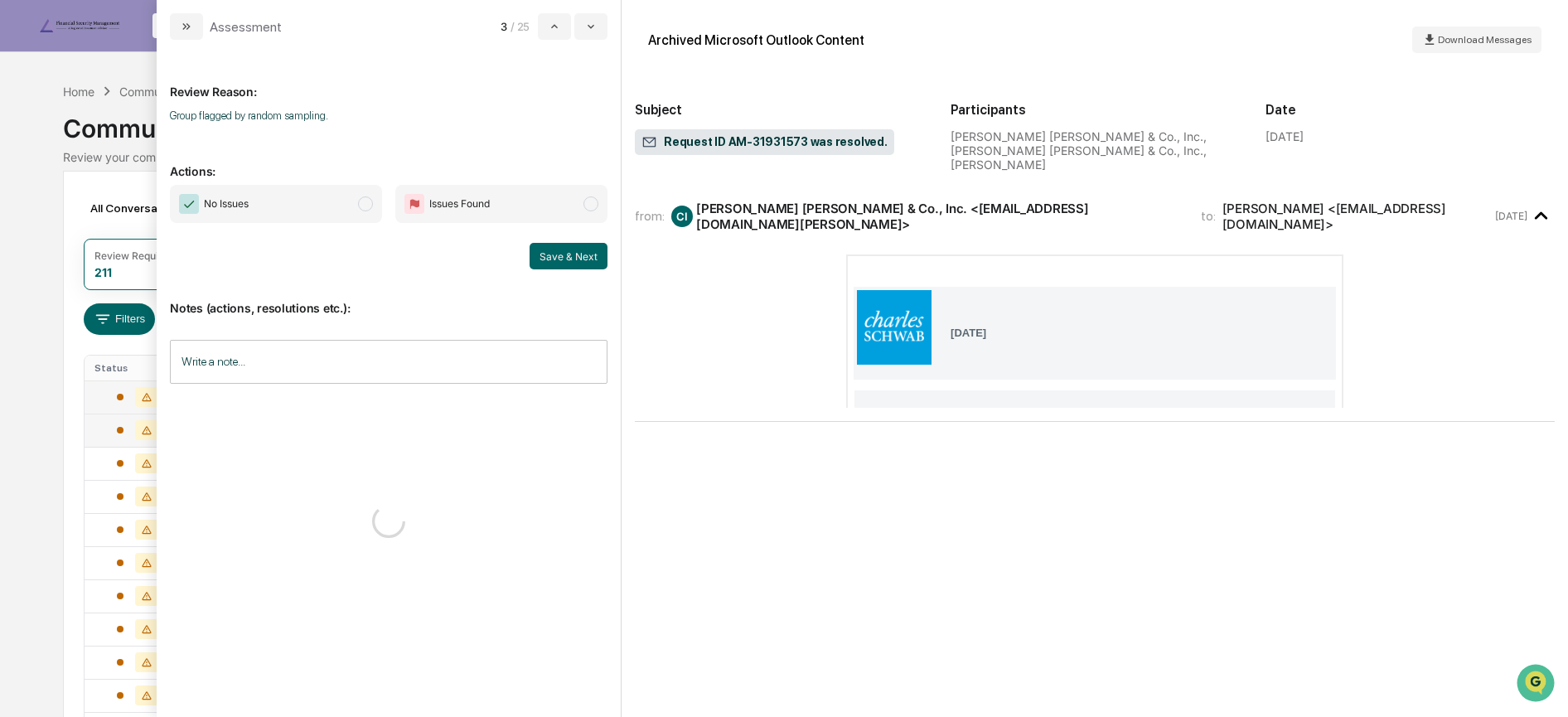
click at [321, 211] on span "No Issues" at bounding box center [276, 204] width 212 height 38
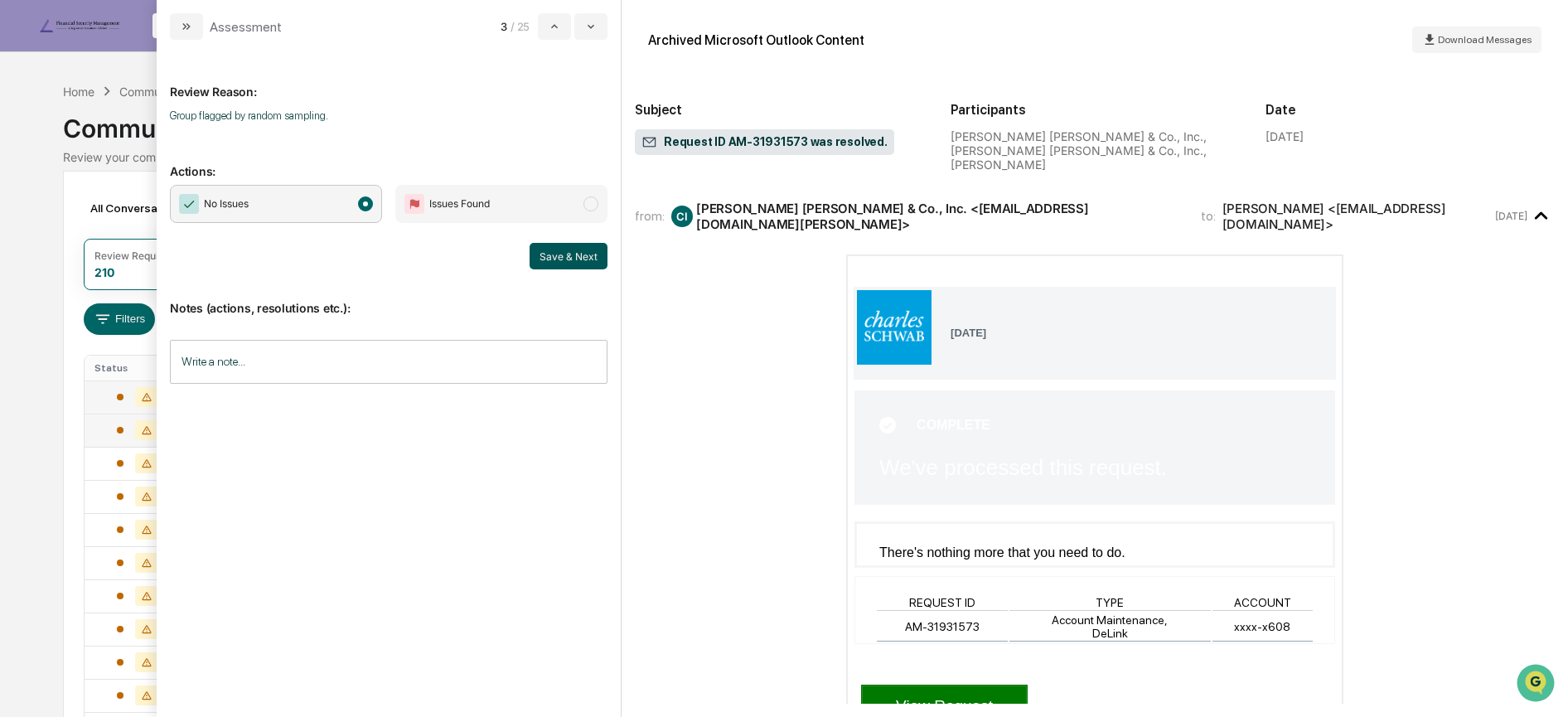
click at [558, 253] on button "Save & Next" at bounding box center [568, 256] width 78 height 26
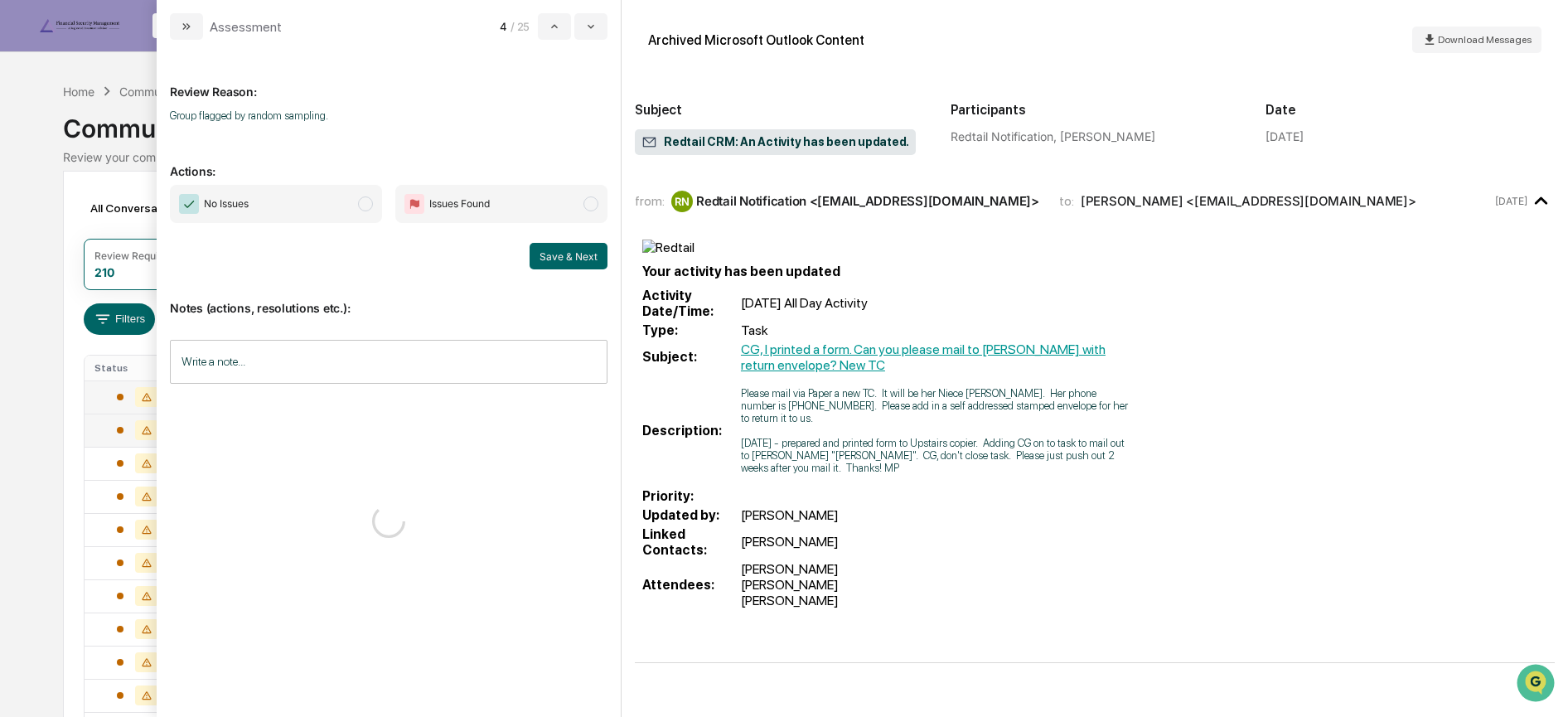
click at [294, 194] on span "No Issues" at bounding box center [276, 204] width 212 height 38
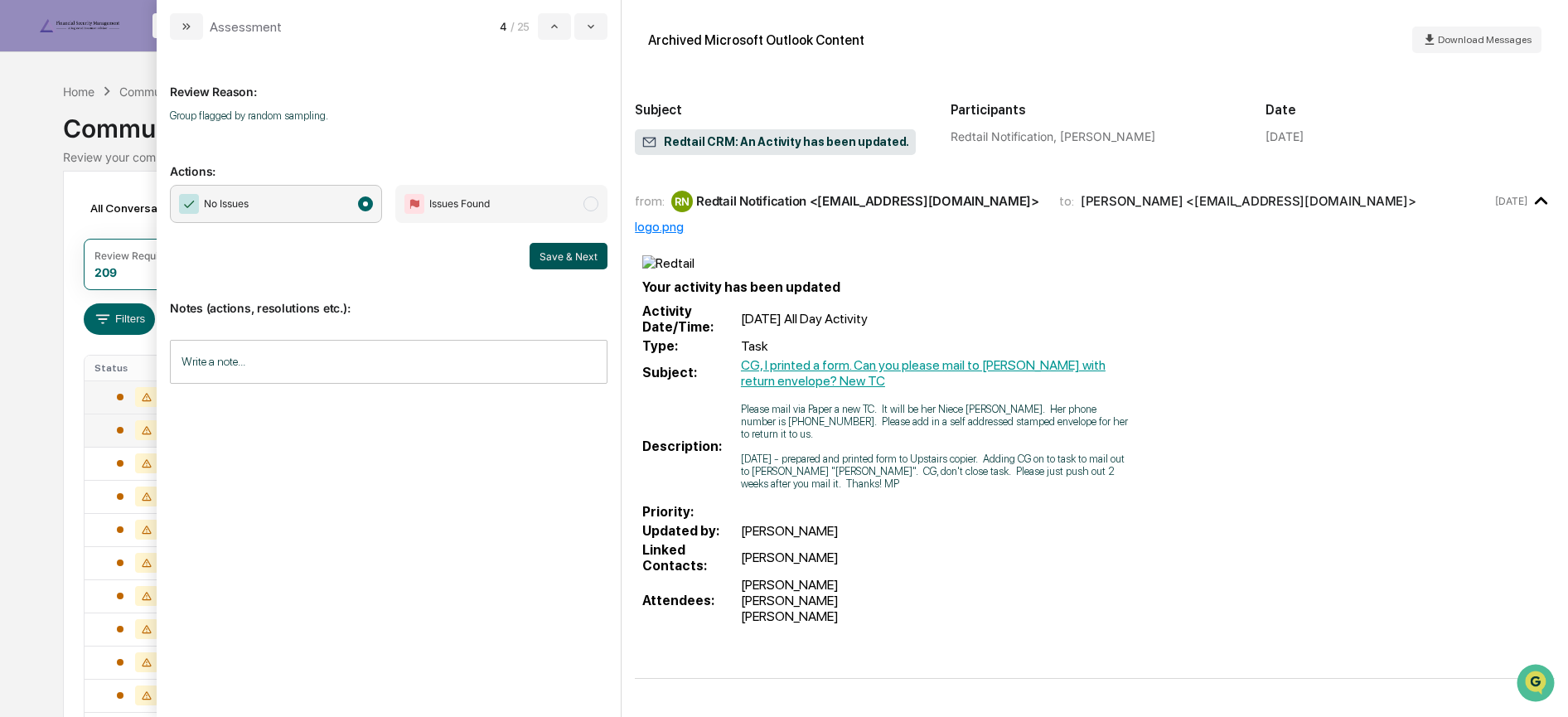
click at [563, 253] on button "Save & Next" at bounding box center [568, 256] width 78 height 26
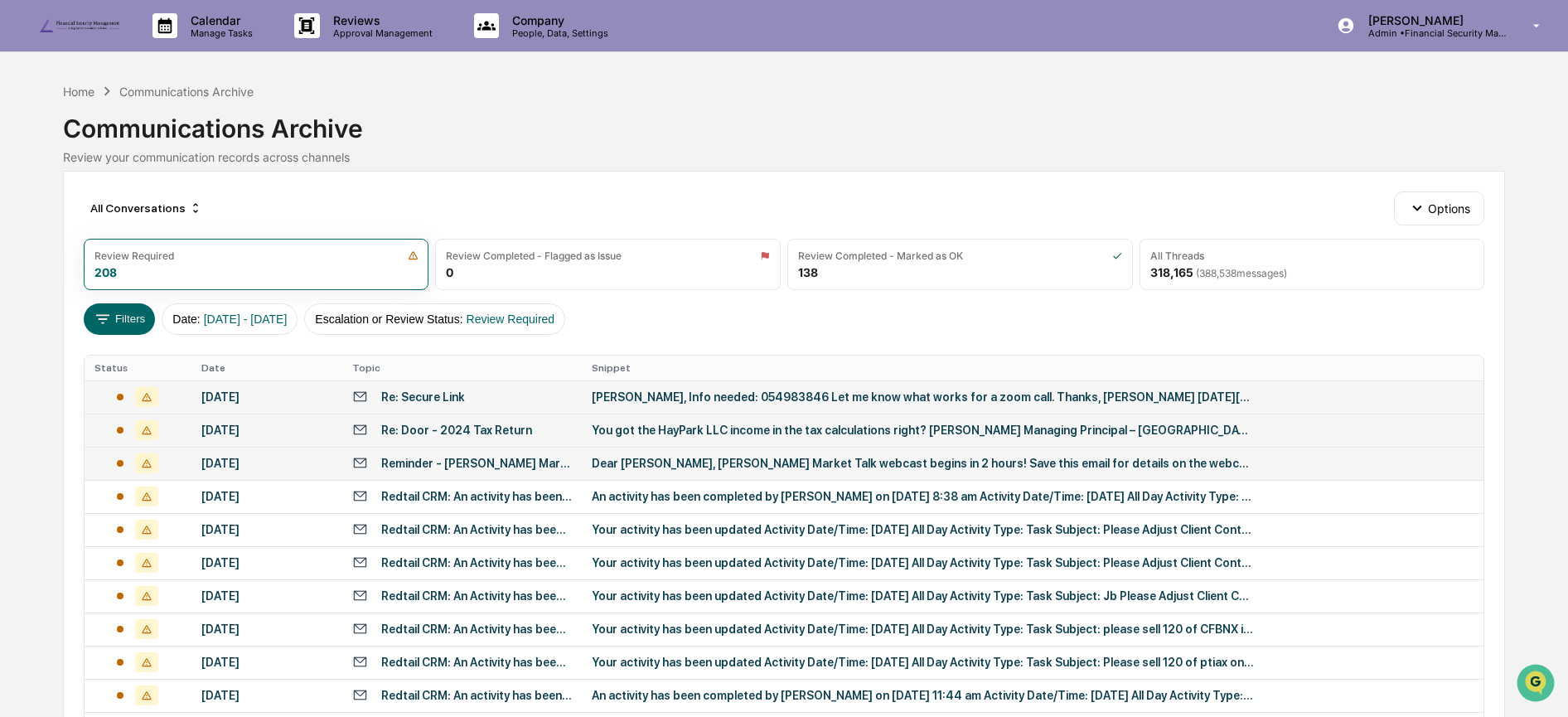
click at [392, 464] on div "Reminder - [PERSON_NAME] Market Talk begins in 2 hours!" at bounding box center [477, 463] width 191 height 14
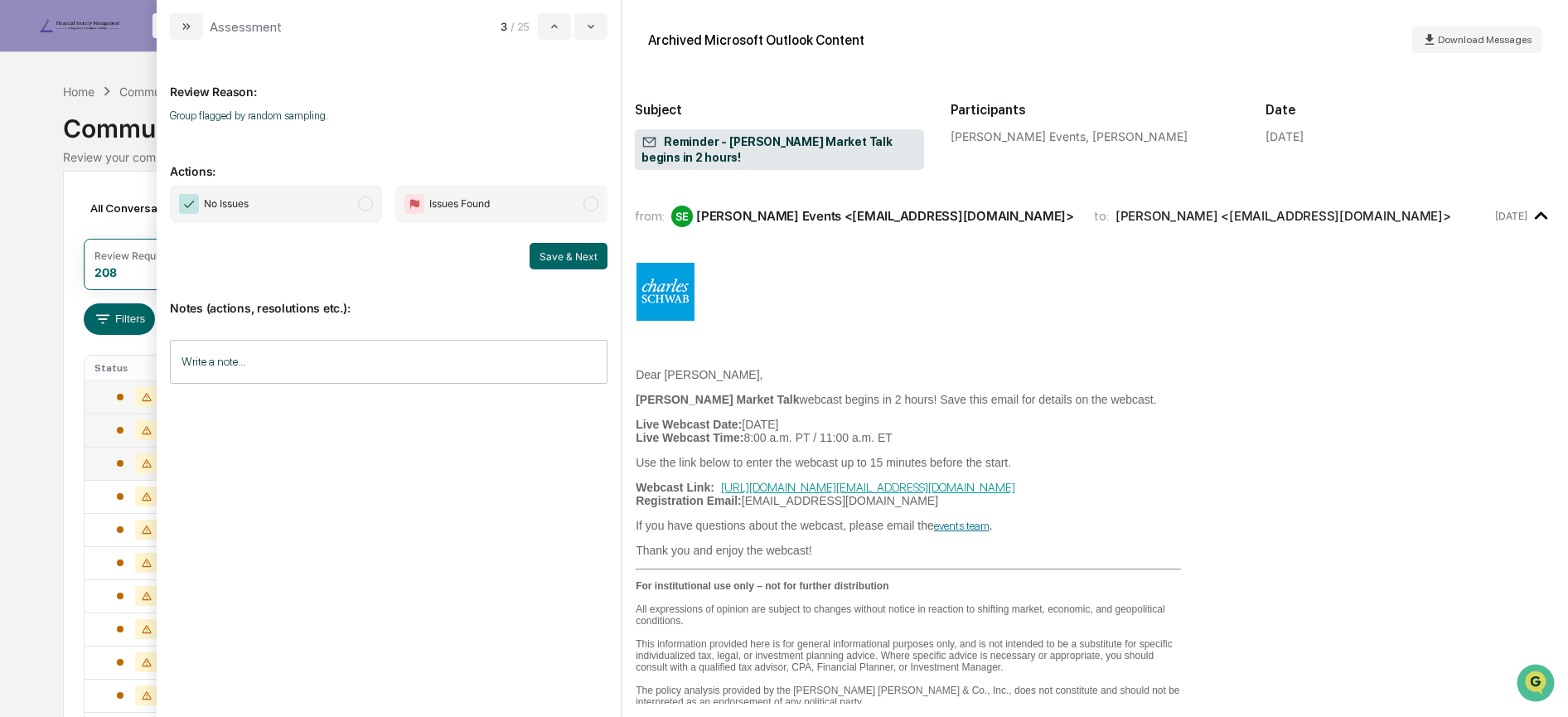
click at [353, 206] on span "No Issues" at bounding box center [276, 204] width 212 height 38
click at [561, 256] on button "Save & Next" at bounding box center [568, 256] width 78 height 26
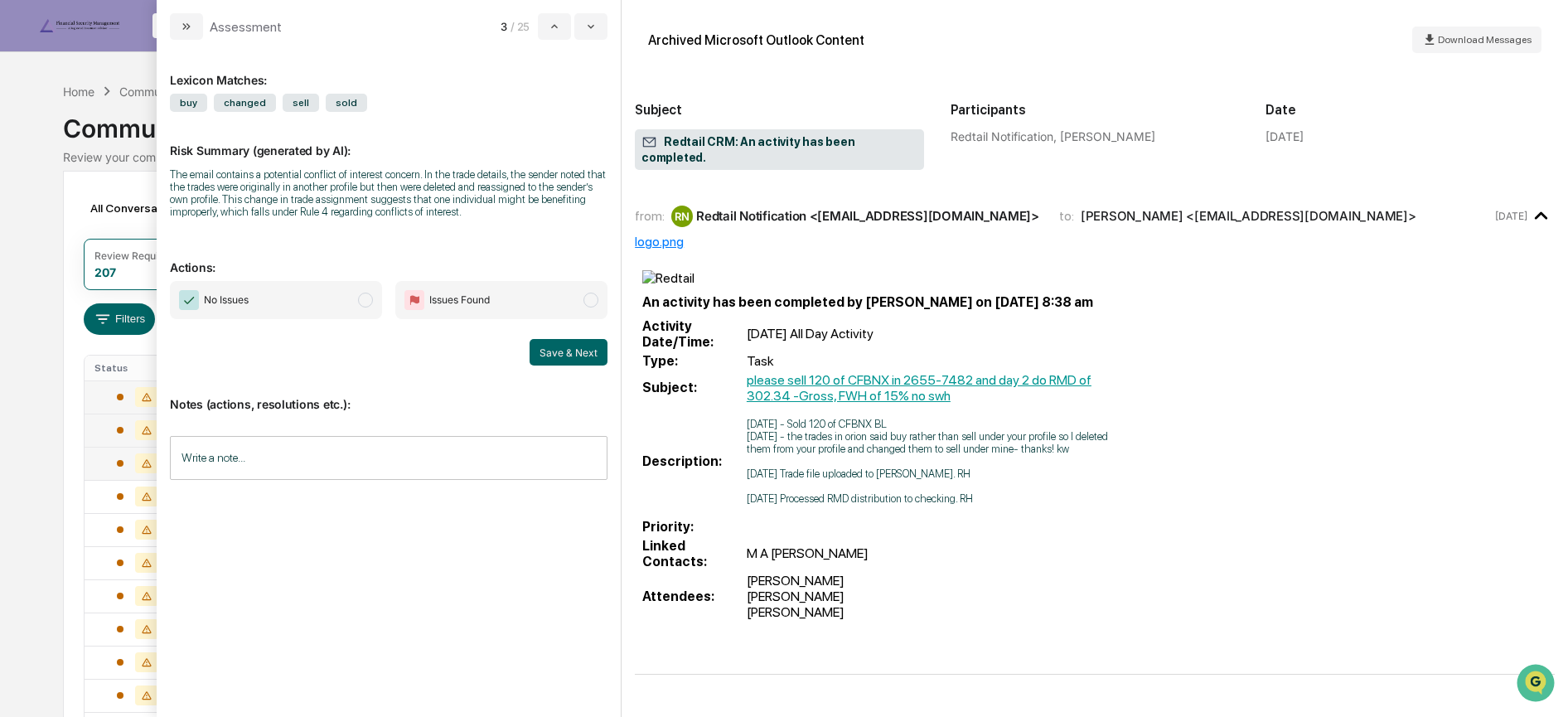
click at [327, 301] on span "No Issues" at bounding box center [276, 301] width 212 height 38
click at [246, 475] on input "Write a note..." at bounding box center [388, 458] width 437 height 44
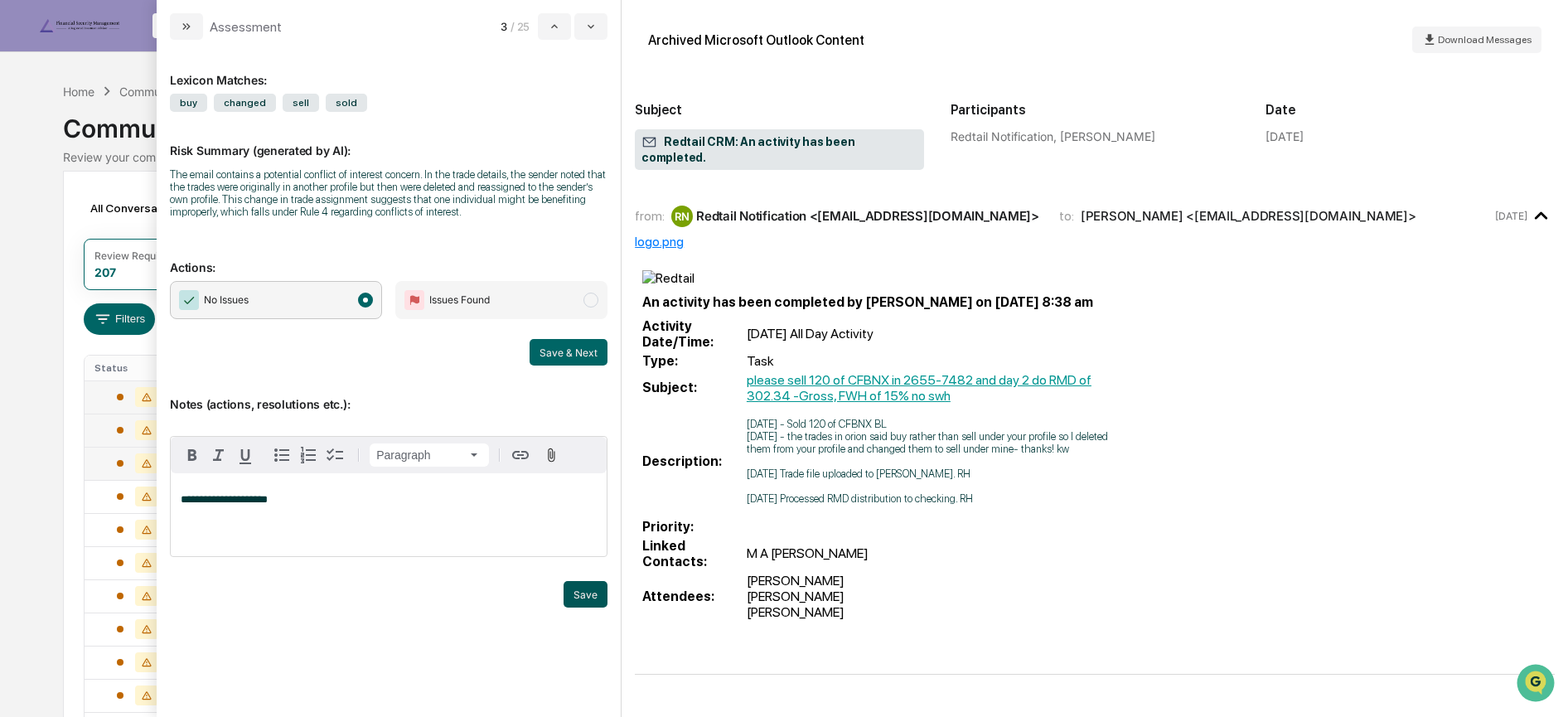
click at [582, 596] on button "Save" at bounding box center [585, 594] width 44 height 26
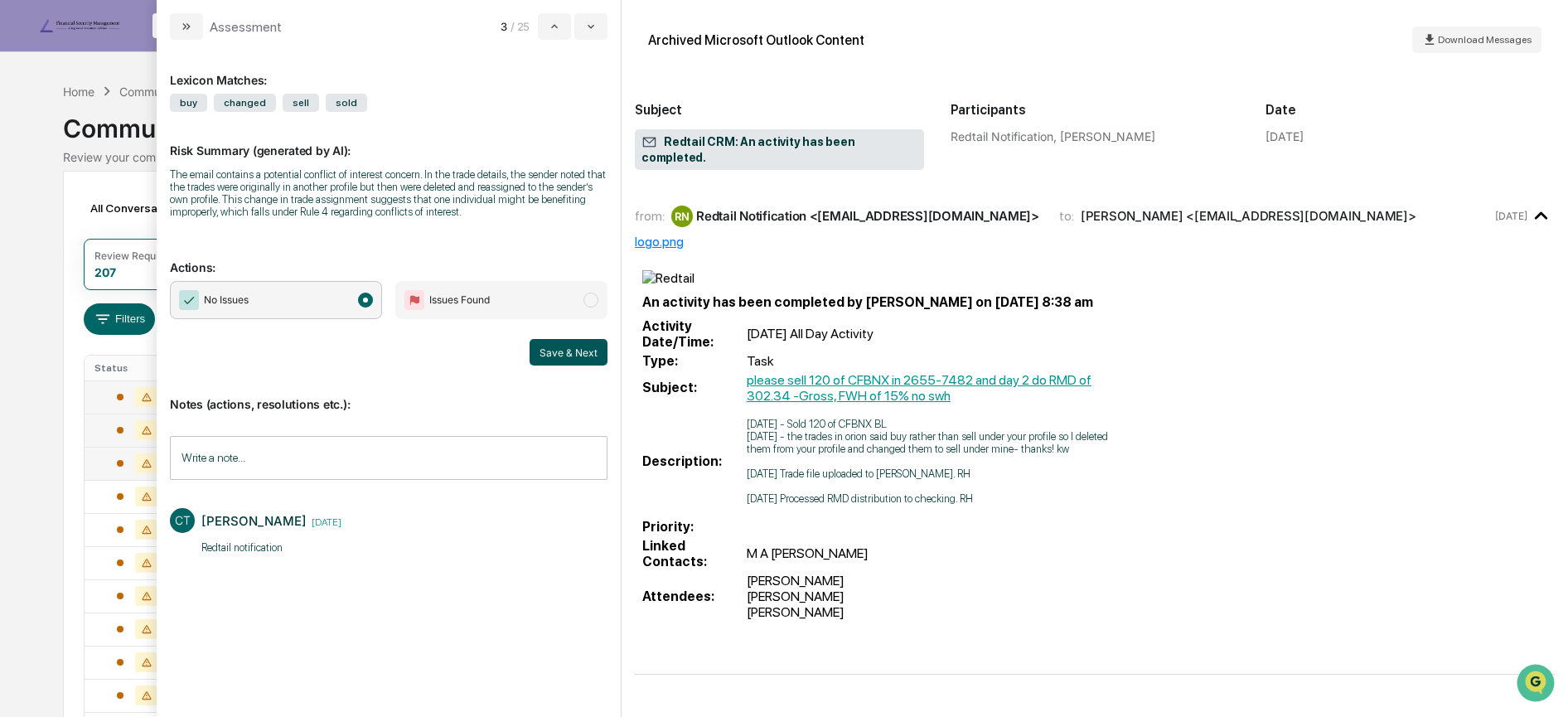
click at [562, 356] on button "Save & Next" at bounding box center [568, 352] width 78 height 26
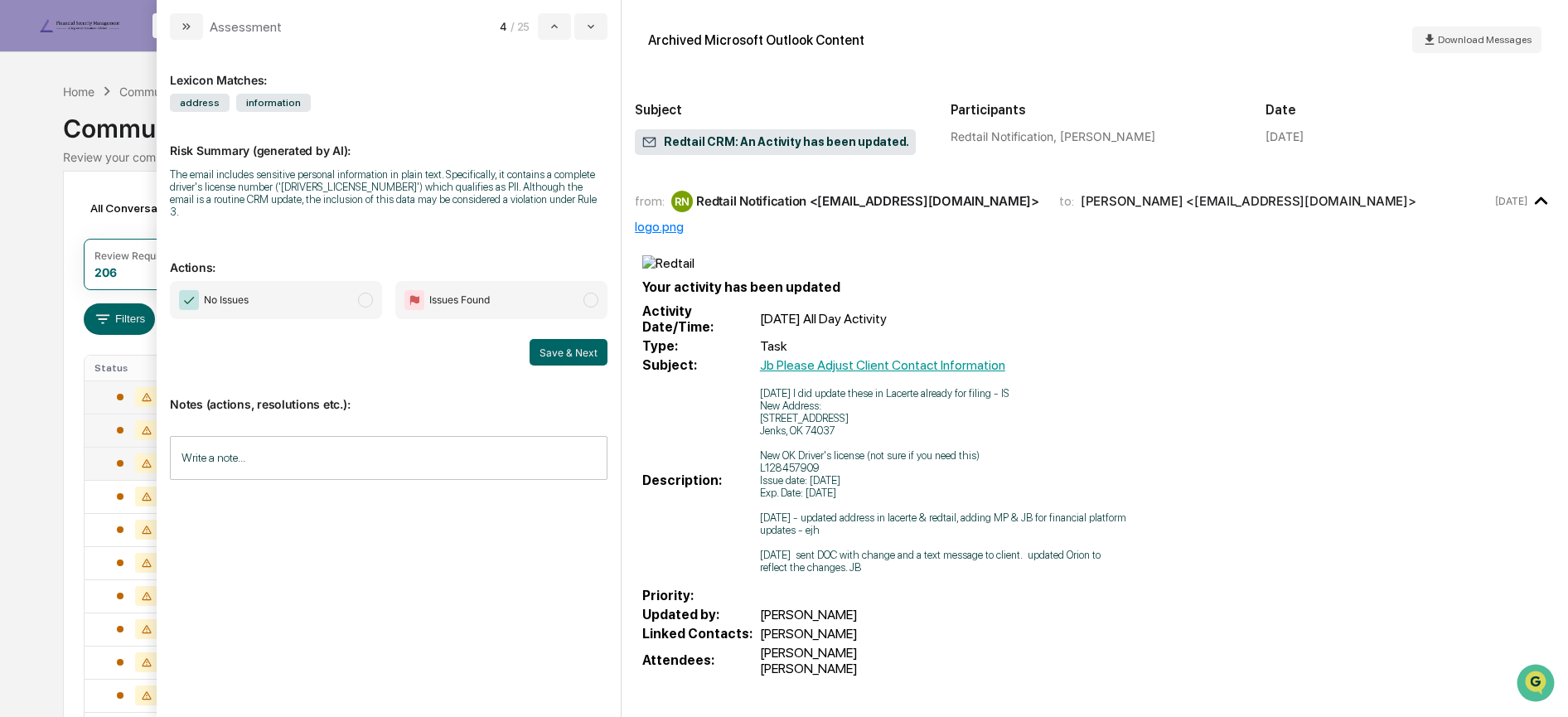
click at [283, 281] on span "No Issues" at bounding box center [276, 301] width 212 height 38
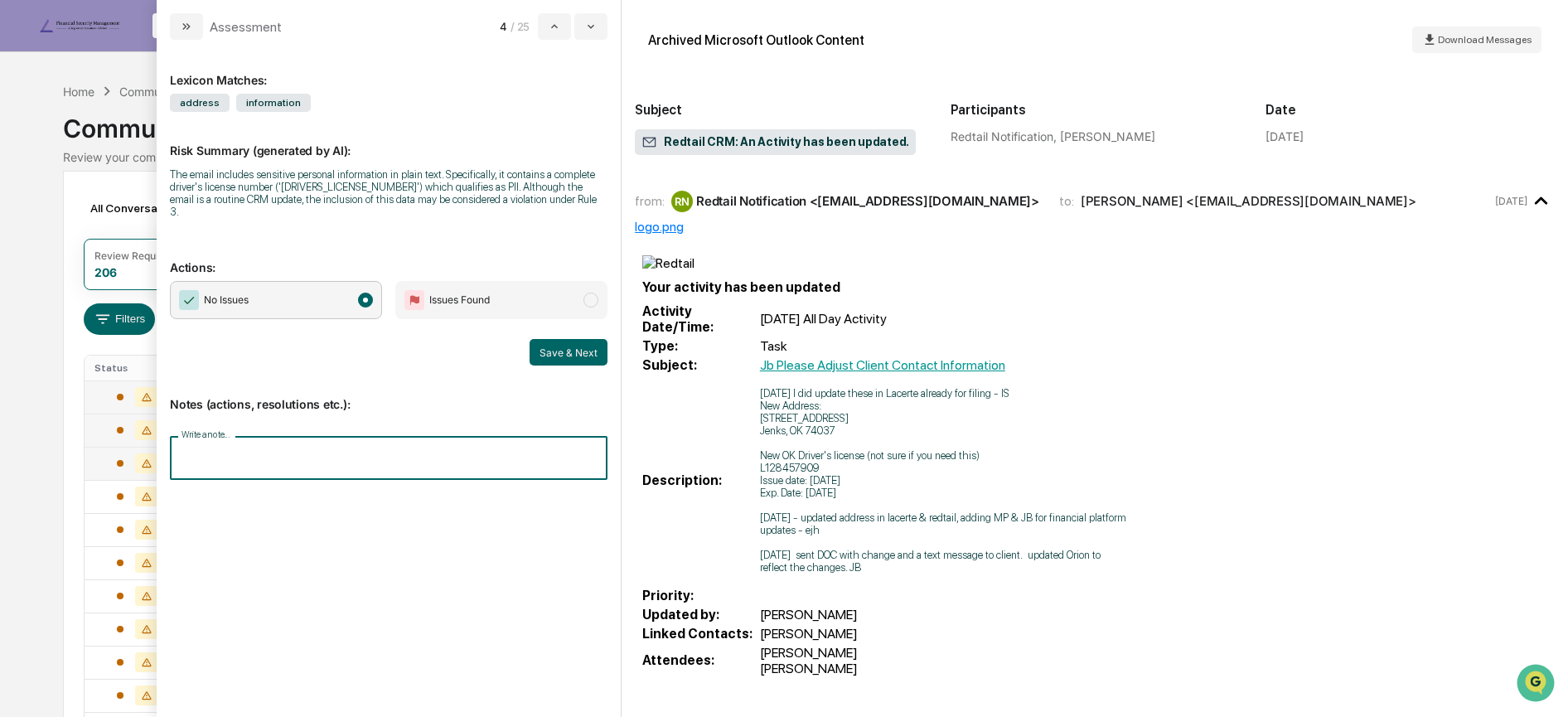
click at [231, 454] on input "Write a note..." at bounding box center [388, 458] width 437 height 44
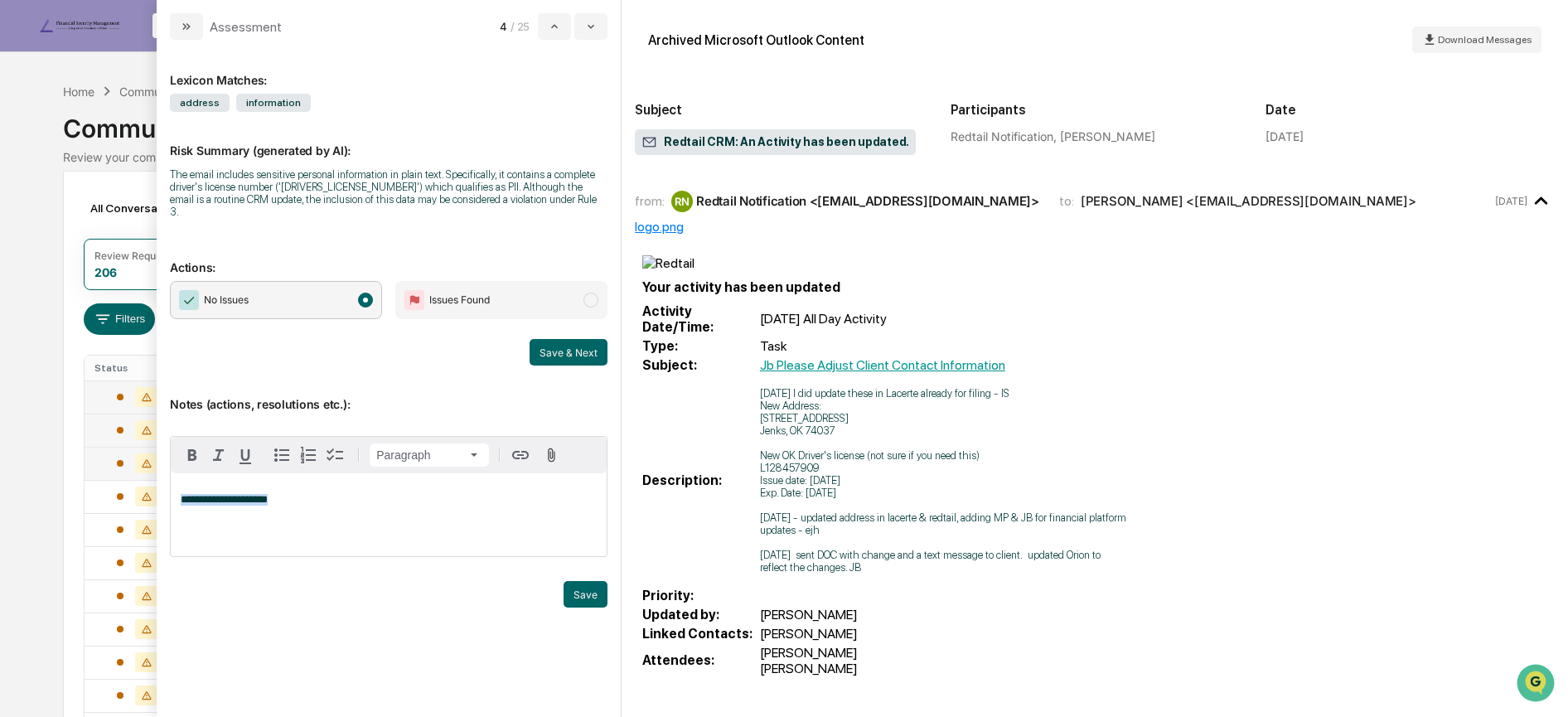
drag, startPoint x: 262, startPoint y: 488, endPoint x: 163, endPoint y: 490, distance: 99.0
click at [163, 490] on div "**********" at bounding box center [389, 379] width 464 height 678
click at [574, 582] on button "Save" at bounding box center [585, 594] width 44 height 26
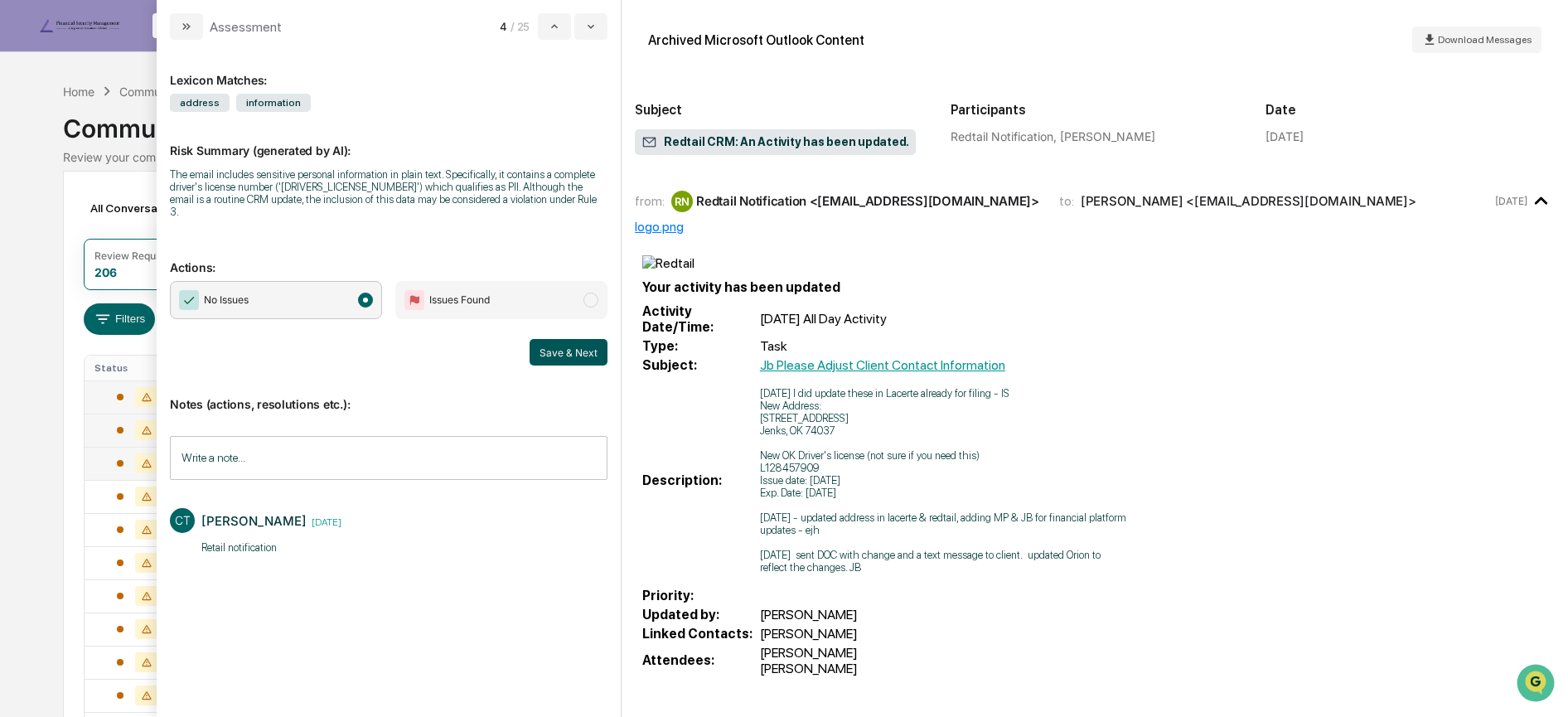
click at [549, 339] on button "Save & Next" at bounding box center [568, 352] width 78 height 26
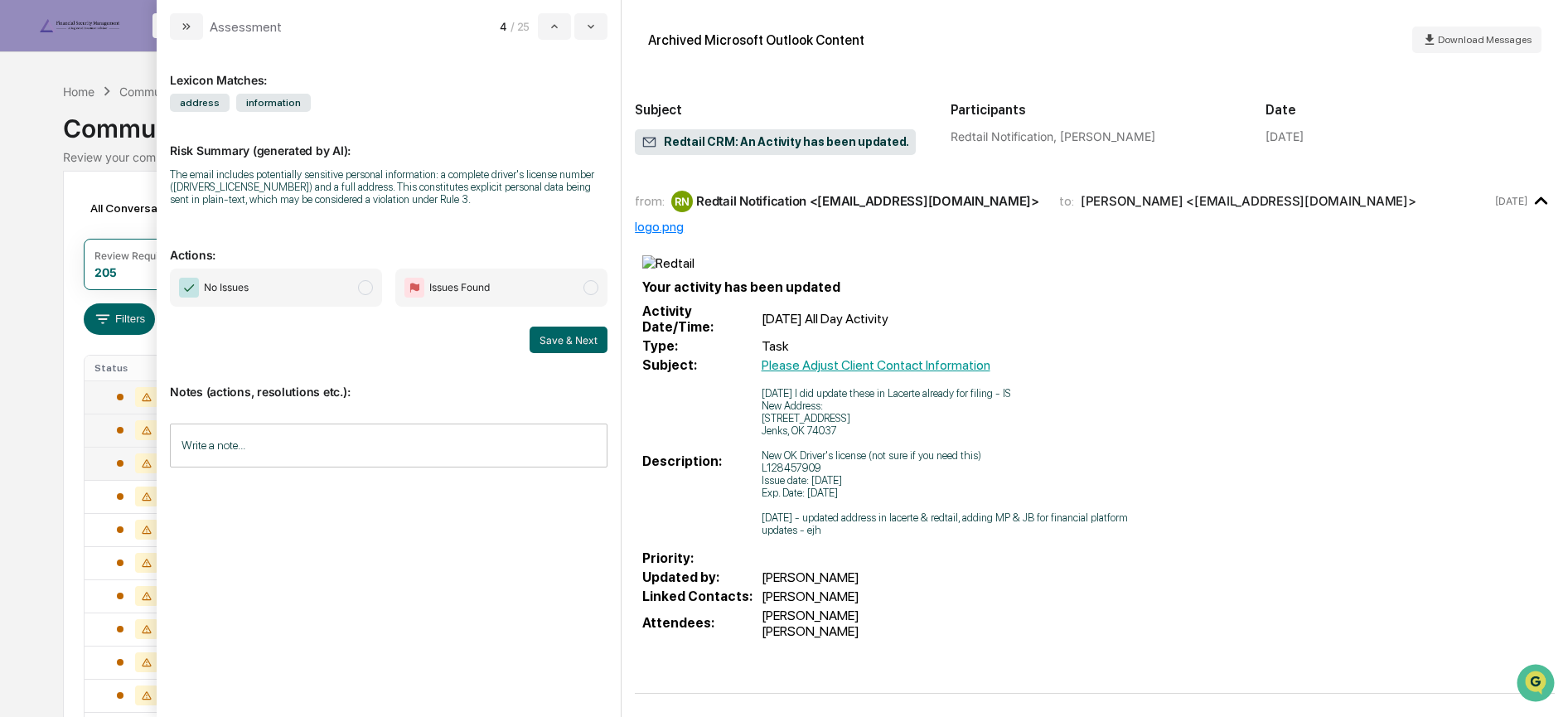
click at [402, 449] on input "Write a note..." at bounding box center [388, 446] width 437 height 44
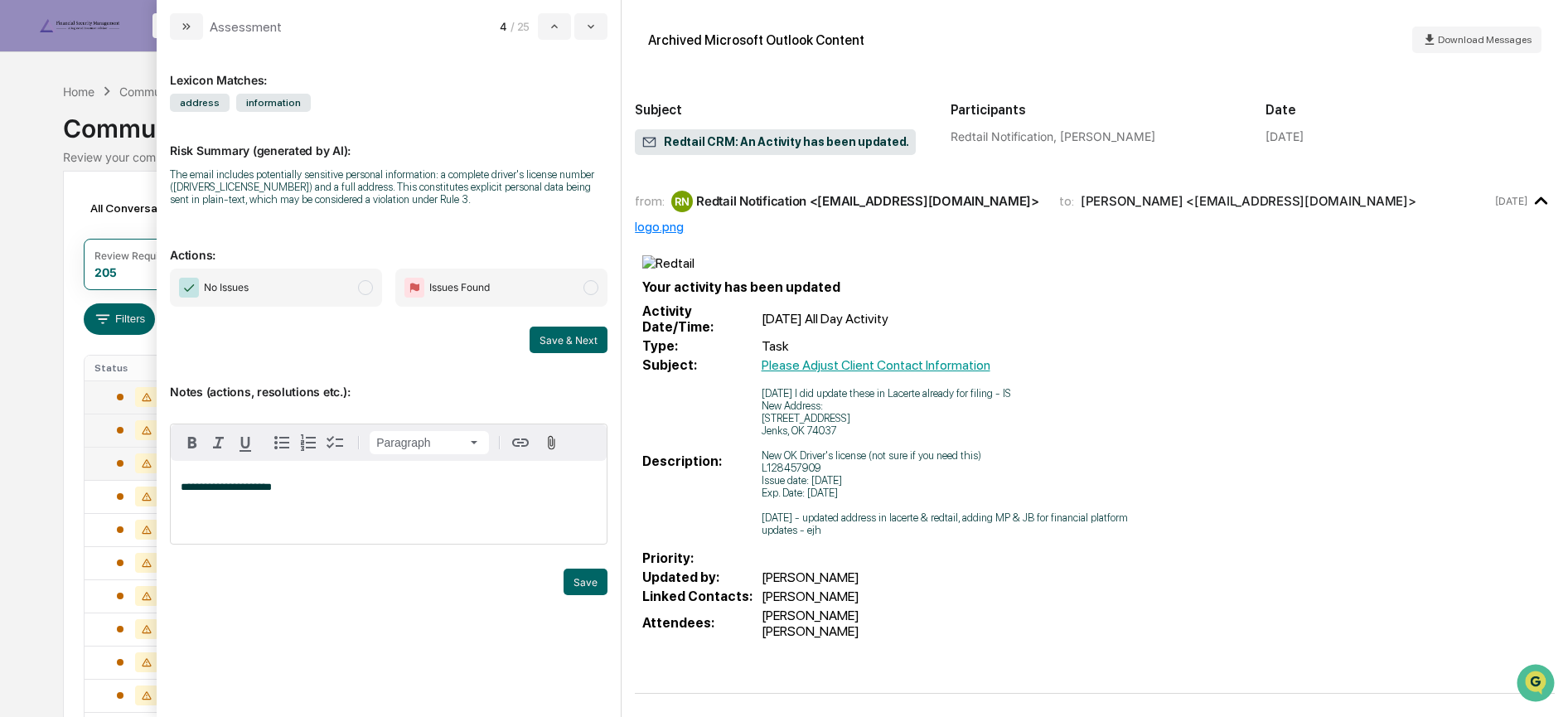
click at [342, 293] on span "No Issues" at bounding box center [276, 288] width 212 height 38
click at [586, 580] on button "Save" at bounding box center [585, 582] width 44 height 26
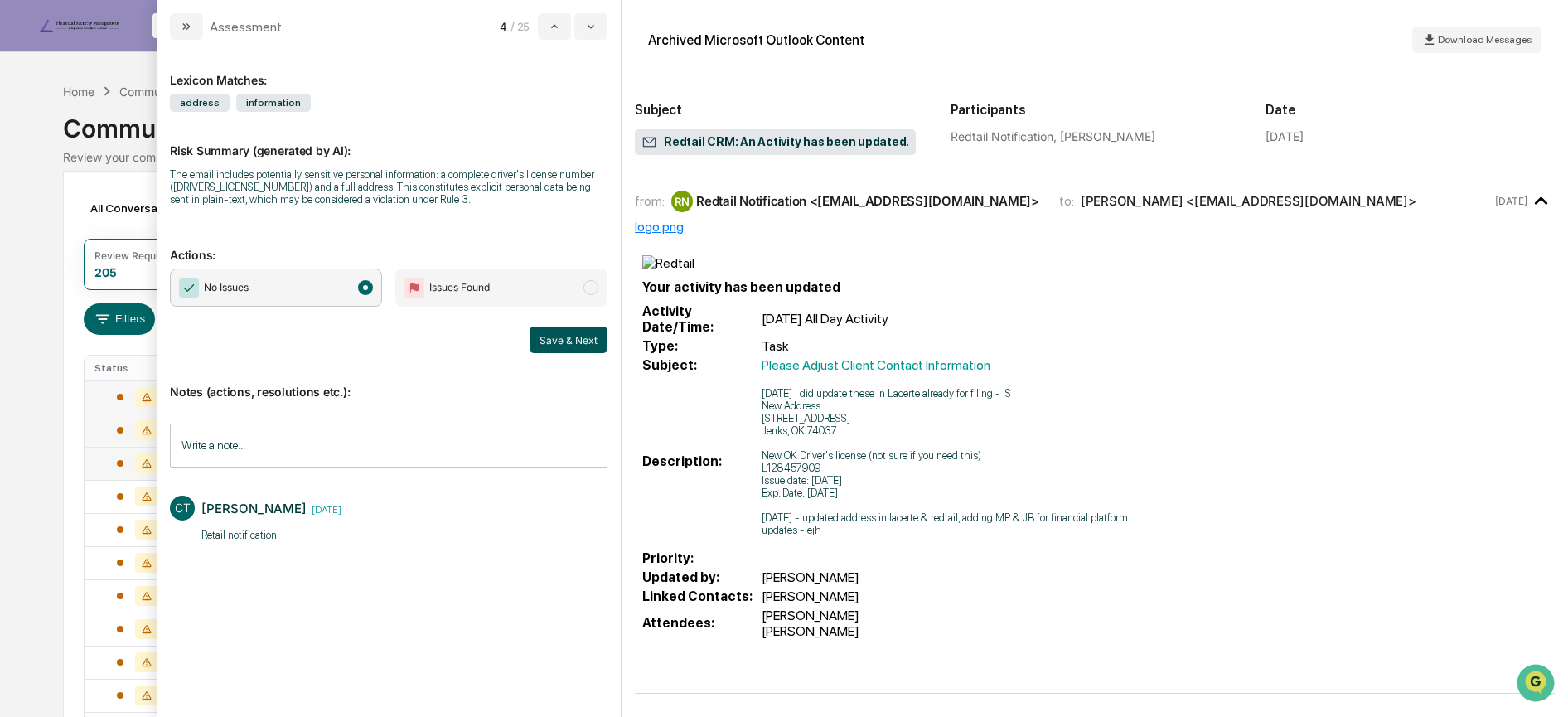
click at [555, 336] on button "Save & Next" at bounding box center [568, 340] width 78 height 26
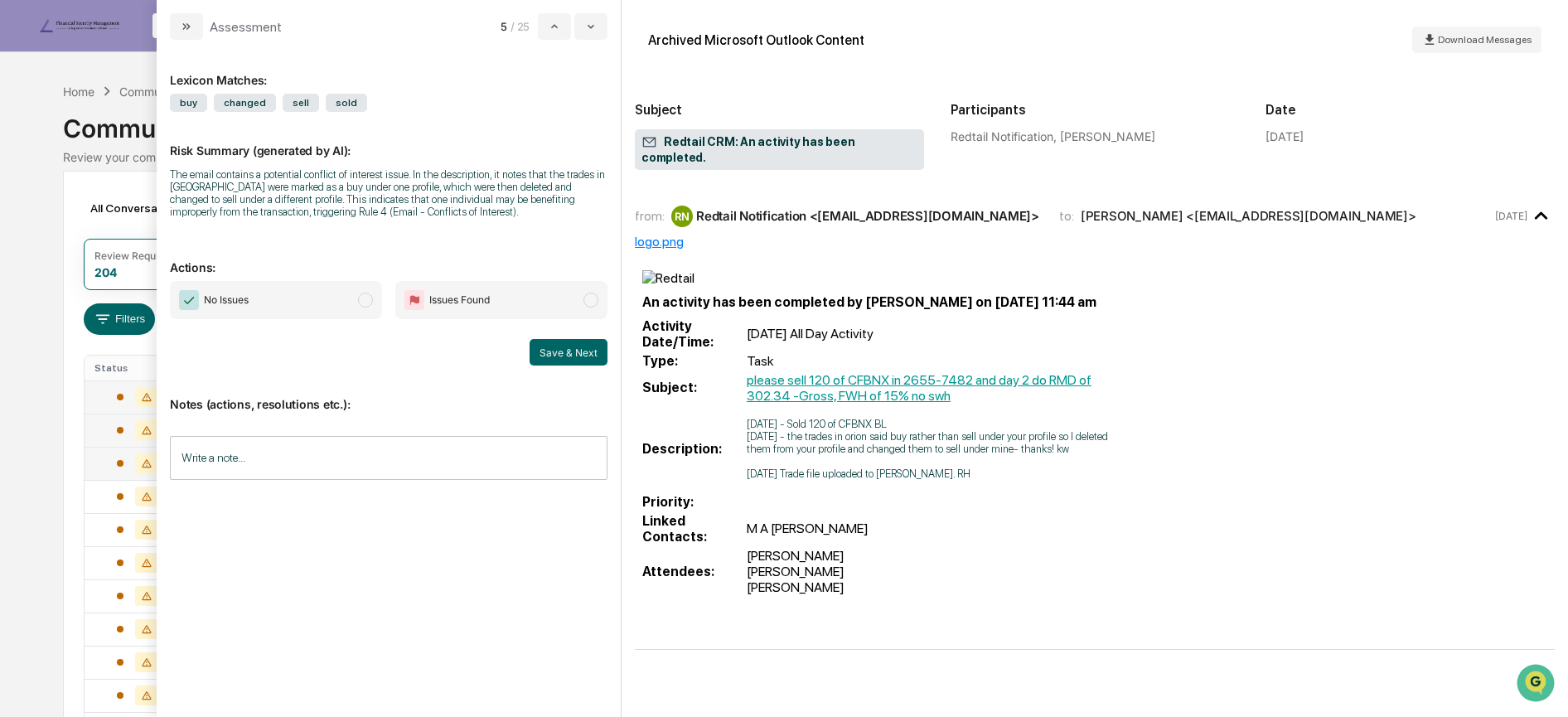
click at [309, 460] on input "Write a note..." at bounding box center [388, 458] width 437 height 44
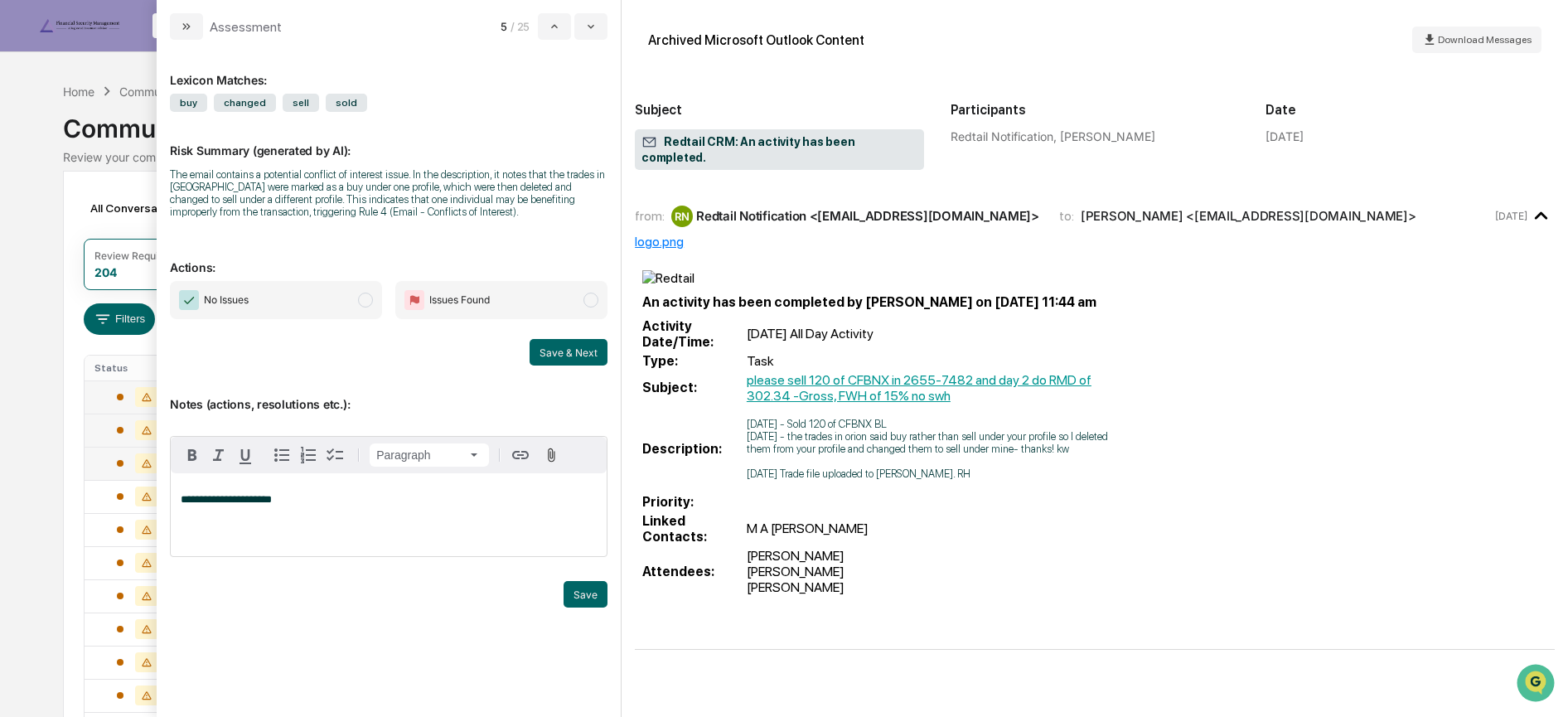
click at [313, 298] on span "No Issues" at bounding box center [276, 301] width 212 height 38
click at [580, 590] on button "Save" at bounding box center [585, 594] width 44 height 26
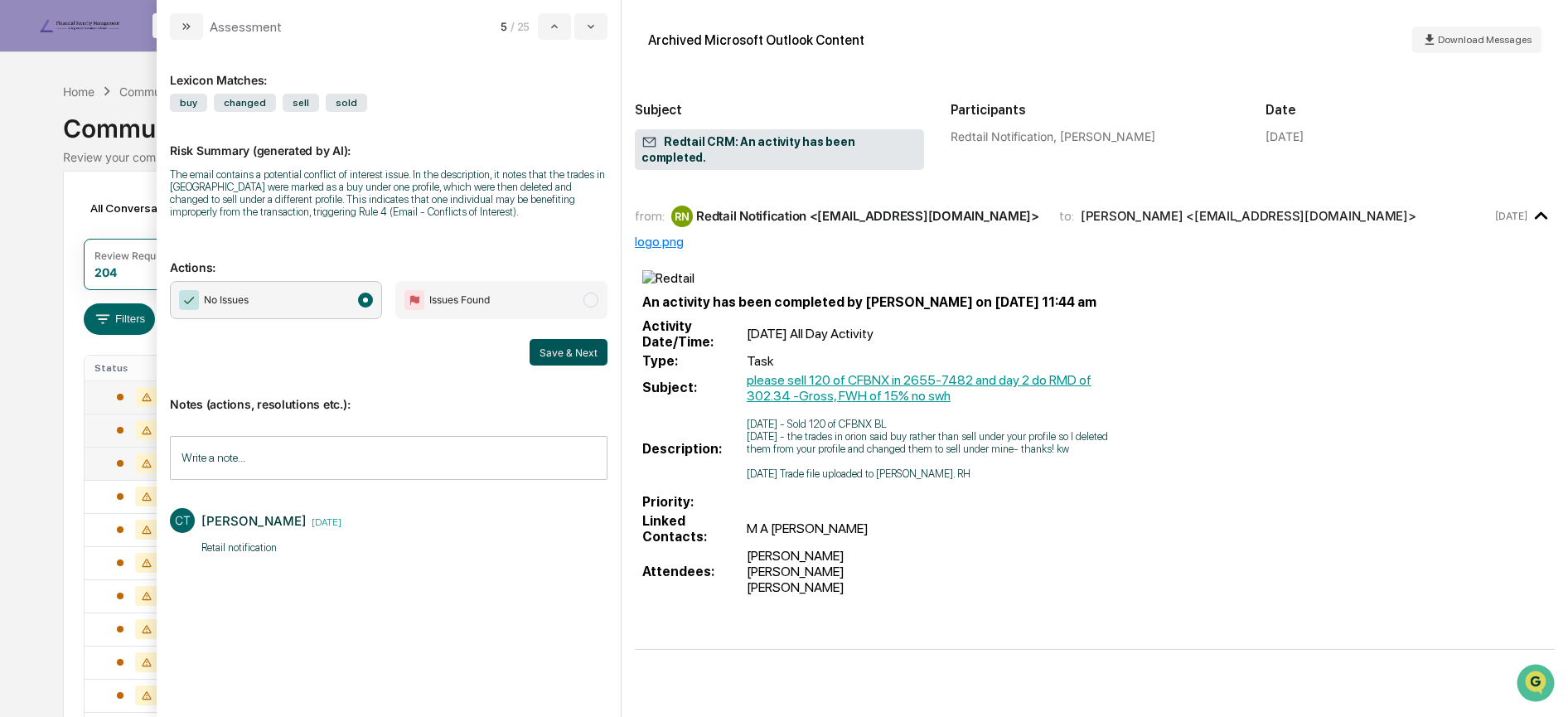
click at [568, 353] on button "Save & Next" at bounding box center [568, 352] width 78 height 26
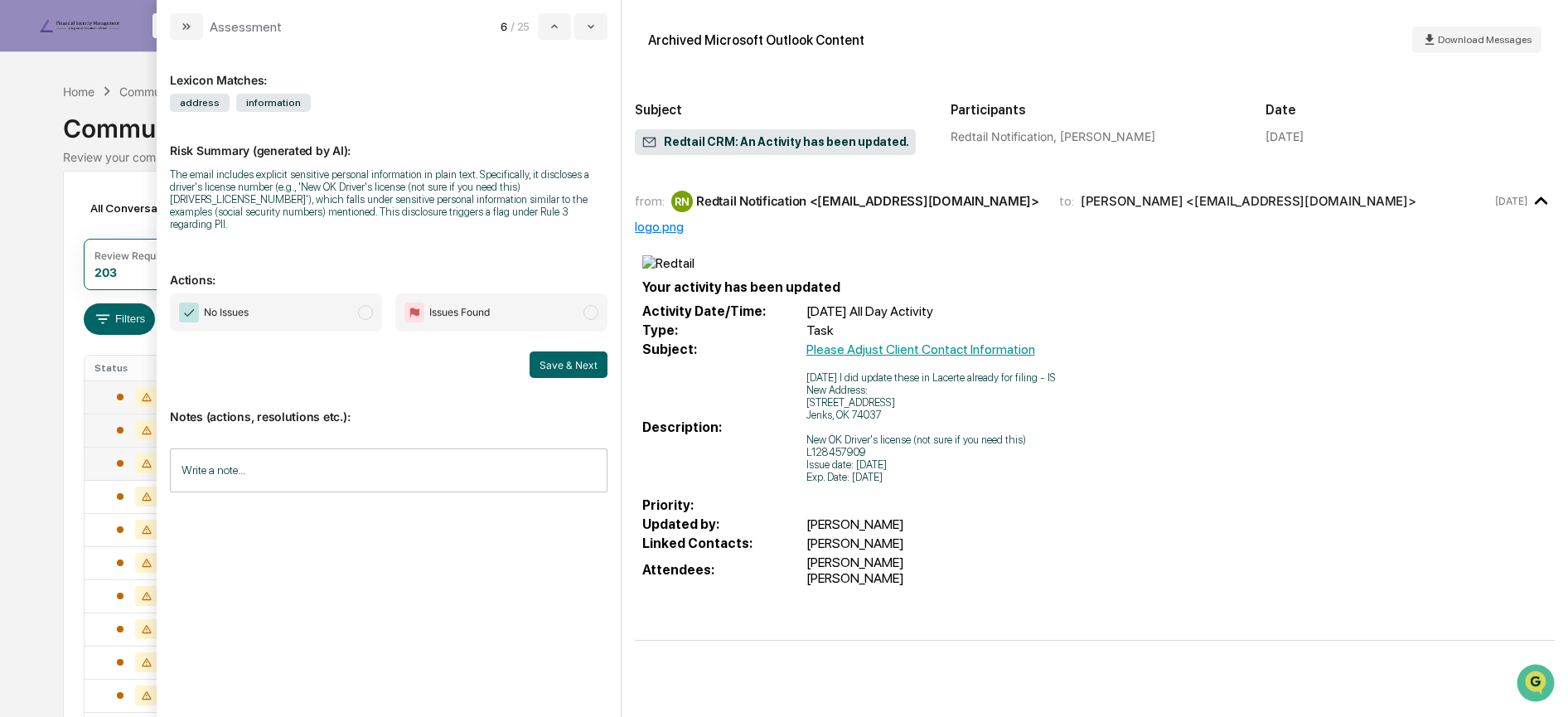
click at [404, 462] on input "Write a note..." at bounding box center [388, 470] width 437 height 44
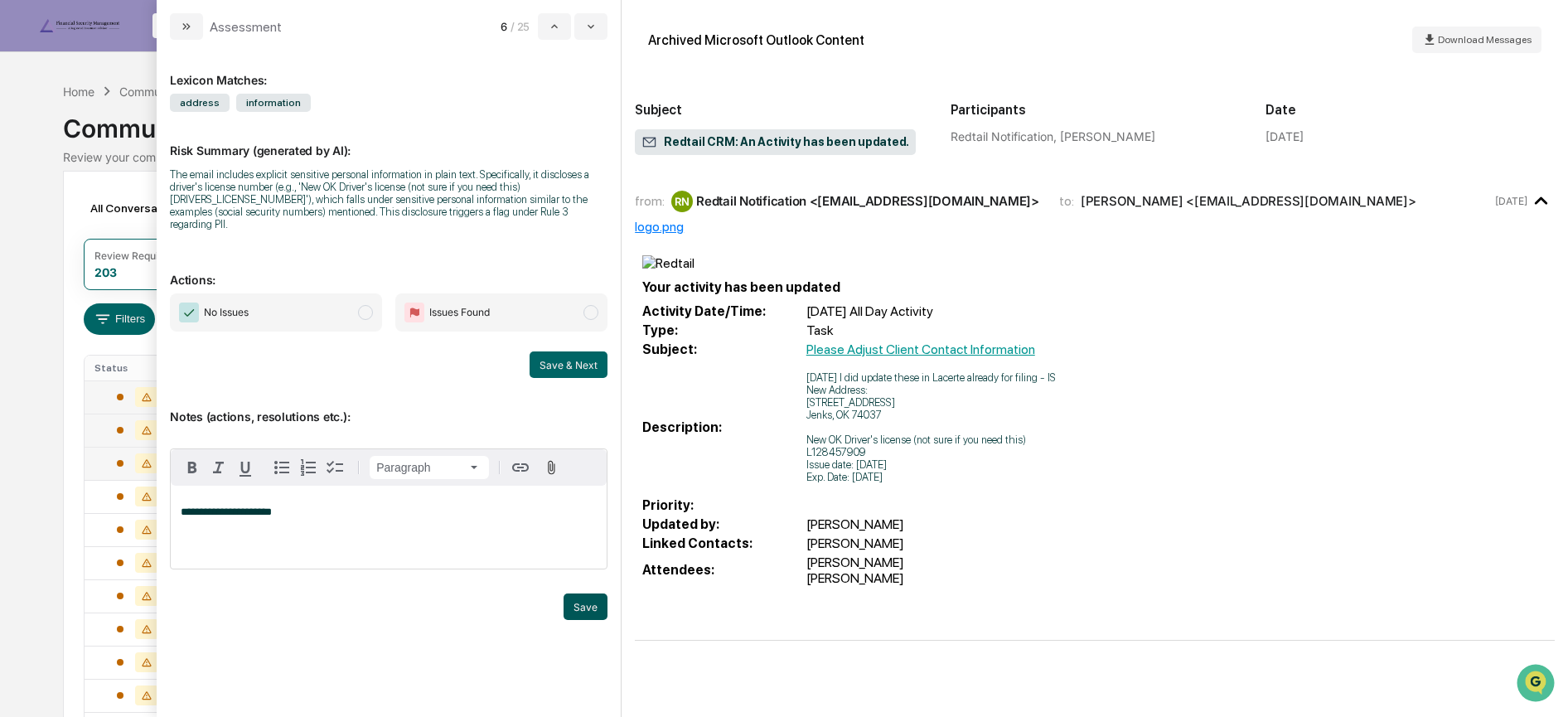
click at [576, 594] on button "Save" at bounding box center [585, 606] width 44 height 26
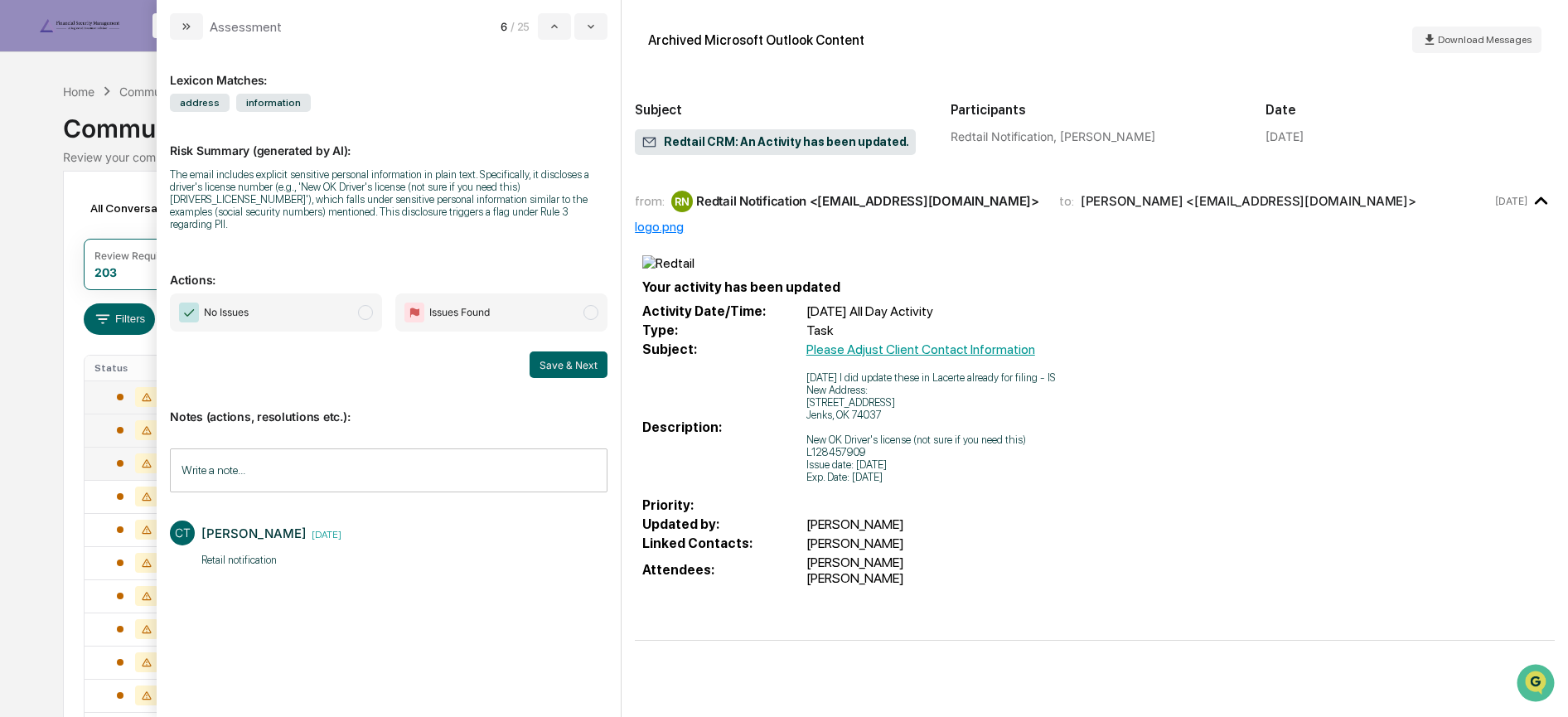
drag, startPoint x: 311, startPoint y: 285, endPoint x: 327, endPoint y: 294, distance: 18.4
click at [311, 293] on span "No Issues" at bounding box center [276, 312] width 212 height 38
click at [568, 353] on button "Save & Next" at bounding box center [568, 364] width 78 height 26
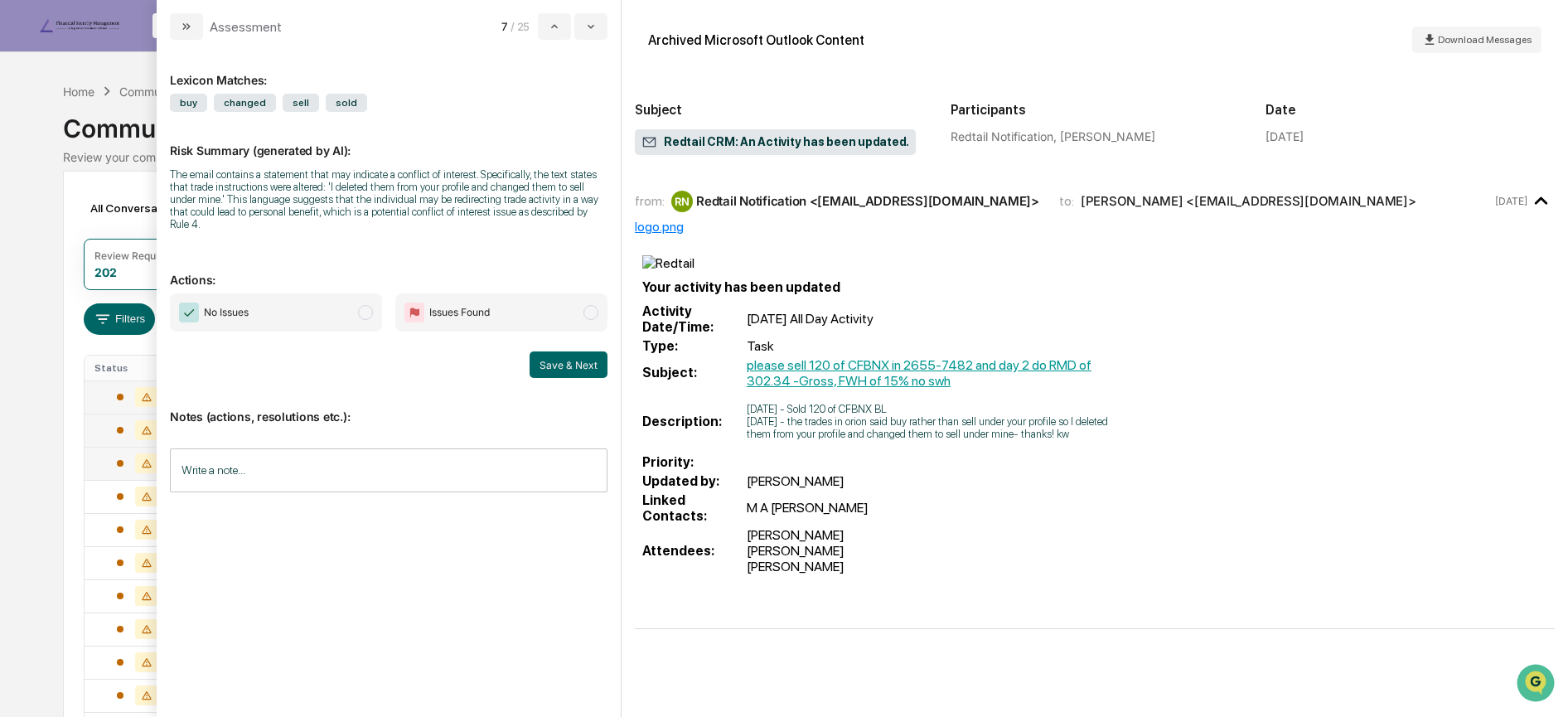
click at [355, 304] on span "No Issues" at bounding box center [276, 312] width 212 height 38
click at [313, 465] on input "Write a note..." at bounding box center [388, 470] width 437 height 44
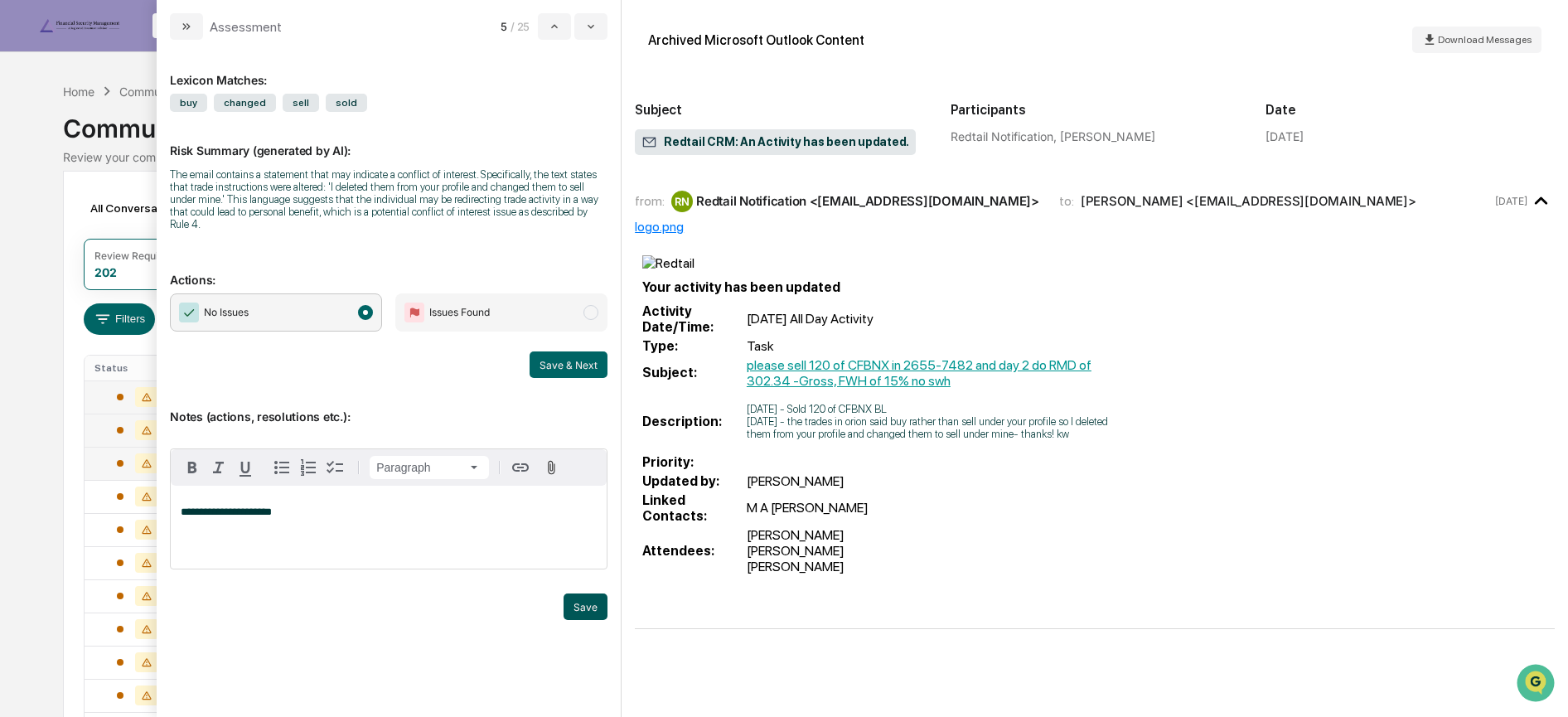
click at [595, 596] on button "Save" at bounding box center [585, 606] width 44 height 26
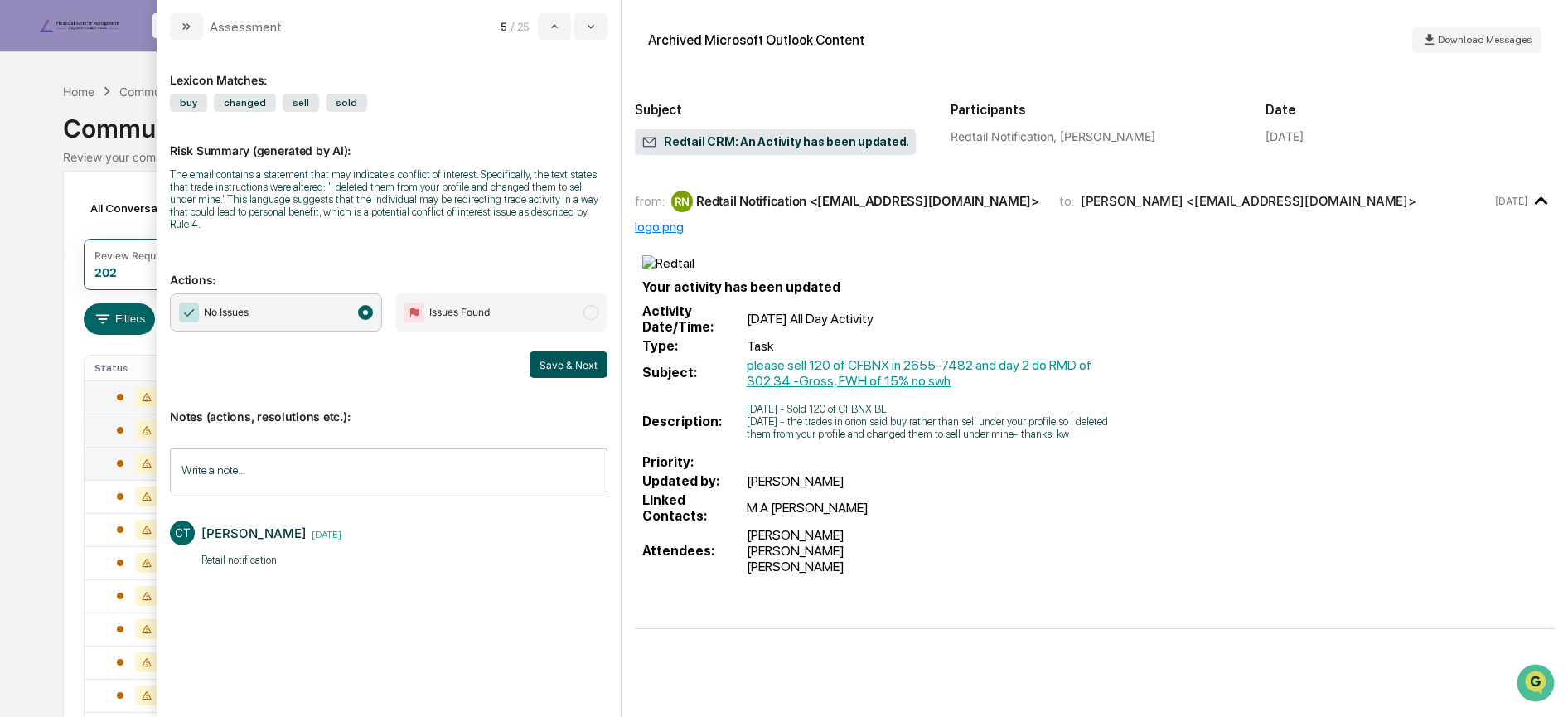
click at [552, 352] on button "Save & Next" at bounding box center [568, 364] width 78 height 26
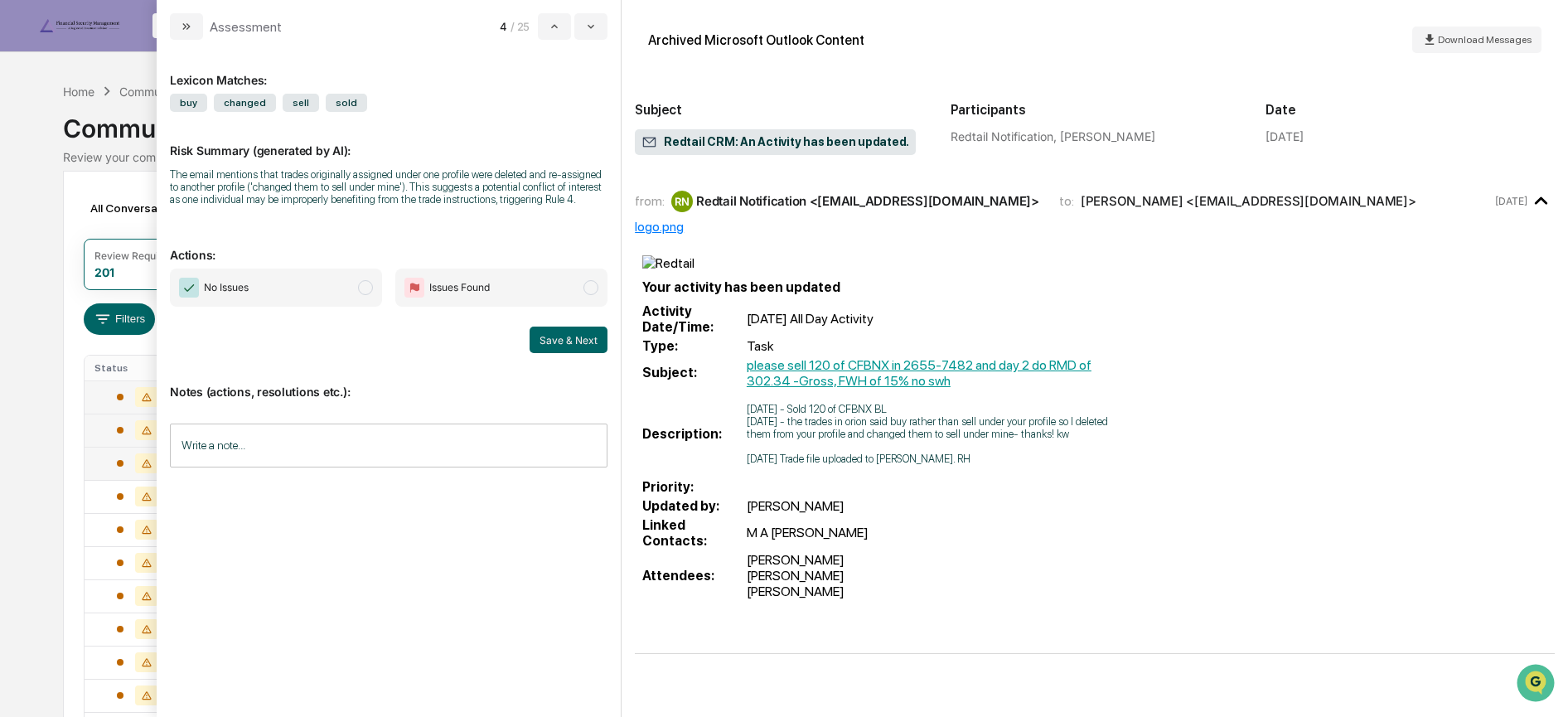
click at [307, 298] on span "No Issues" at bounding box center [276, 288] width 212 height 38
click at [300, 454] on input "Write a note..." at bounding box center [388, 446] width 437 height 44
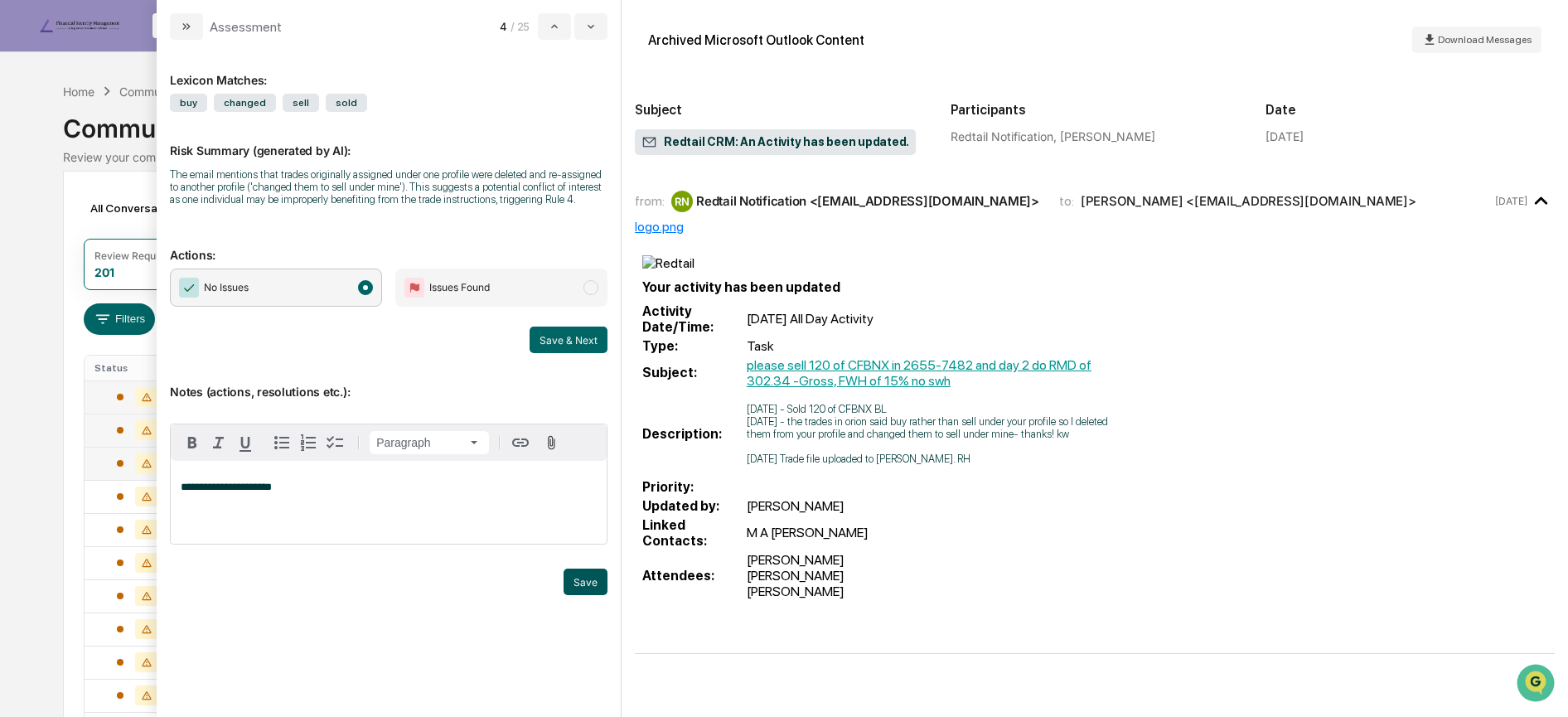
click at [581, 582] on button "Save" at bounding box center [585, 582] width 44 height 26
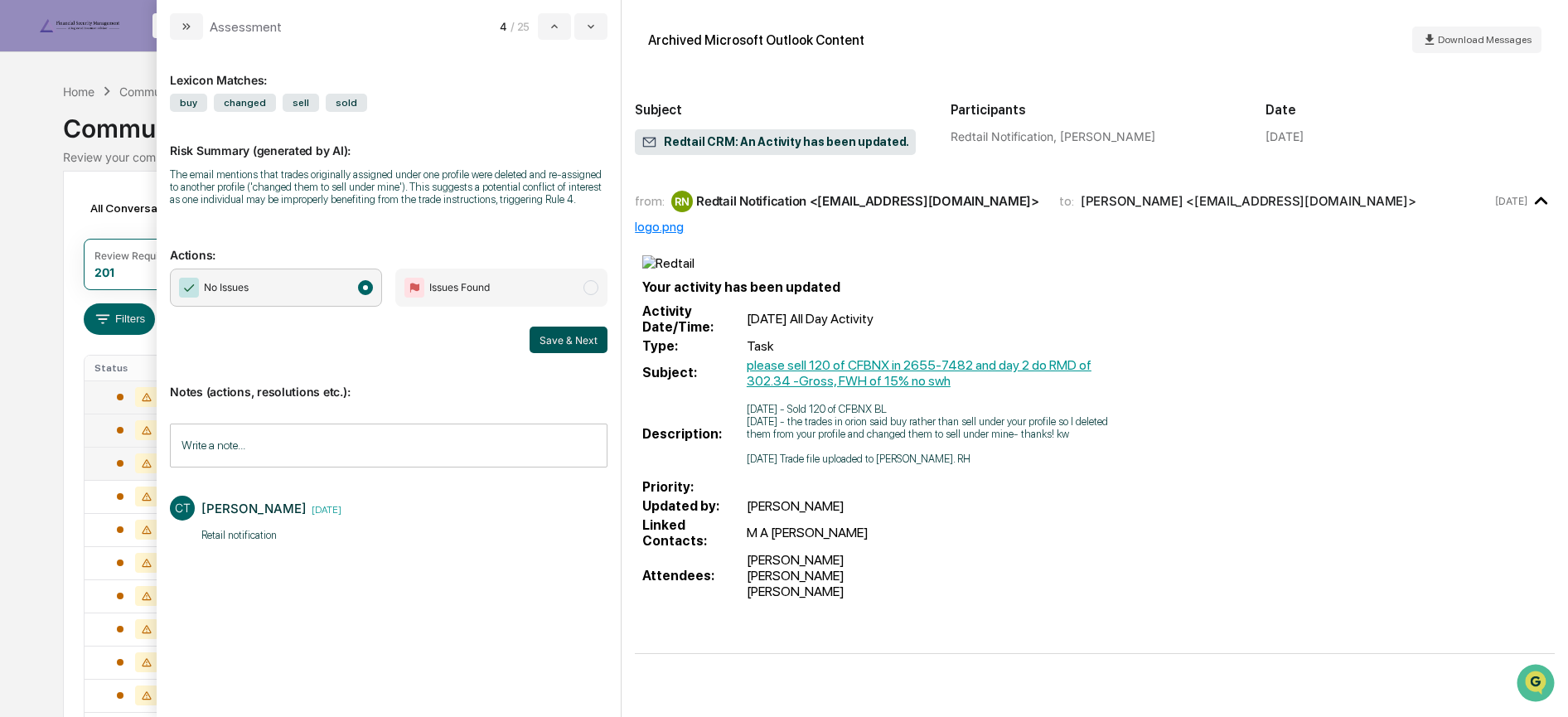
click at [559, 343] on button "Save & Next" at bounding box center [568, 340] width 78 height 26
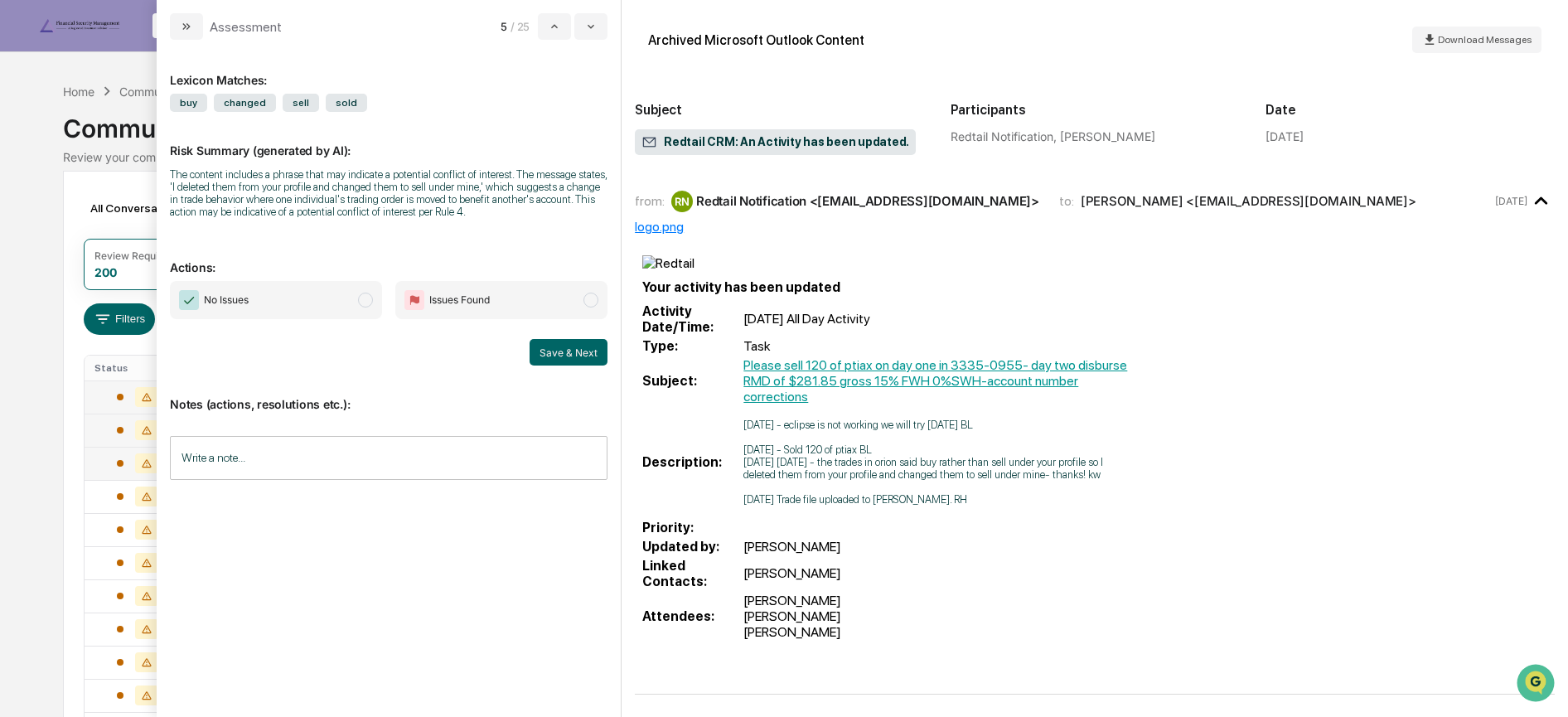
click at [304, 295] on span "No Issues" at bounding box center [276, 301] width 212 height 38
click at [247, 471] on input "Write a note..." at bounding box center [388, 458] width 437 height 44
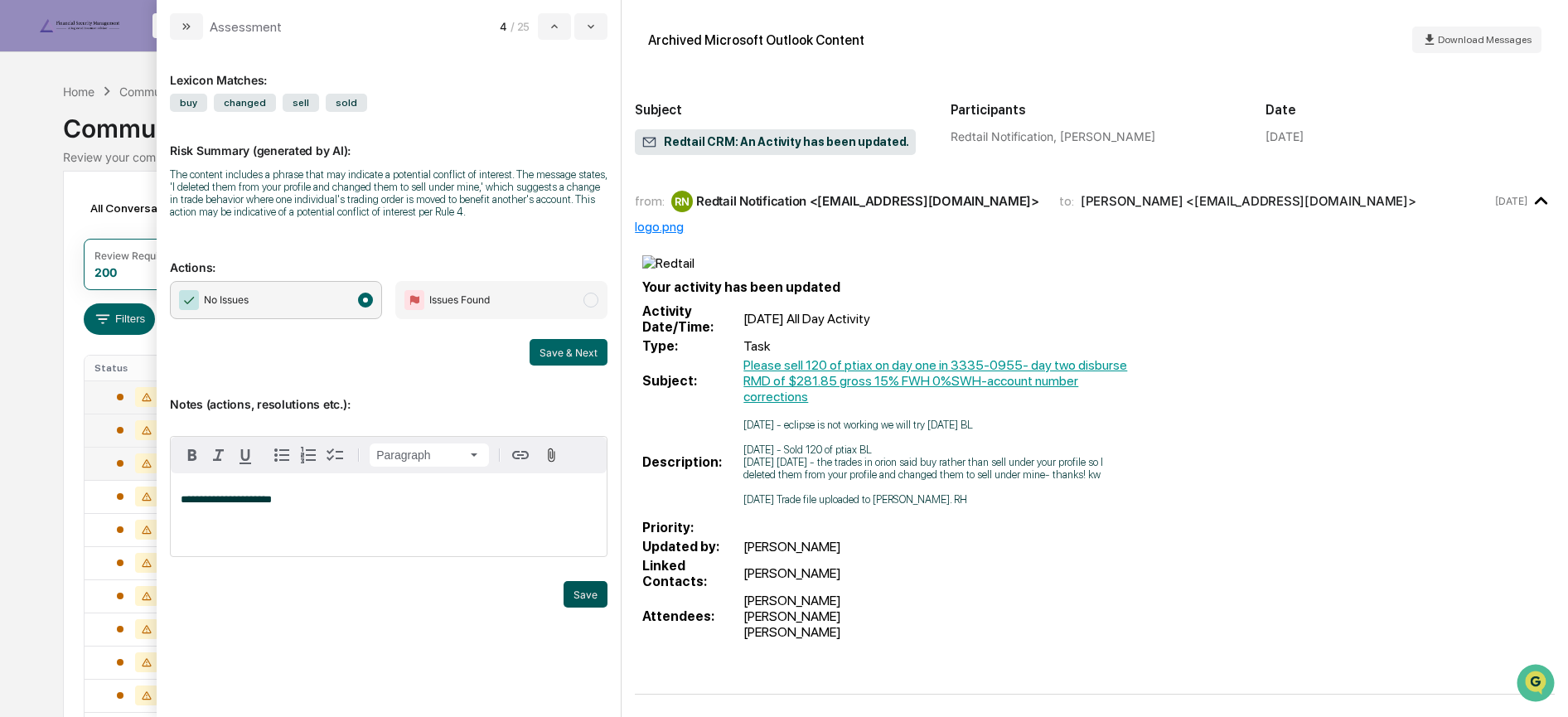
click at [596, 594] on button "Save" at bounding box center [585, 594] width 44 height 26
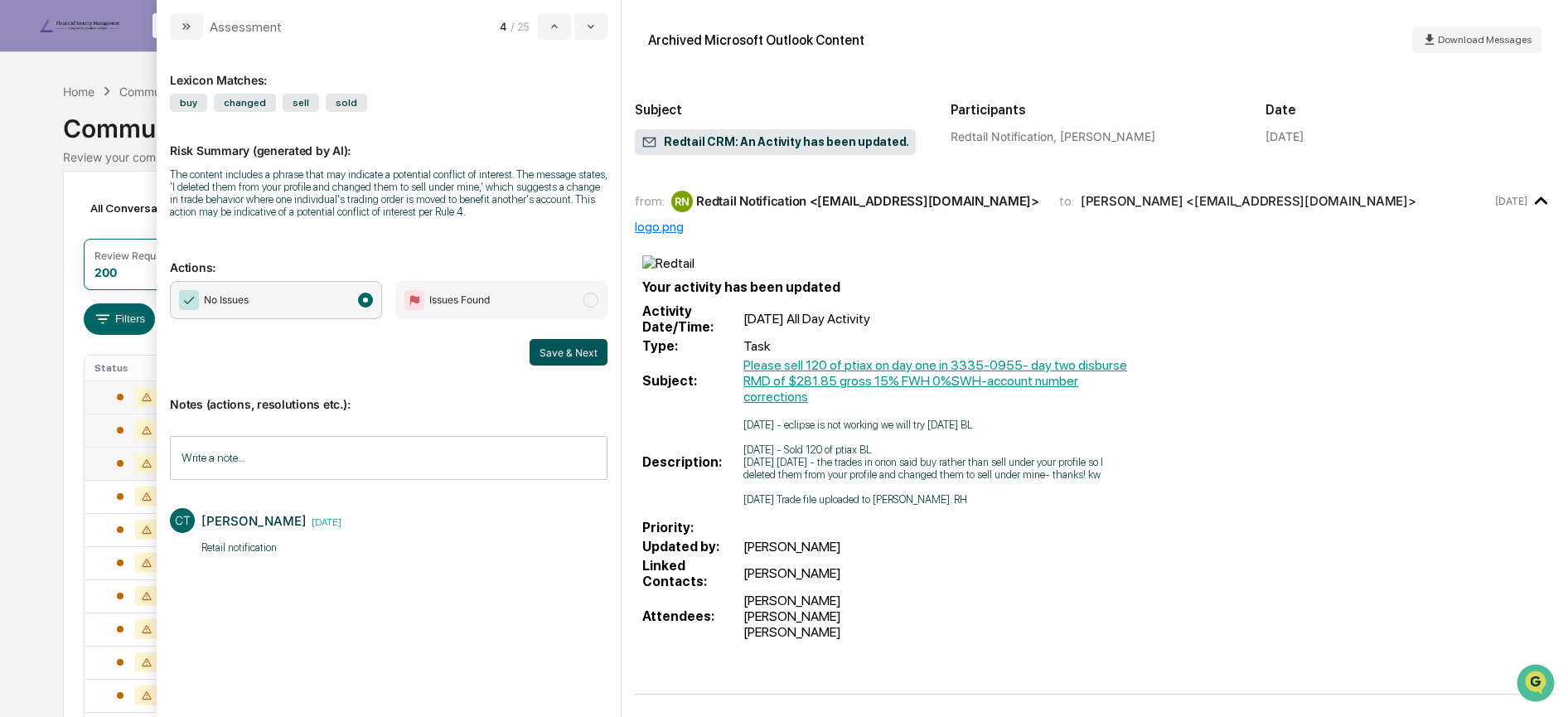
click at [557, 351] on button "Save & Next" at bounding box center [568, 352] width 78 height 26
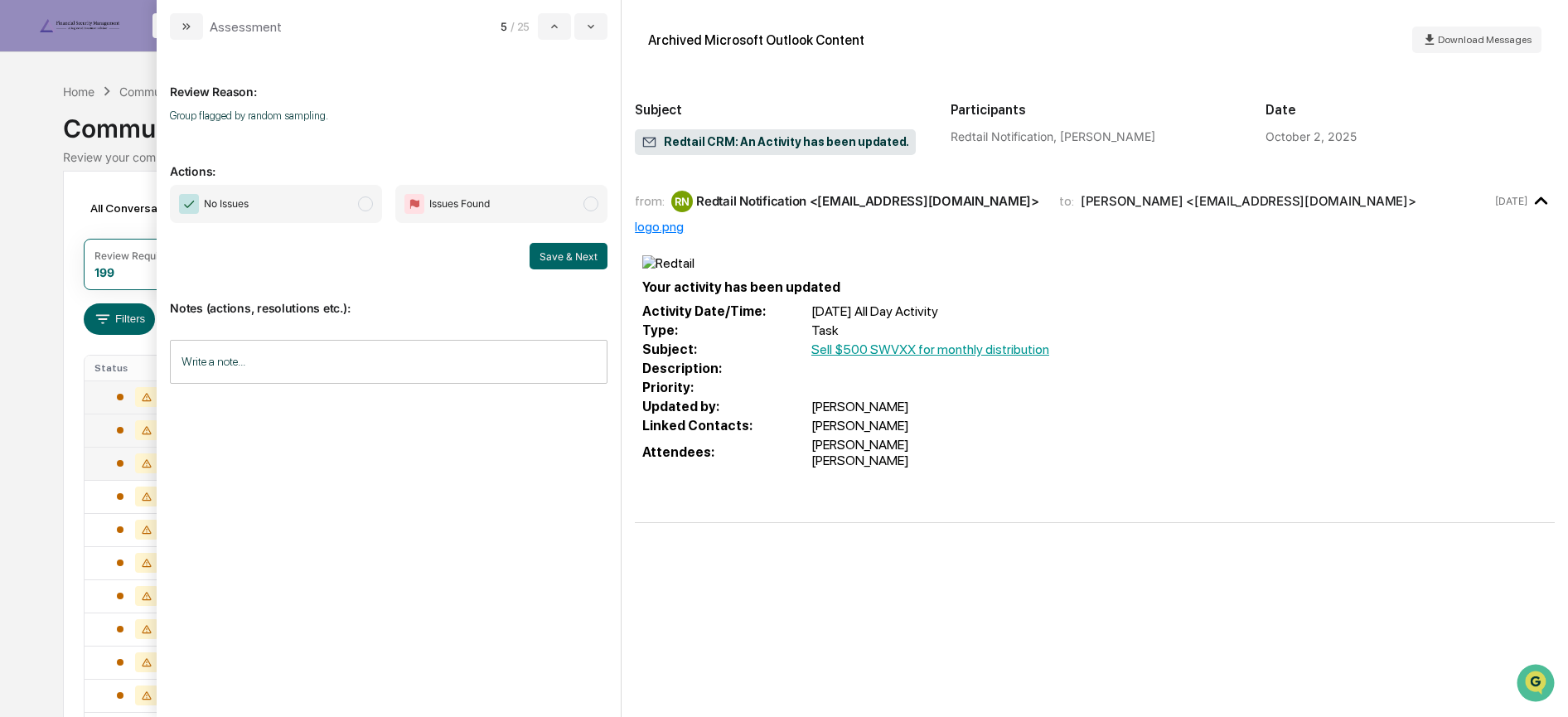
click at [333, 195] on span "No Issues" at bounding box center [276, 204] width 212 height 38
click at [288, 368] on input "Write a note..." at bounding box center [388, 362] width 437 height 44
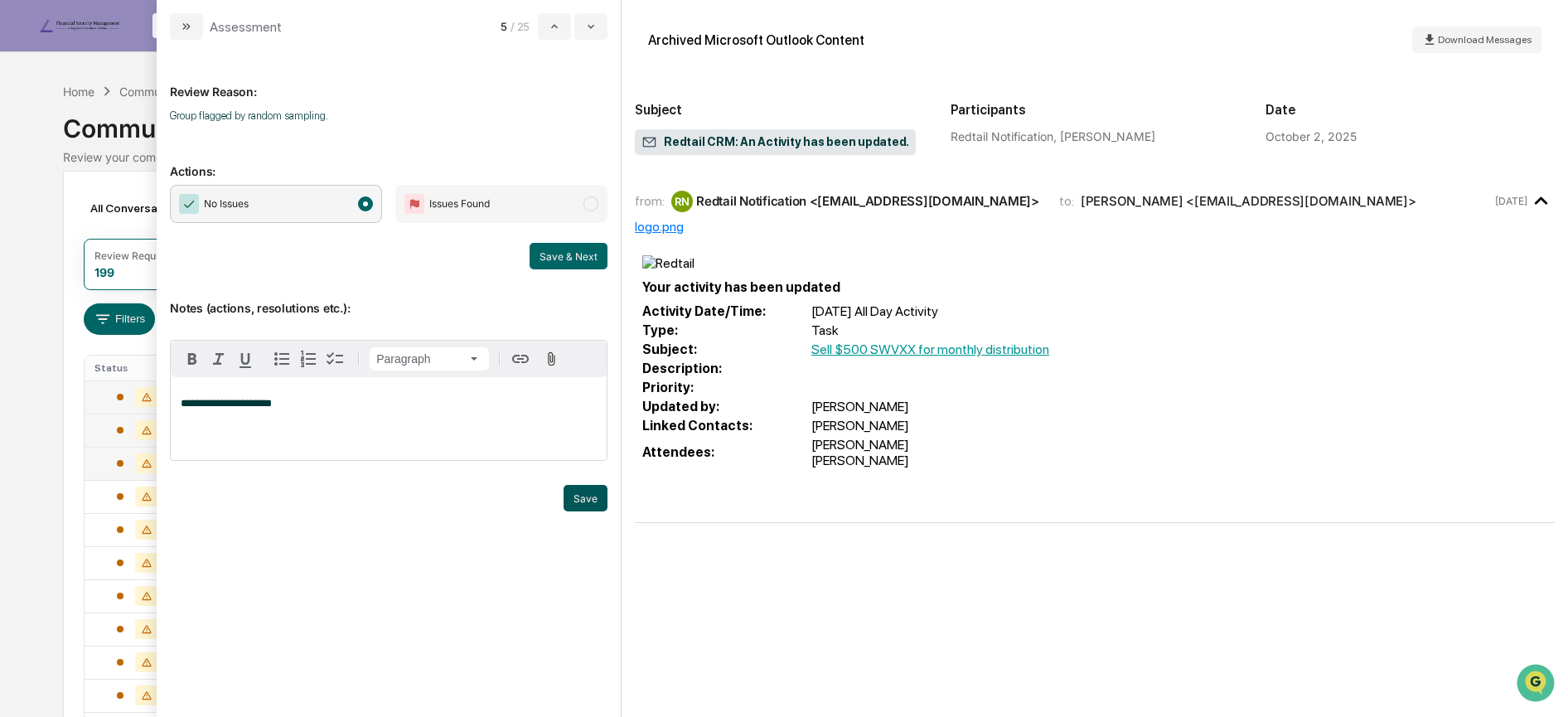
click at [578, 496] on button "Save" at bounding box center [585, 498] width 44 height 26
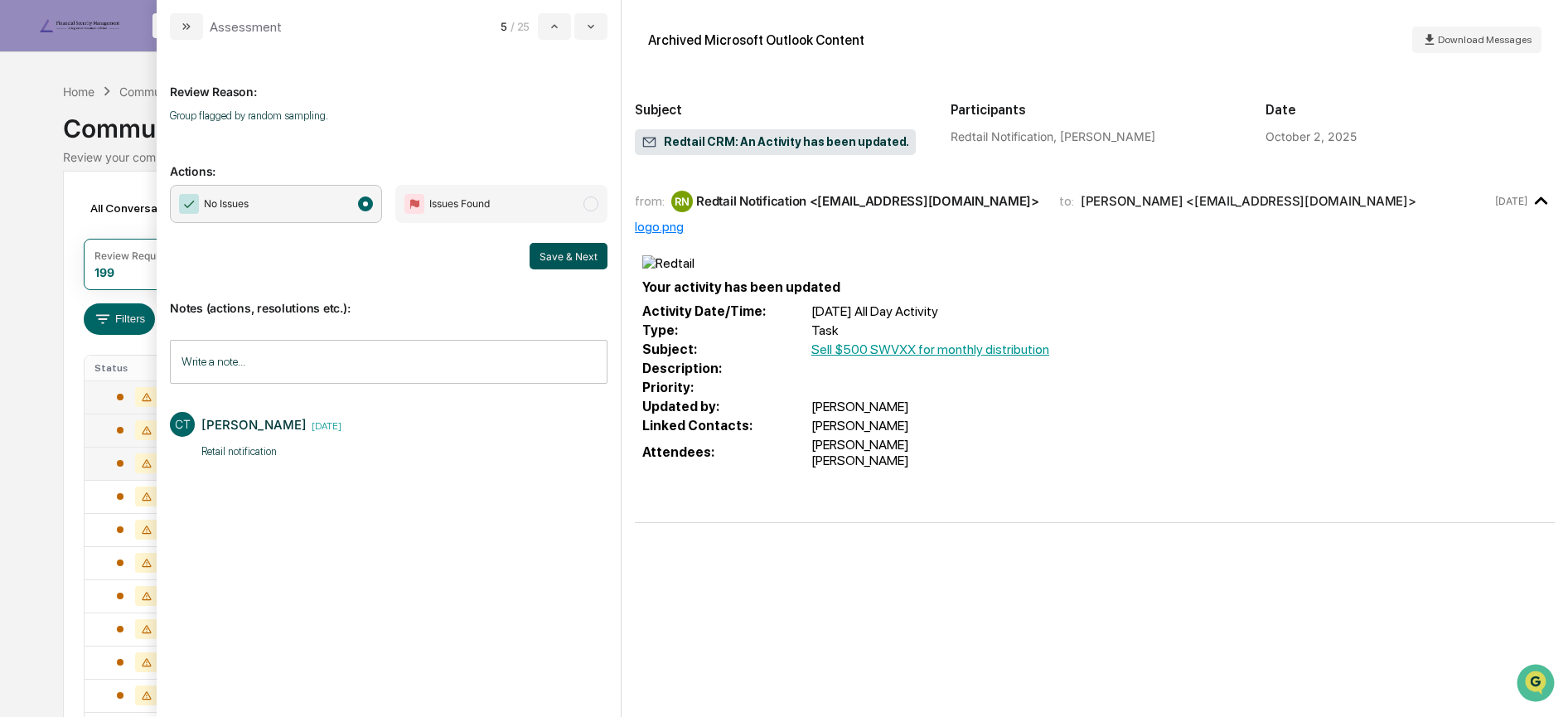
click at [552, 258] on button "Save & Next" at bounding box center [568, 256] width 78 height 26
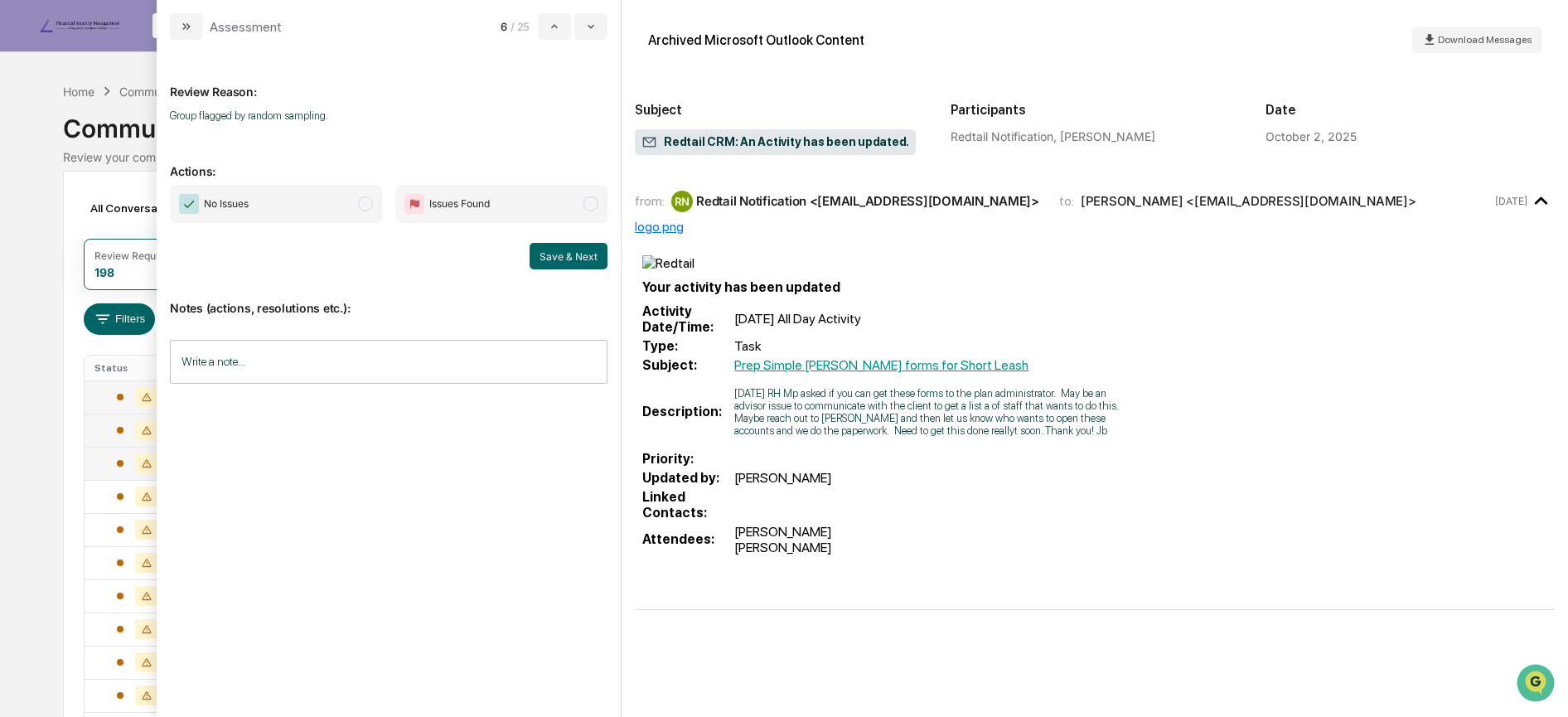
click at [285, 206] on span "No Issues" at bounding box center [276, 204] width 212 height 38
click at [586, 255] on button "Save & Next" at bounding box center [568, 256] width 78 height 26
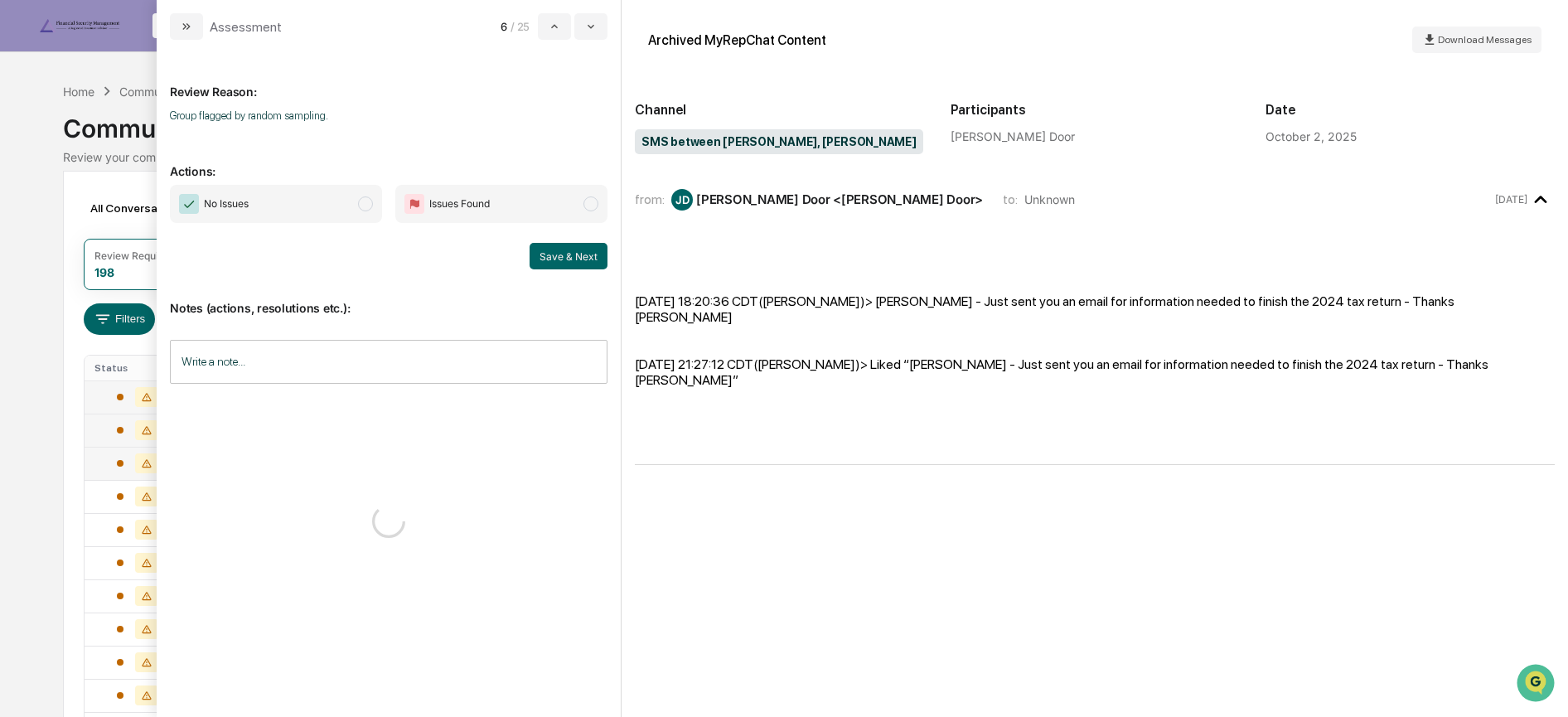
click at [346, 208] on span "No Issues" at bounding box center [276, 204] width 212 height 38
click at [556, 257] on button "Save & Next" at bounding box center [568, 256] width 78 height 26
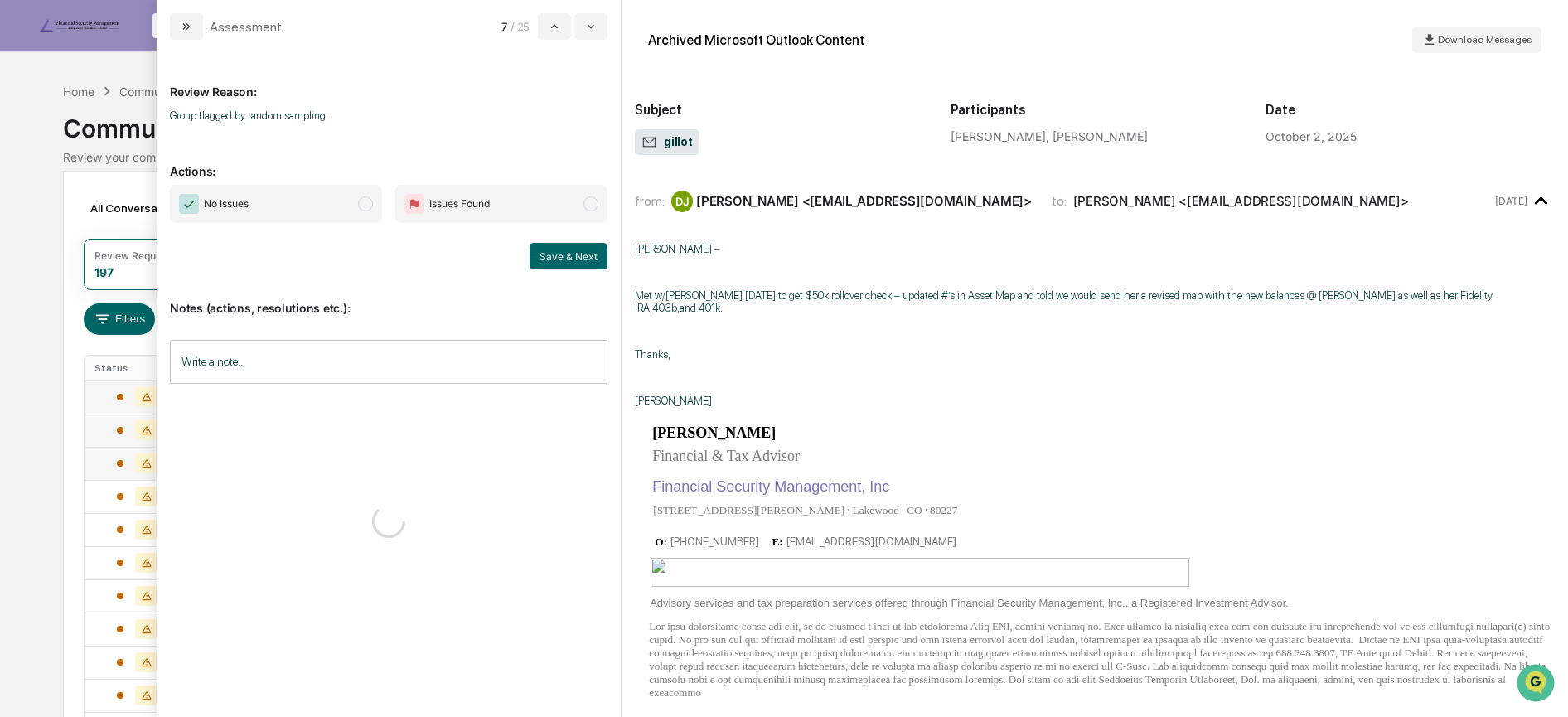
click at [351, 202] on span "No Issues" at bounding box center [276, 204] width 212 height 38
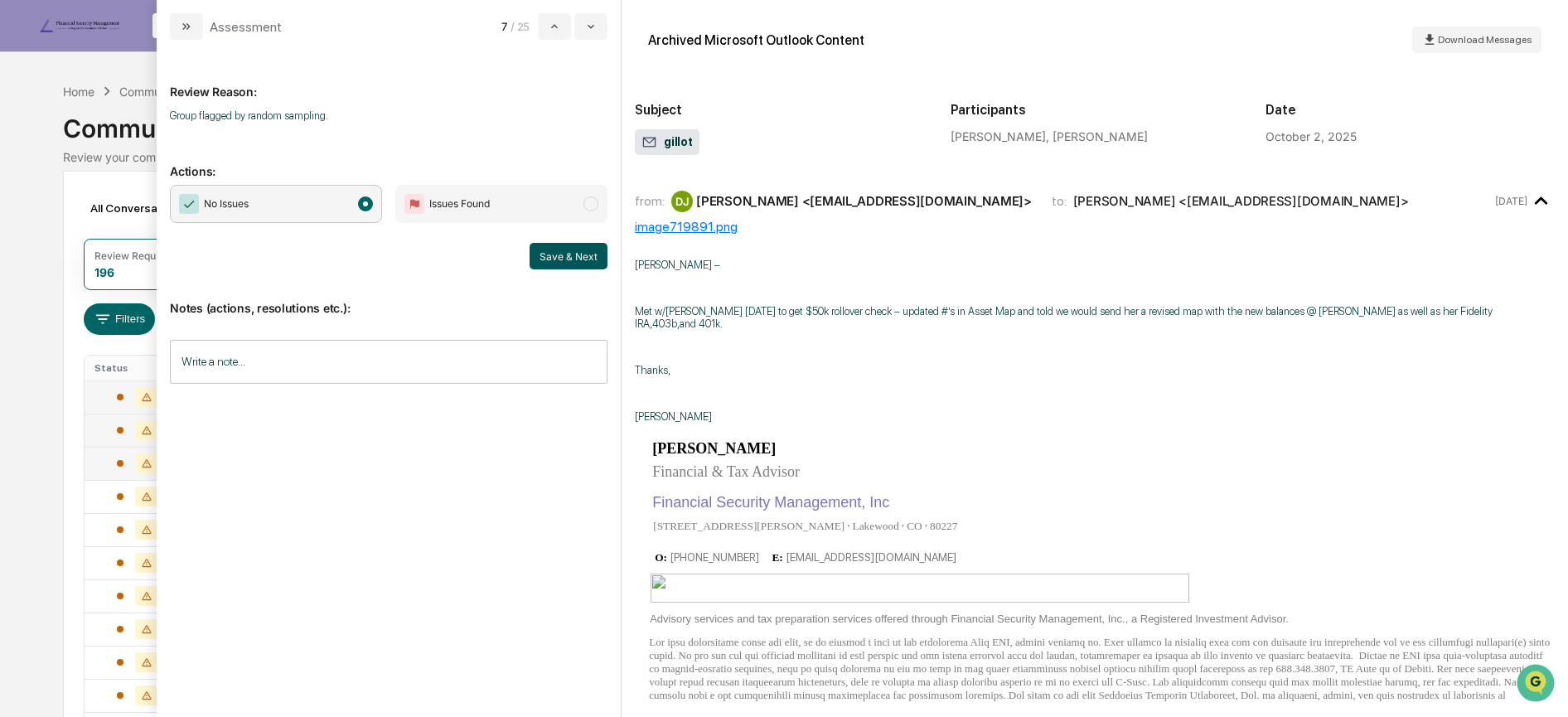
click at [555, 258] on button "Save & Next" at bounding box center [568, 256] width 78 height 26
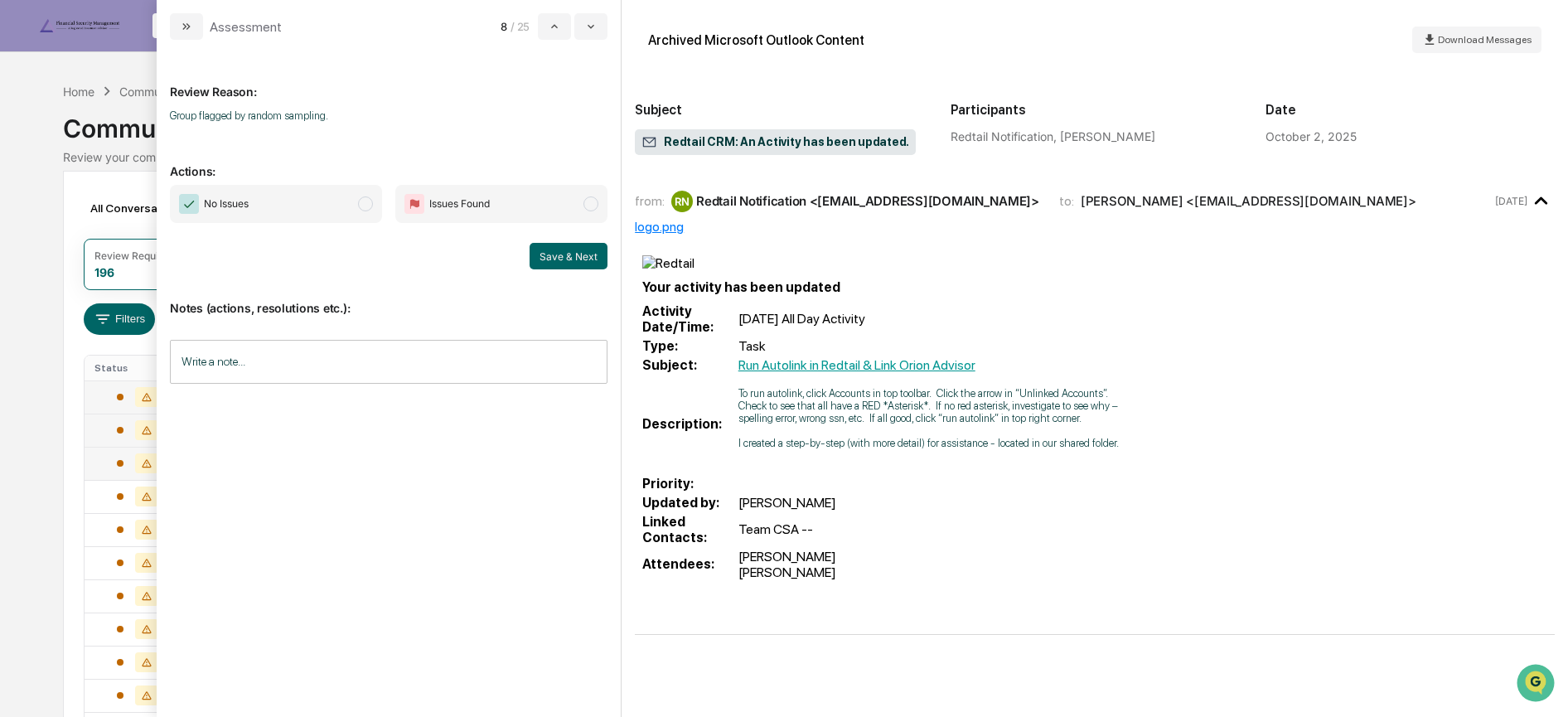
click at [320, 210] on span "No Issues" at bounding box center [276, 204] width 212 height 38
click at [552, 257] on button "Save & Next" at bounding box center [568, 256] width 78 height 26
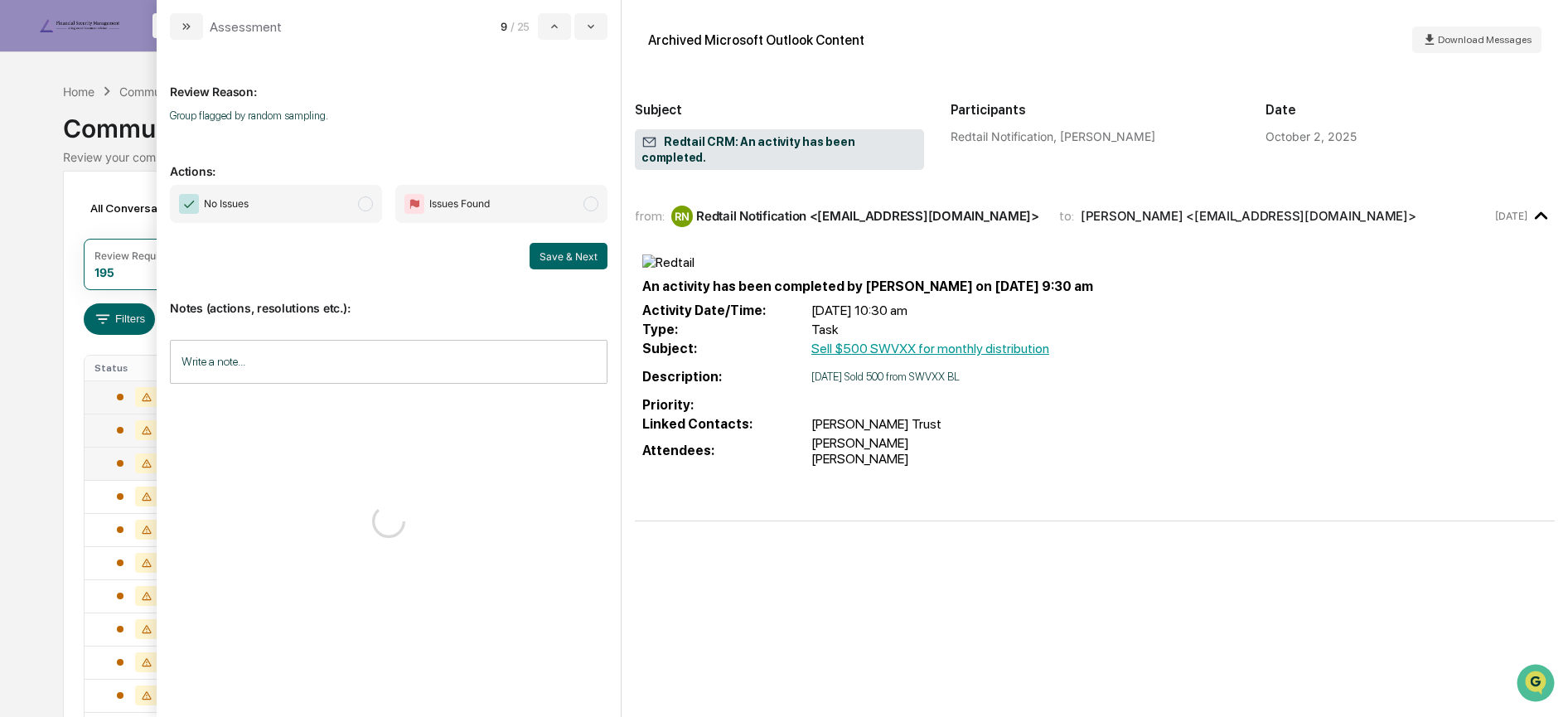
click at [352, 205] on span "No Issues" at bounding box center [276, 204] width 212 height 38
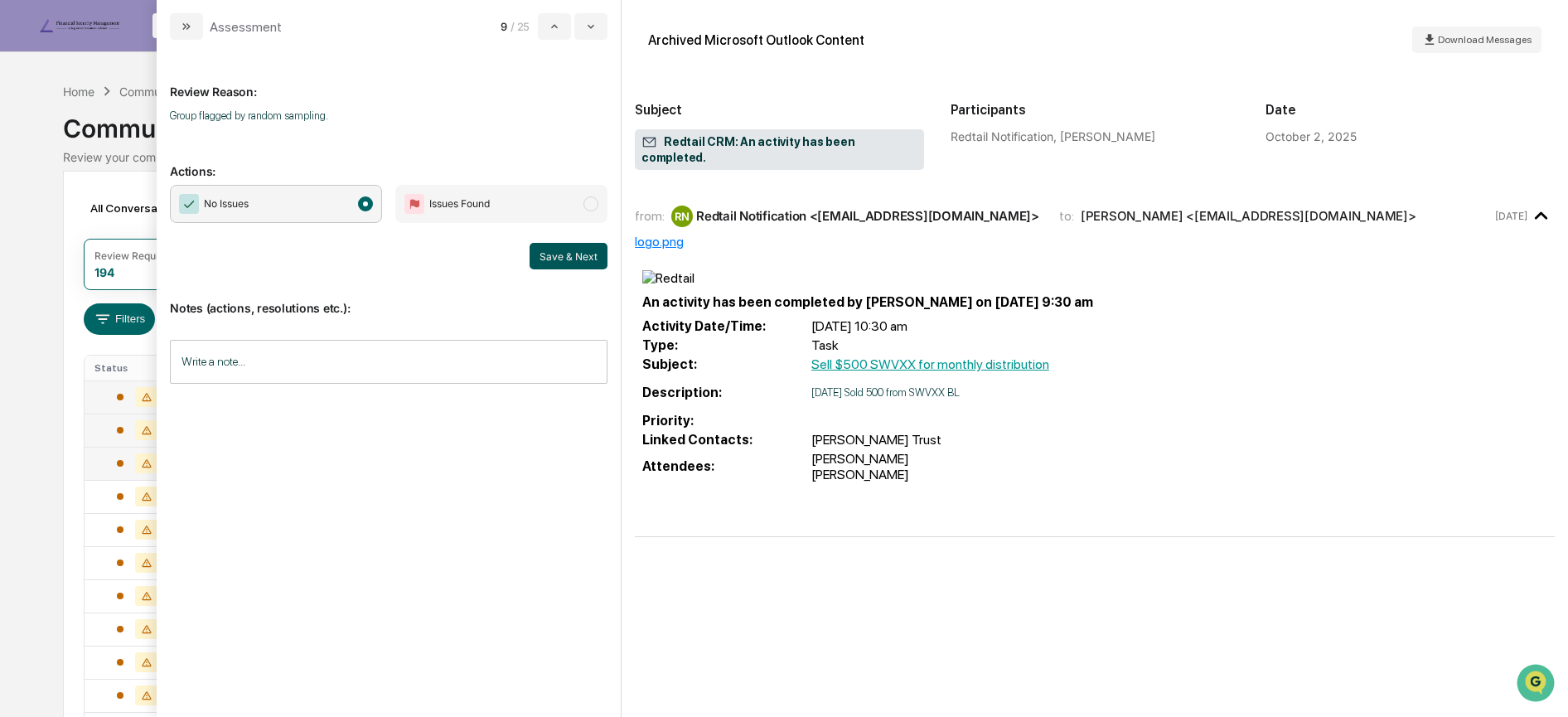
click at [561, 257] on button "Save & Next" at bounding box center [568, 256] width 78 height 26
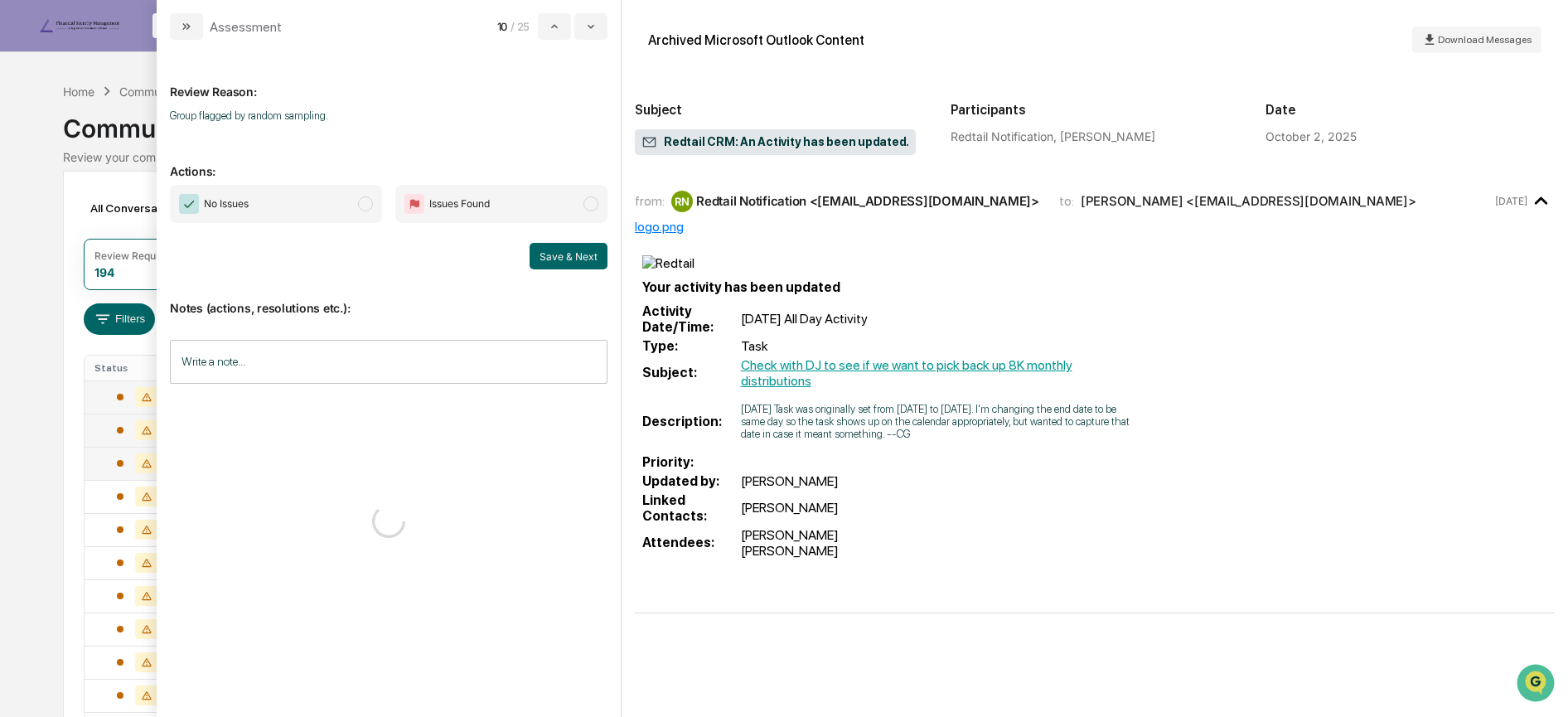
click at [330, 203] on span "No Issues" at bounding box center [276, 204] width 212 height 38
click at [544, 257] on button "Save & Next" at bounding box center [568, 256] width 78 height 26
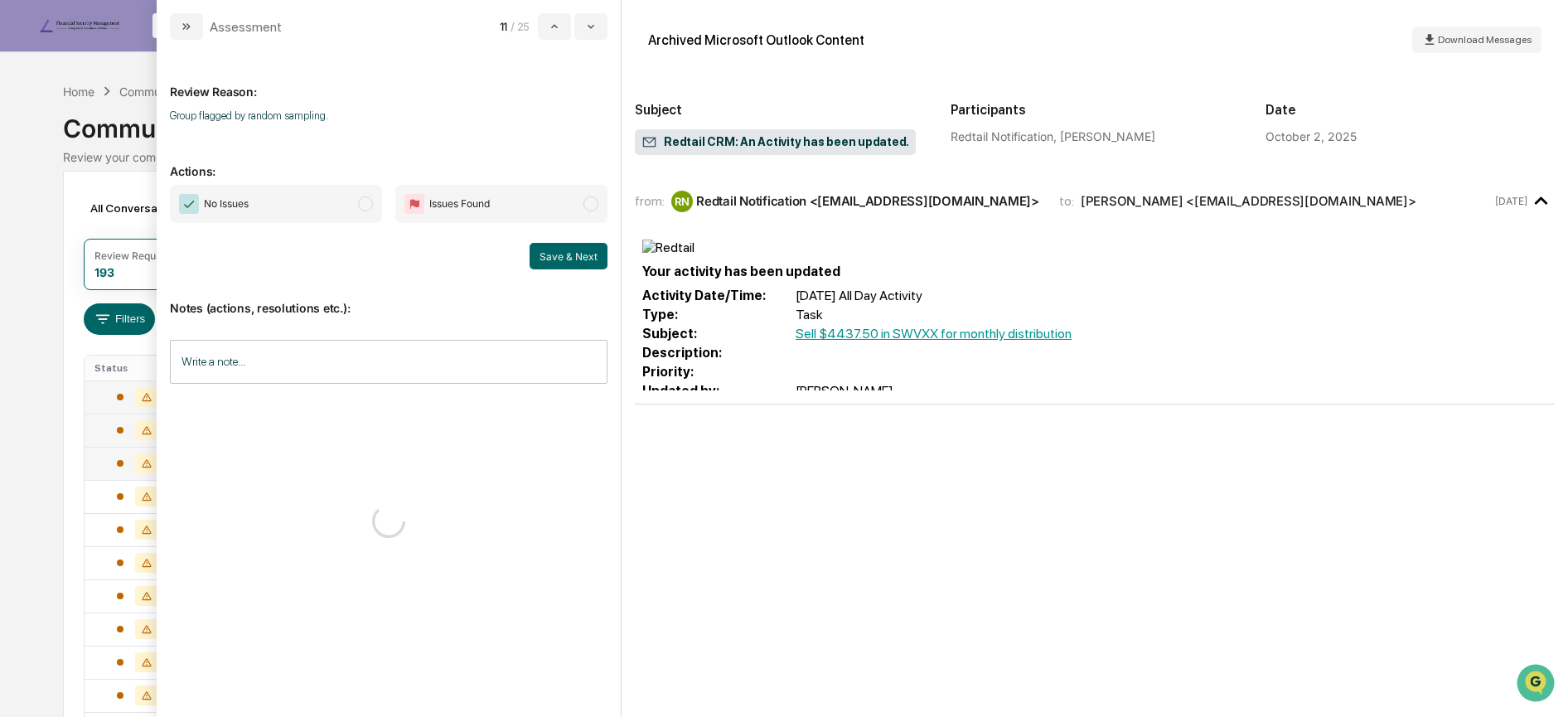
click at [271, 211] on span "No Issues" at bounding box center [276, 204] width 212 height 38
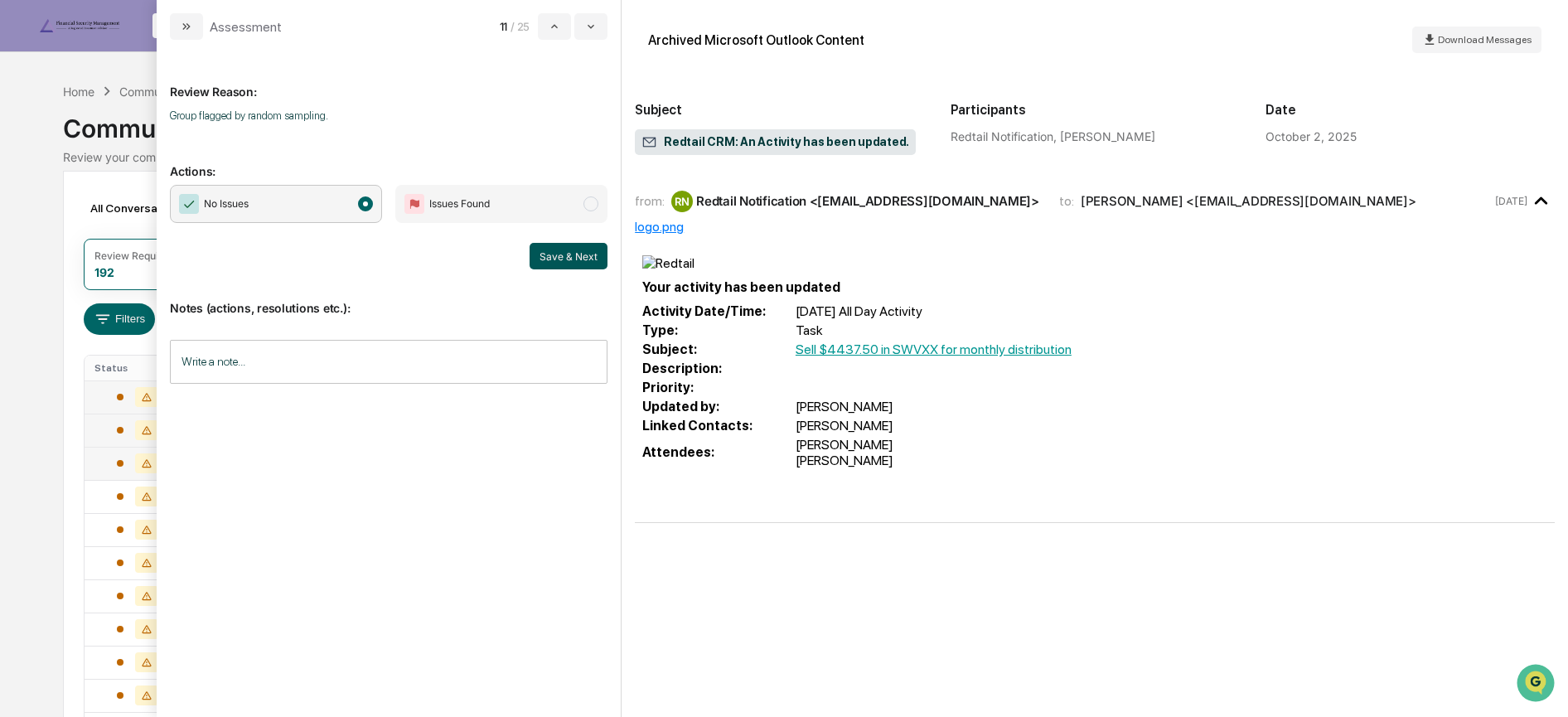
click at [573, 258] on button "Save & Next" at bounding box center [568, 256] width 78 height 26
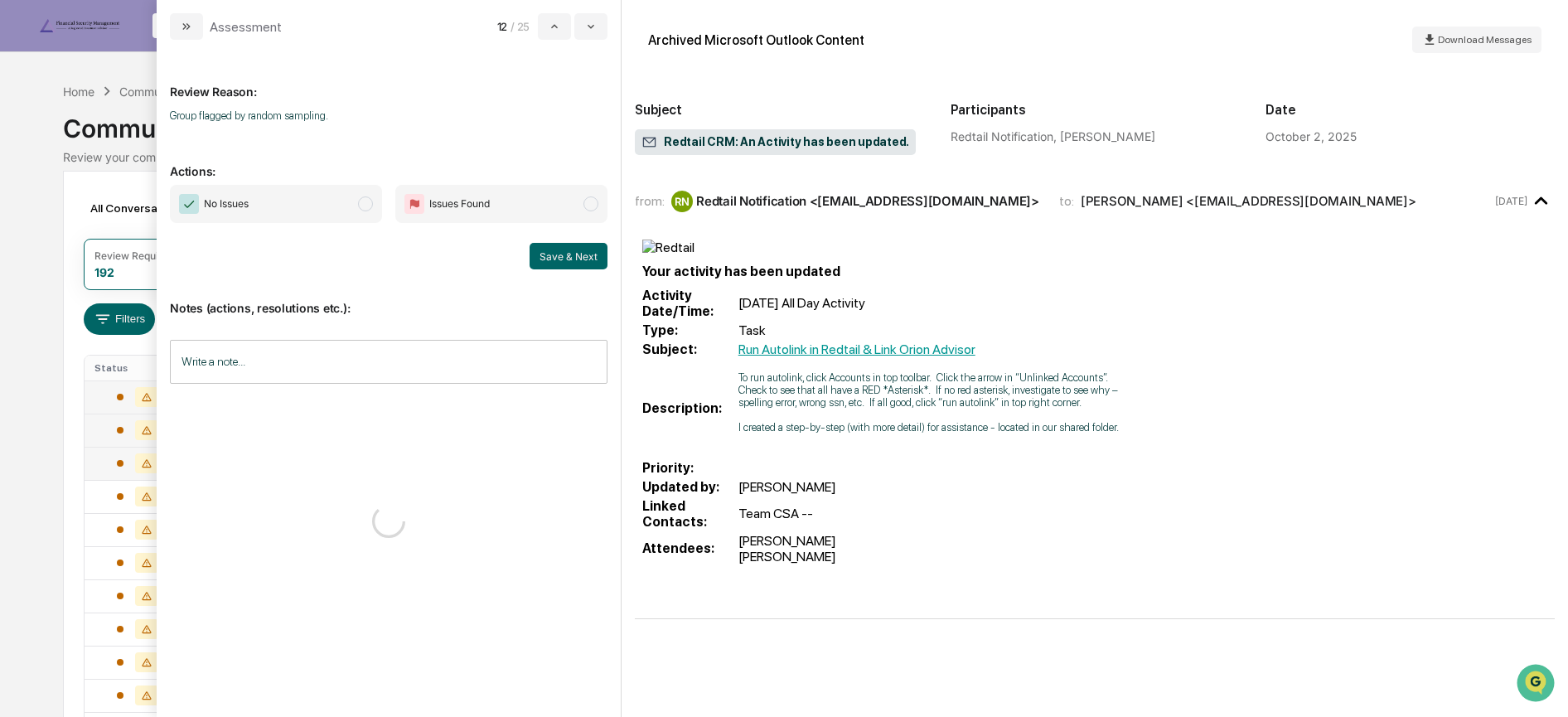
click at [293, 211] on span "No Issues" at bounding box center [276, 204] width 212 height 38
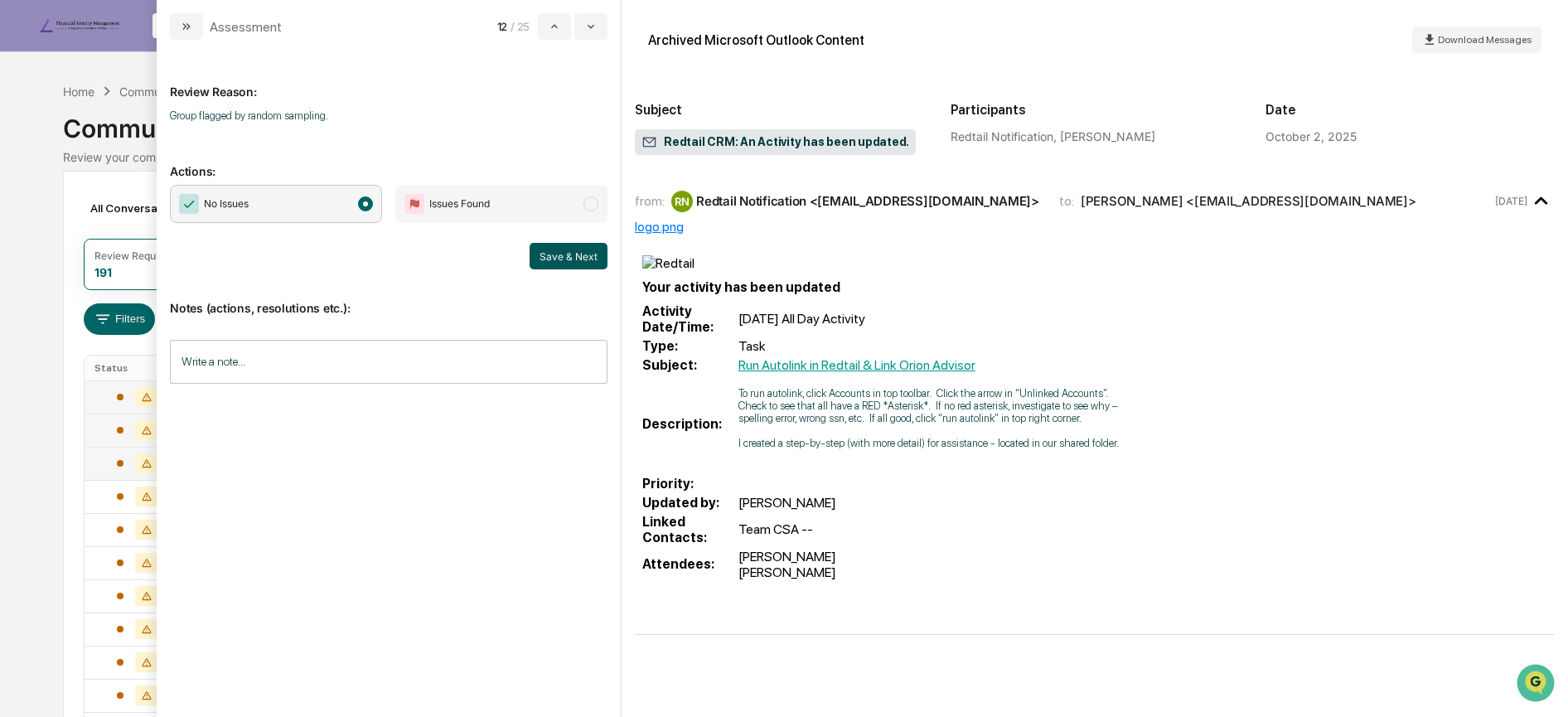
click at [576, 250] on button "Save & Next" at bounding box center [568, 256] width 78 height 26
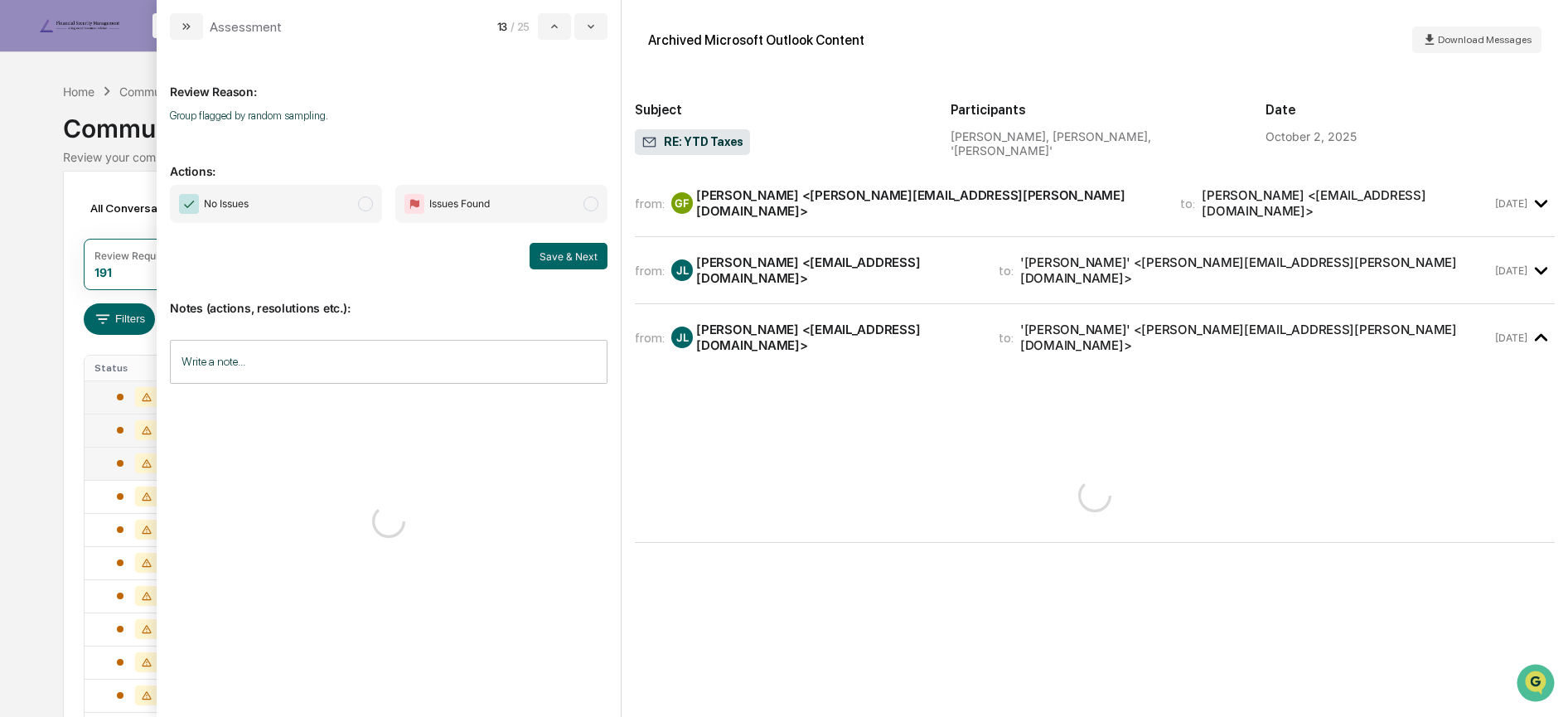
click at [340, 204] on span "No Issues" at bounding box center [276, 204] width 212 height 38
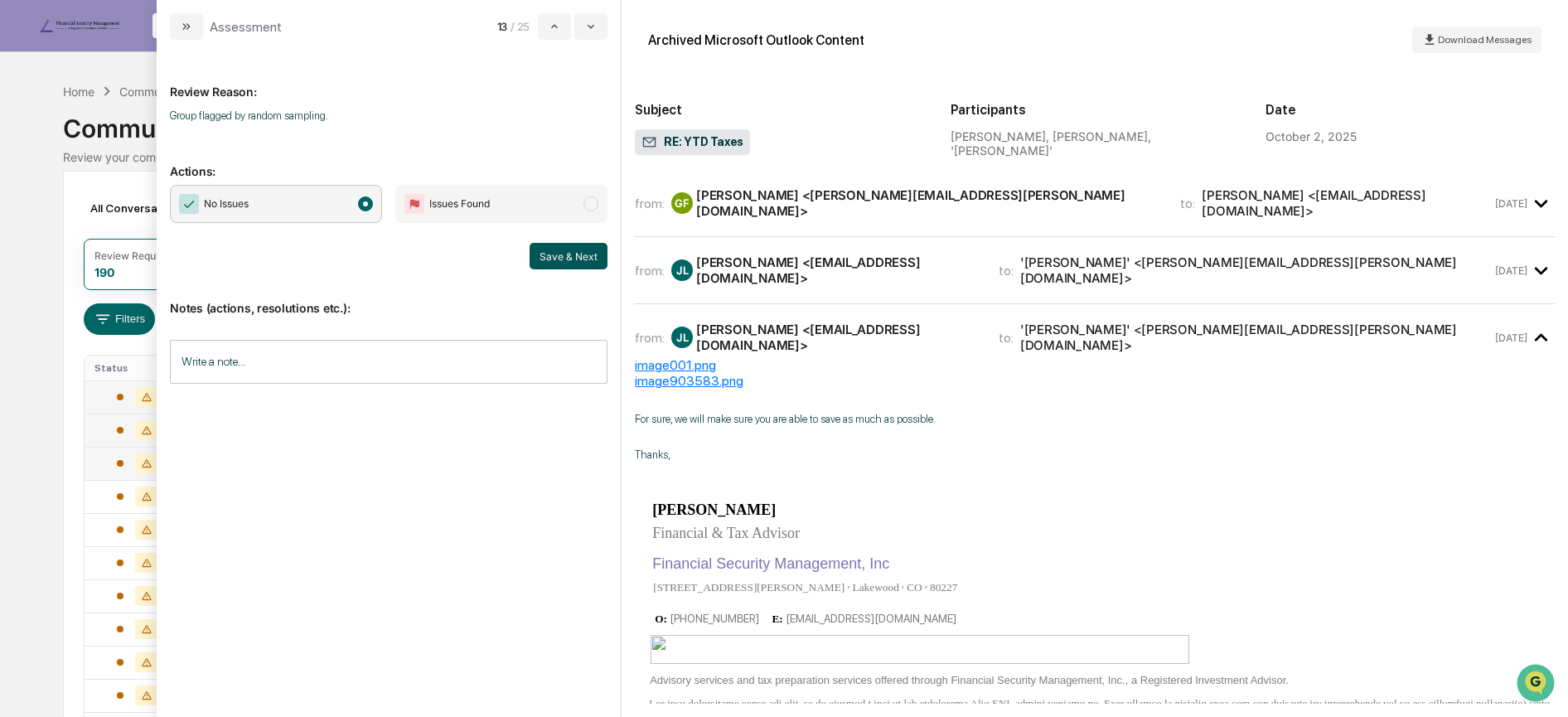
click at [561, 258] on button "Save & Next" at bounding box center [568, 256] width 78 height 26
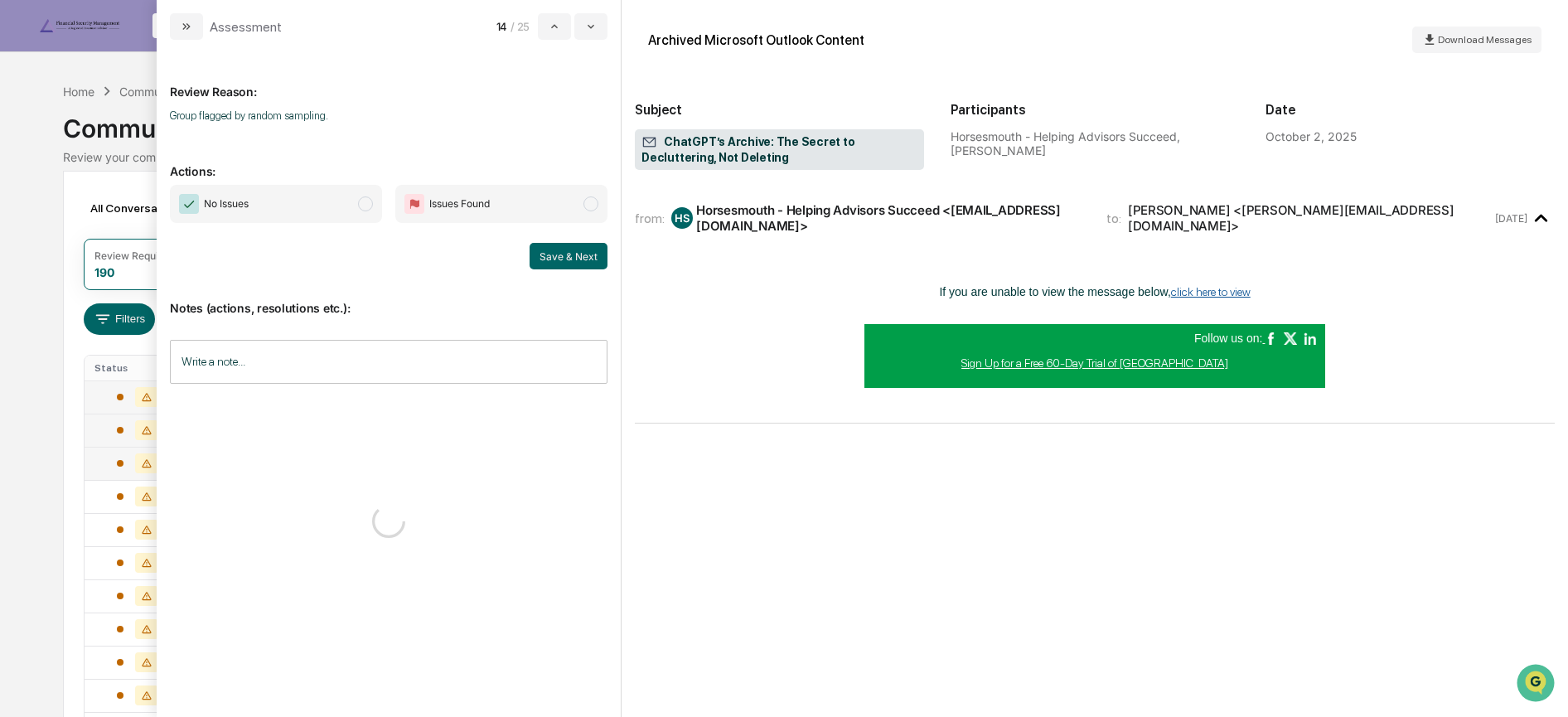
click at [335, 208] on span "No Issues" at bounding box center [276, 204] width 212 height 38
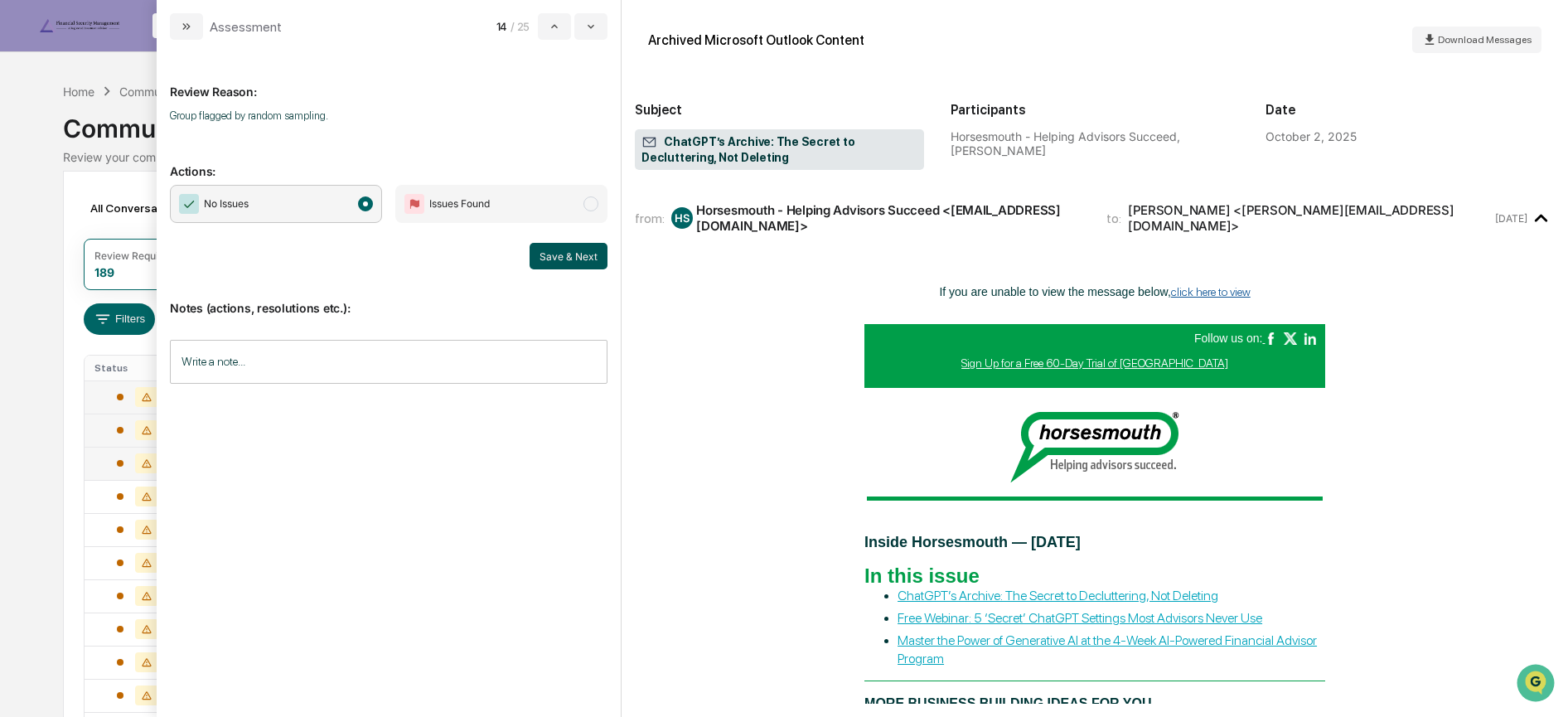
click at [560, 255] on button "Save & Next" at bounding box center [568, 256] width 78 height 26
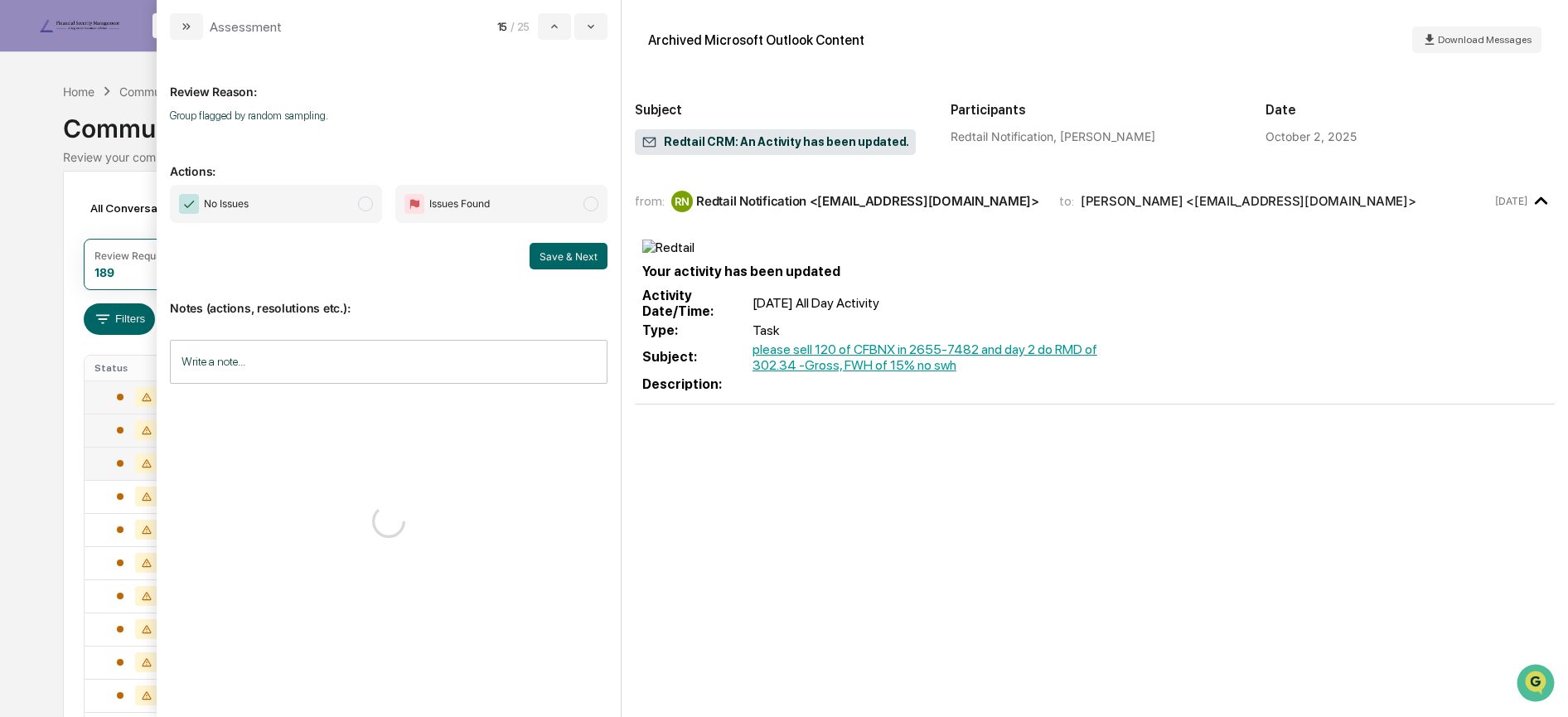
click at [342, 204] on span "No Issues" at bounding box center [276, 204] width 212 height 38
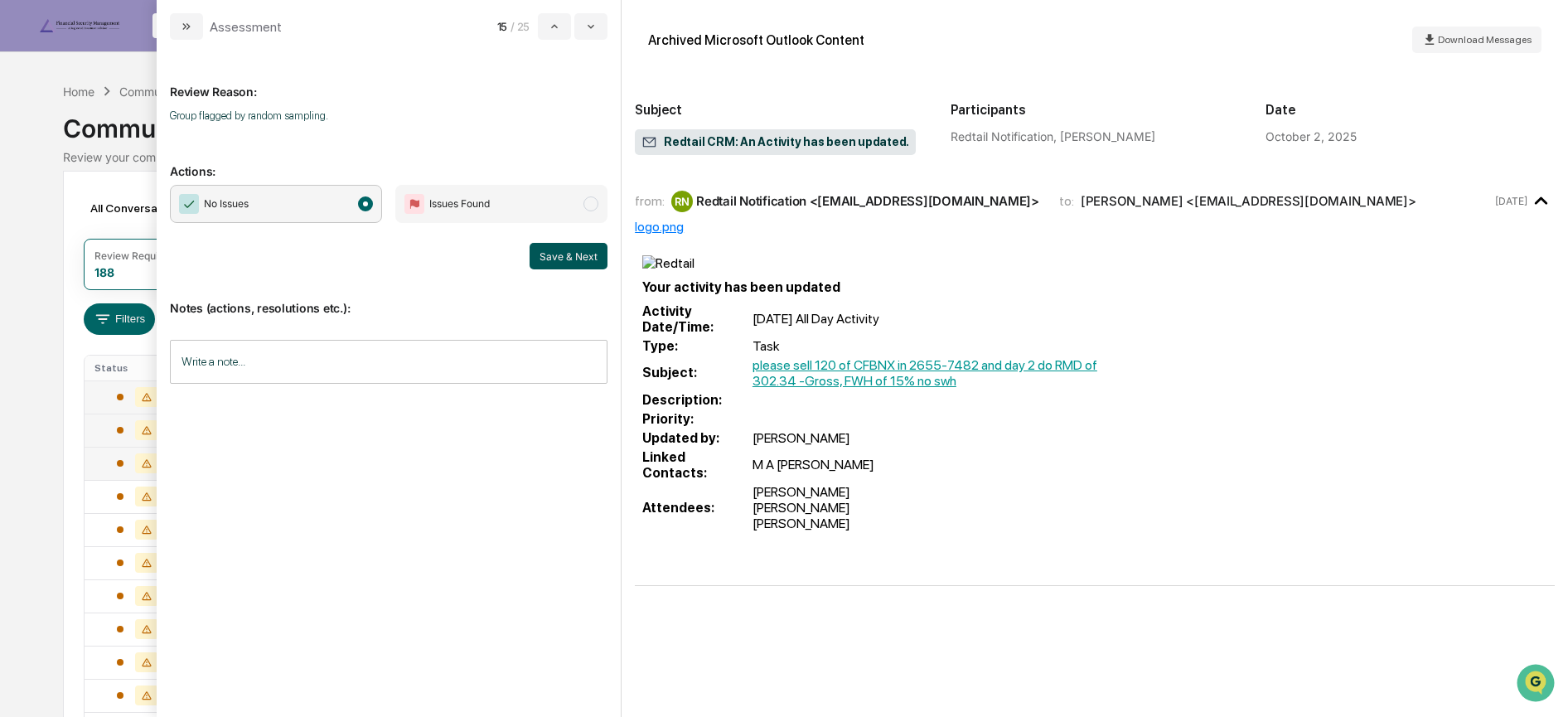
click at [568, 256] on button "Save & Next" at bounding box center [568, 256] width 78 height 26
click at [349, 209] on span "No Issues" at bounding box center [276, 204] width 212 height 38
click at [571, 253] on button "Save & Next" at bounding box center [568, 256] width 78 height 26
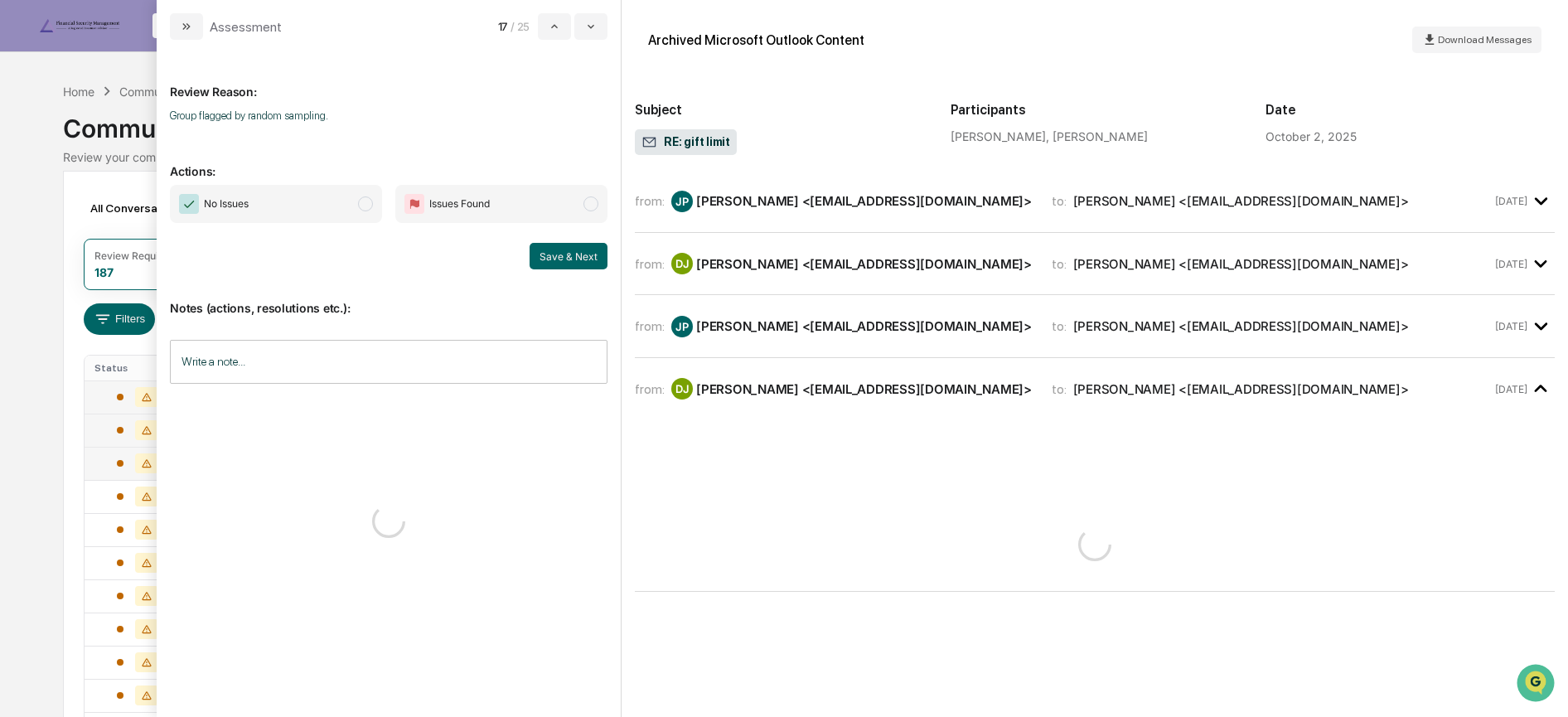
click at [343, 202] on span "No Issues" at bounding box center [276, 204] width 212 height 38
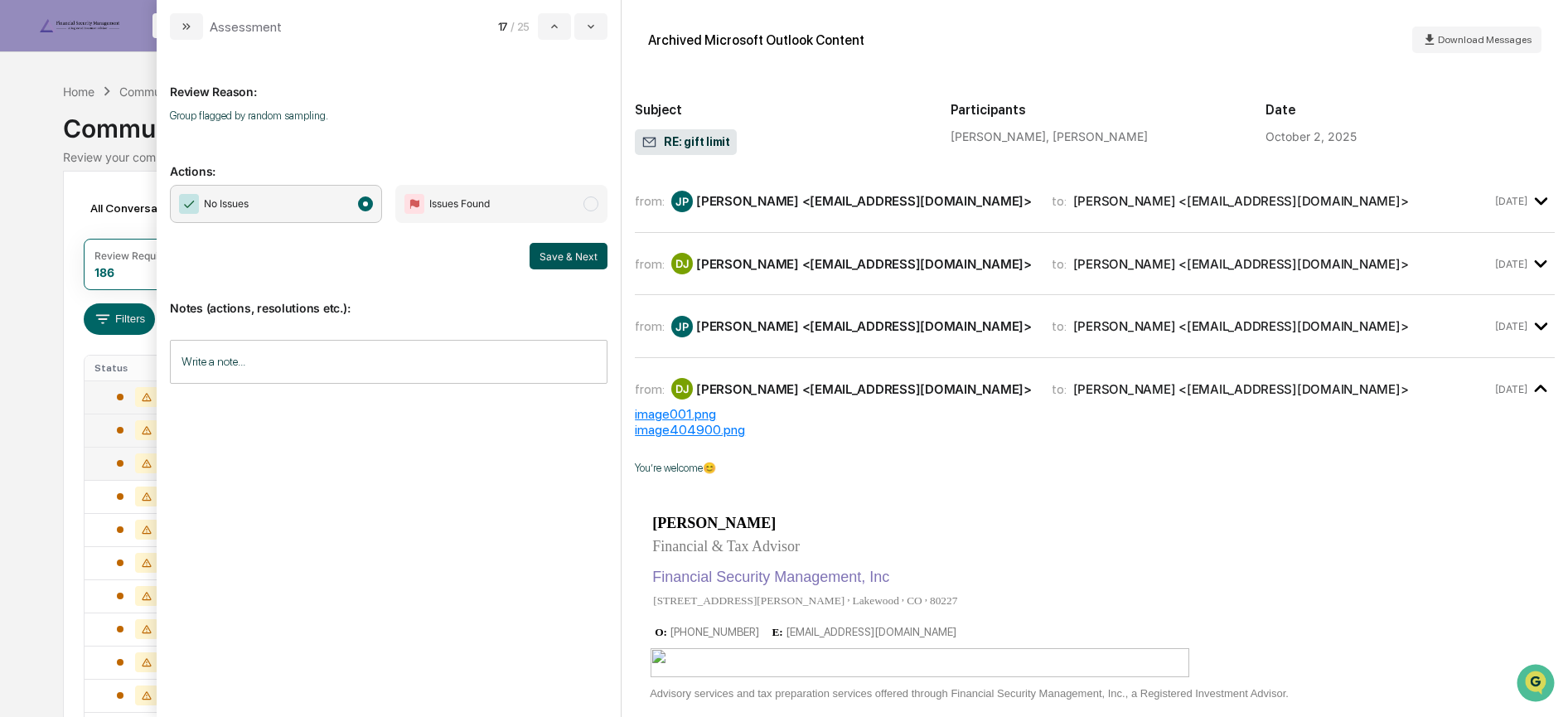
click at [579, 251] on button "Save & Next" at bounding box center [568, 256] width 78 height 26
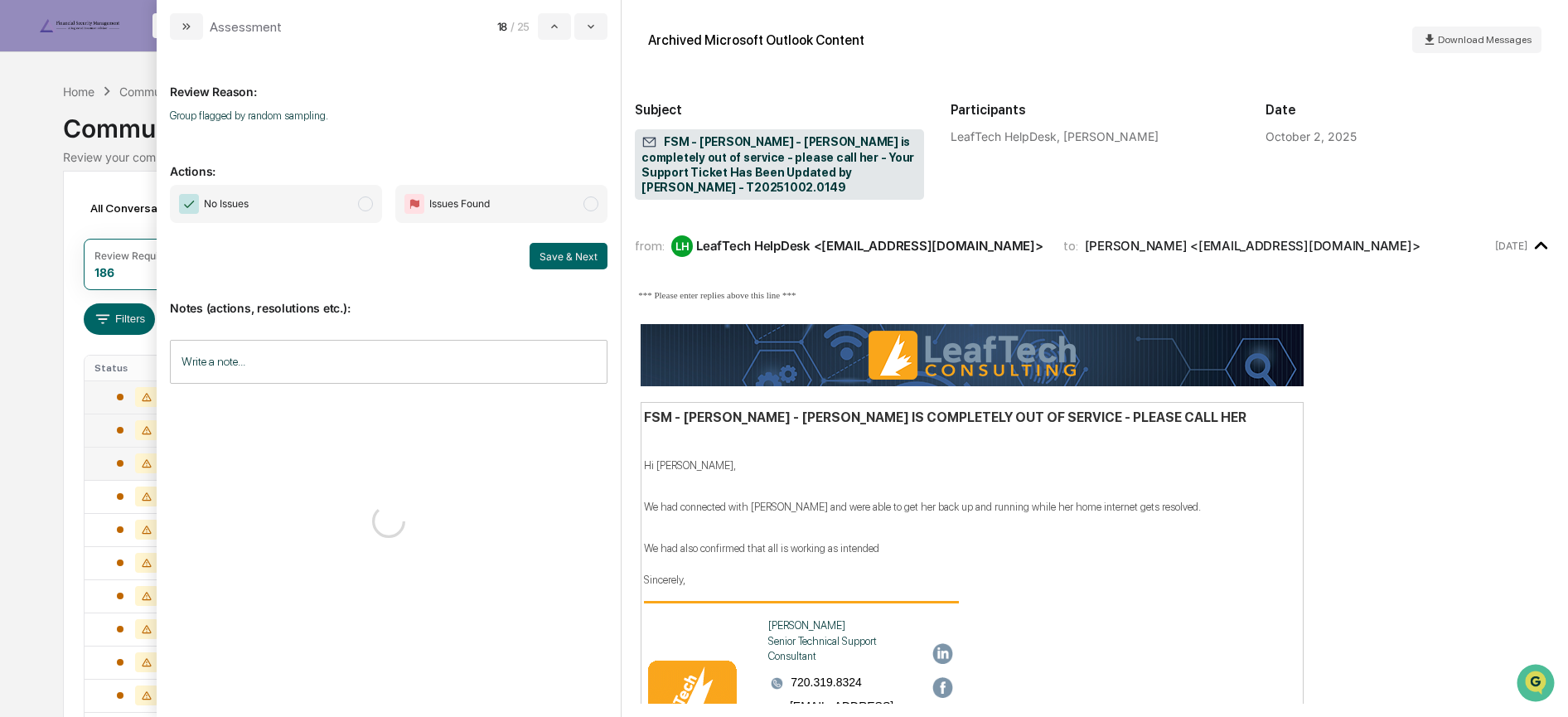
click at [282, 207] on span "No Issues" at bounding box center [276, 204] width 212 height 38
click at [576, 249] on button "Save & Next" at bounding box center [568, 256] width 78 height 26
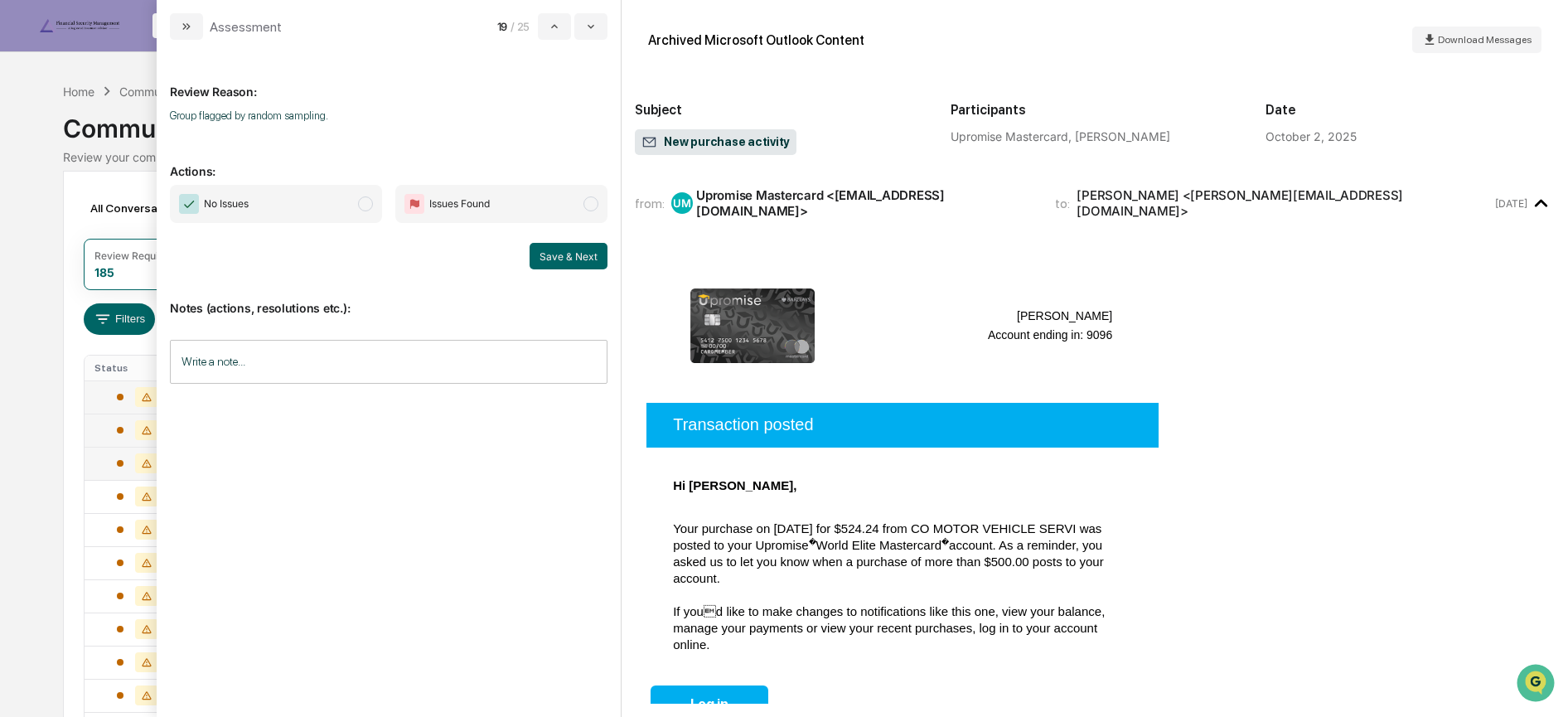
click at [346, 204] on span "No Issues" at bounding box center [276, 204] width 212 height 38
click at [578, 259] on button "Save & Next" at bounding box center [568, 256] width 78 height 26
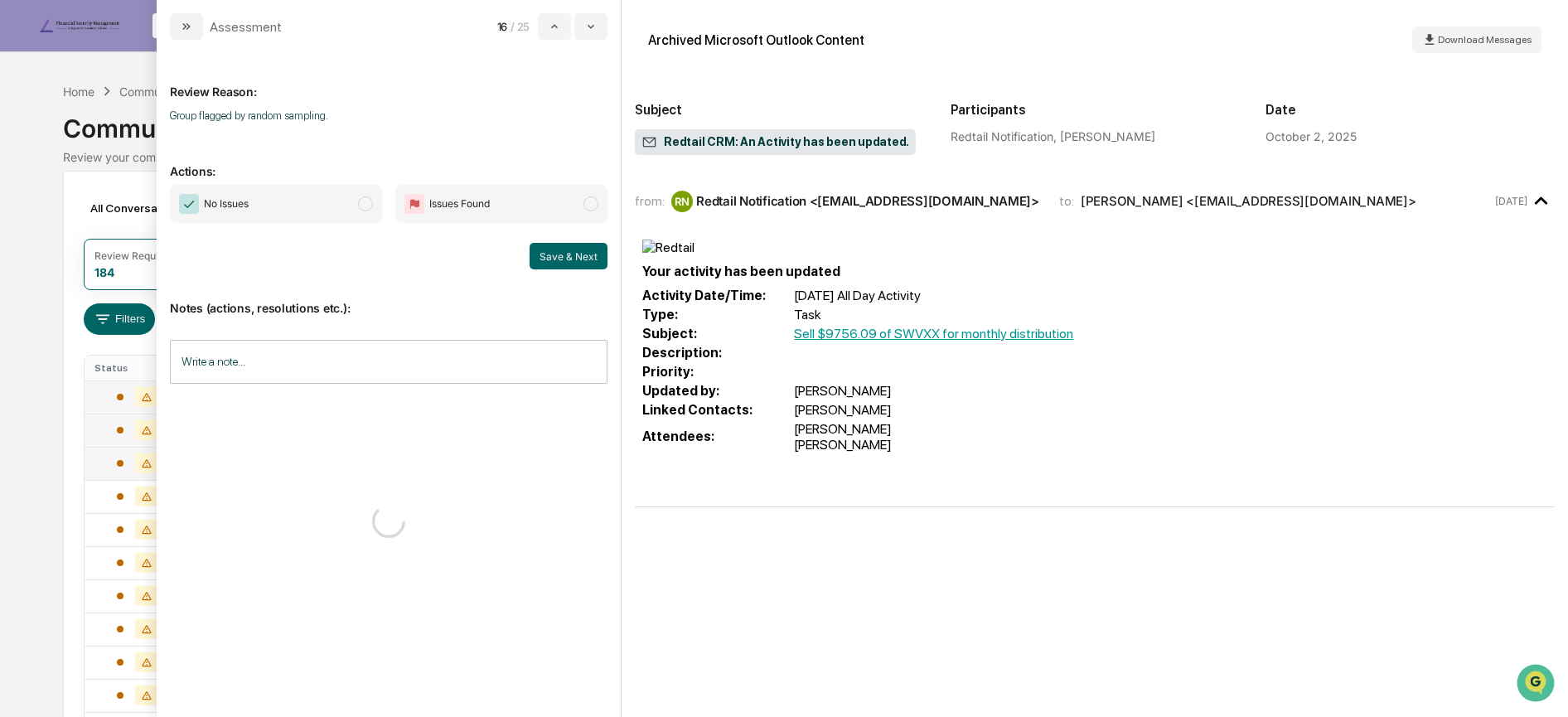
click at [355, 204] on span "No Issues" at bounding box center [276, 204] width 212 height 38
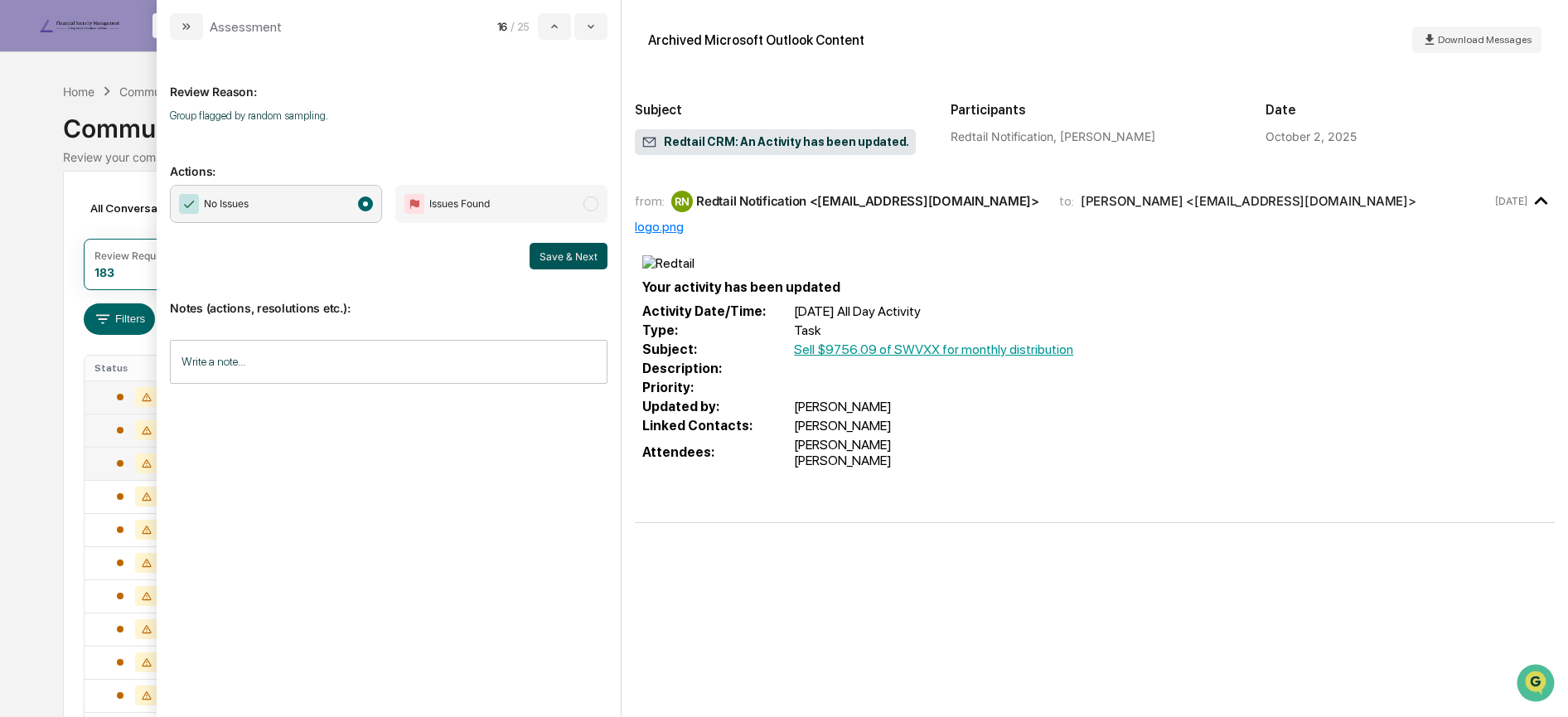
click at [579, 257] on button "Save & Next" at bounding box center [568, 256] width 78 height 26
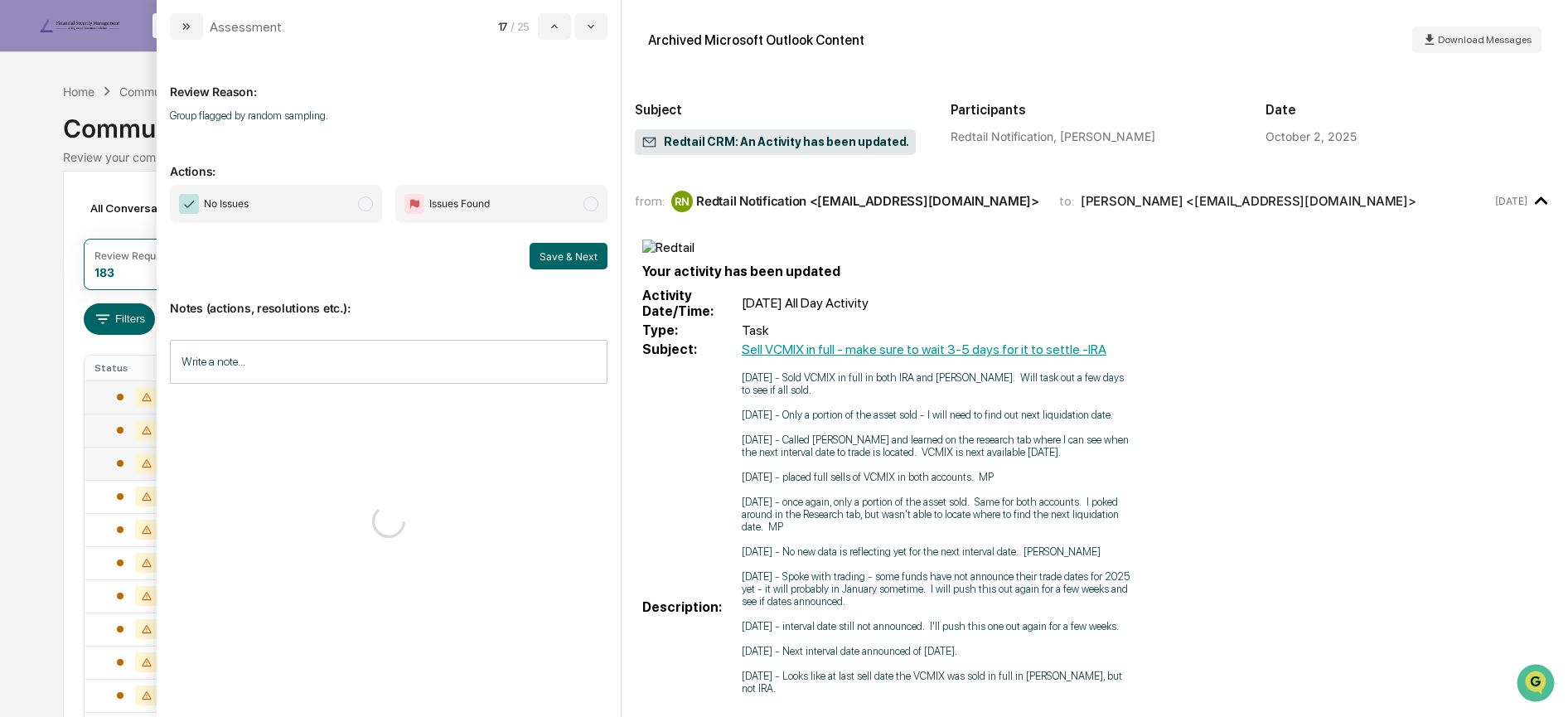
click at [358, 205] on span "modal" at bounding box center [365, 204] width 15 height 15
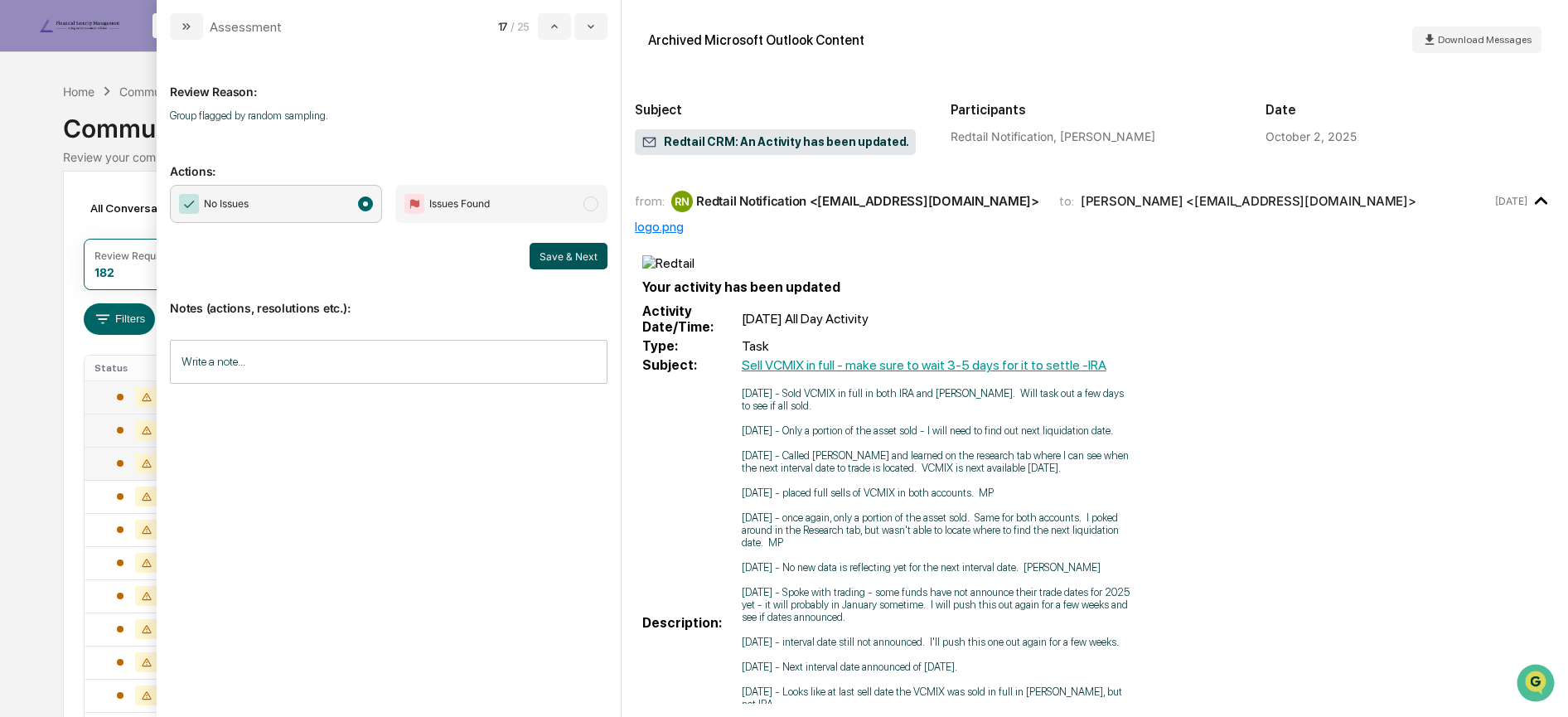
click at [574, 248] on button "Save & Next" at bounding box center [568, 256] width 78 height 26
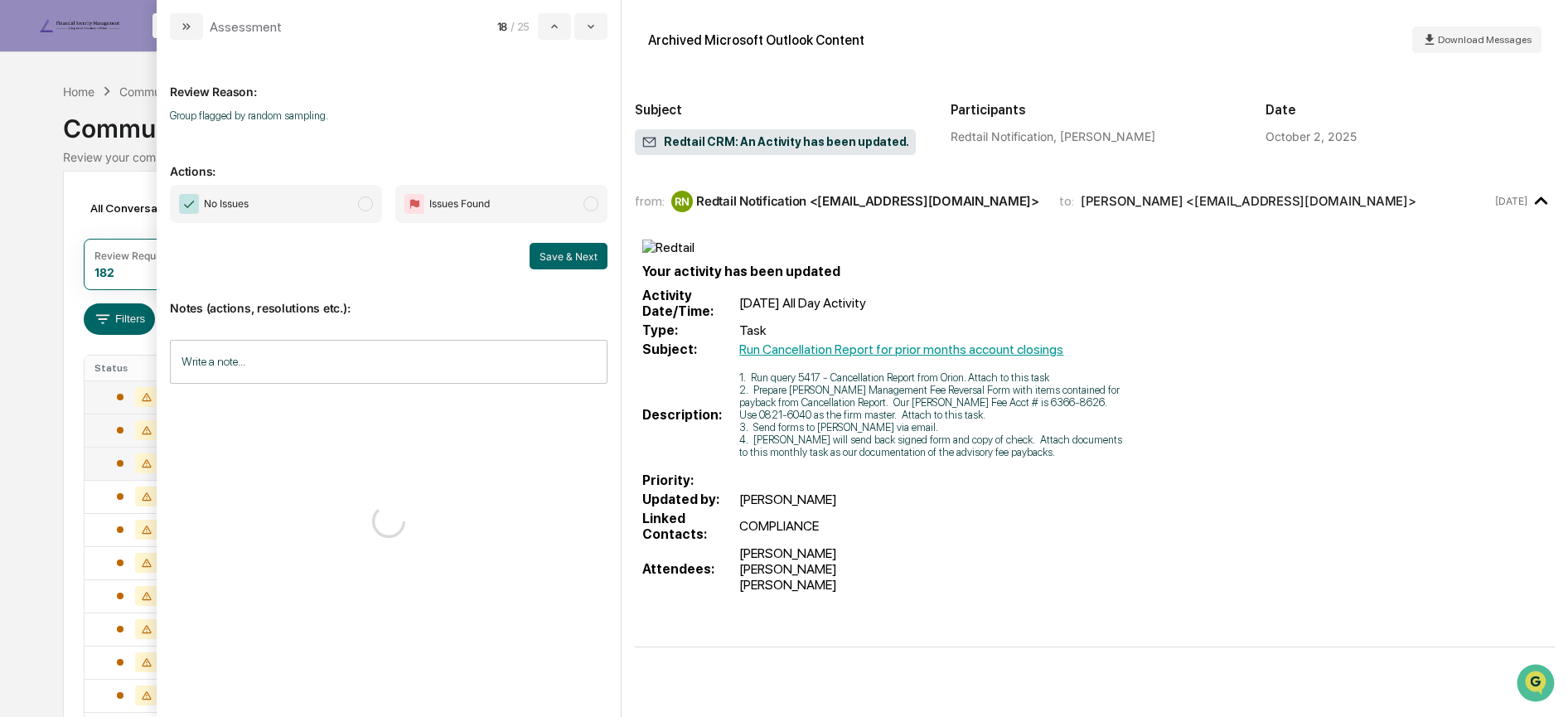
drag, startPoint x: 333, startPoint y: 201, endPoint x: 353, endPoint y: 207, distance: 20.9
click at [336, 201] on span "No Issues" at bounding box center [276, 204] width 212 height 38
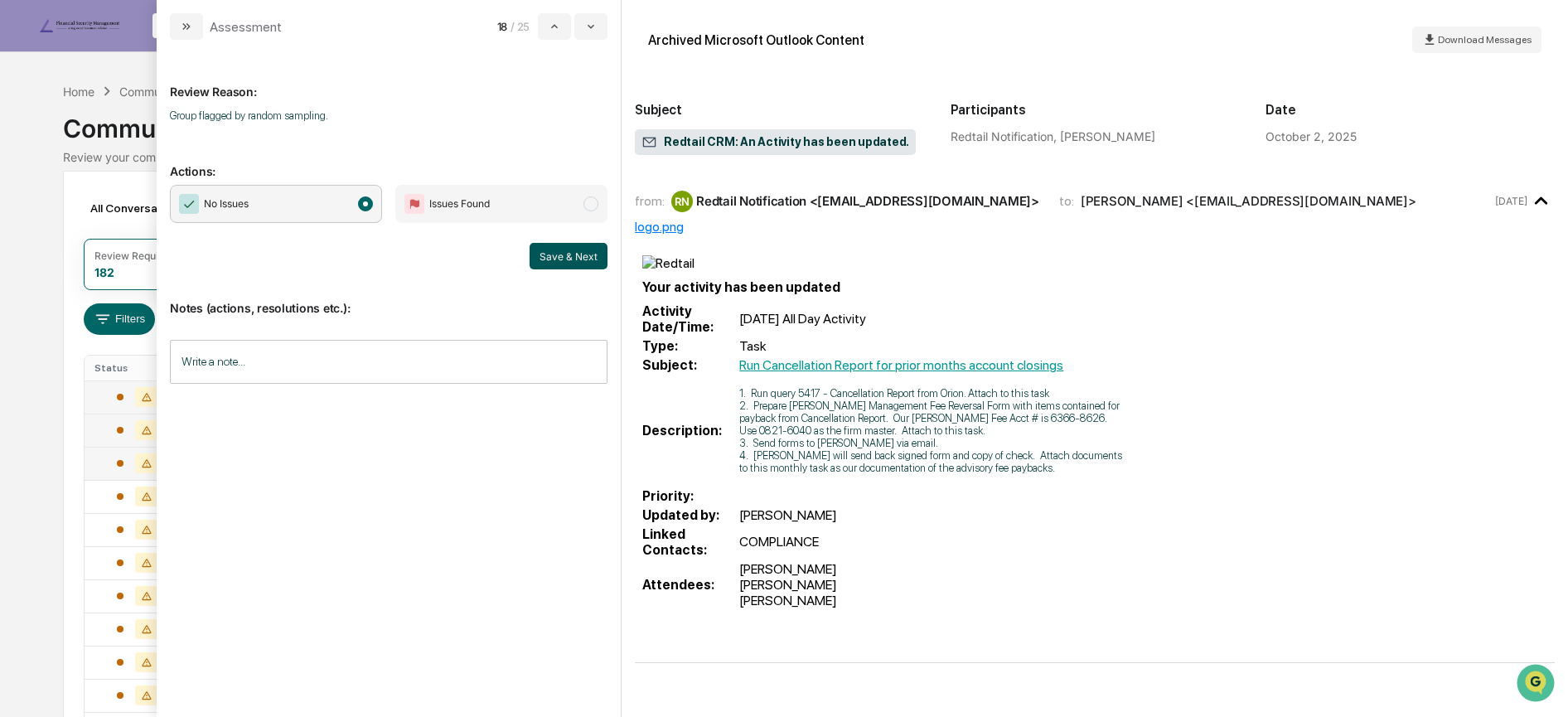
click at [586, 257] on button "Save & Next" at bounding box center [568, 256] width 78 height 26
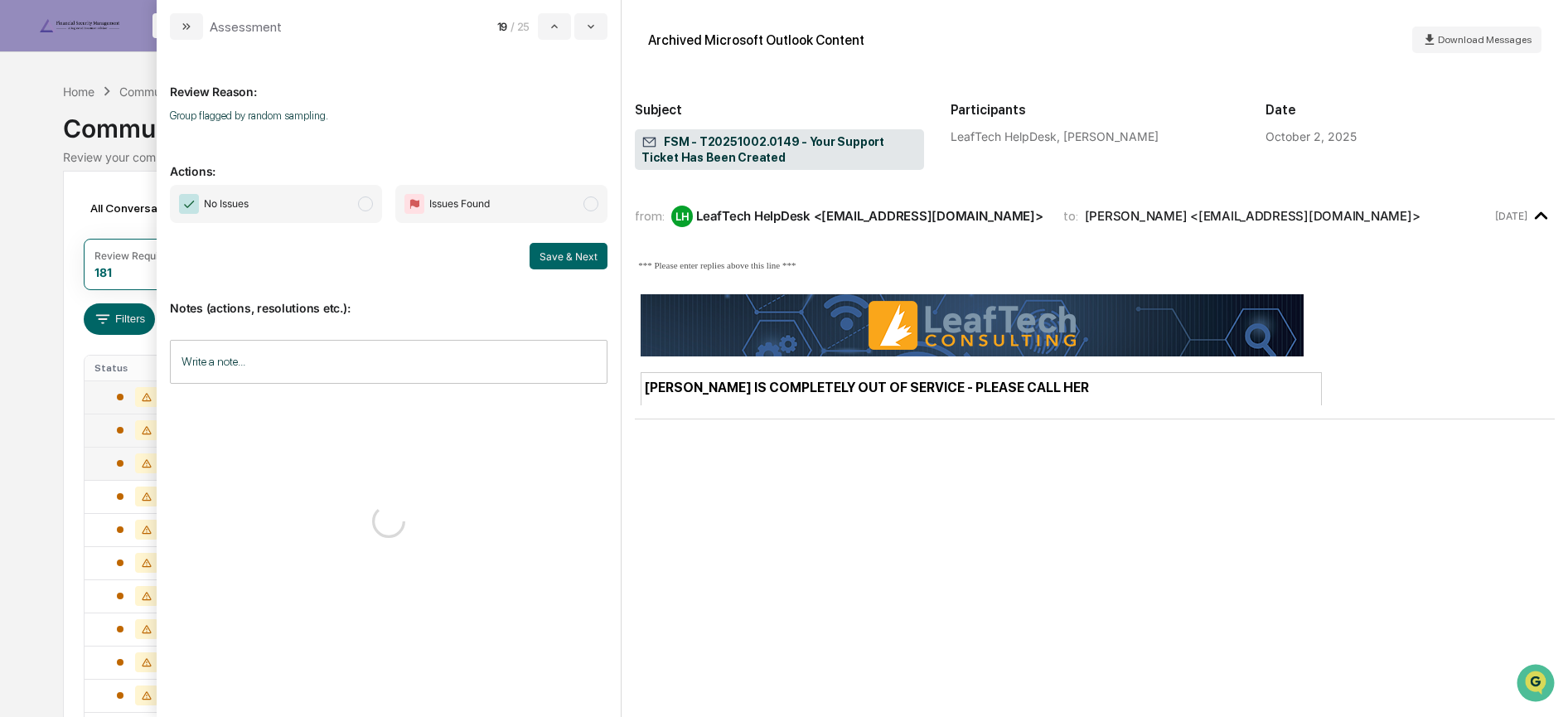
click at [332, 195] on span "No Issues" at bounding box center [276, 204] width 212 height 38
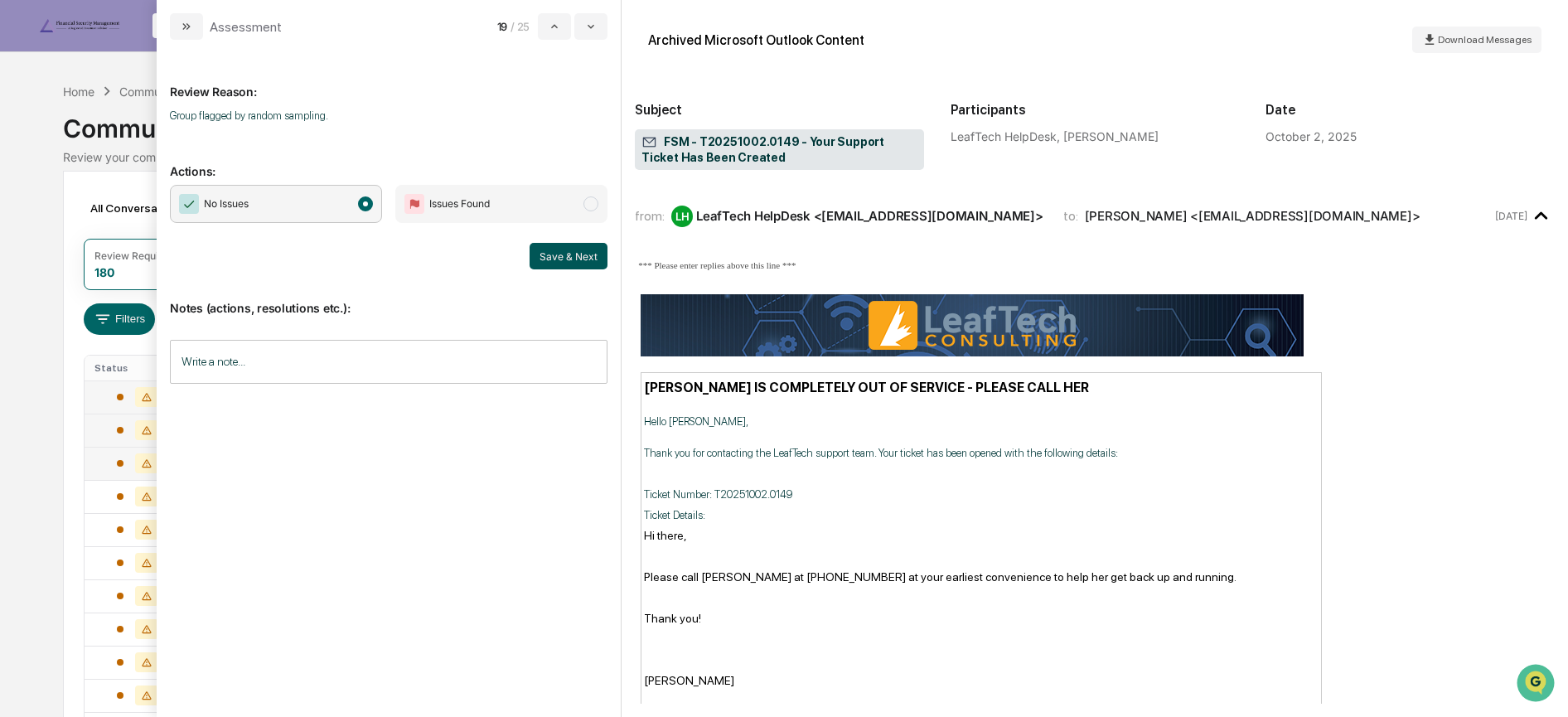
click at [542, 248] on button "Save & Next" at bounding box center [568, 256] width 78 height 26
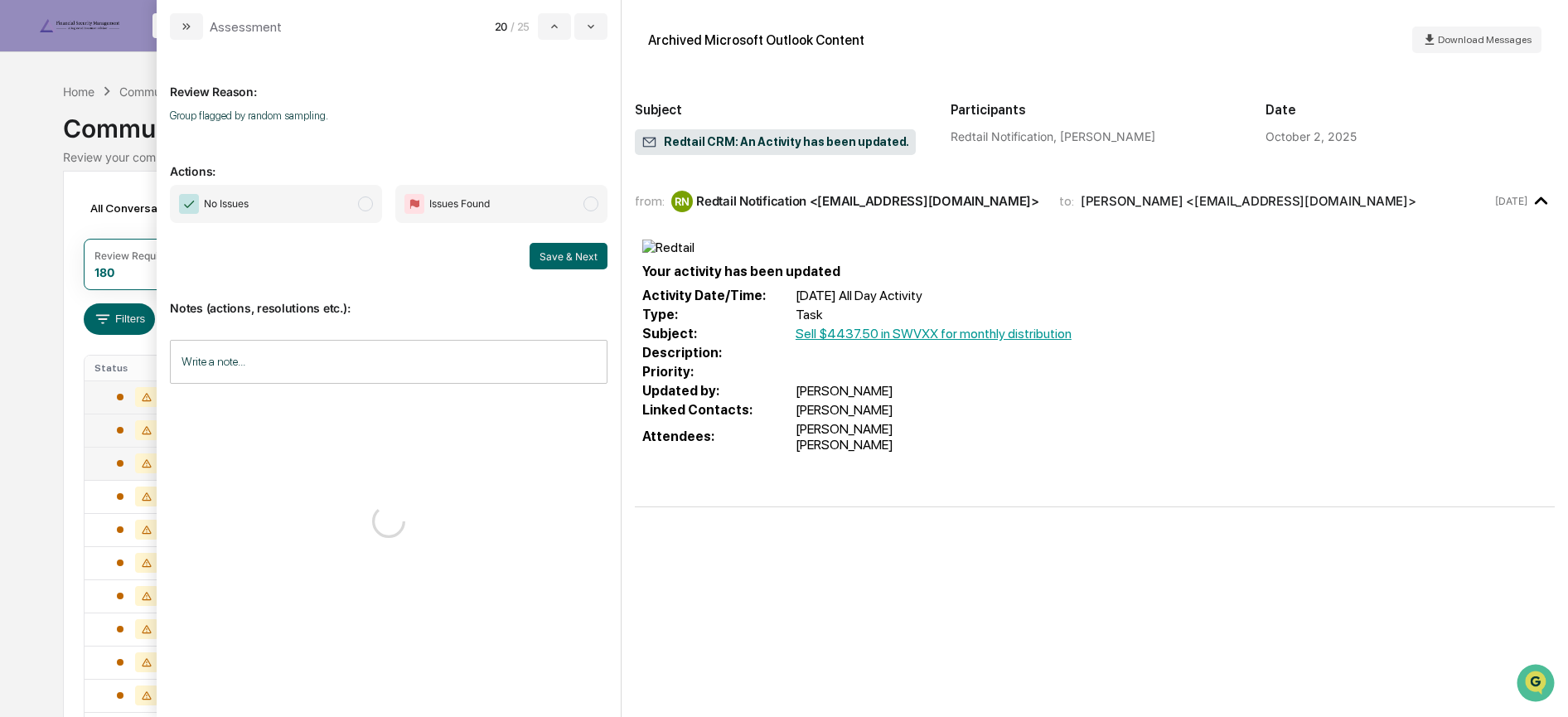
click at [270, 203] on span "No Issues" at bounding box center [276, 204] width 212 height 38
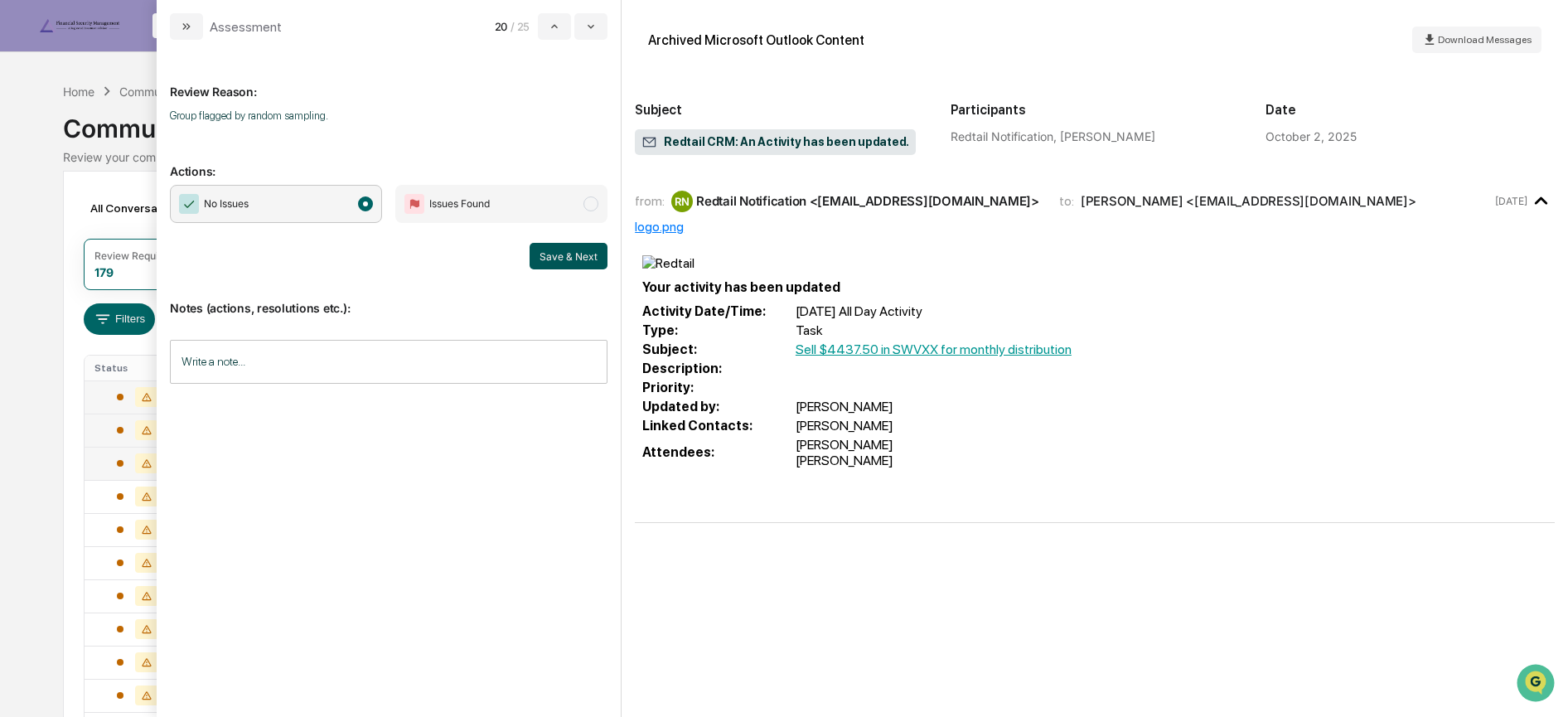
click at [564, 252] on button "Save & Next" at bounding box center [568, 256] width 78 height 26
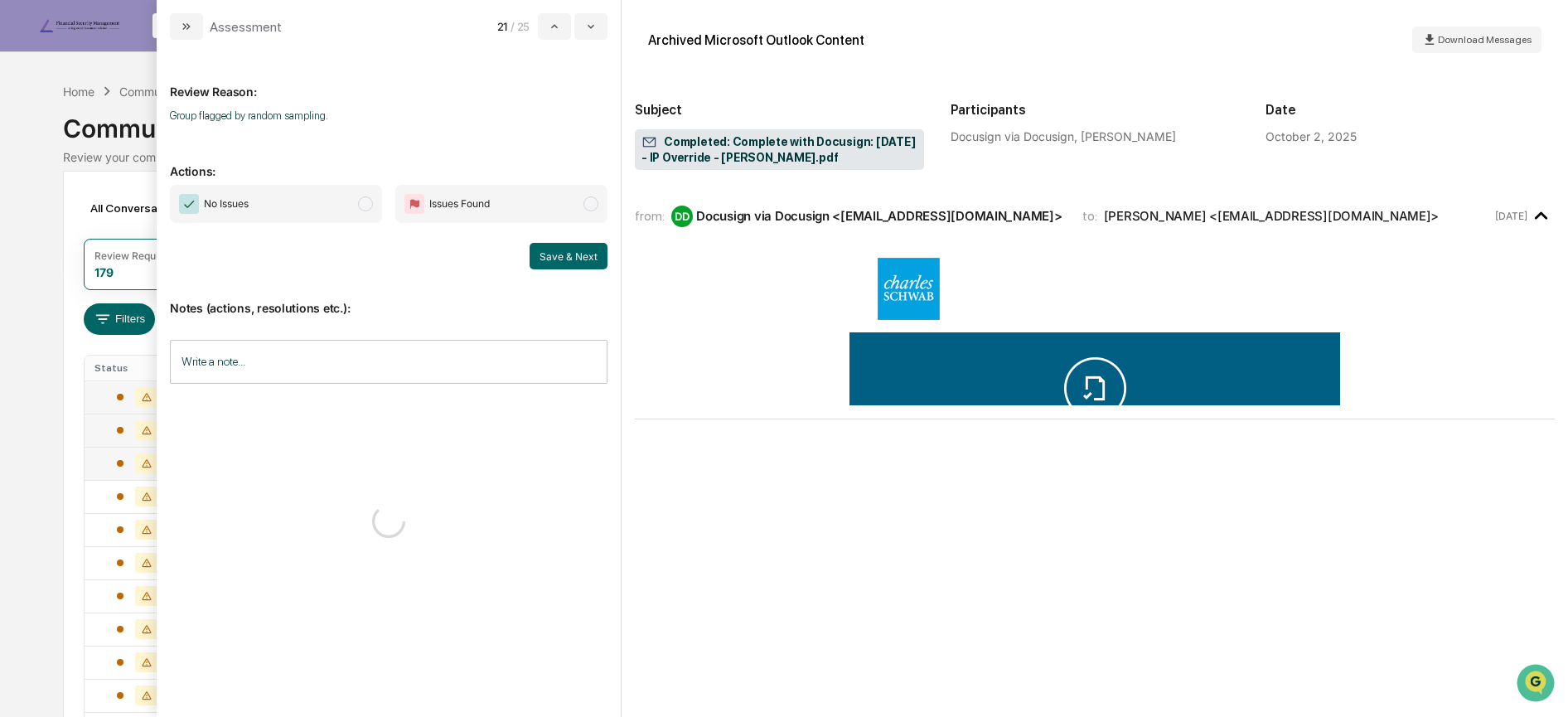
drag, startPoint x: 345, startPoint y: 202, endPoint x: 445, endPoint y: 237, distance: 105.9
click at [345, 202] on span "No Issues" at bounding box center [276, 204] width 212 height 38
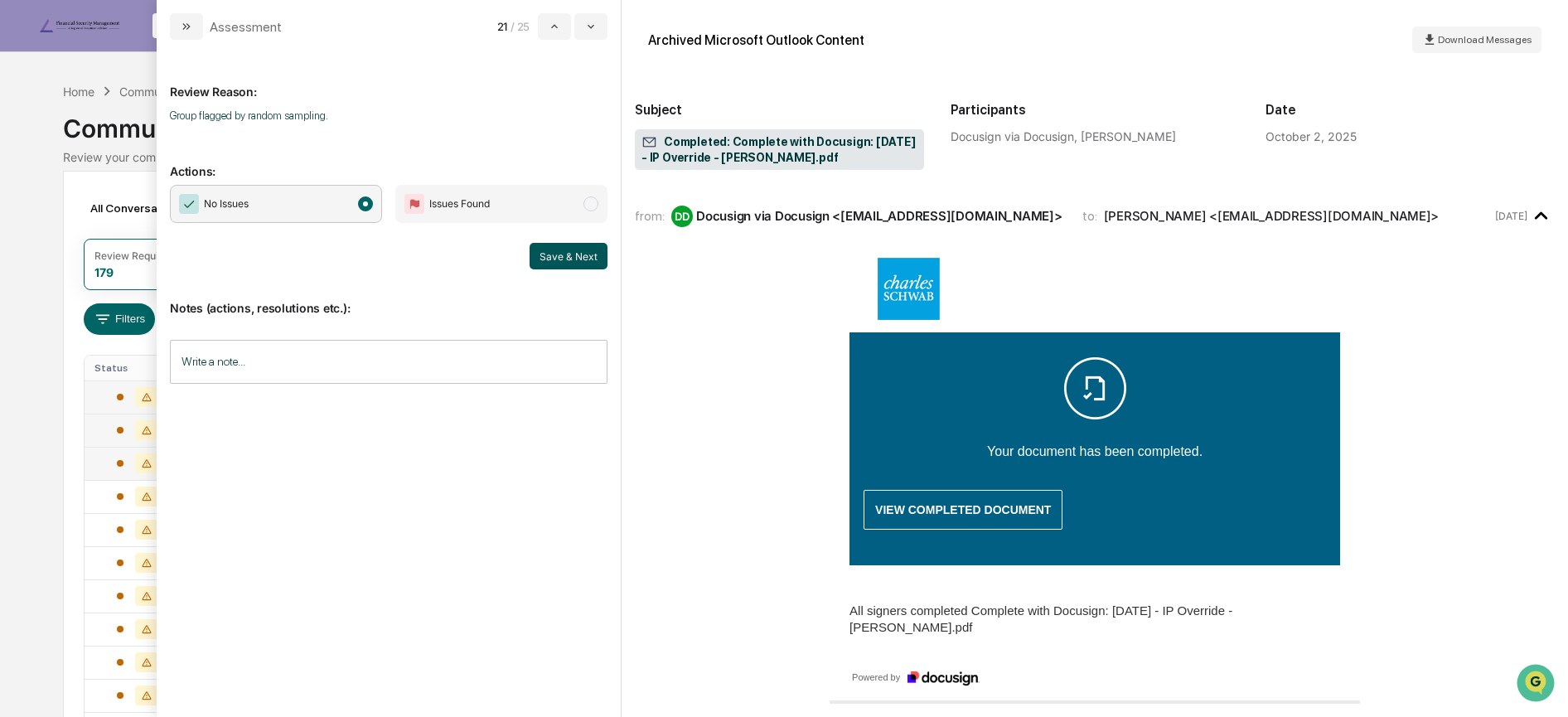
click at [595, 256] on button "Save & Next" at bounding box center [568, 256] width 78 height 26
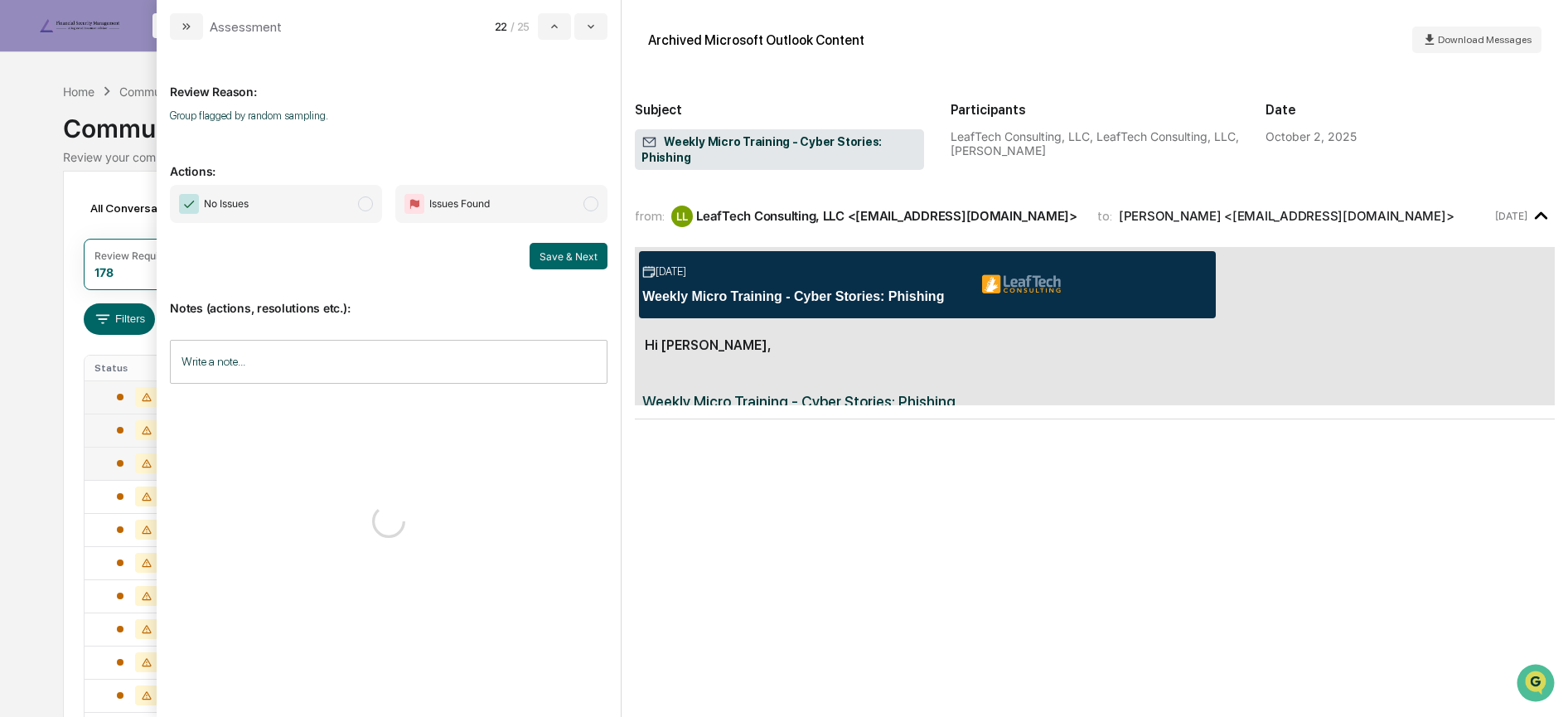
click at [343, 201] on span "No Issues" at bounding box center [276, 204] width 212 height 38
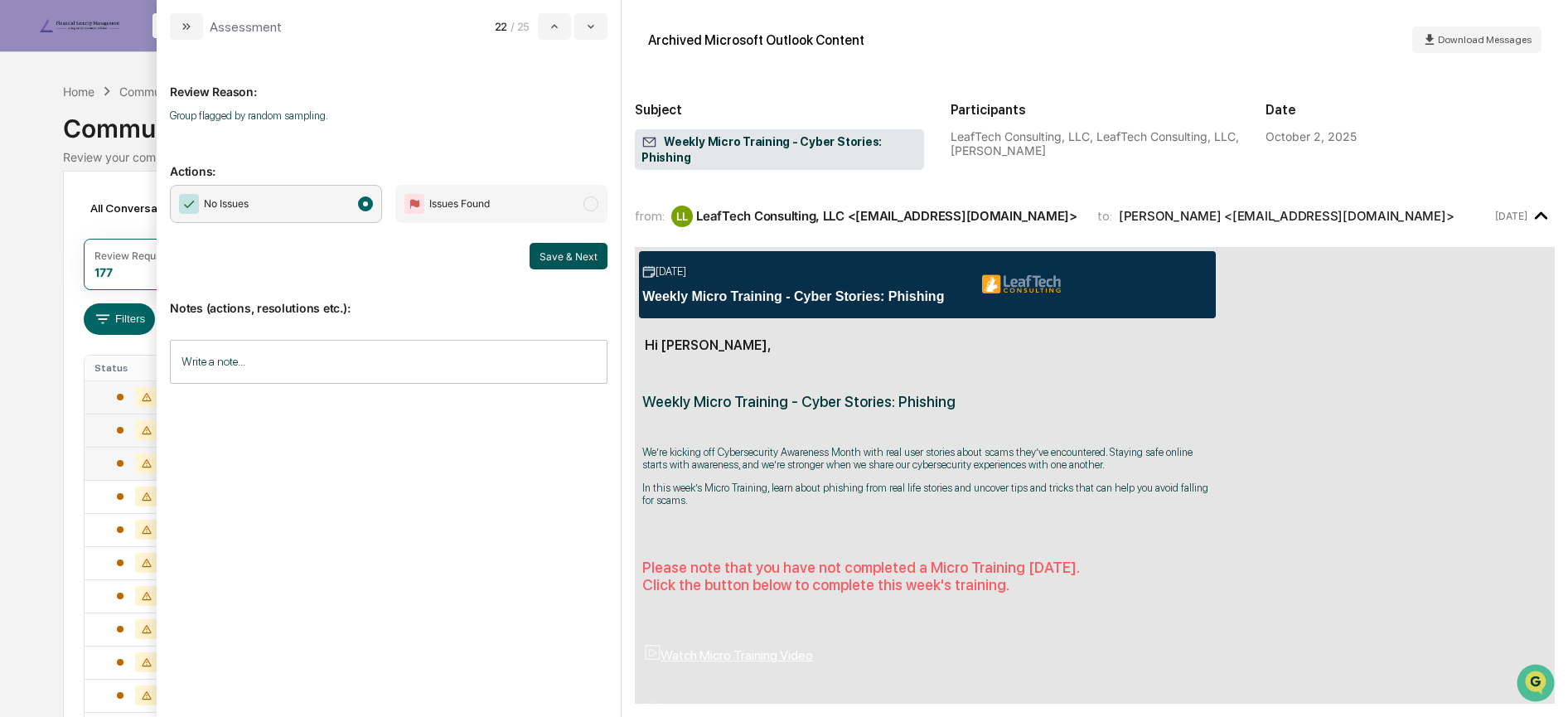
click at [575, 256] on button "Save & Next" at bounding box center [568, 256] width 78 height 26
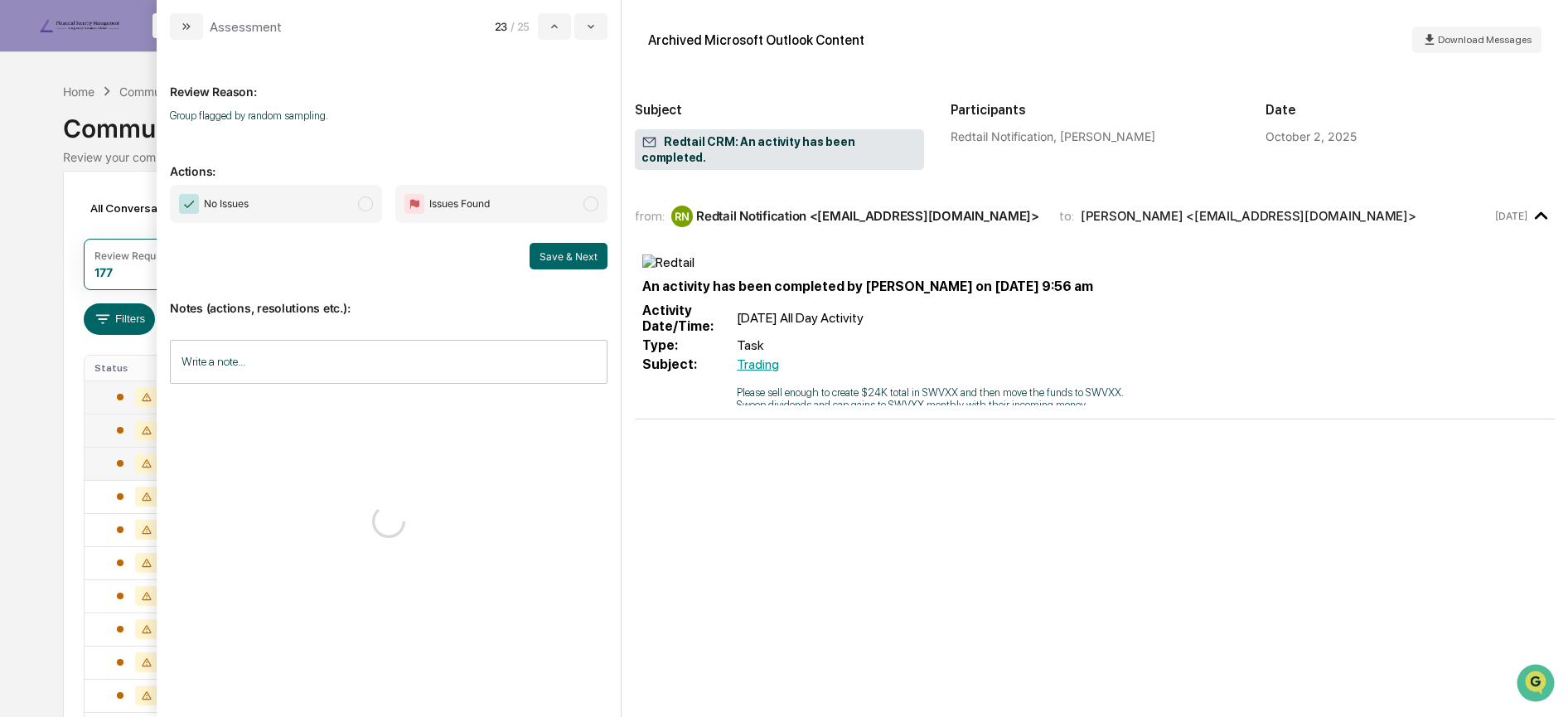
click at [355, 202] on span "No Issues" at bounding box center [276, 204] width 212 height 38
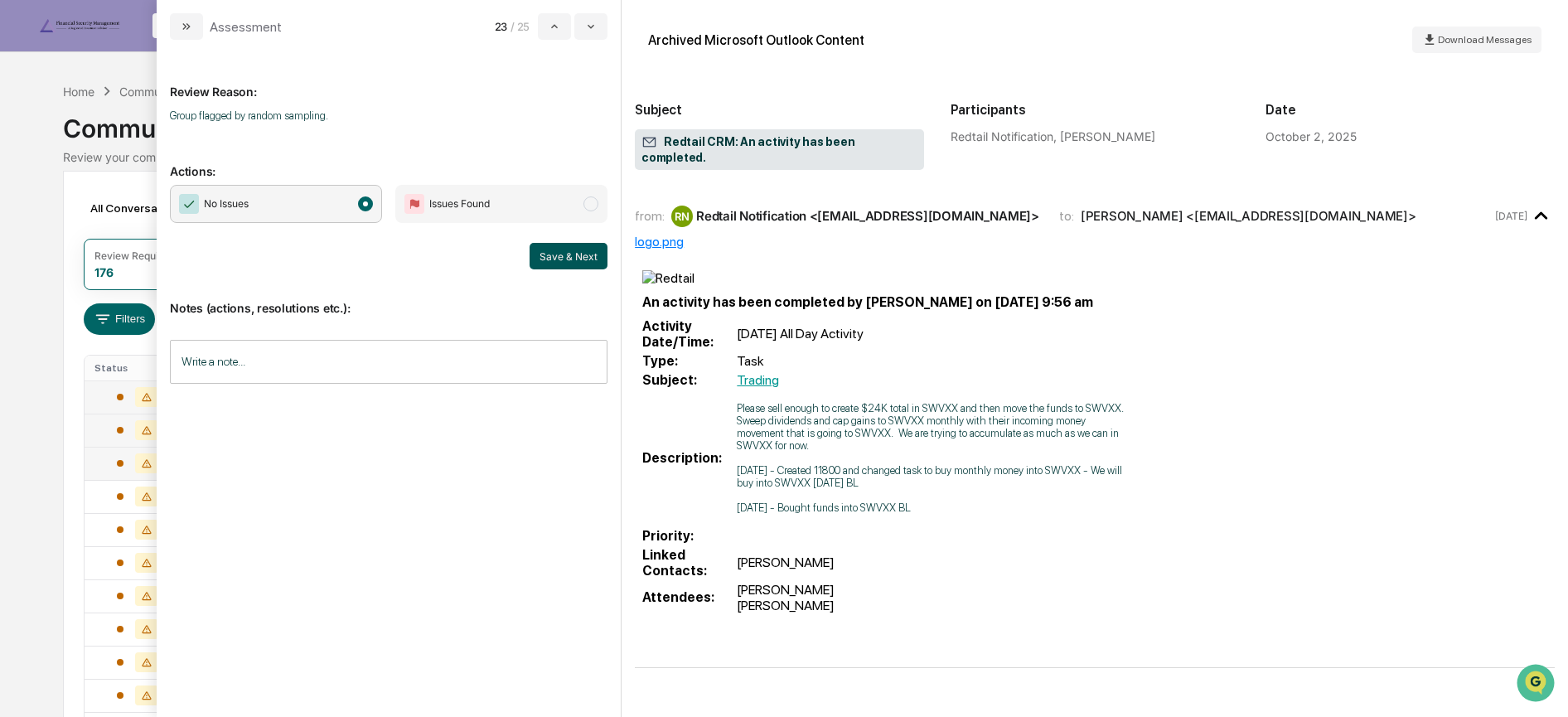
click at [570, 251] on button "Save & Next" at bounding box center [568, 256] width 78 height 26
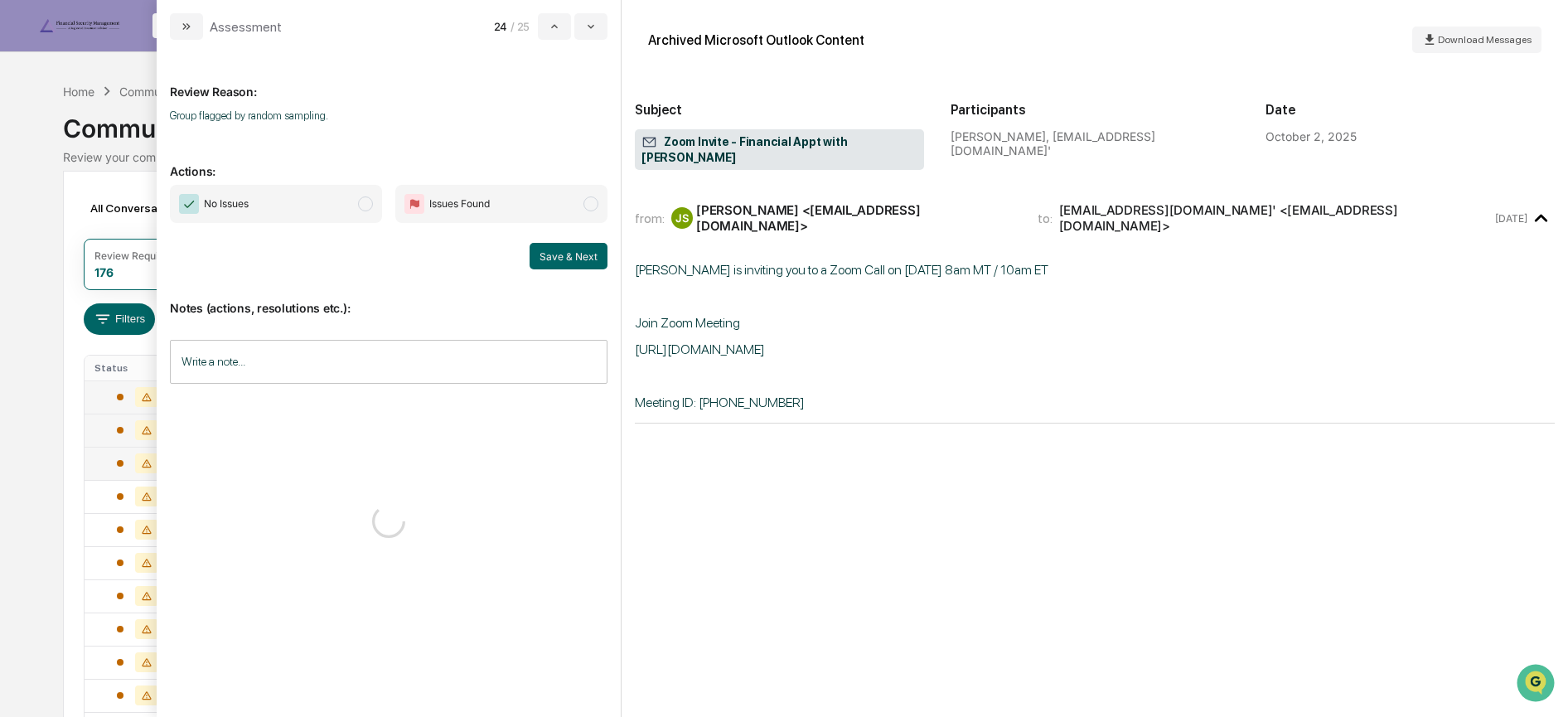
click at [337, 196] on span "No Issues" at bounding box center [276, 204] width 212 height 38
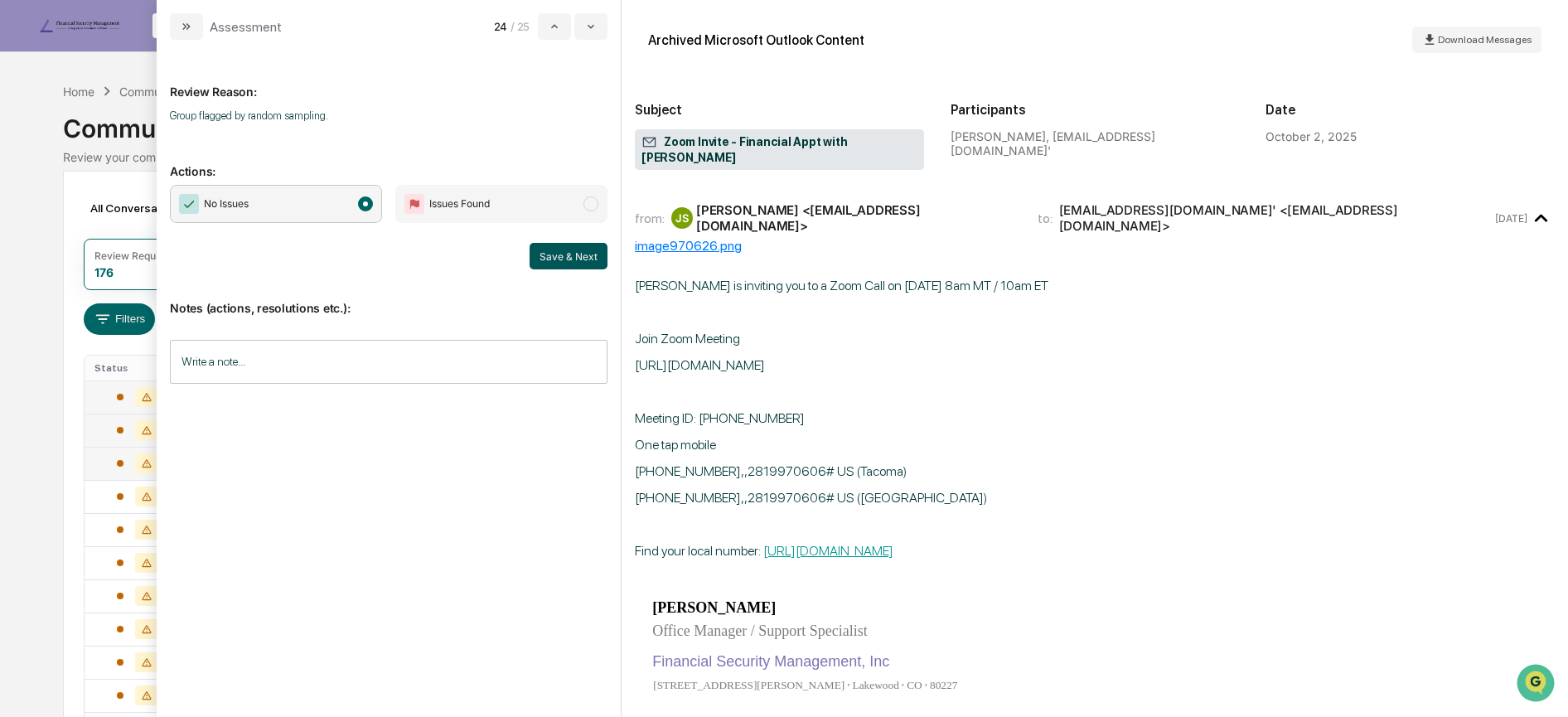
click at [567, 258] on button "Save & Next" at bounding box center [568, 256] width 78 height 26
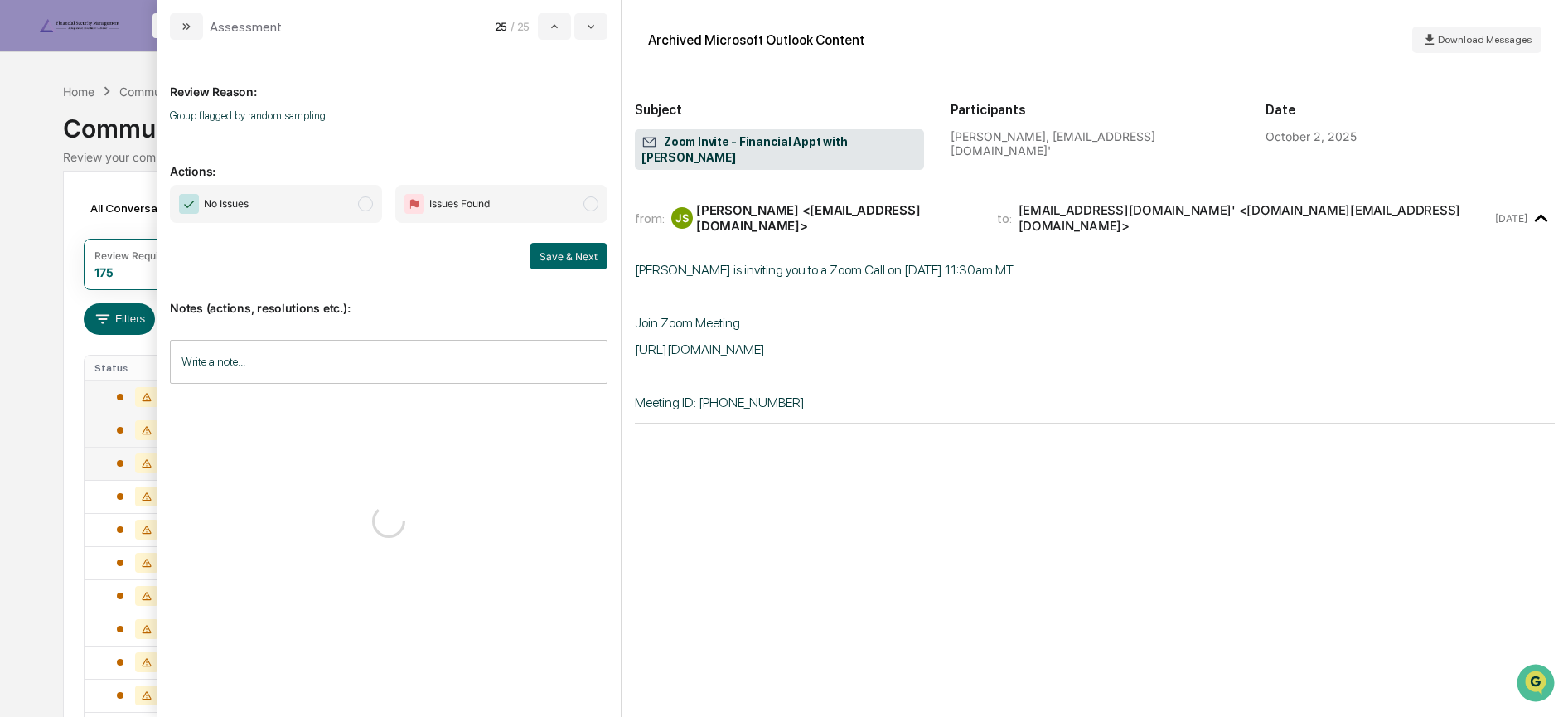
click at [333, 204] on span "No Issues" at bounding box center [276, 204] width 212 height 38
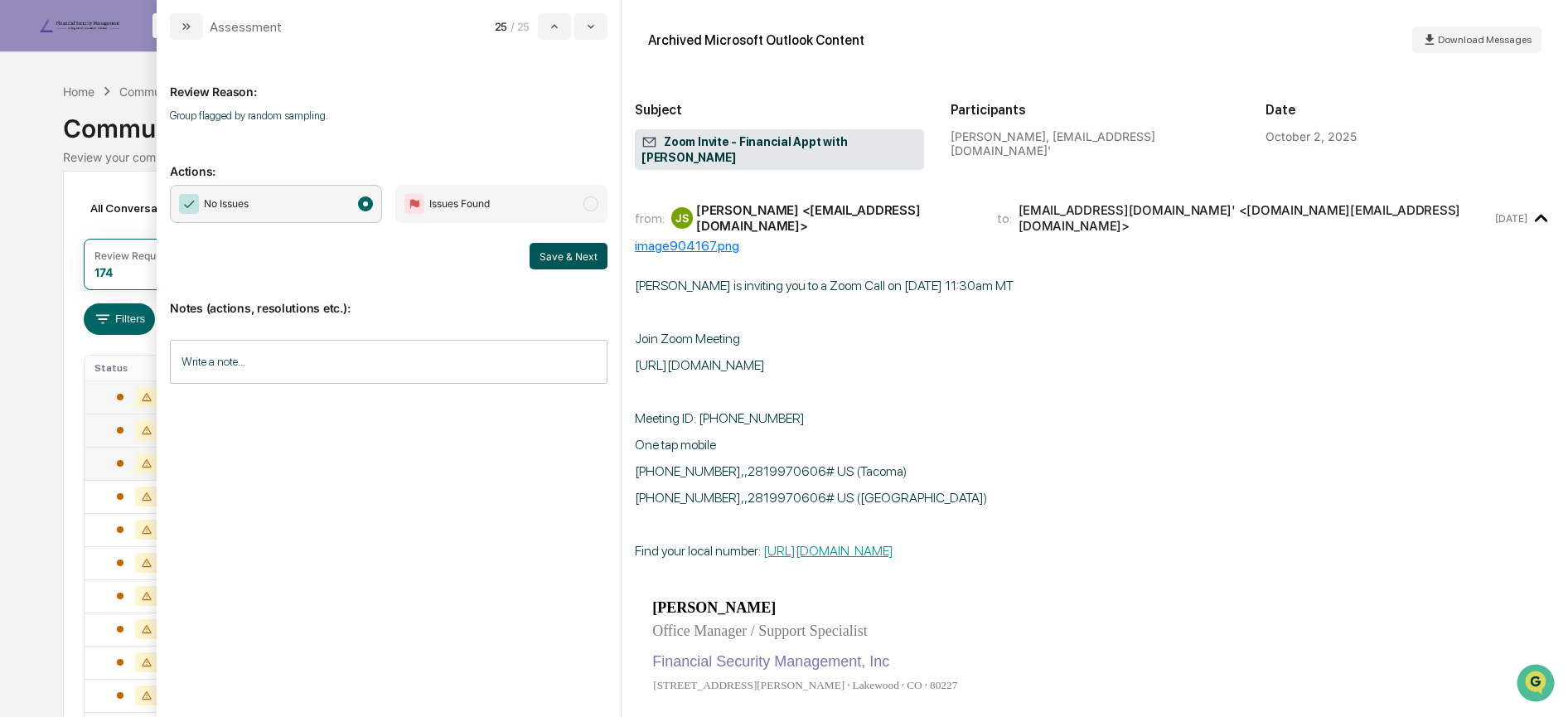
click at [559, 254] on button "Save & Next" at bounding box center [568, 256] width 78 height 26
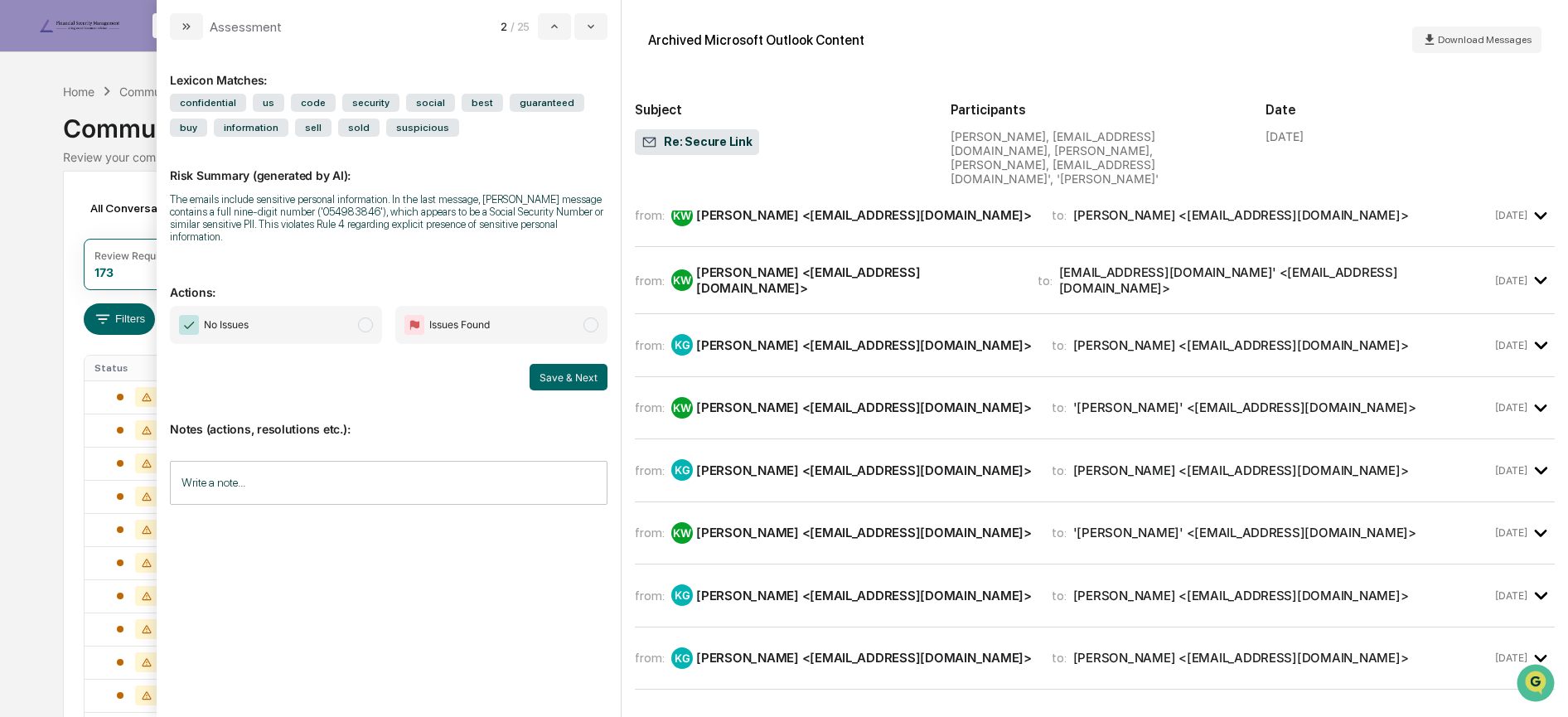
scroll to position [891, 0]
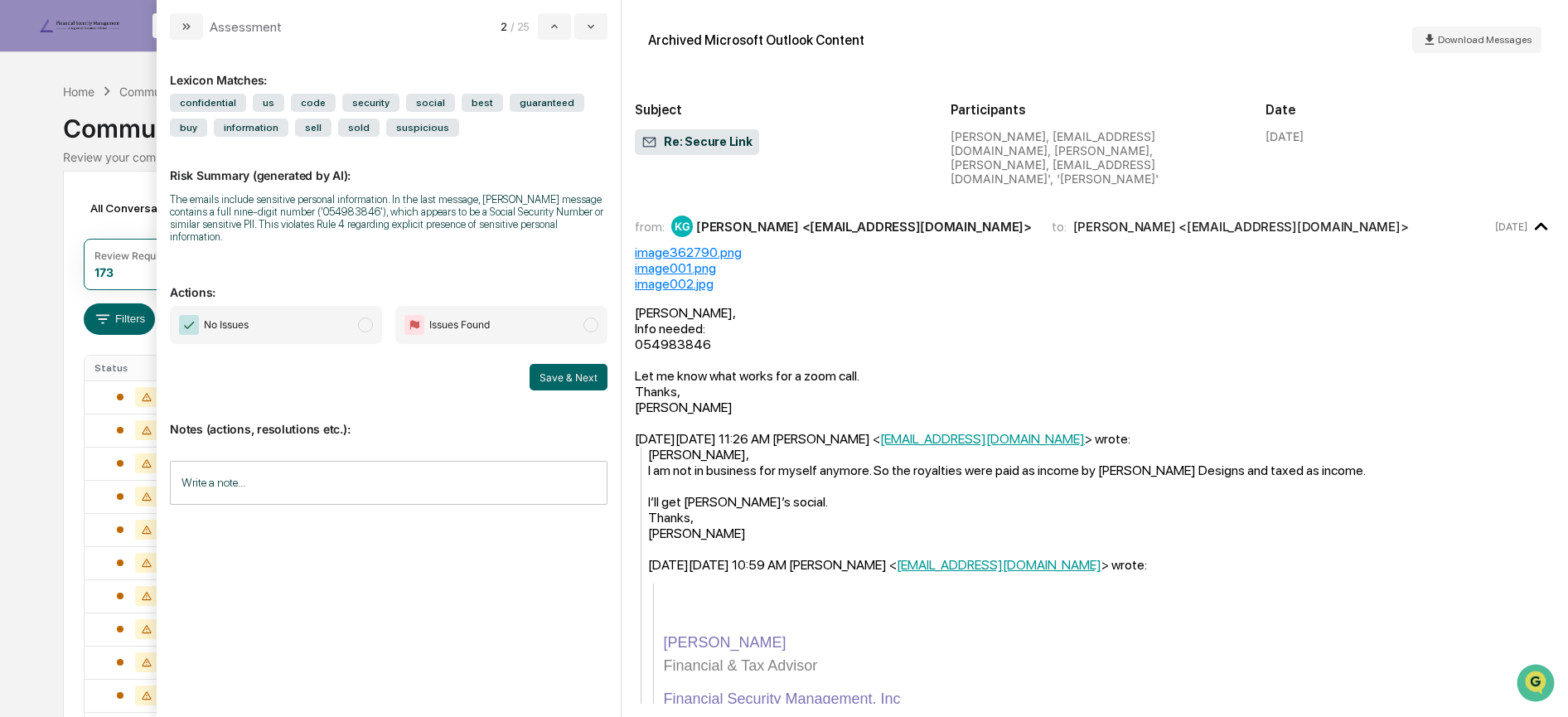
click at [142, 363] on th "Status" at bounding box center [138, 367] width 107 height 25
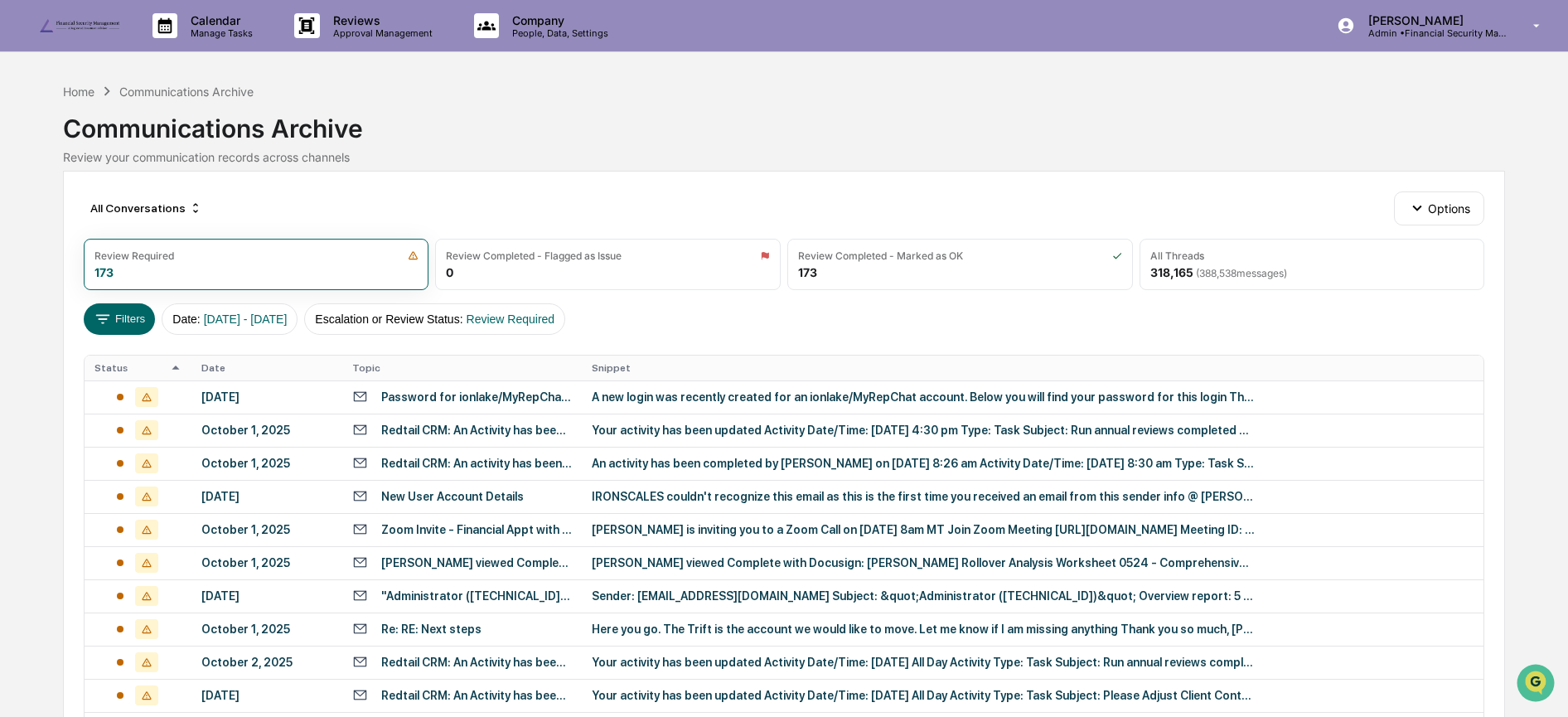
click at [238, 366] on th "Date" at bounding box center [267, 367] width 151 height 25
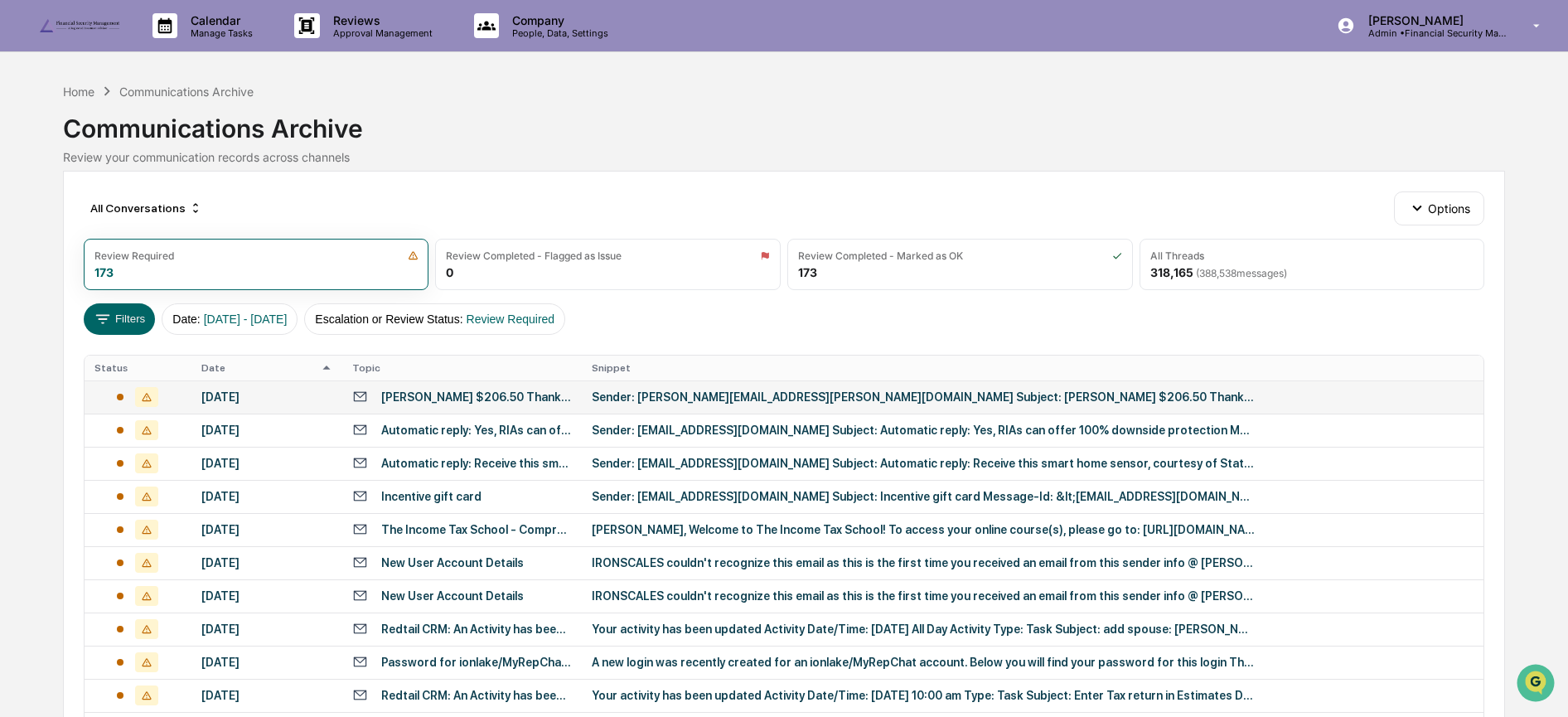
click at [416, 392] on div "Planned parenthood $206.50 Thank you for your generous gift" at bounding box center [477, 397] width 191 height 14
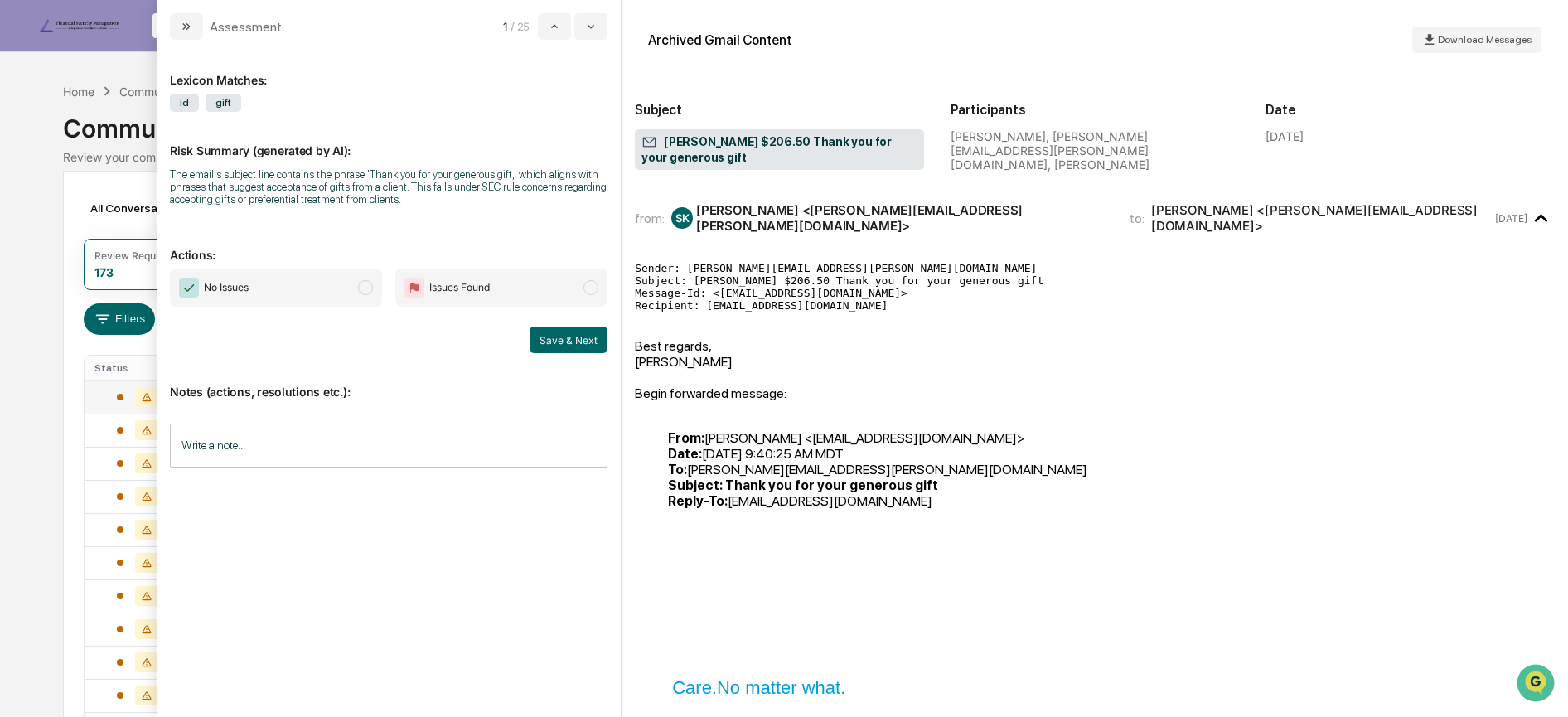
click at [318, 285] on span "No Issues" at bounding box center [276, 288] width 212 height 38
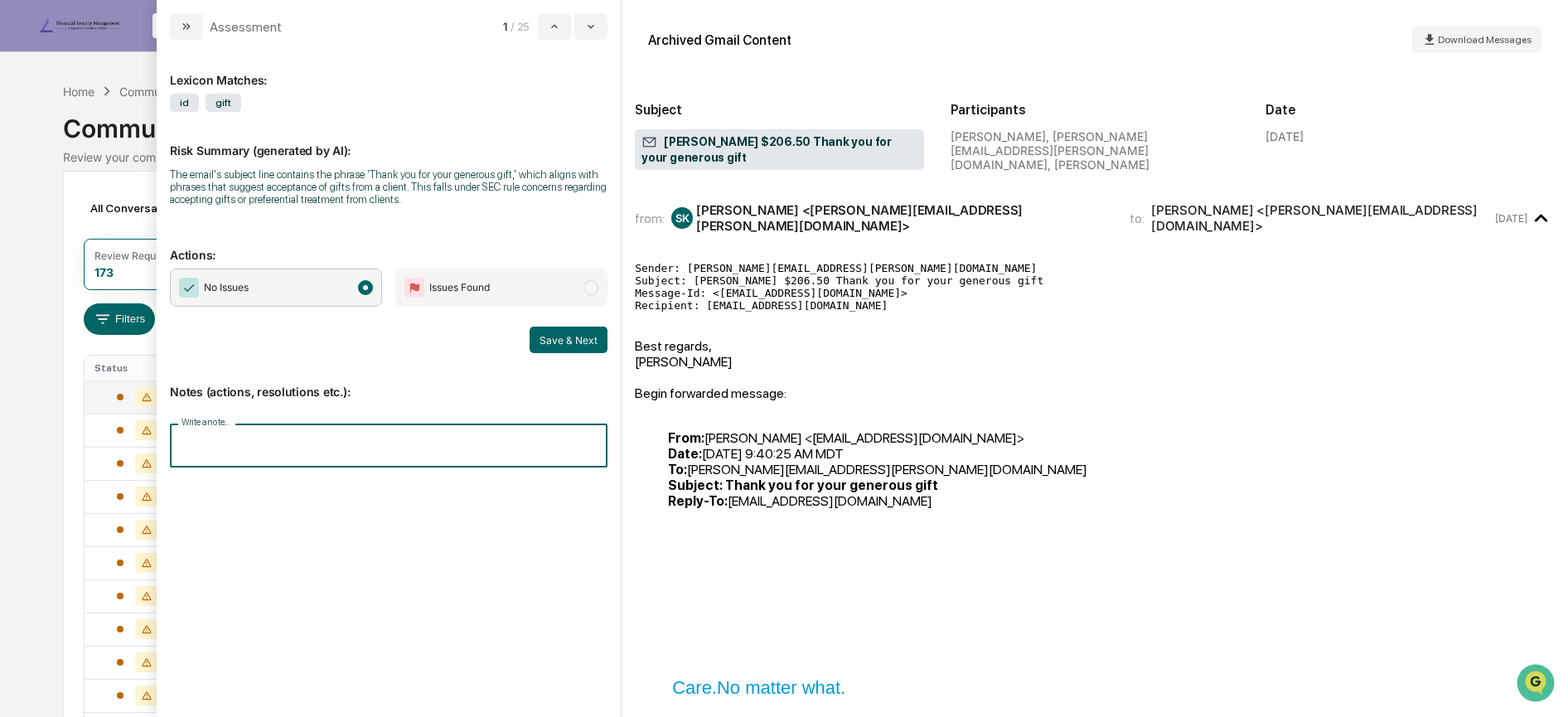
click at [235, 448] on input "Write a note..." at bounding box center [388, 446] width 437 height 44
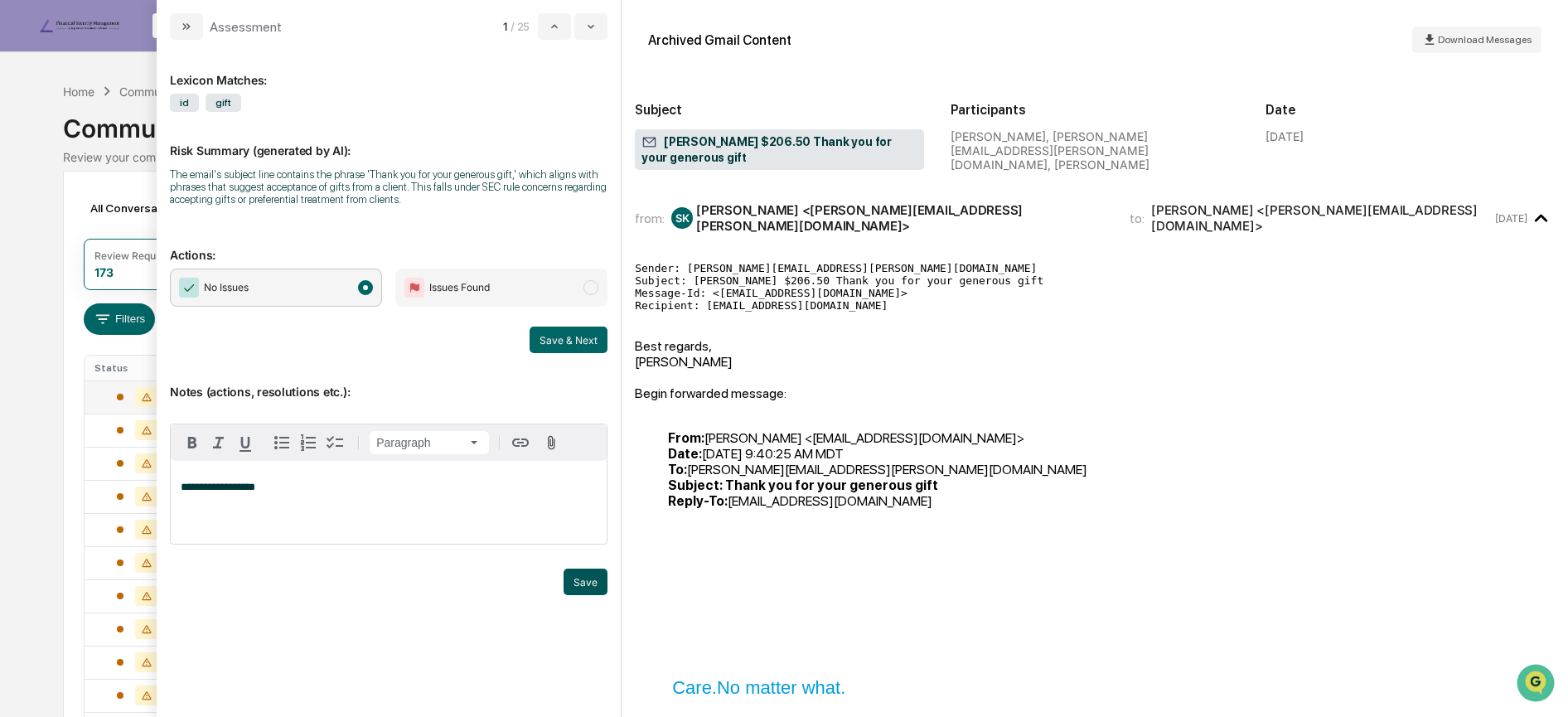
click at [576, 587] on button "Save" at bounding box center [585, 582] width 44 height 26
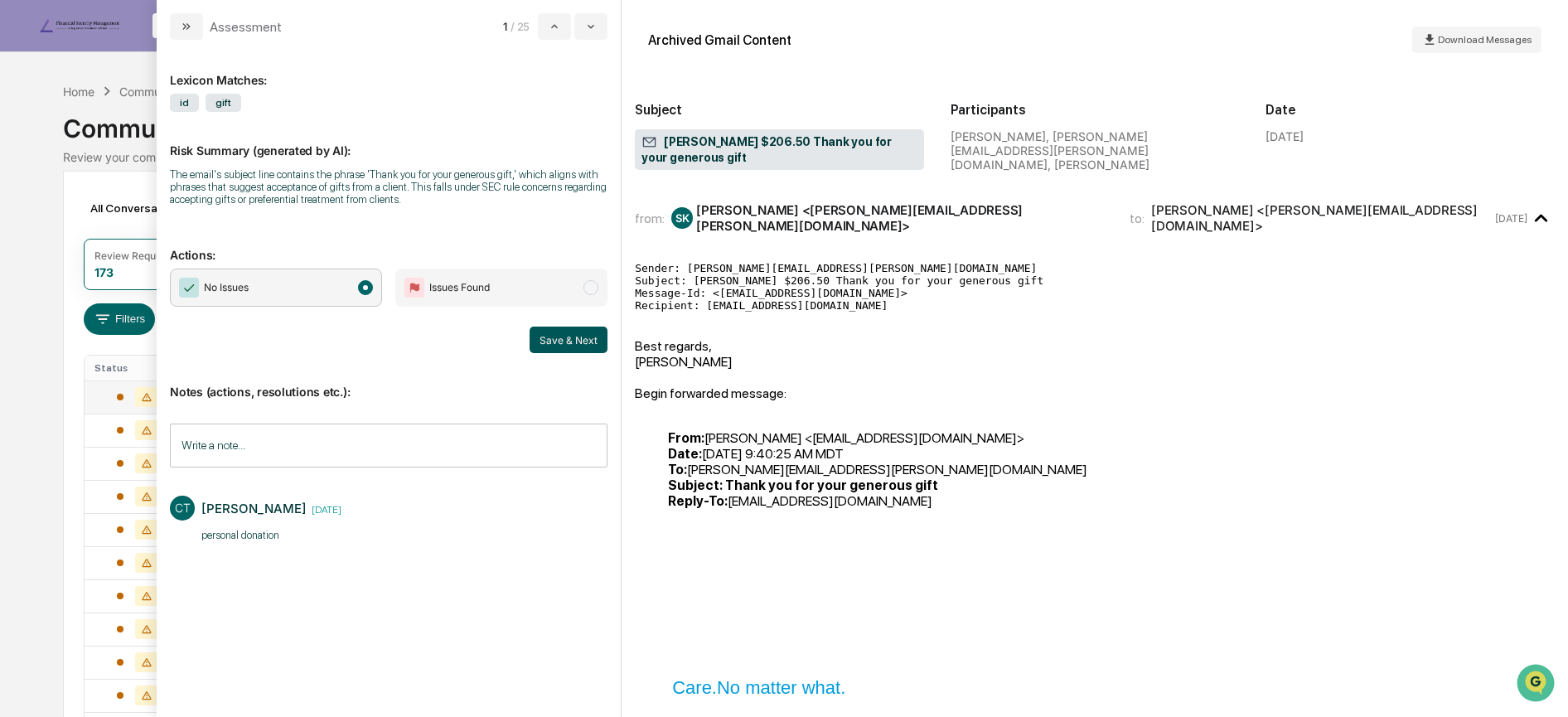
click at [559, 336] on button "Save & Next" at bounding box center [568, 340] width 78 height 26
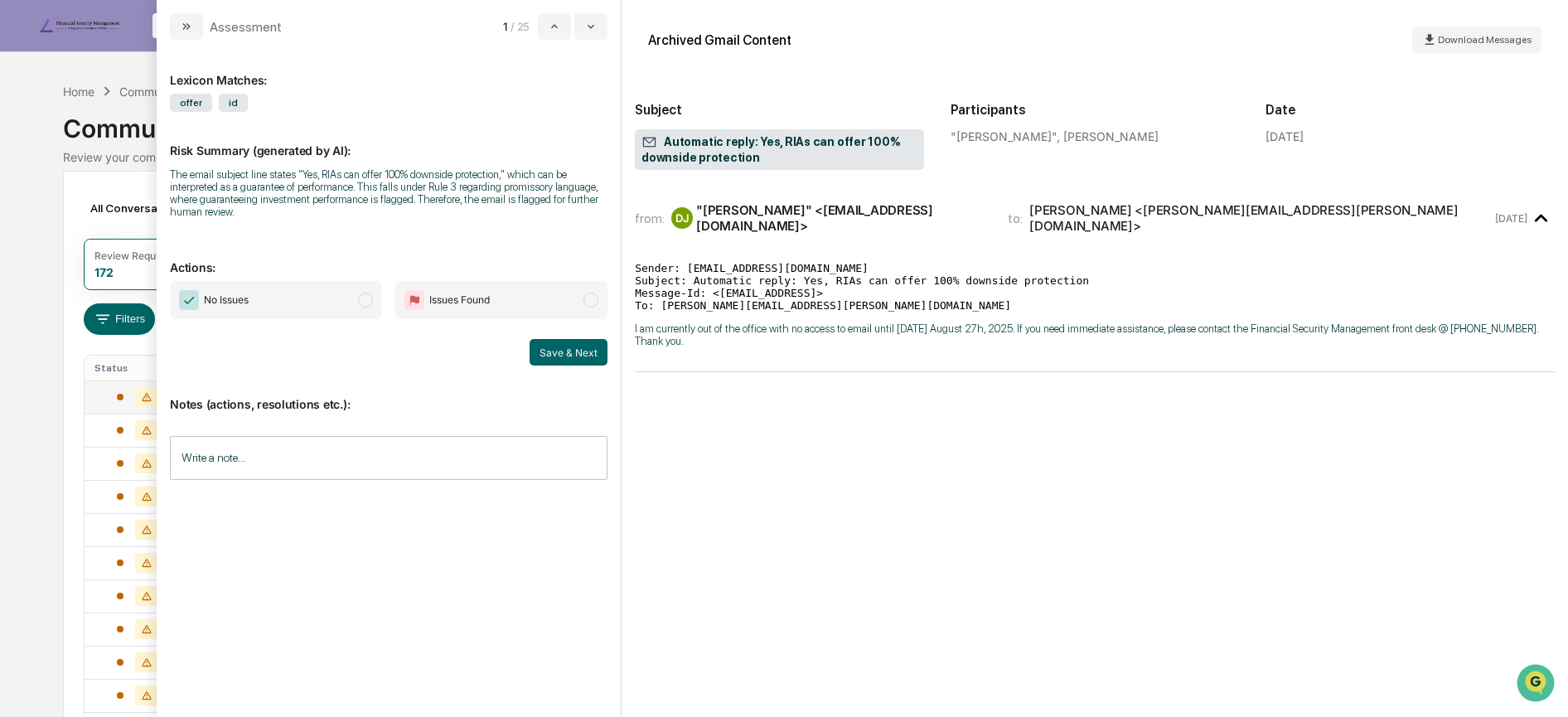
click at [314, 300] on span "No Issues" at bounding box center [276, 301] width 212 height 38
click at [247, 465] on input "Write a note..." at bounding box center [388, 458] width 437 height 44
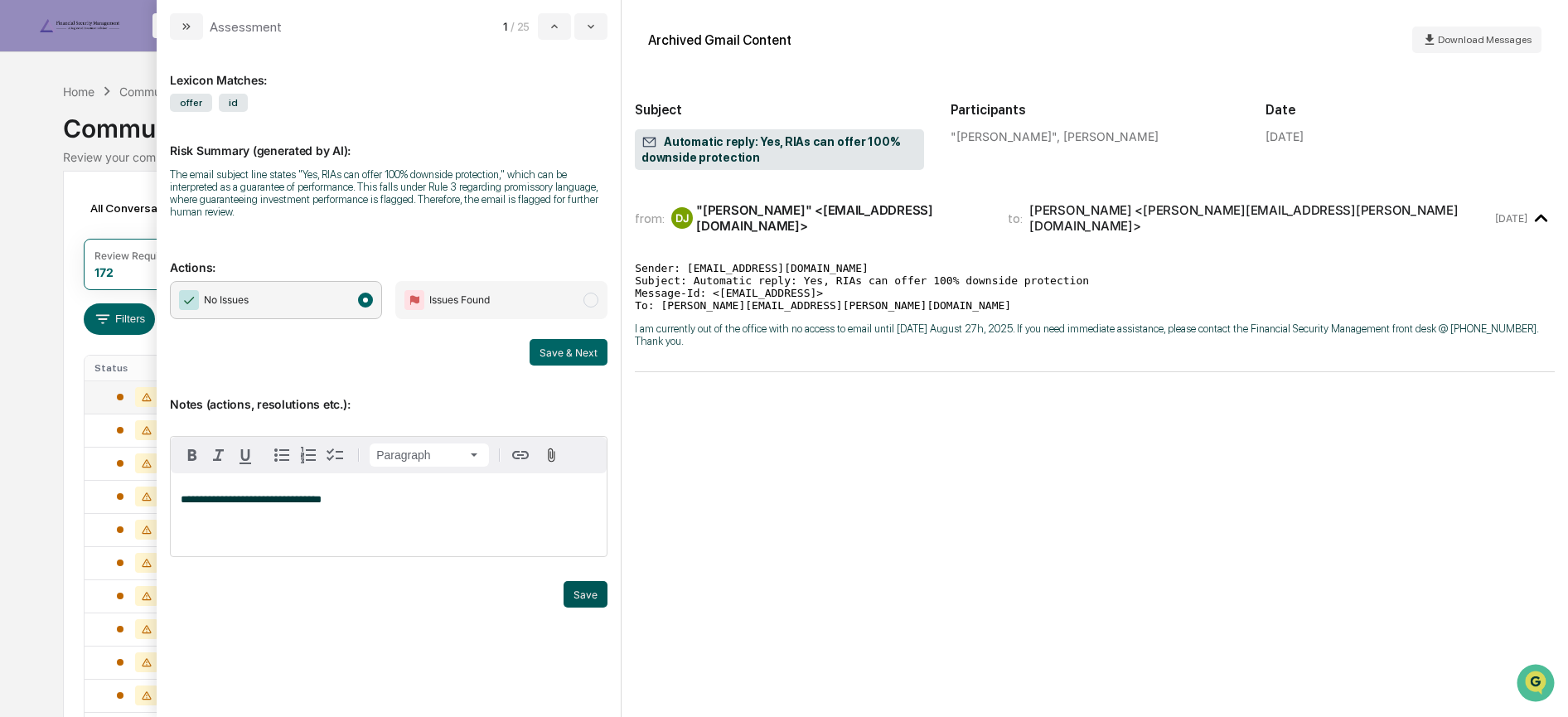
click at [584, 590] on button "Save" at bounding box center [585, 594] width 44 height 26
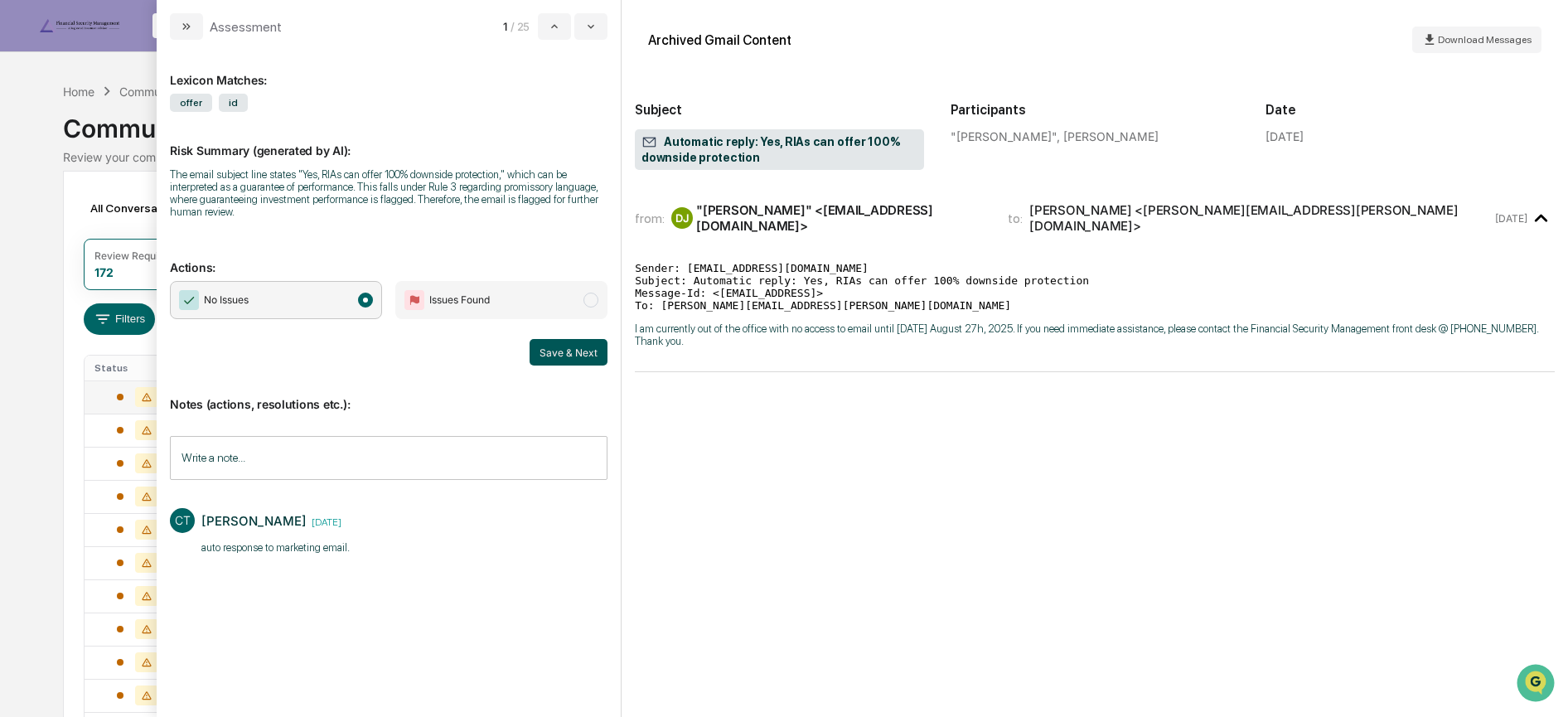
click at [552, 355] on button "Save & Next" at bounding box center [568, 352] width 78 height 26
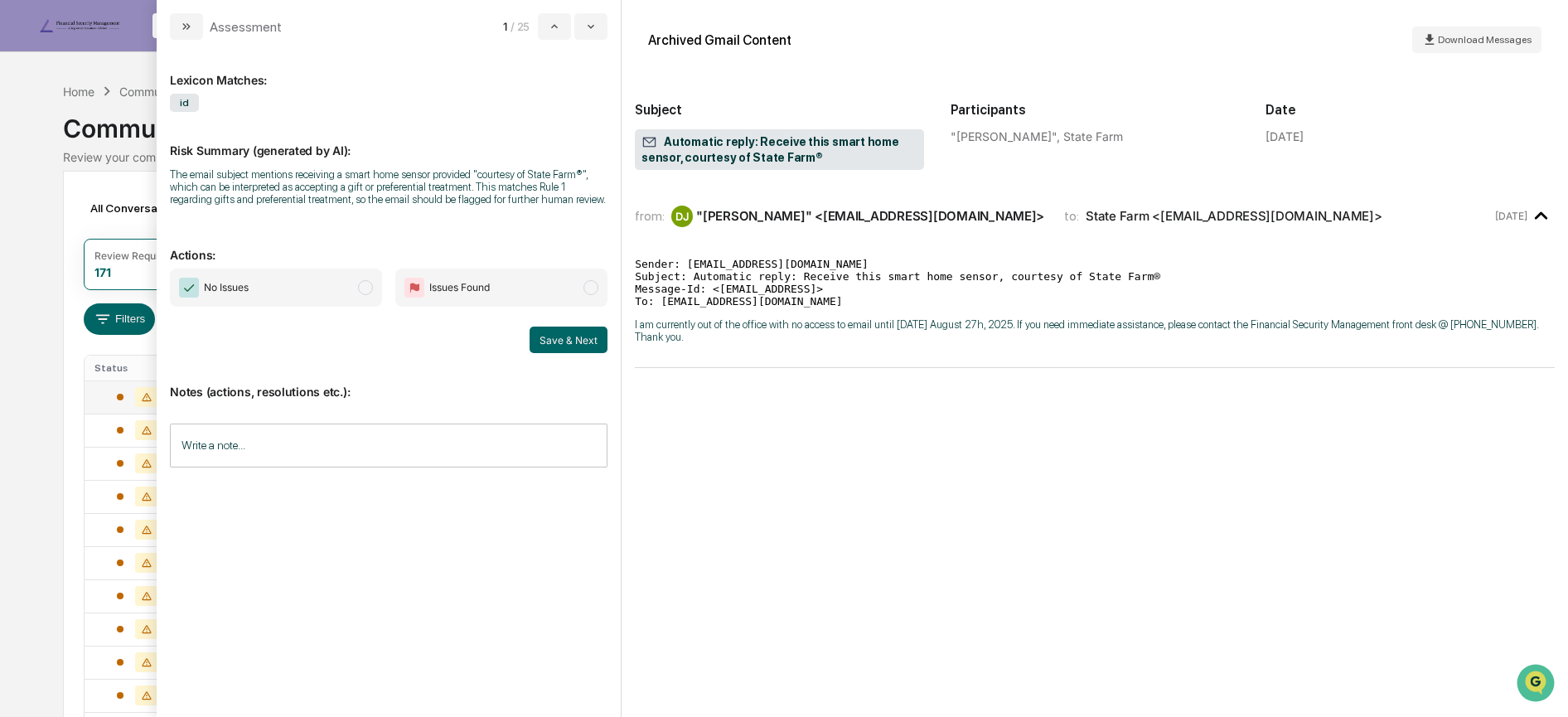
click at [292, 290] on span "No Issues" at bounding box center [276, 288] width 212 height 38
click at [196, 448] on input "Write a note..." at bounding box center [388, 446] width 437 height 44
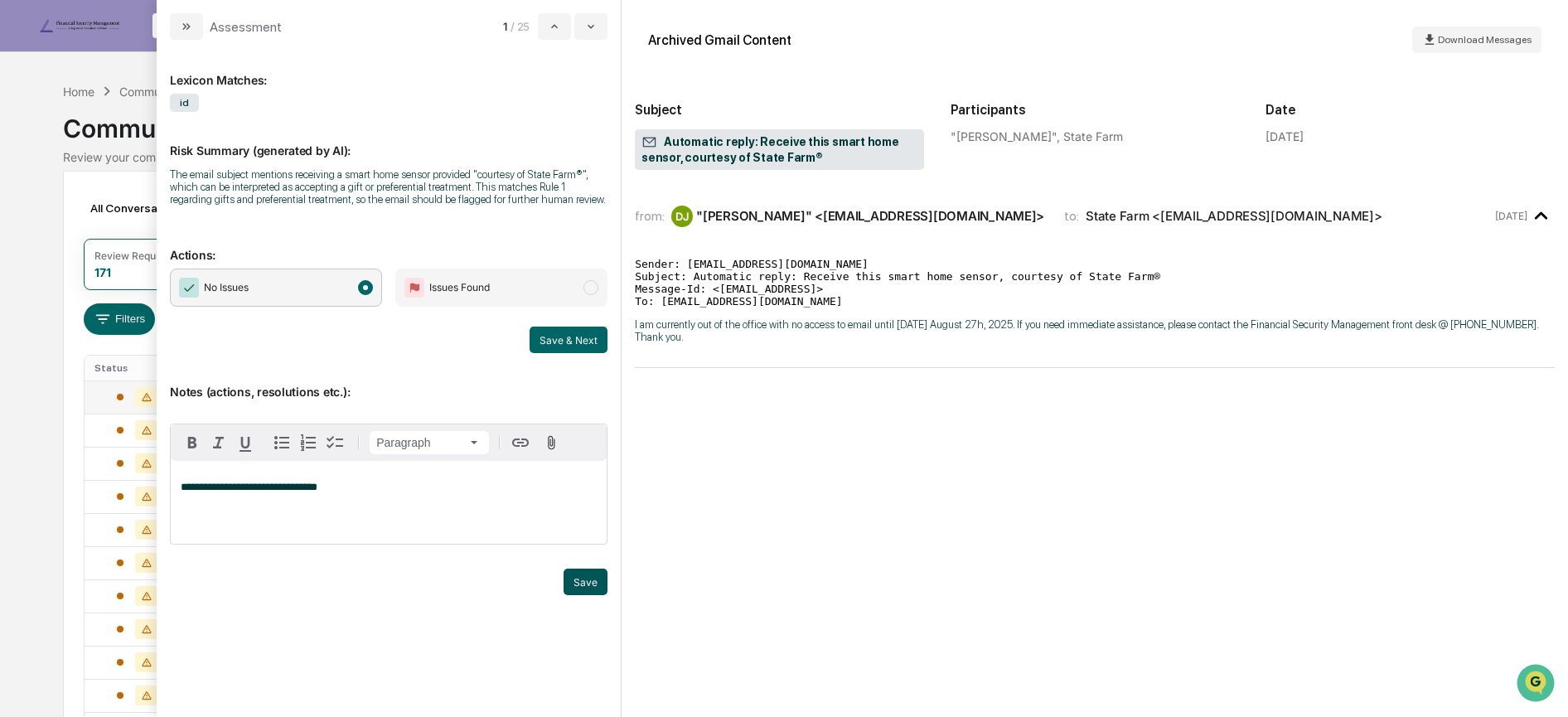
click at [596, 571] on button "Save" at bounding box center [585, 582] width 44 height 26
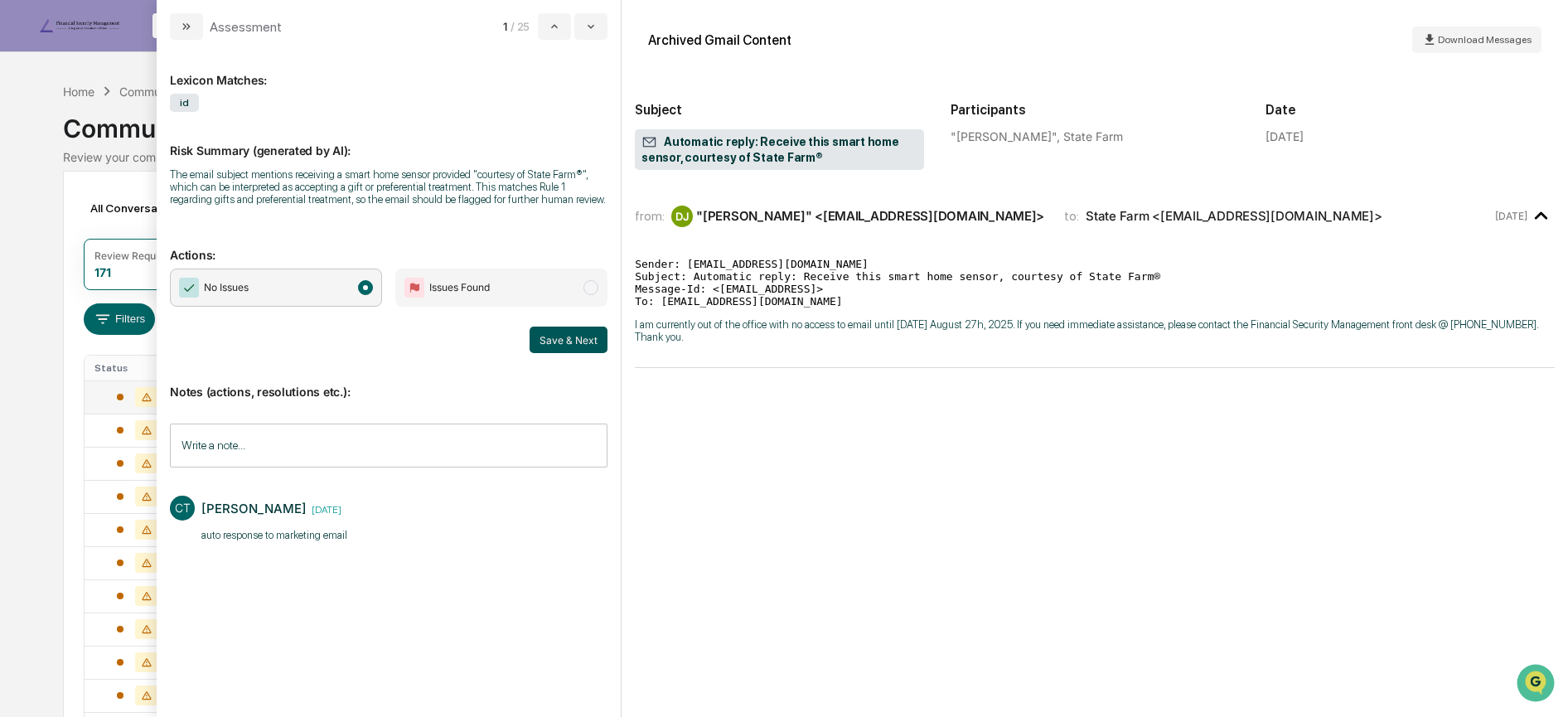
click at [541, 344] on button "Save & Next" at bounding box center [568, 340] width 78 height 26
